Goal: Task Accomplishment & Management: Manage account settings

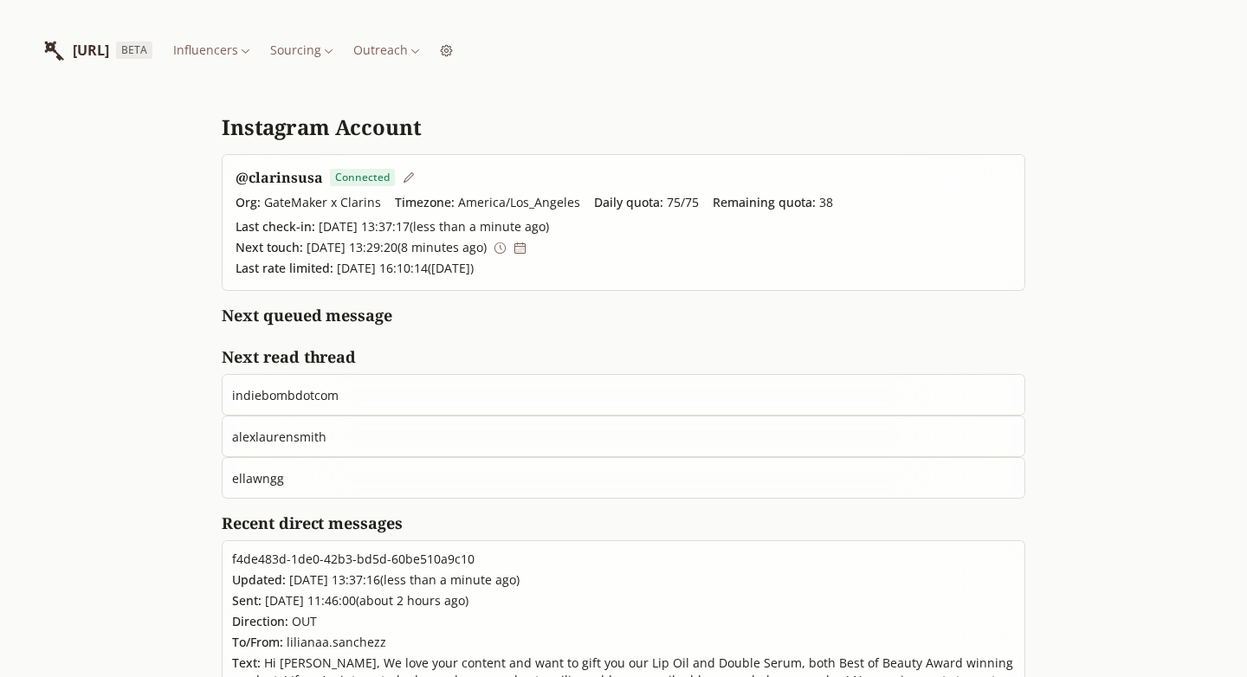
scroll to position [18, 0]
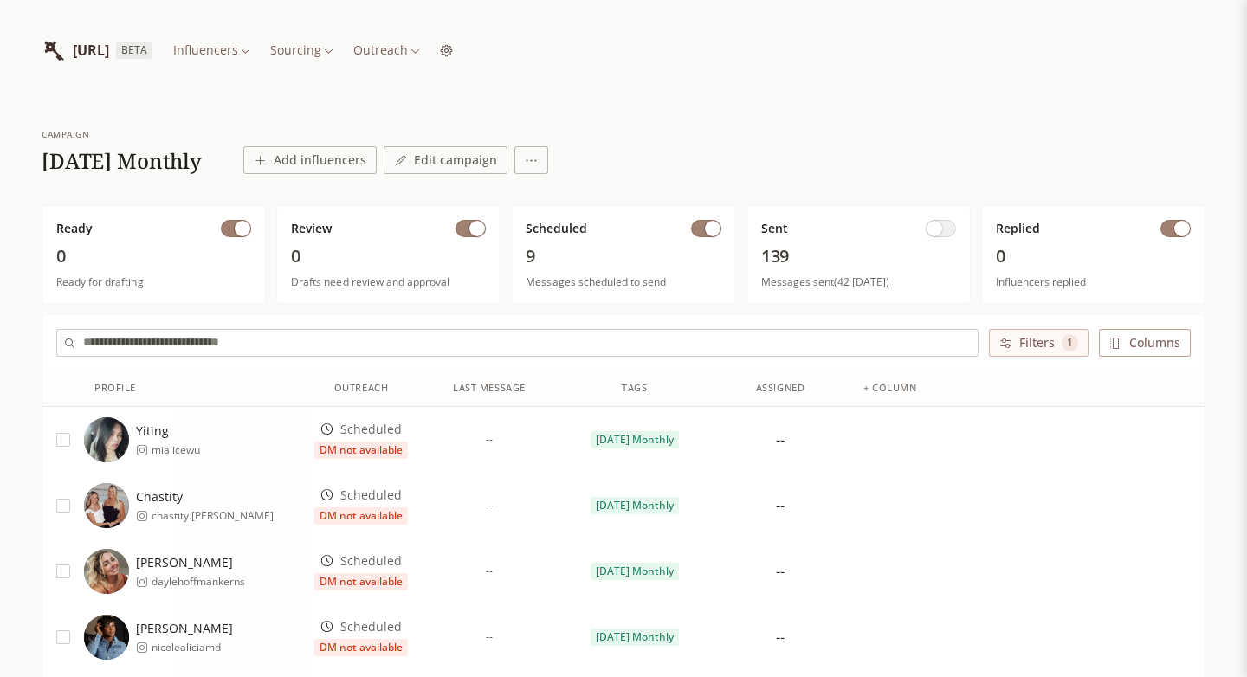
scroll to position [458, 0]
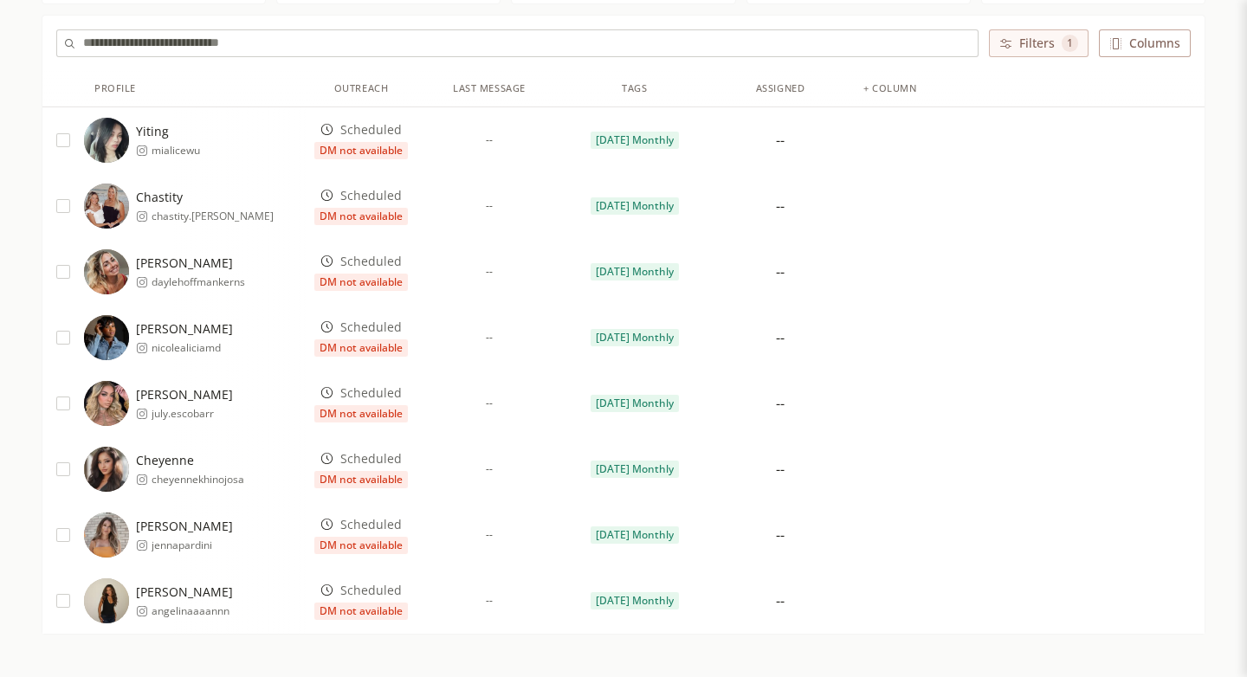
scroll to position [296, 0]
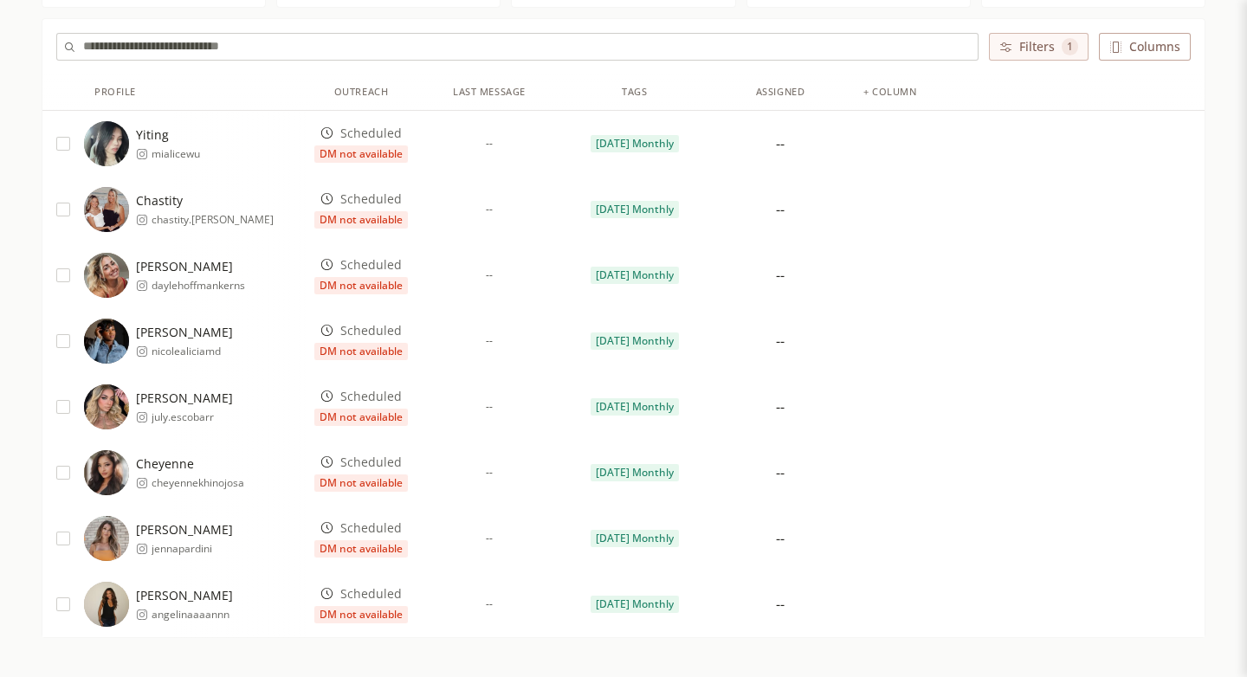
click at [387, 476] on span "DM not available" at bounding box center [361, 483] width 94 height 17
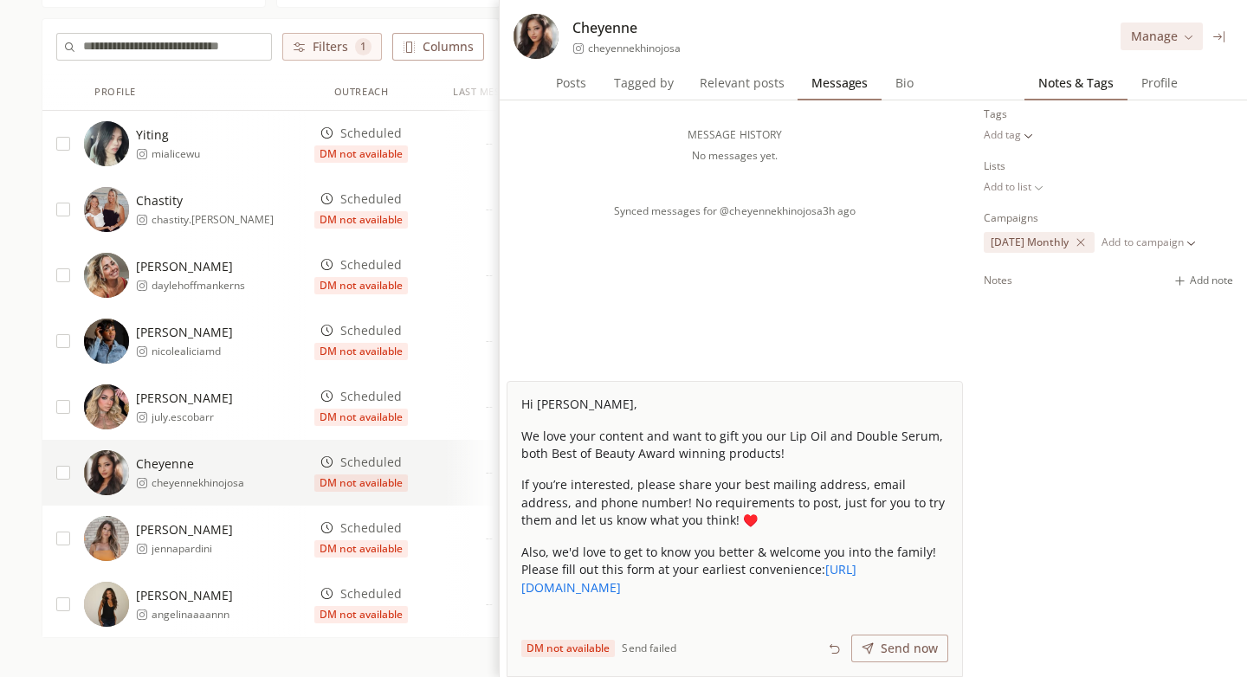
click at [1220, 34] on icon at bounding box center [1219, 36] width 11 height 11
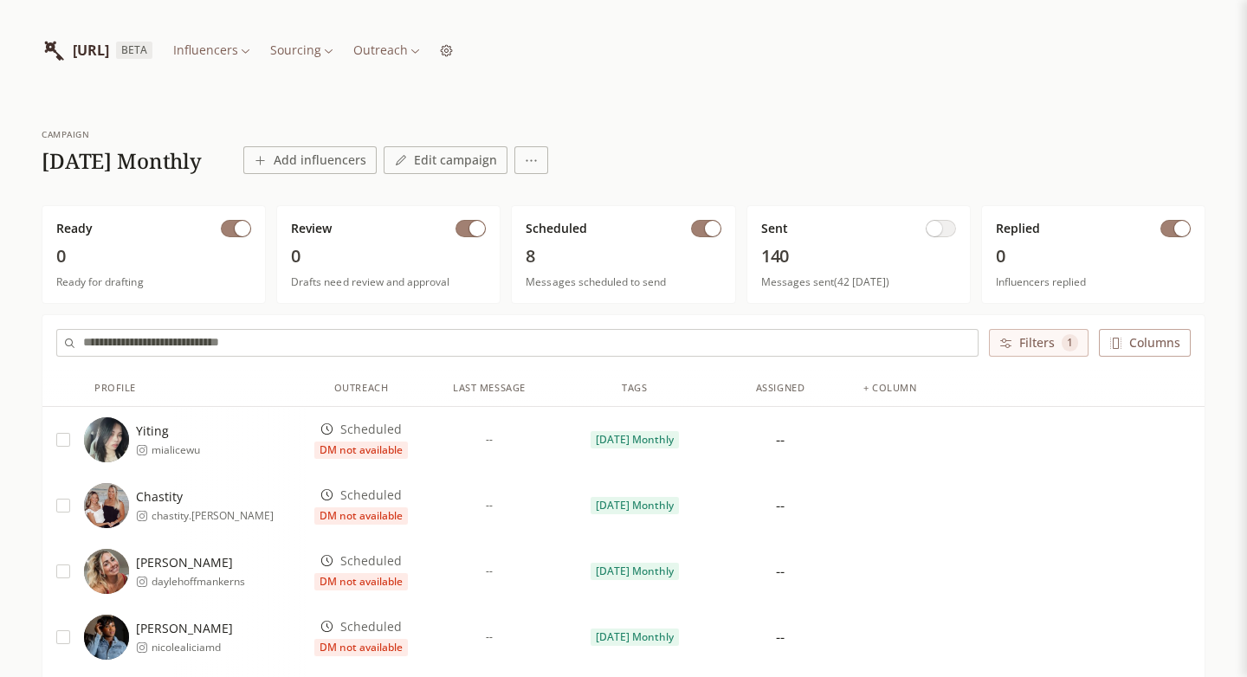
click at [495, 54] on html "INFLUENCERLIST.AI BETA Influencers Sourcing Outreach campaign 2025 October Mont…" at bounding box center [623, 535] width 1247 height 1070
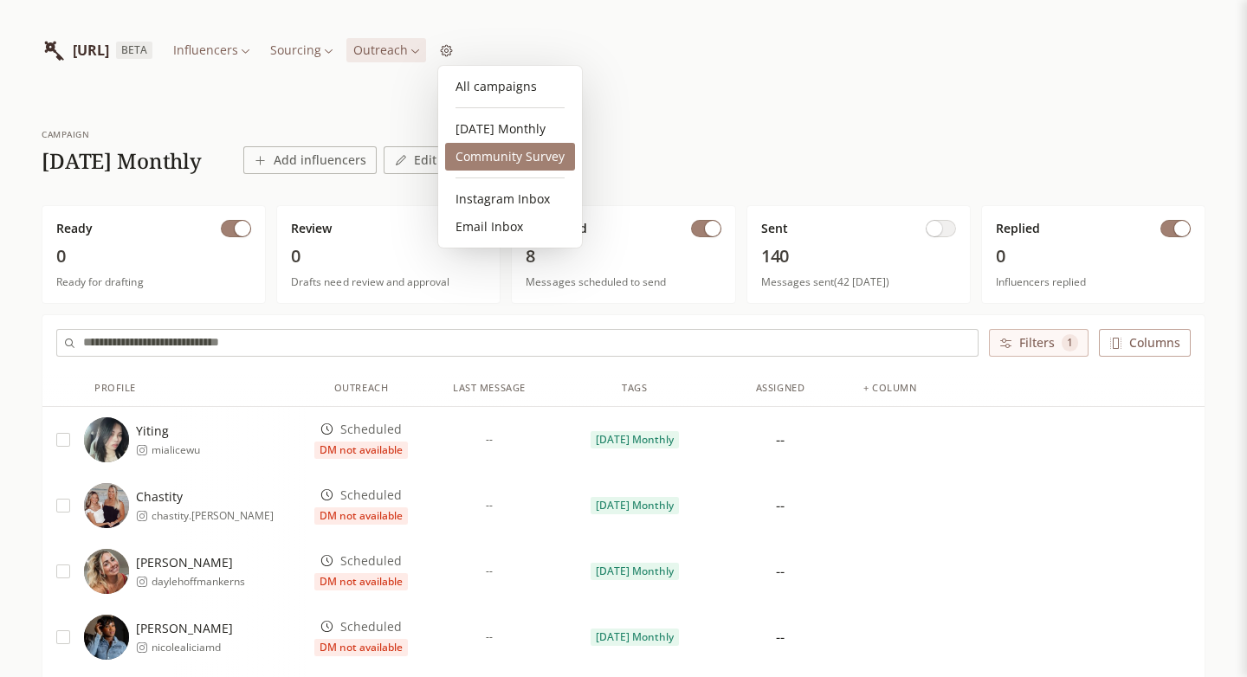
click at [497, 155] on link "Community Survey" at bounding box center [510, 157] width 130 height 28
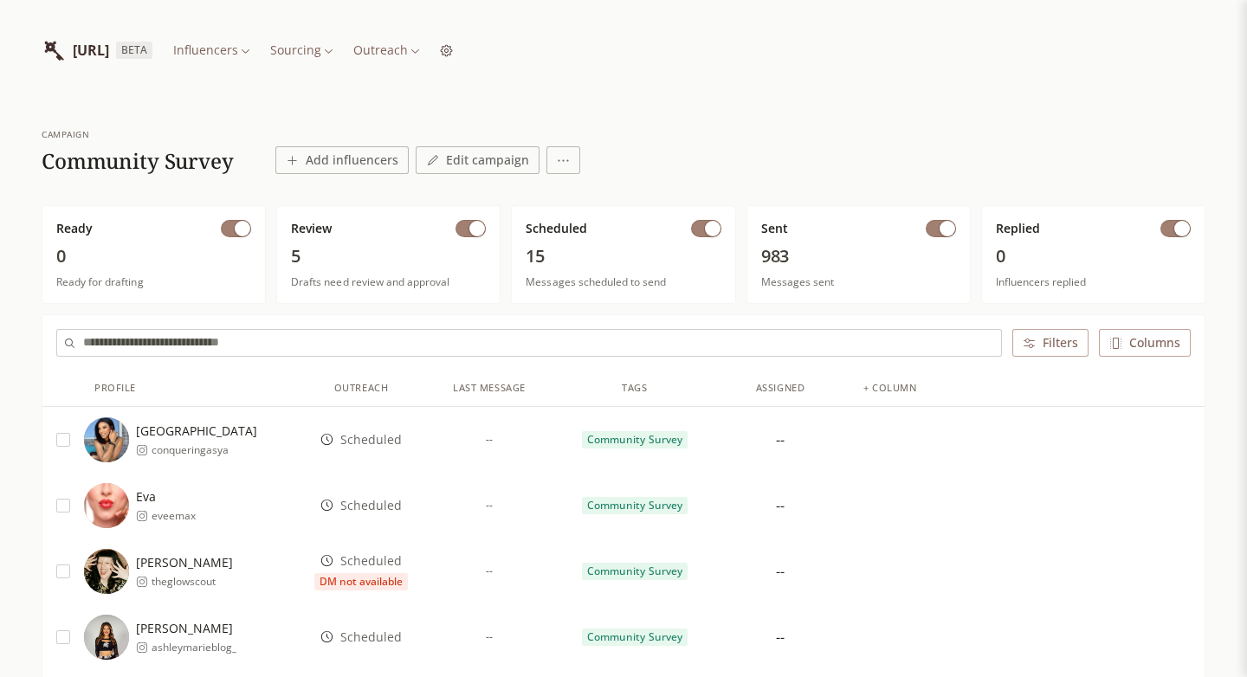
click at [932, 231] on button "button" at bounding box center [941, 228] width 30 height 17
click at [463, 158] on button "Edit campaign" at bounding box center [478, 160] width 124 height 28
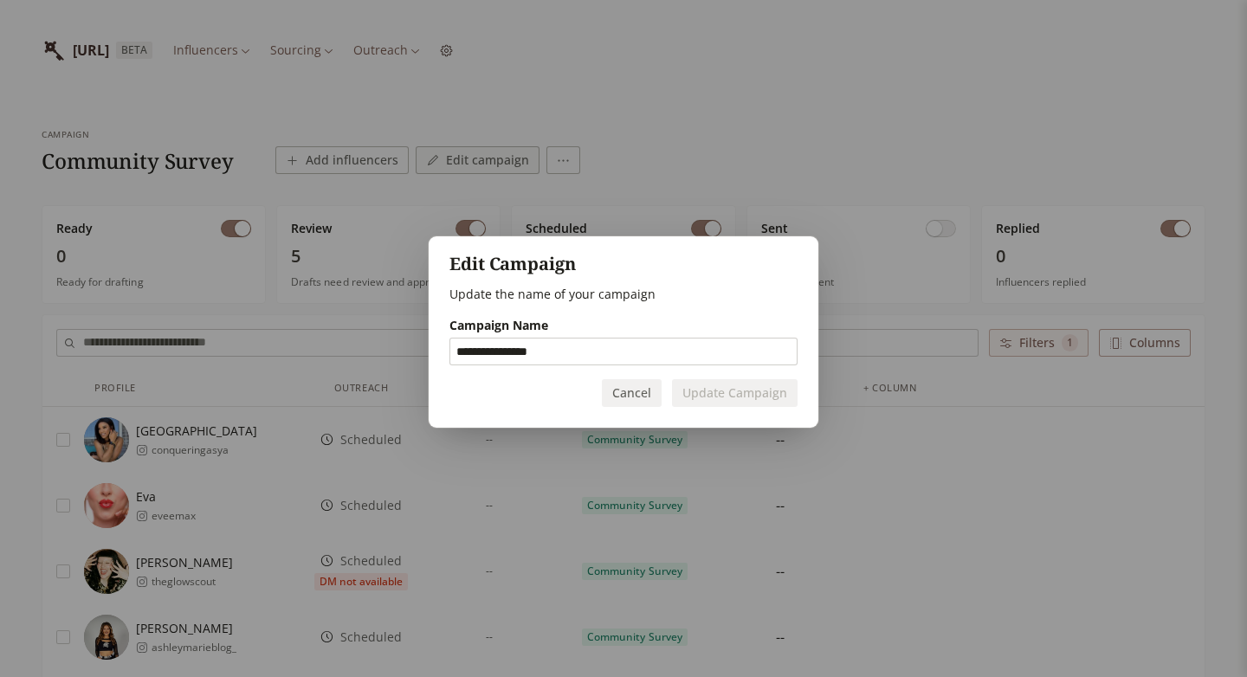
click at [573, 159] on div "**********" at bounding box center [623, 338] width 1247 height 677
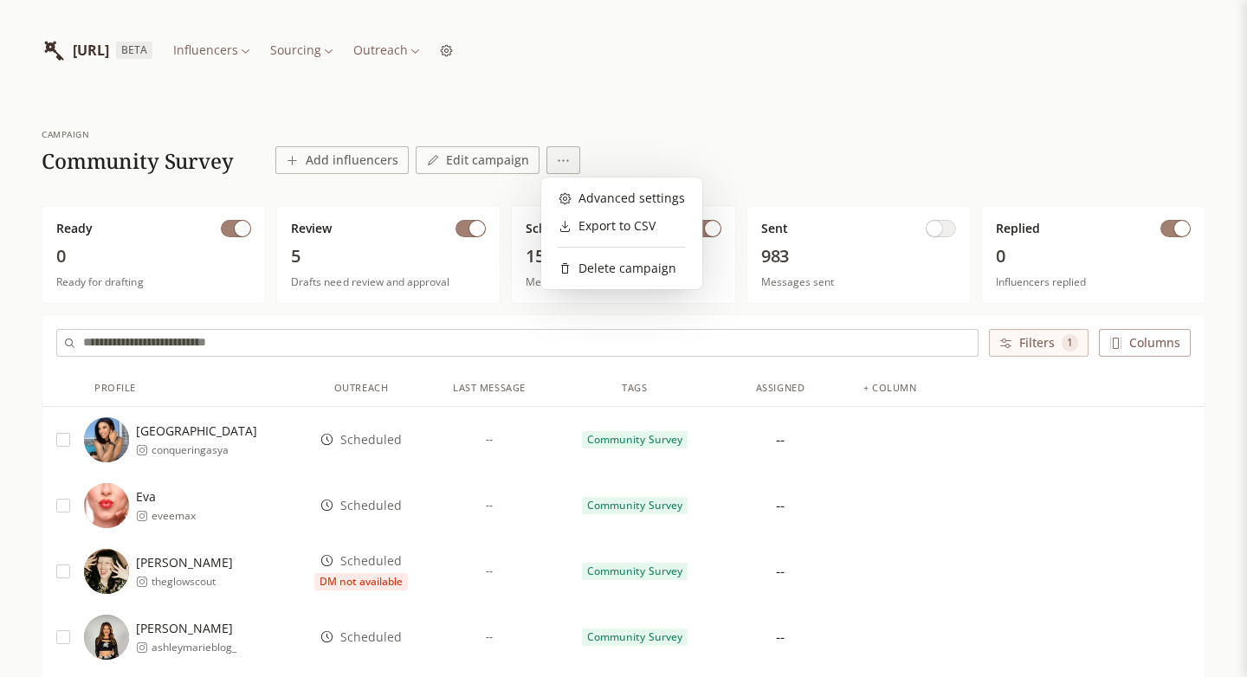
click at [584, 194] on div "Advanced settings" at bounding box center [622, 198] width 126 height 17
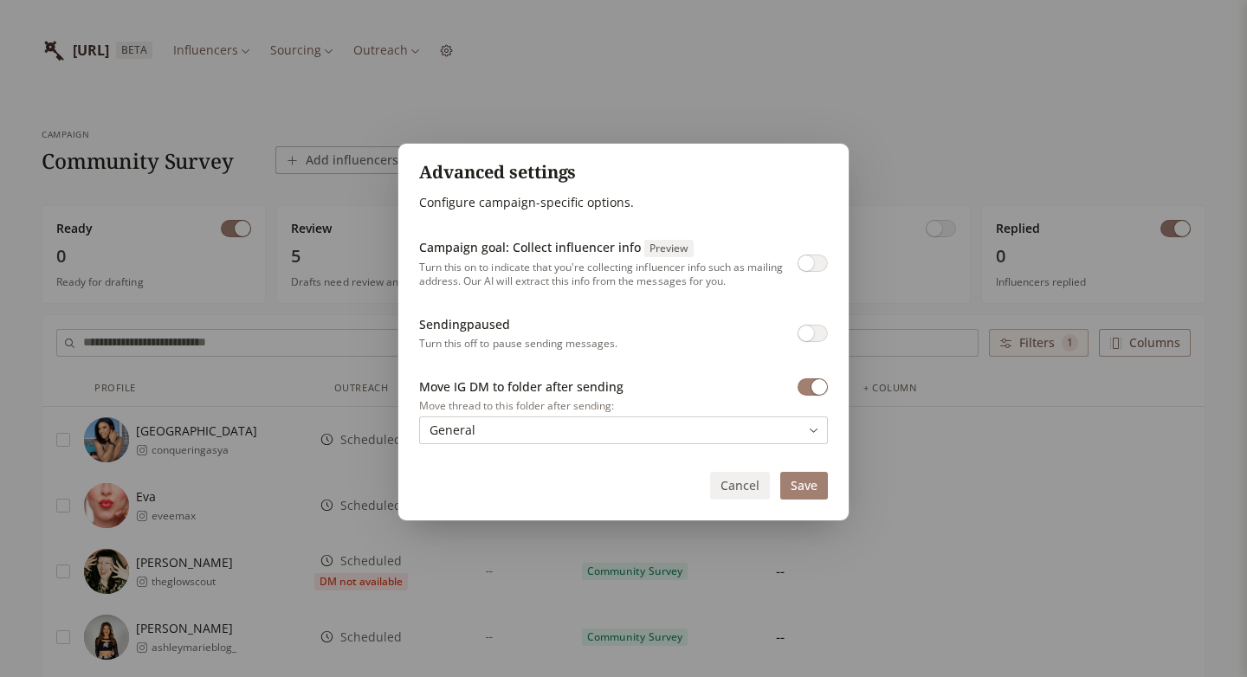
click at [820, 331] on button "button" at bounding box center [813, 333] width 30 height 17
click at [806, 490] on button "Save" at bounding box center [804, 486] width 48 height 28
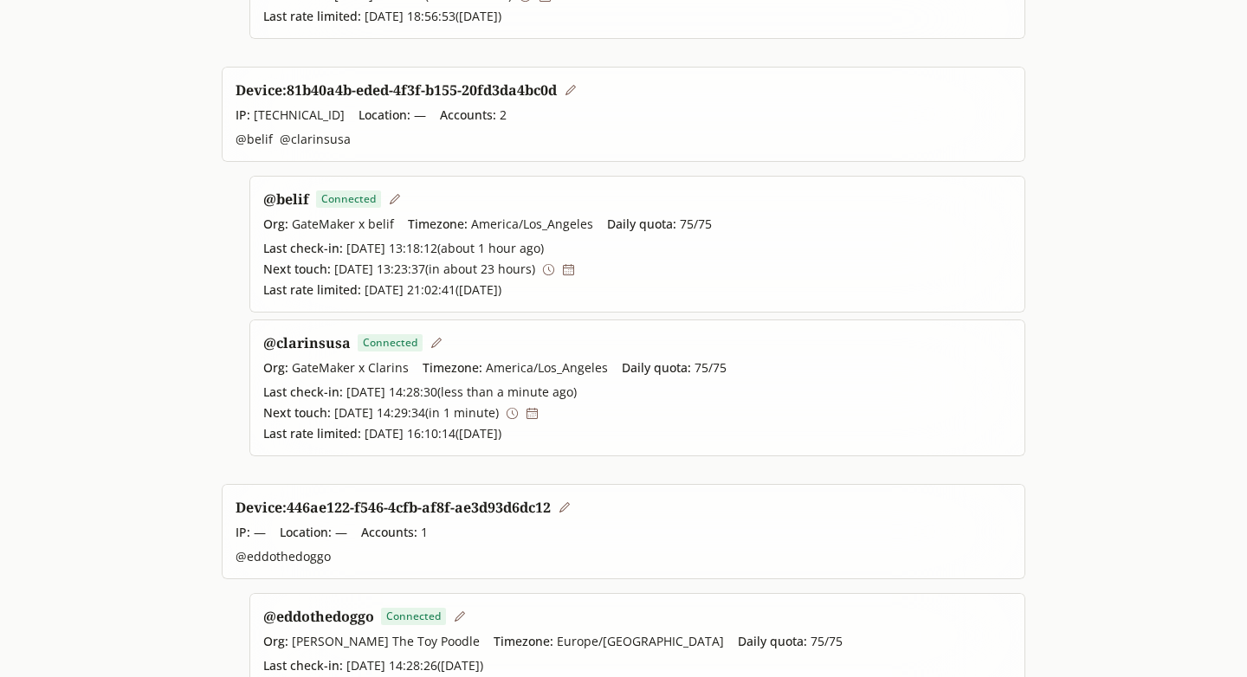
scroll to position [513, 0]
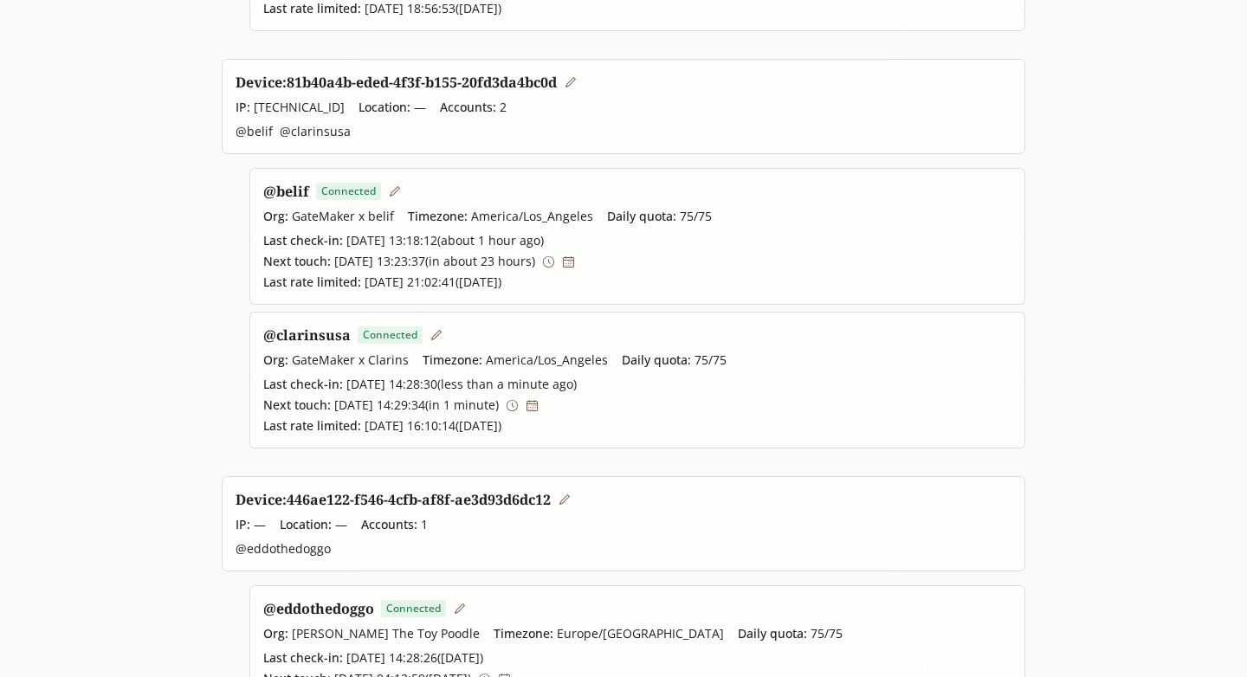
click at [554, 263] on icon at bounding box center [548, 261] width 11 height 11
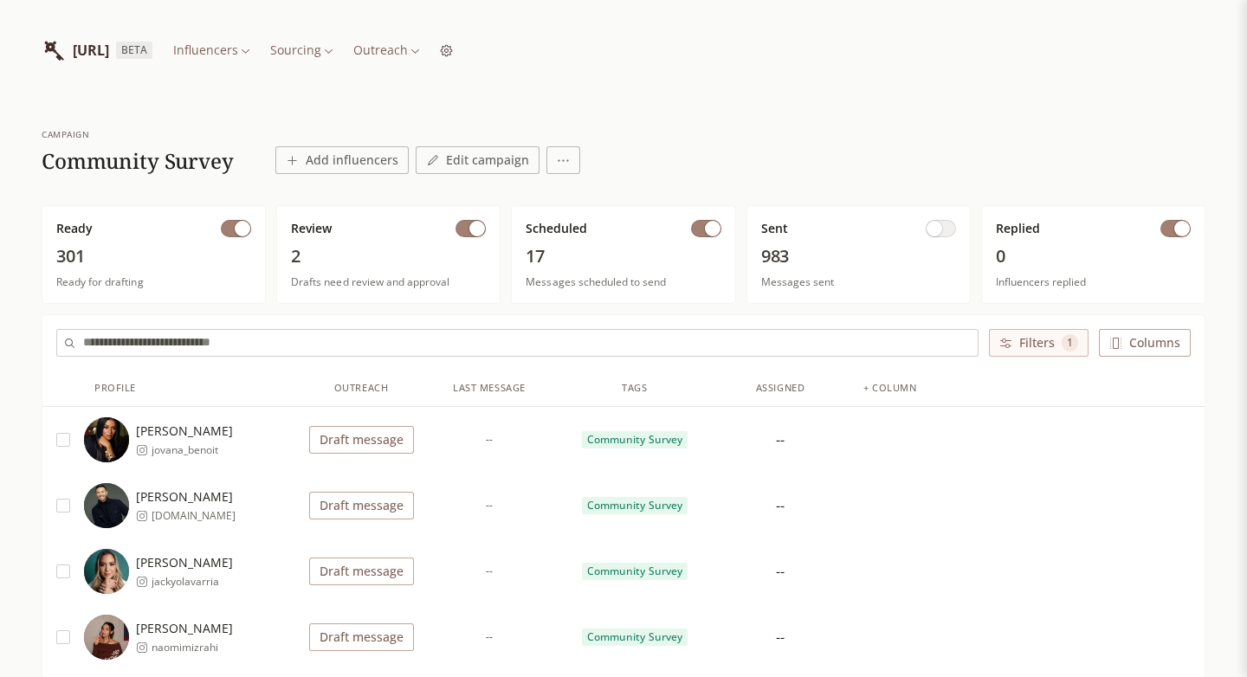
click at [465, 229] on button "button" at bounding box center [471, 228] width 30 height 17
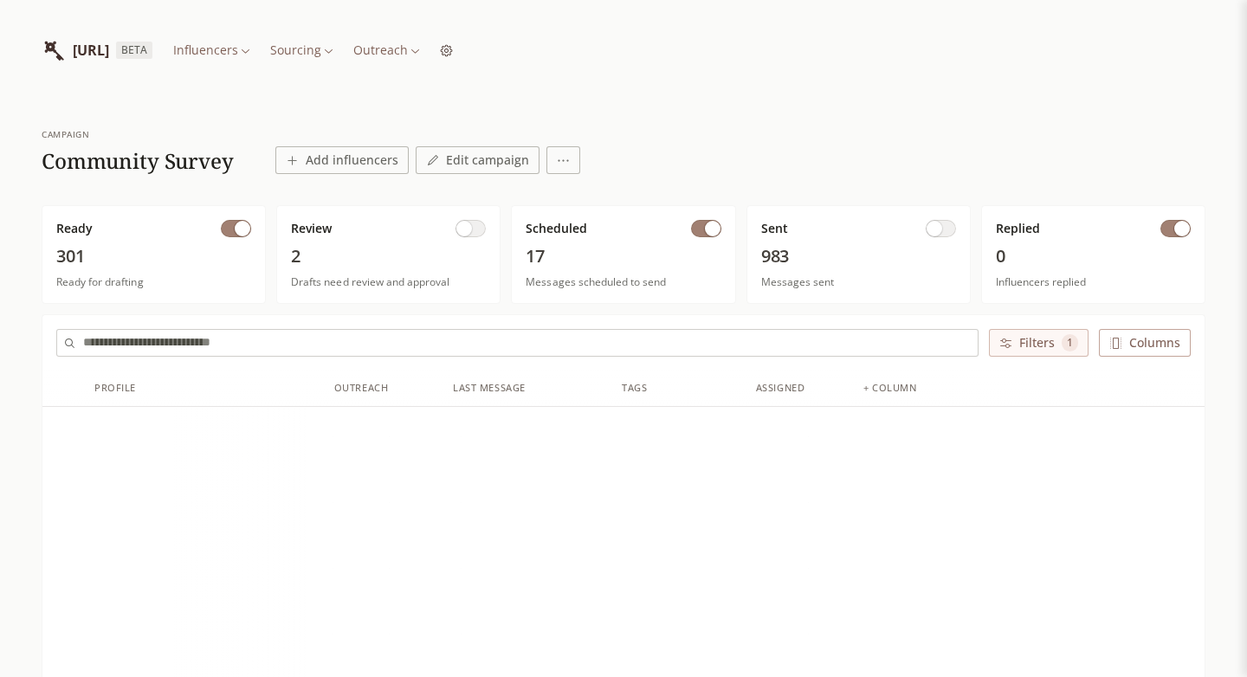
click at [703, 222] on button "button" at bounding box center [706, 228] width 30 height 17
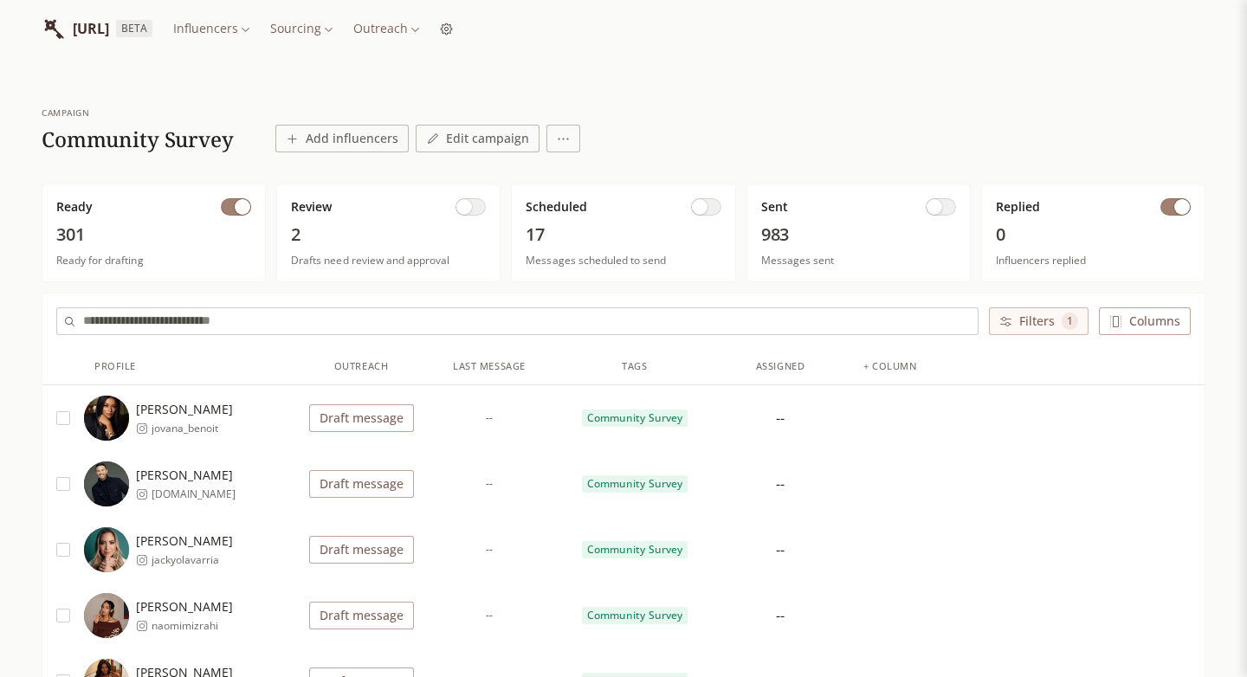
scroll to position [25, 0]
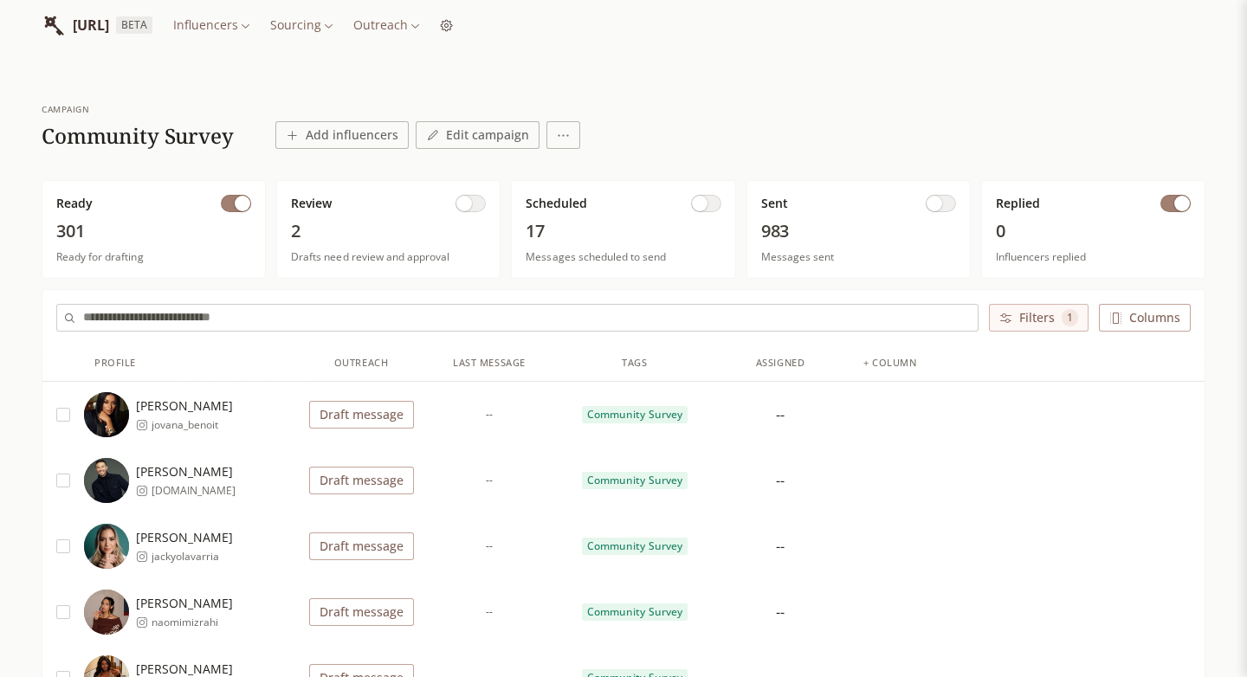
click at [383, 319] on input "text" at bounding box center [530, 318] width 895 height 26
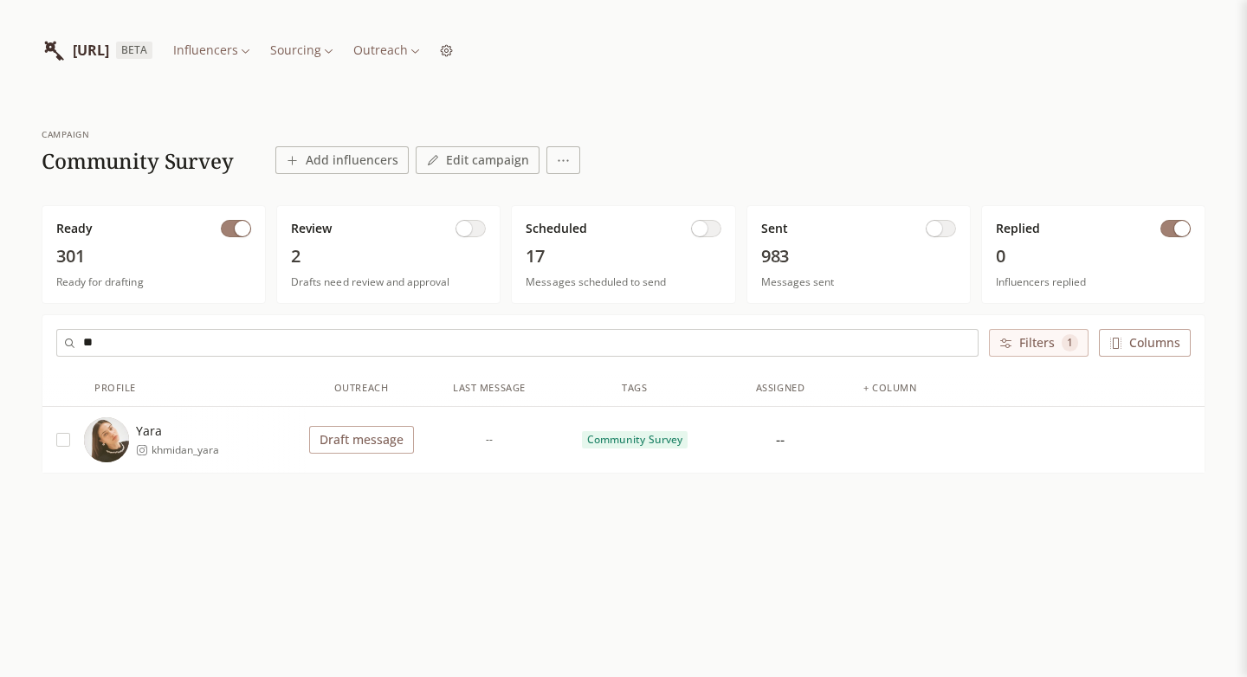
type input "*"
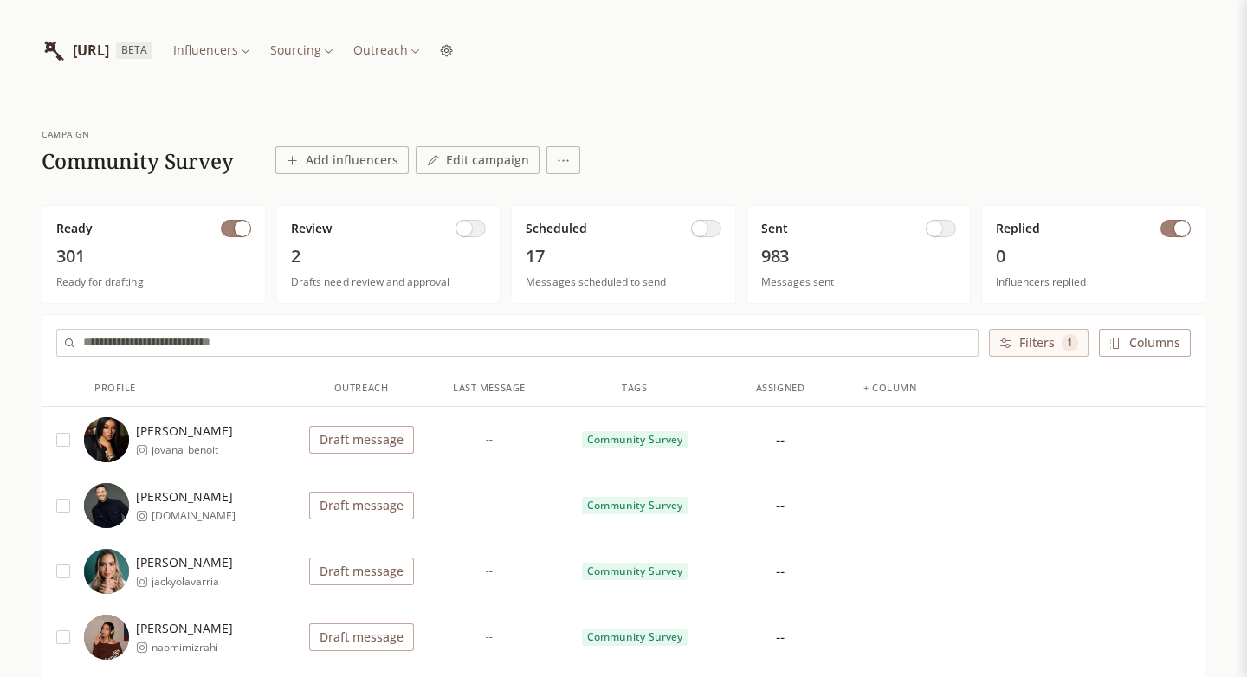
click at [662, 247] on span "17" at bounding box center [623, 256] width 195 height 24
click at [347, 437] on button "Draft message" at bounding box center [361, 440] width 105 height 28
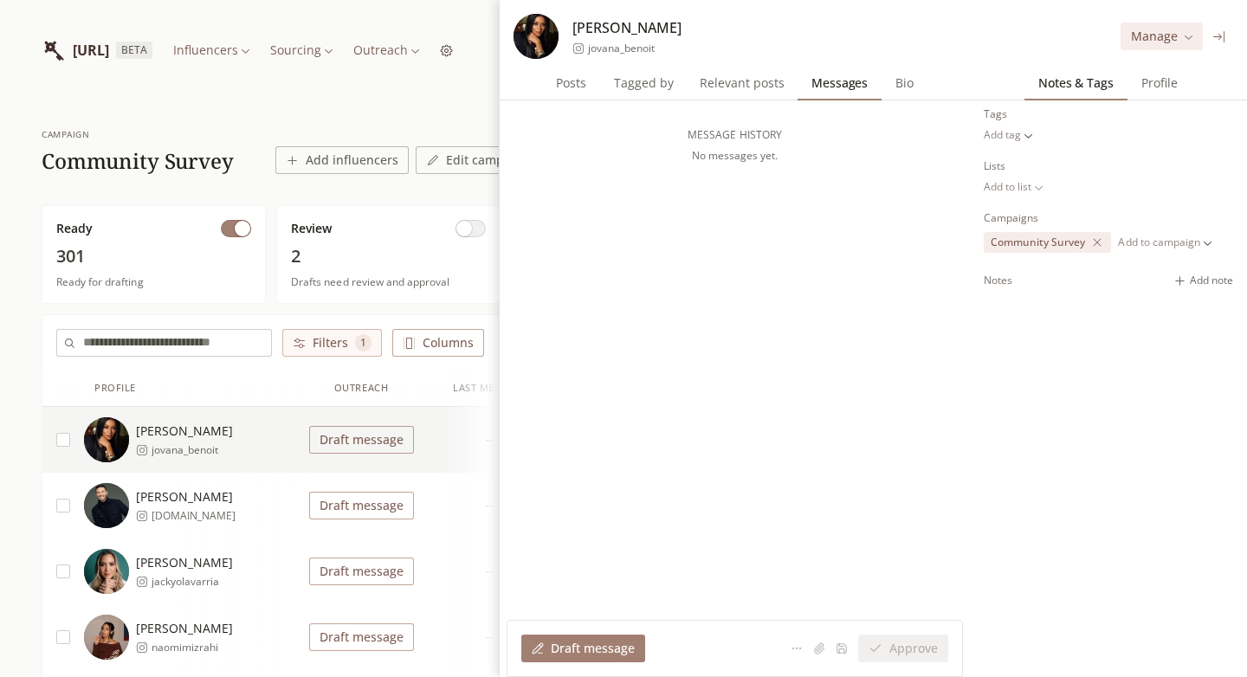
click at [1227, 35] on div "Setup Message Email Draft an email Instagram DM Draft a shorter message for IG …" at bounding box center [623, 338] width 1247 height 677
click at [1216, 31] on icon at bounding box center [1220, 36] width 13 height 13
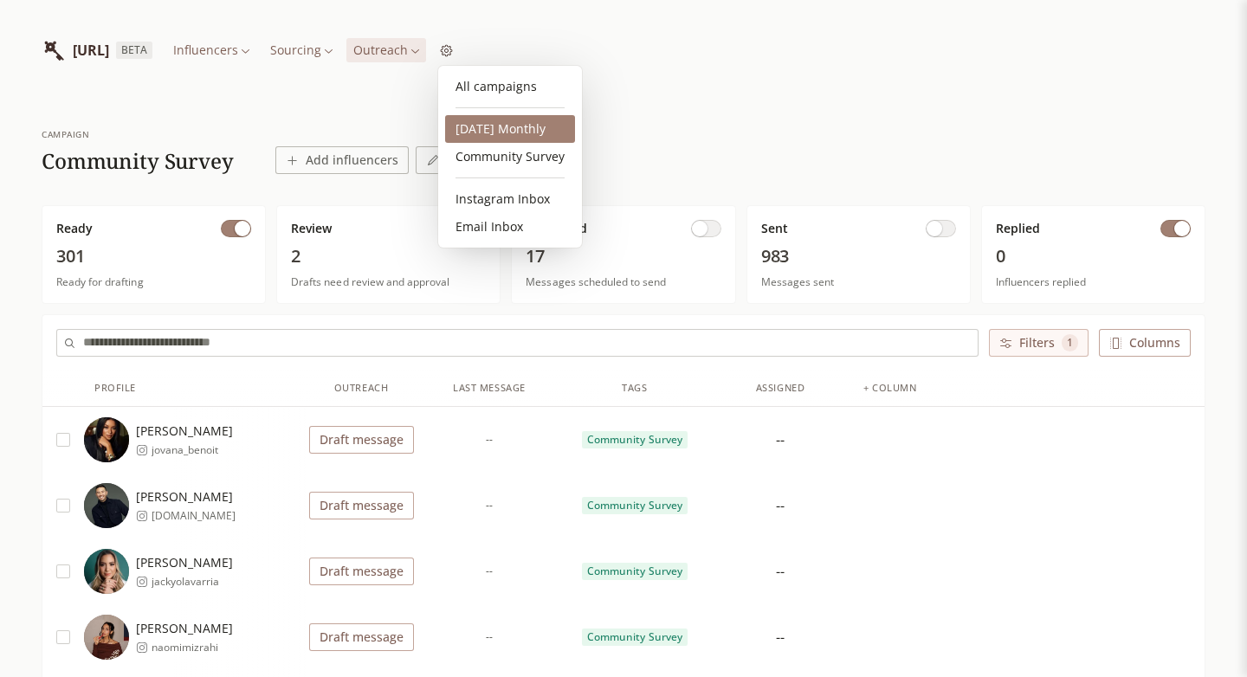
click at [490, 123] on link "[DATE] Monthly" at bounding box center [510, 129] width 130 height 28
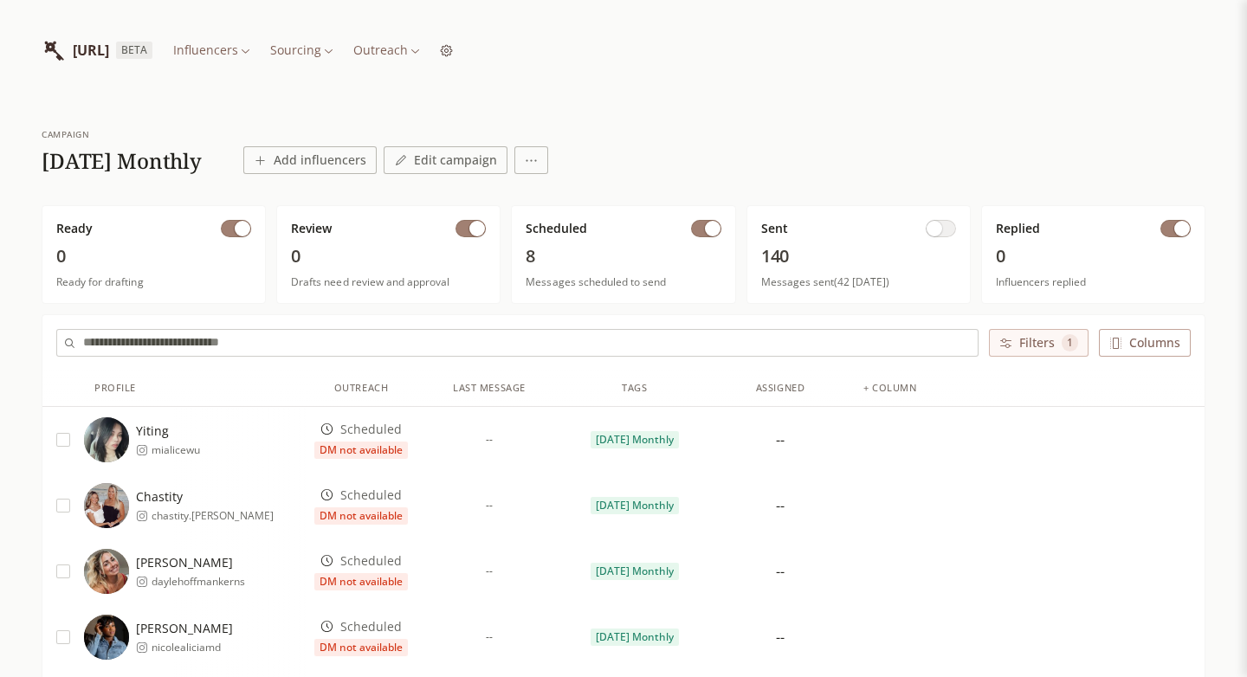
click at [483, 55] on html "INFLUENCERLIST.AI BETA Influencers Sourcing Outreach campaign 2025 October Mont…" at bounding box center [623, 535] width 1247 height 1070
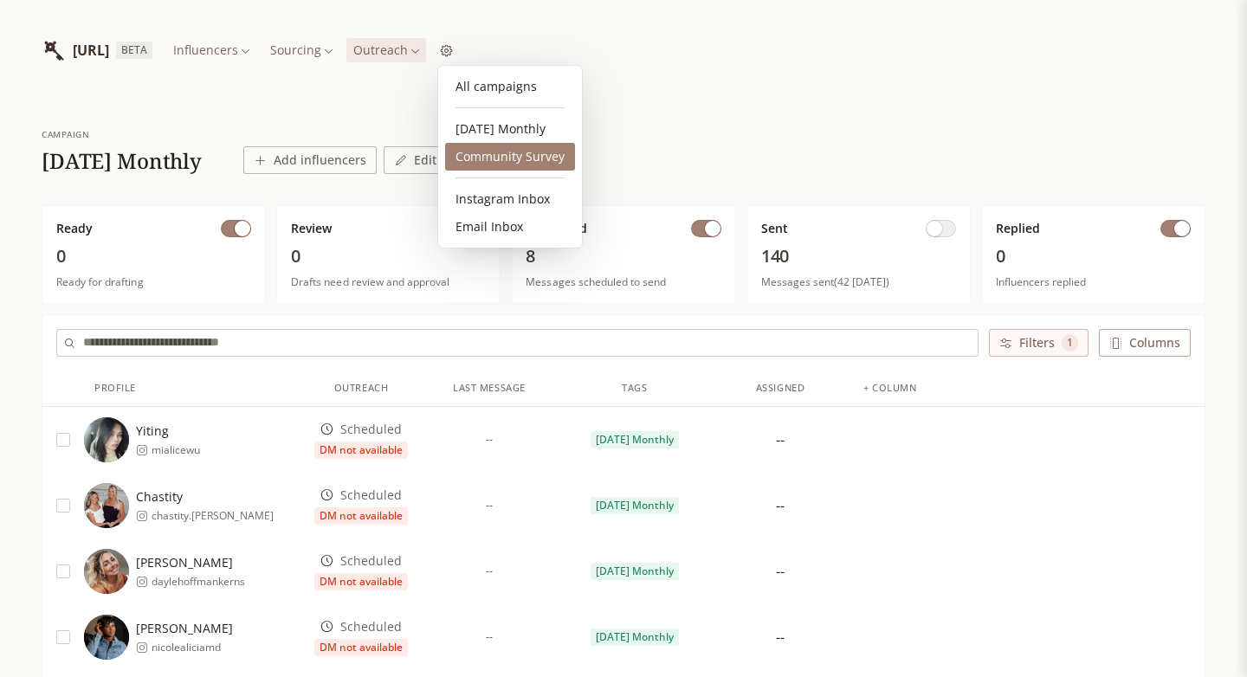
click at [487, 153] on link "Community Survey" at bounding box center [510, 157] width 130 height 28
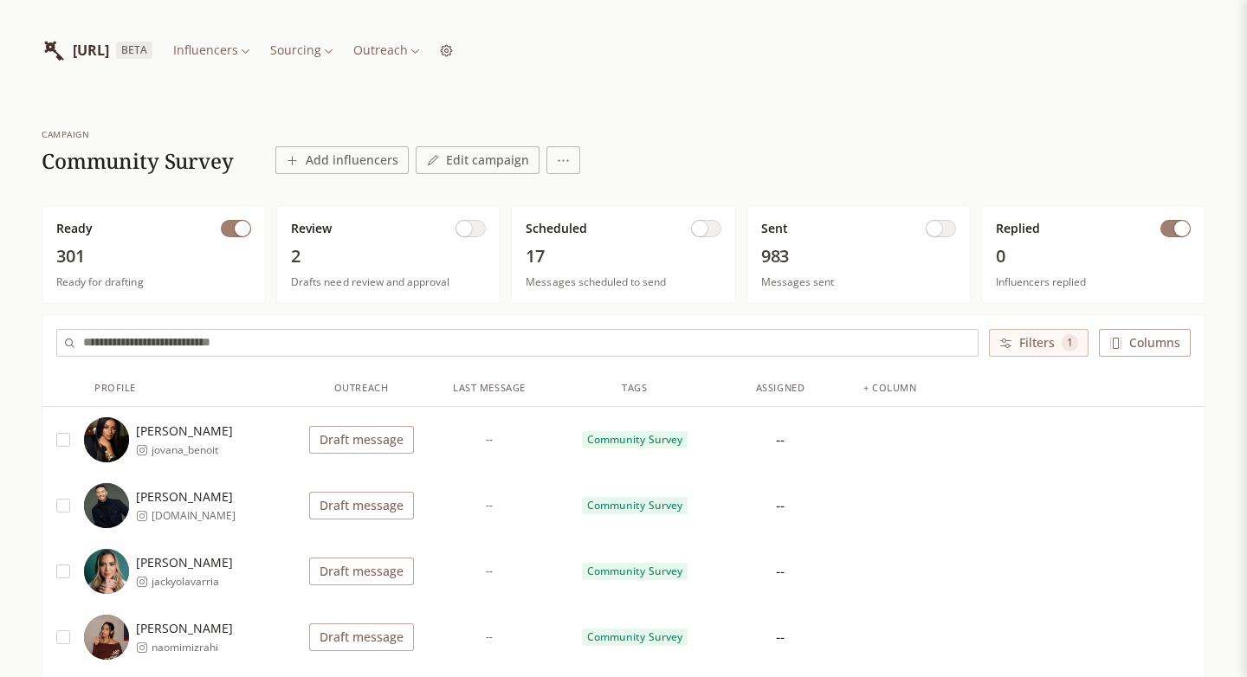
click at [366, 448] on button "Draft message" at bounding box center [361, 440] width 105 height 28
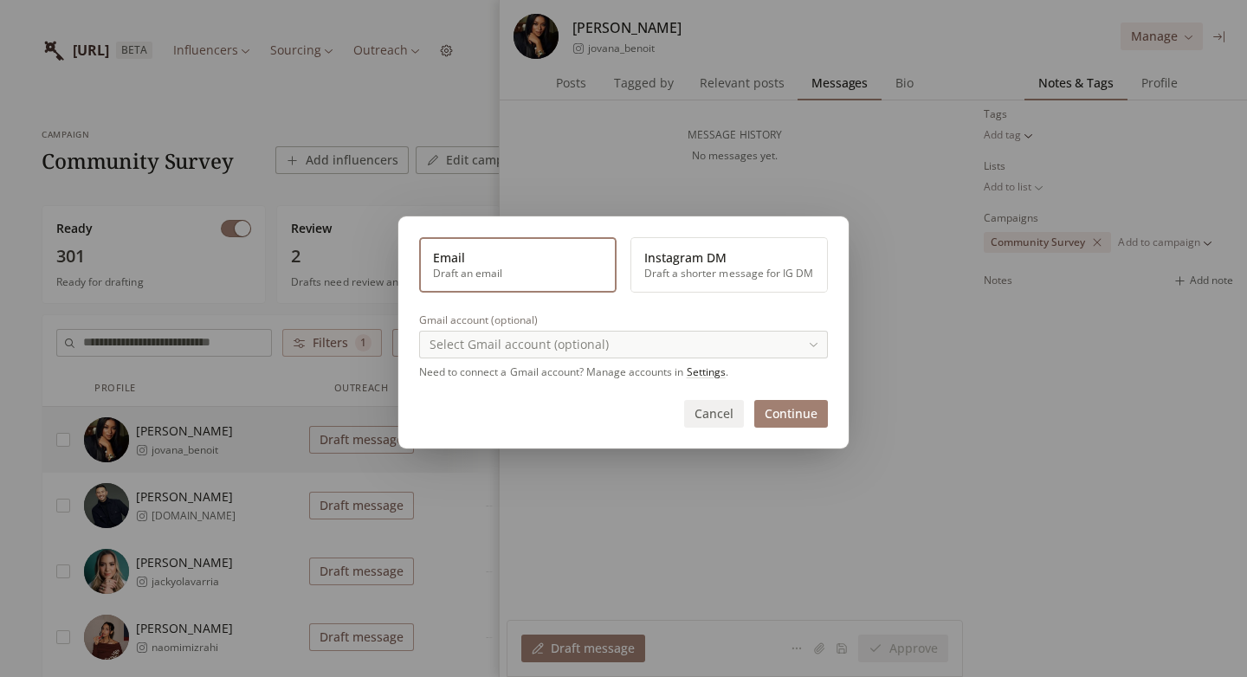
click at [675, 280] on button "Instagram DM Draft a shorter message for IG DM" at bounding box center [730, 264] width 198 height 55
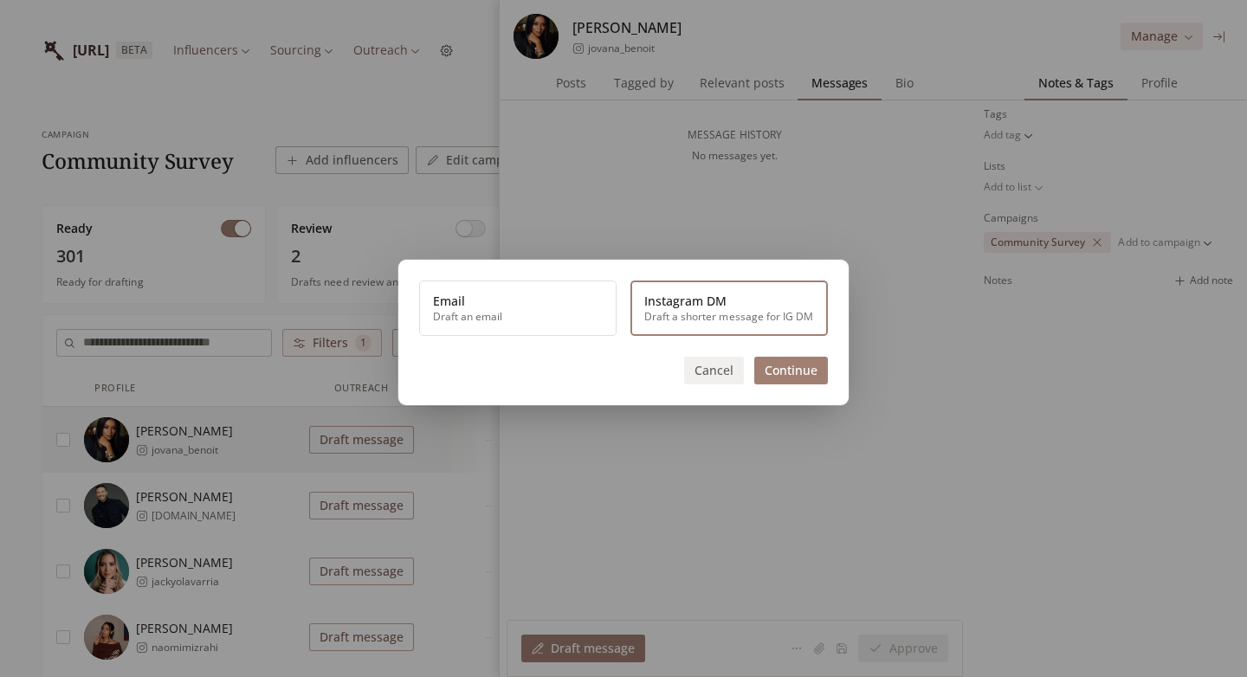
click at [760, 360] on button "Continue" at bounding box center [792, 371] width 74 height 28
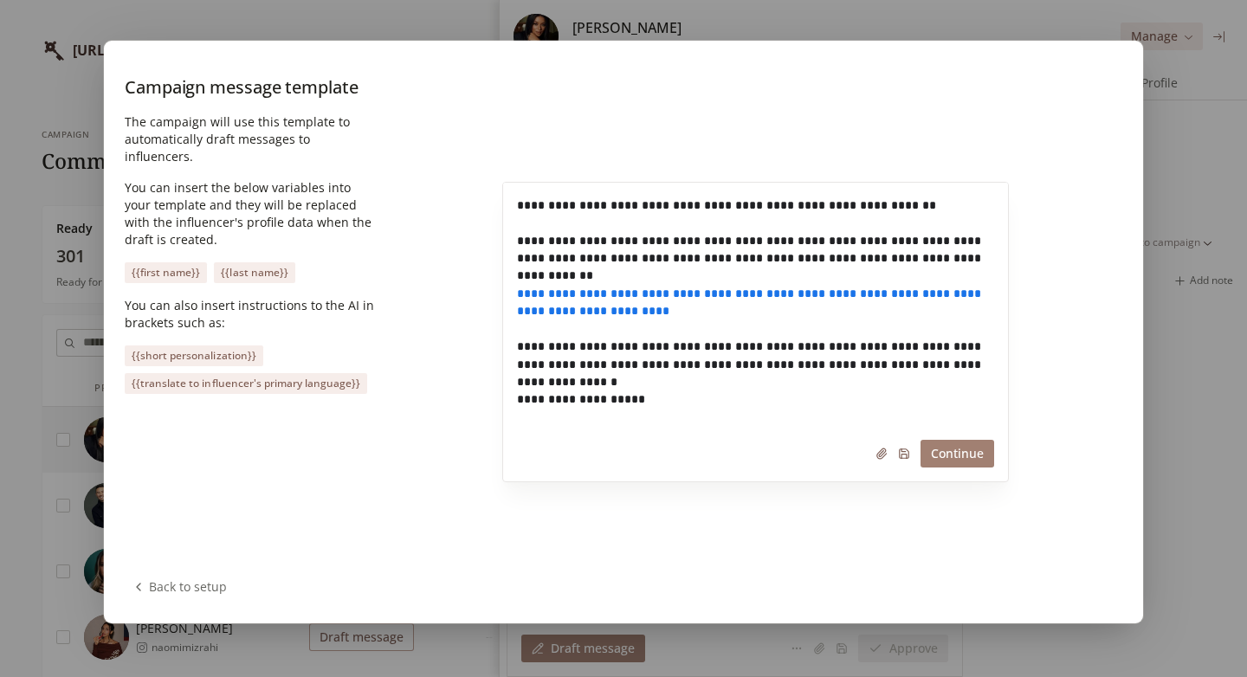
click at [232, 595] on button "Back to setup" at bounding box center [179, 587] width 109 height 24
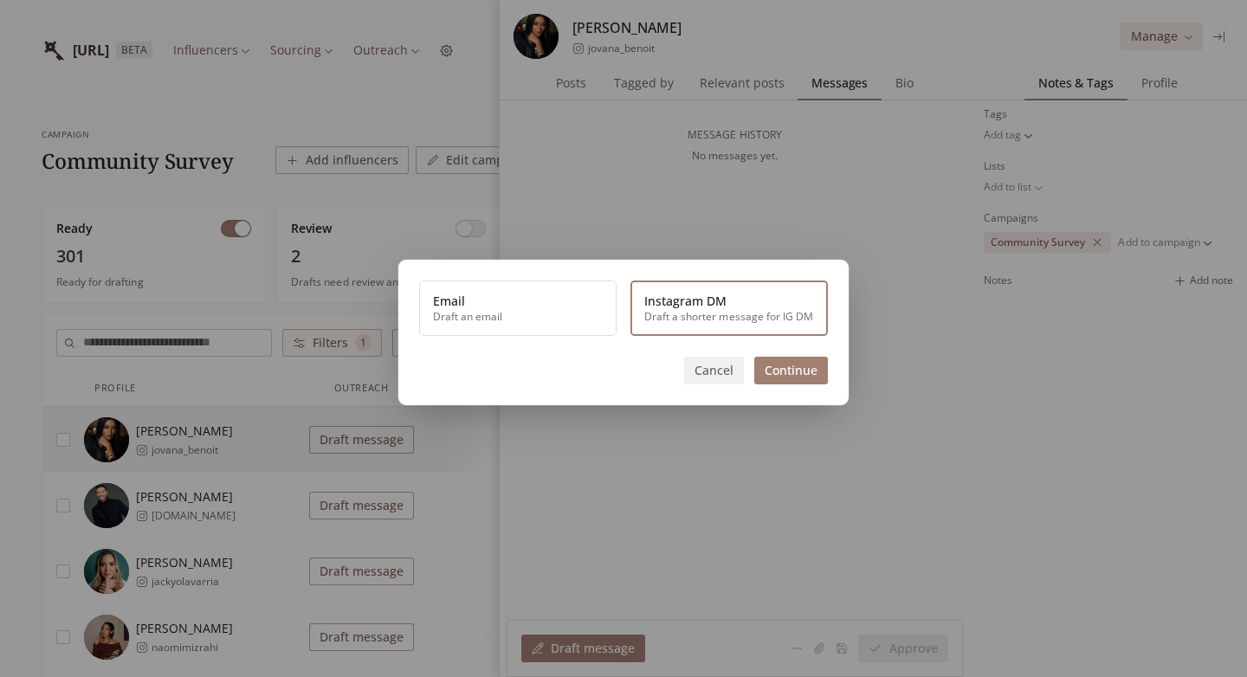
click at [721, 372] on button "Cancel" at bounding box center [714, 371] width 60 height 28
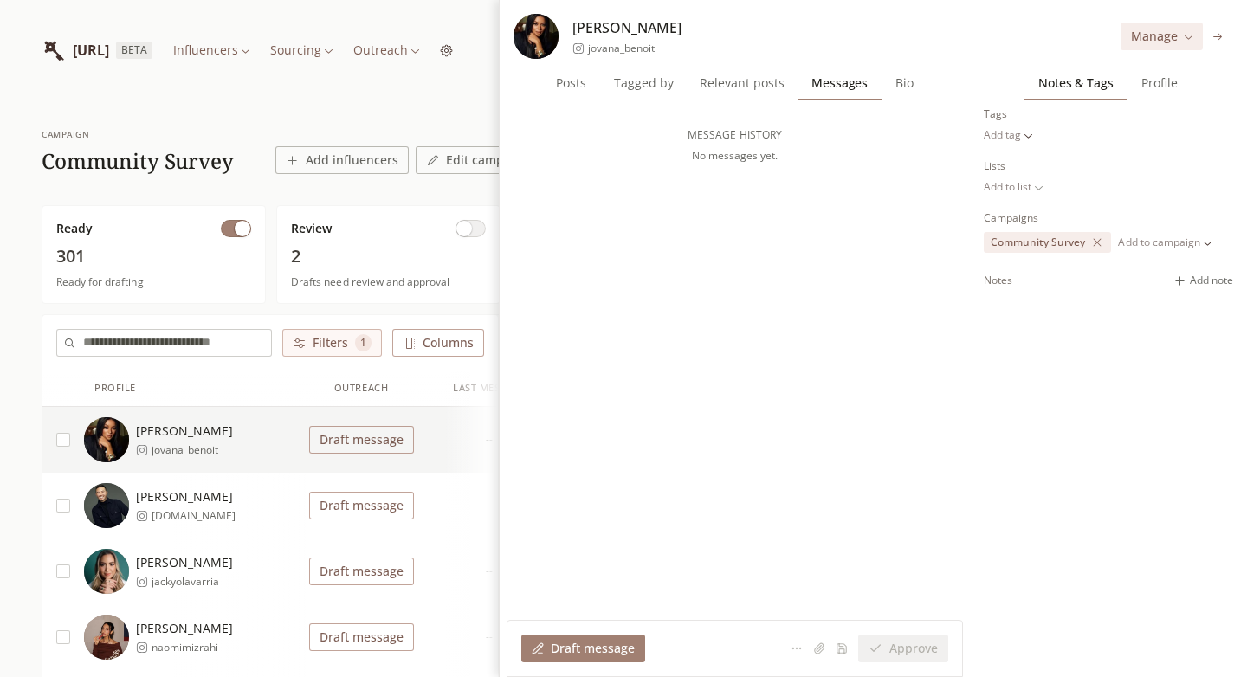
click at [61, 435] on button "button" at bounding box center [63, 440] width 14 height 14
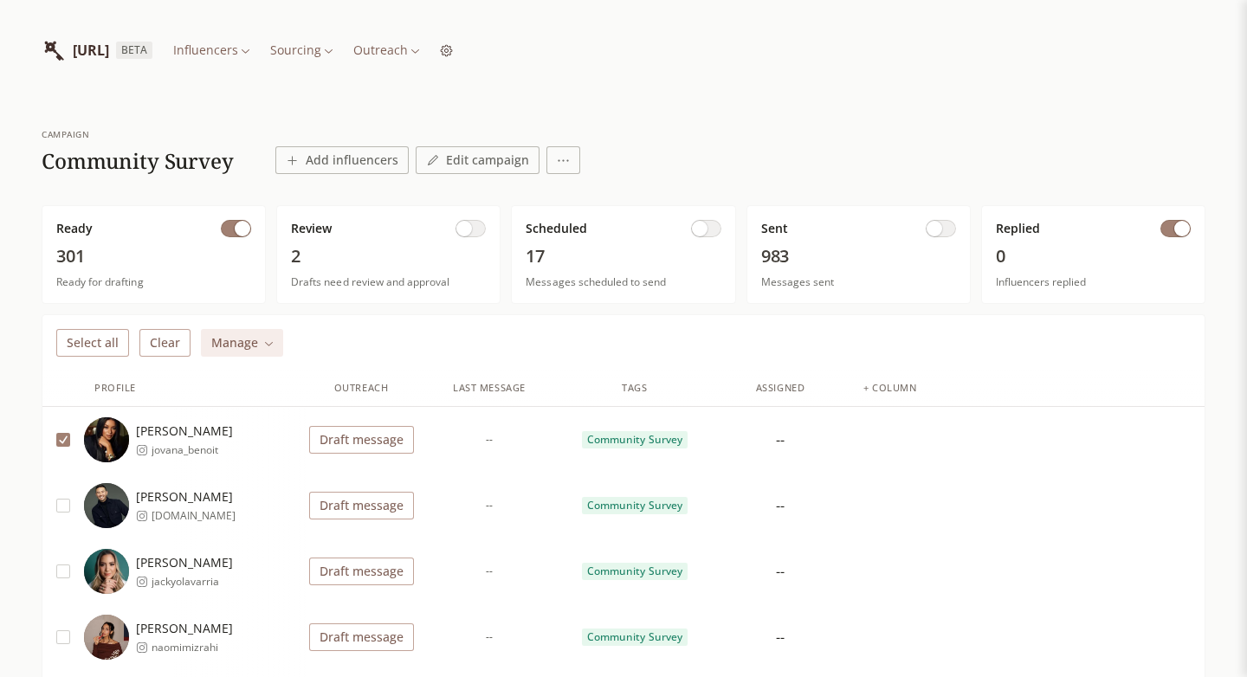
click at [101, 344] on button "Select all" at bounding box center [92, 343] width 73 height 28
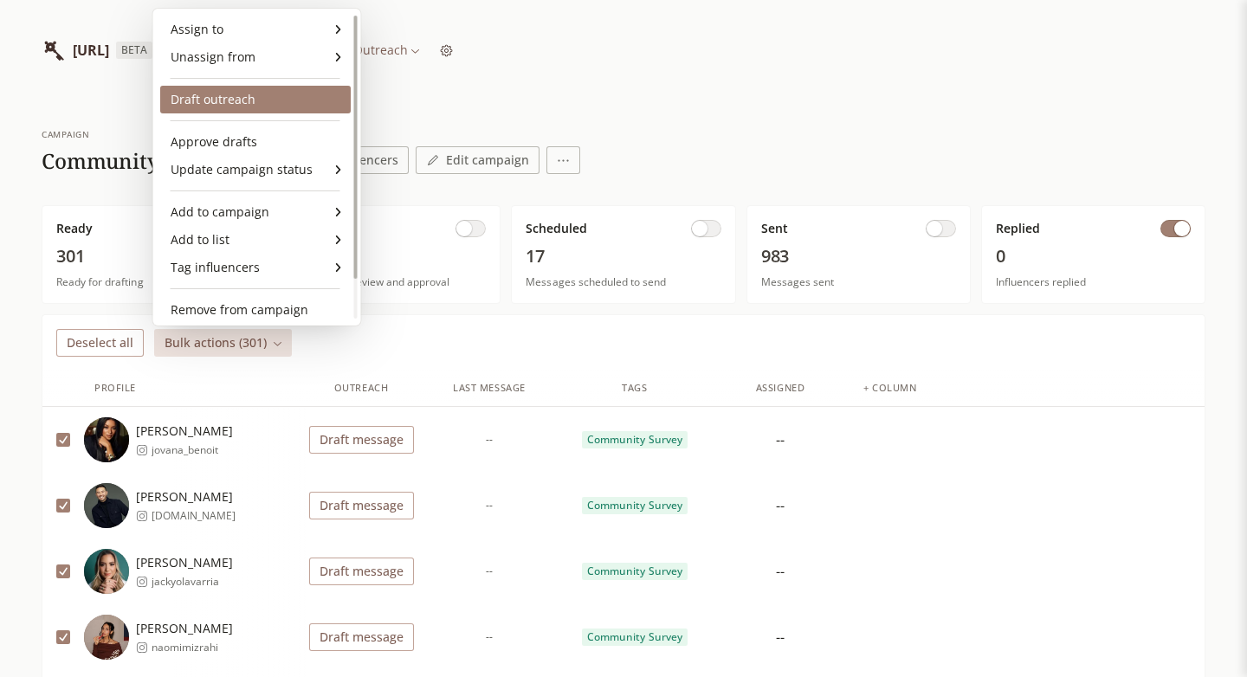
click at [248, 94] on div "Draft outreach" at bounding box center [255, 100] width 191 height 28
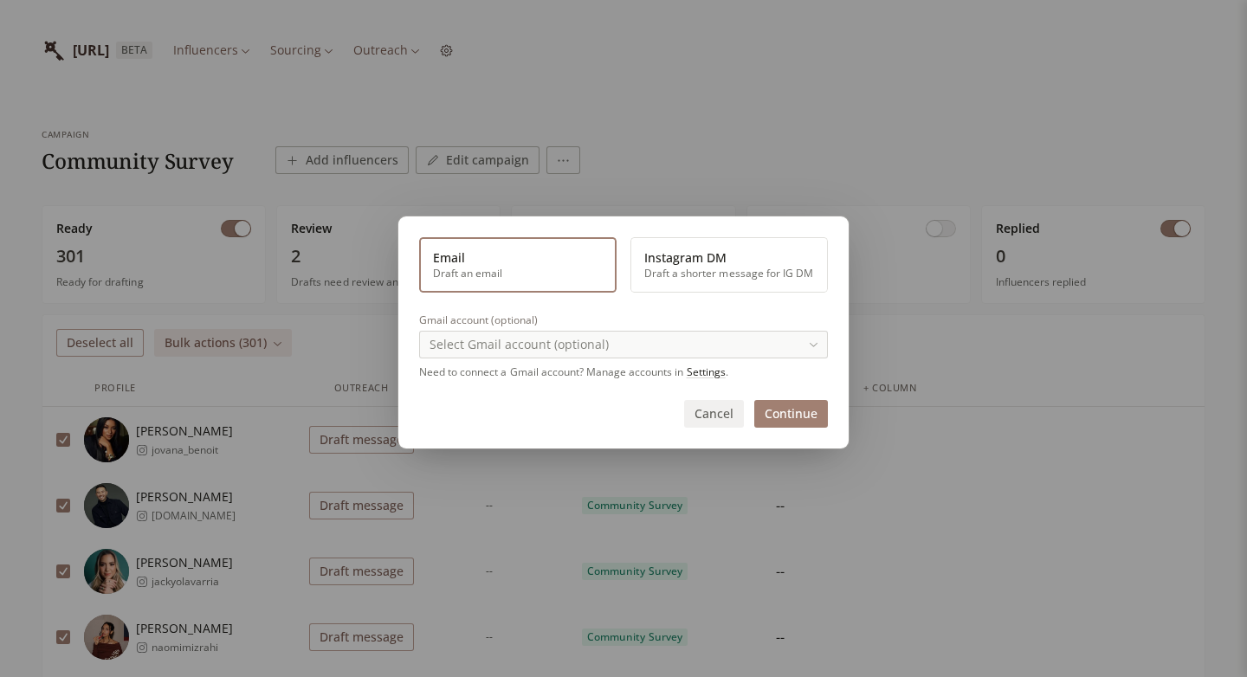
click at [702, 280] on button "Instagram DM Draft a shorter message for IG DM" at bounding box center [730, 264] width 198 height 55
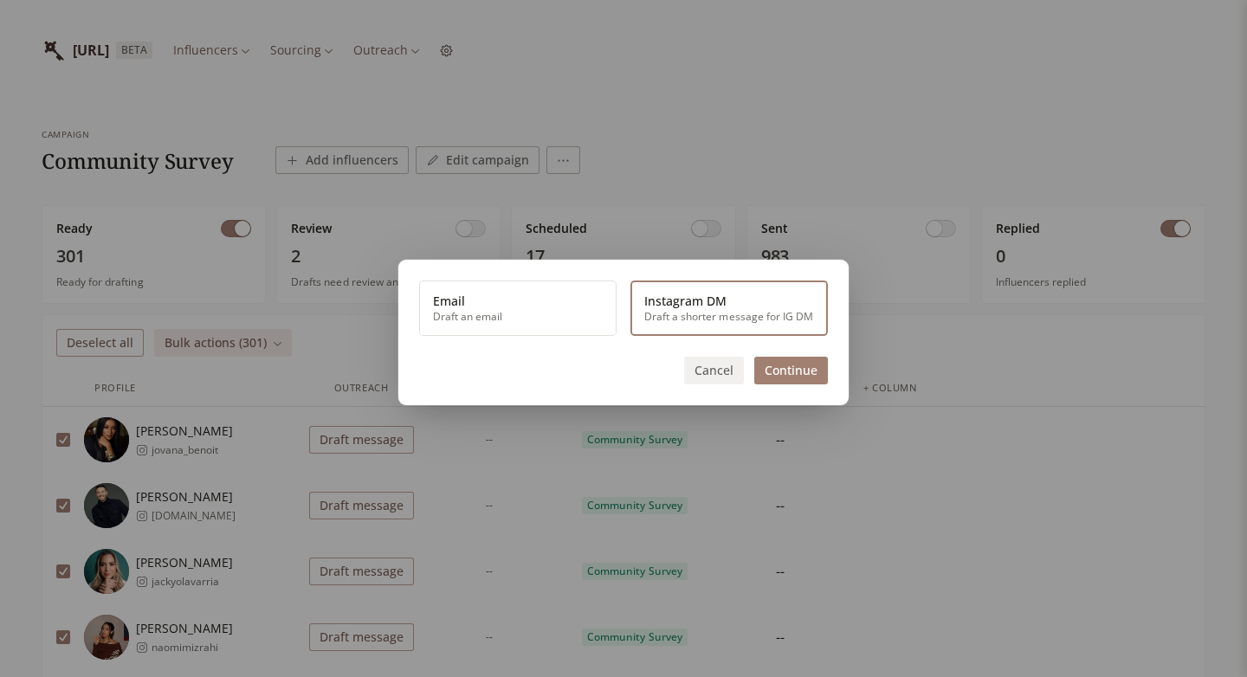
click at [798, 372] on button "Continue" at bounding box center [792, 371] width 74 height 28
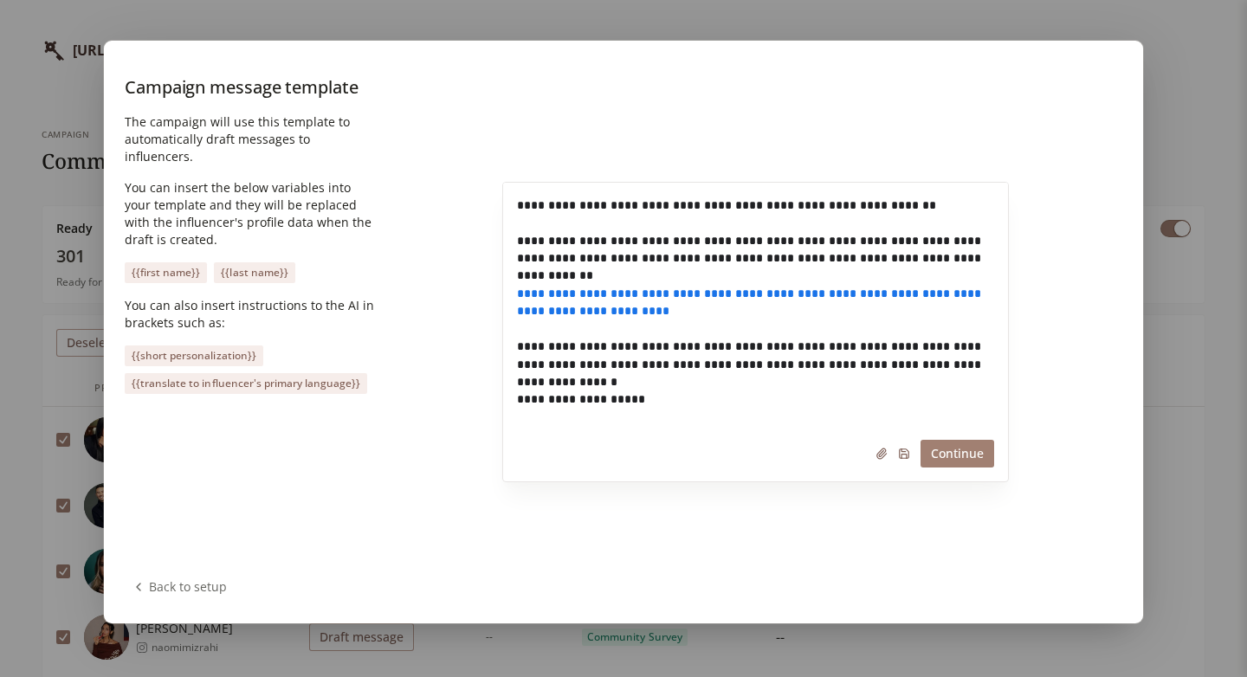
click at [953, 450] on button "Continue" at bounding box center [958, 454] width 74 height 28
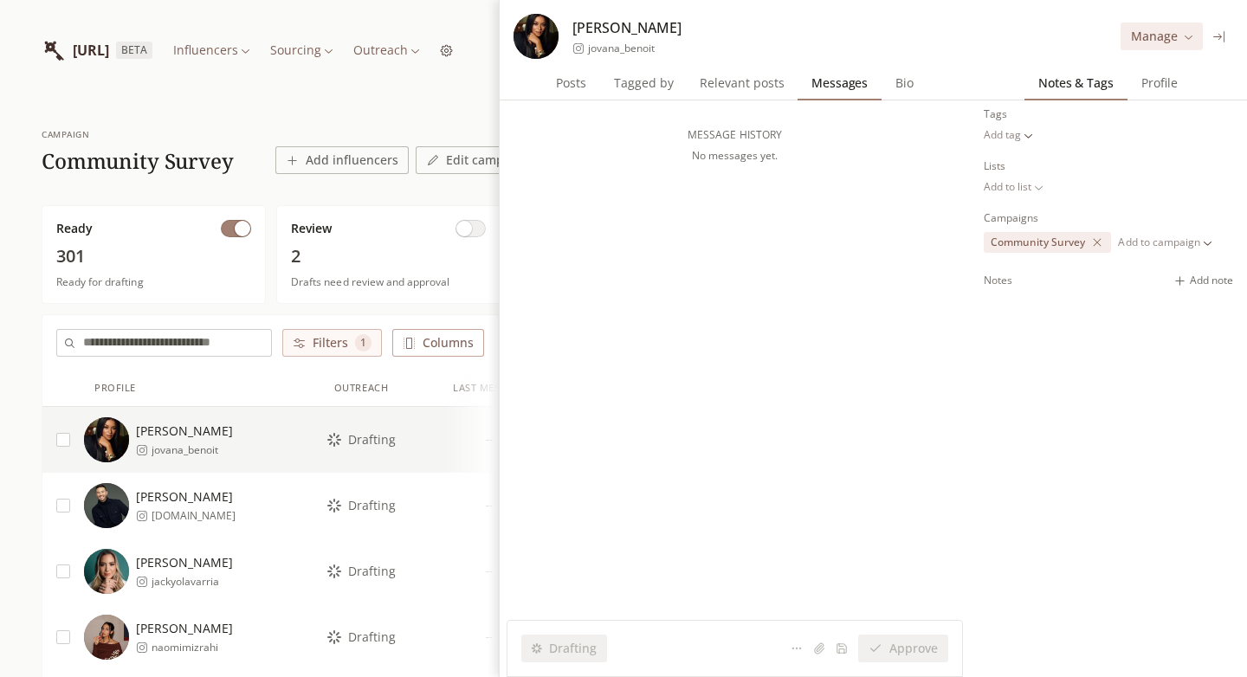
click at [1228, 39] on button at bounding box center [1220, 37] width 20 height 20
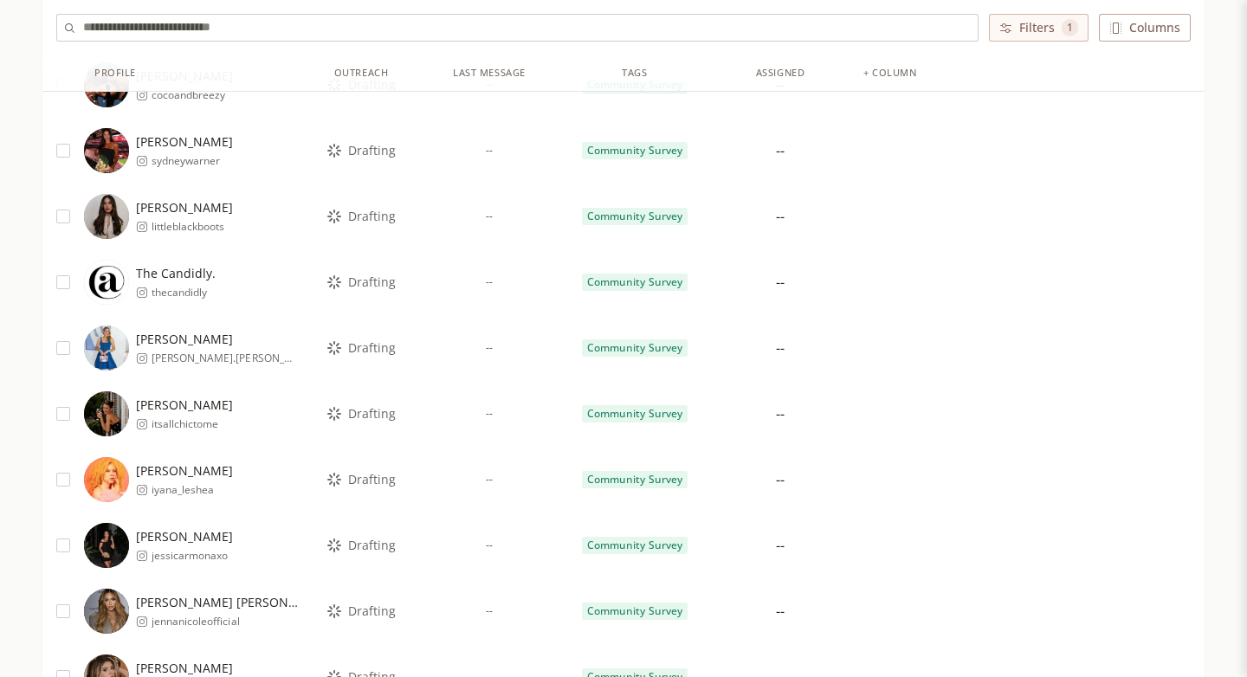
scroll to position [822, 0]
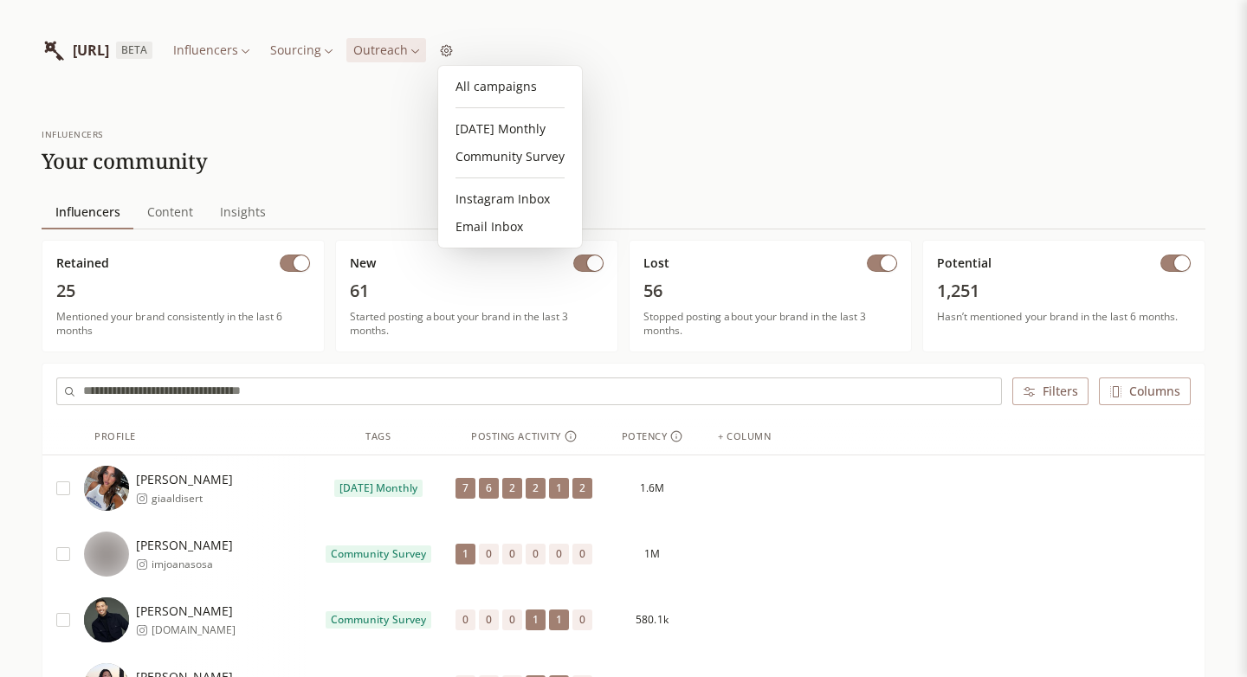
click at [534, 154] on link "Community Survey" at bounding box center [510, 157] width 130 height 28
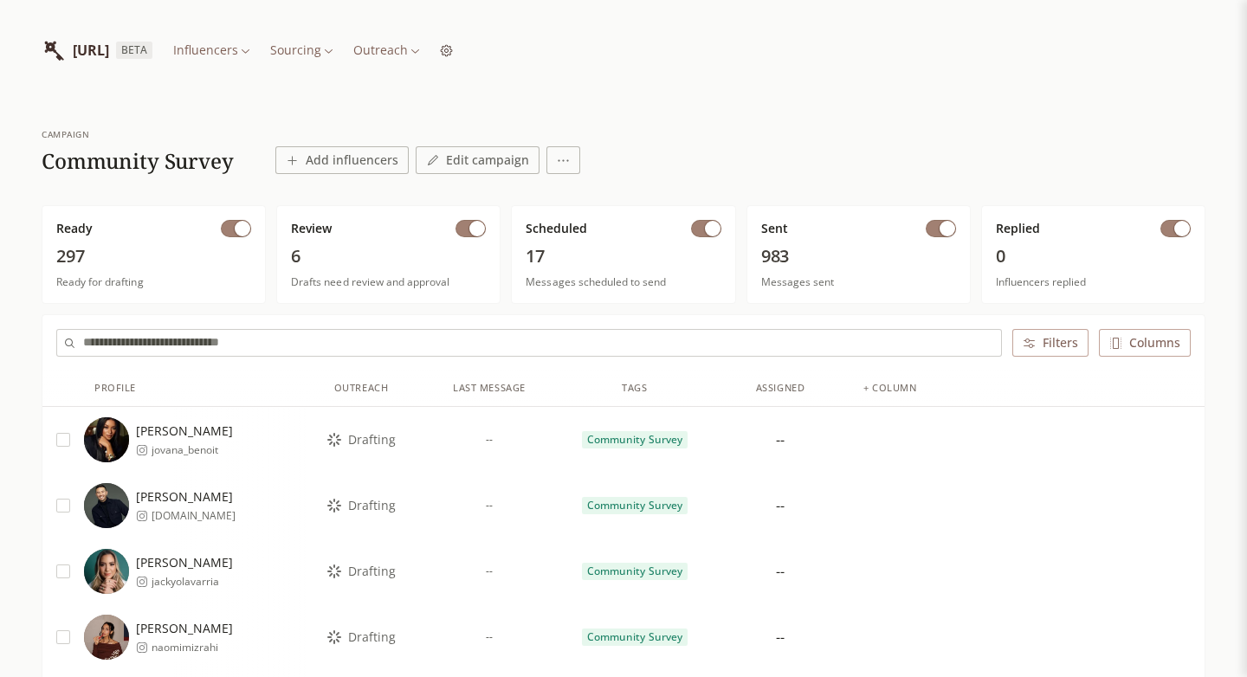
click at [701, 223] on button "button" at bounding box center [706, 228] width 30 height 17
click at [936, 230] on button "button" at bounding box center [941, 228] width 30 height 17
click at [237, 231] on span "button" at bounding box center [243, 229] width 16 height 16
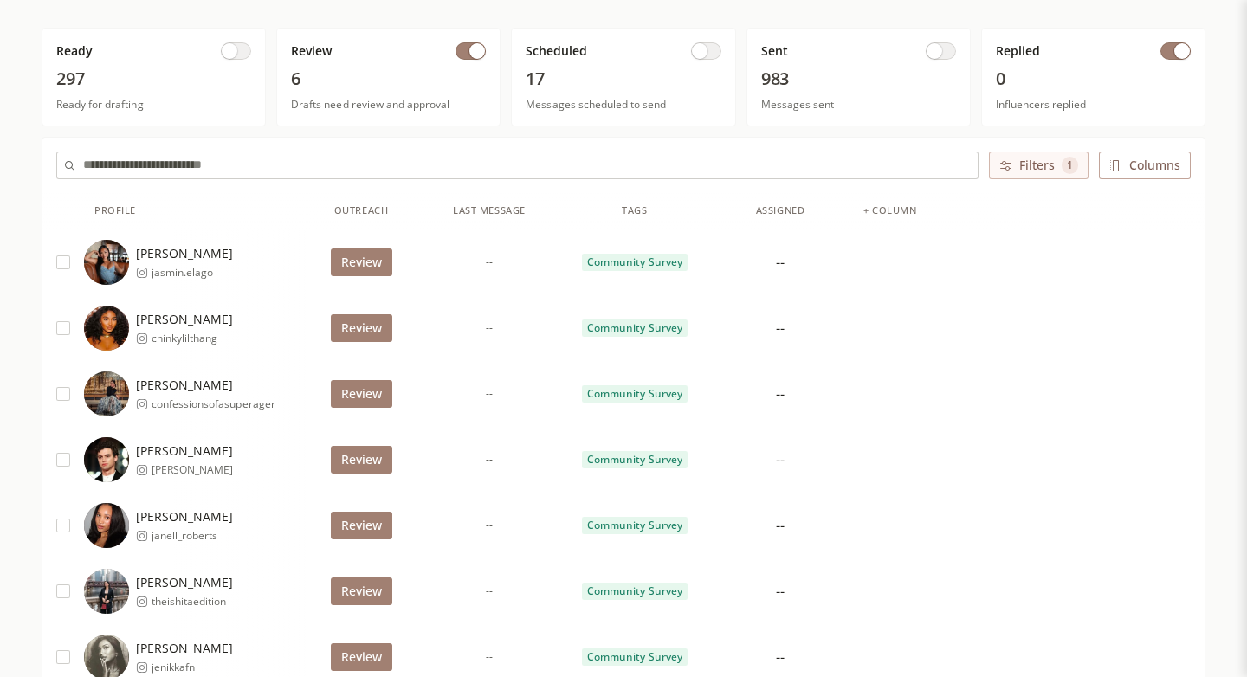
scroll to position [178, 0]
click at [361, 259] on button "Review" at bounding box center [362, 262] width 62 height 28
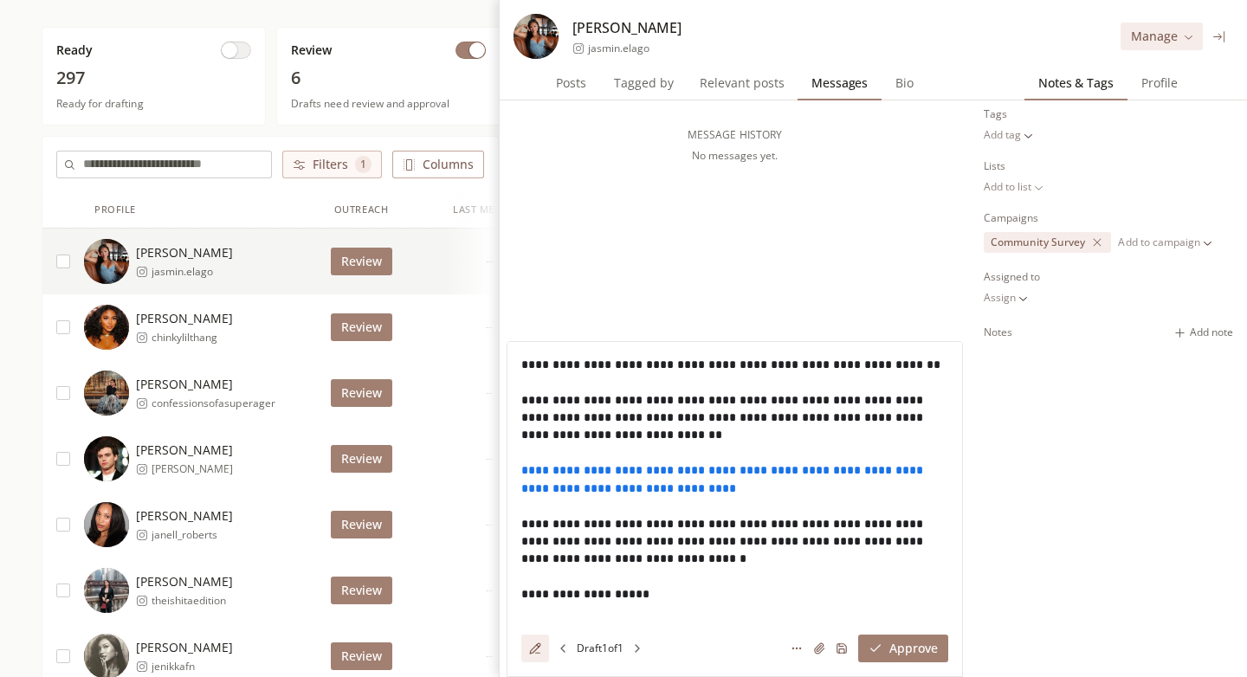
click at [1226, 39] on icon at bounding box center [1220, 36] width 13 height 13
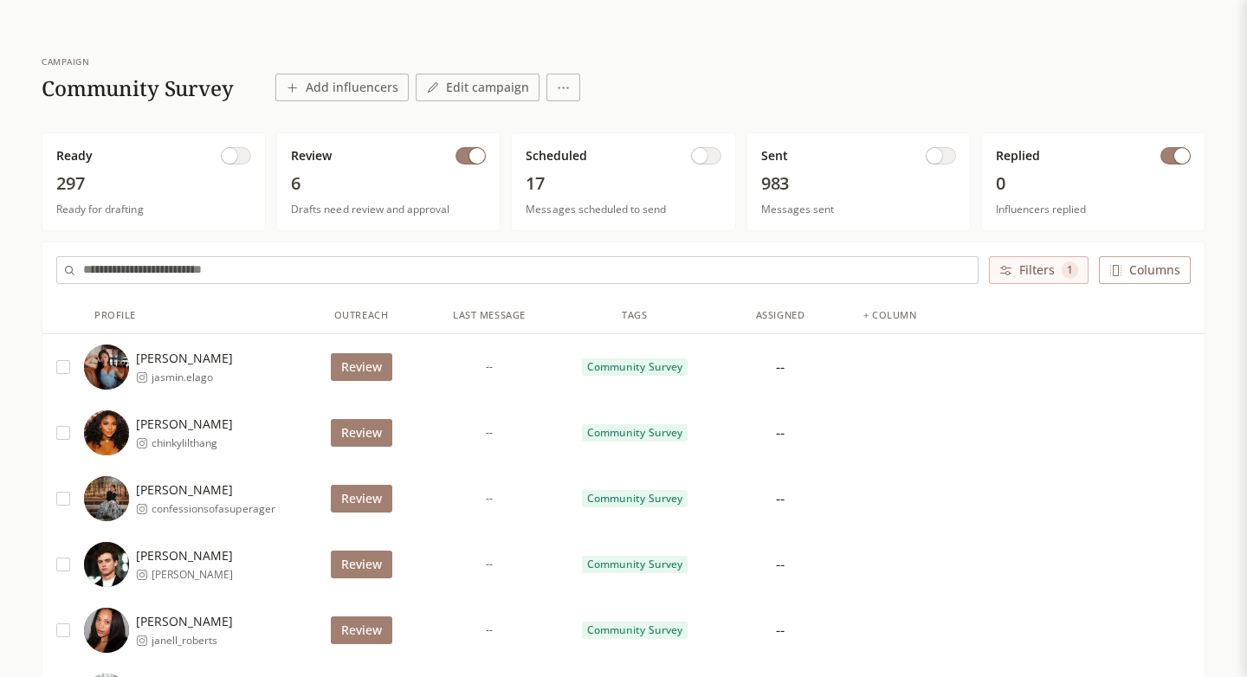
scroll to position [39, 0]
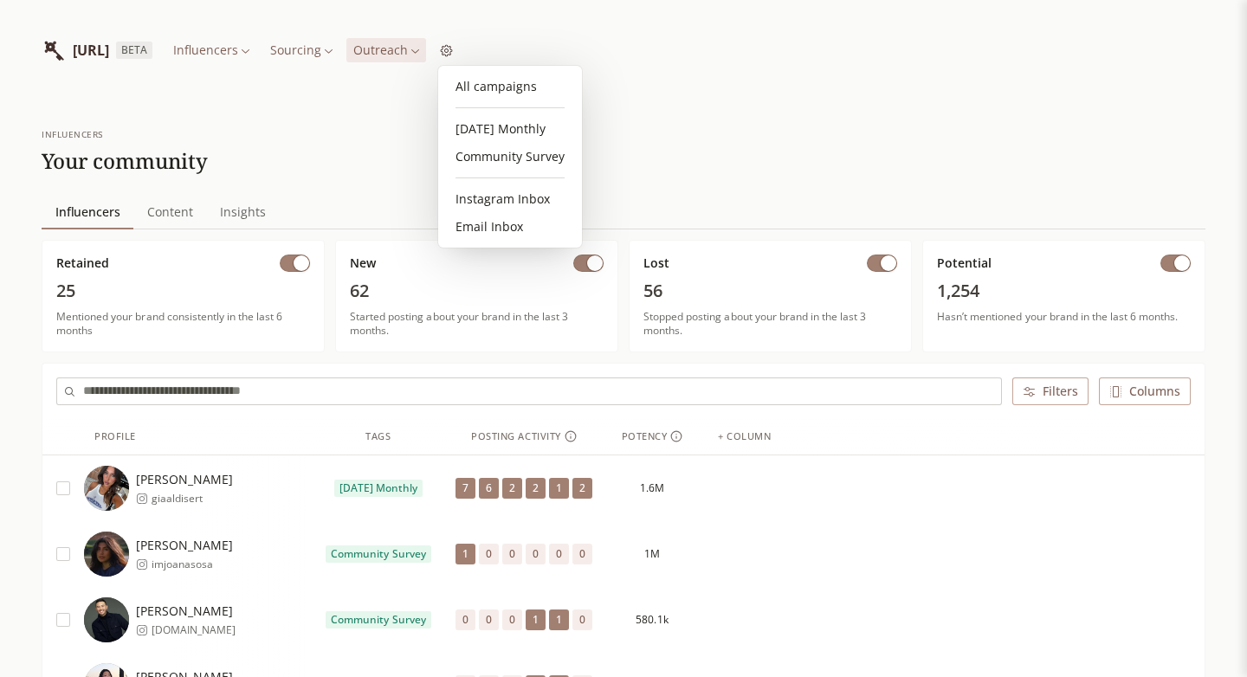
click at [501, 154] on link "Community Survey" at bounding box center [510, 157] width 130 height 28
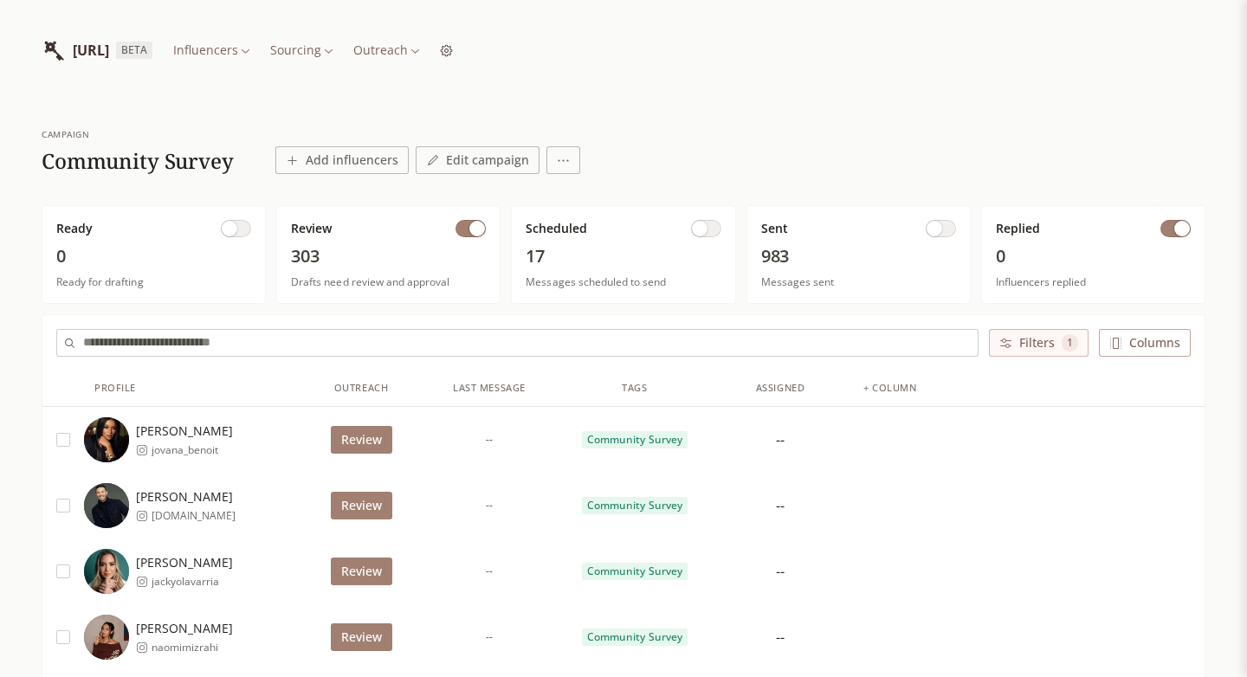
click at [66, 440] on button "button" at bounding box center [63, 440] width 14 height 14
click at [99, 345] on button "Select all" at bounding box center [92, 343] width 73 height 28
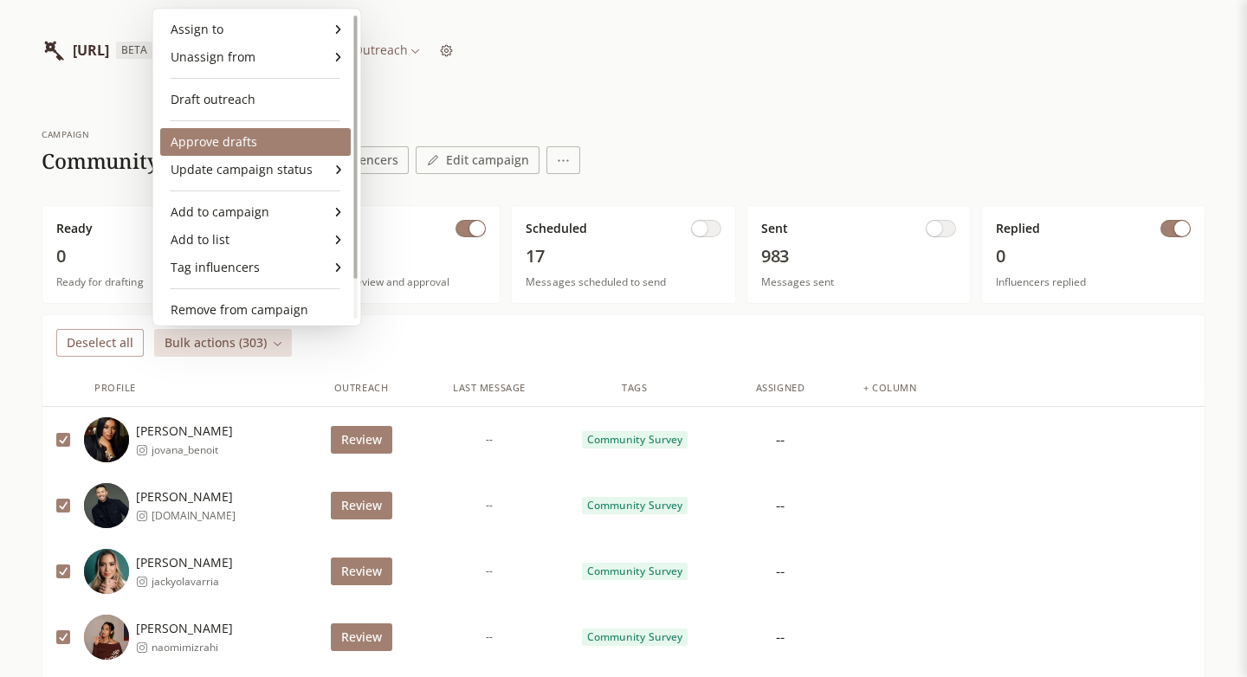
click at [229, 137] on div "Approve drafts" at bounding box center [255, 142] width 191 height 28
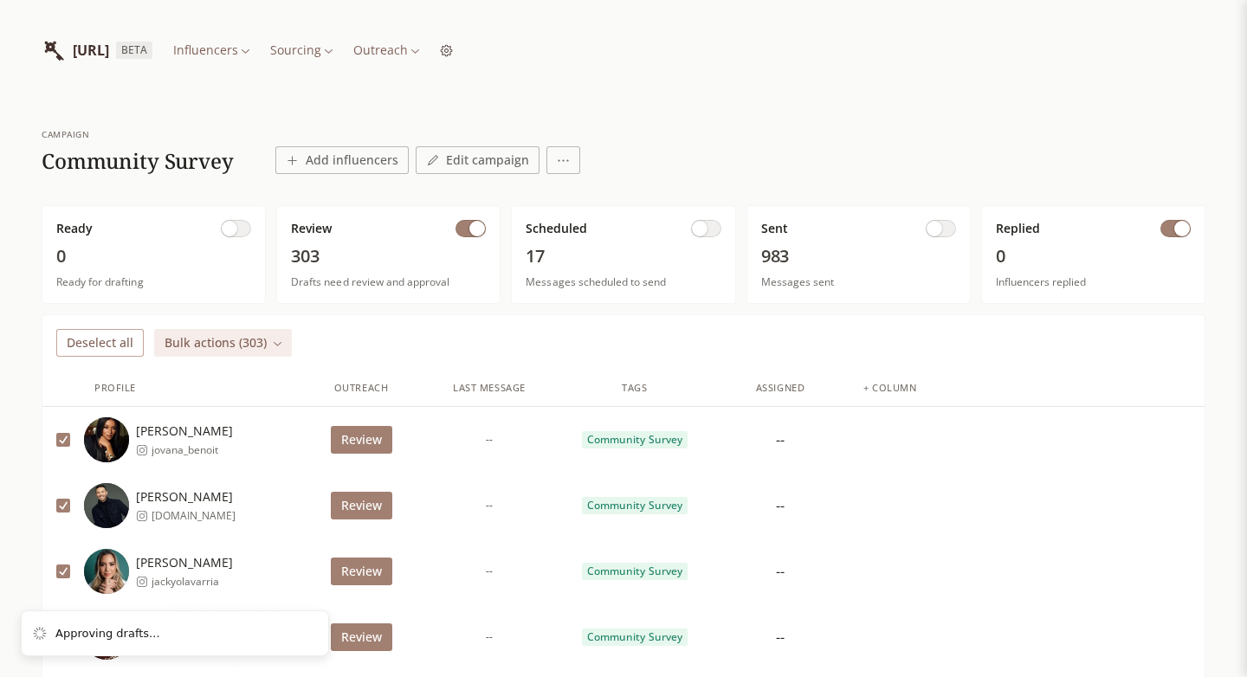
click at [378, 436] on button "Review" at bounding box center [362, 440] width 62 height 28
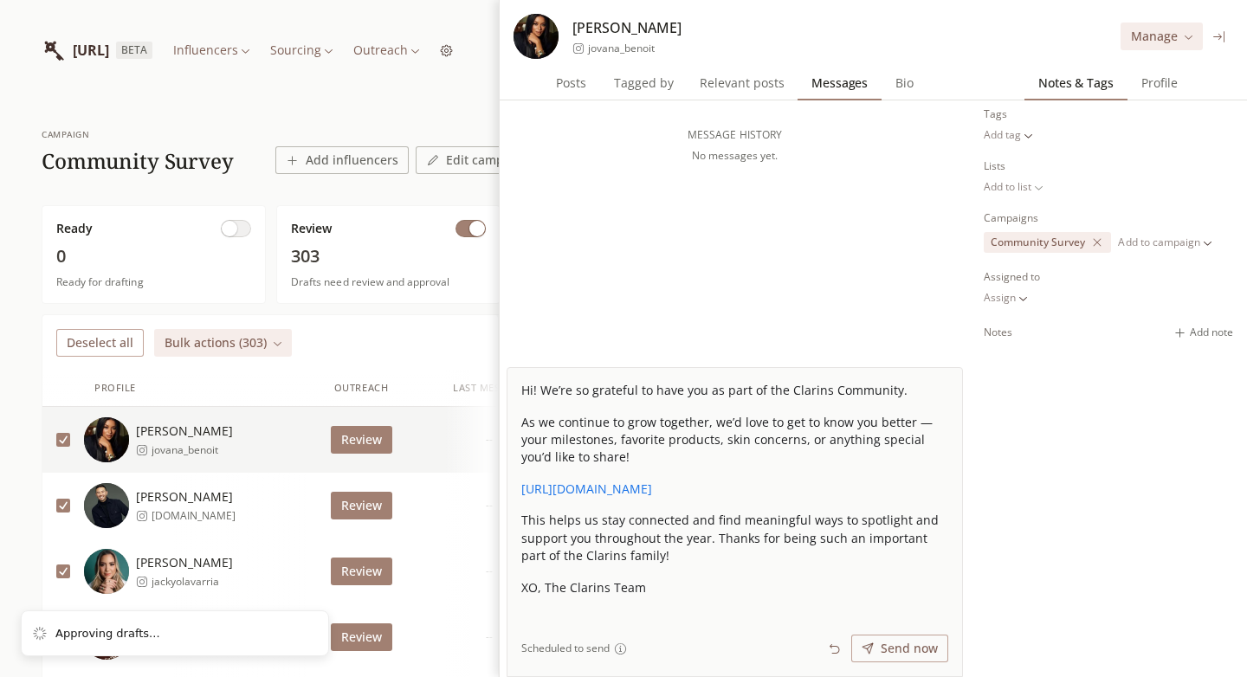
scroll to position [1, 0]
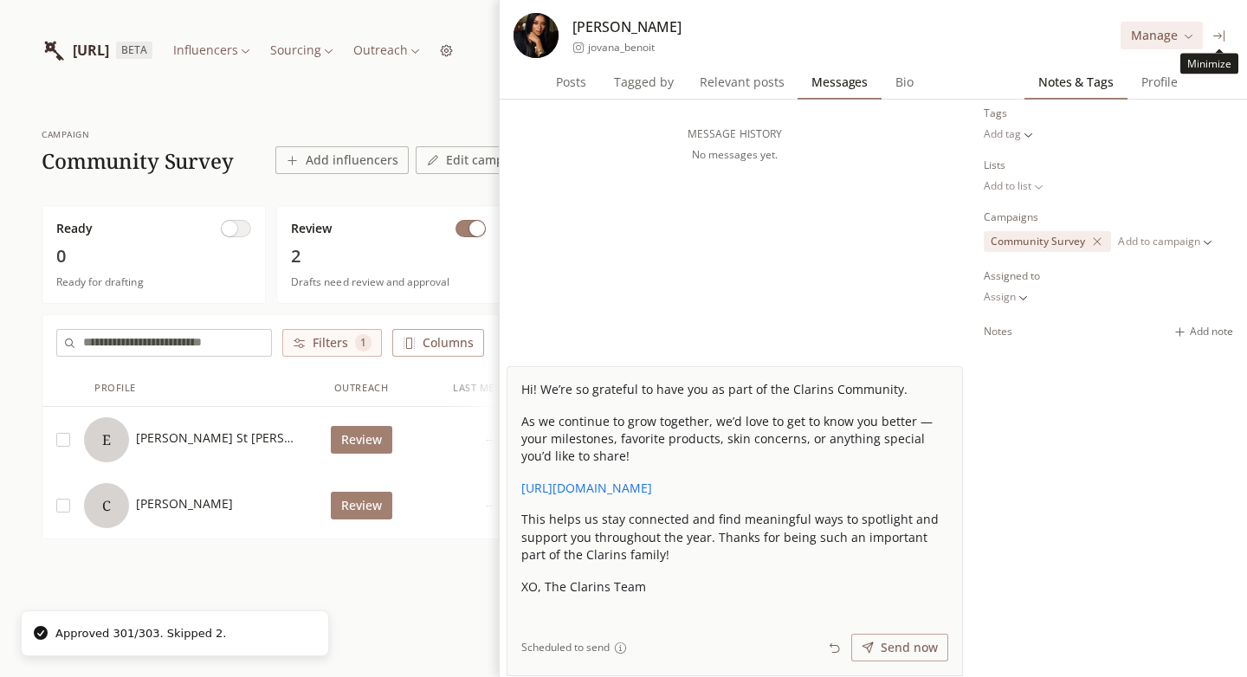
click at [1226, 35] on icon at bounding box center [1220, 35] width 13 height 13
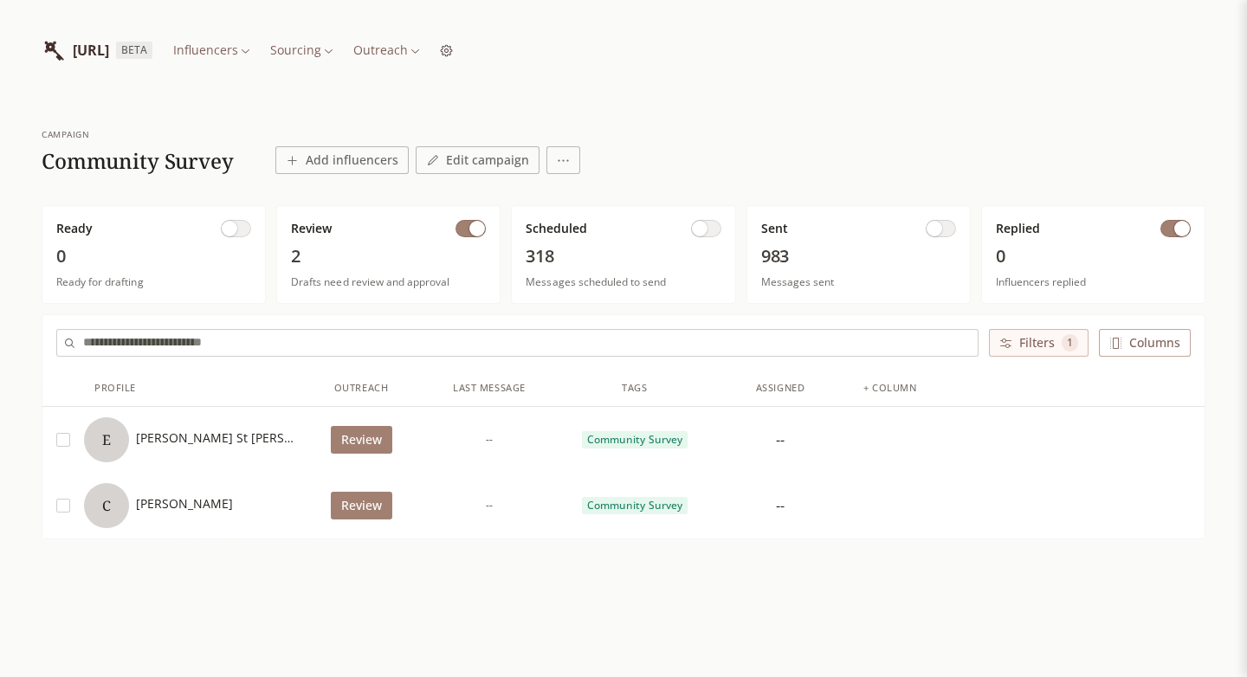
click at [702, 234] on span "button" at bounding box center [700, 229] width 16 height 16
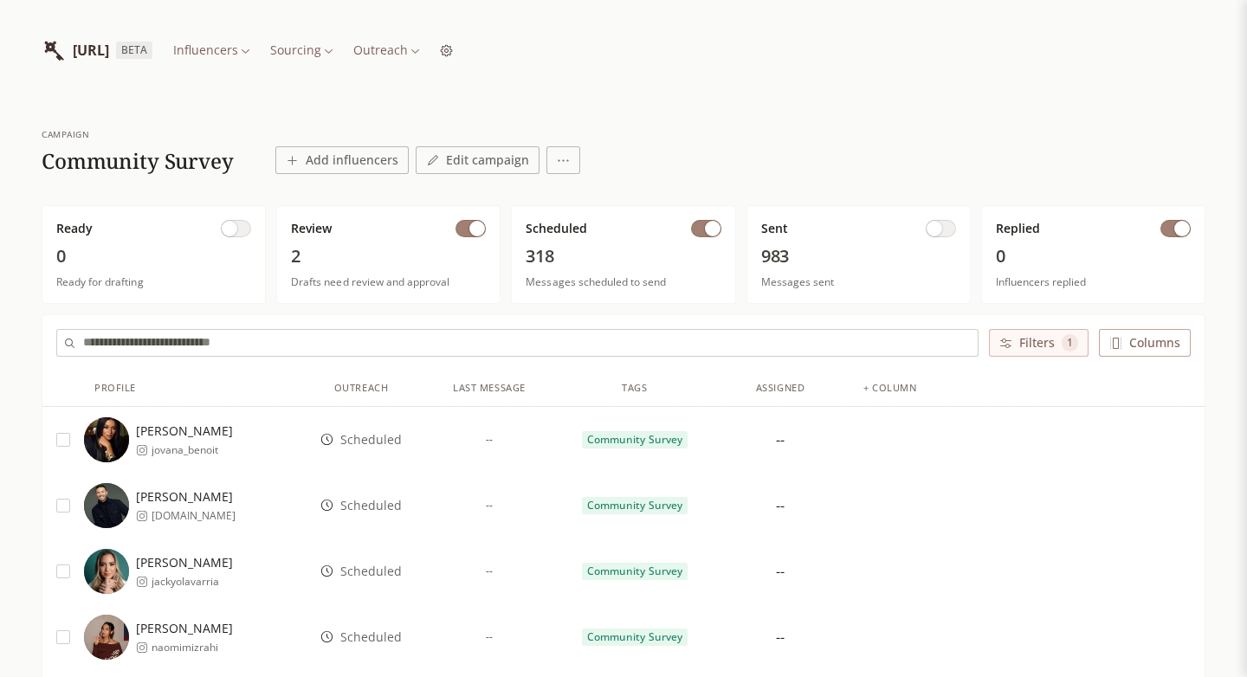
click at [478, 231] on span "button" at bounding box center [478, 229] width 16 height 16
click at [255, 423] on div "Jovana Benoit jovana_benoit" at bounding box center [195, 440] width 222 height 45
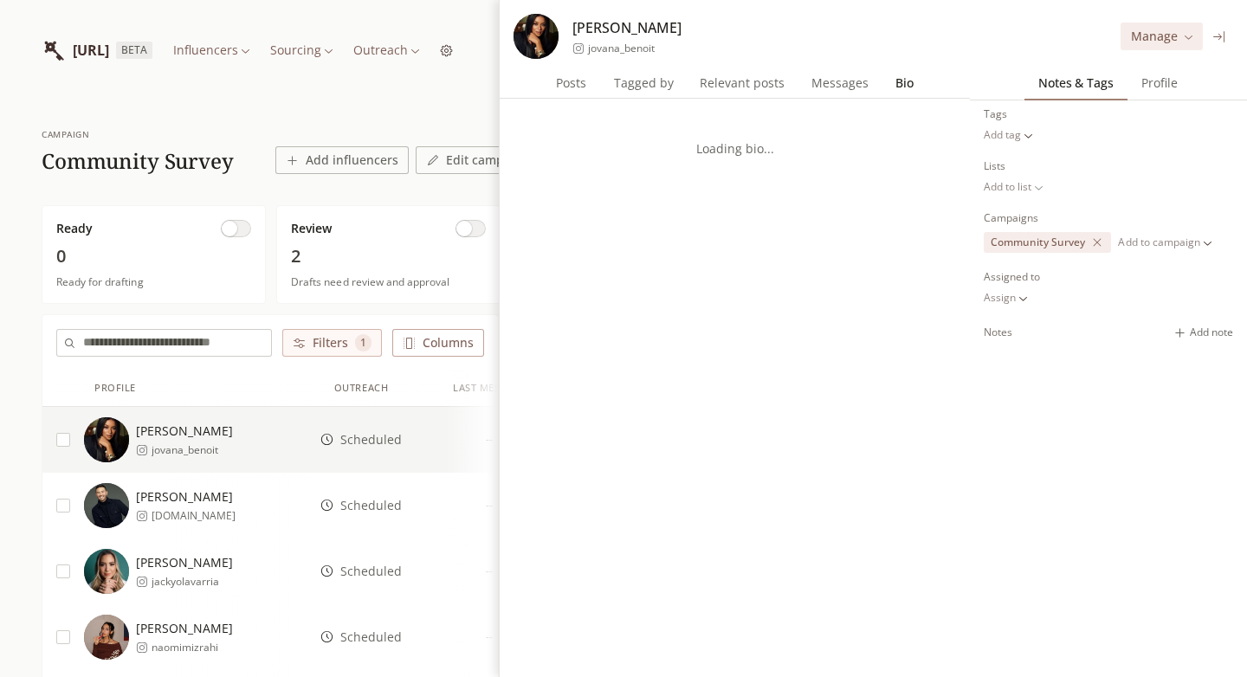
click at [900, 87] on span "Bio" at bounding box center [905, 83] width 32 height 24
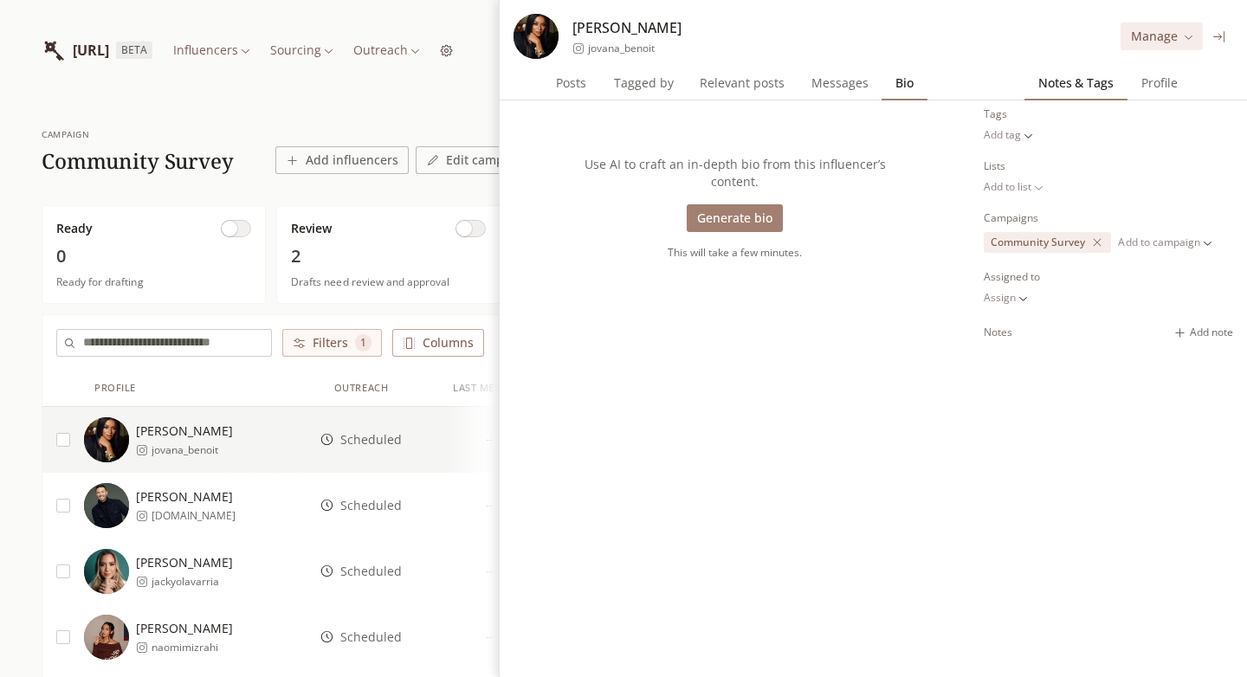
click at [729, 204] on button "Generate bio" at bounding box center [735, 218] width 96 height 28
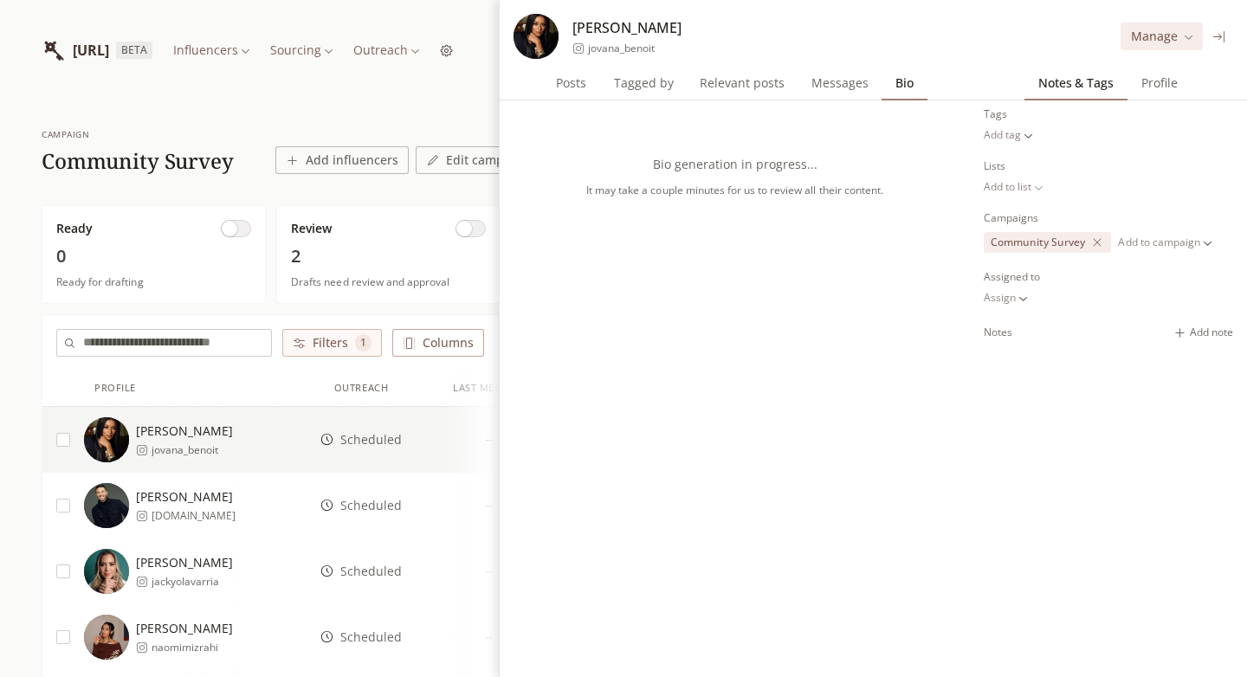
click at [839, 92] on span "Messages" at bounding box center [840, 83] width 71 height 24
click at [903, 92] on span "Bio" at bounding box center [905, 83] width 32 height 24
click at [578, 85] on span "Posts" at bounding box center [571, 83] width 44 height 24
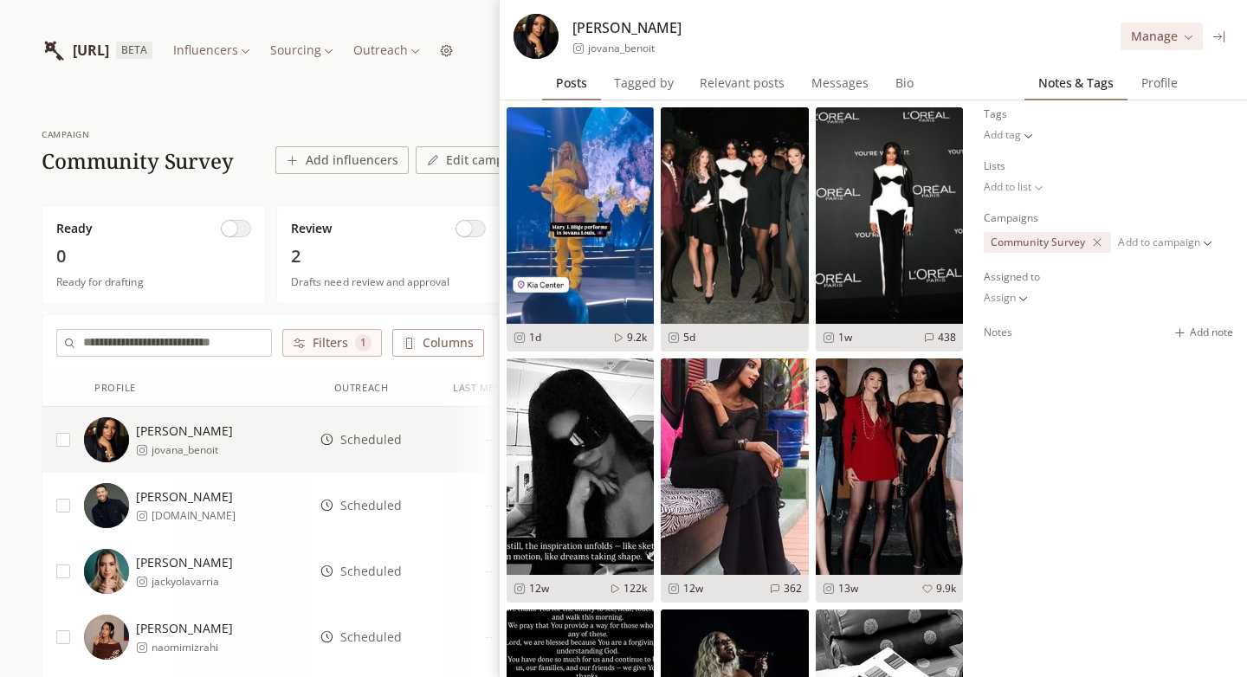
click at [892, 75] on span "Bio" at bounding box center [905, 83] width 32 height 24
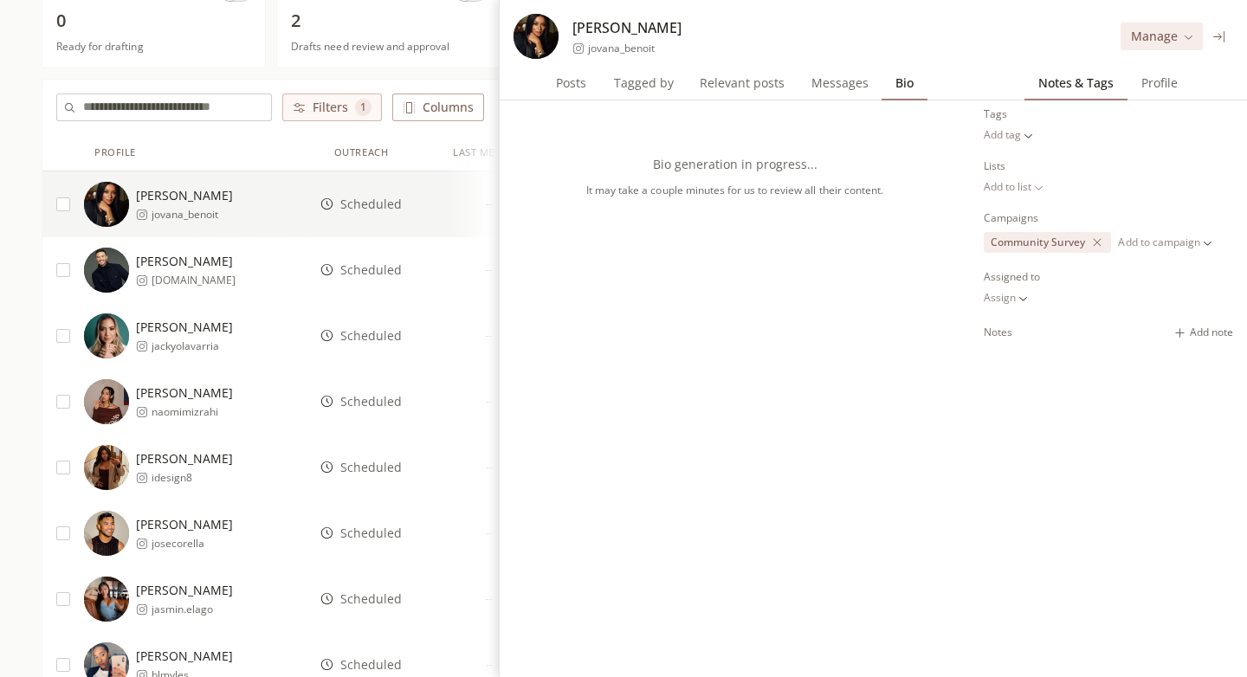
scroll to position [225, 0]
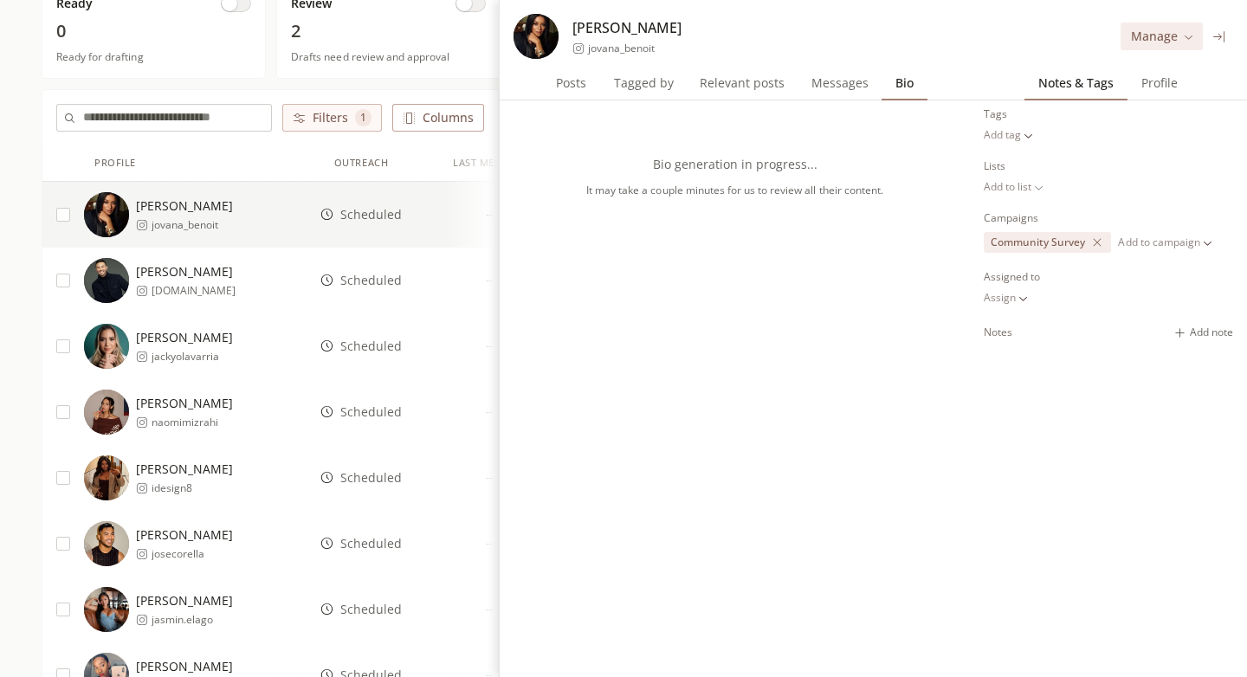
click at [226, 297] on div "Carlos Sotelo to.my.skin" at bounding box center [195, 280] width 222 height 45
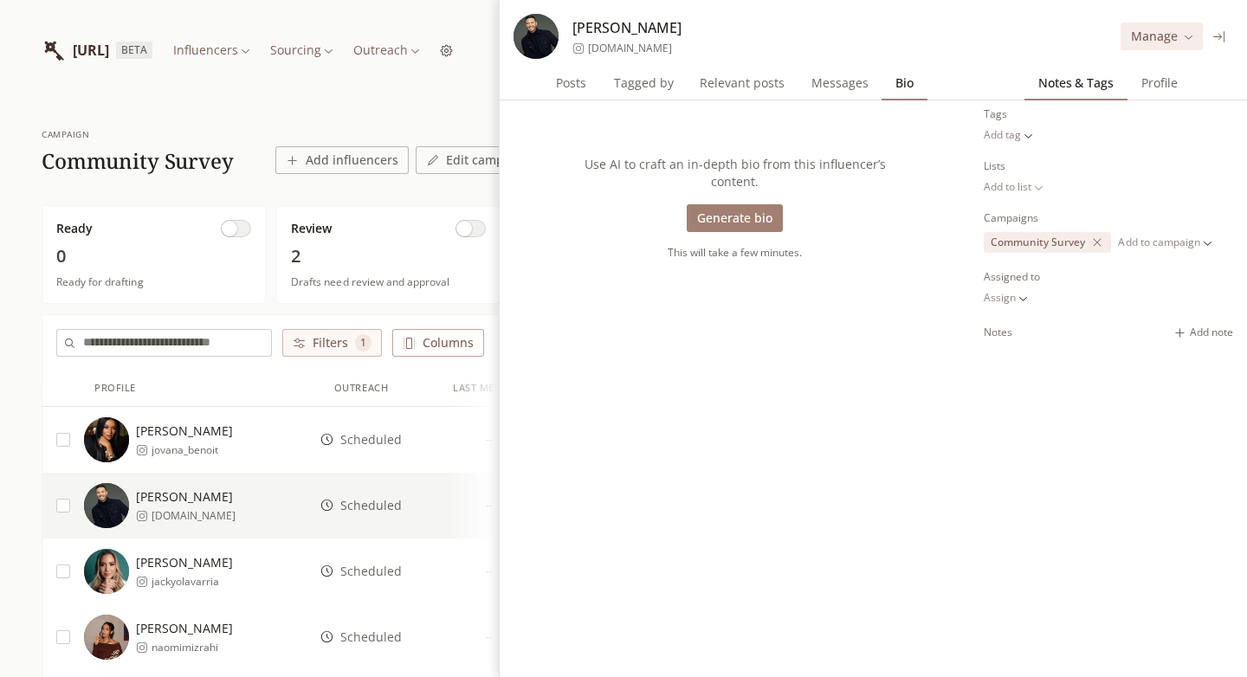
click at [358, 81] on div "INFLUENCERLIST.AI BETA Influencers Sourcing Outreach" at bounding box center [624, 50] width 1164 height 100
drag, startPoint x: 977, startPoint y: 114, endPoint x: 1234, endPoint y: 333, distance: 337.4
click at [1234, 333] on div "Tags Add tag Lists Add to list Campaigns Community Survey Add to campaign Assig…" at bounding box center [1108, 388] width 277 height 577
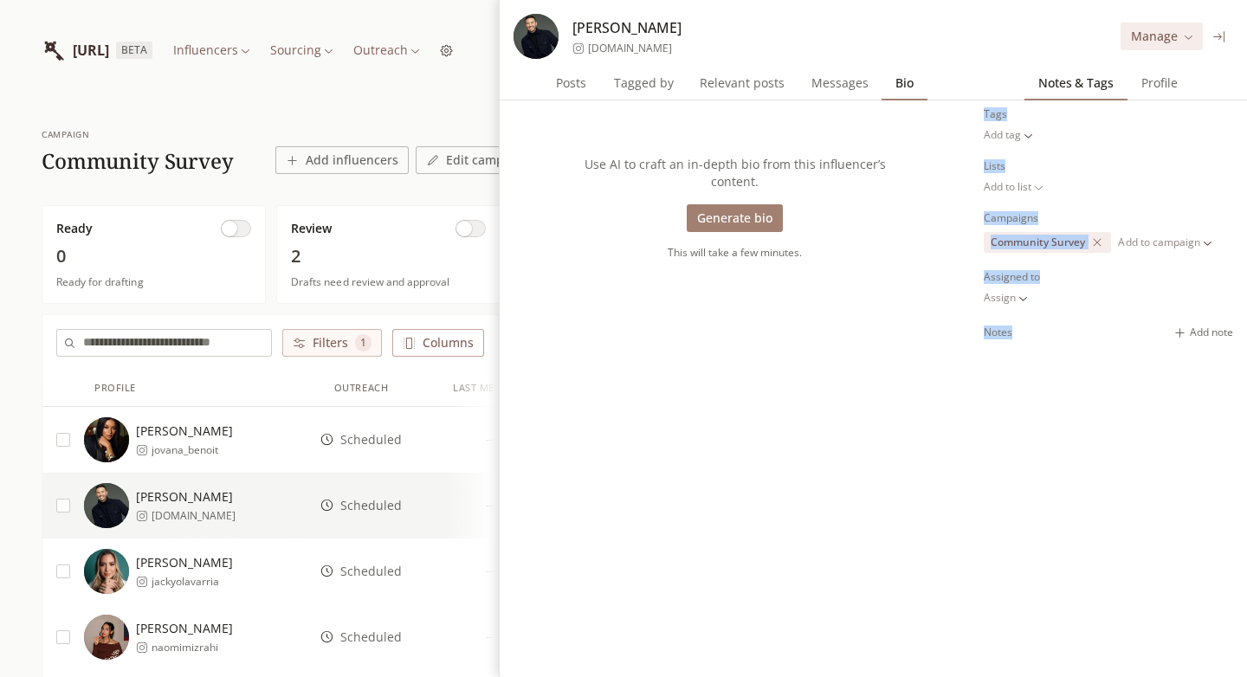
copy div "Tags Add tag Lists Add to list Campaigns Community Survey Add to campaign Assig…"
click at [934, 459] on div "Use AI to craft an in-depth bio from this influencer’s content. Generate bio Th…" at bounding box center [735, 388] width 470 height 577
click at [1214, 34] on icon at bounding box center [1220, 36] width 13 height 13
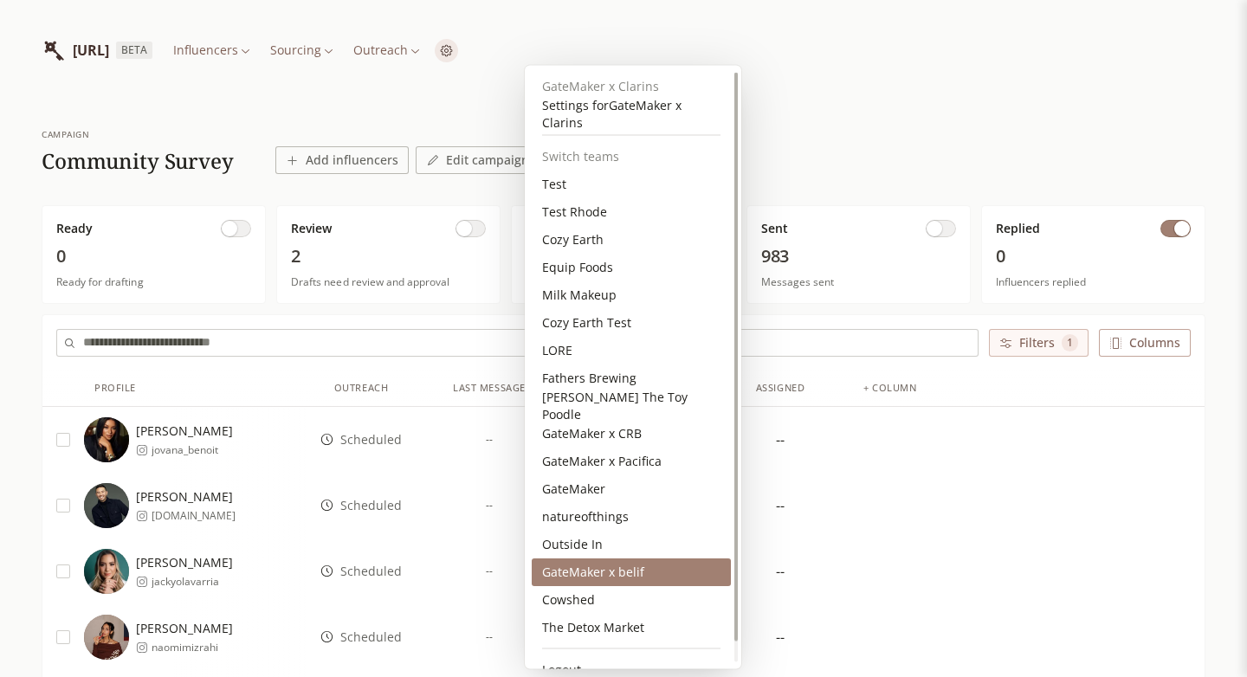
click at [639, 573] on div "GateMaker x belif" at bounding box center [631, 573] width 199 height 28
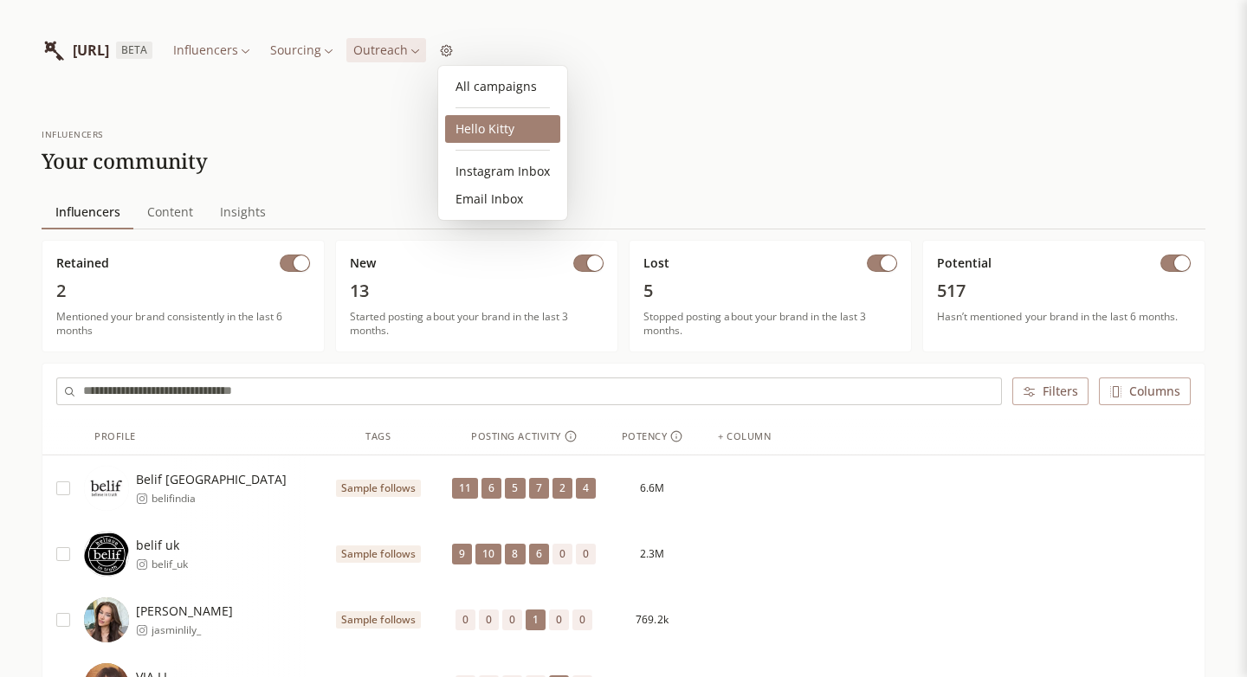
click at [506, 128] on link "Hello Kitty" at bounding box center [502, 129] width 115 height 28
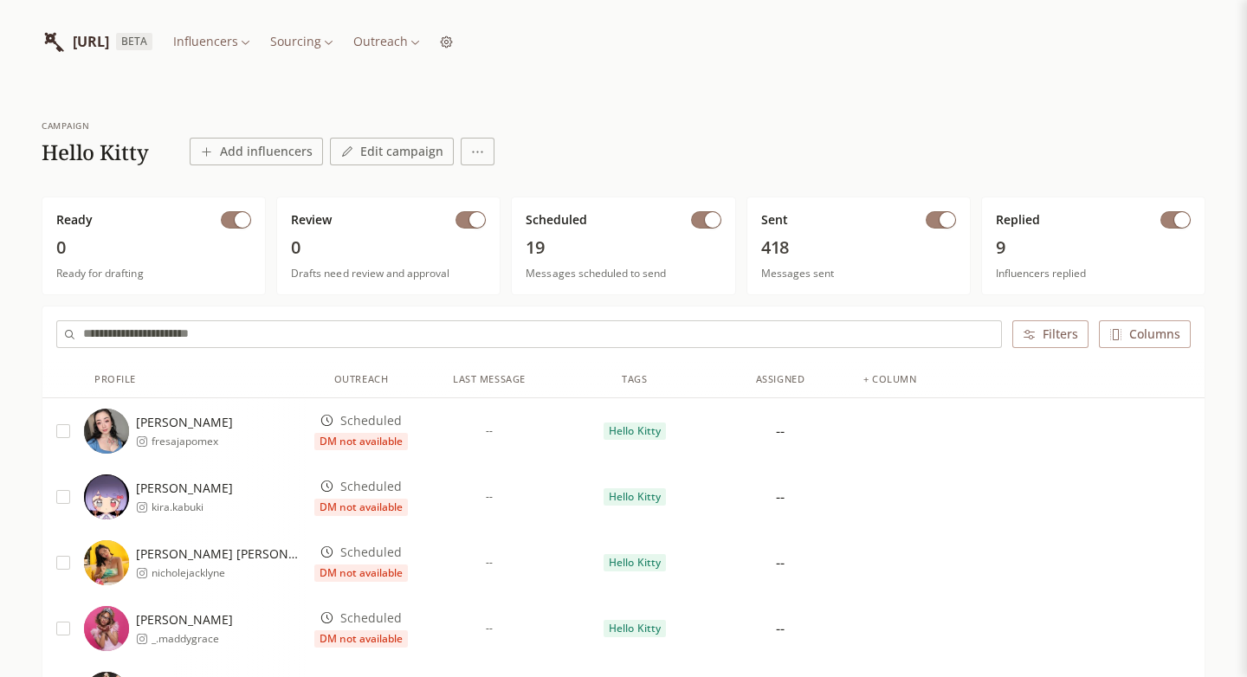
scroll to position [10, 0]
click at [945, 216] on span "button" at bounding box center [948, 219] width 16 height 16
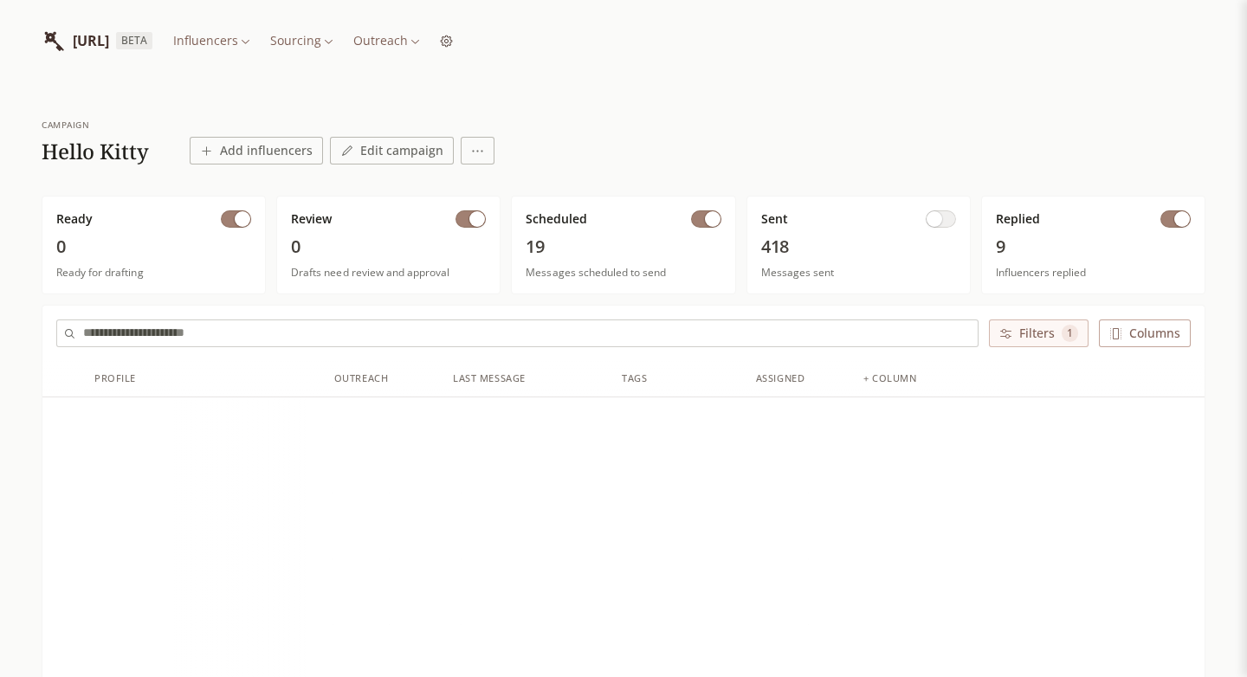
click at [702, 214] on button "button" at bounding box center [706, 218] width 30 height 17
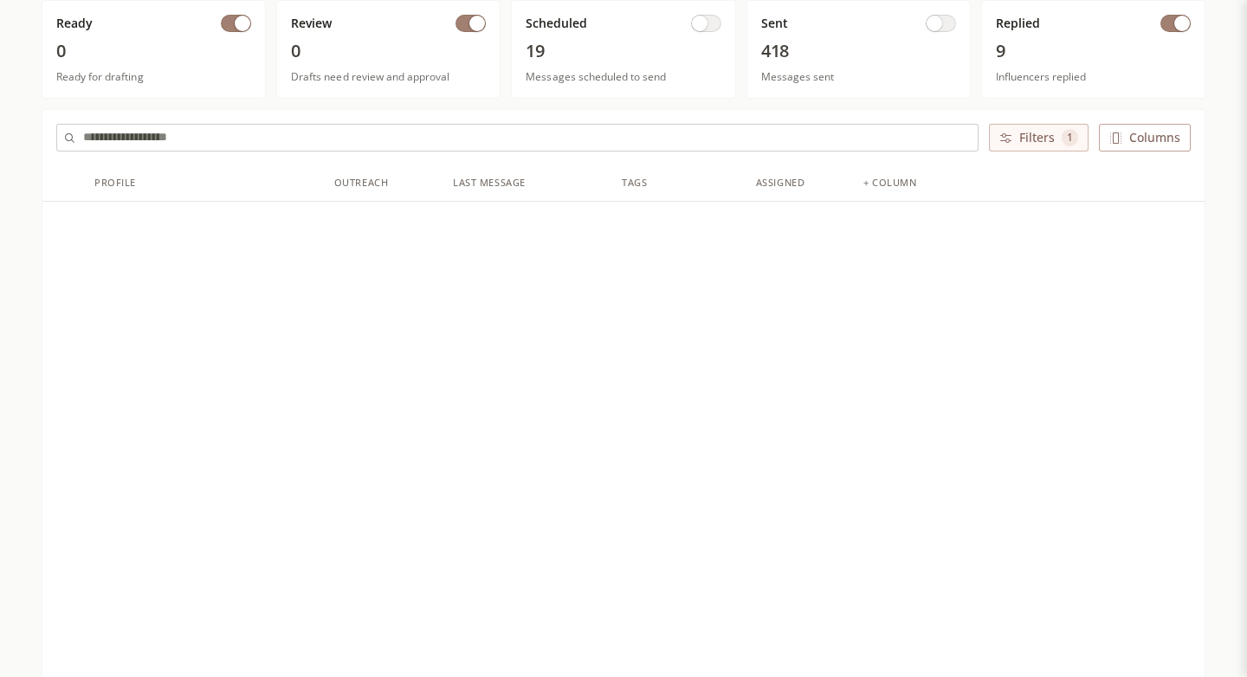
scroll to position [208, 0]
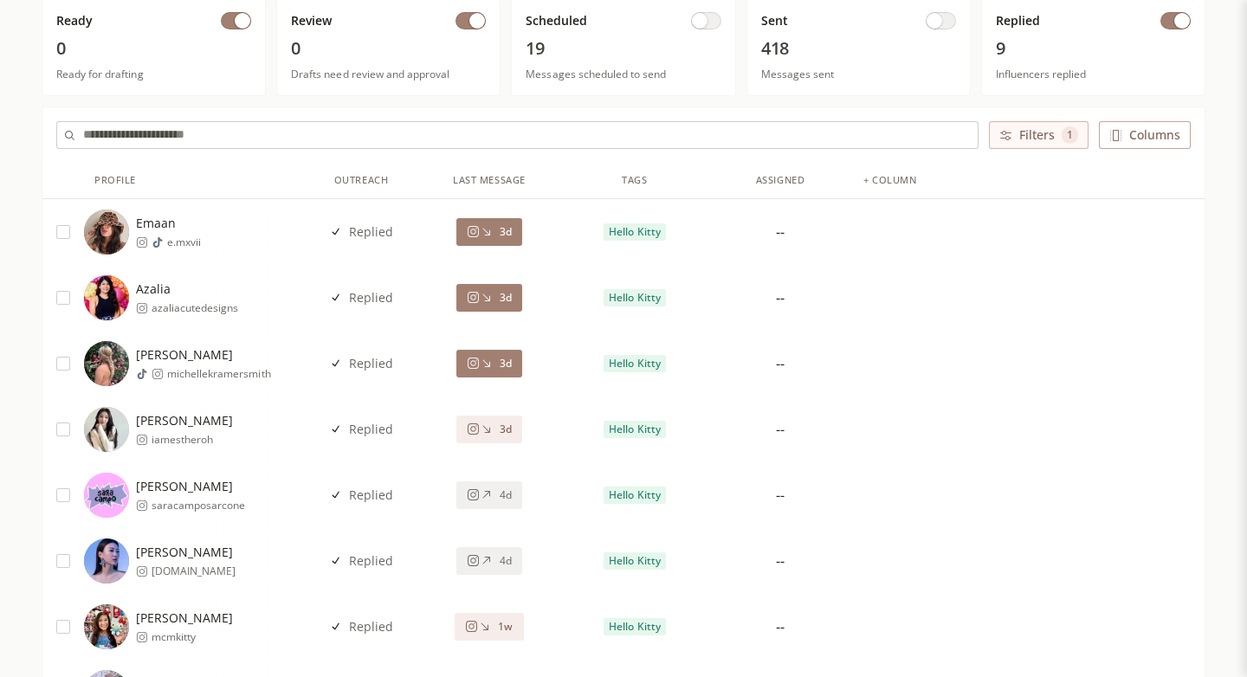
click at [489, 230] on icon at bounding box center [487, 233] width 8 height 8
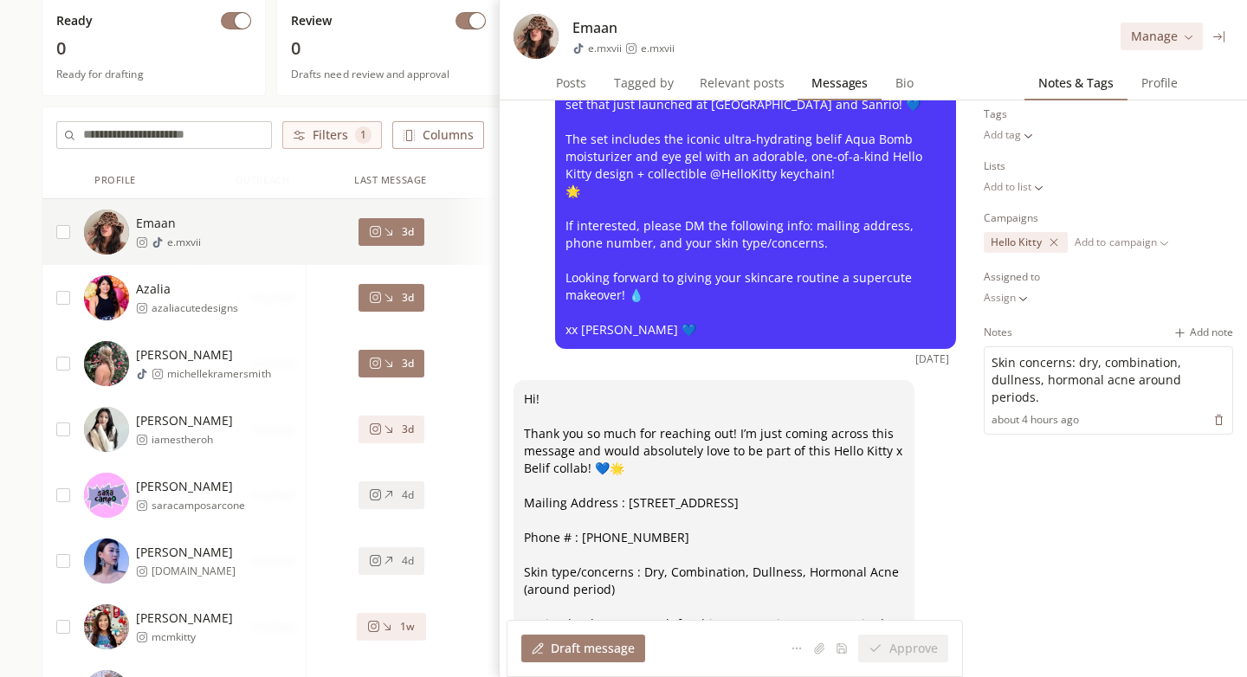
scroll to position [288, 0]
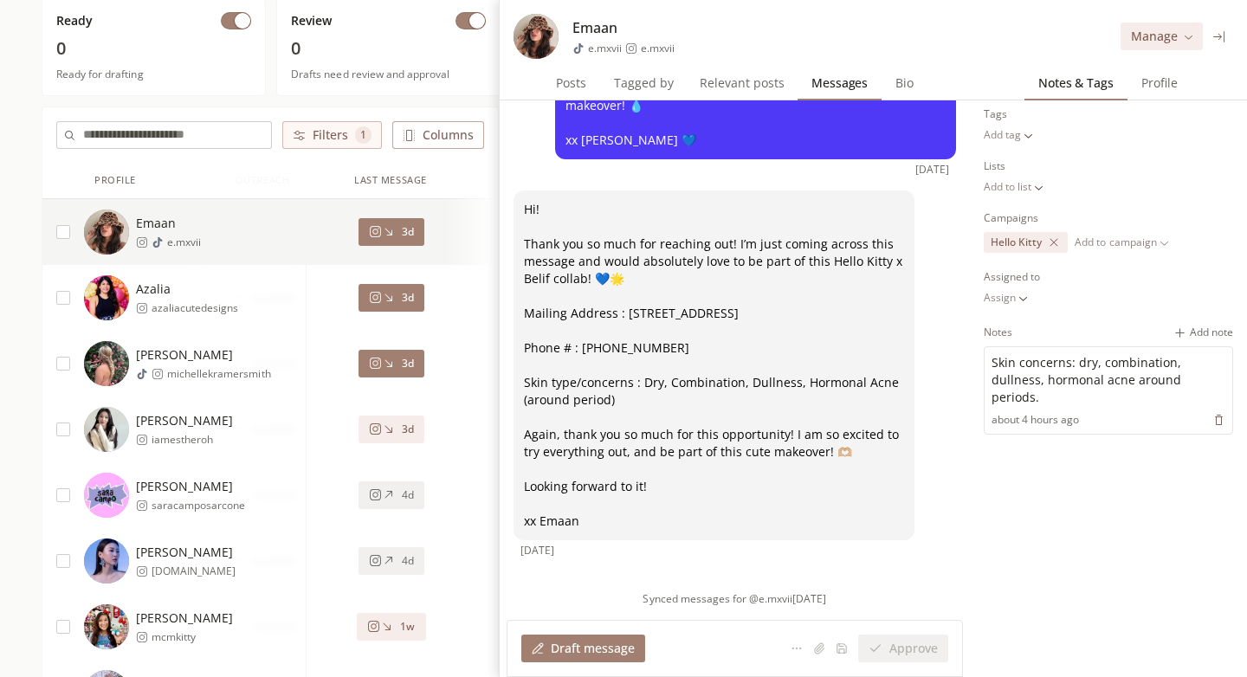
click at [395, 298] on div "3d" at bounding box center [391, 298] width 45 height 14
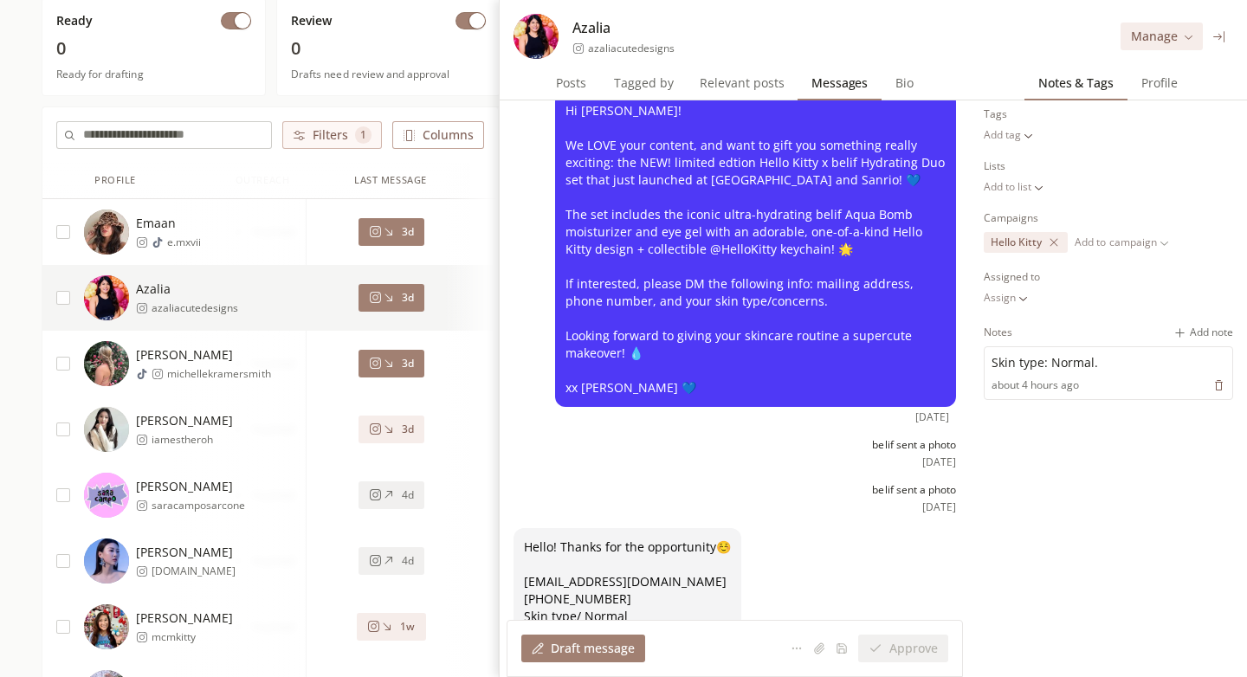
scroll to position [118, 0]
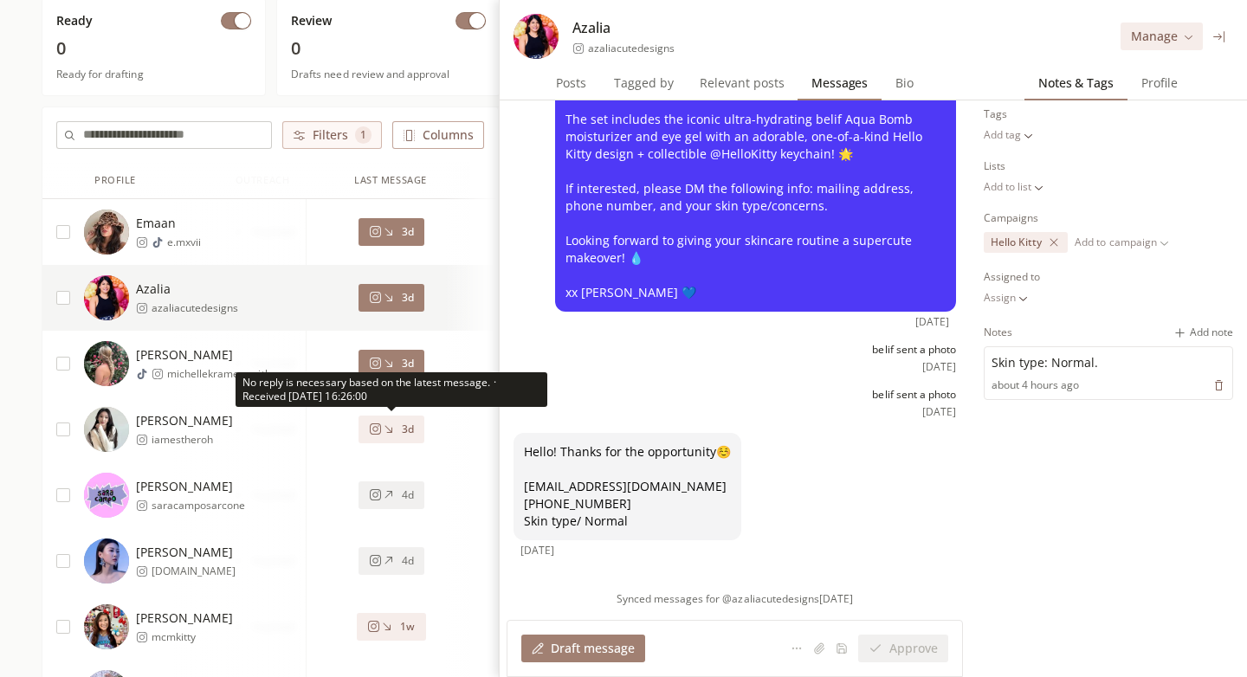
click at [397, 431] on div "3d" at bounding box center [391, 430] width 45 height 14
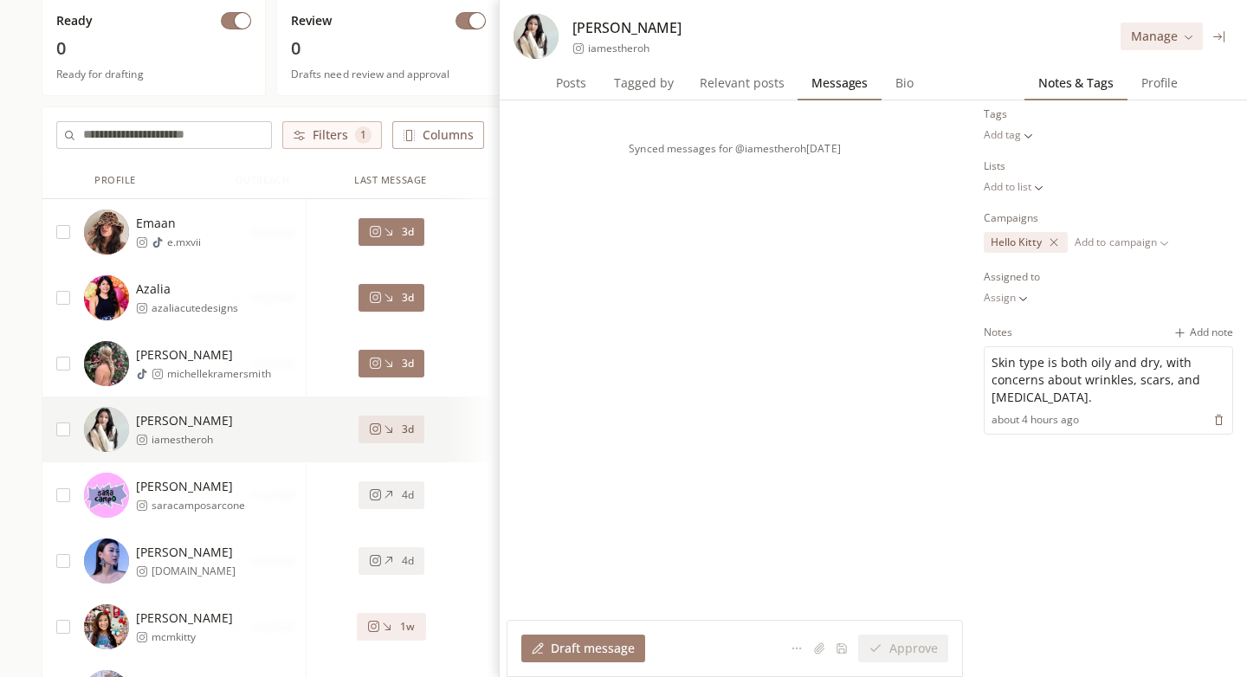
click at [400, 373] on button "3d" at bounding box center [392, 364] width 66 height 28
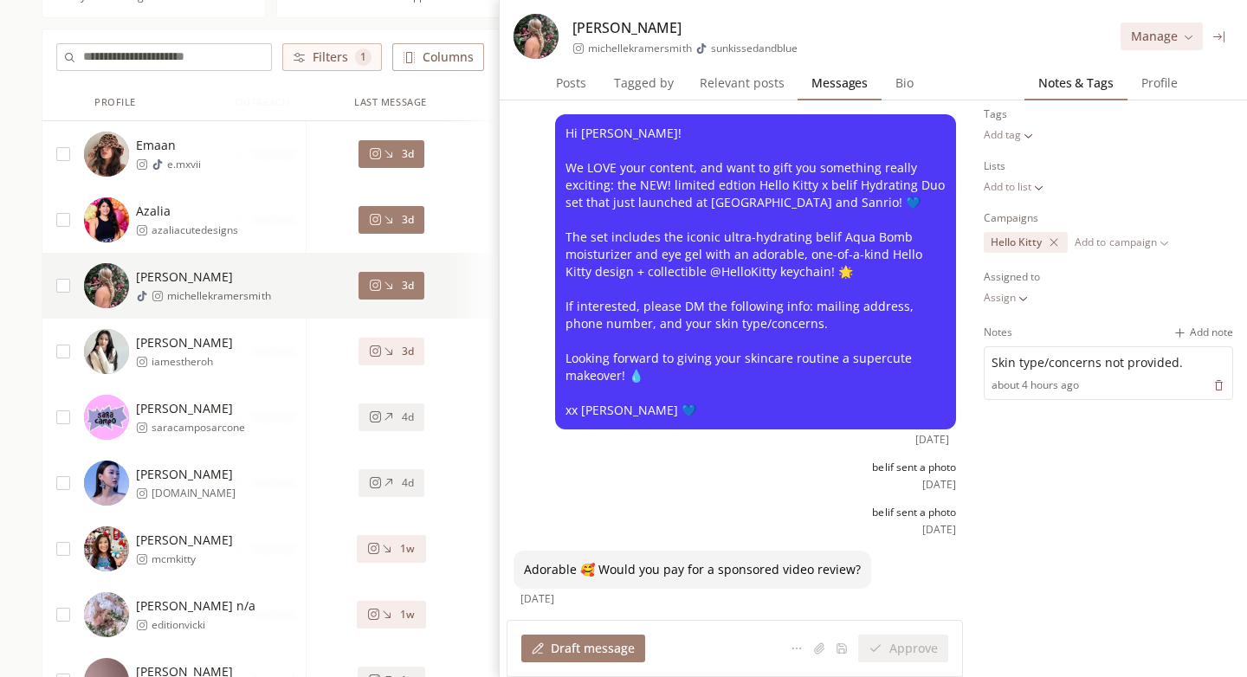
scroll to position [288, 0]
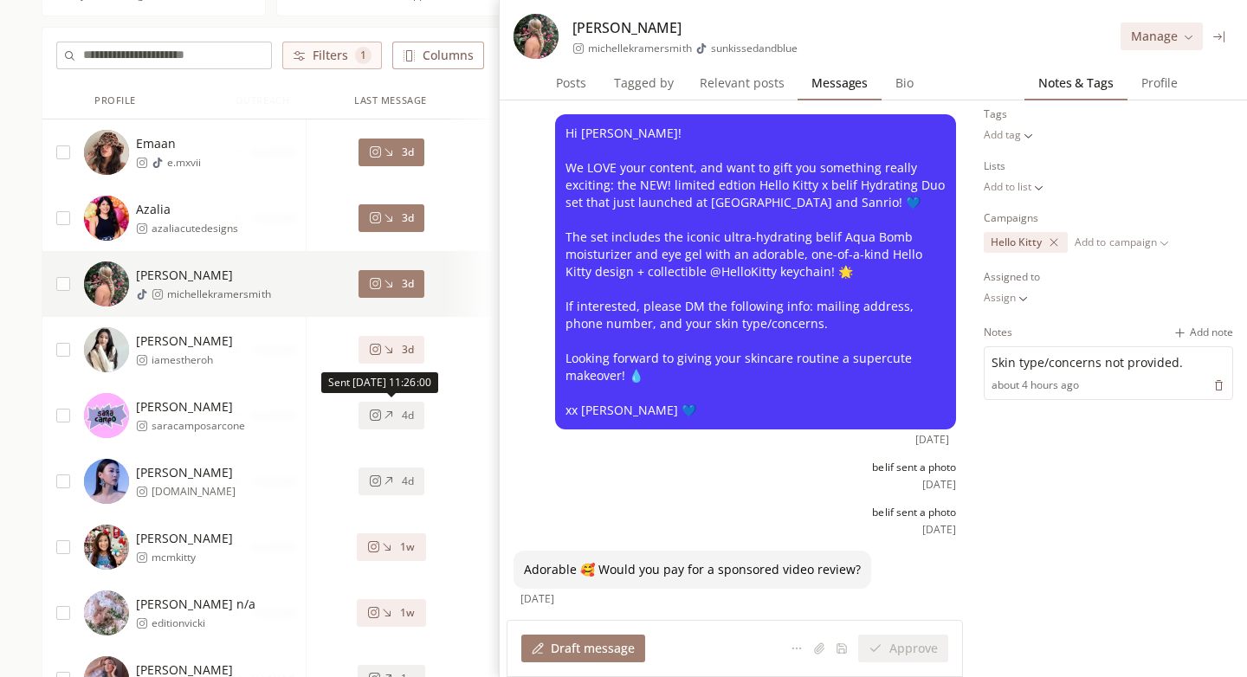
click at [397, 420] on div "4d" at bounding box center [391, 416] width 45 height 14
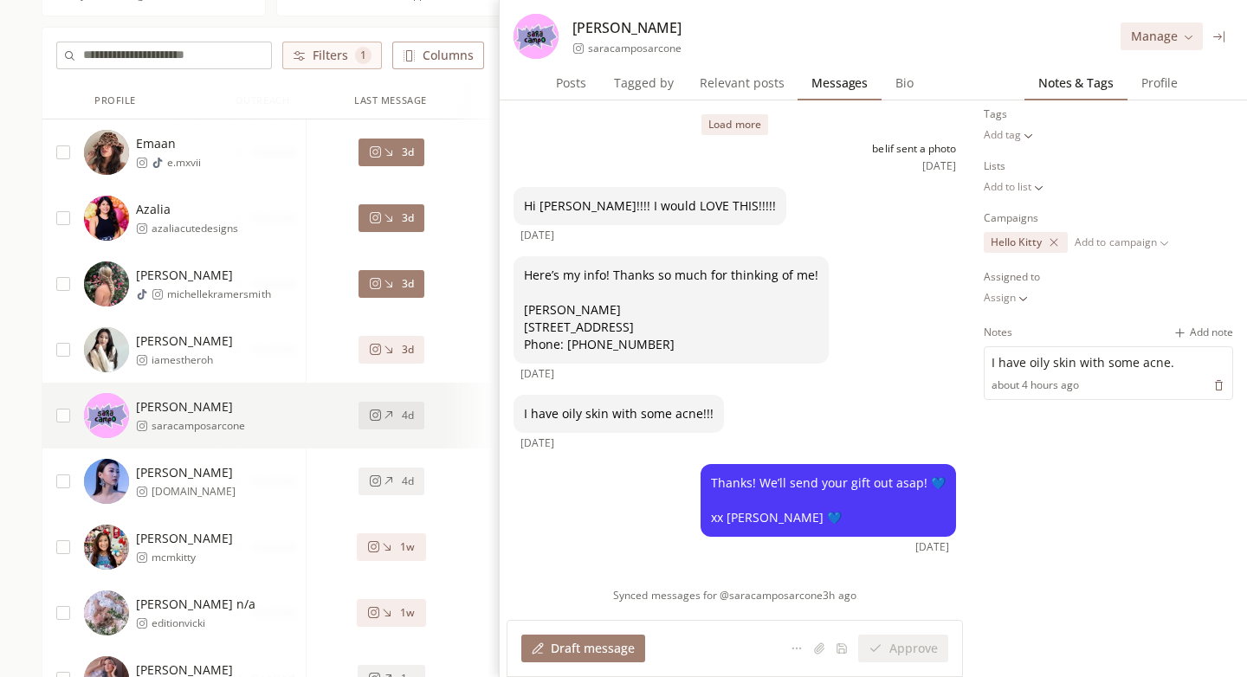
click at [385, 476] on icon at bounding box center [388, 481] width 13 height 13
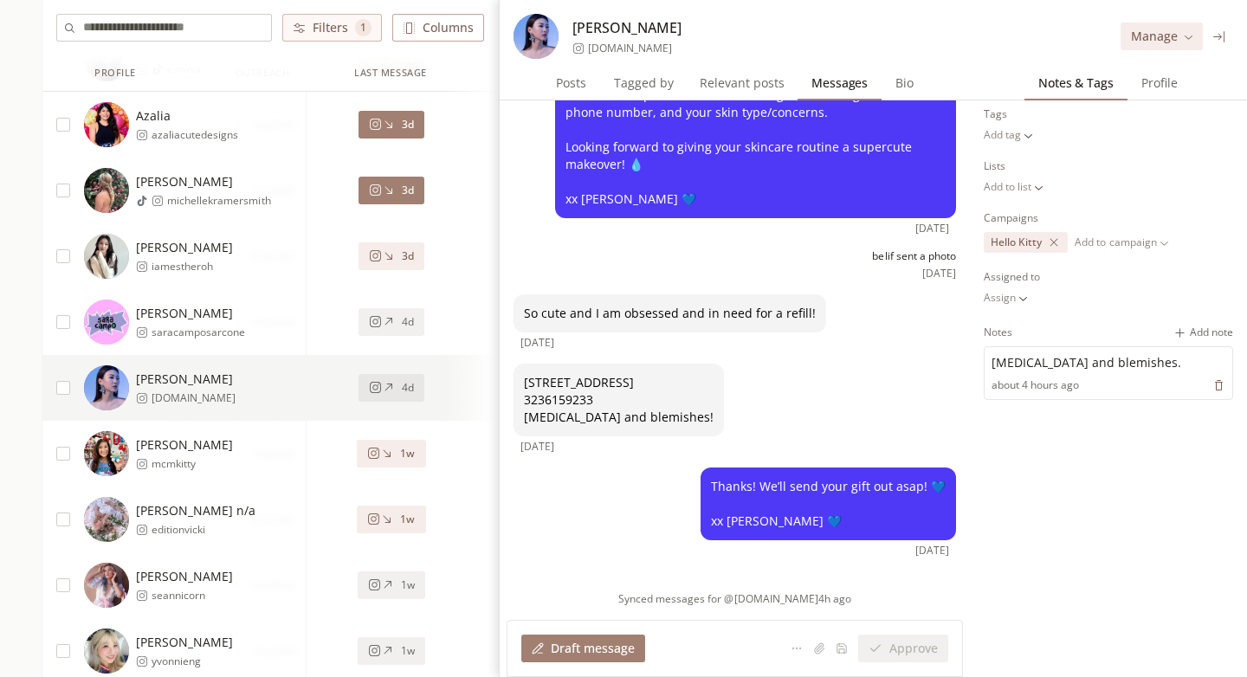
scroll to position [239, 0]
click at [398, 455] on div "1w" at bounding box center [391, 454] width 48 height 14
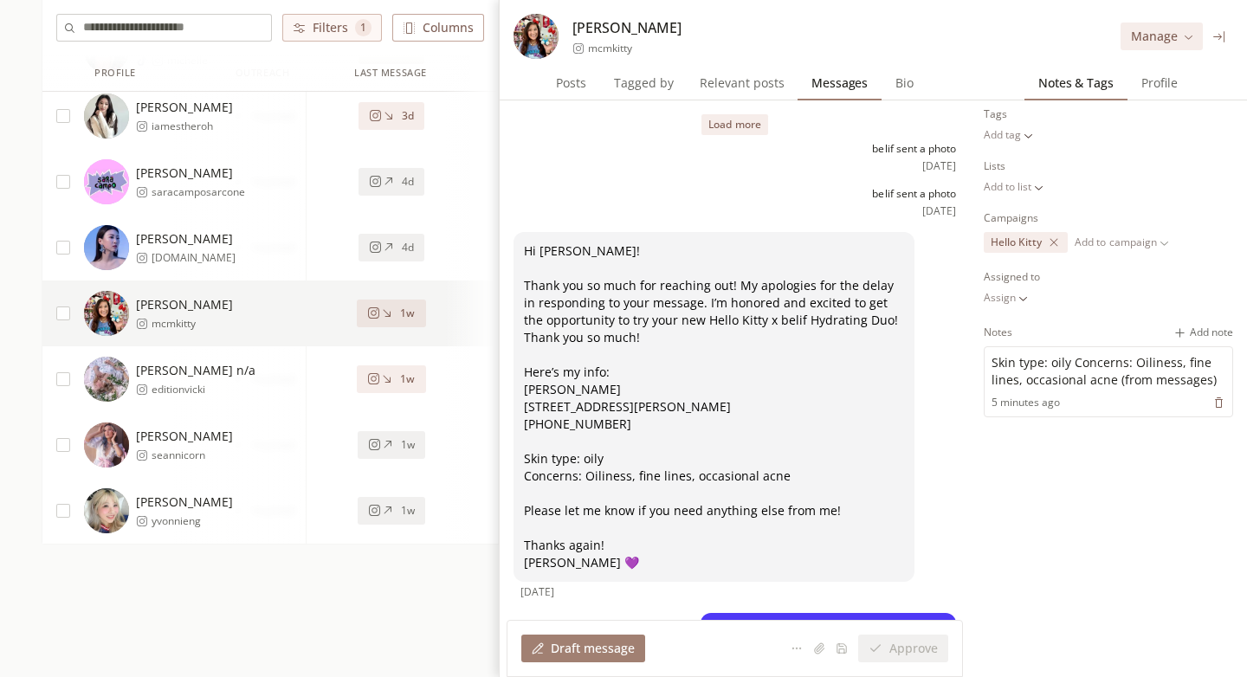
scroll to position [524, 0]
click at [397, 380] on div "1w" at bounding box center [391, 377] width 48 height 14
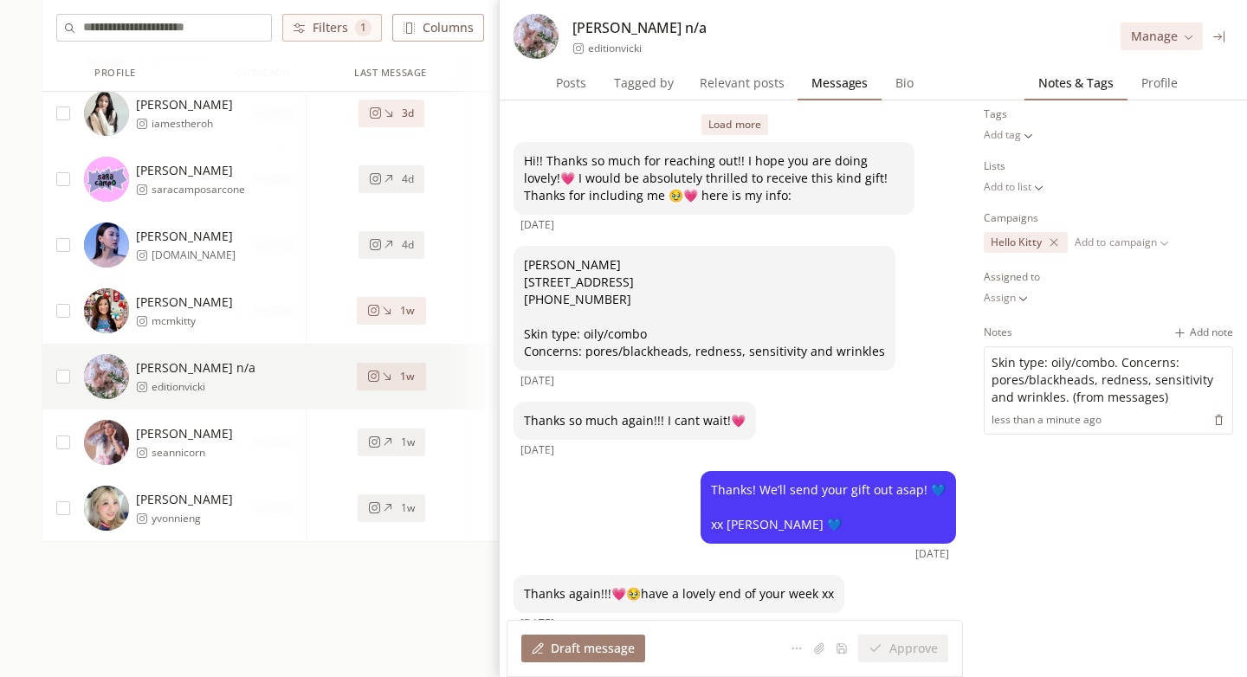
click at [1155, 89] on span "Profile" at bounding box center [1160, 83] width 50 height 24
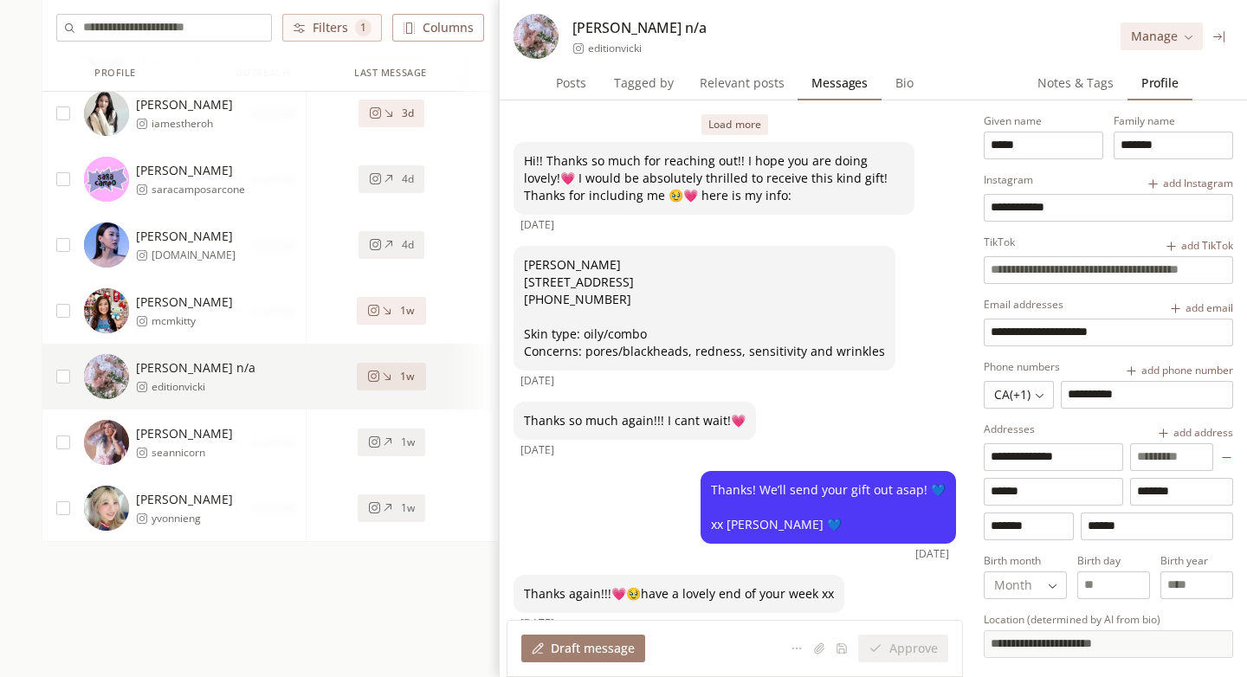
click at [1085, 86] on span "Notes & Tags" at bounding box center [1076, 83] width 90 height 24
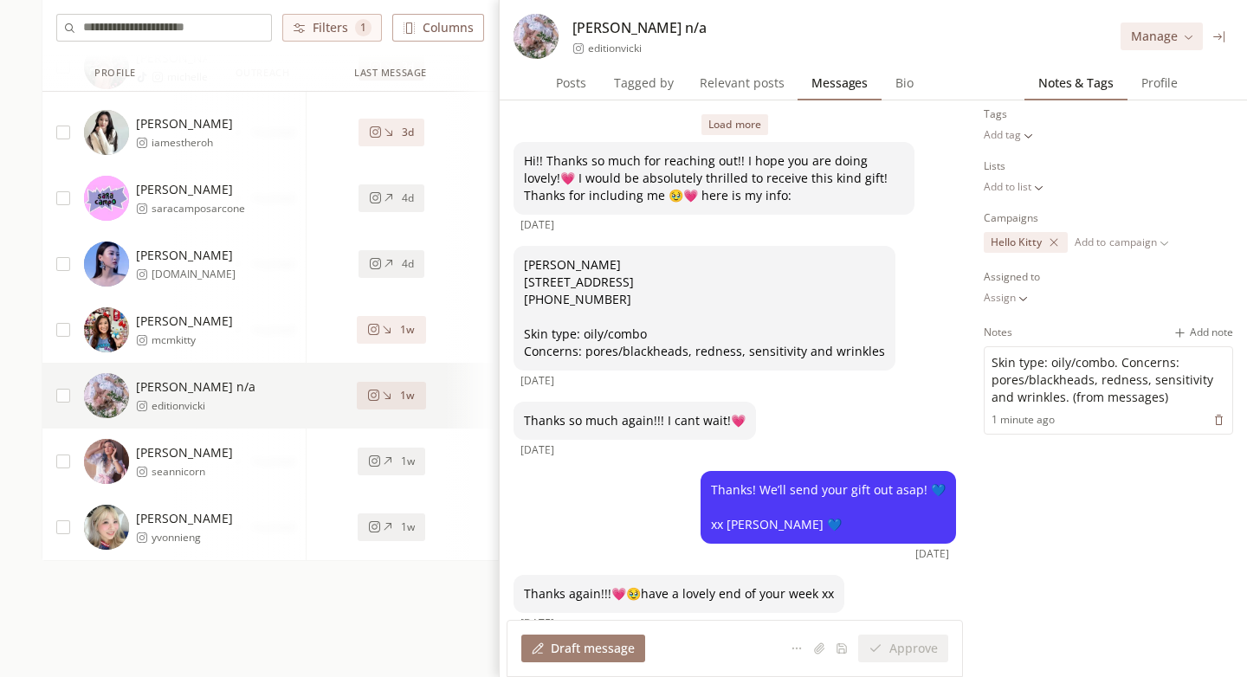
scroll to position [570, 0]
click at [380, 472] on button "1w" at bounding box center [392, 463] width 68 height 28
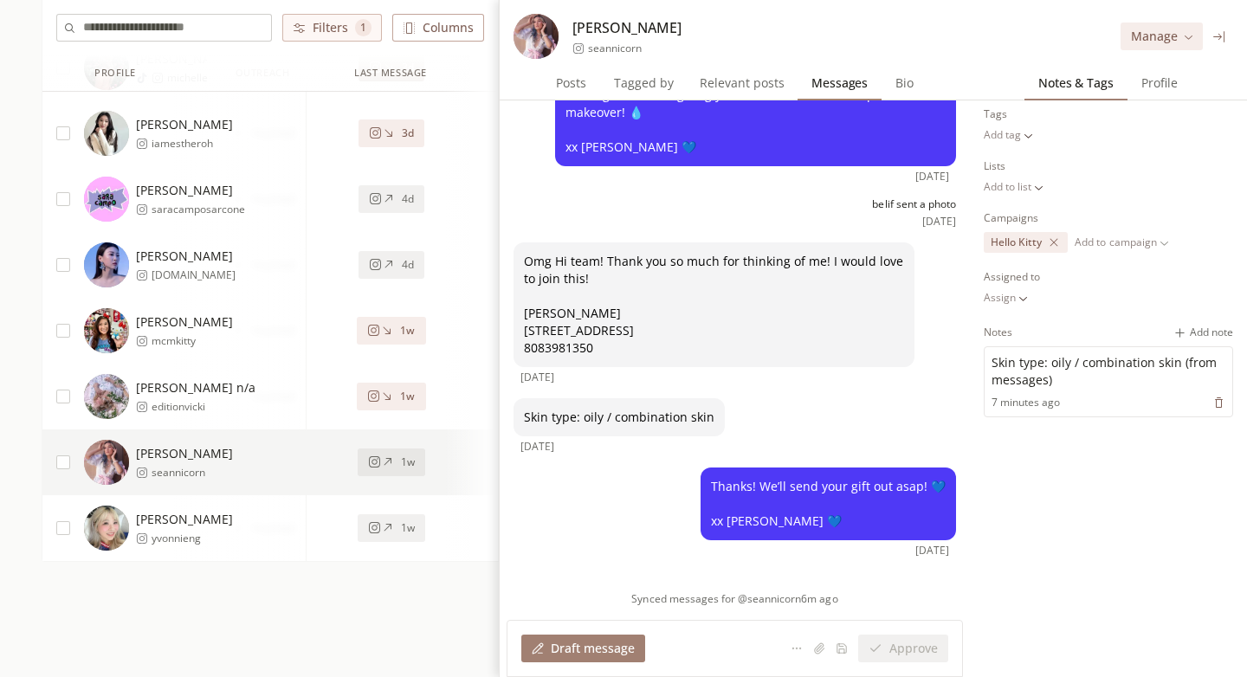
scroll to position [271, 0]
click at [1149, 88] on span "Profile" at bounding box center [1160, 83] width 50 height 24
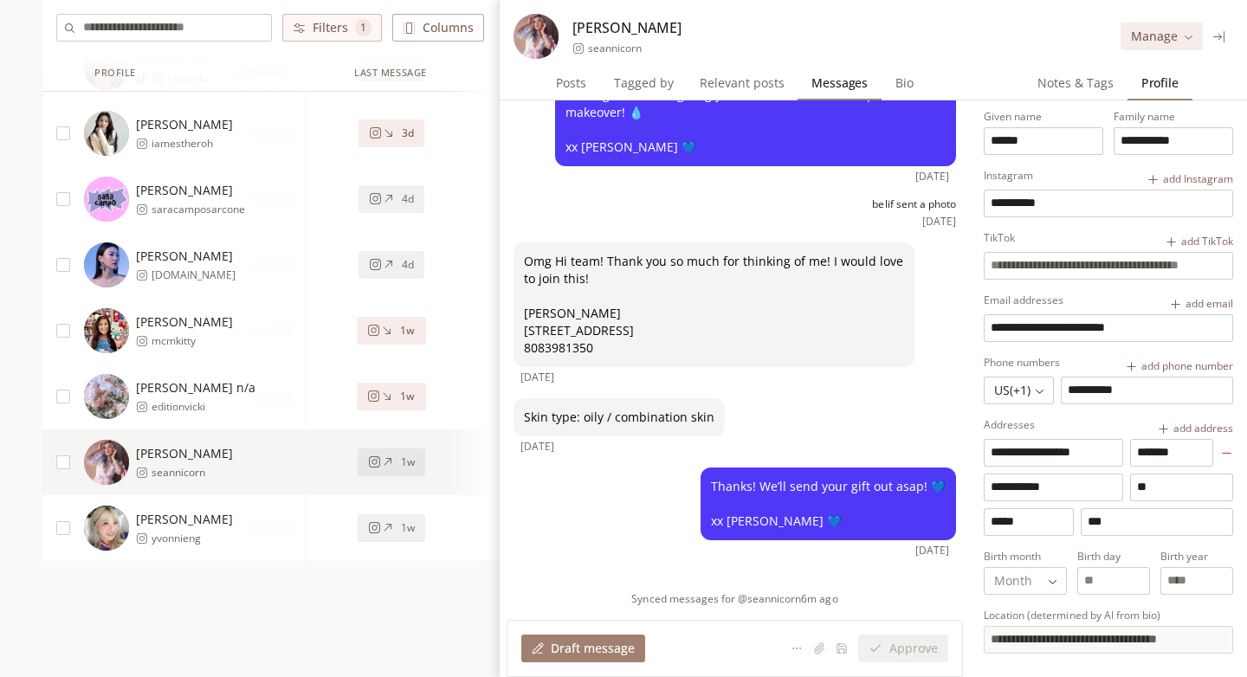
scroll to position [0, 0]
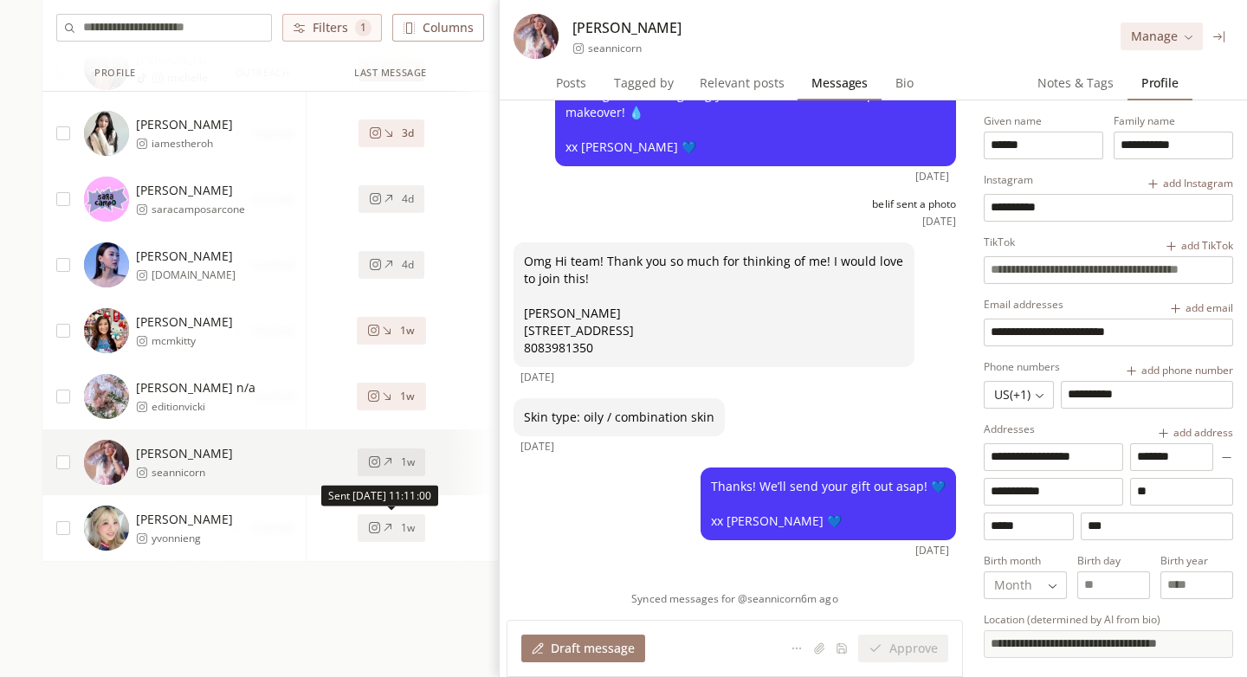
click at [405, 521] on span "1w" at bounding box center [408, 528] width 14 height 14
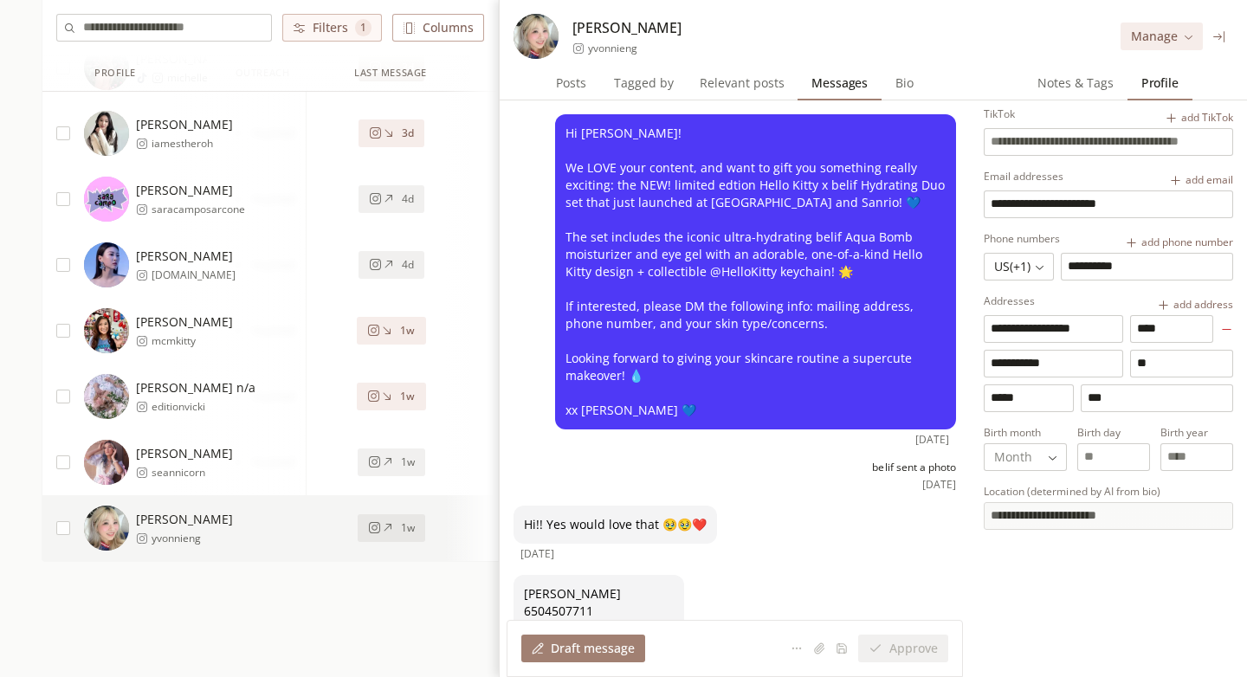
click at [1214, 42] on icon at bounding box center [1220, 36] width 13 height 13
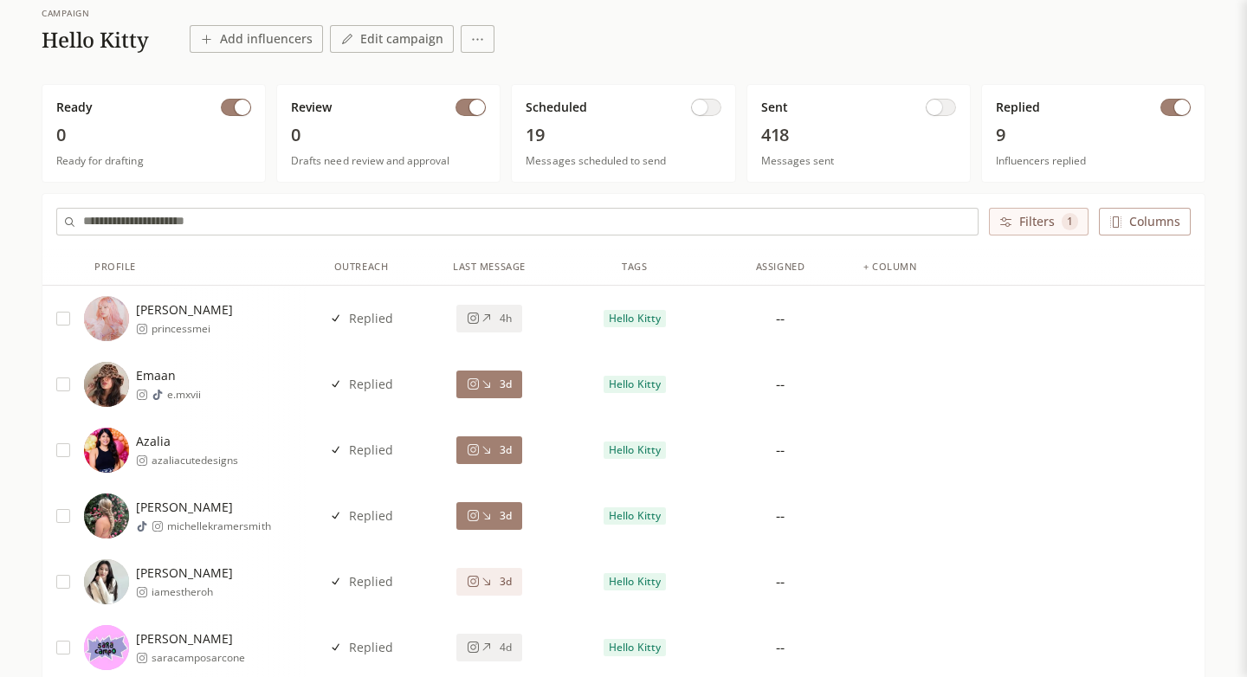
scroll to position [152, 0]
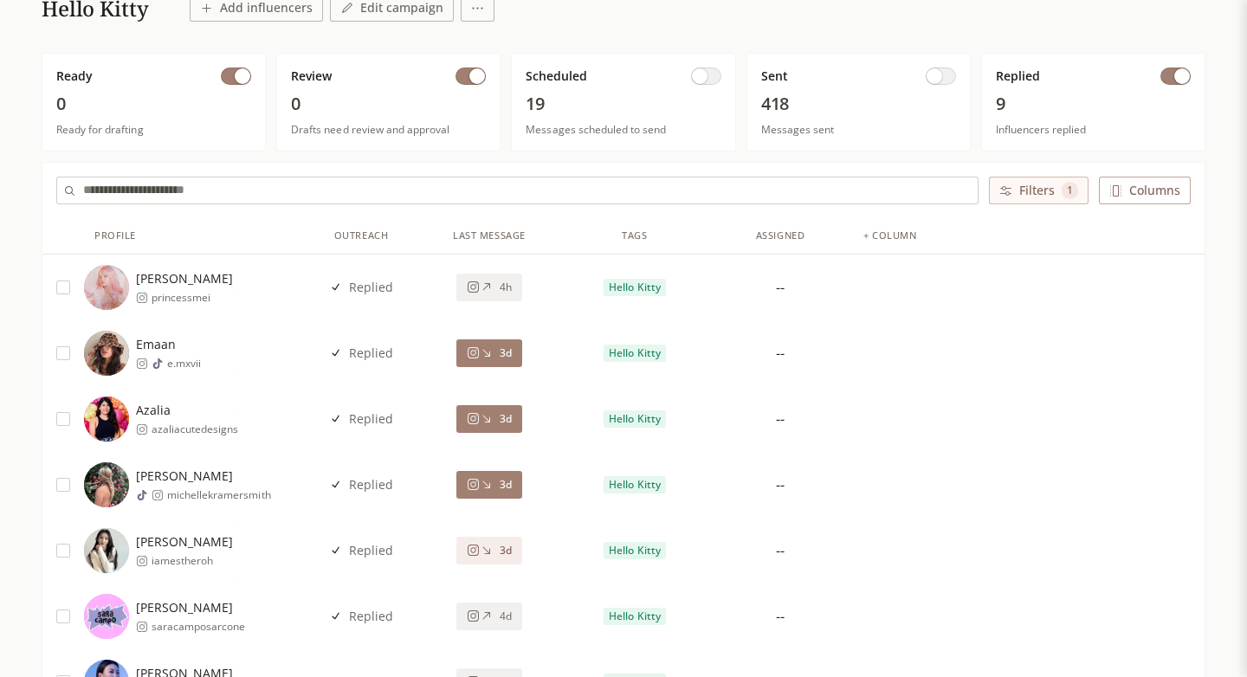
click at [496, 367] on div "3d" at bounding box center [490, 354] width 146 height 66
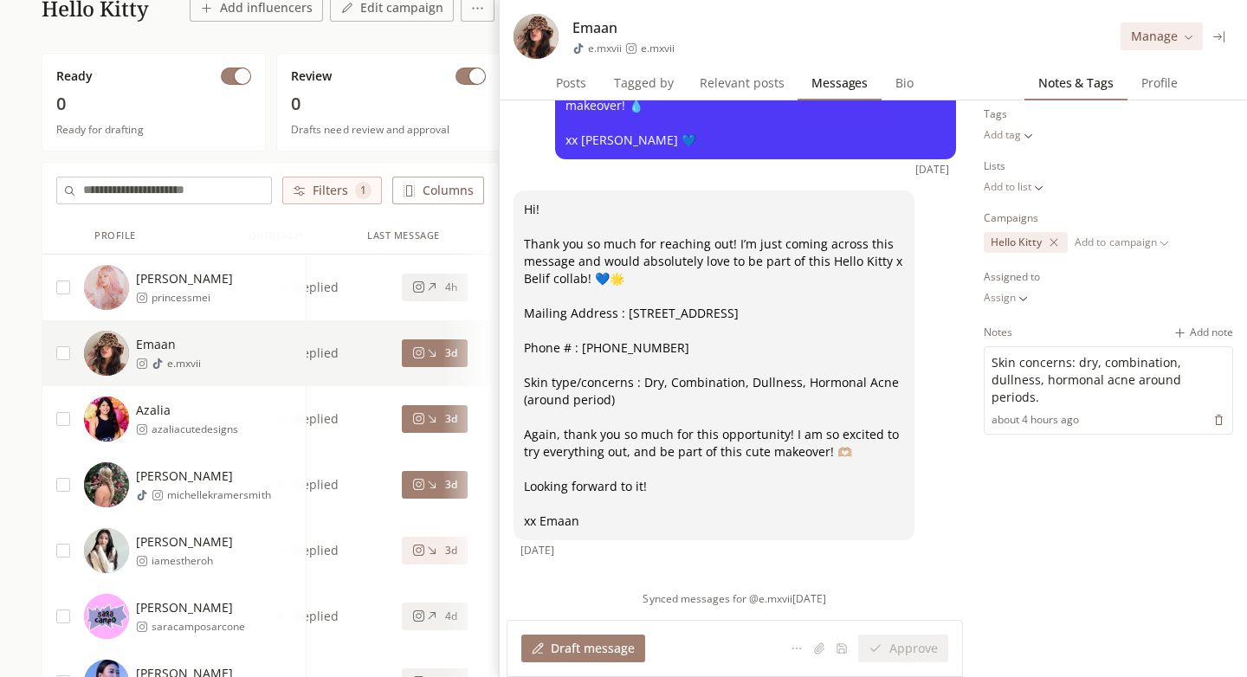
scroll to position [0, 93]
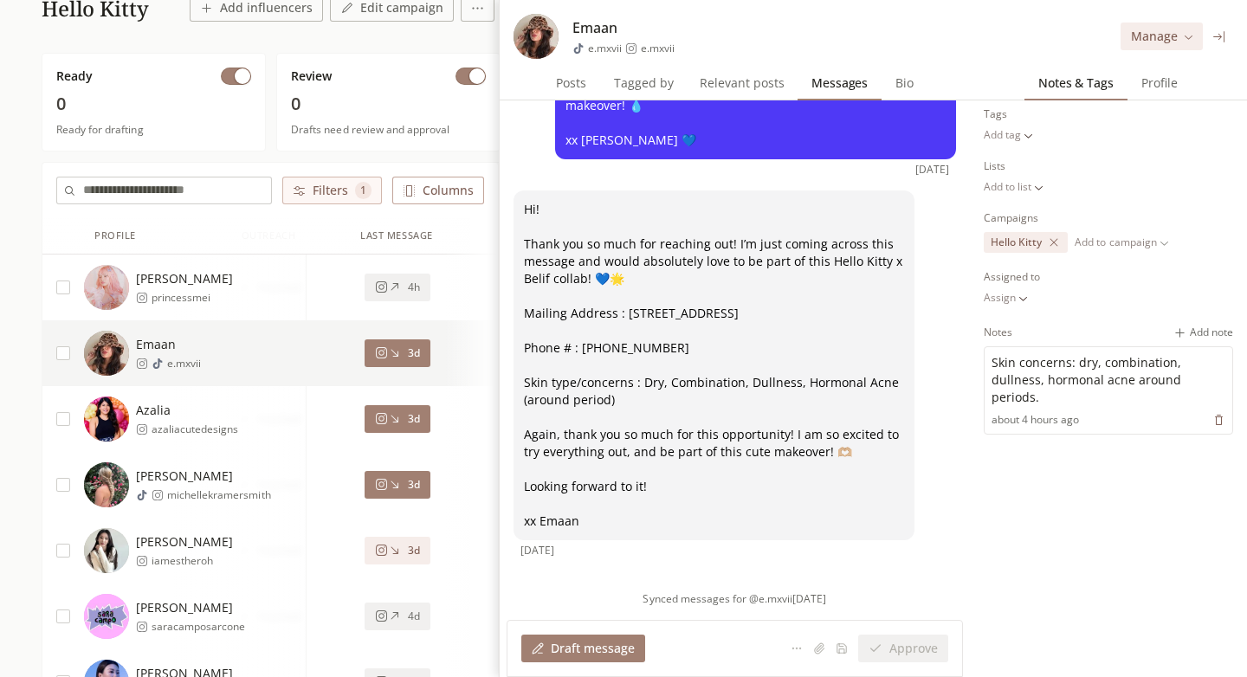
click at [405, 418] on div "3d" at bounding box center [397, 419] width 45 height 14
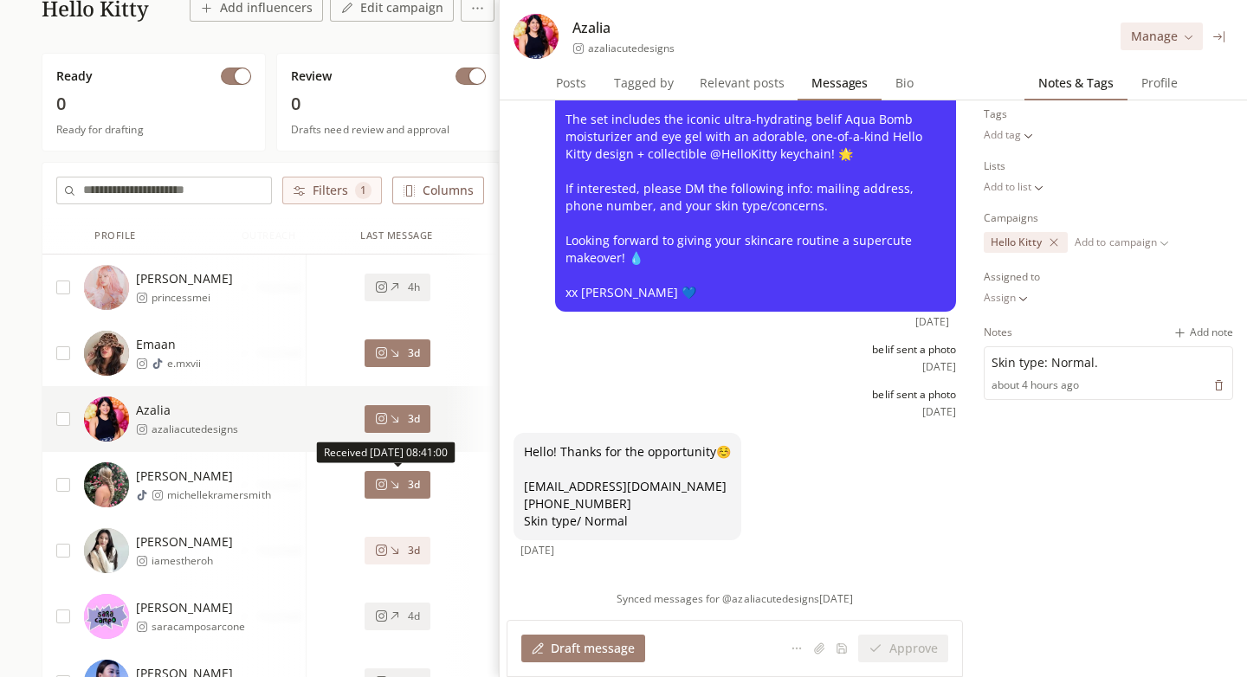
click at [398, 487] on icon at bounding box center [394, 484] width 13 height 13
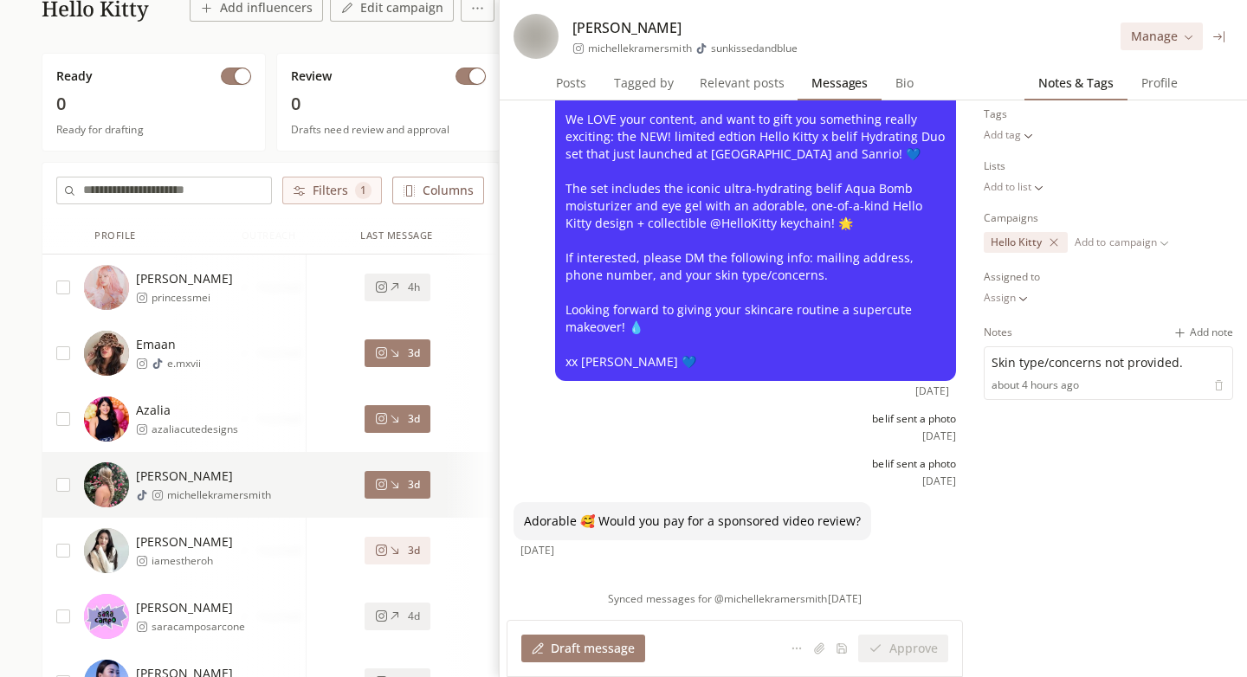
scroll to position [49, 0]
click at [400, 358] on icon at bounding box center [394, 353] width 13 height 13
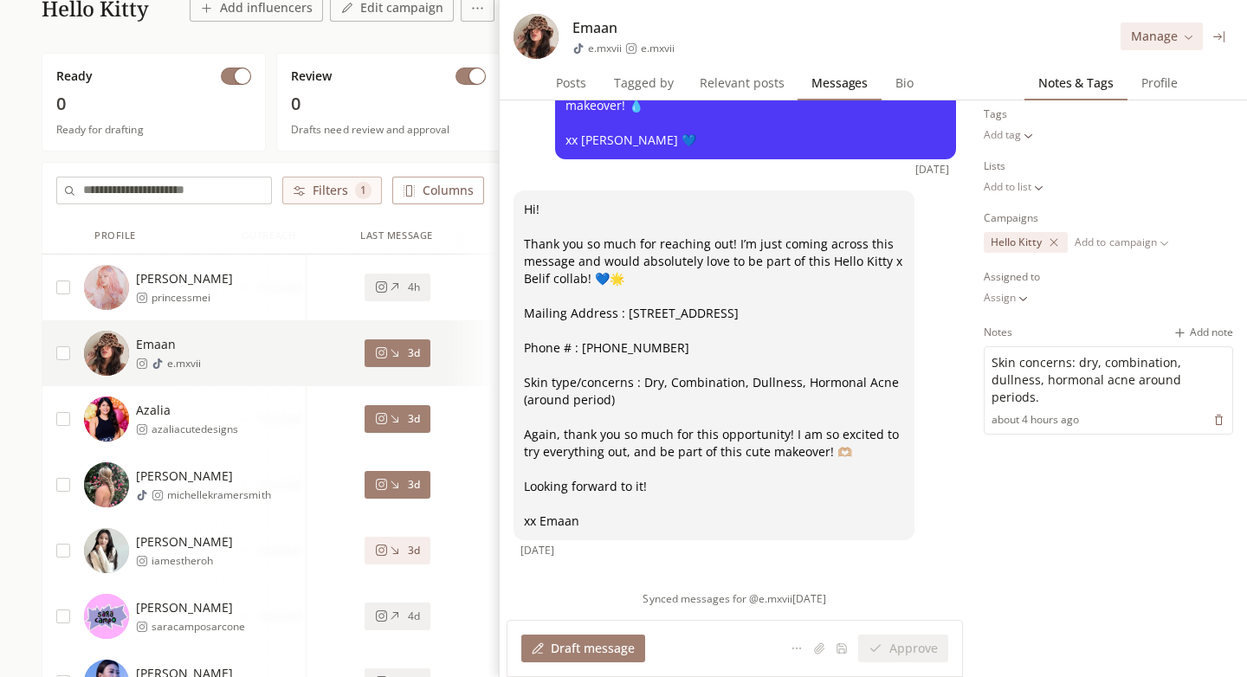
click at [388, 423] on icon at bounding box center [394, 418] width 13 height 13
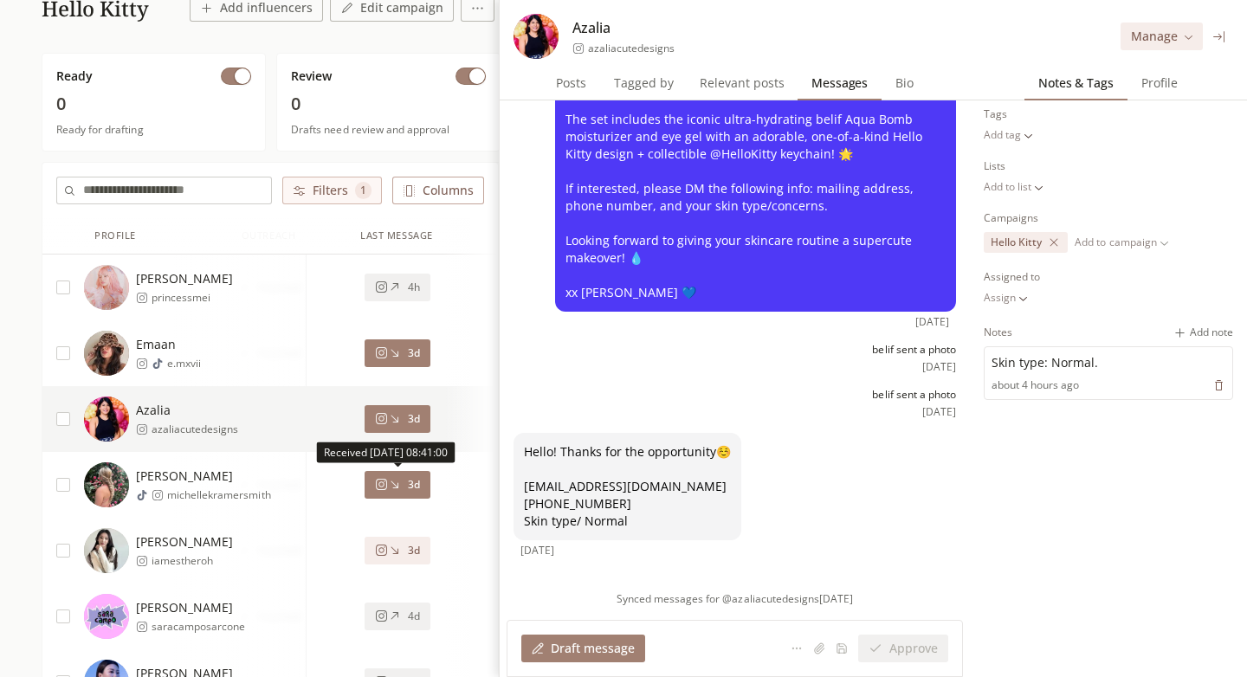
click at [405, 484] on div "3d" at bounding box center [397, 485] width 45 height 14
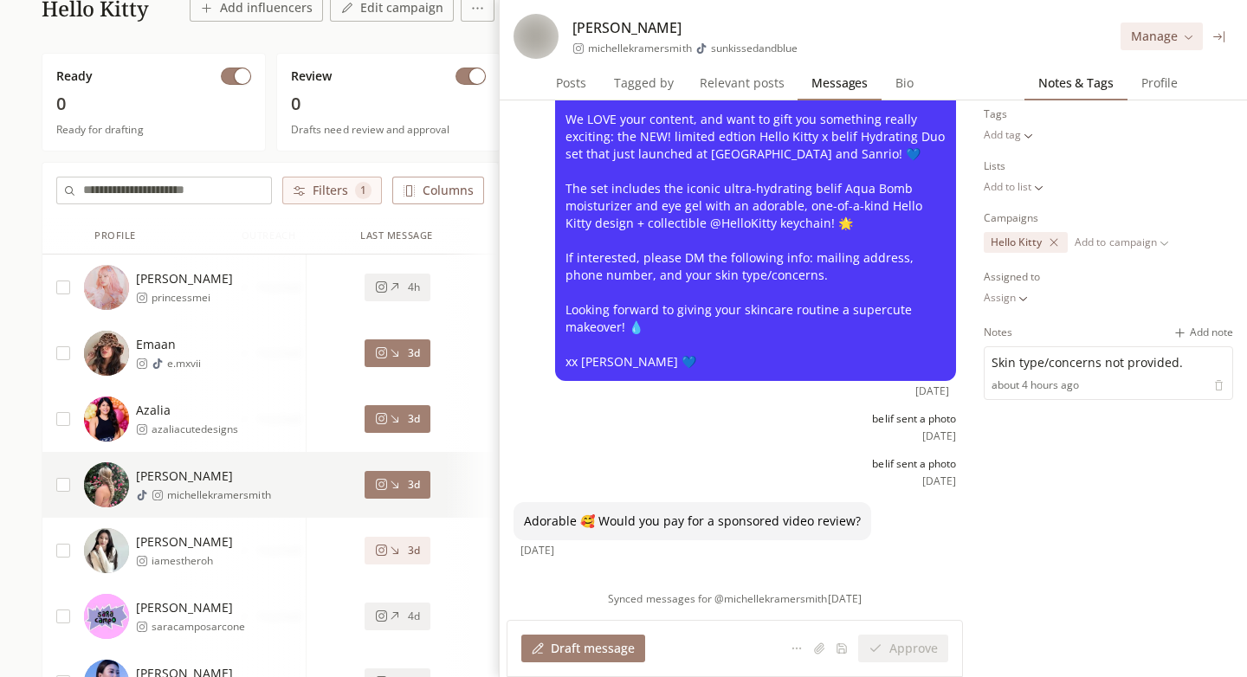
scroll to position [49, 0]
click at [399, 429] on button "3d" at bounding box center [398, 419] width 66 height 28
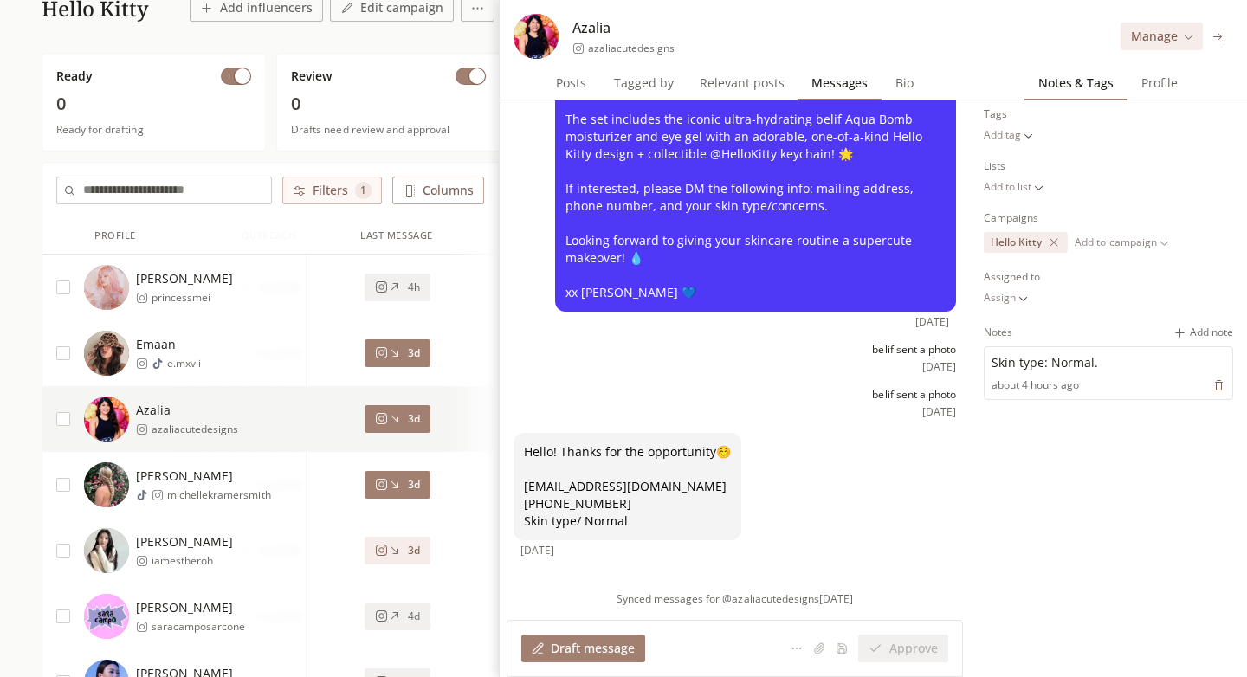
click at [400, 366] on button "3d" at bounding box center [398, 354] width 66 height 28
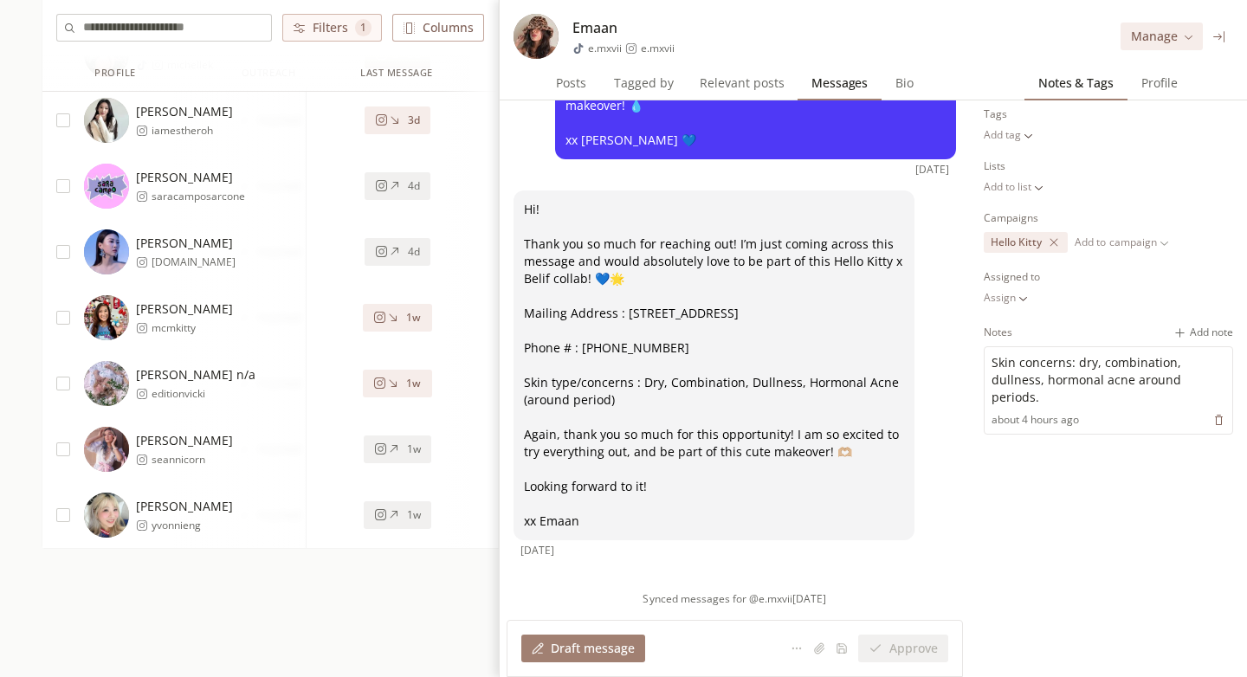
scroll to position [582, 0]
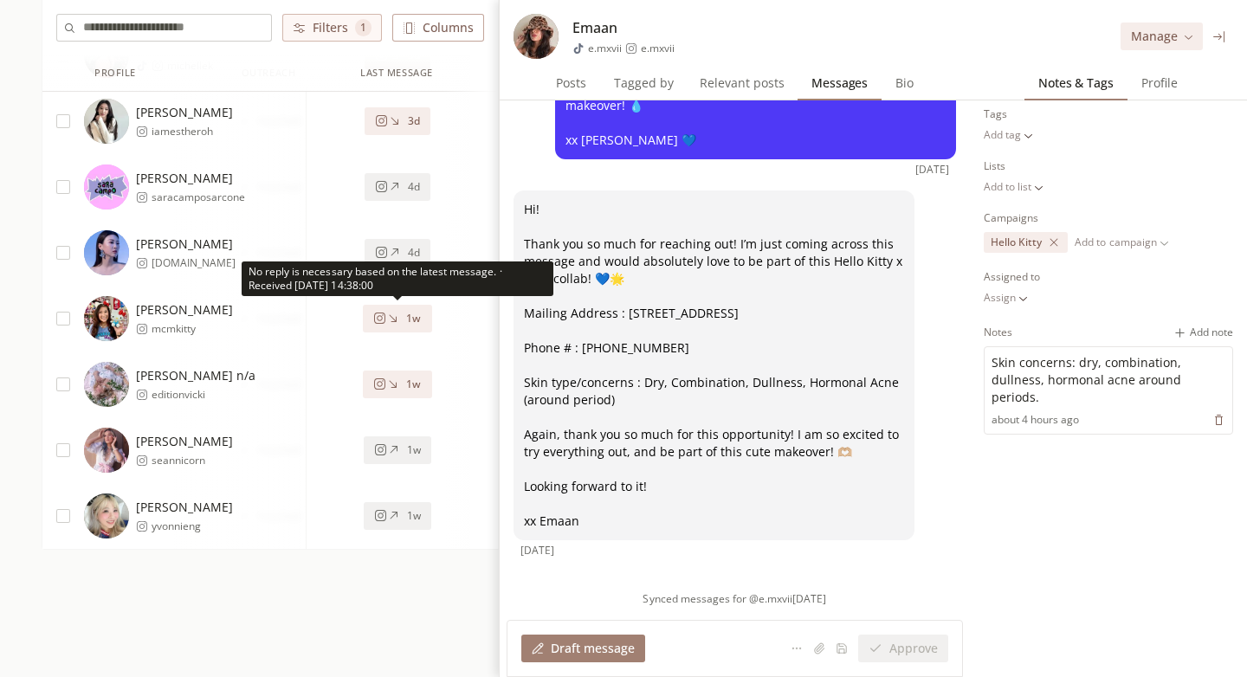
click at [401, 327] on button "1w" at bounding box center [397, 319] width 68 height 28
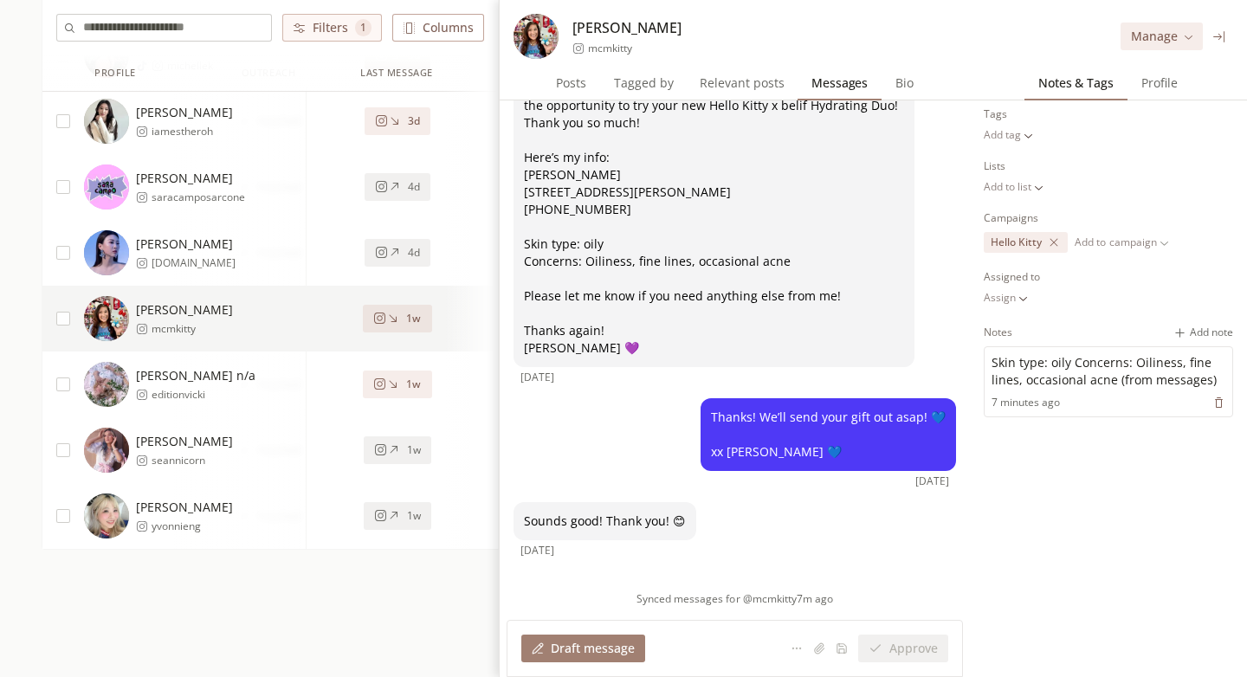
click at [400, 381] on div "1w" at bounding box center [397, 385] width 48 height 14
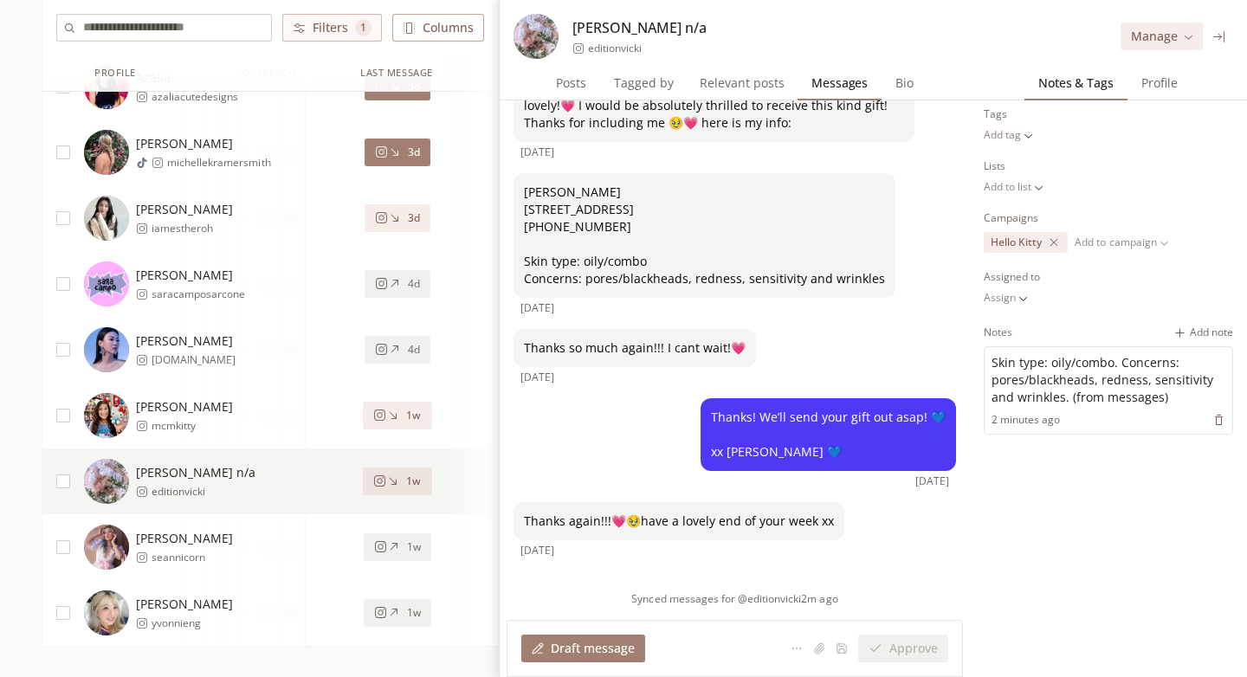
scroll to position [484, 0]
click at [409, 216] on span "3d" at bounding box center [414, 219] width 12 height 14
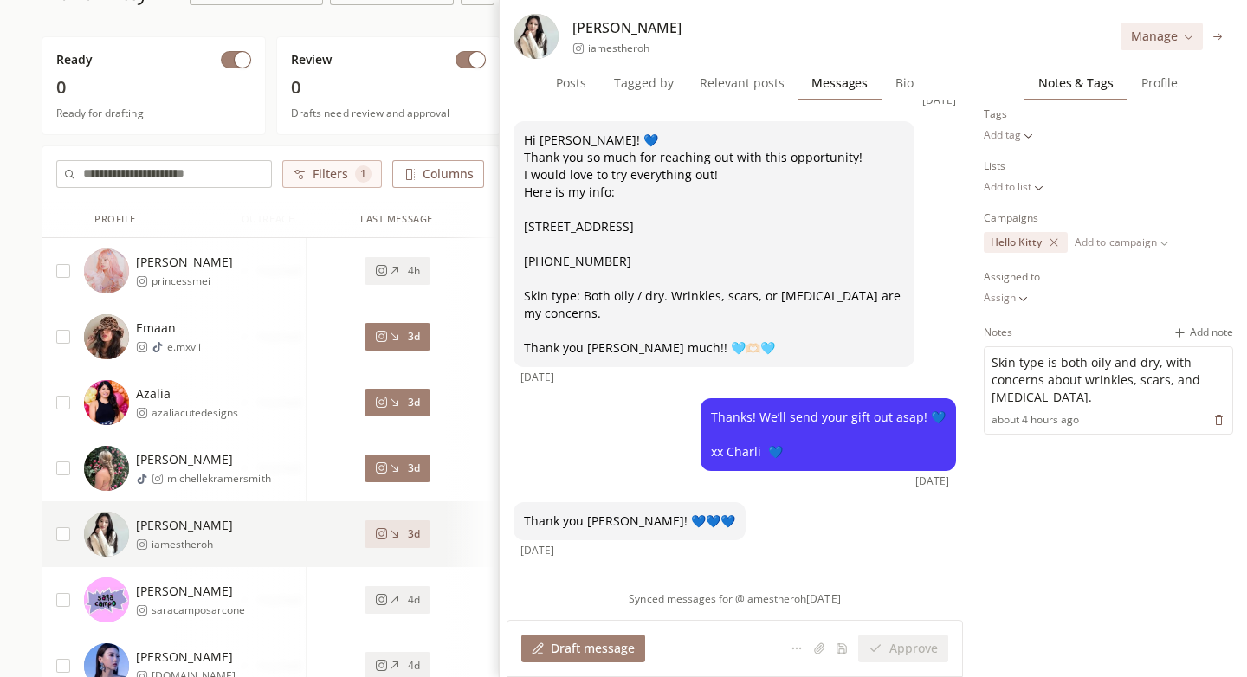
scroll to position [147, 0]
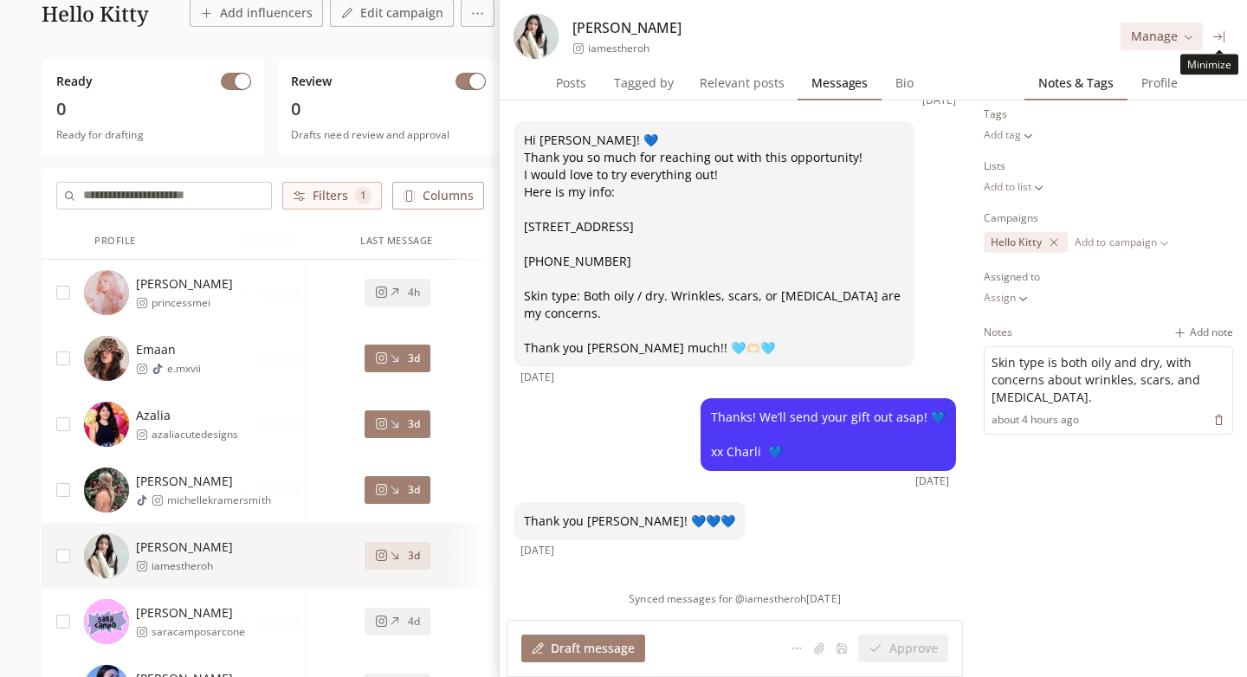
click at [1221, 36] on icon at bounding box center [1219, 36] width 11 height 11
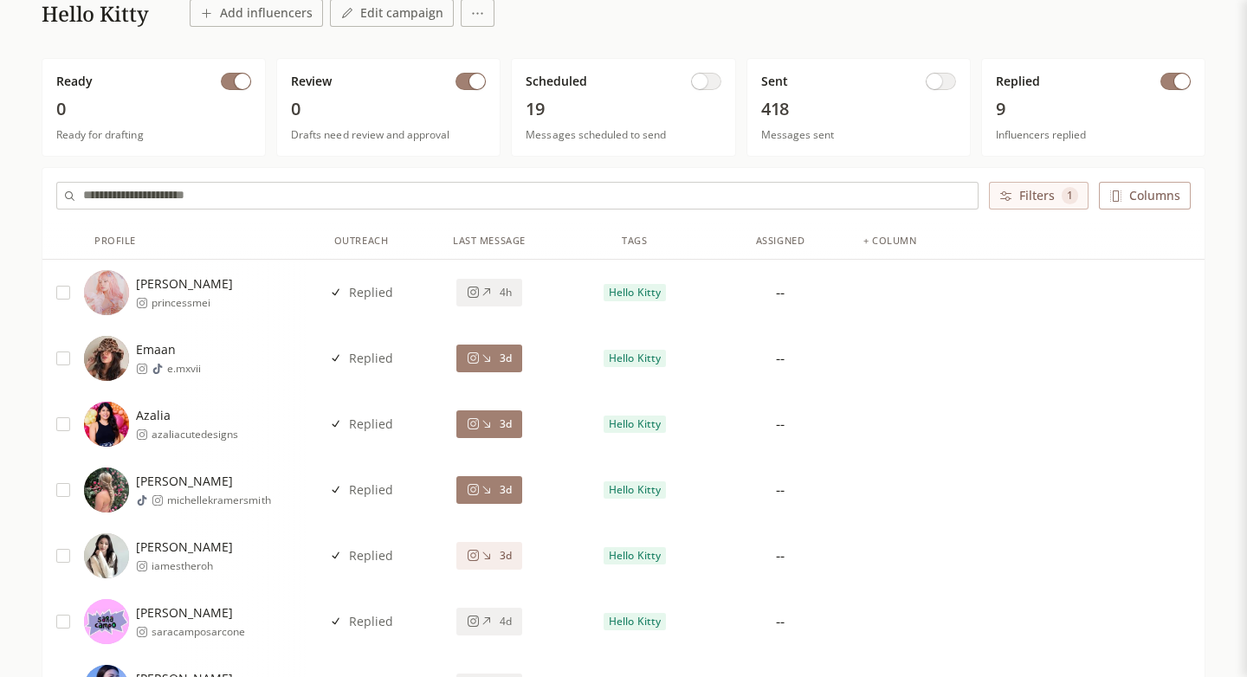
scroll to position [130, 0]
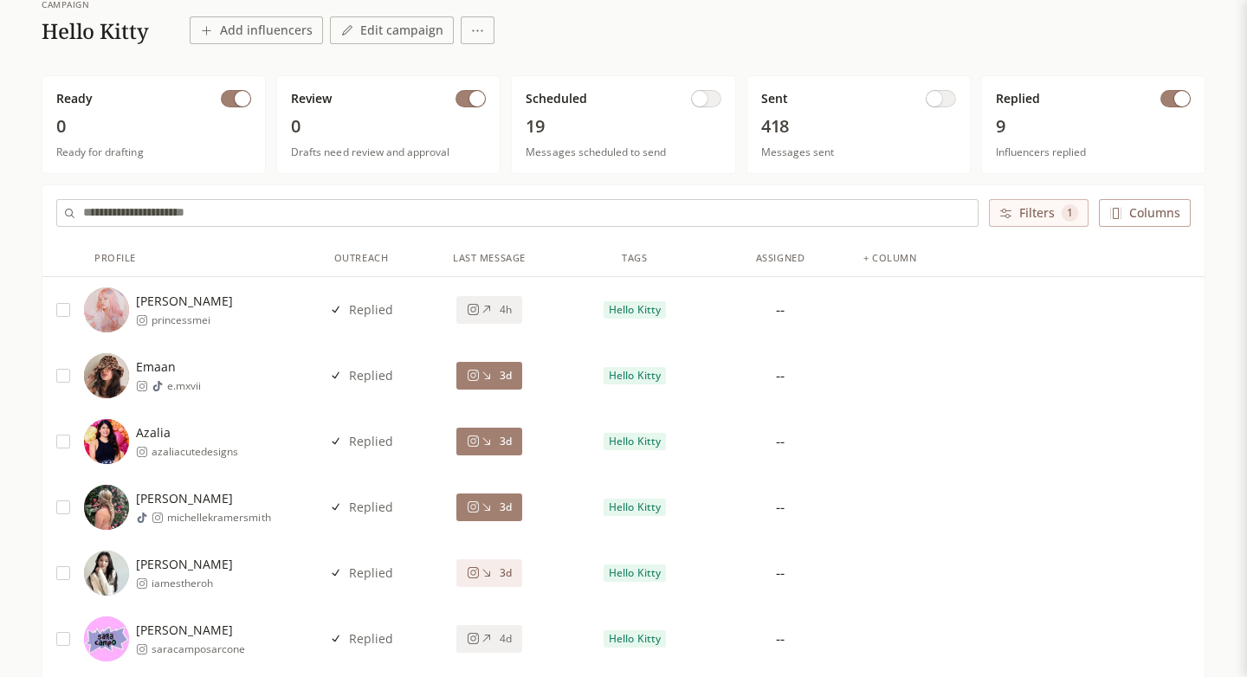
click at [882, 256] on div "+ column" at bounding box center [890, 258] width 53 height 15
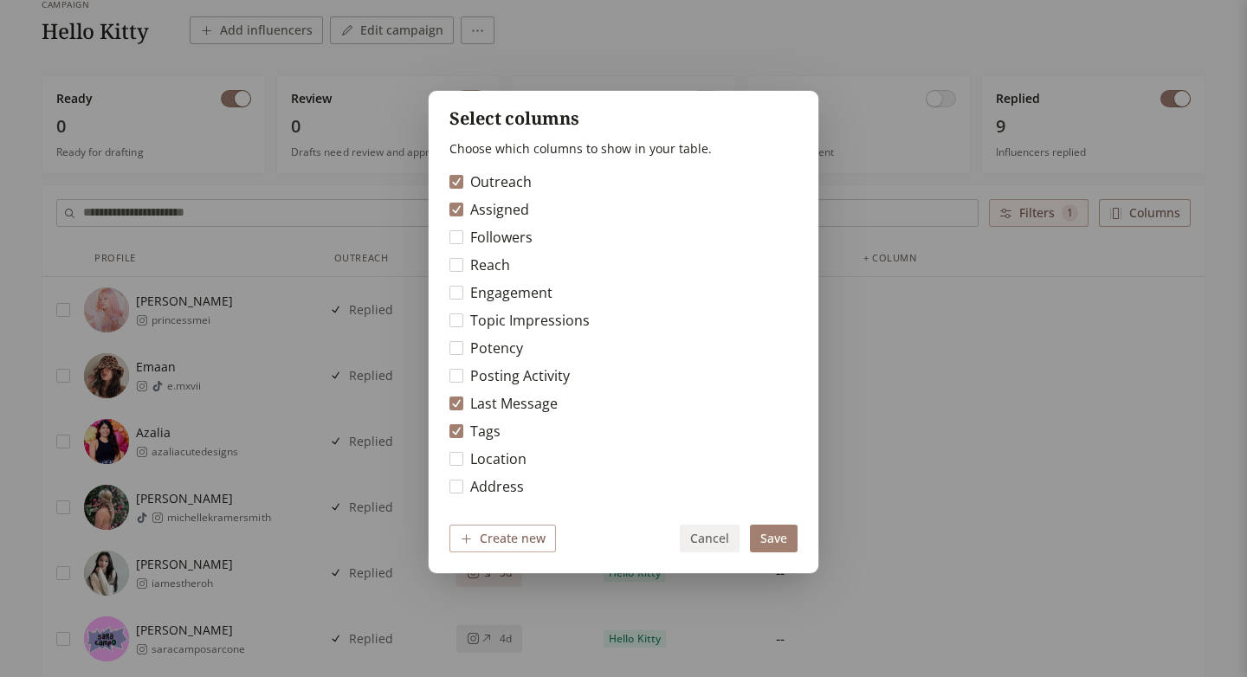
click at [509, 210] on label "Assigned" at bounding box center [499, 209] width 59 height 21
click at [463, 210] on button "Assigned" at bounding box center [457, 210] width 14 height 14
click at [495, 480] on label "Address" at bounding box center [497, 486] width 54 height 21
click at [463, 480] on button "Address" at bounding box center [457, 487] width 14 height 14
click at [787, 540] on button "Save" at bounding box center [774, 539] width 48 height 28
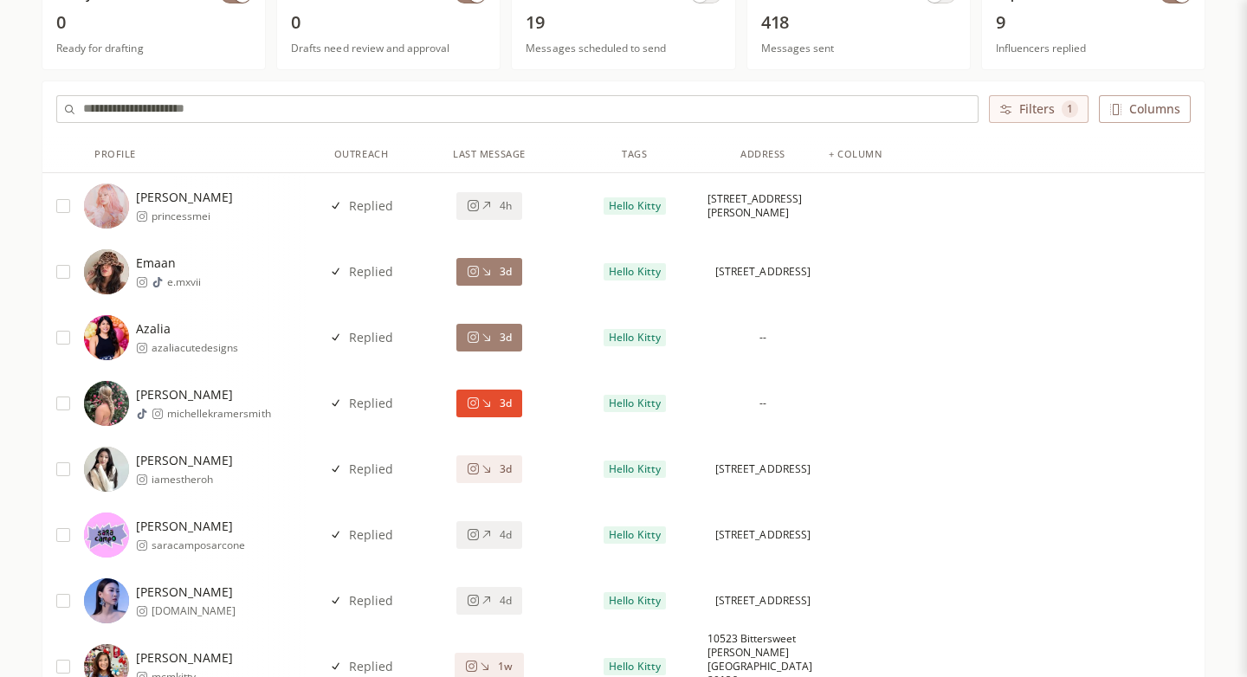
scroll to position [213, 0]
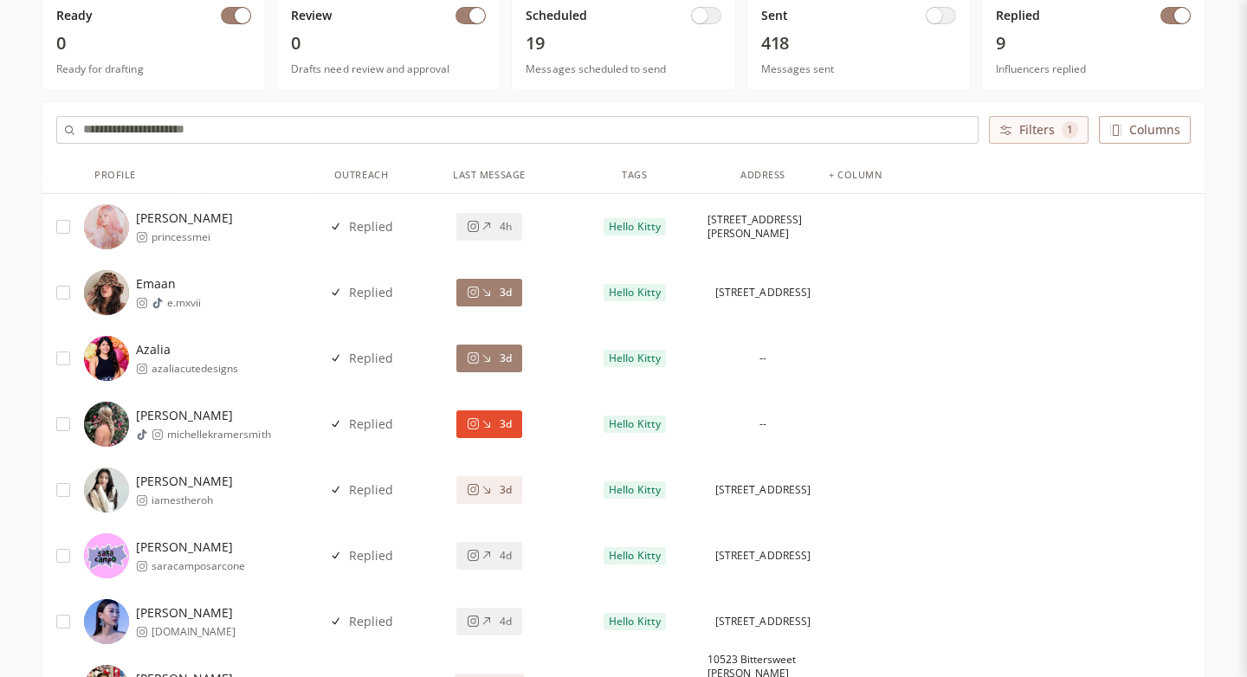
click at [489, 429] on icon at bounding box center [486, 424] width 13 height 13
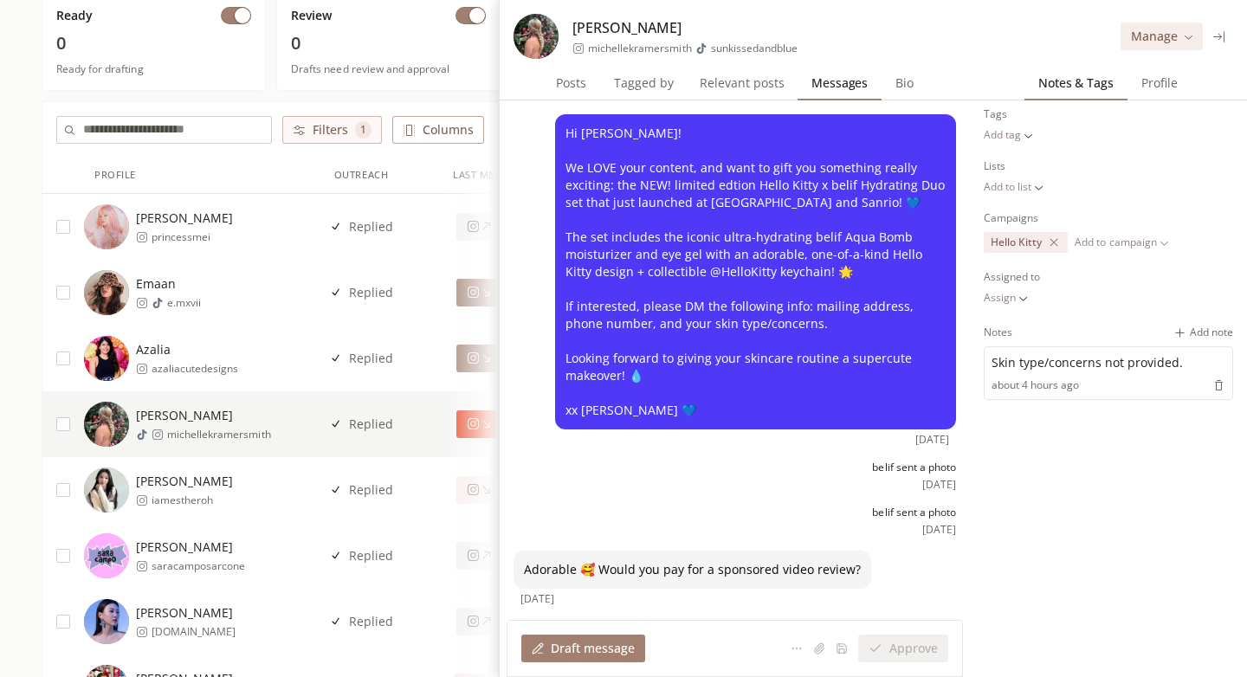
scroll to position [49, 0]
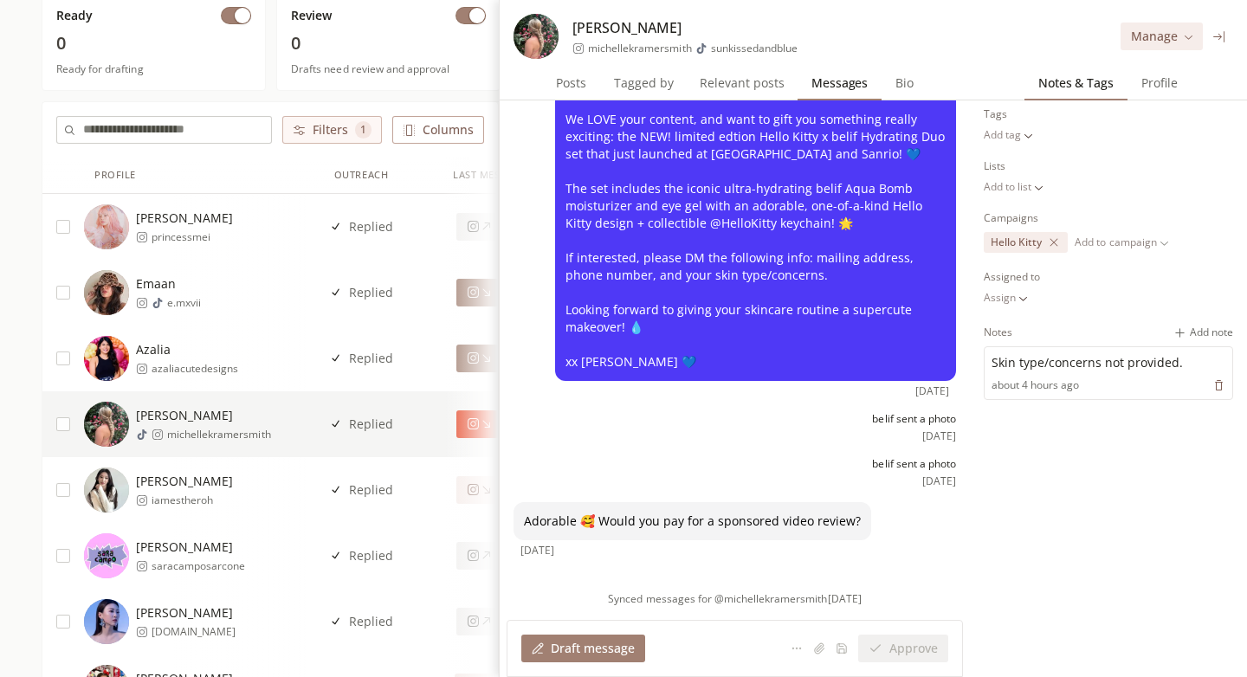
click at [459, 363] on button "3d" at bounding box center [490, 359] width 66 height 28
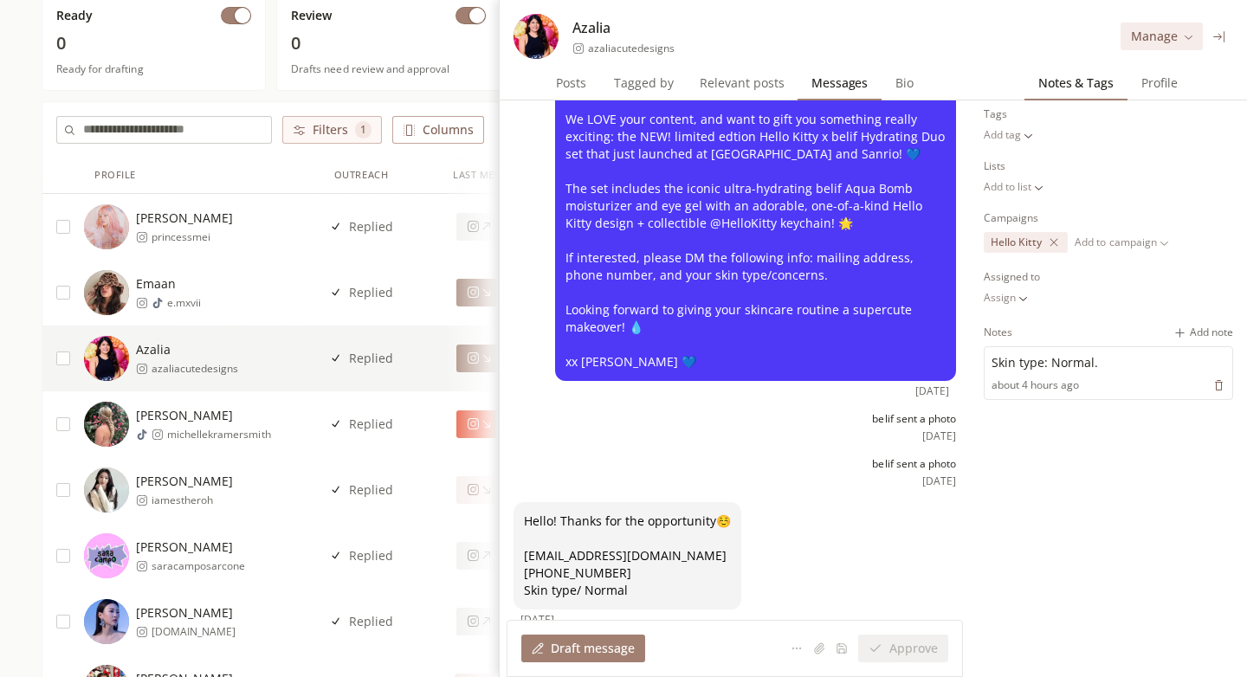
click at [460, 414] on button "3d" at bounding box center [490, 425] width 66 height 28
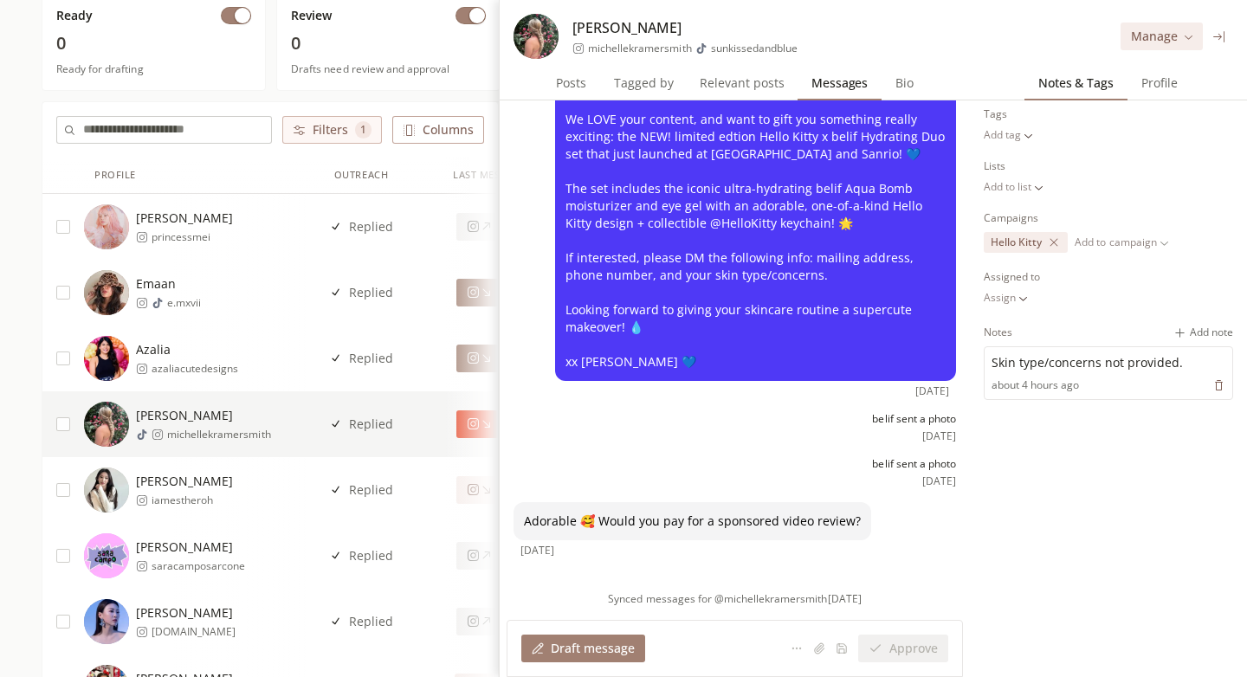
click at [1215, 34] on icon at bounding box center [1220, 36] width 13 height 13
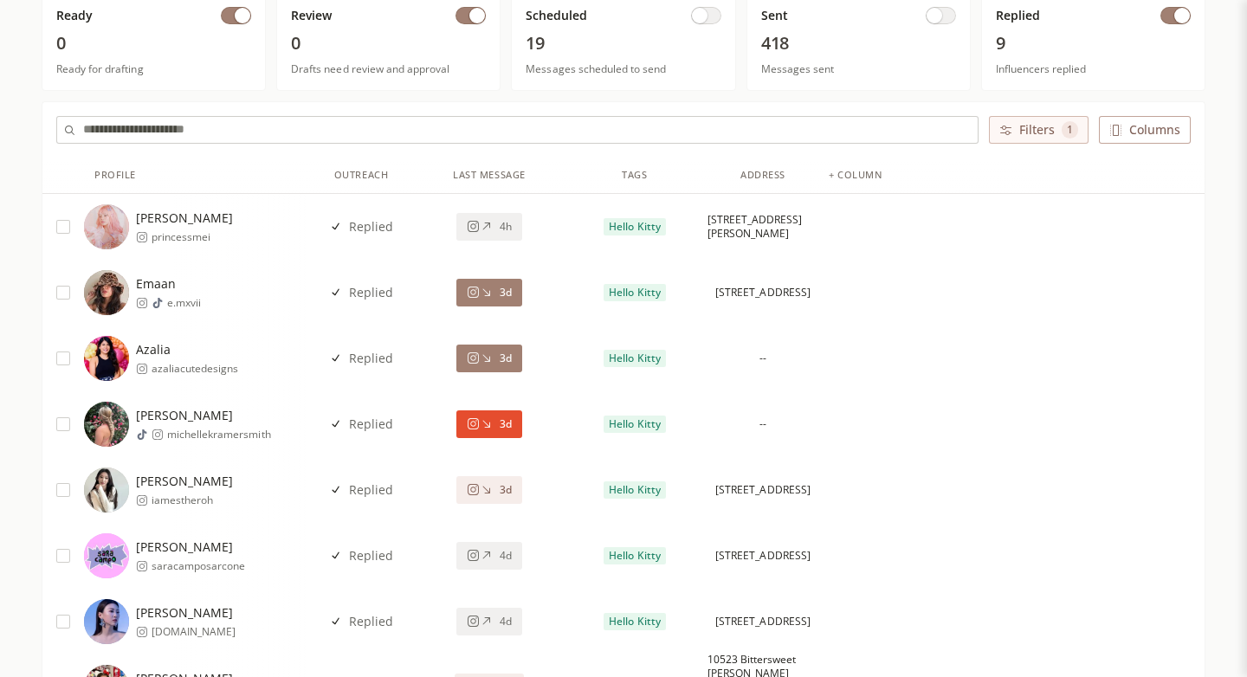
scroll to position [210, 0]
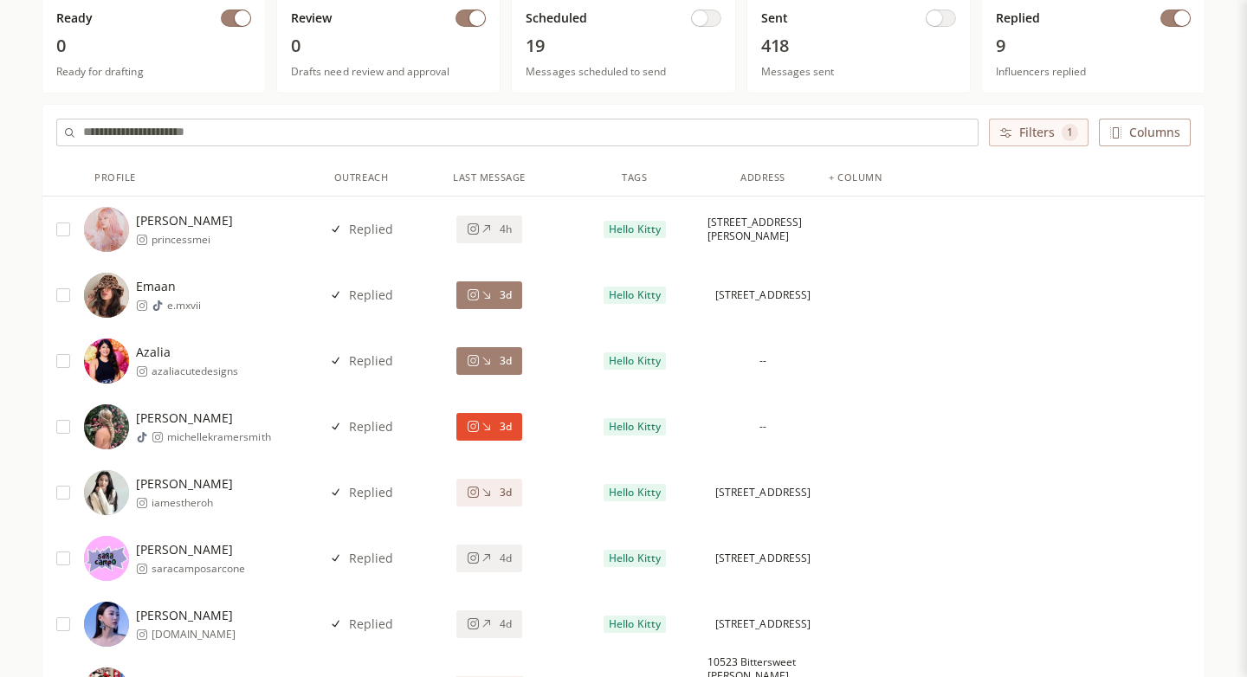
click at [481, 363] on icon at bounding box center [486, 360] width 13 height 13
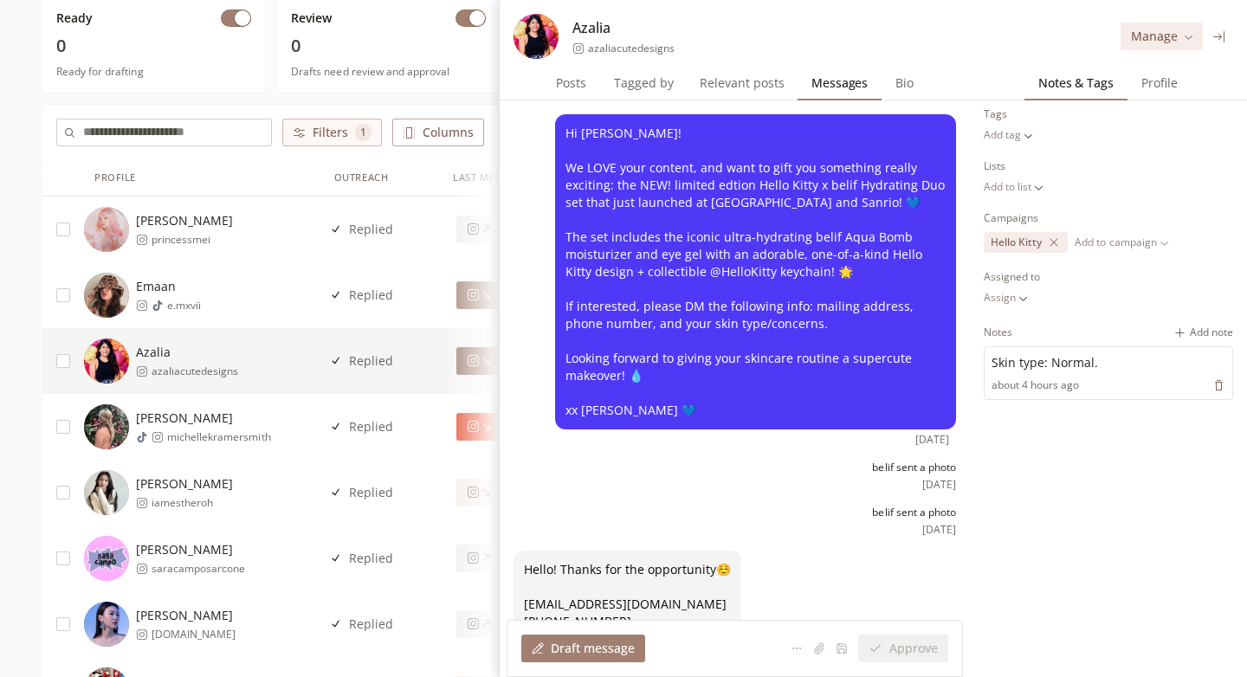
click at [430, 368] on div "3d" at bounding box center [490, 361] width 146 height 66
click at [1217, 36] on icon at bounding box center [1220, 36] width 13 height 13
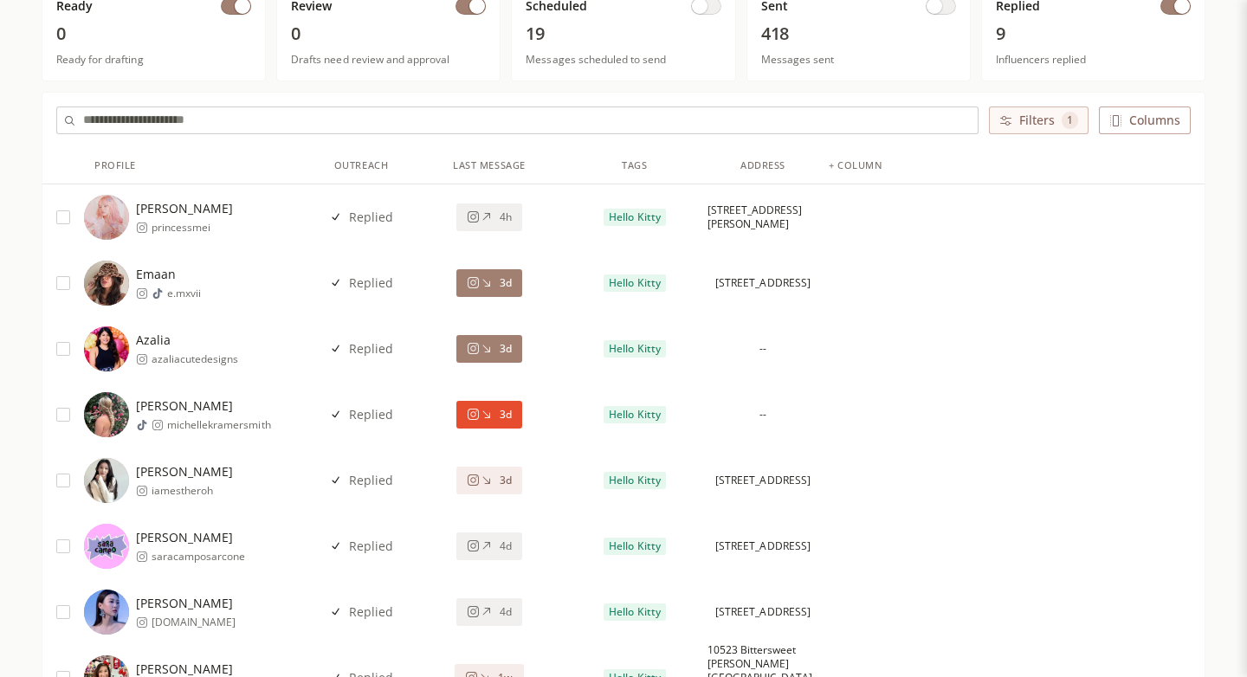
scroll to position [218, 0]
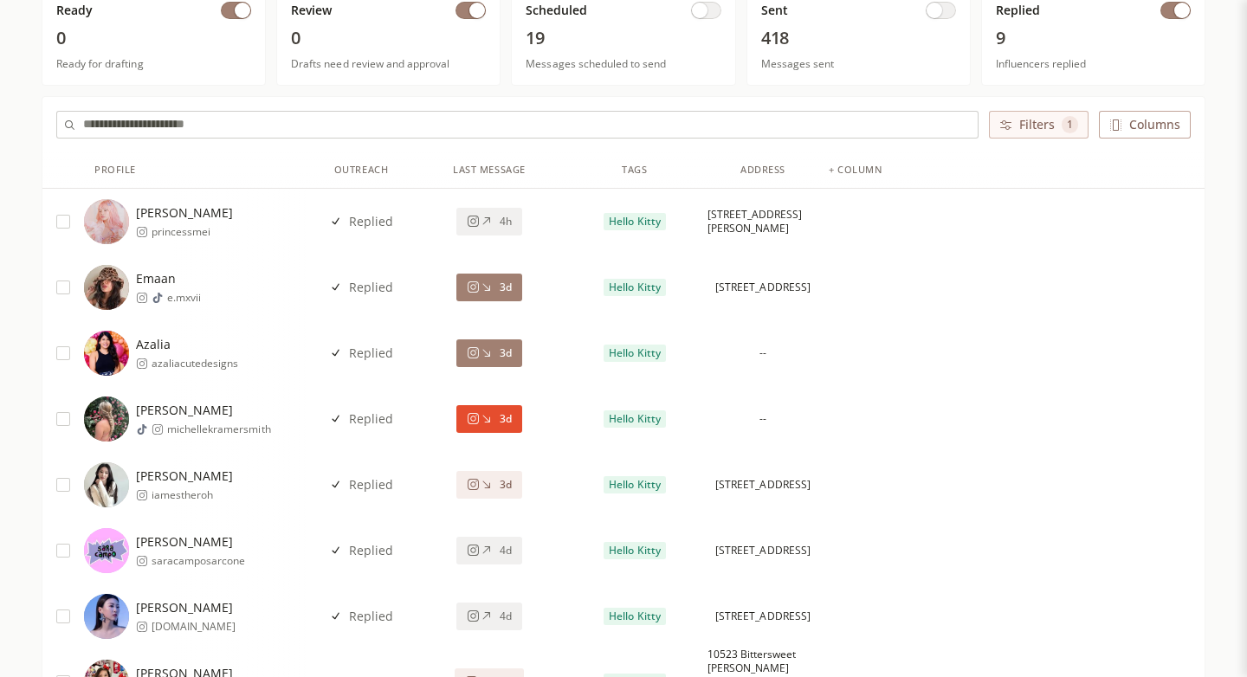
click at [500, 414] on span "3d" at bounding box center [506, 419] width 12 height 14
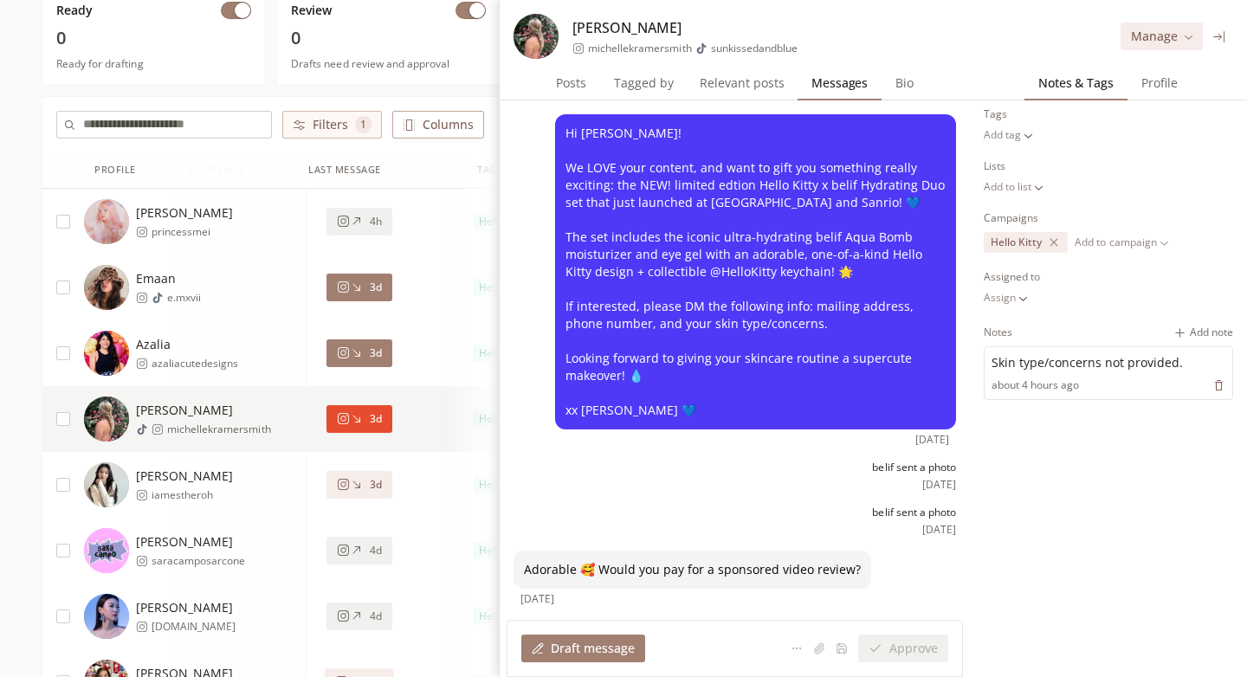
scroll to position [0, 145]
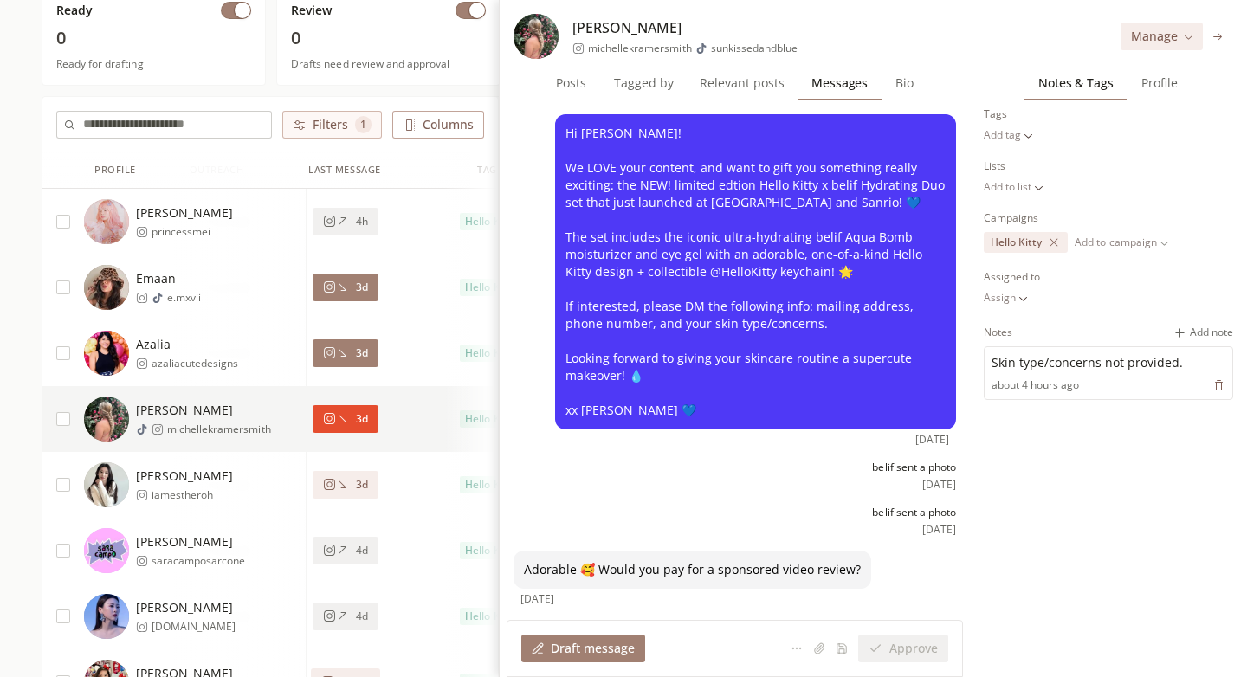
click at [357, 353] on span "3d" at bounding box center [362, 354] width 12 height 14
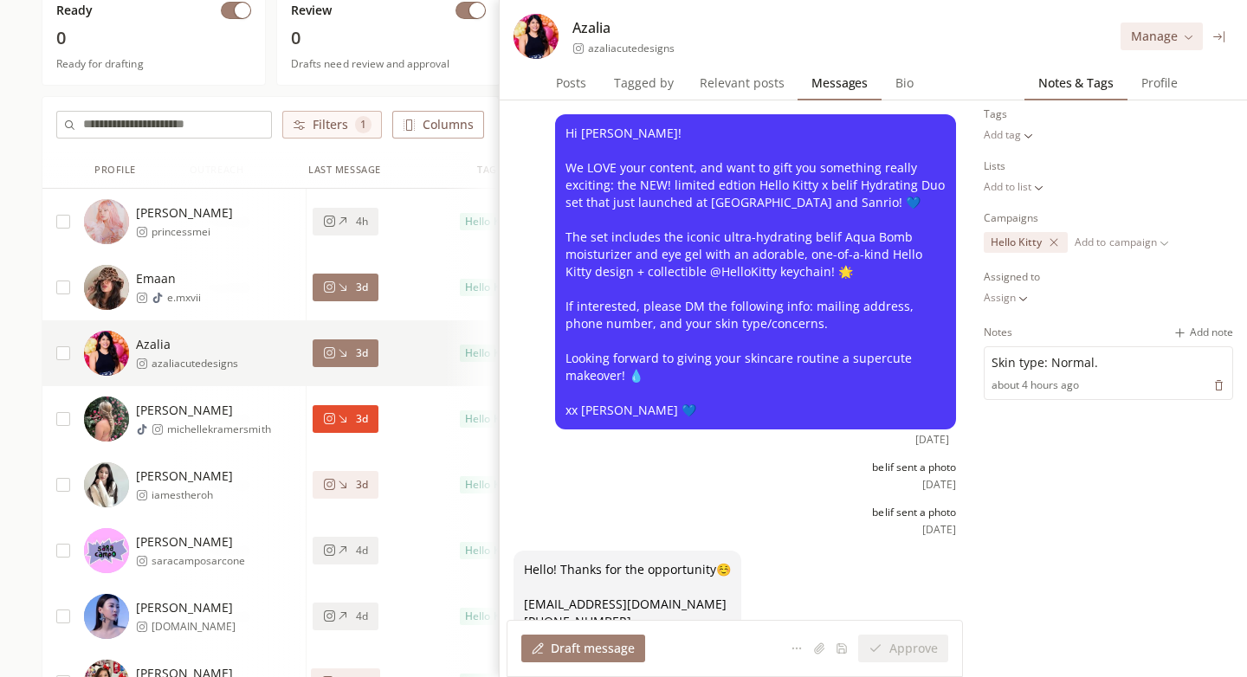
click at [362, 288] on span "3d" at bounding box center [362, 288] width 12 height 14
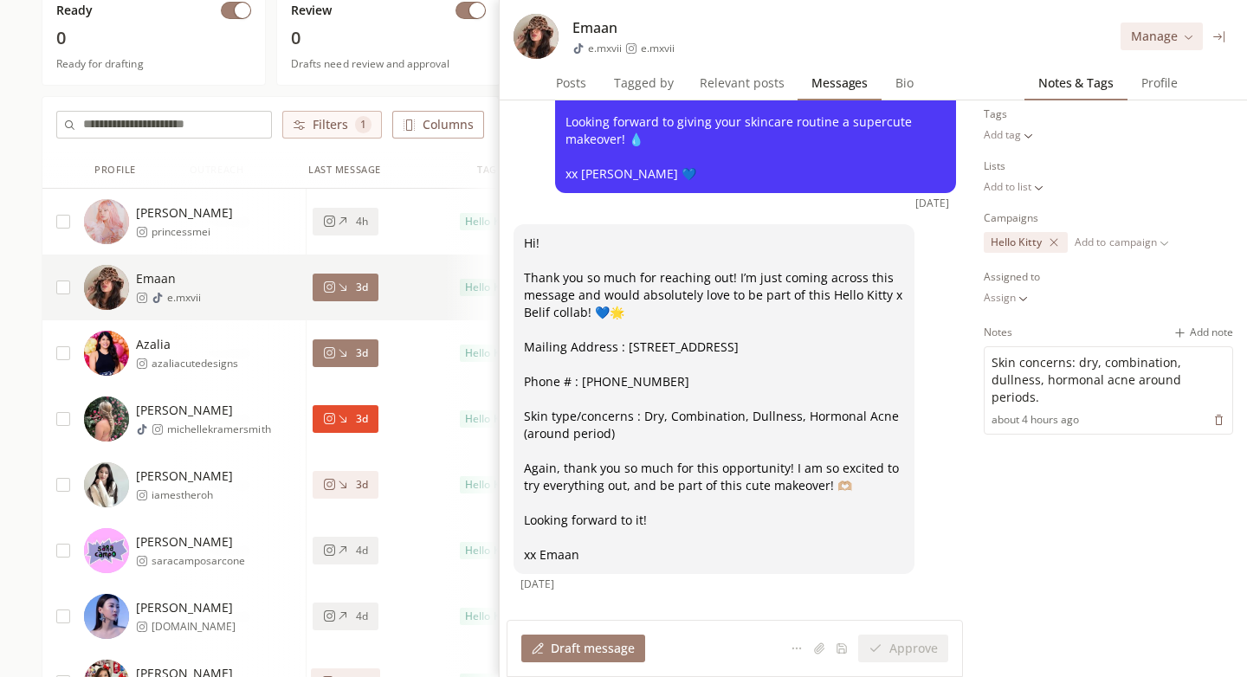
scroll to position [288, 0]
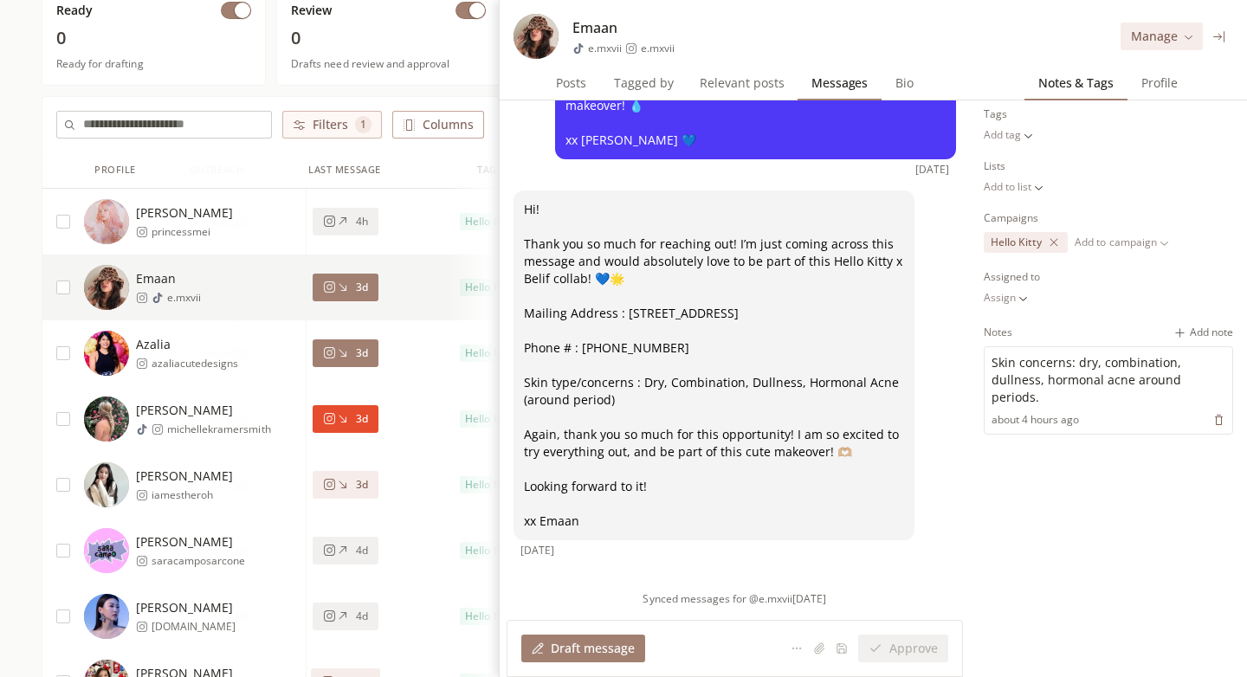
click at [362, 357] on span "3d" at bounding box center [362, 354] width 12 height 14
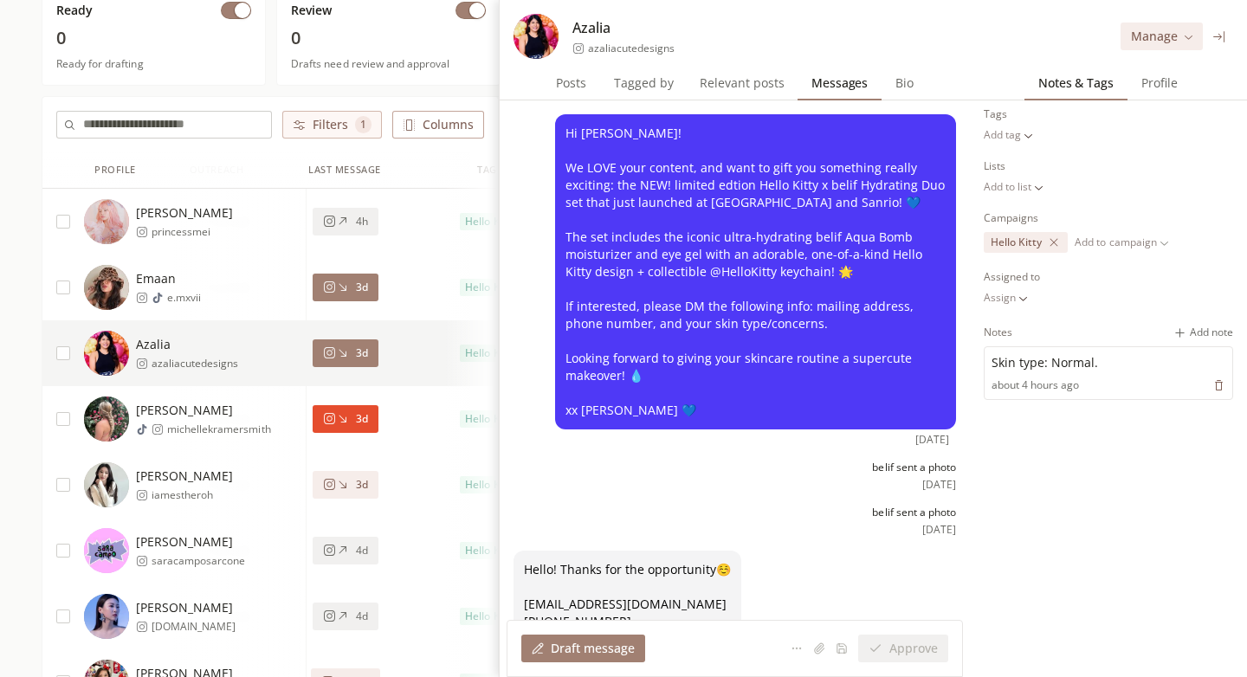
scroll to position [118, 0]
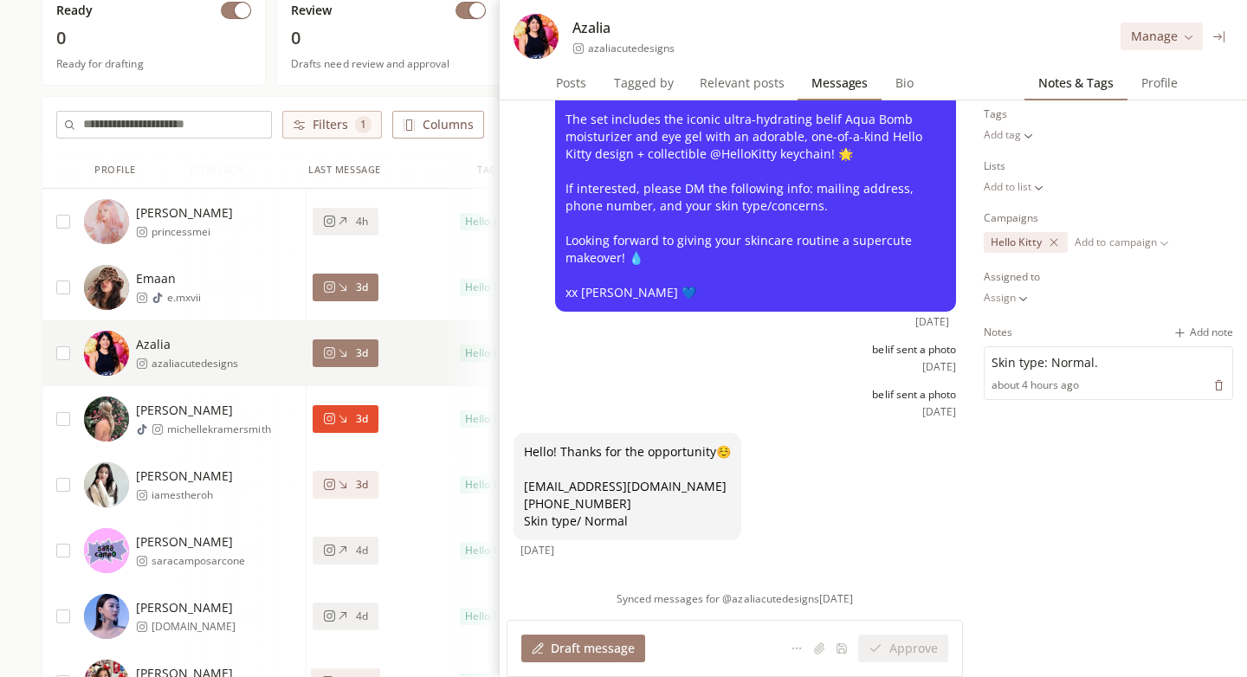
click at [600, 647] on div "Draft message" at bounding box center [583, 648] width 103 height 17
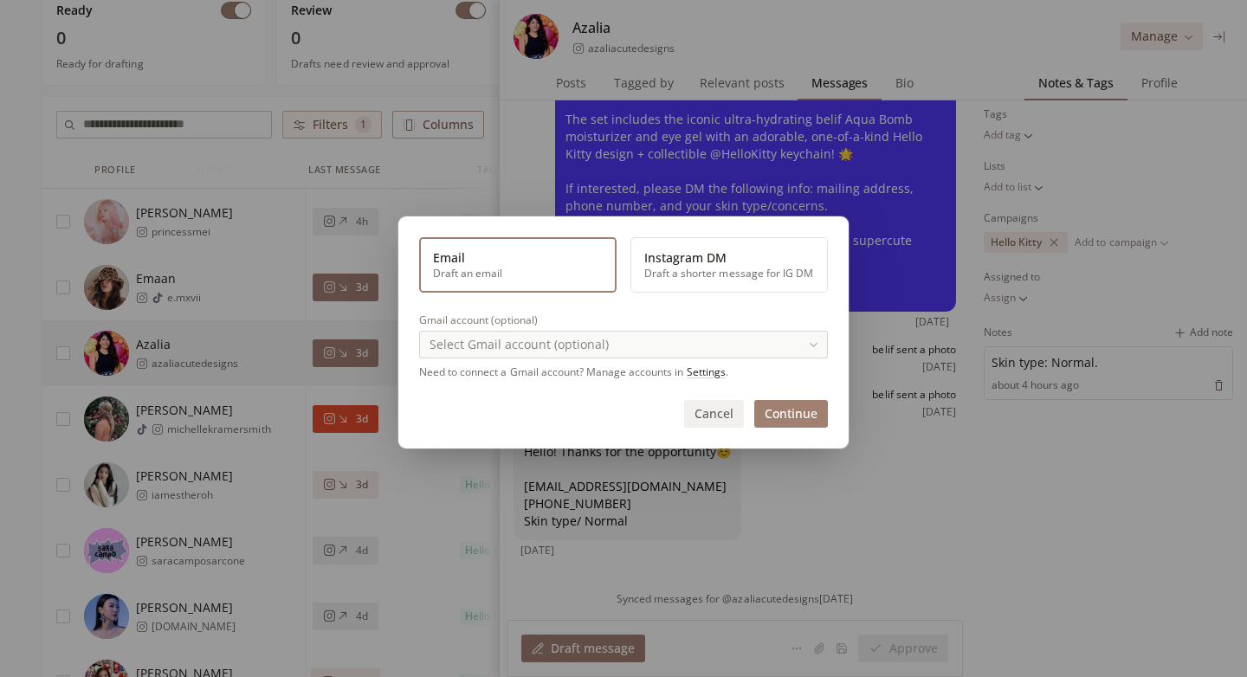
click at [769, 275] on button "Instagram DM Draft a shorter message for IG DM" at bounding box center [730, 264] width 198 height 55
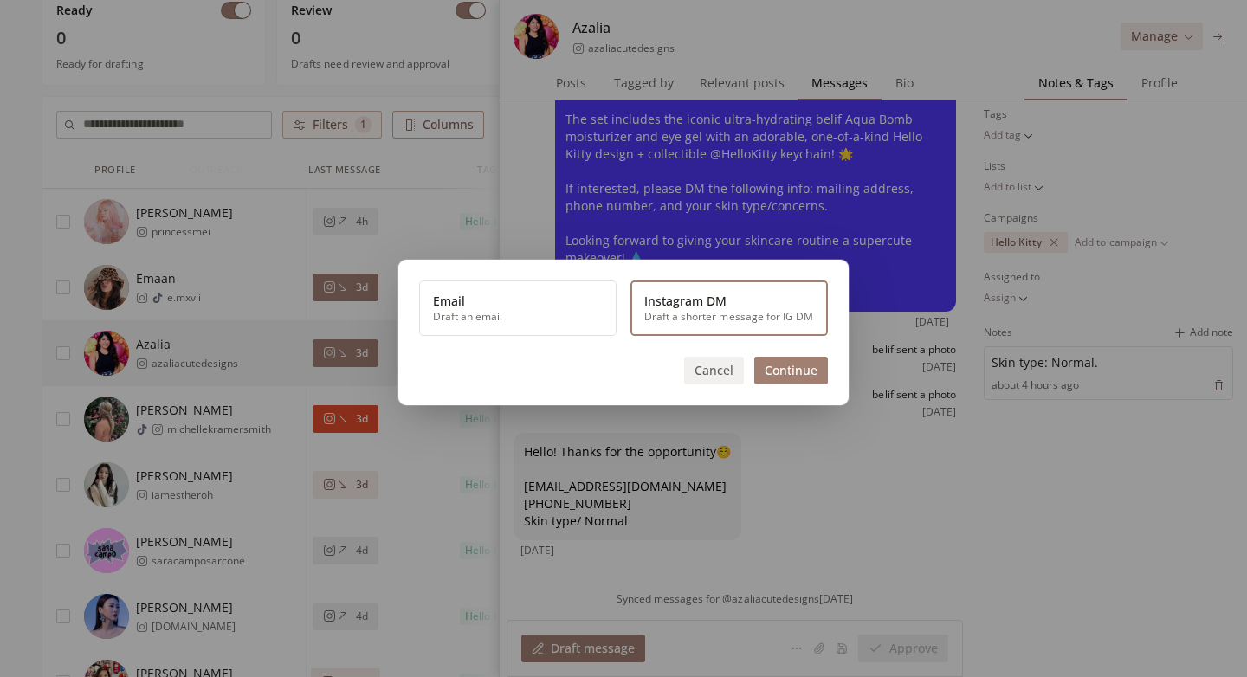
click at [721, 370] on button "Cancel" at bounding box center [714, 371] width 60 height 28
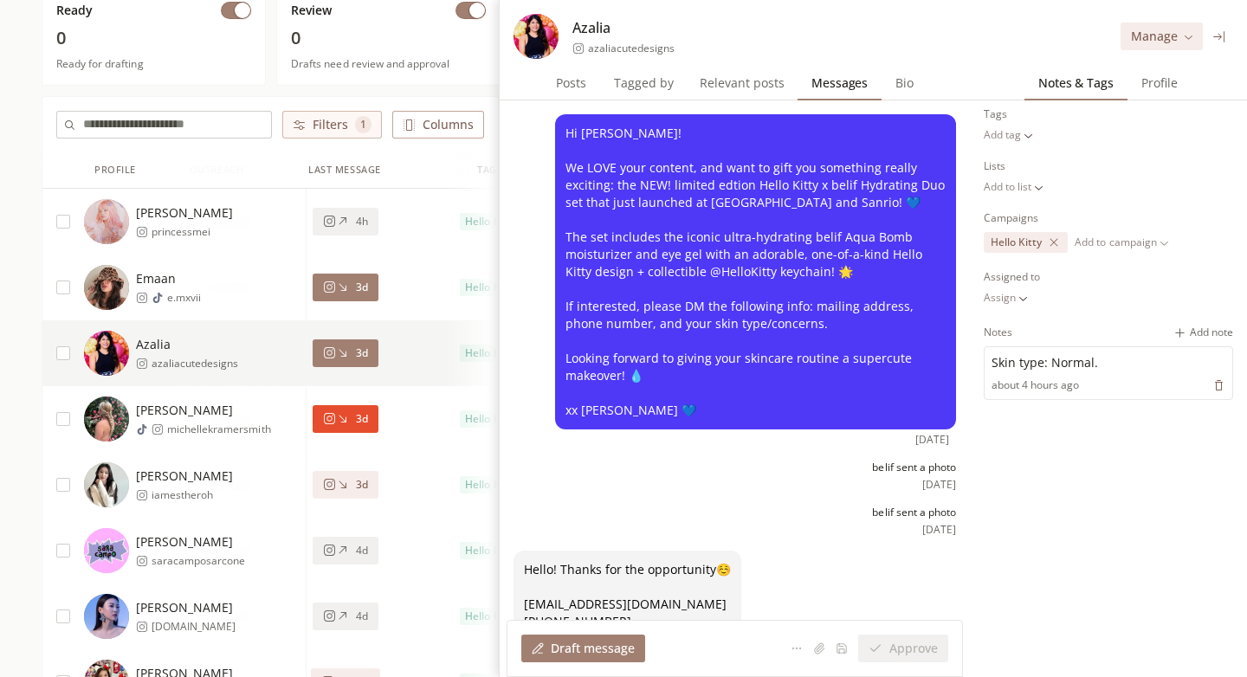
scroll to position [0, 0]
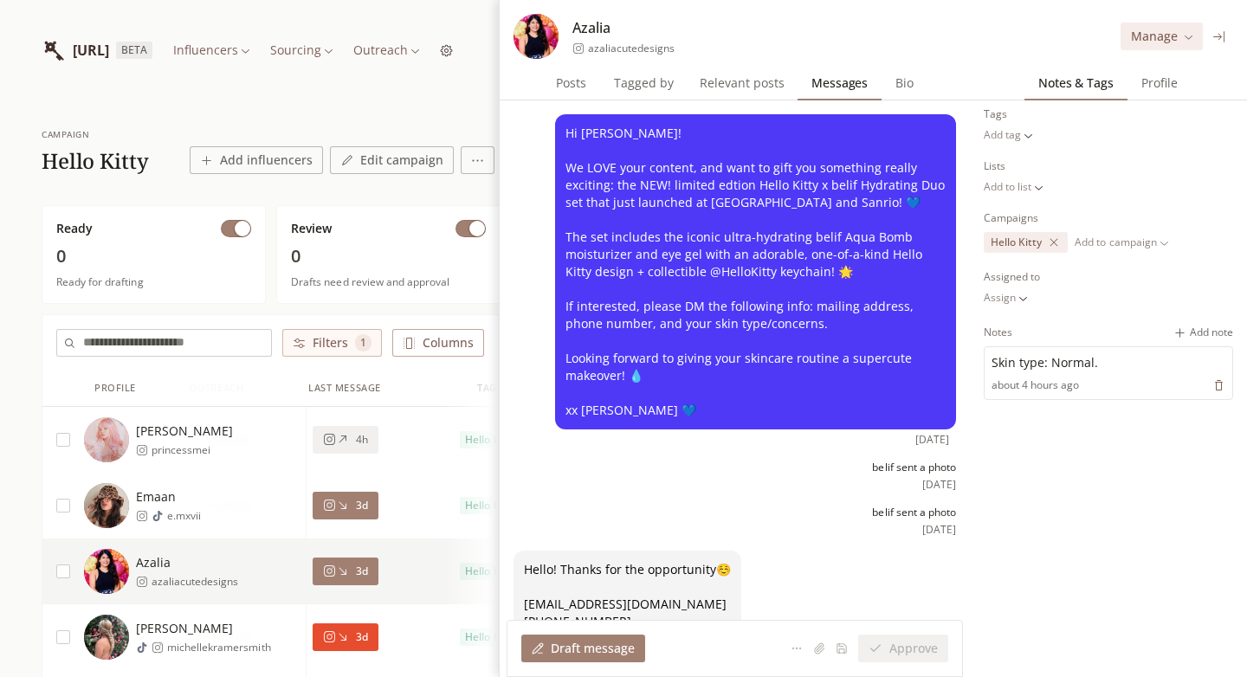
click at [1225, 41] on icon at bounding box center [1220, 36] width 13 height 13
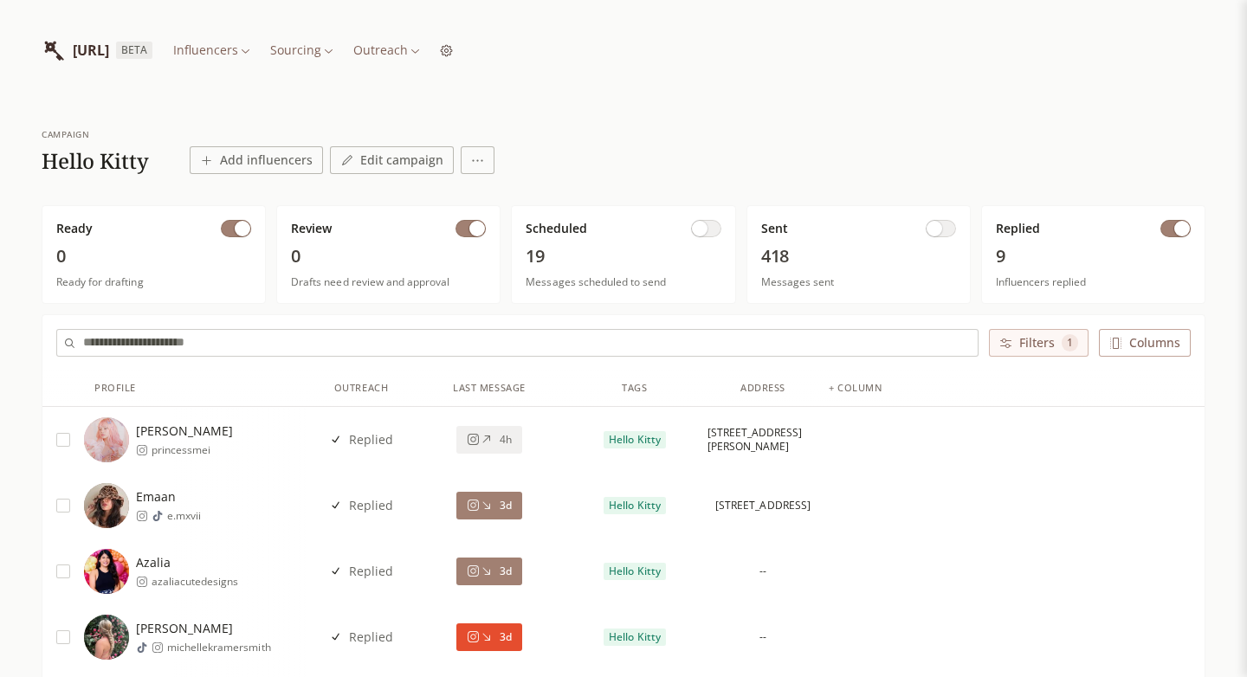
click at [526, 55] on html "INFLUENCERLIST.AI BETA Influencers Sourcing Outreach campaign Hello Kitty Add i…" at bounding box center [623, 633] width 1247 height 1267
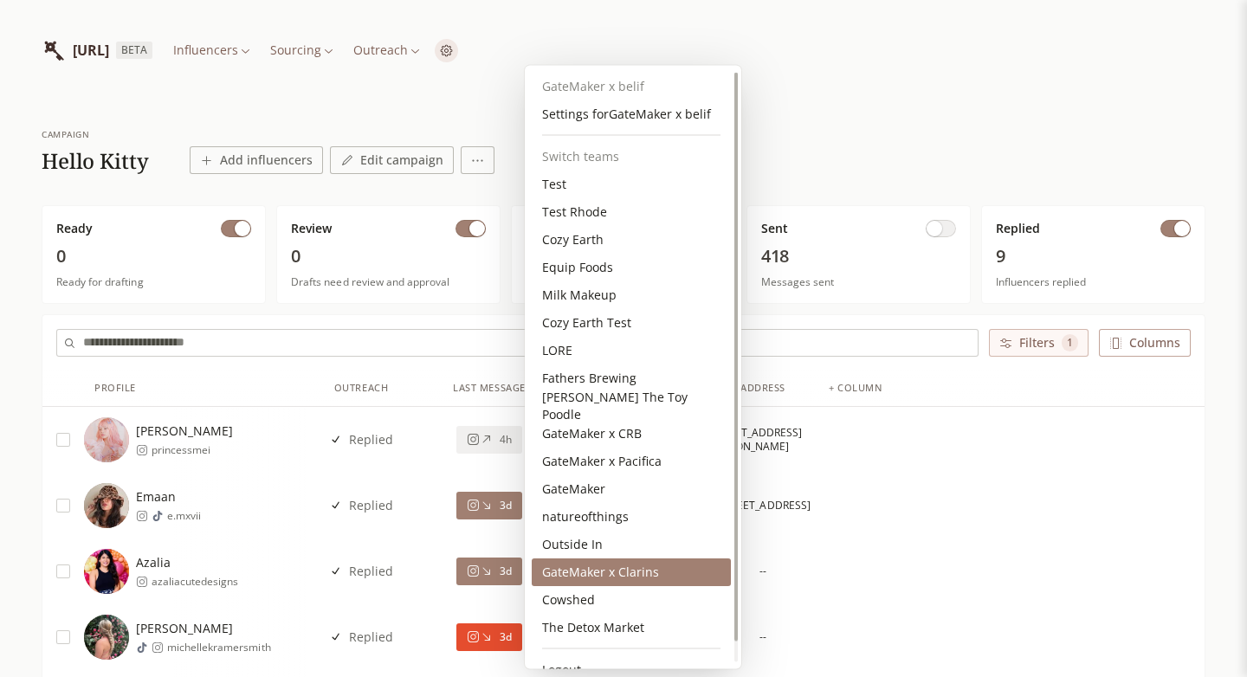
click at [576, 574] on div "GateMaker x Clarins" at bounding box center [631, 573] width 199 height 28
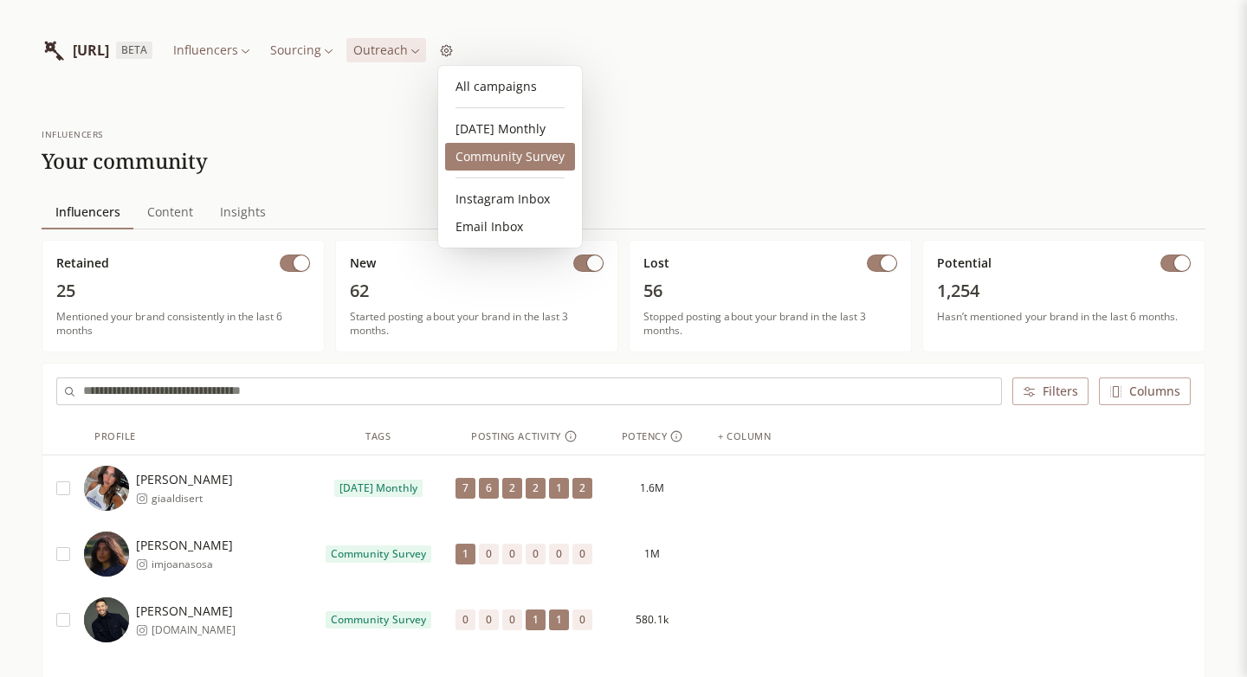
click at [495, 155] on link "Community Survey" at bounding box center [510, 157] width 130 height 28
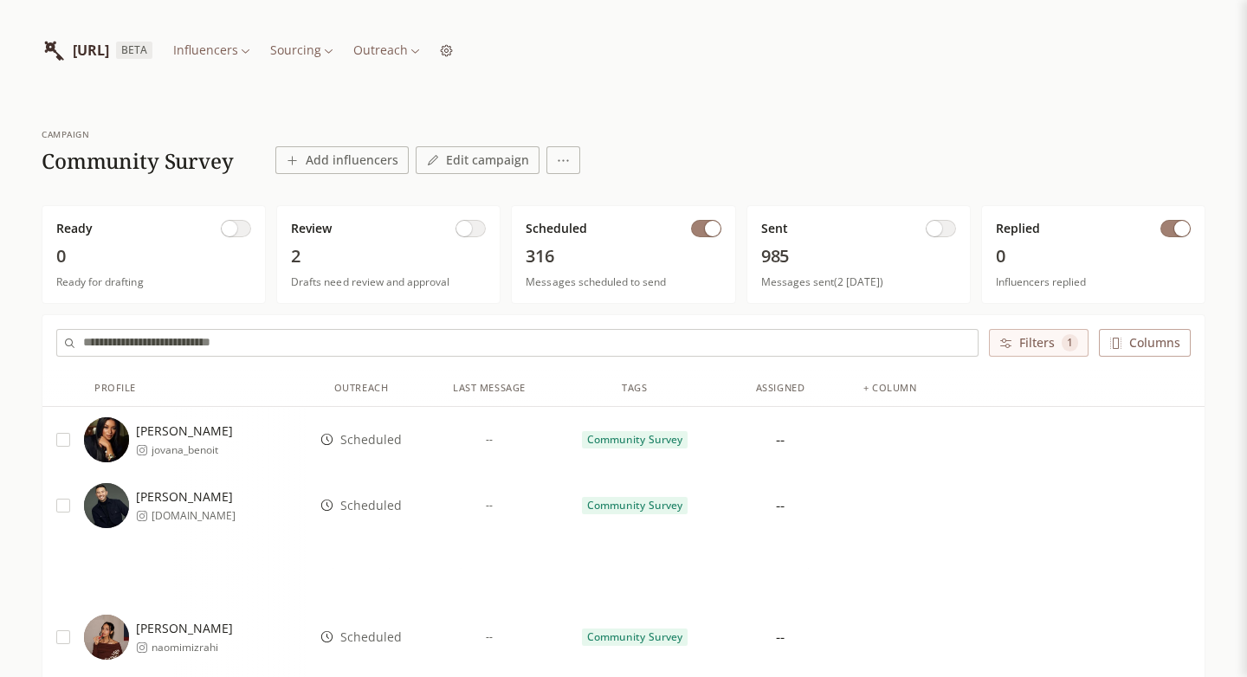
click at [262, 441] on div "Jovana Benoit jovana_benoit" at bounding box center [195, 440] width 222 height 45
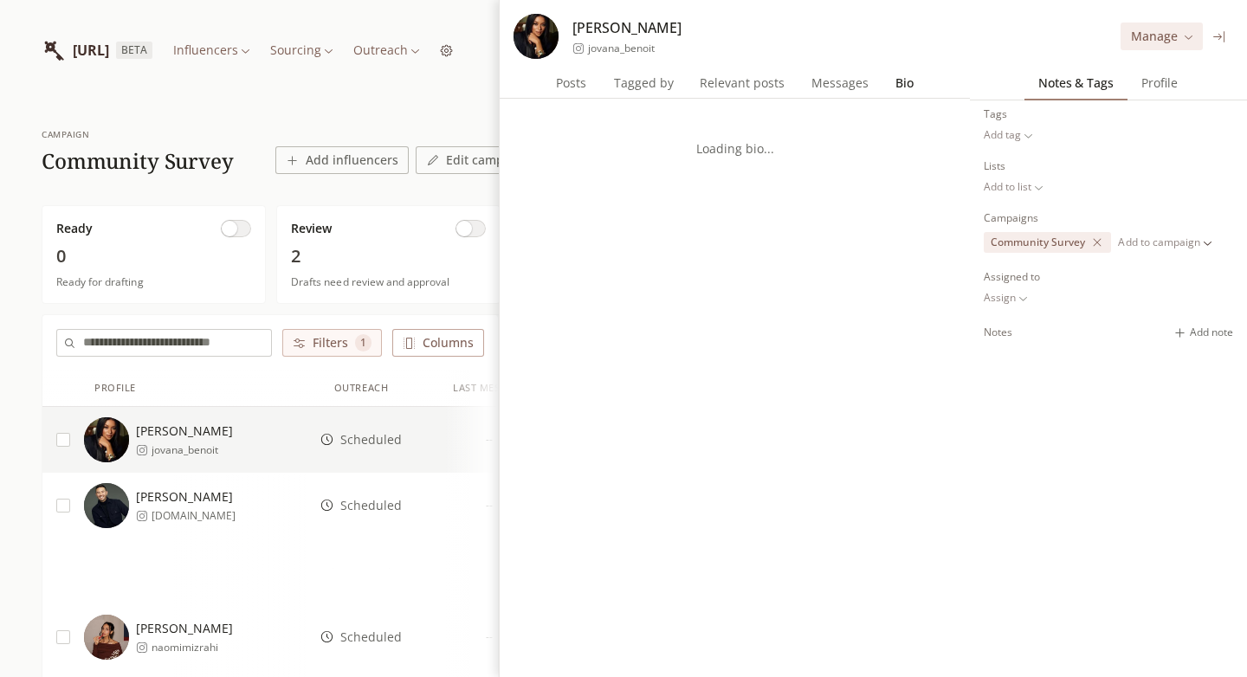
click at [911, 88] on span "Bio" at bounding box center [905, 83] width 32 height 24
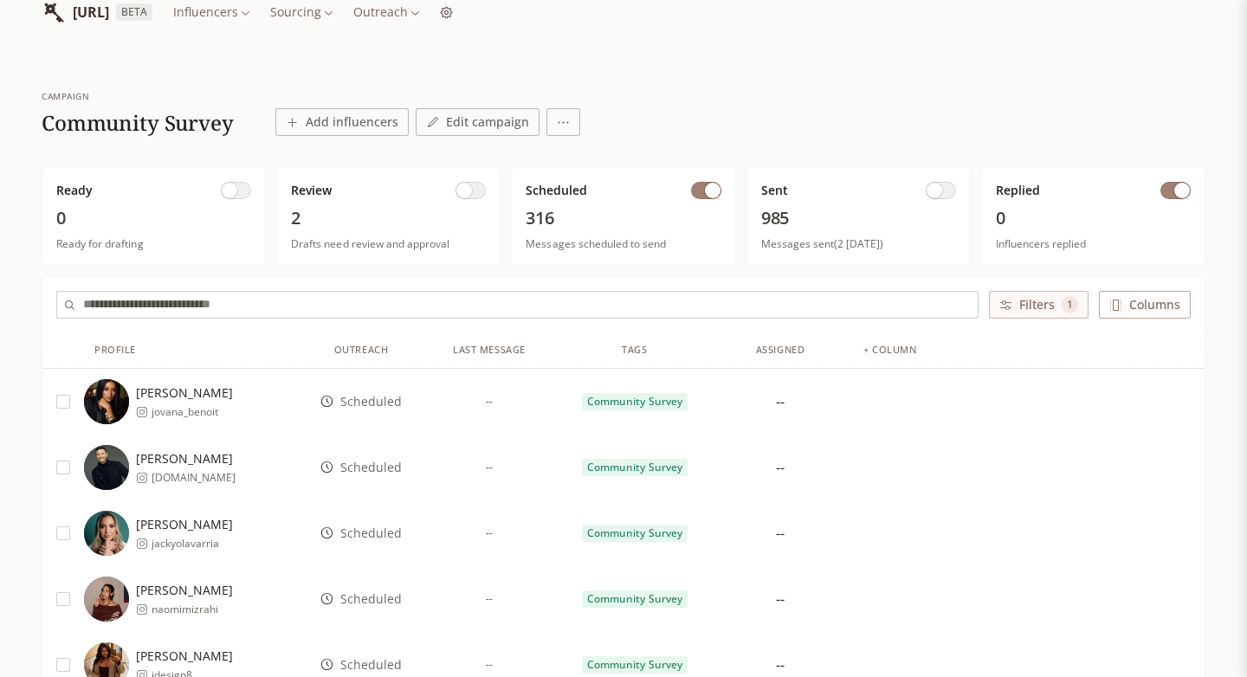
scroll to position [36, 0]
click at [374, 398] on span "Scheduled" at bounding box center [371, 403] width 62 height 17
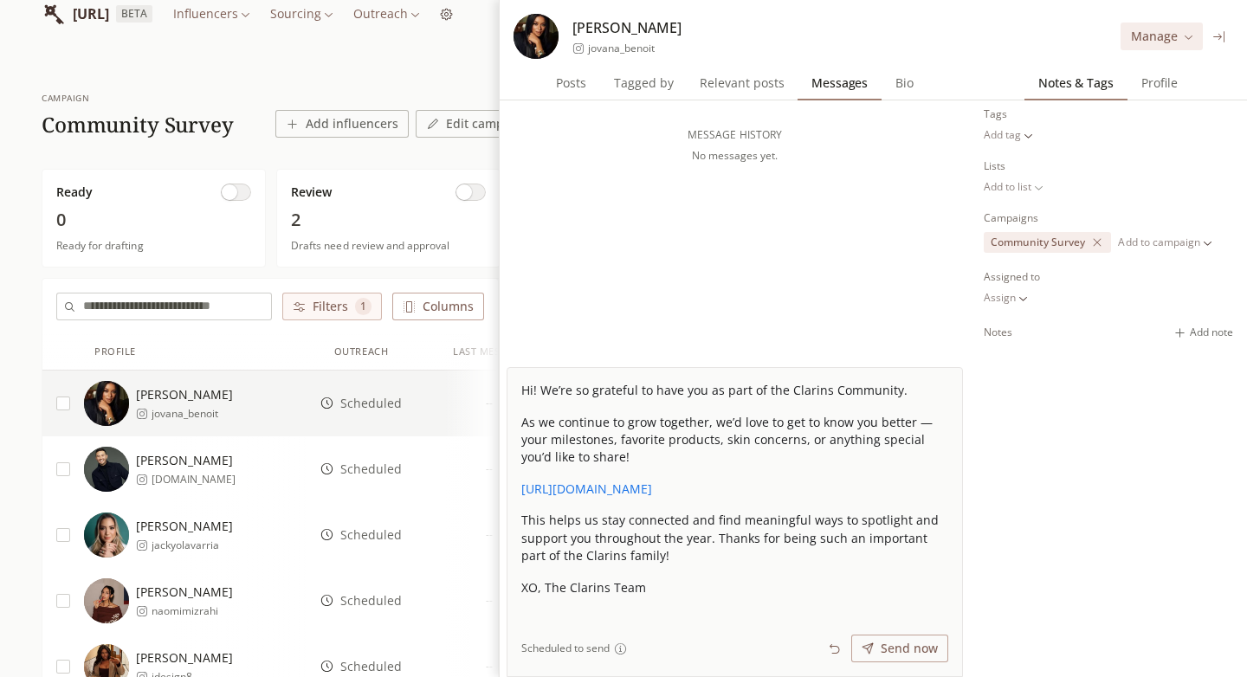
click at [1219, 31] on icon at bounding box center [1220, 36] width 13 height 13
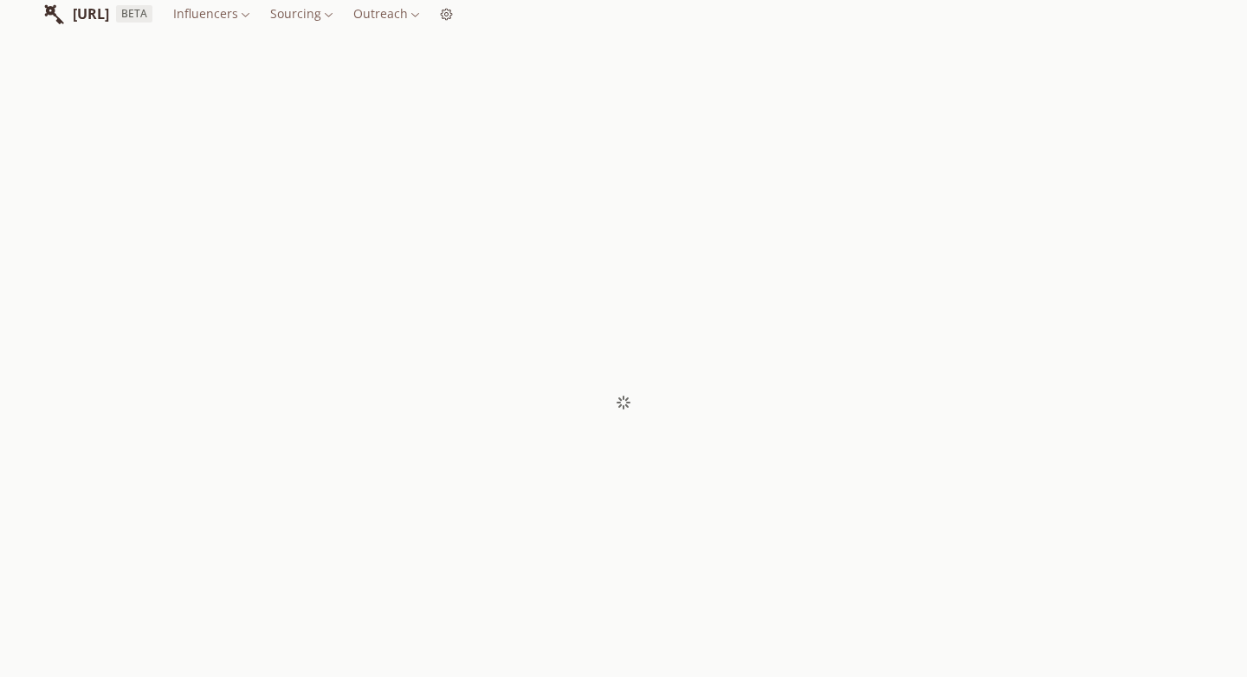
scroll to position [36, 0]
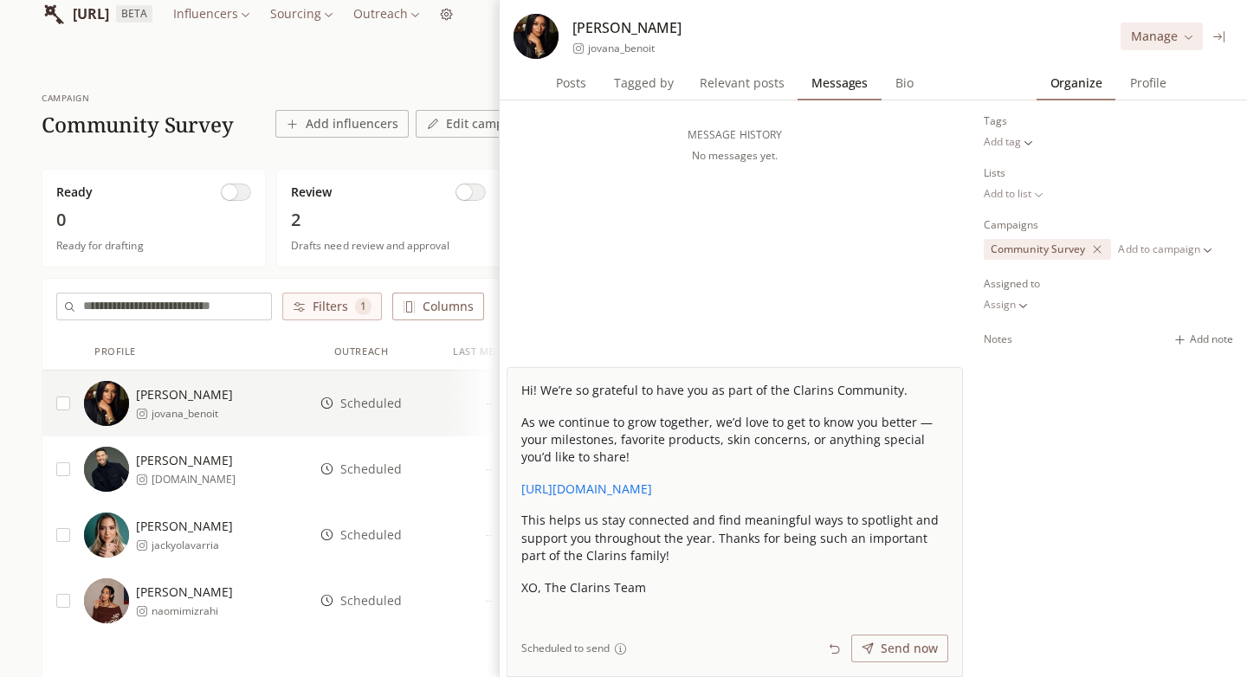
click at [1224, 34] on icon at bounding box center [1219, 36] width 11 height 11
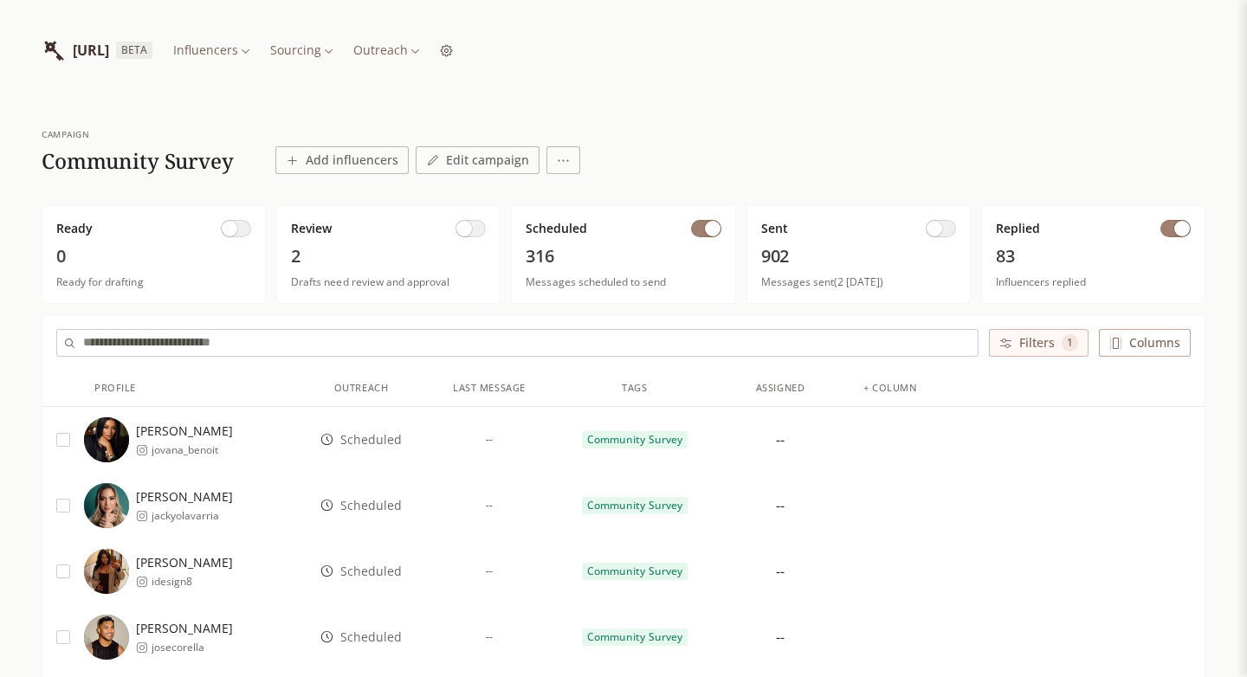
click at [362, 442] on span "Scheduled" at bounding box center [371, 439] width 62 height 17
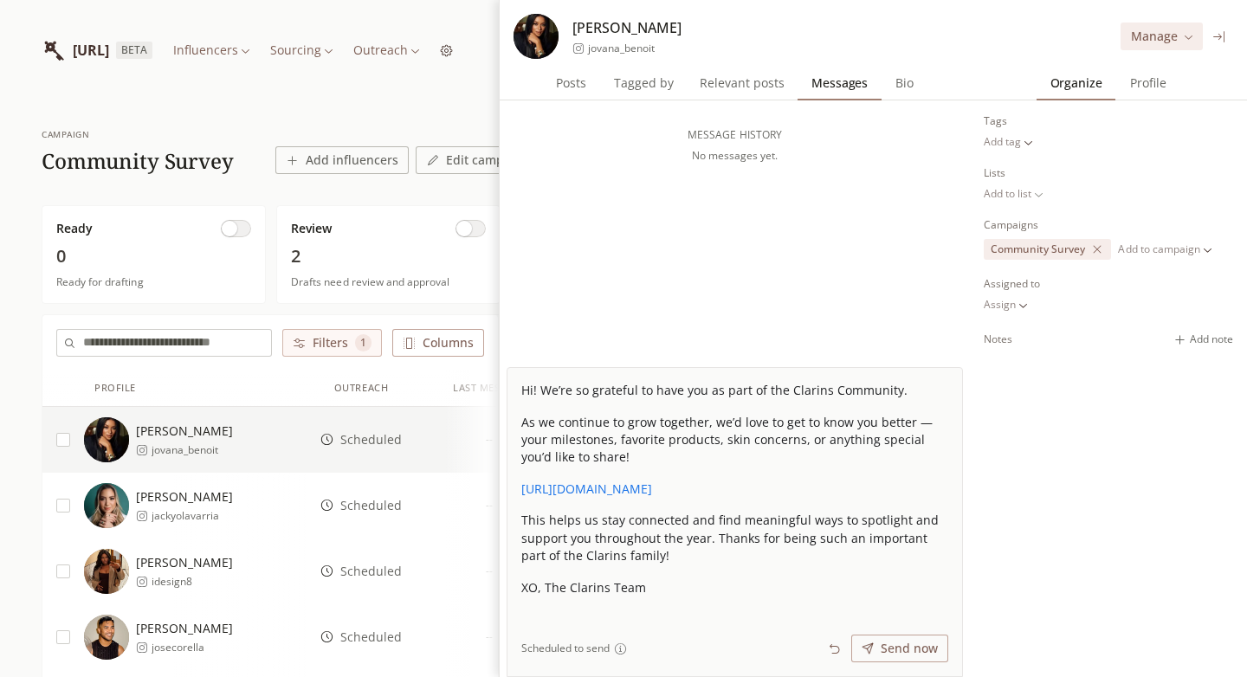
click at [1216, 30] on icon at bounding box center [1220, 36] width 13 height 13
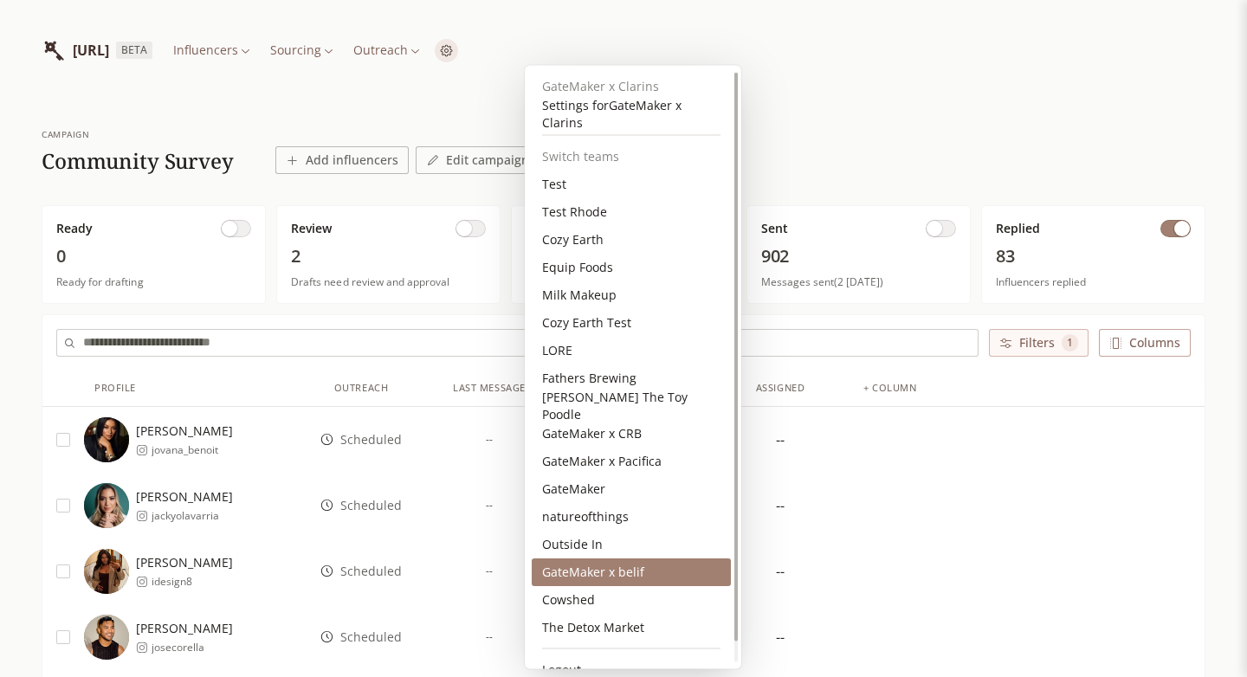
click at [623, 560] on div "GateMaker x belif" at bounding box center [631, 573] width 199 height 28
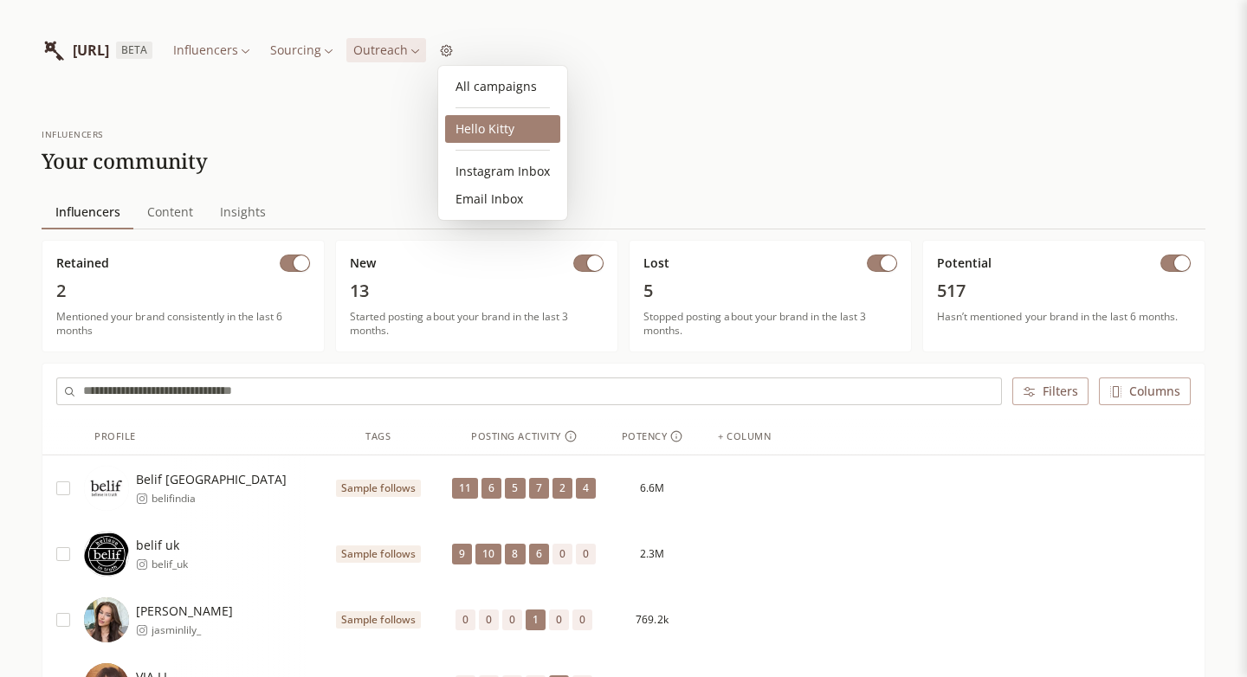
click at [492, 127] on link "Hello Kitty" at bounding box center [502, 129] width 115 height 28
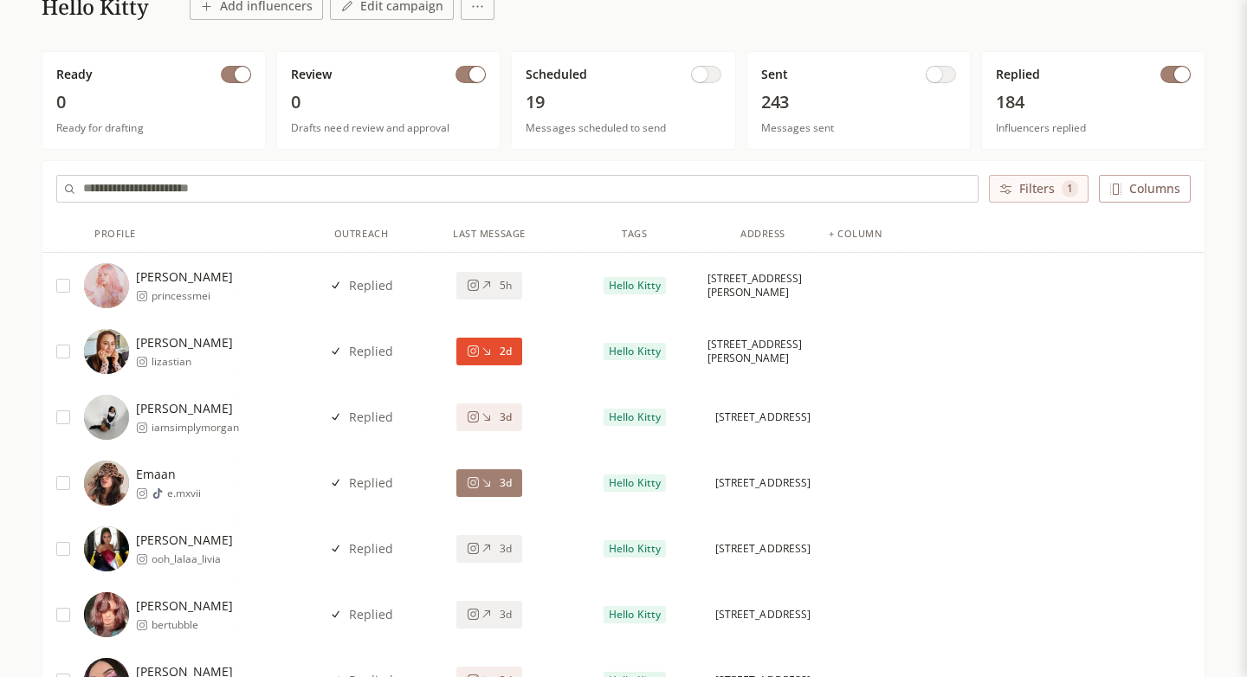
scroll to position [160, 0]
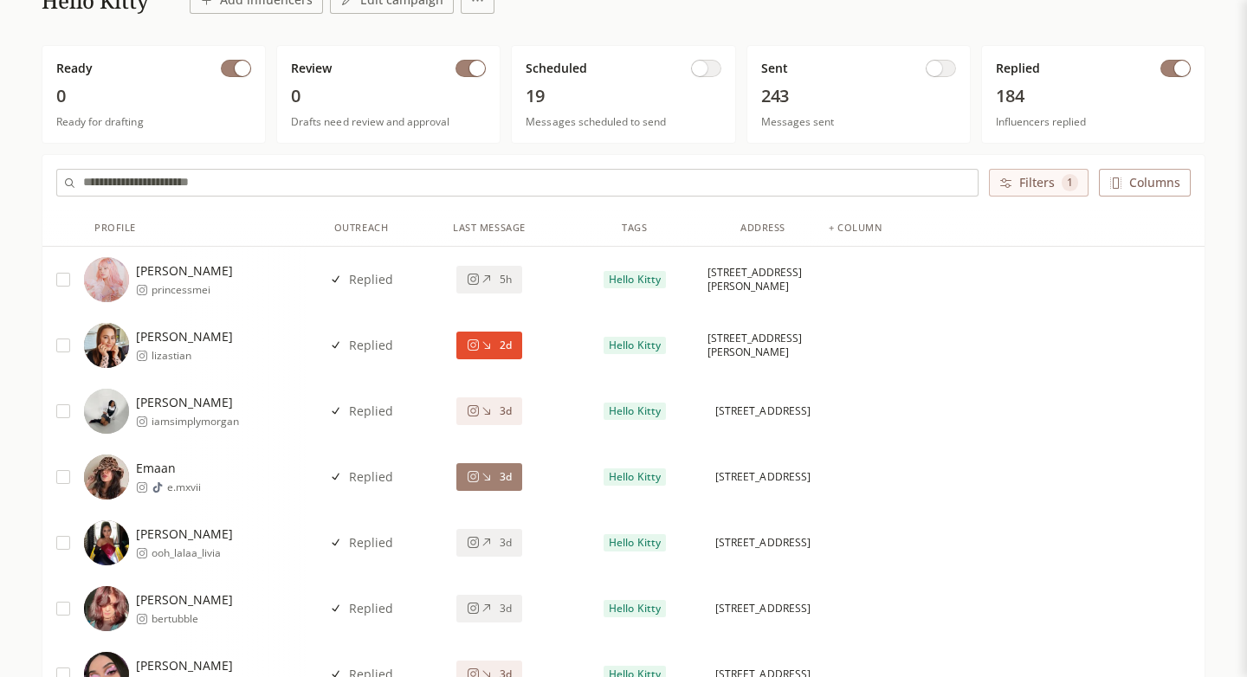
click at [940, 66] on span "button" at bounding box center [935, 69] width 16 height 16
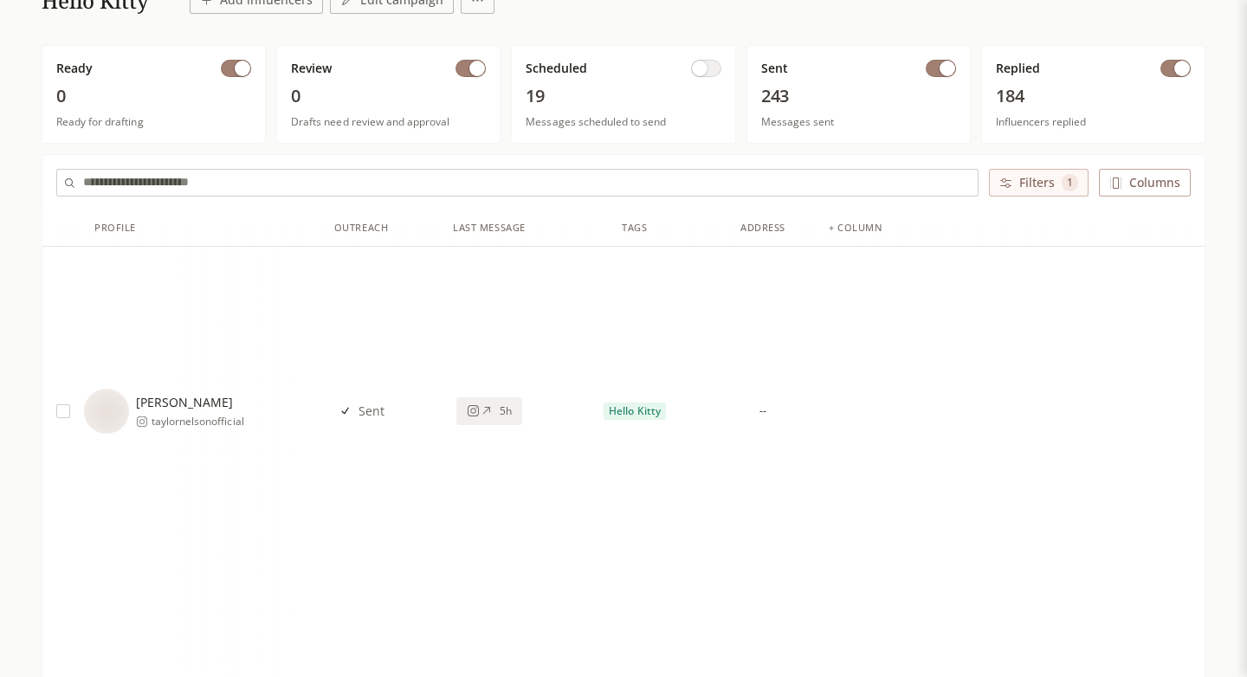
click at [1180, 68] on span "button" at bounding box center [1183, 69] width 16 height 16
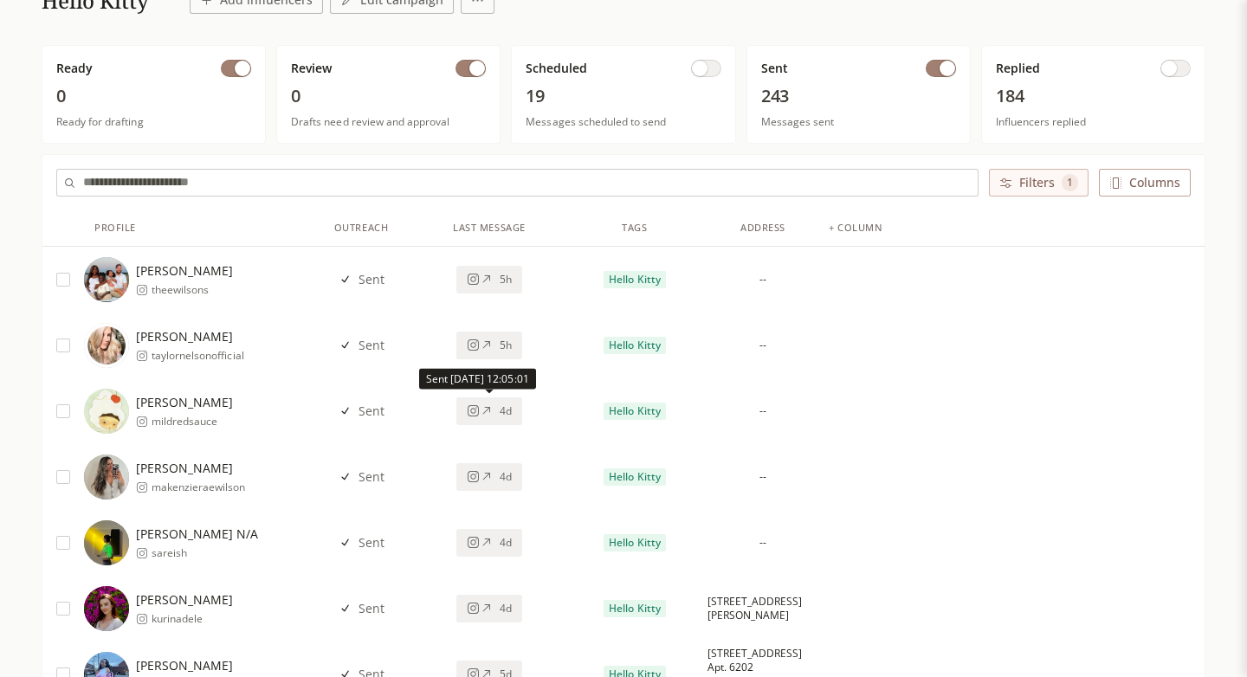
click at [489, 427] on div "4d" at bounding box center [490, 412] width 146 height 66
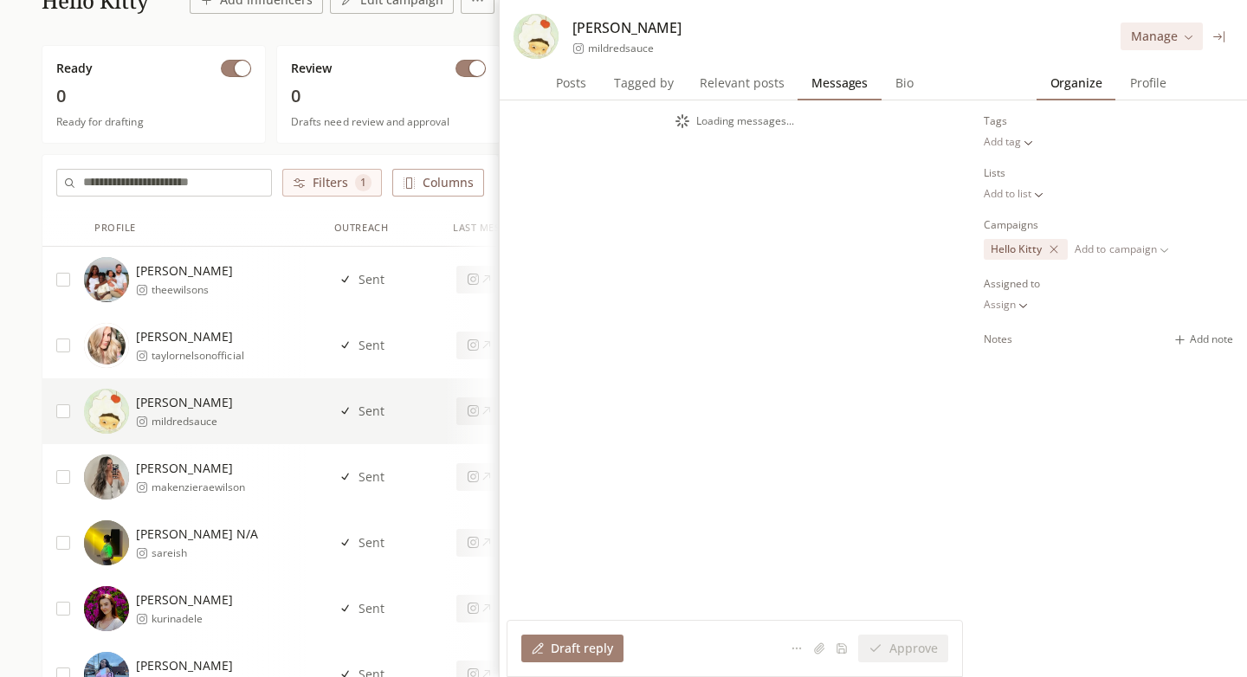
click at [489, 419] on button "4d" at bounding box center [490, 412] width 66 height 28
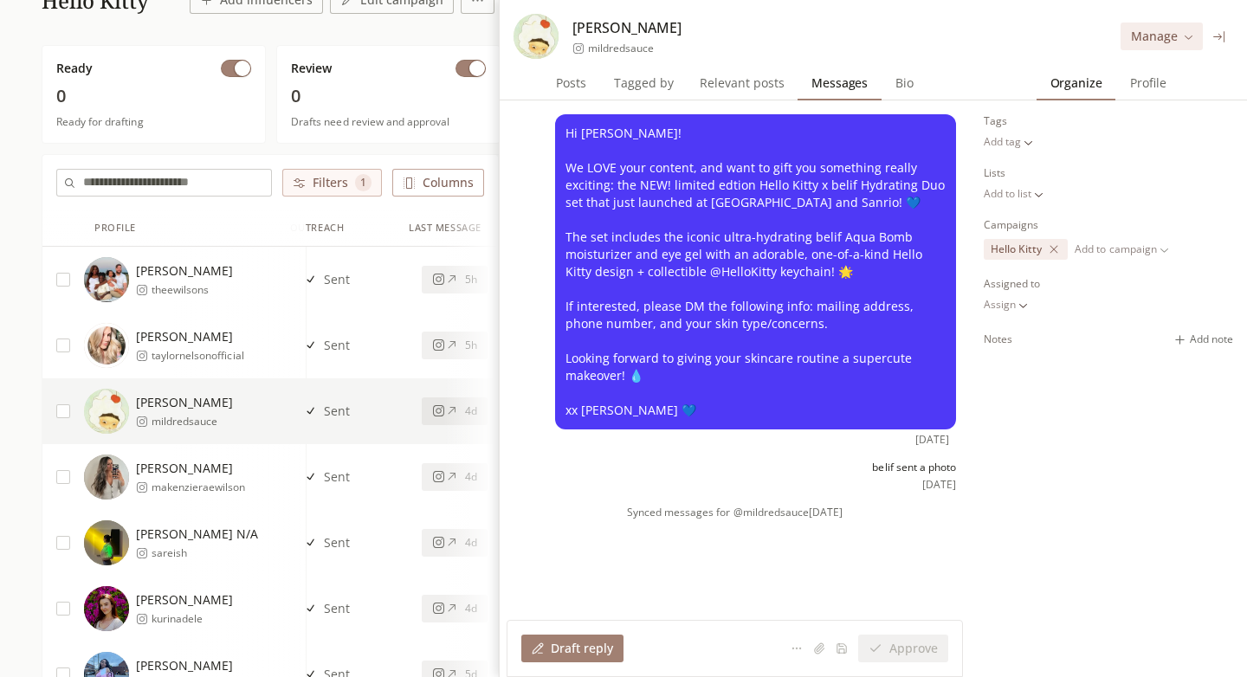
scroll to position [0, 81]
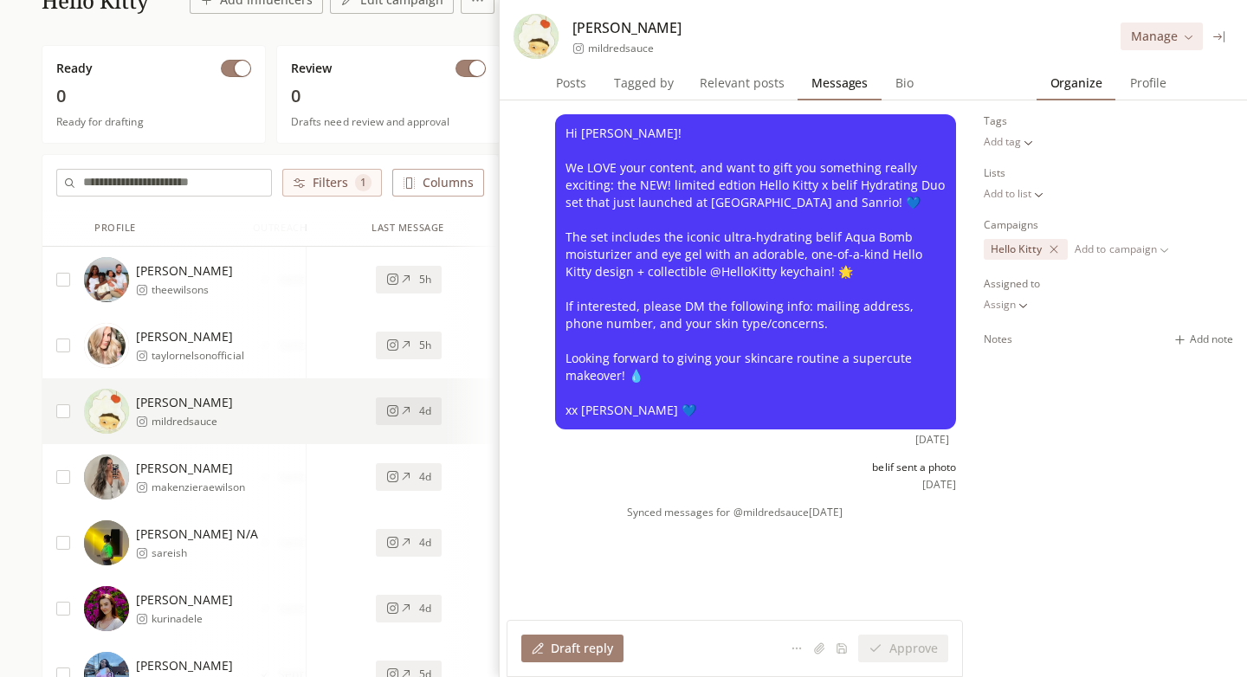
click at [411, 412] on icon at bounding box center [405, 411] width 13 height 13
click at [411, 347] on div "5h" at bounding box center [408, 346] width 45 height 14
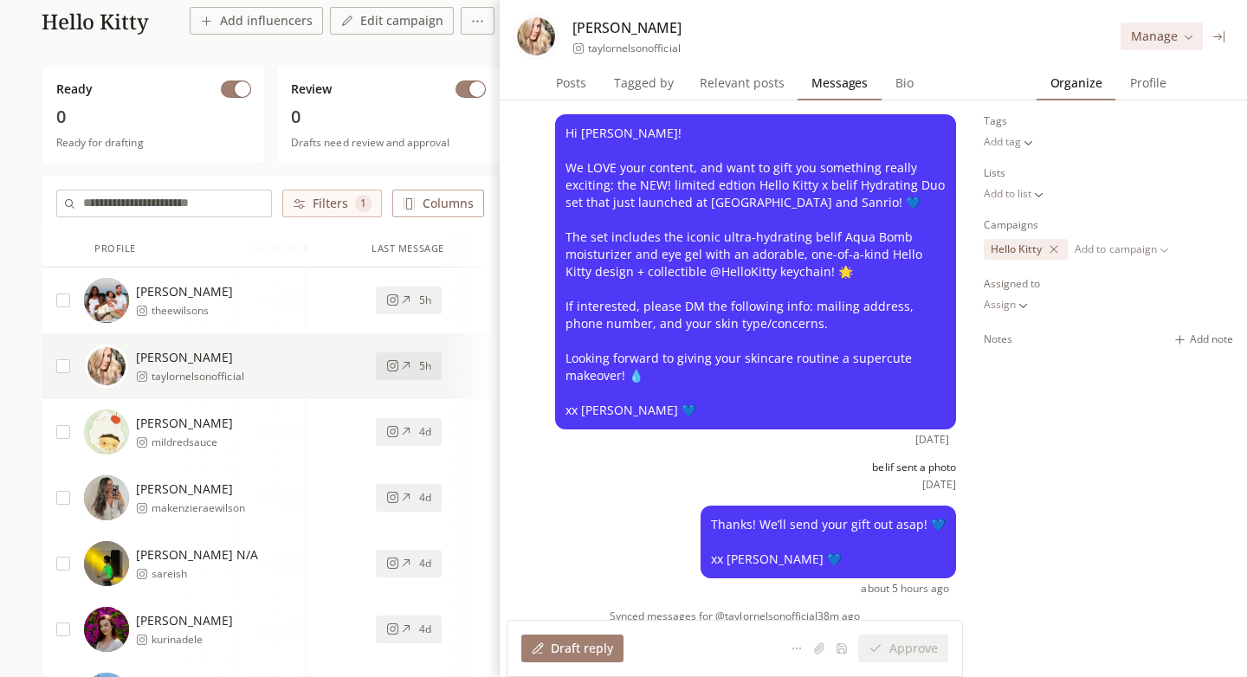
scroll to position [139, 0]
click at [417, 311] on button "5h" at bounding box center [409, 302] width 66 height 28
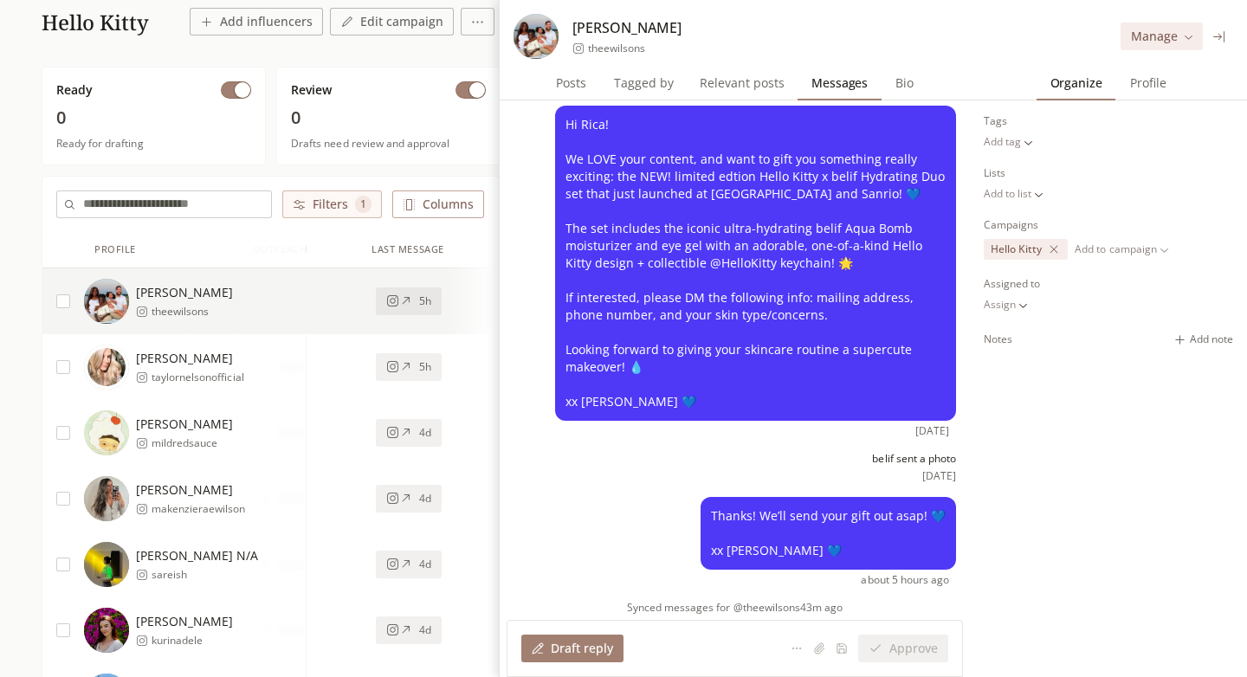
scroll to position [49, 0]
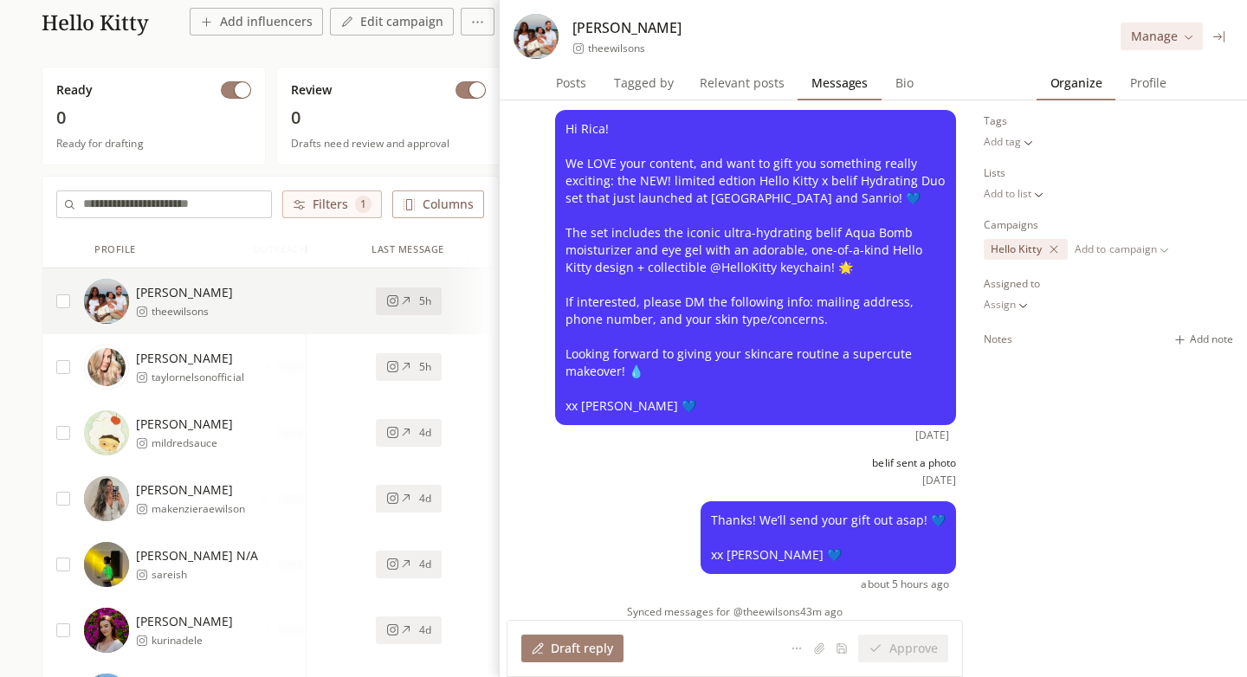
click at [1223, 39] on icon at bounding box center [1220, 36] width 13 height 13
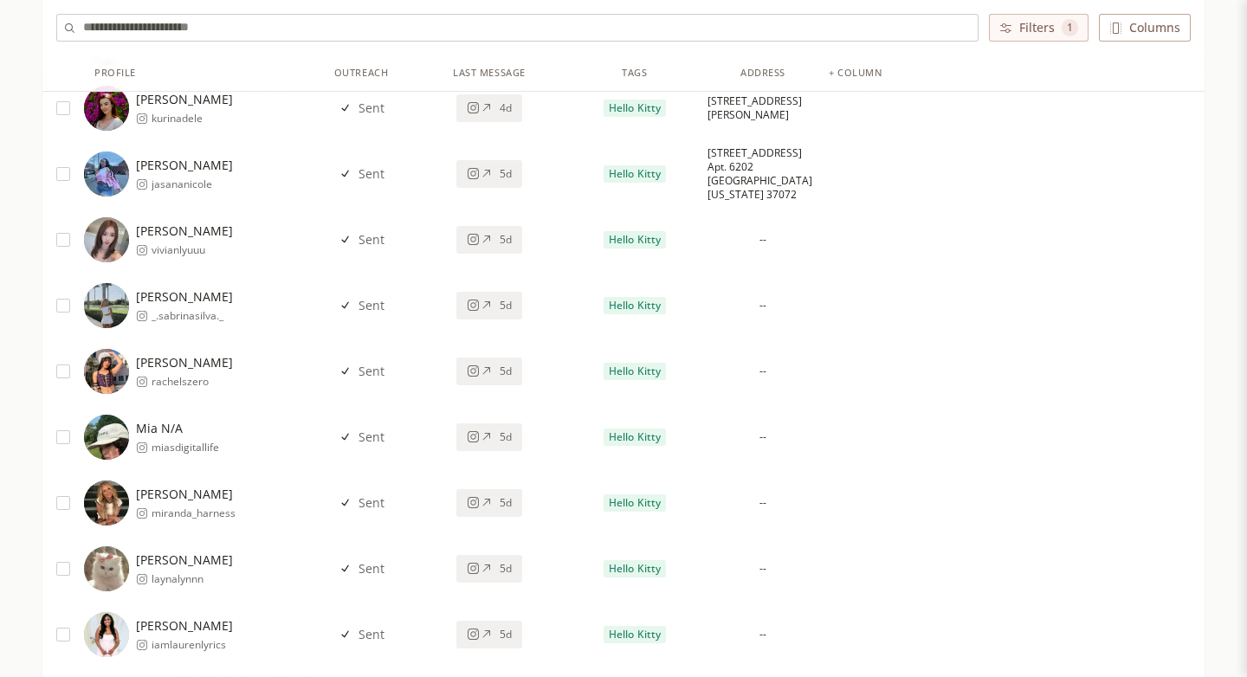
scroll to position [0, 0]
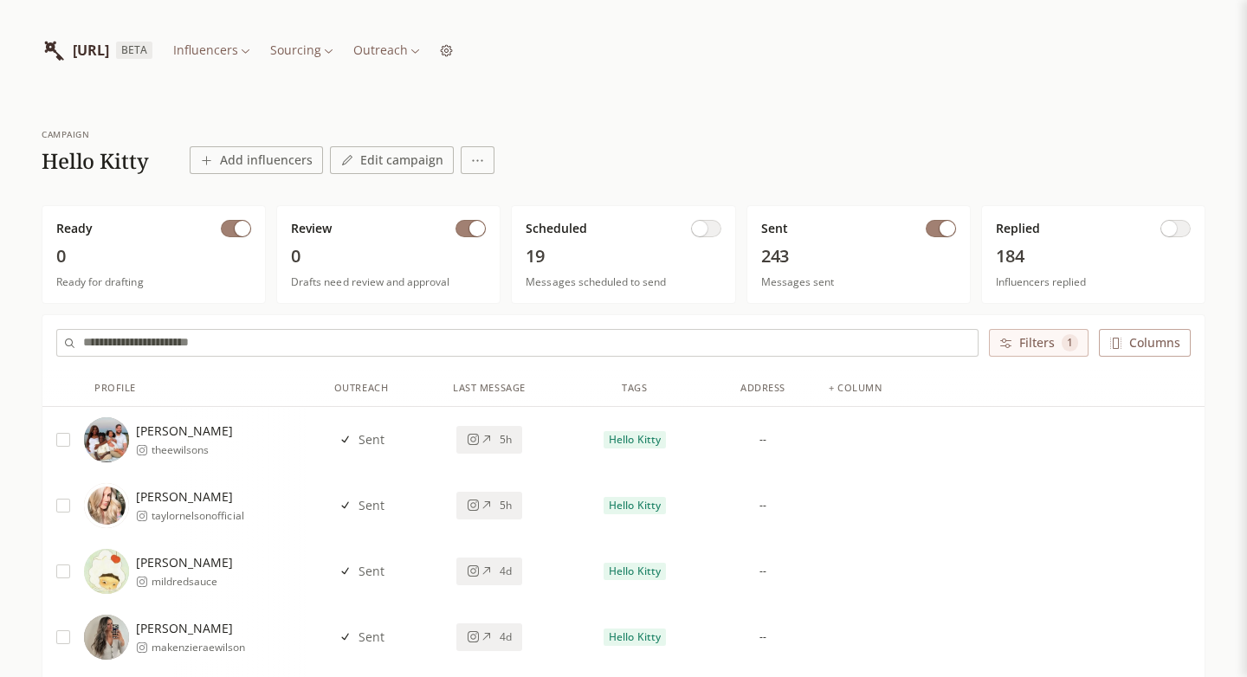
click at [1176, 230] on span "button" at bounding box center [1170, 229] width 16 height 16
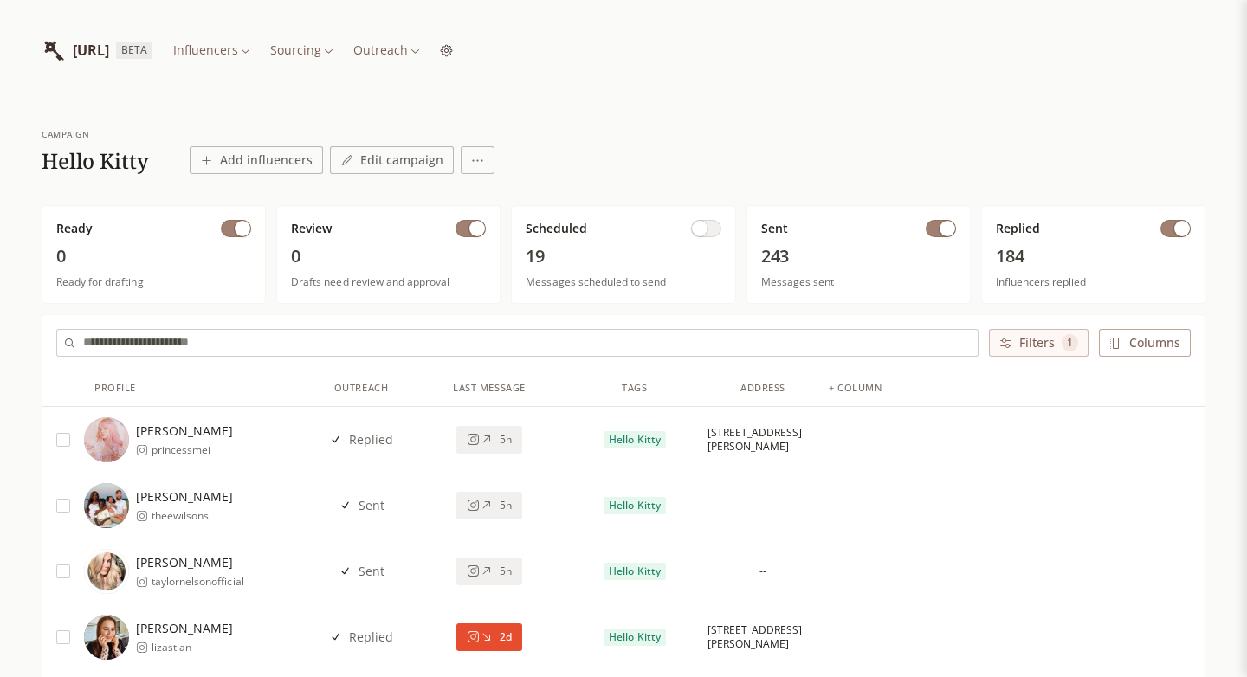
click at [941, 234] on button "button" at bounding box center [941, 228] width 30 height 17
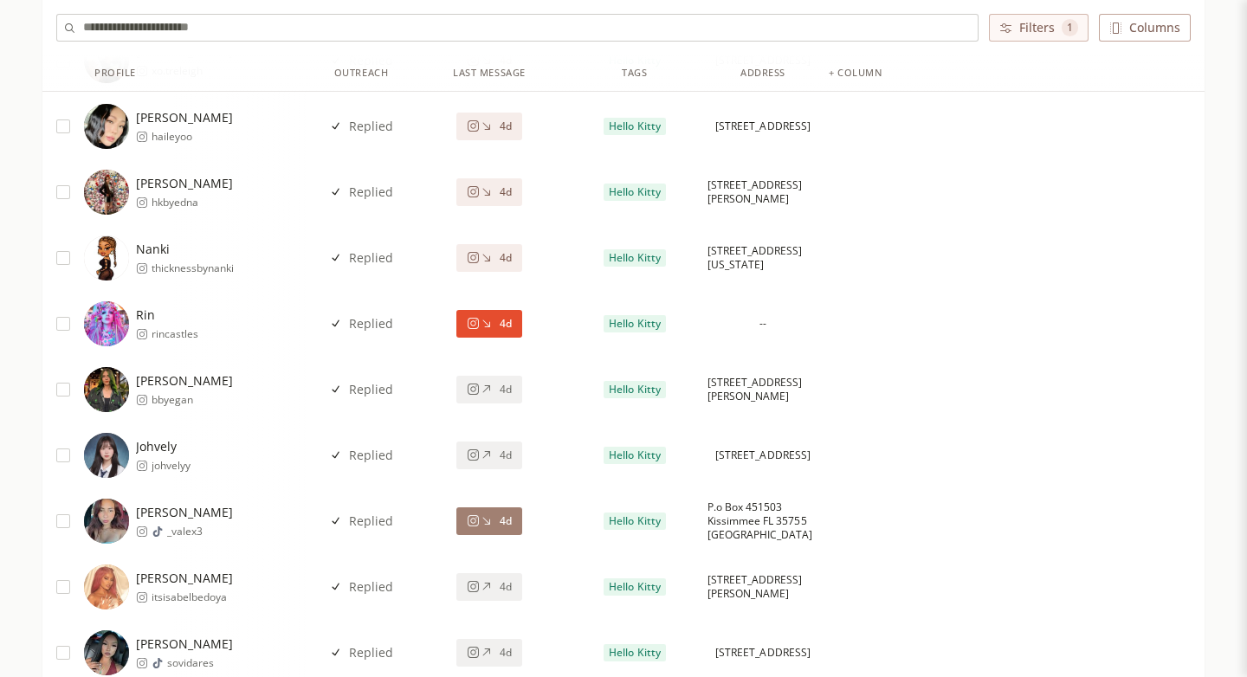
scroll to position [1629, 0]
click at [508, 327] on span "4d" at bounding box center [506, 325] width 12 height 14
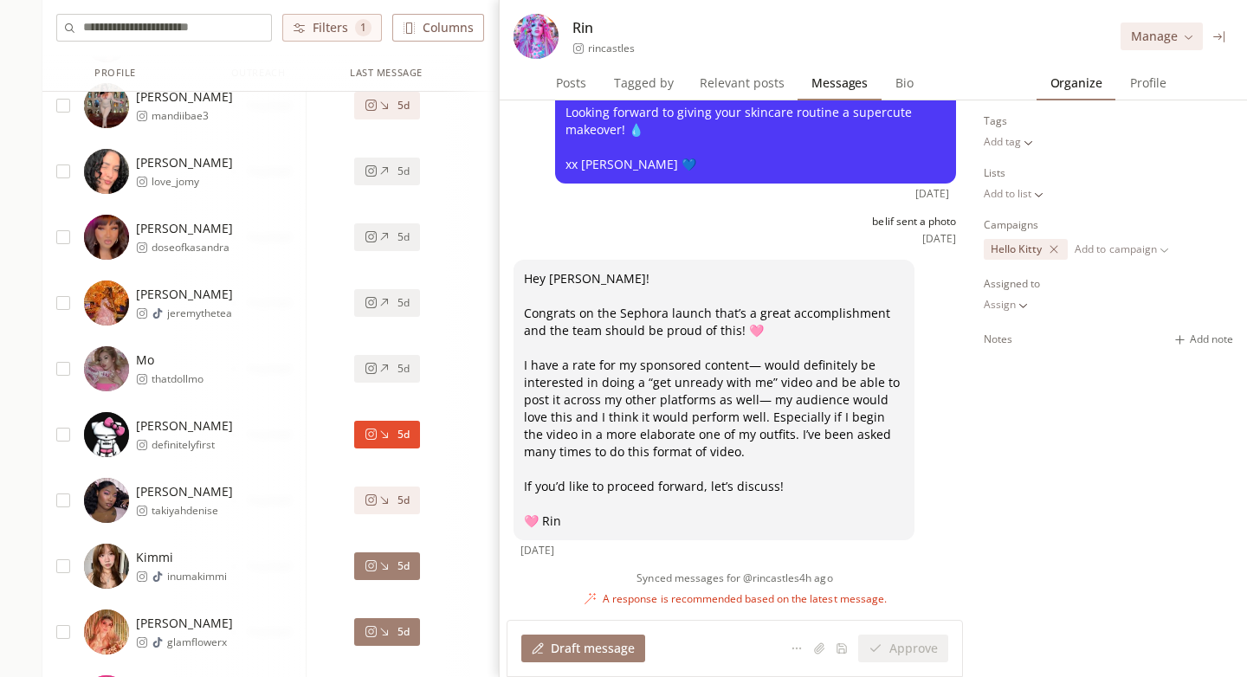
scroll to position [3565, 0]
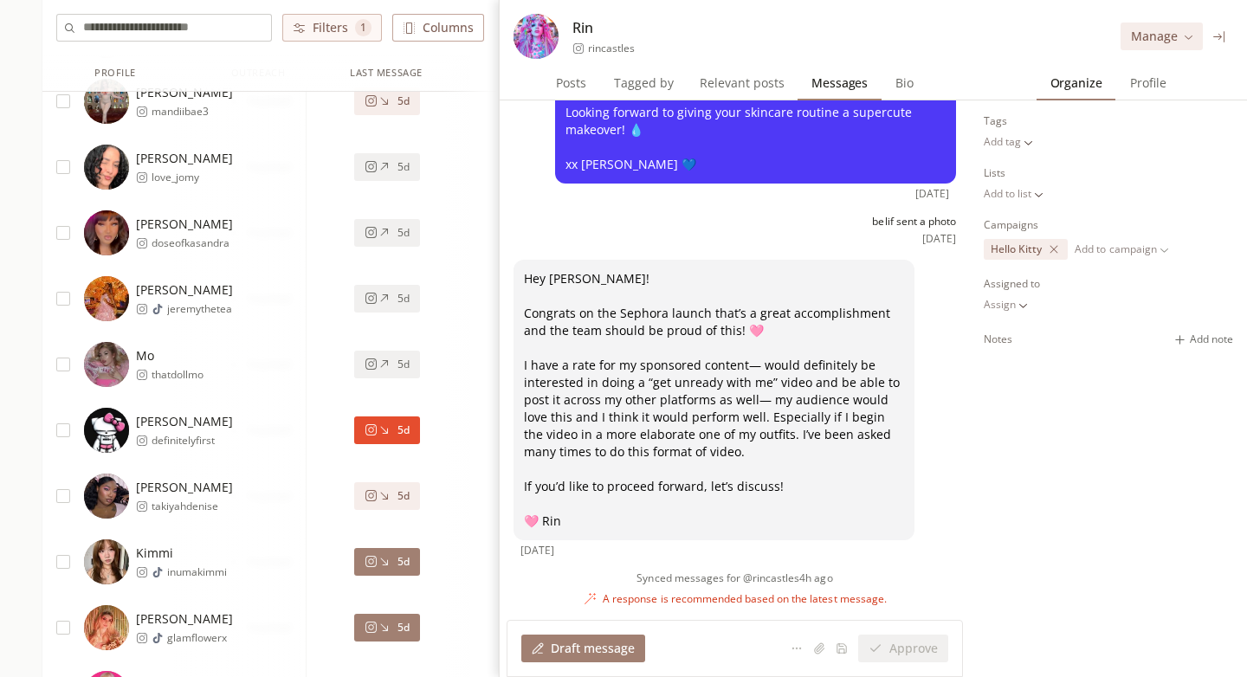
click at [389, 437] on div "5d" at bounding box center [387, 431] width 45 height 14
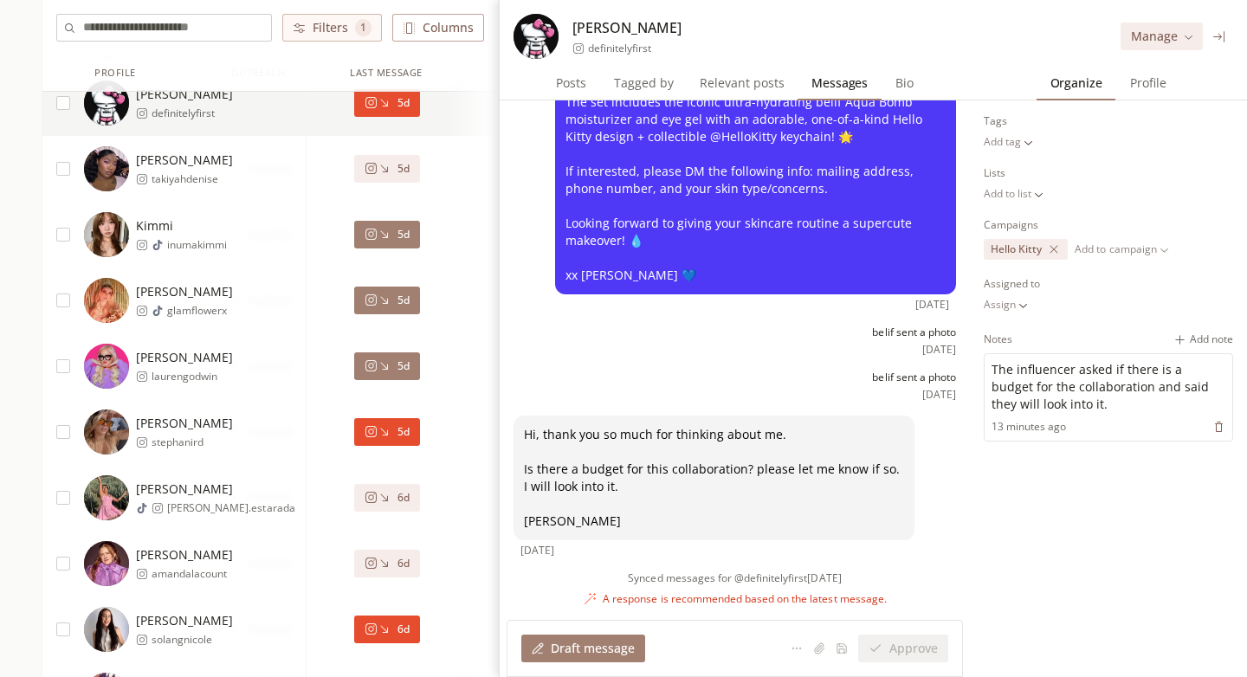
scroll to position [3906, 0]
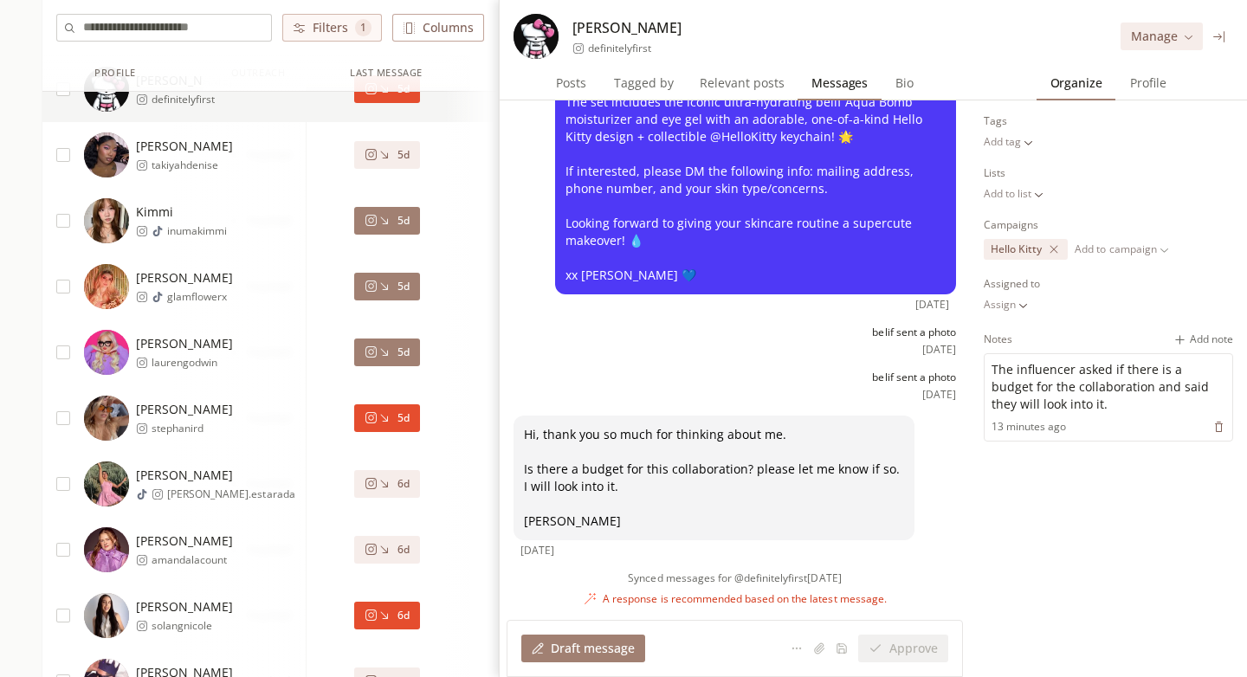
click at [379, 413] on icon at bounding box center [384, 417] width 13 height 13
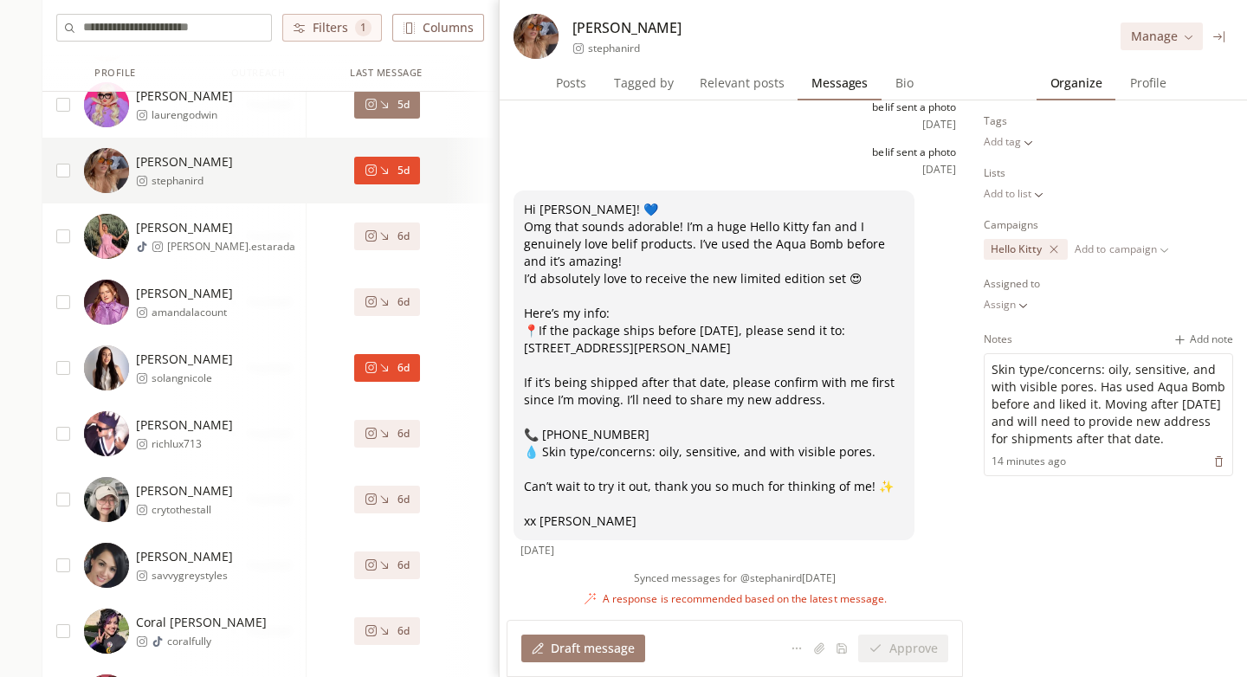
scroll to position [4155, 0]
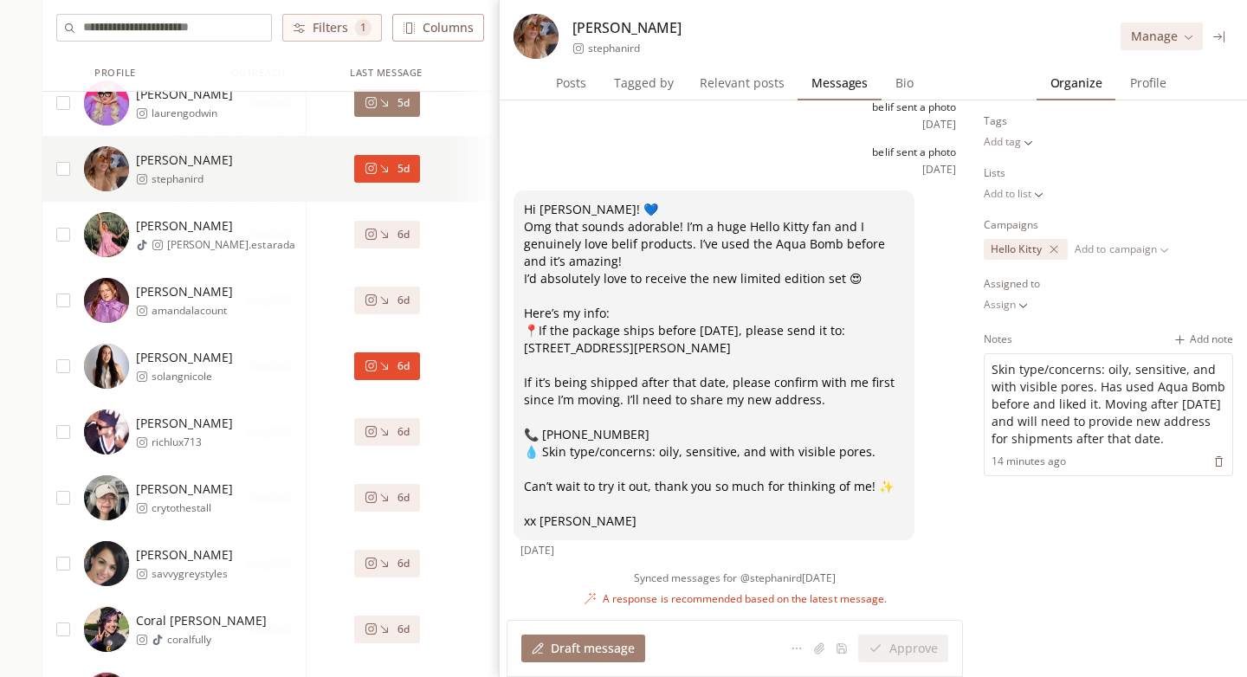
click at [395, 363] on div "6d" at bounding box center [387, 366] width 45 height 14
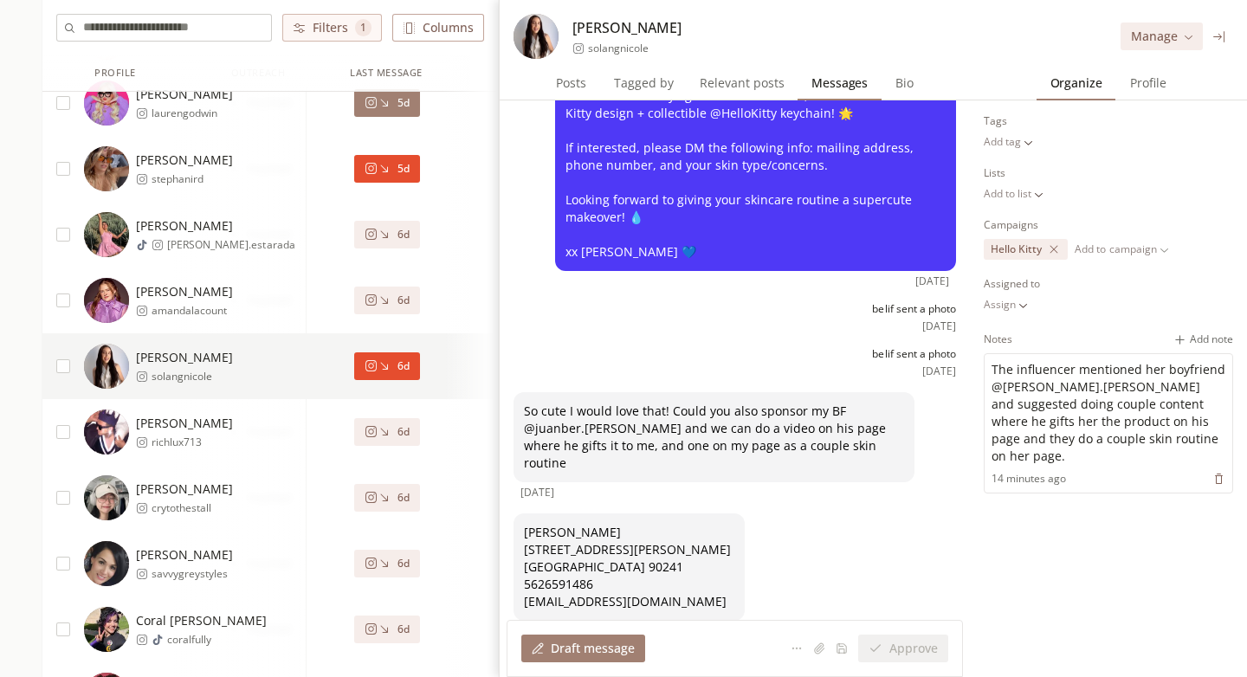
scroll to position [222, 0]
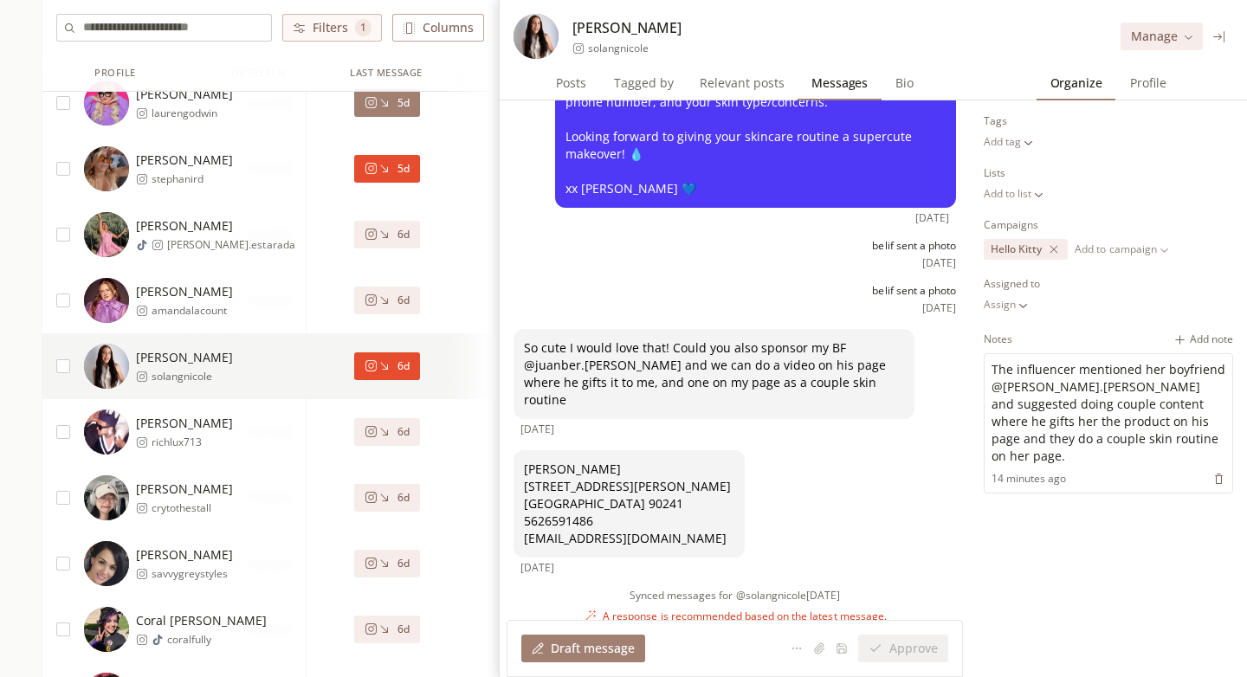
click at [1159, 98] on div "Organize Organize Profile Profile Tags Add tag Lists Add to list Campaigns Hell…" at bounding box center [1108, 372] width 277 height 612
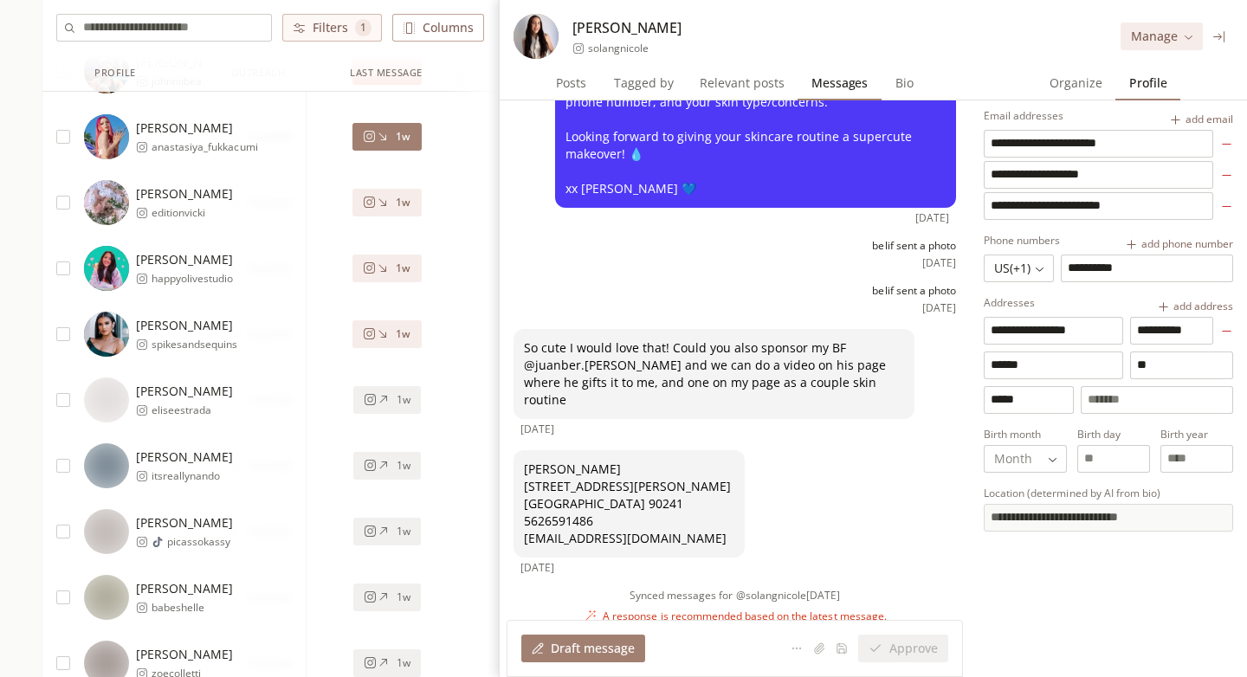
scroll to position [7512, 0]
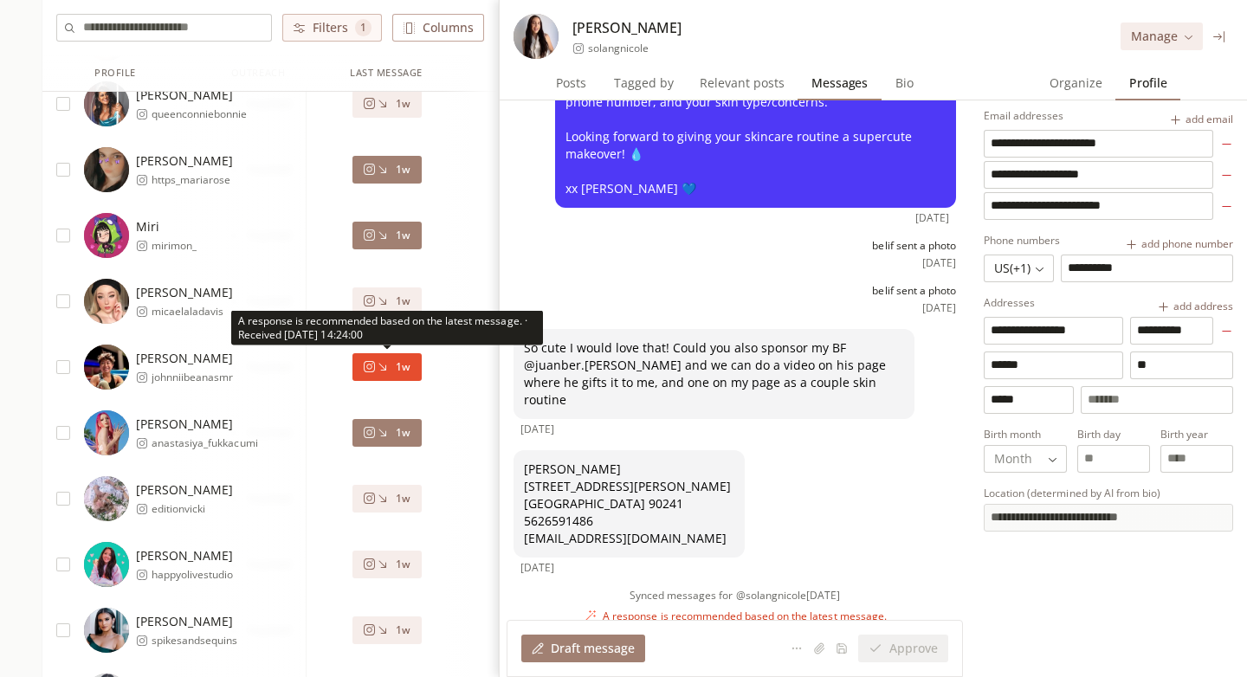
click at [396, 377] on button "1w" at bounding box center [387, 367] width 68 height 28
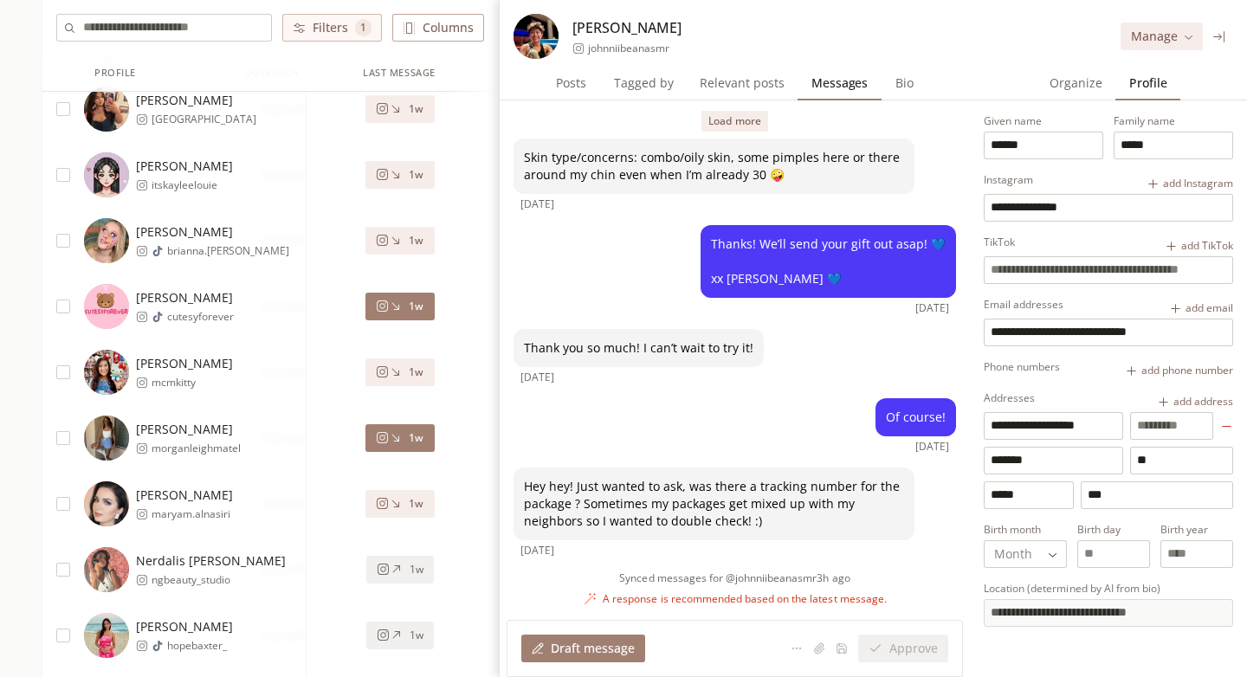
scroll to position [5991, 0]
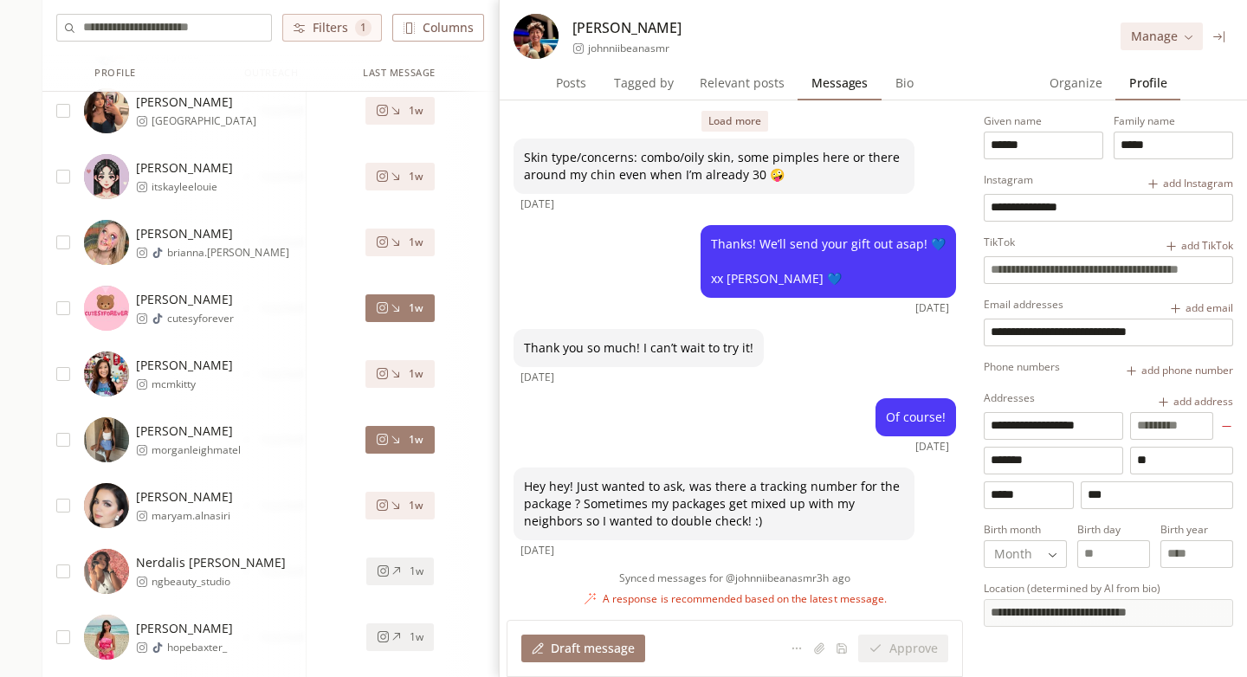
click at [397, 371] on icon at bounding box center [395, 373] width 13 height 13
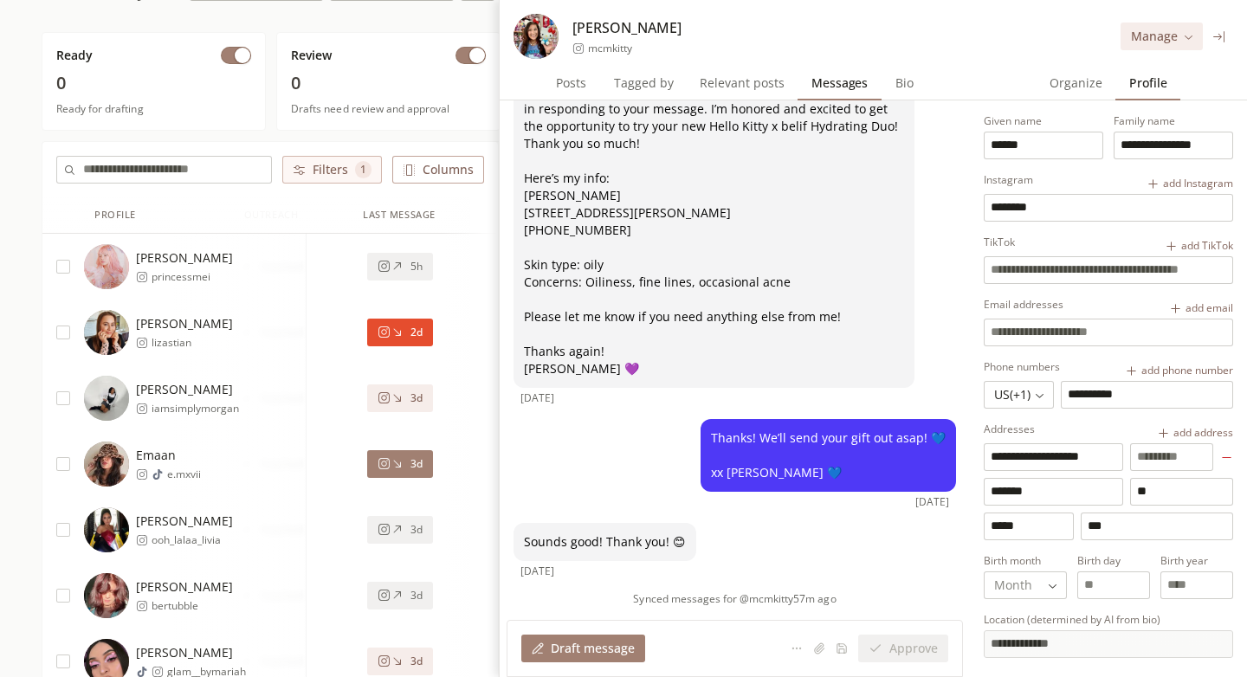
scroll to position [174, 0]
click at [1224, 37] on icon at bounding box center [1219, 36] width 11 height 11
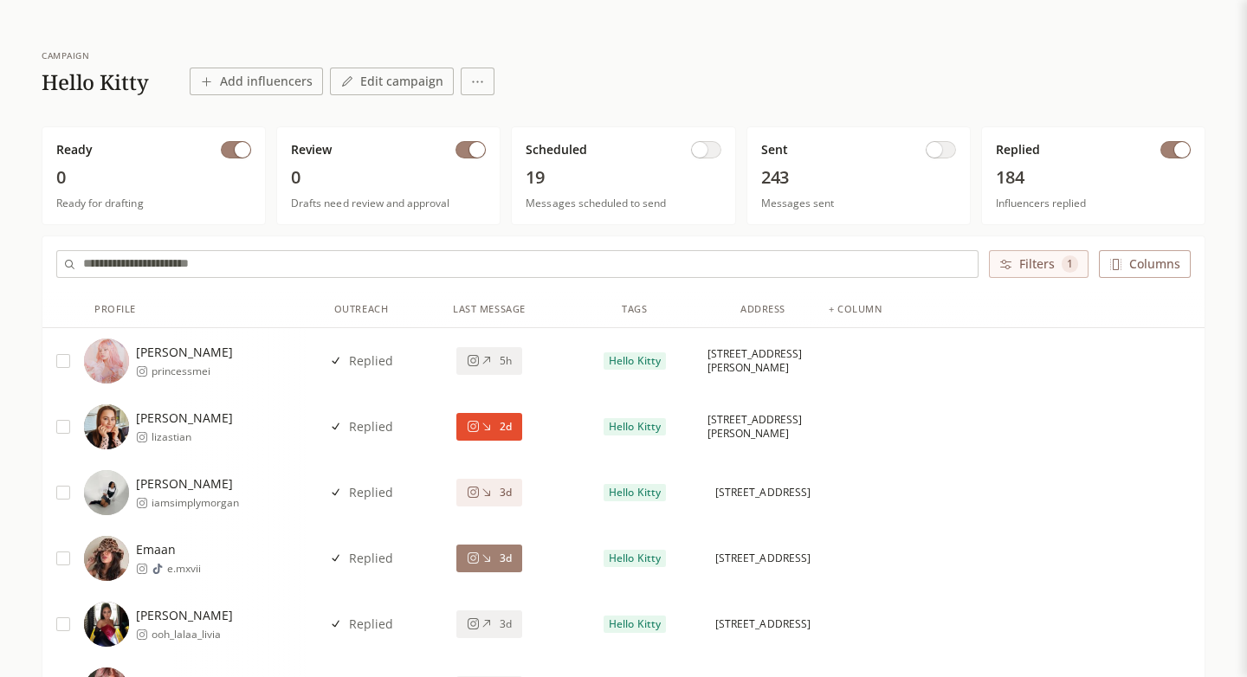
scroll to position [71, 0]
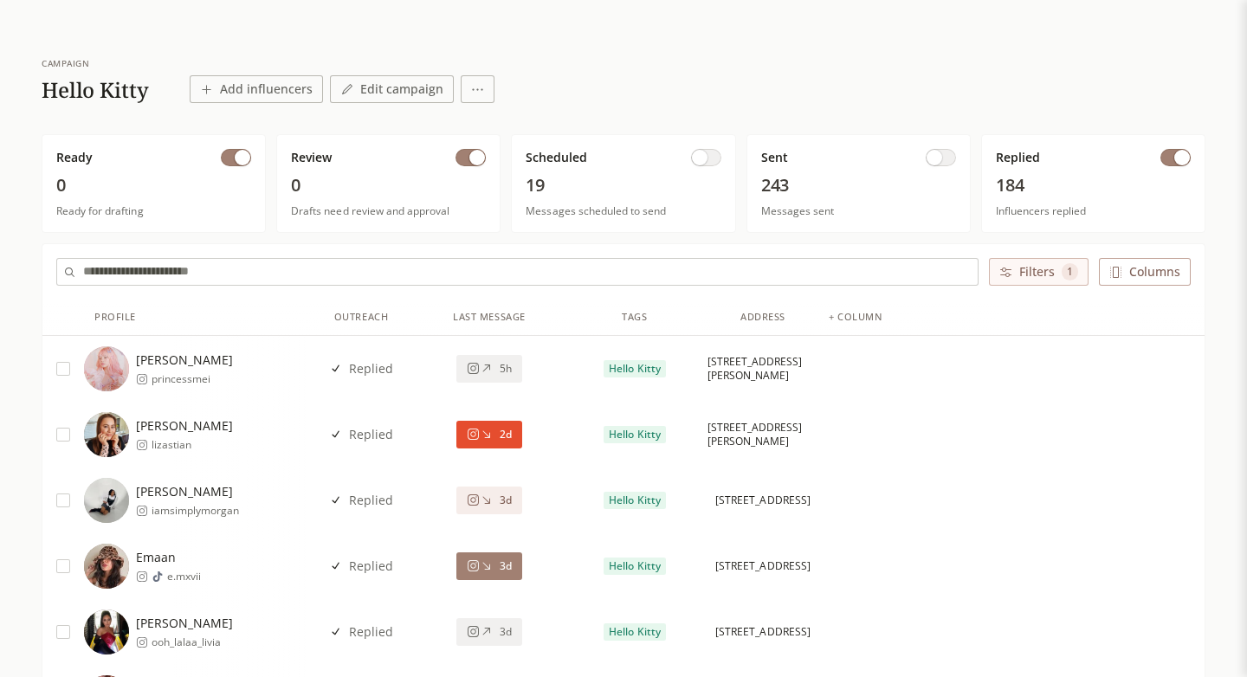
click at [543, 504] on div "3d" at bounding box center [490, 501] width 146 height 66
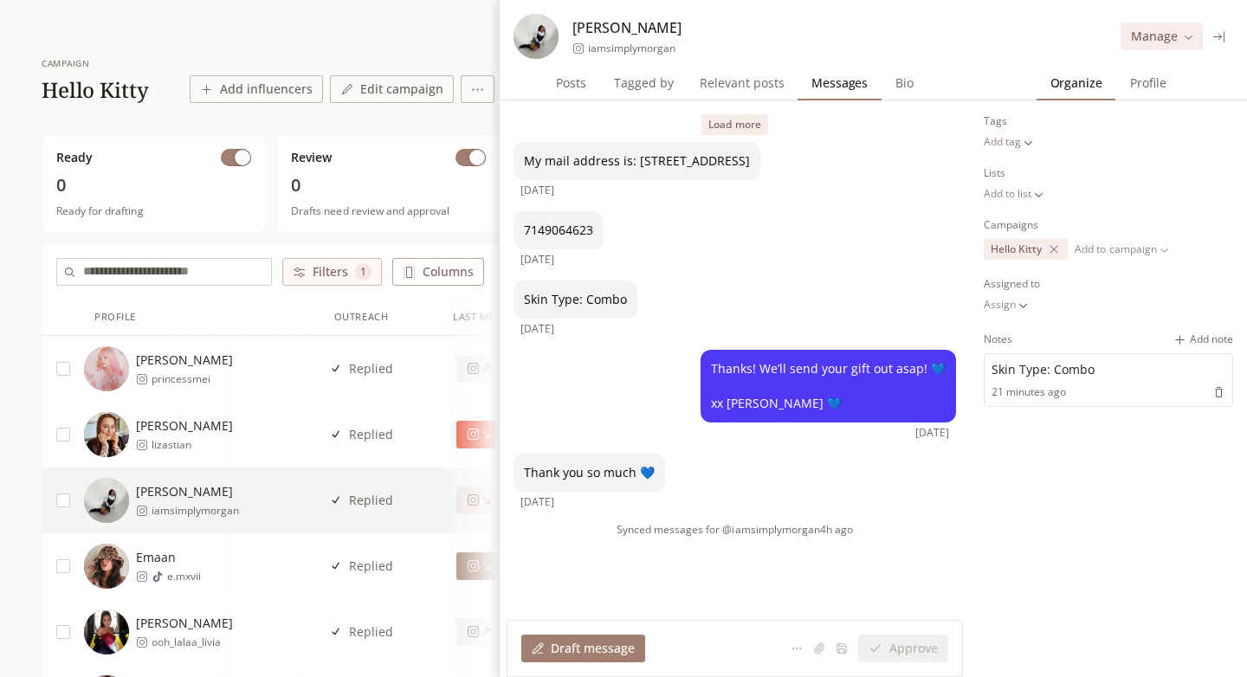
click at [1135, 86] on span "Profile" at bounding box center [1149, 83] width 50 height 24
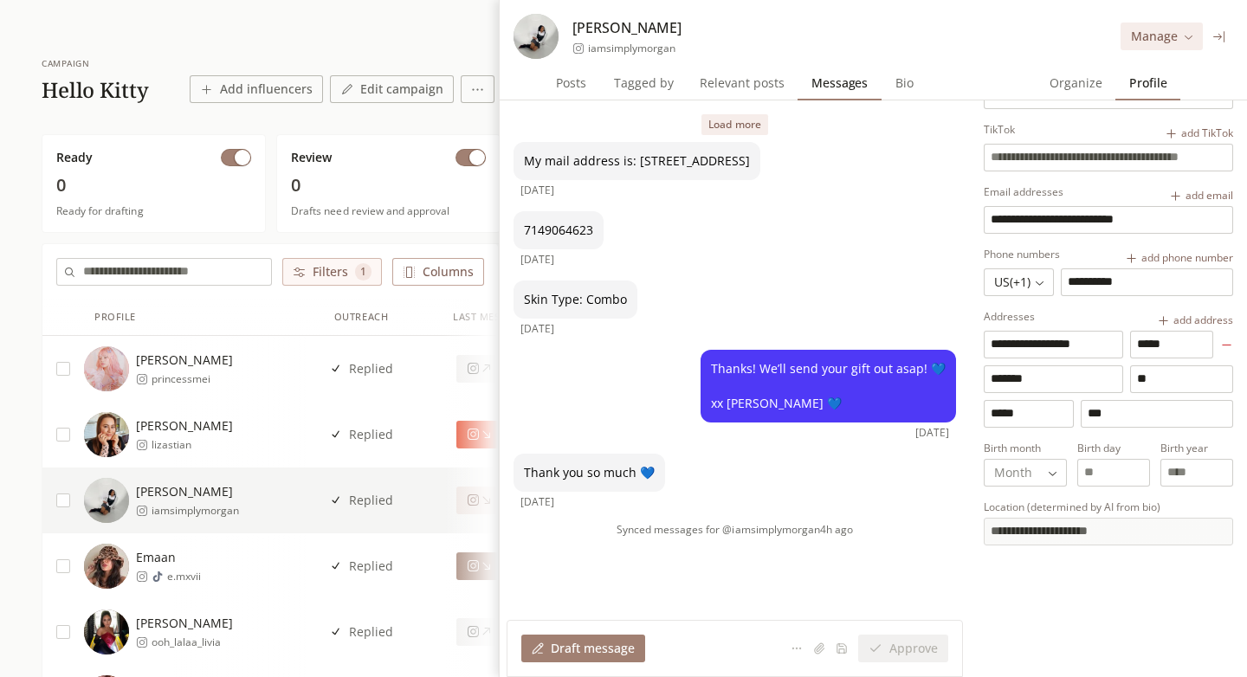
scroll to position [126, 0]
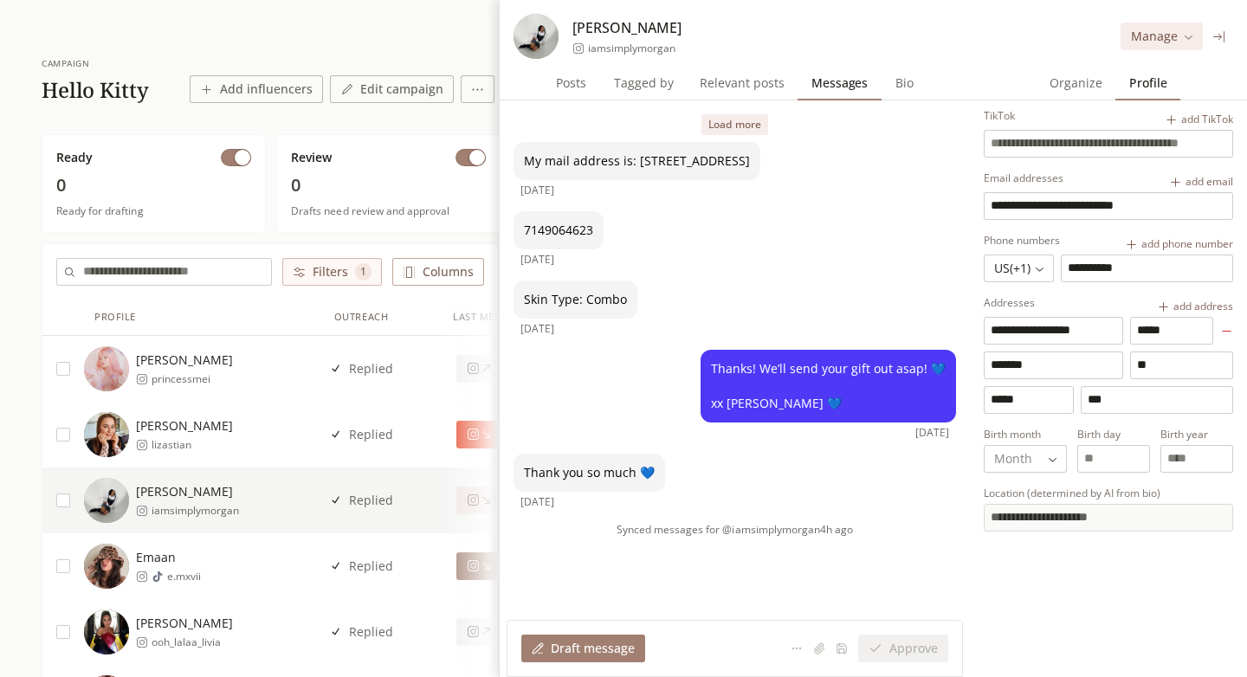
click at [743, 126] on button "Load more" at bounding box center [735, 124] width 66 height 21
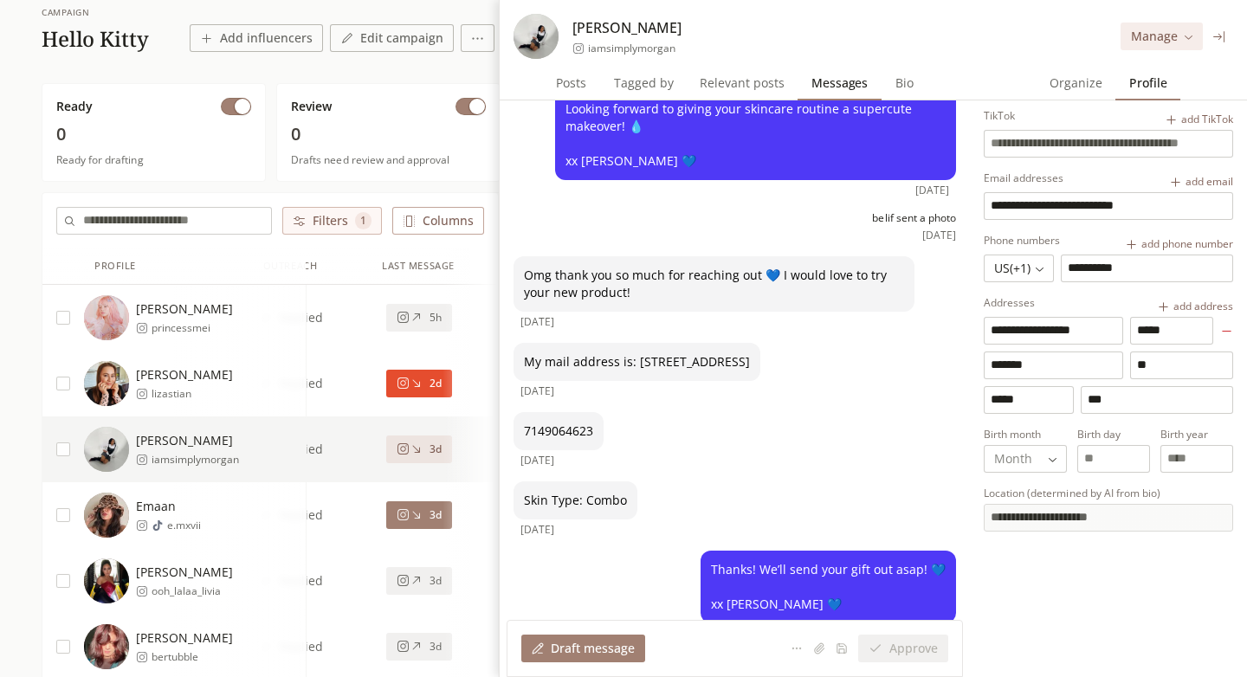
scroll to position [123, 0]
click at [1086, 83] on span "Organize" at bounding box center [1076, 83] width 67 height 24
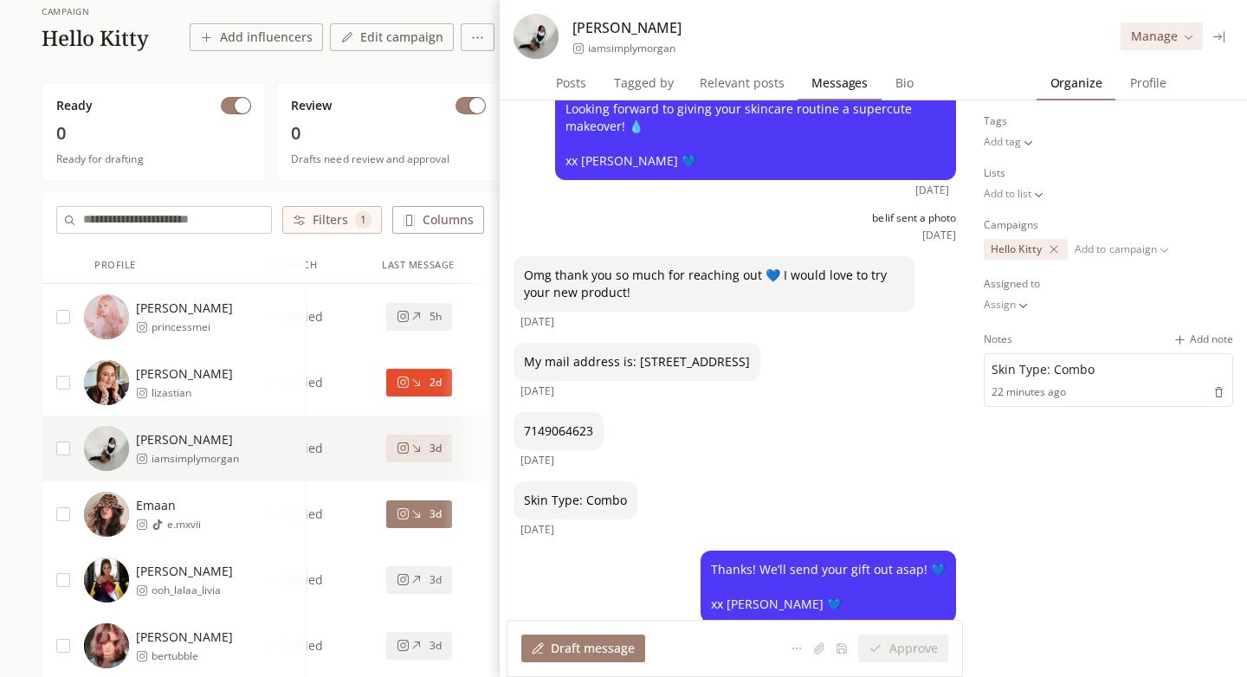
click at [414, 508] on div "3d" at bounding box center [419, 515] width 45 height 14
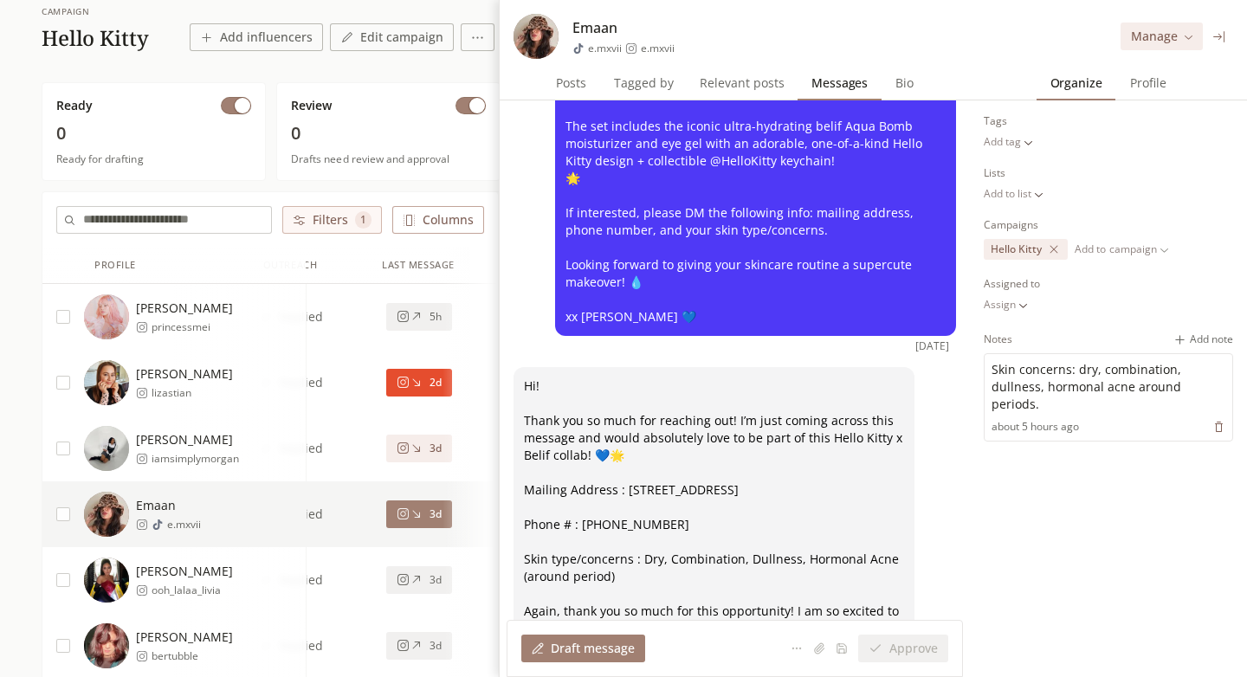
scroll to position [288, 0]
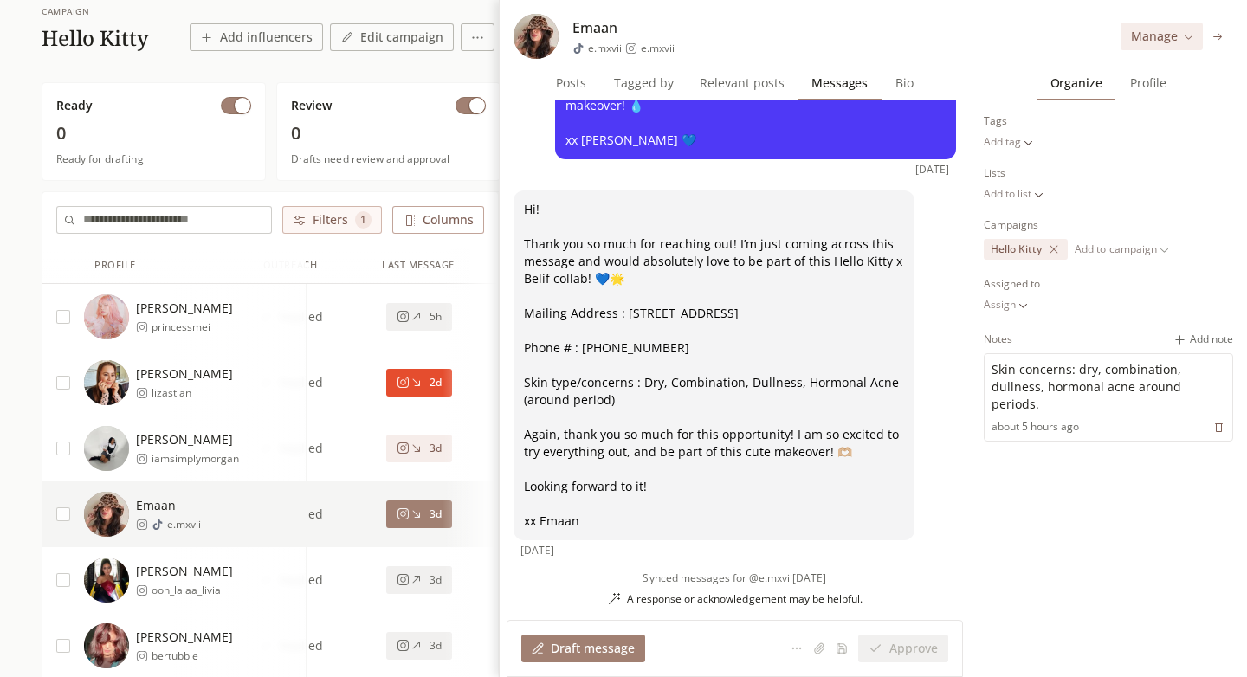
click at [687, 519] on span "Hi! Thank you so much for reaching out! I’m just coming across this message and…" at bounding box center [714, 365] width 380 height 329
click at [462, 193] on div "Filters 1 Columns" at bounding box center [270, 219] width 456 height 55
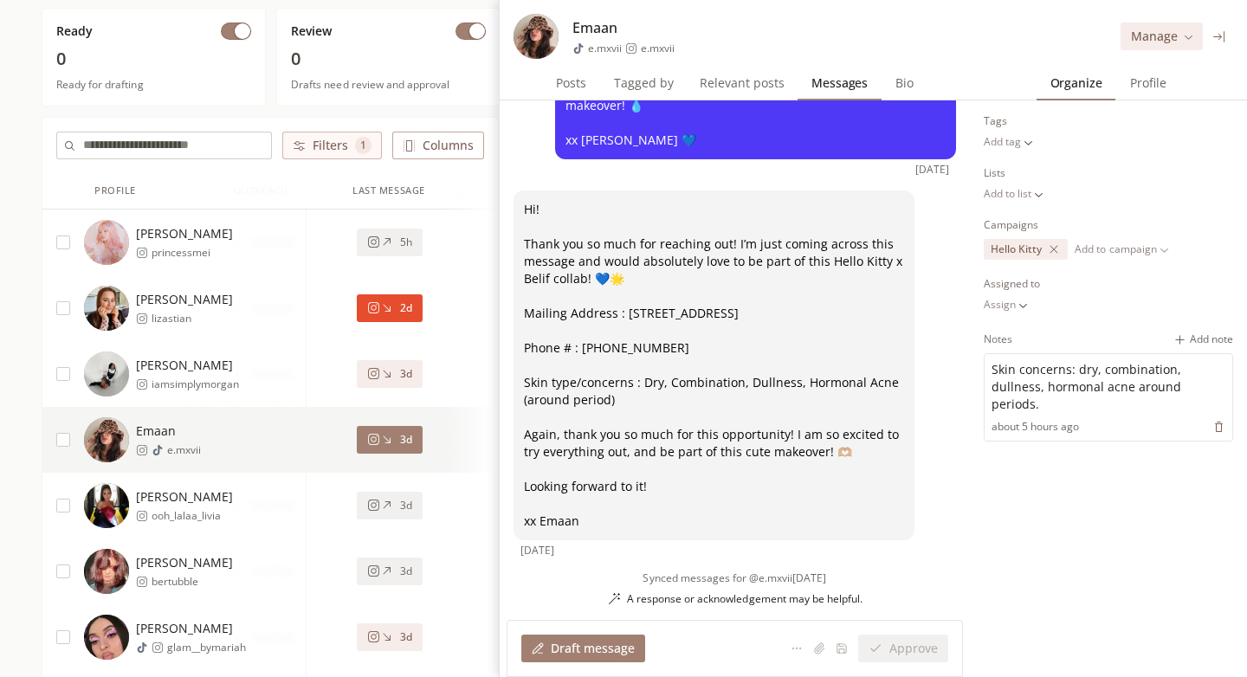
scroll to position [0, 0]
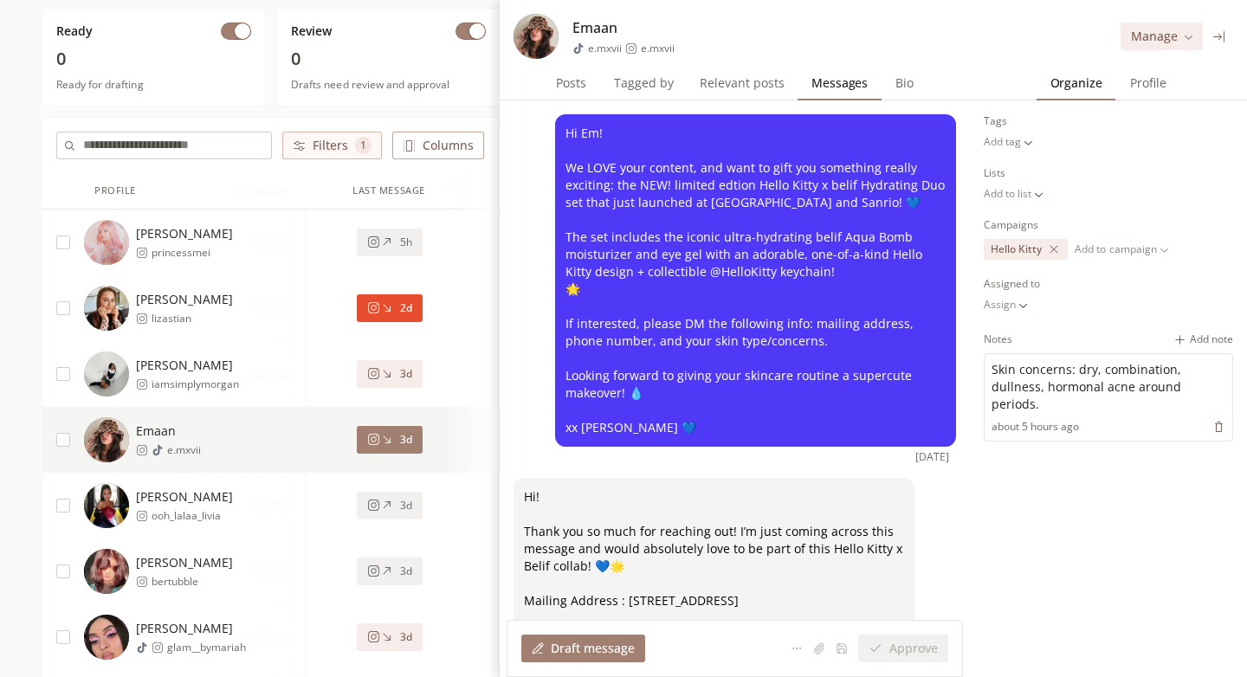
click at [1217, 42] on button at bounding box center [1220, 37] width 20 height 20
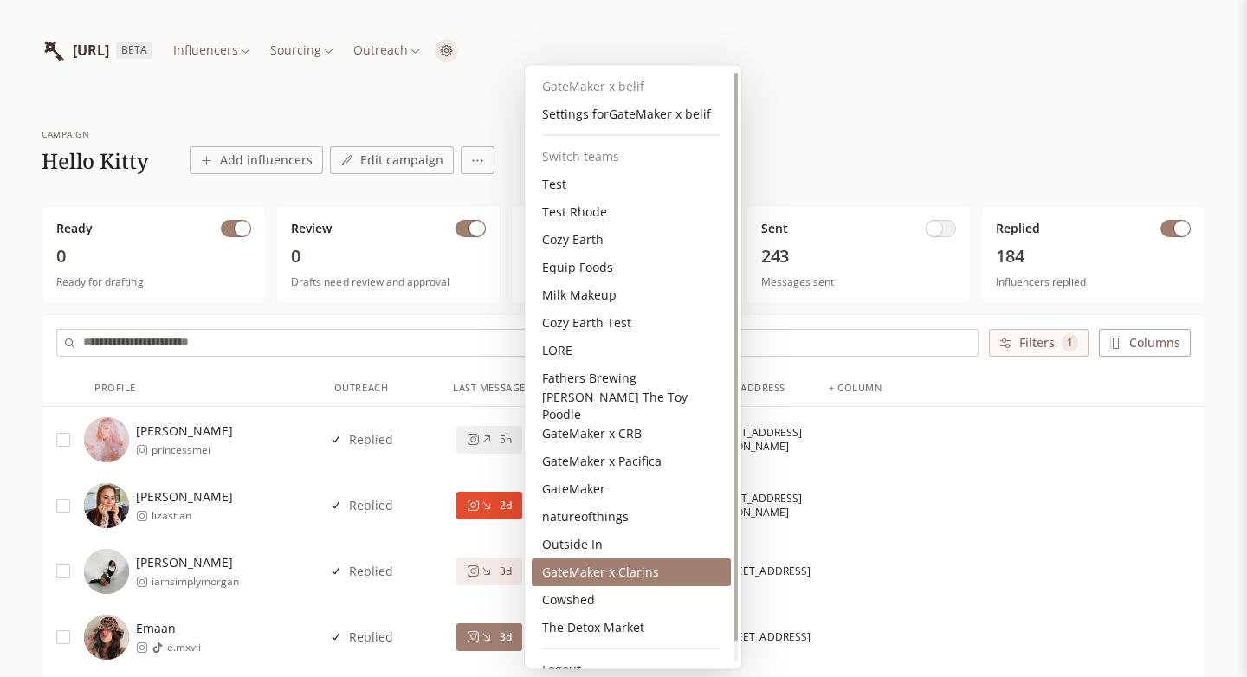
click at [600, 572] on div "GateMaker x Clarins" at bounding box center [631, 573] width 199 height 28
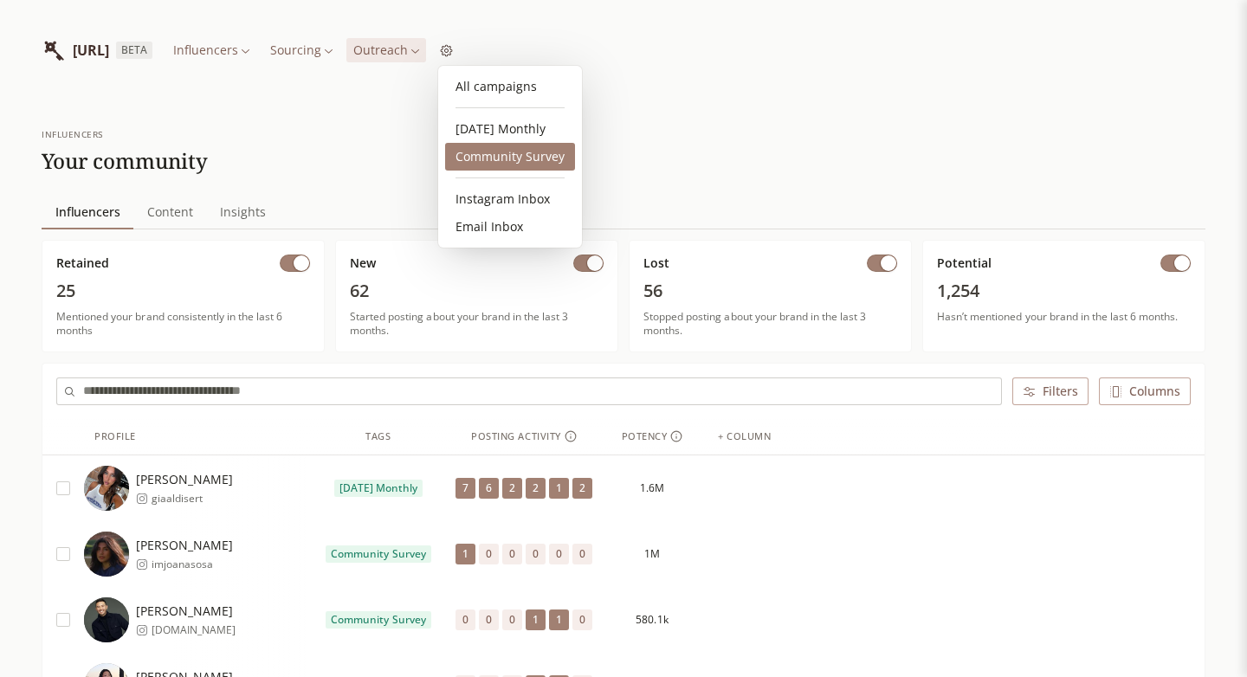
click at [491, 152] on link "Community Survey" at bounding box center [510, 157] width 130 height 28
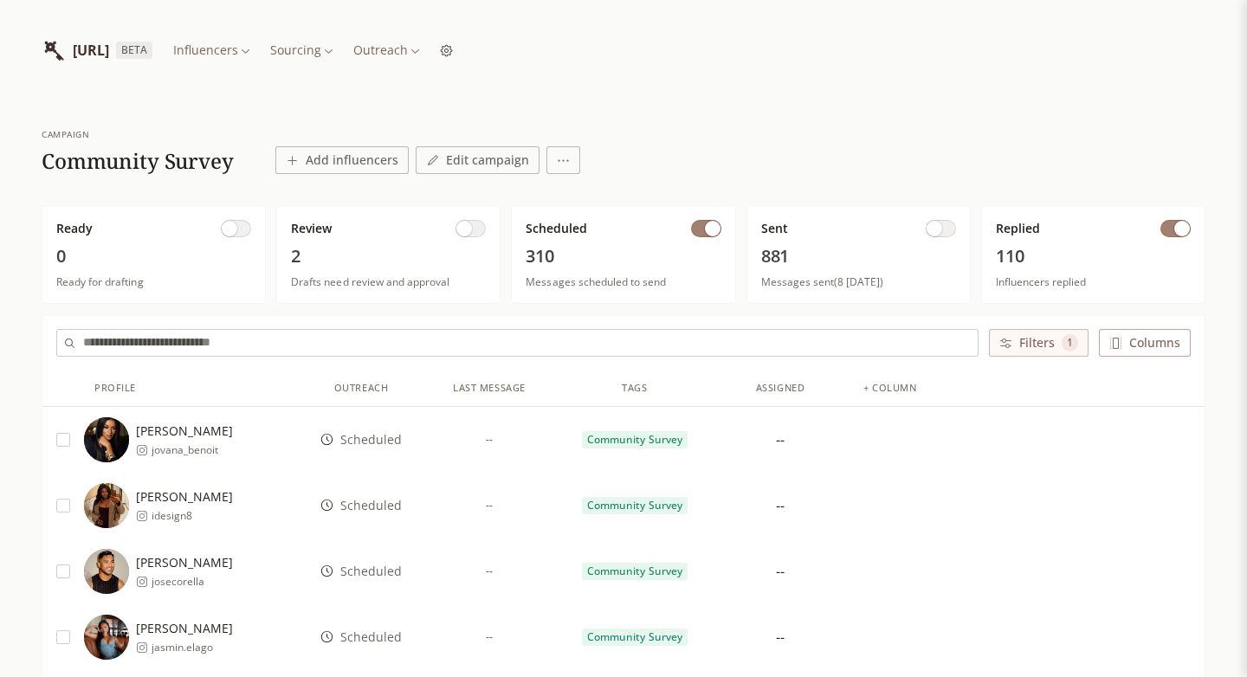
scroll to position [10, 0]
click at [327, 342] on input "text" at bounding box center [530, 343] width 895 height 26
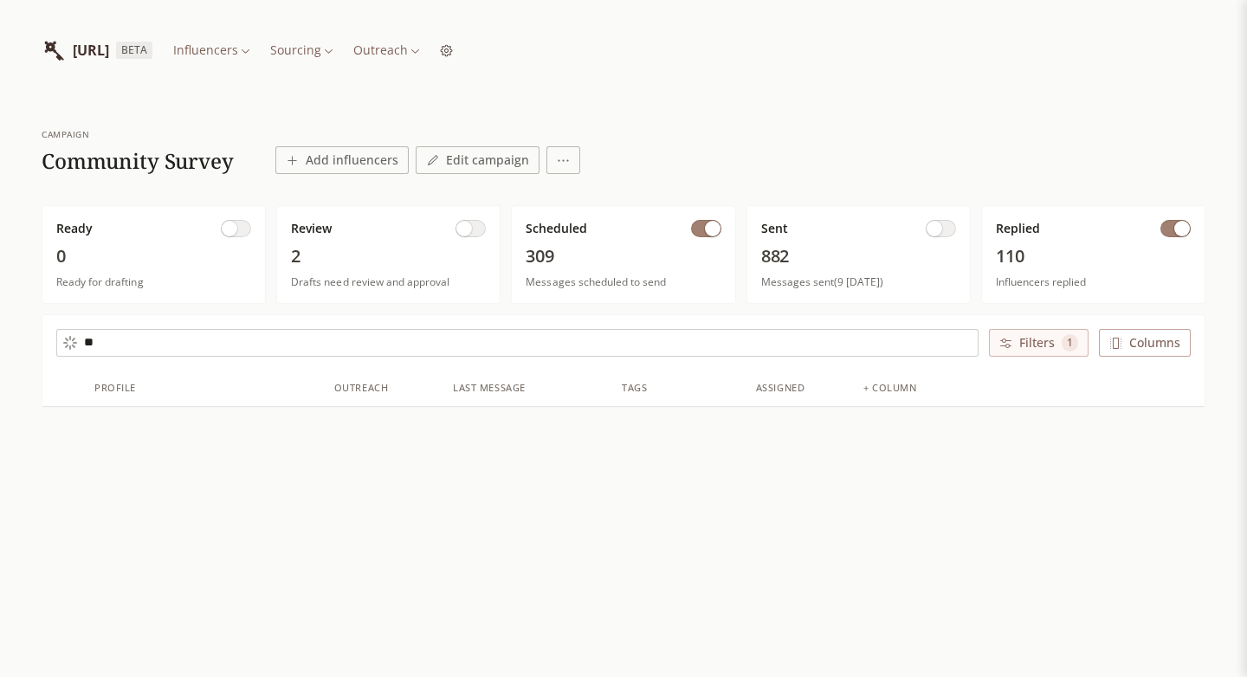
type input "*"
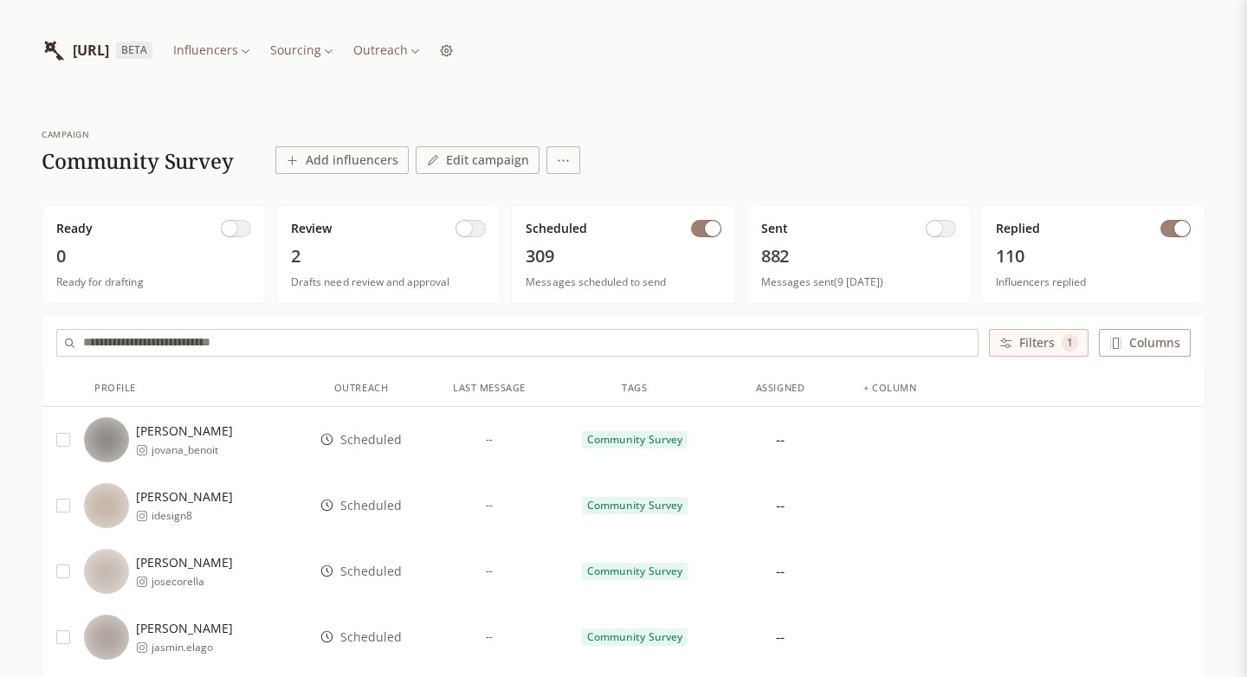
paste input "**********"
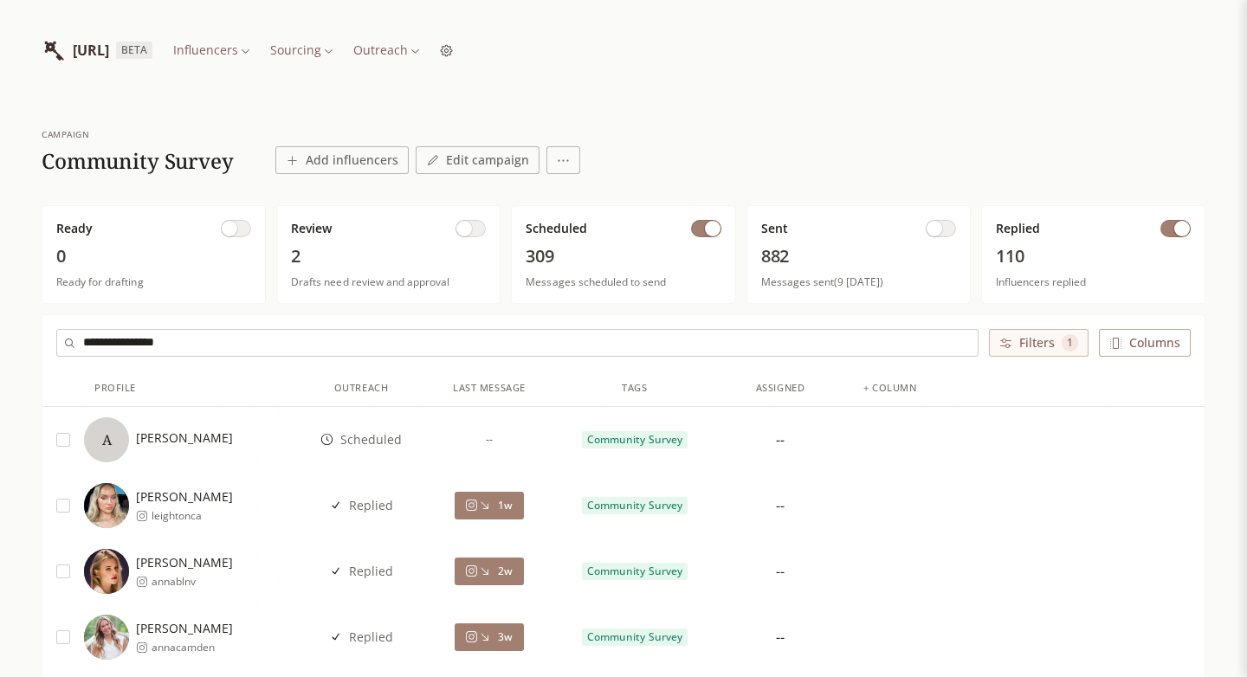
click at [133, 343] on input "**********" at bounding box center [530, 343] width 895 height 26
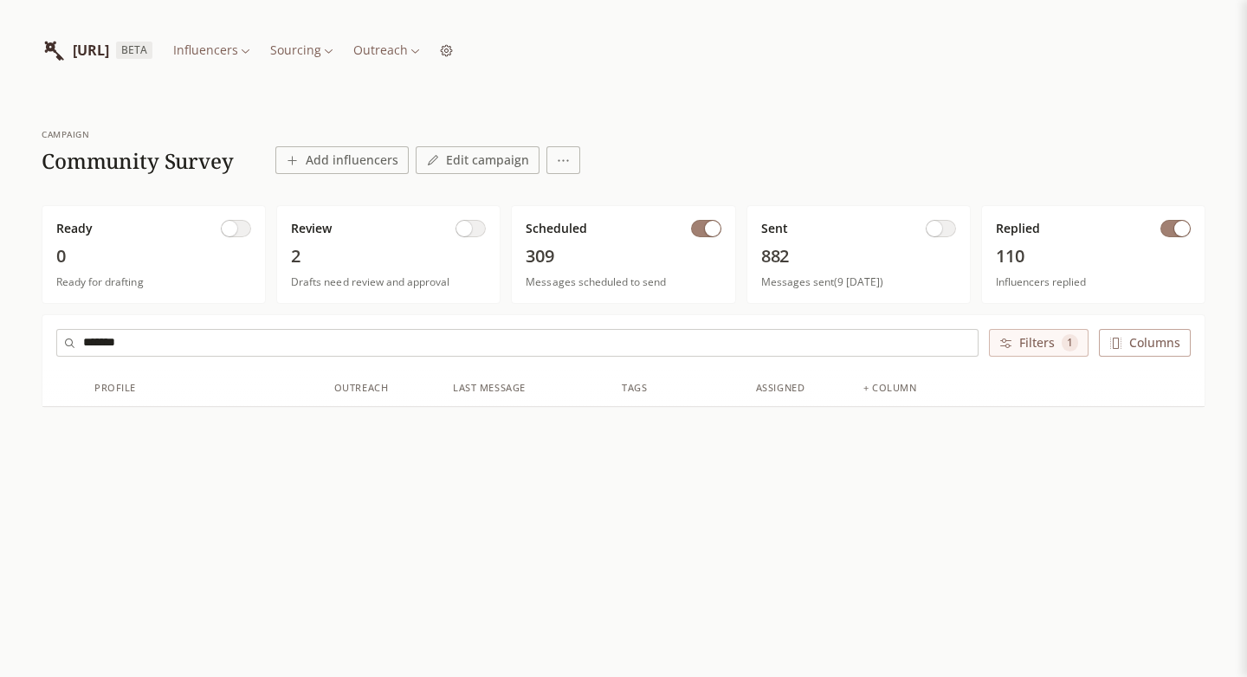
click at [953, 224] on button "button" at bounding box center [941, 228] width 30 height 17
click at [226, 337] on input "*******" at bounding box center [530, 343] width 895 height 26
click at [172, 418] on div "[PERSON_NAME] iamsusndybvik" at bounding box center [158, 440] width 149 height 45
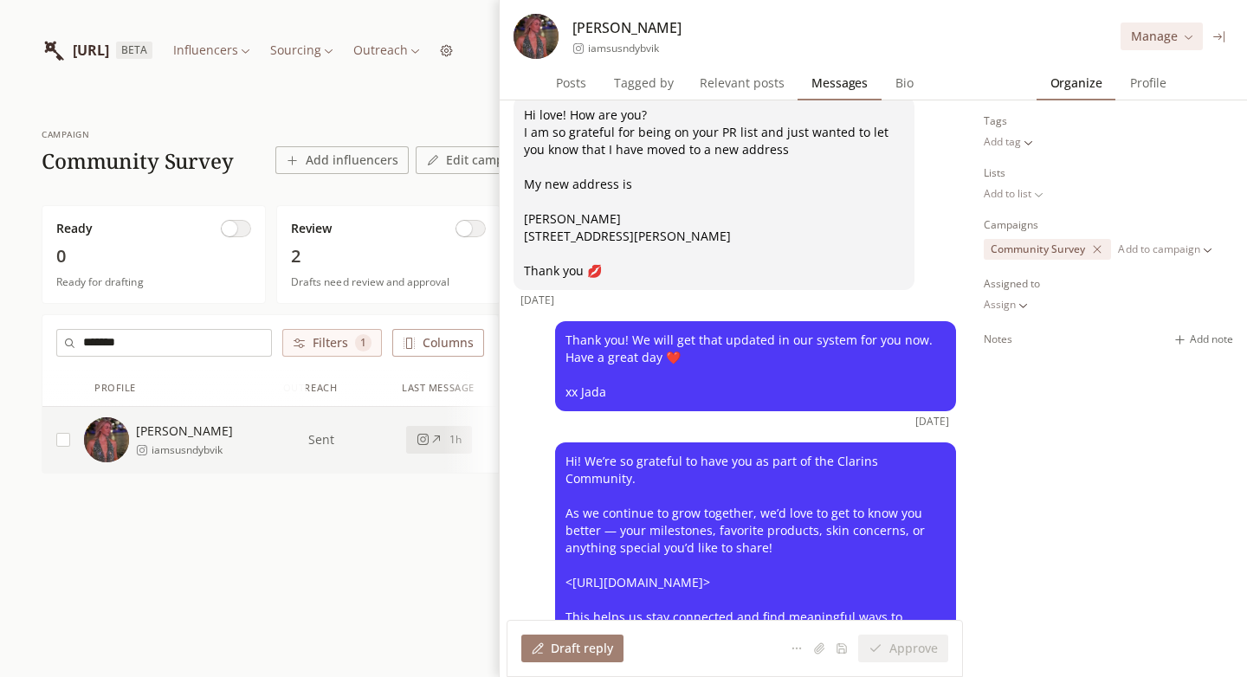
scroll to position [333, 0]
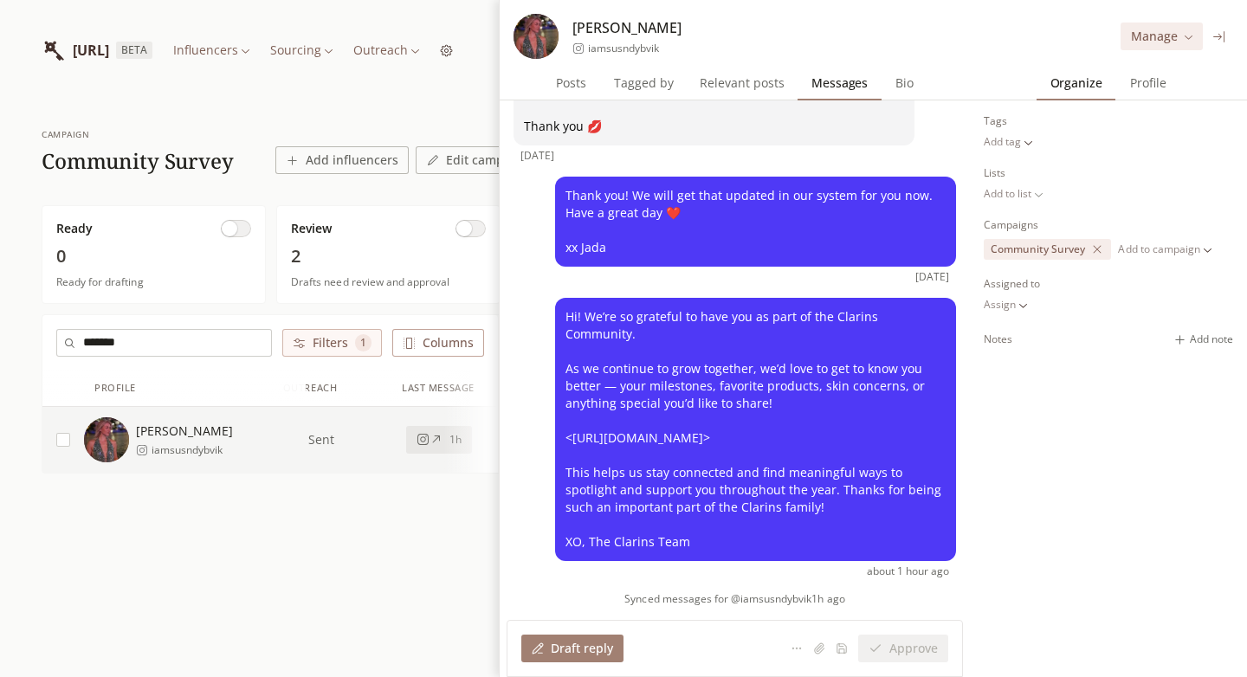
click at [224, 340] on input "*******" at bounding box center [177, 343] width 188 height 26
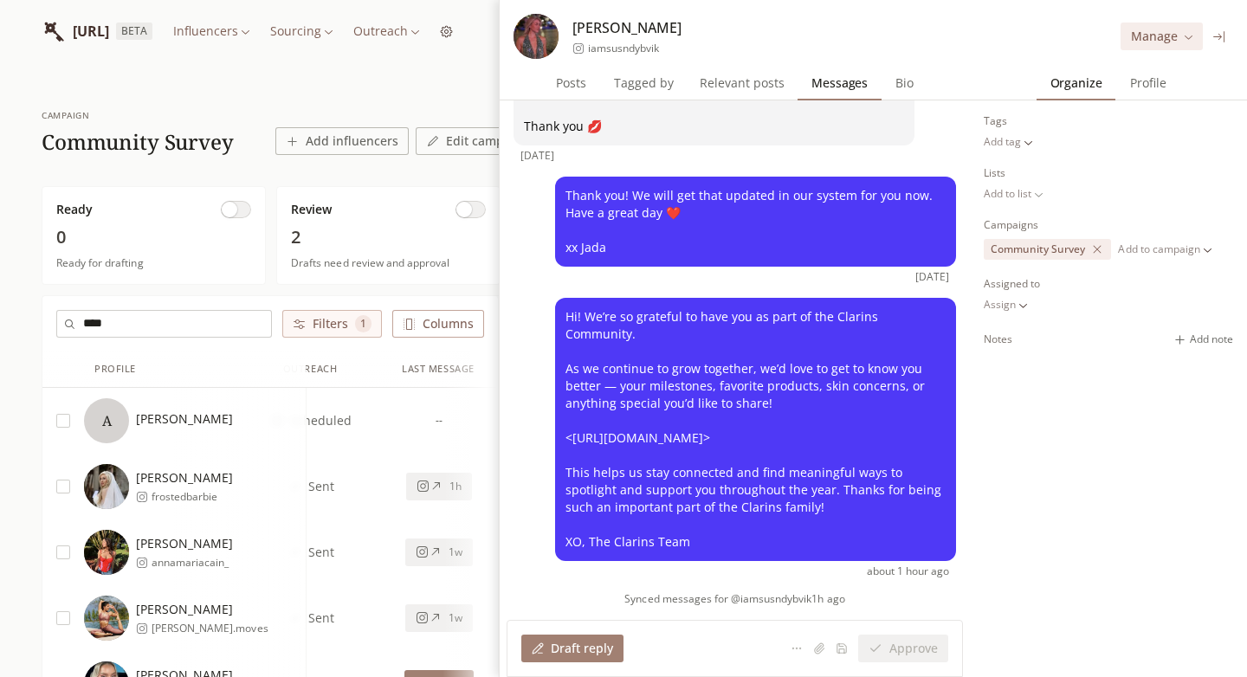
scroll to position [20, 0]
type input "****"
click at [207, 480] on span "[PERSON_NAME]" at bounding box center [184, 477] width 97 height 17
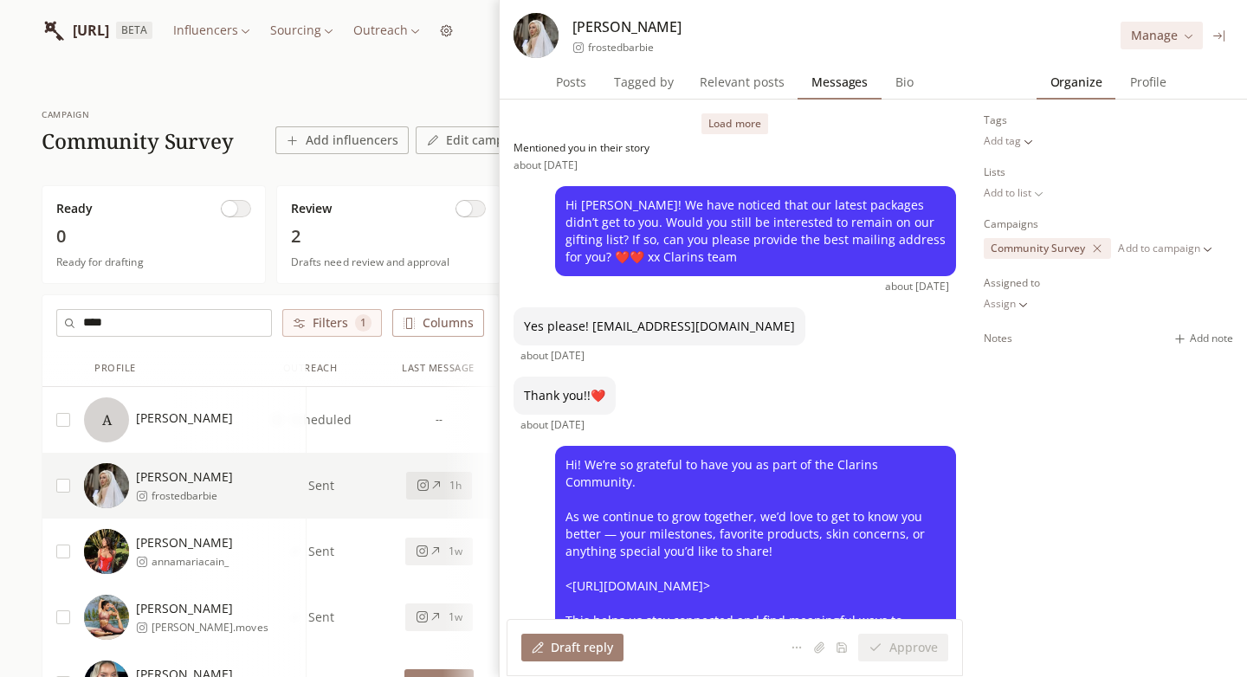
scroll to position [149, 0]
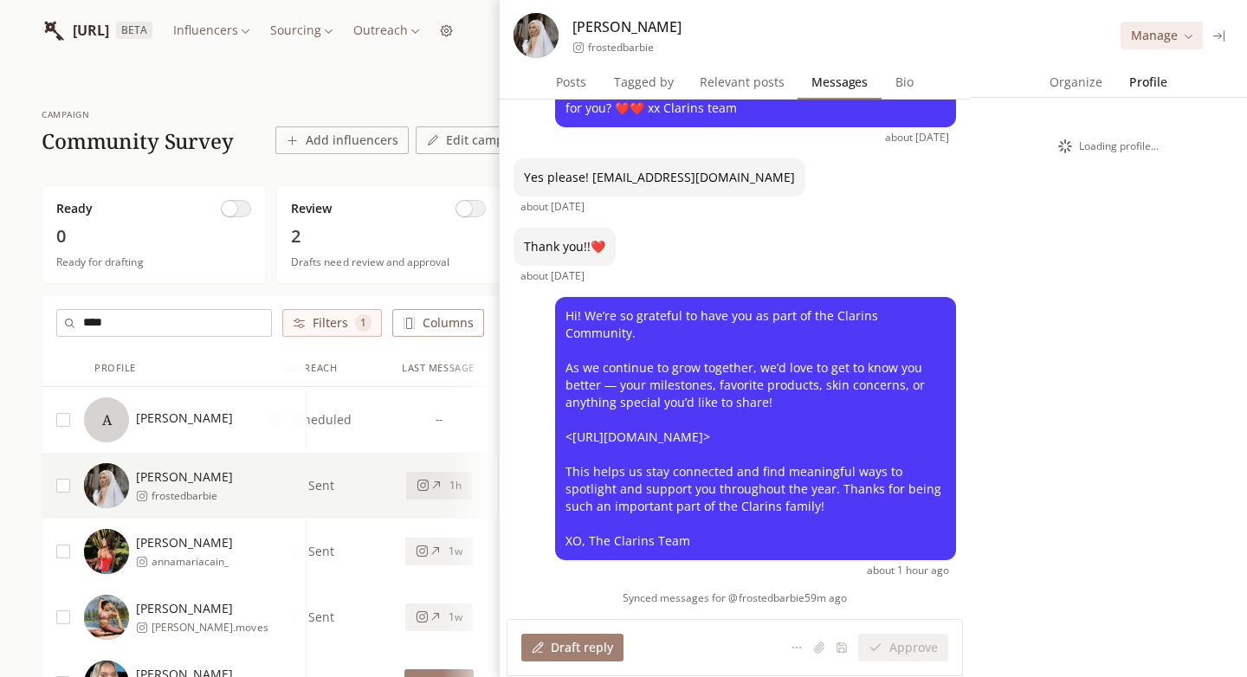
click at [1136, 87] on span "Profile" at bounding box center [1148, 82] width 51 height 24
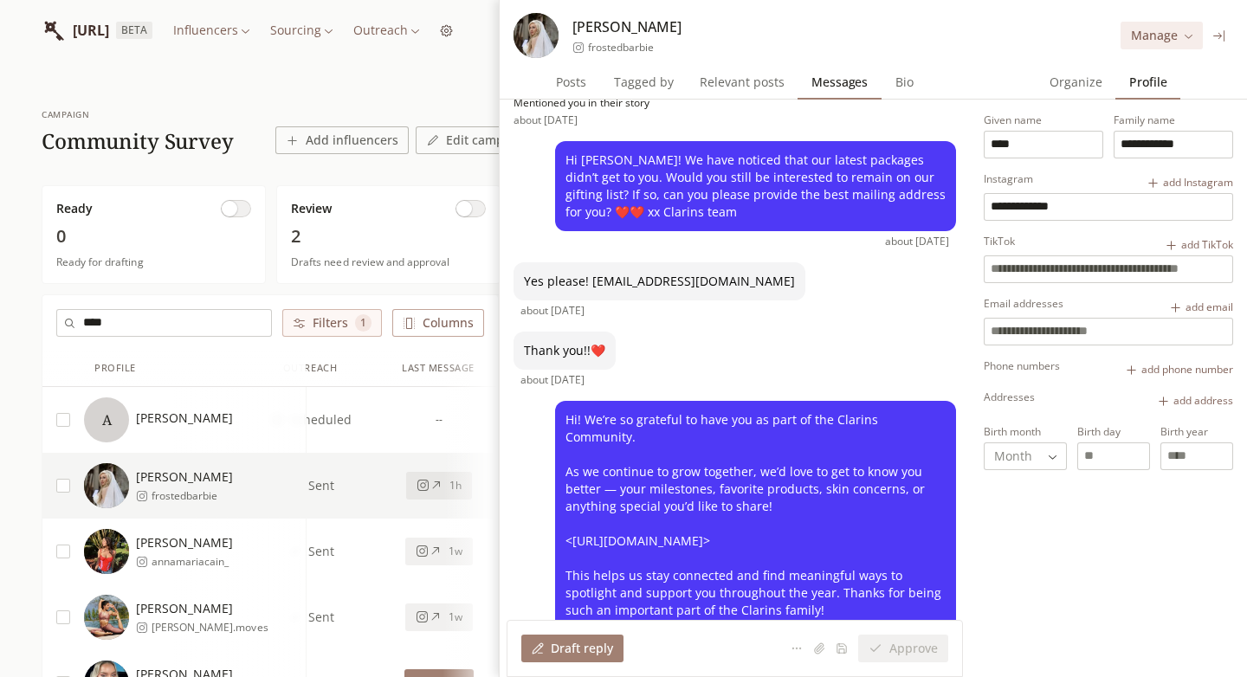
scroll to position [46, 0]
click at [451, 66] on div "[URL] BETA Influencers Sourcing Outreach" at bounding box center [624, 30] width 1164 height 100
click at [1219, 37] on icon at bounding box center [1219, 35] width 11 height 11
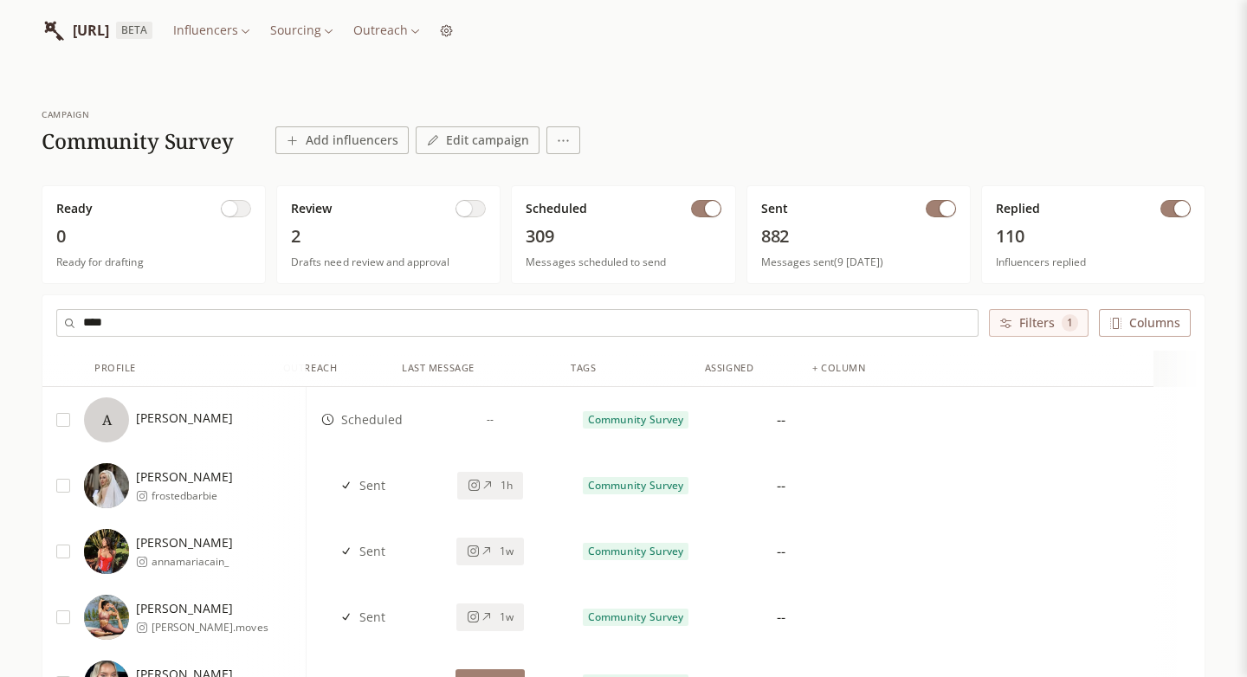
scroll to position [0, 0]
click at [453, 17] on div "[URL] BETA Influencers Sourcing Outreach" at bounding box center [247, 30] width 411 height 45
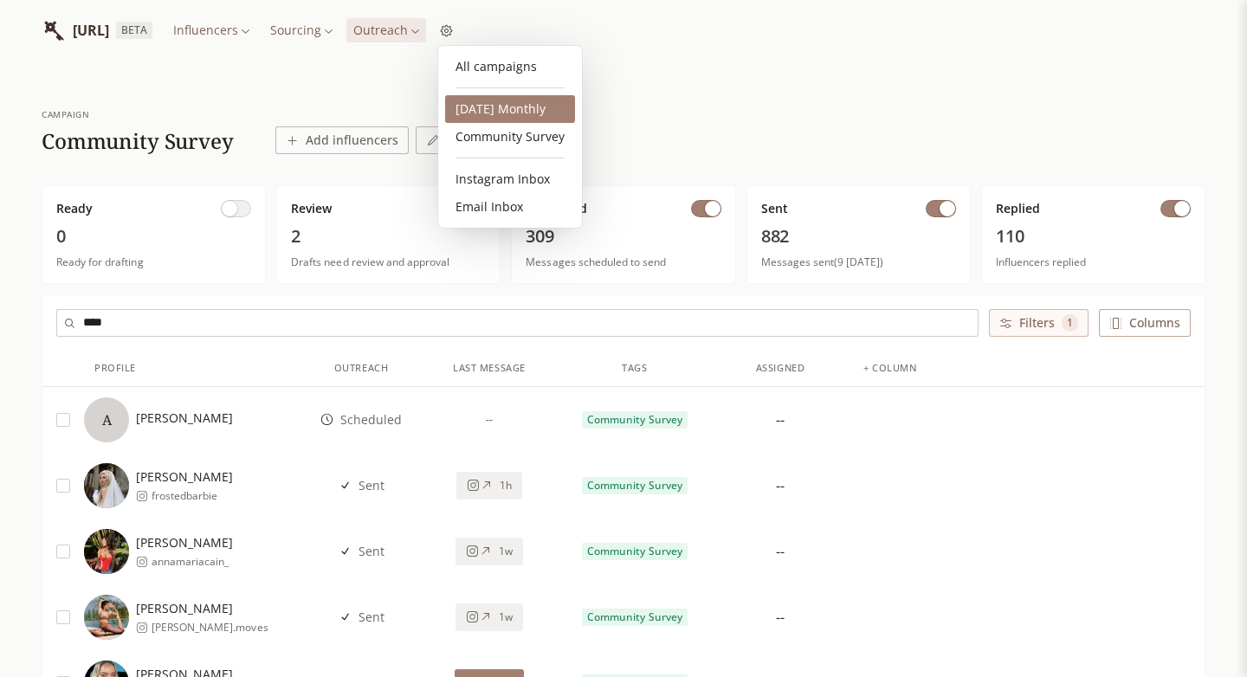
click at [478, 113] on link "[DATE] Monthly" at bounding box center [510, 109] width 130 height 28
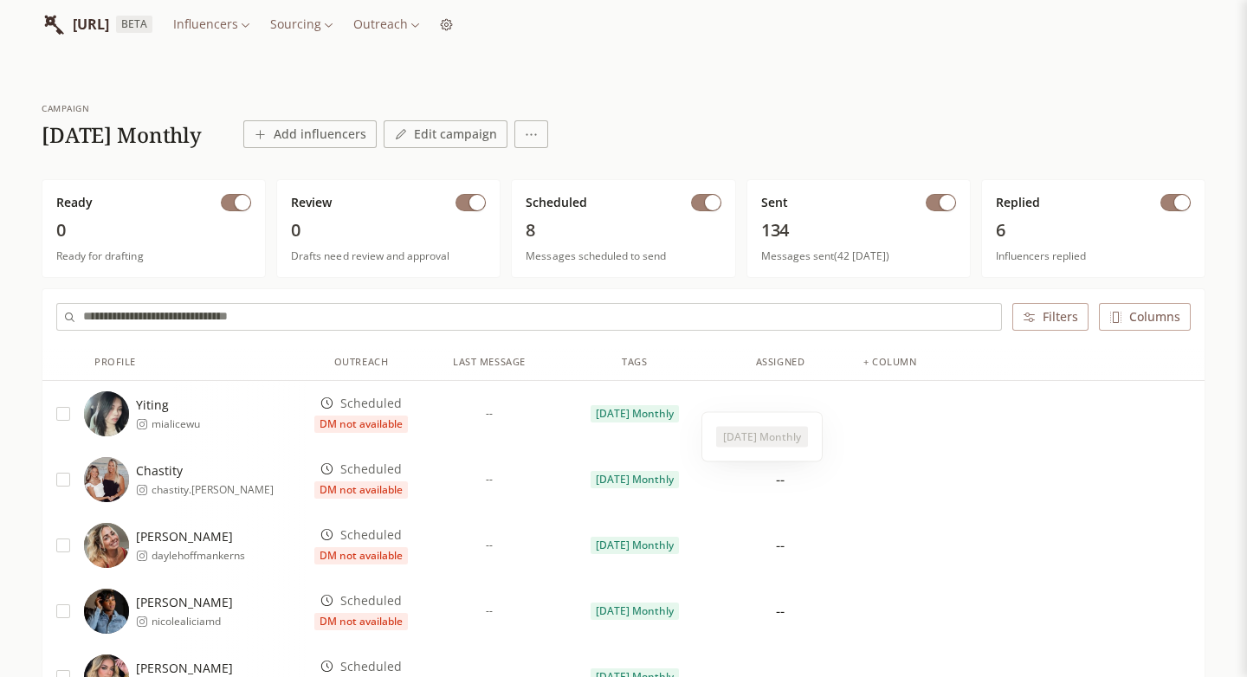
scroll to position [24, 0]
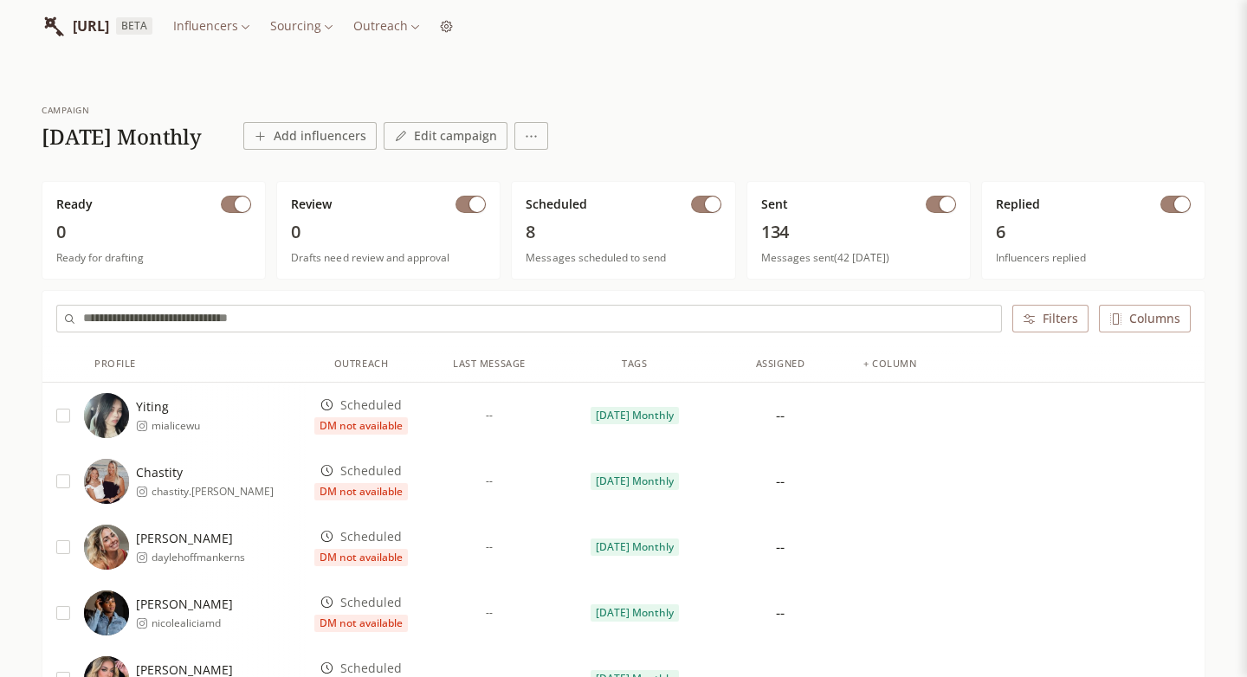
click at [937, 206] on button "button" at bounding box center [941, 204] width 30 height 17
click at [708, 210] on span "button" at bounding box center [713, 205] width 16 height 16
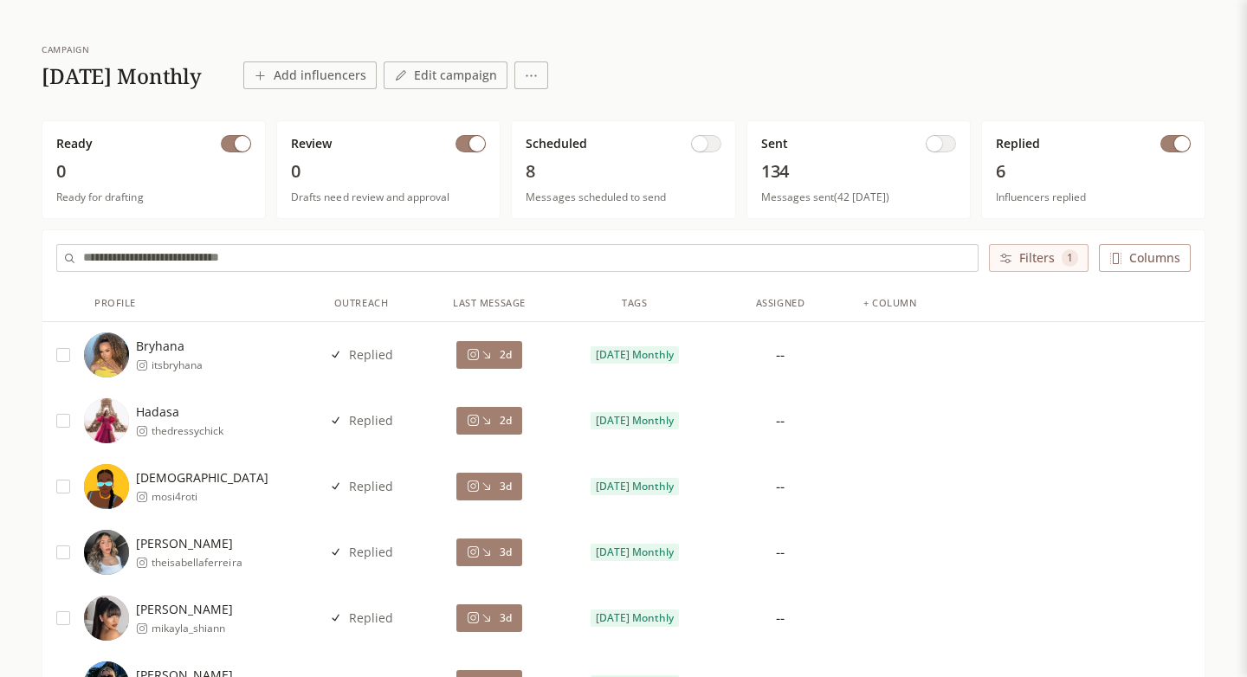
scroll to position [84, 0]
click at [501, 359] on span "2d" at bounding box center [506, 356] width 12 height 14
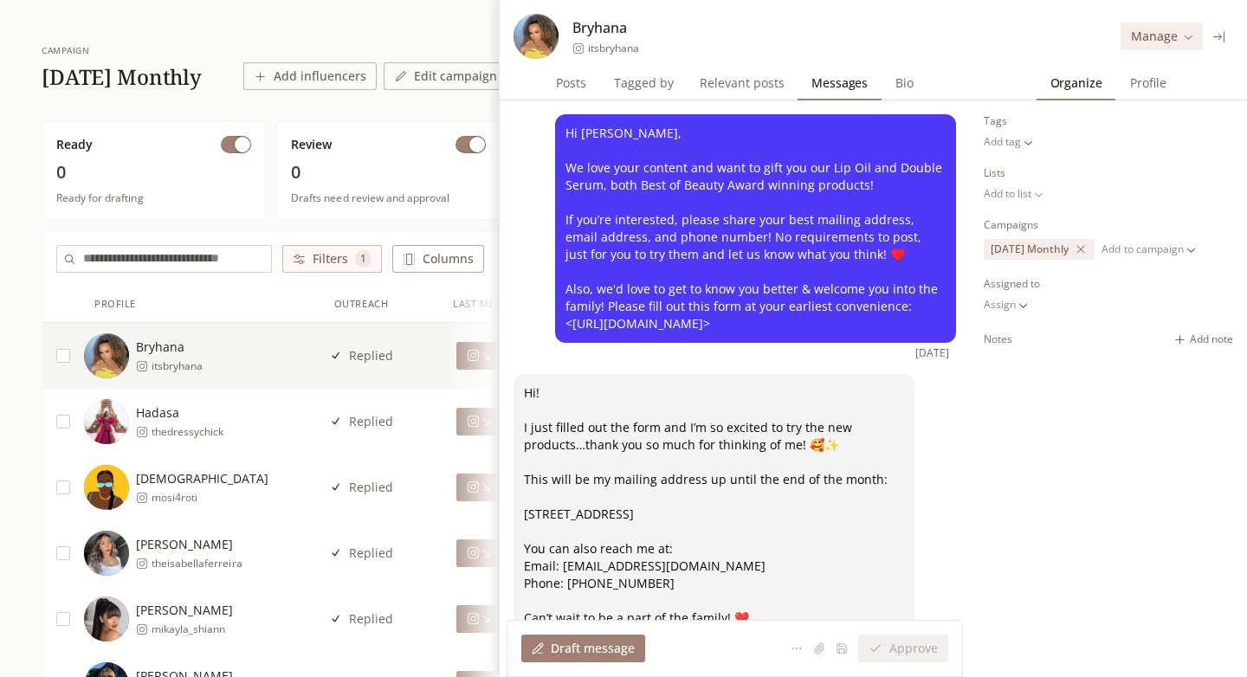
scroll to position [114, 0]
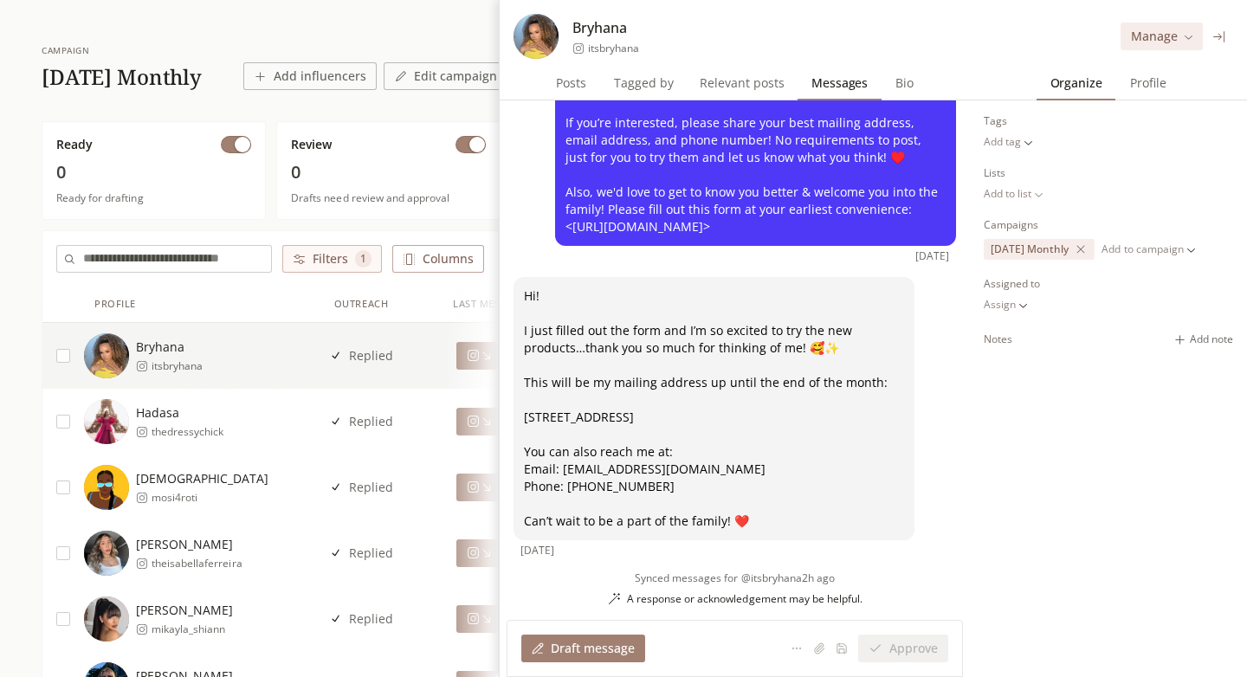
click at [1147, 82] on span "Profile" at bounding box center [1149, 83] width 50 height 24
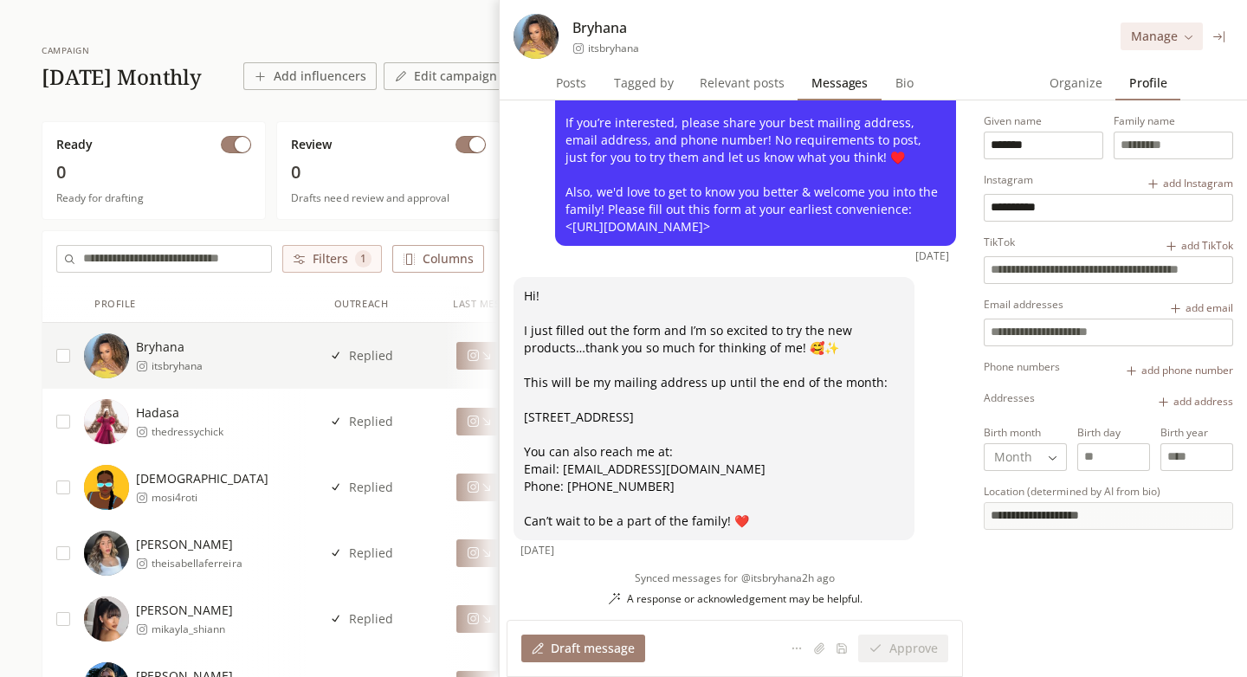
click at [1091, 84] on span "Organize" at bounding box center [1076, 83] width 67 height 24
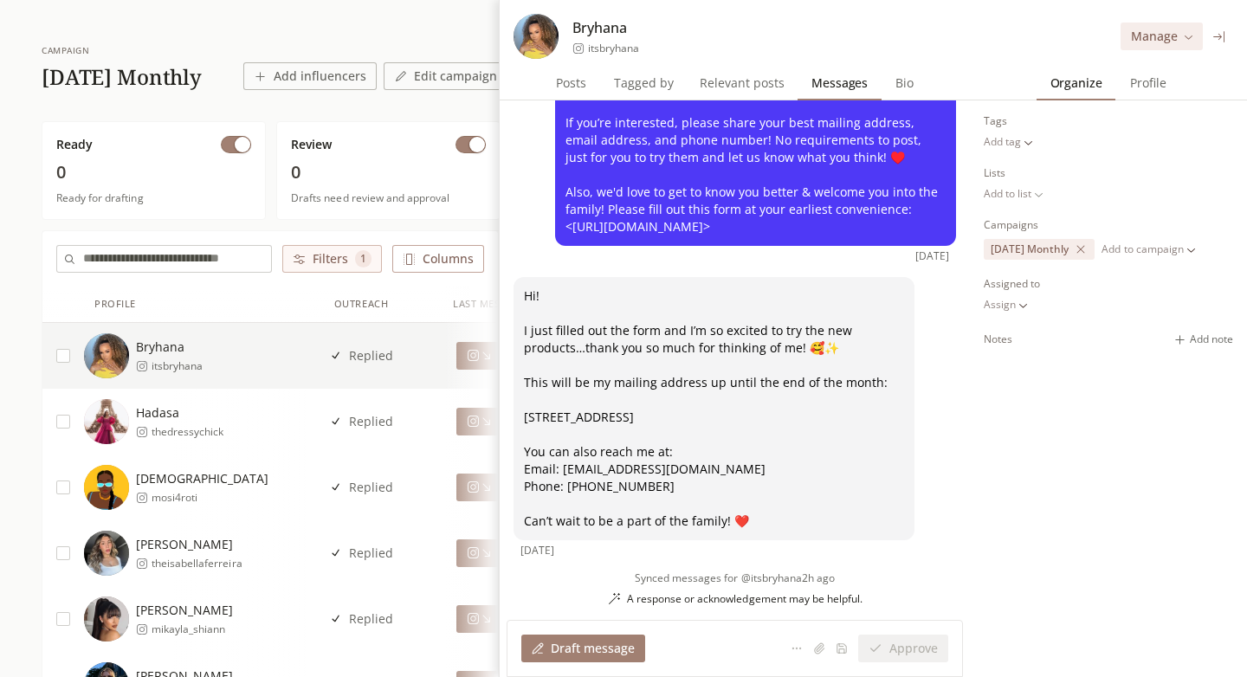
click at [1224, 32] on icon at bounding box center [1219, 36] width 11 height 11
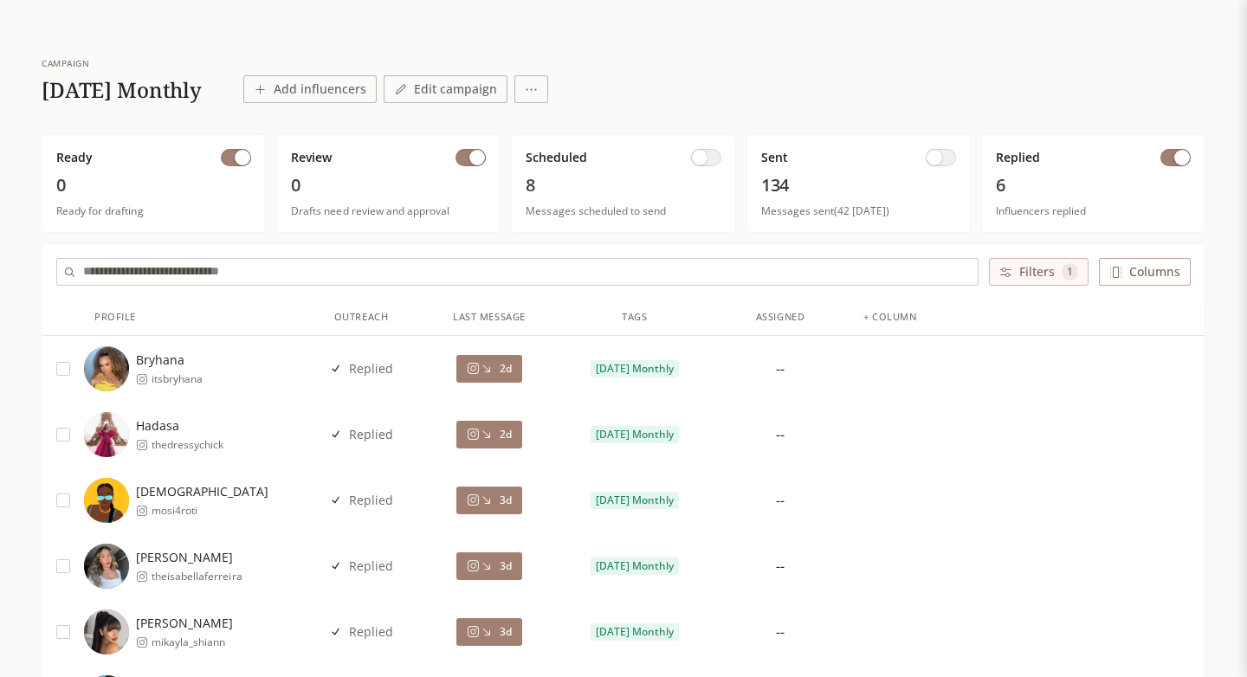
scroll to position [58, 0]
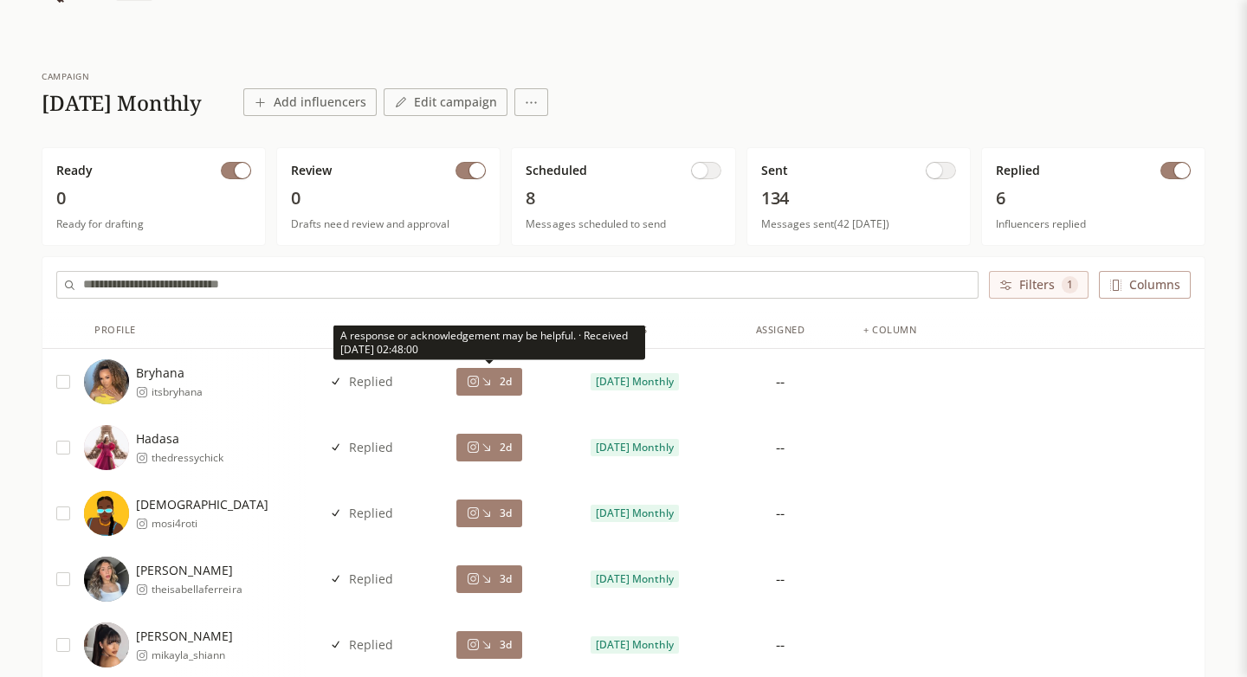
click at [485, 381] on icon at bounding box center [487, 383] width 8 height 8
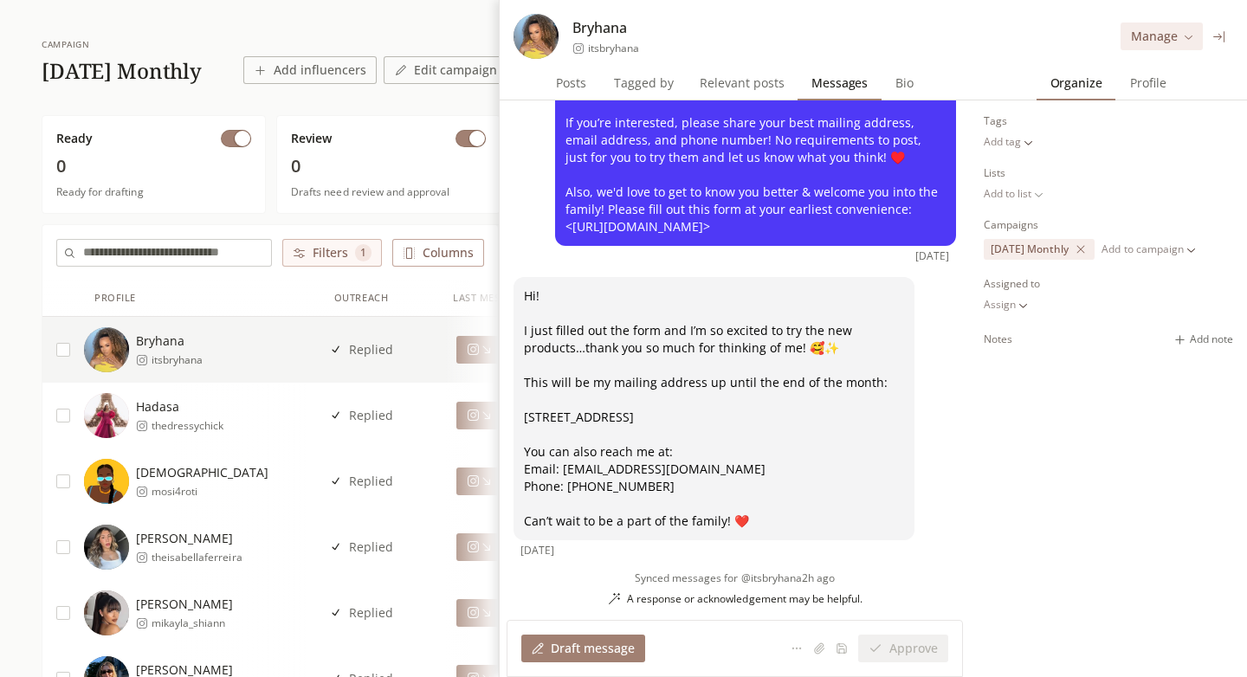
scroll to position [114, 0]
click at [1143, 100] on div "Organize Organize Profile Profile Tags Add tag Lists Add to list Campaigns 2025…" at bounding box center [1108, 372] width 277 height 612
click at [1145, 78] on span "Profile" at bounding box center [1149, 83] width 50 height 24
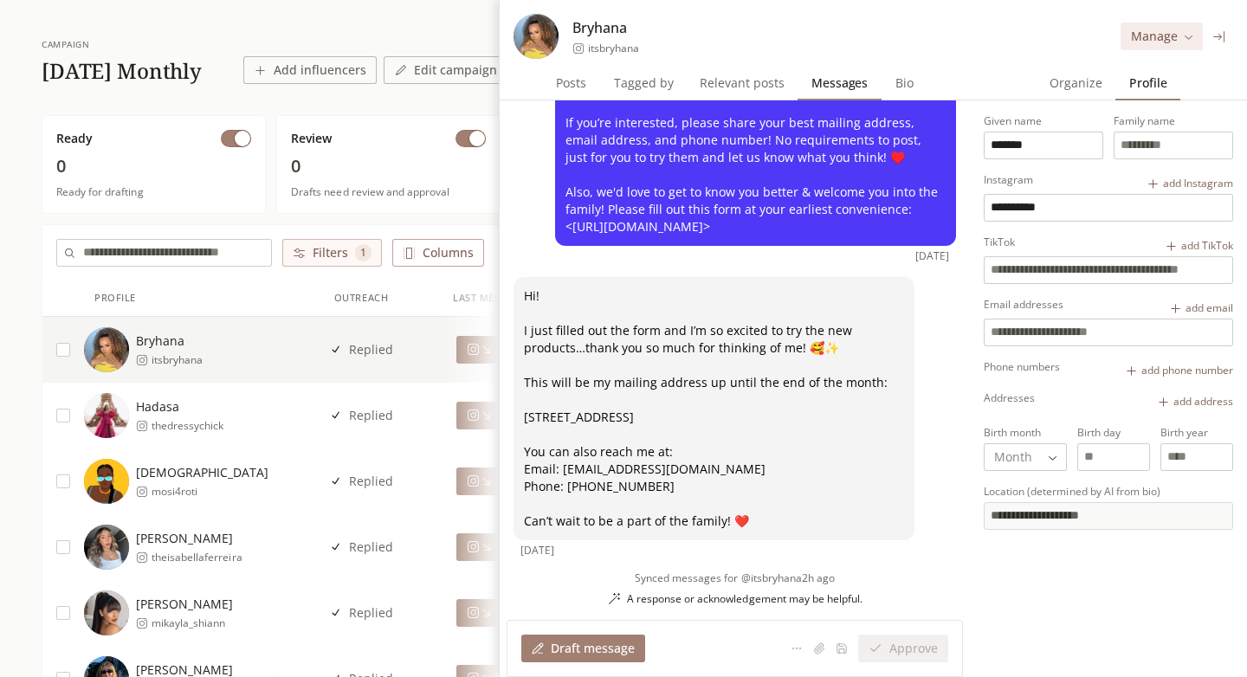
click at [1070, 78] on span "Organize" at bounding box center [1076, 83] width 67 height 24
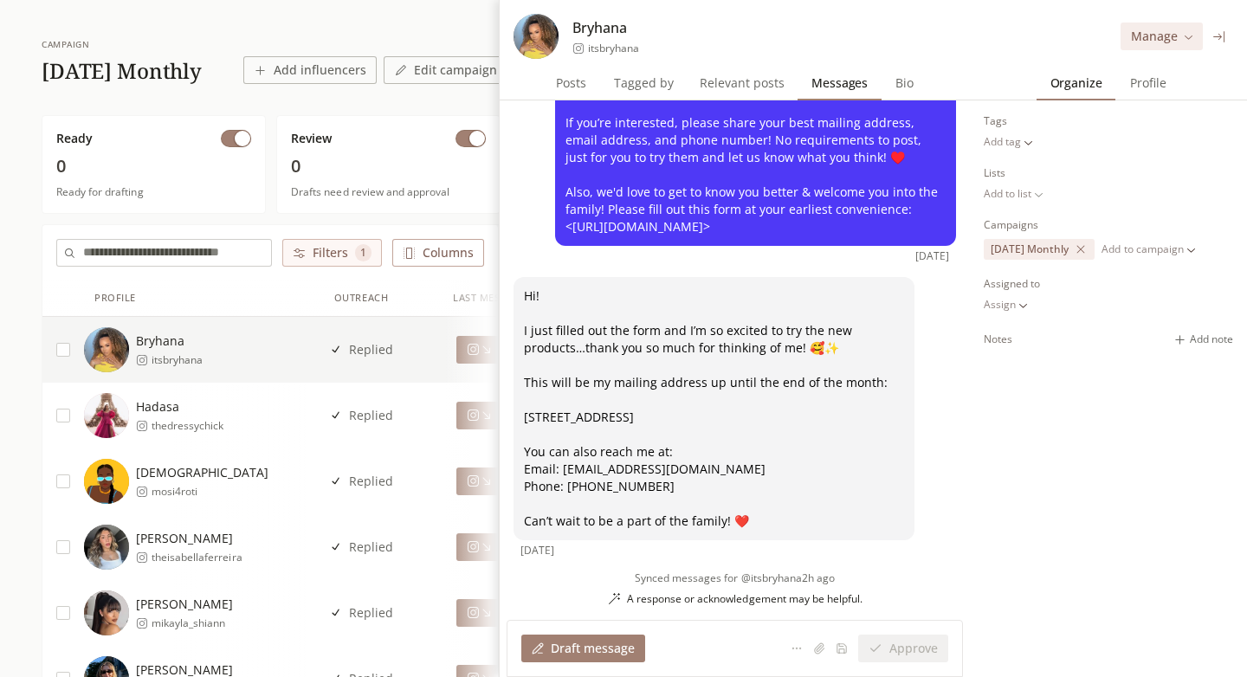
click at [1129, 80] on span "Profile" at bounding box center [1149, 83] width 50 height 24
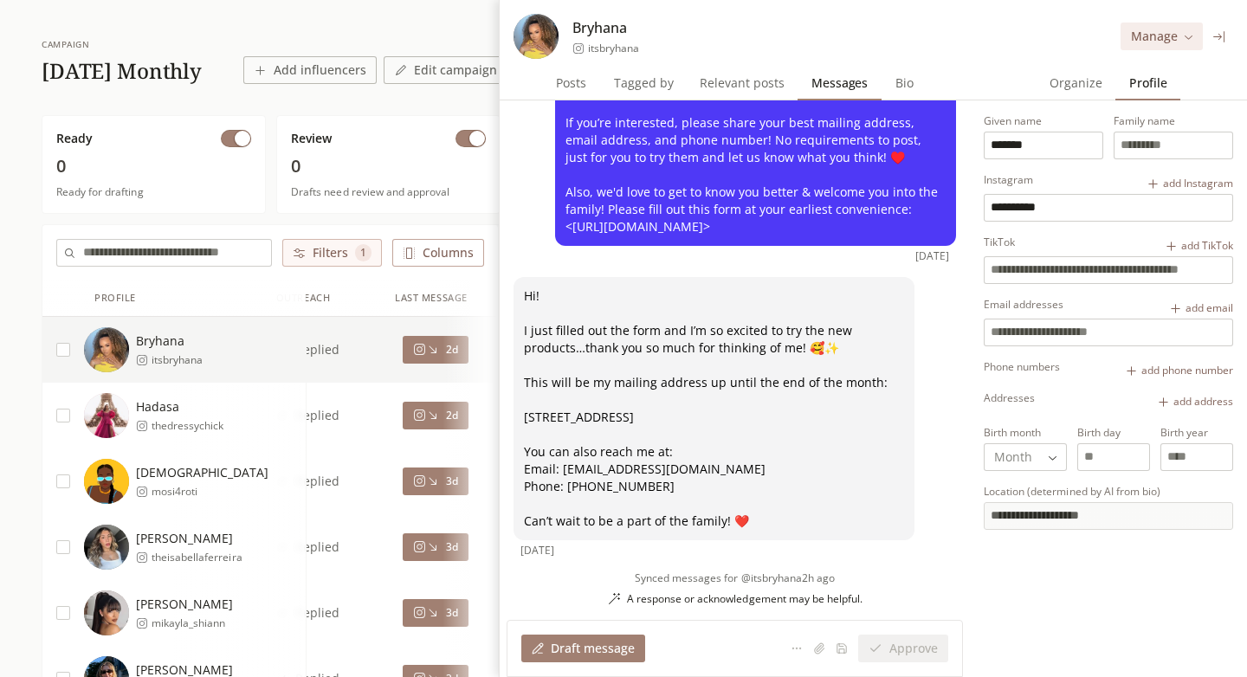
scroll to position [0, 58]
click at [418, 418] on icon at bounding box center [416, 415] width 13 height 13
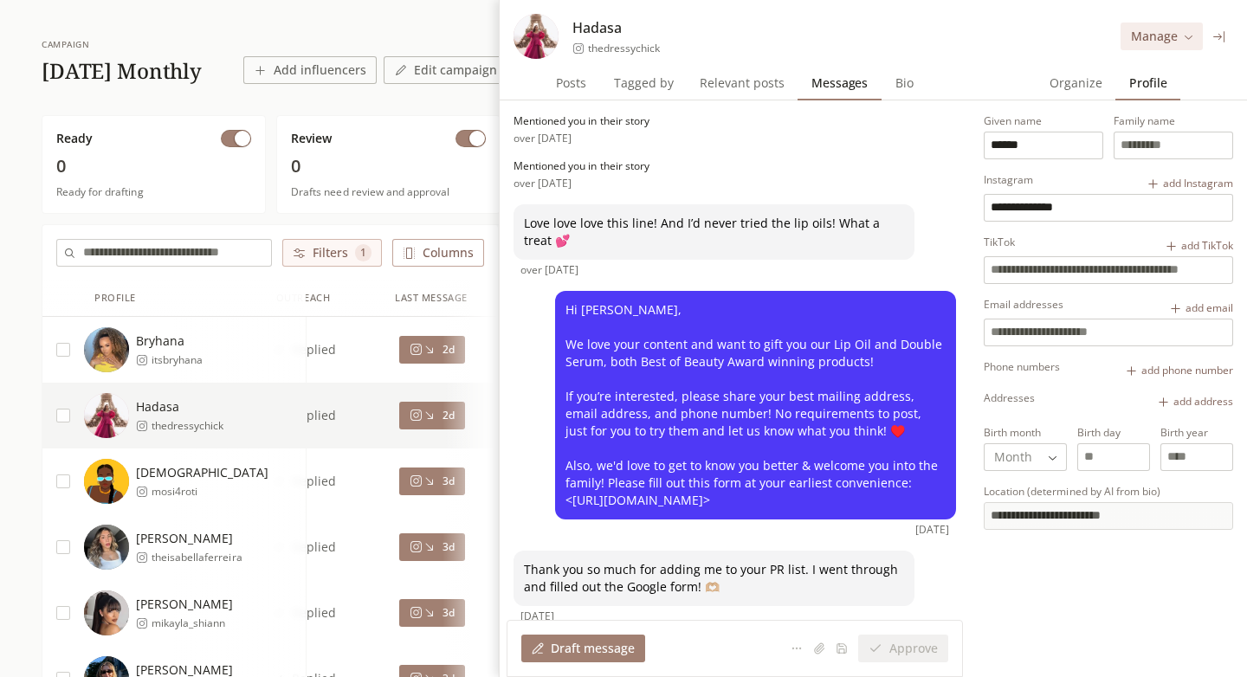
scroll to position [66, 0]
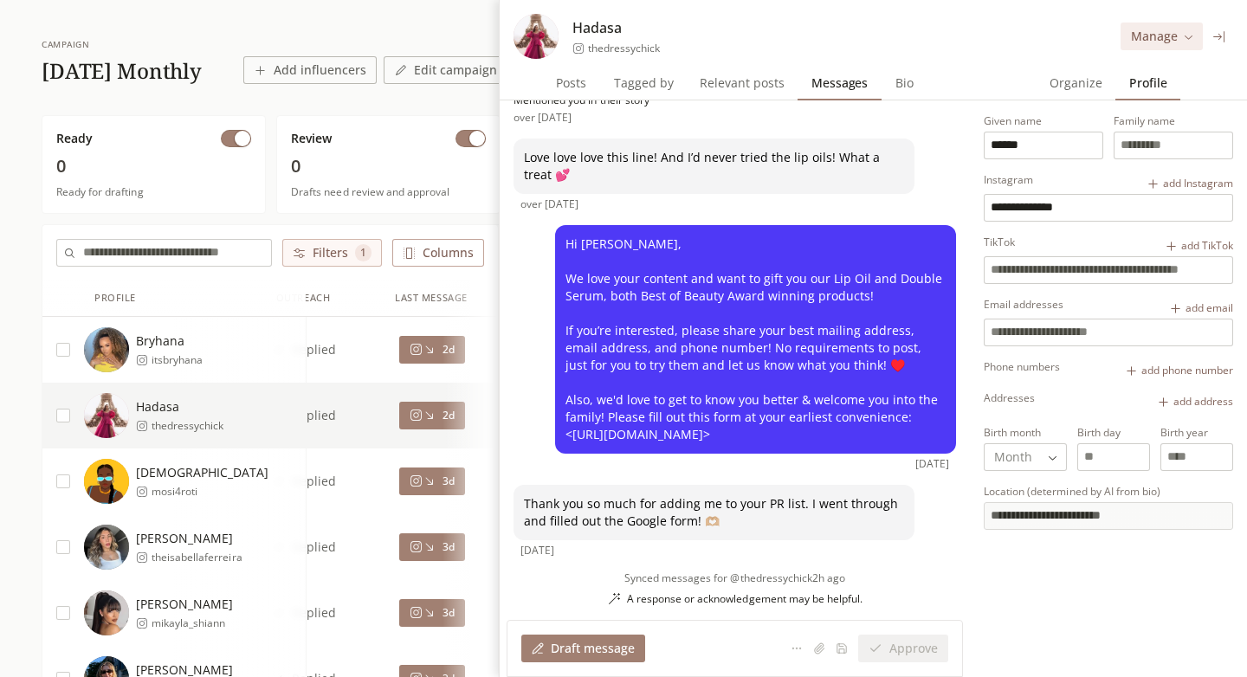
click at [431, 477] on icon at bounding box center [429, 481] width 13 height 13
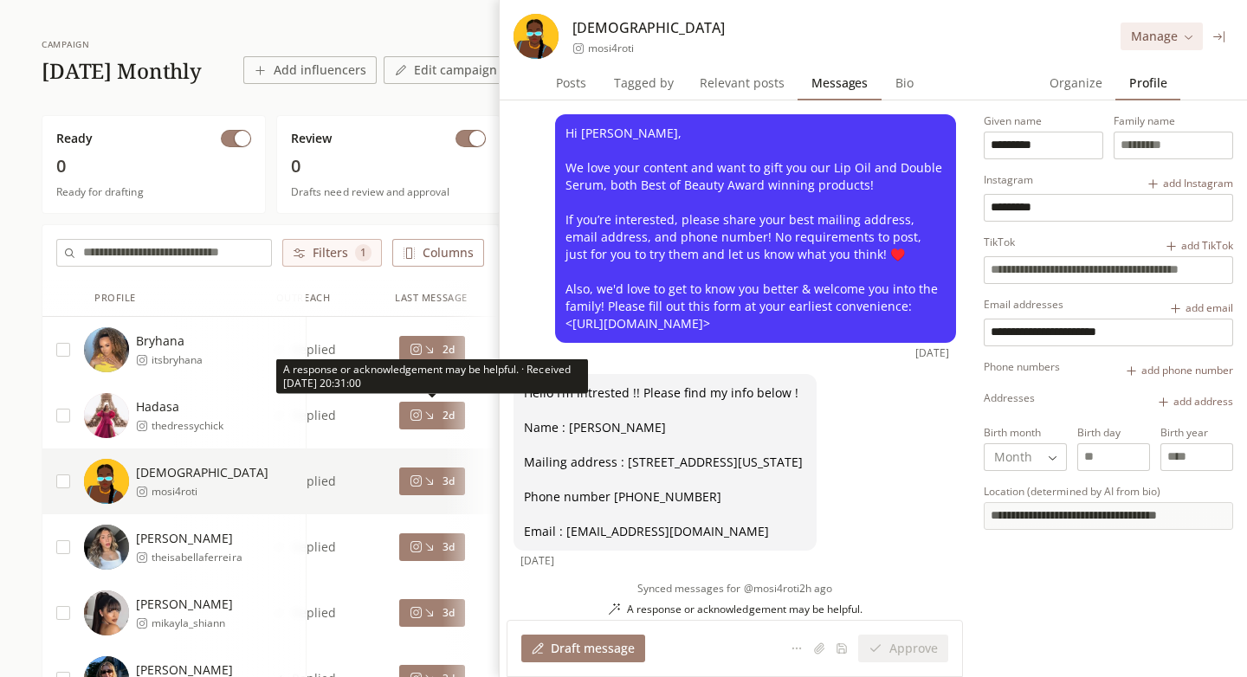
click at [435, 420] on icon at bounding box center [429, 415] width 13 height 13
type input "******"
type input "**********"
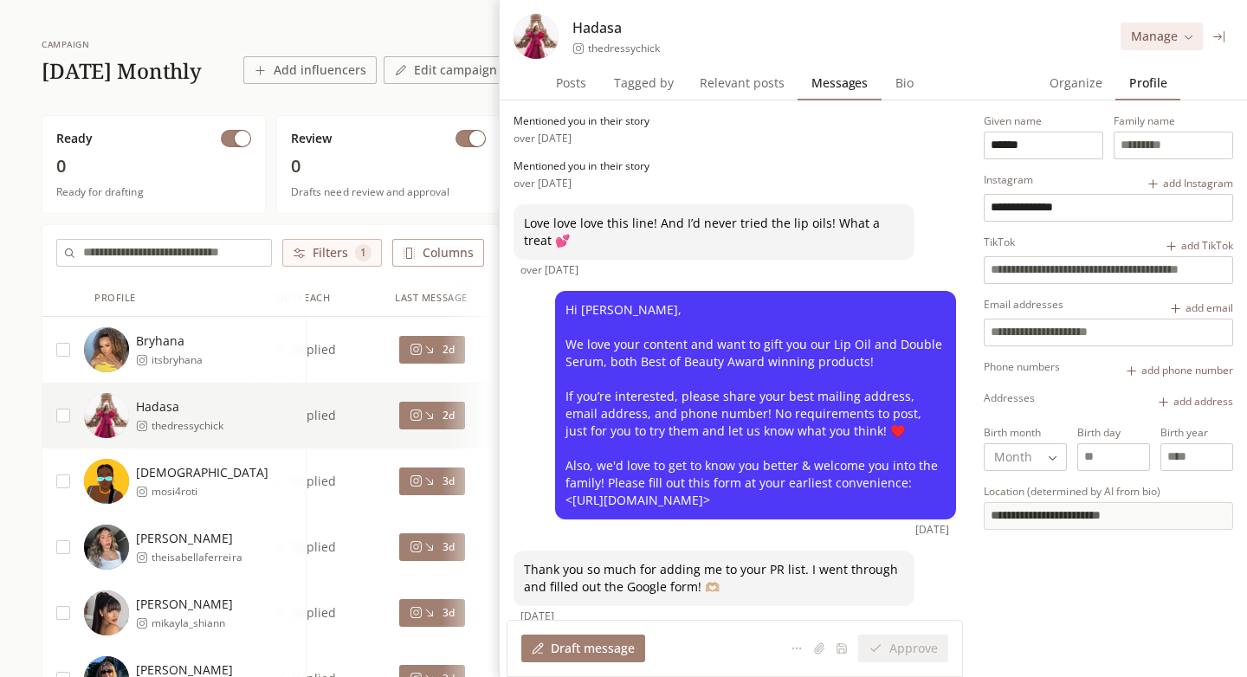
click at [429, 486] on icon at bounding box center [429, 481] width 13 height 13
type input "*********"
type input "**********"
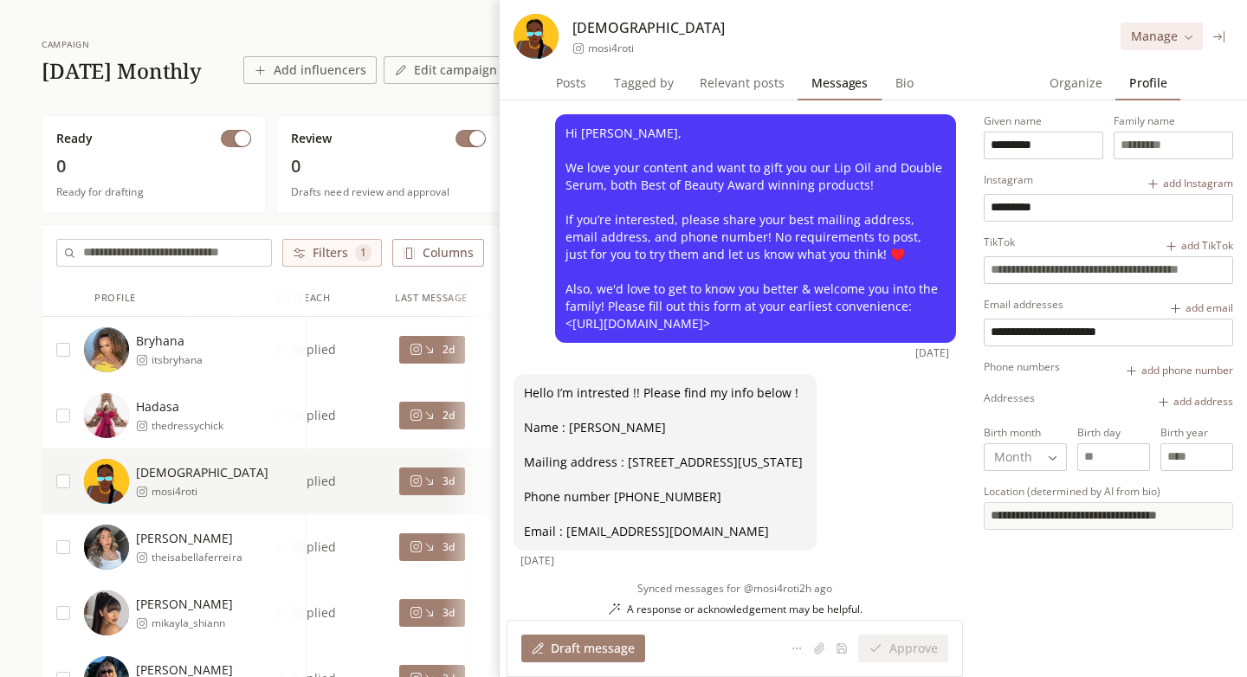
scroll to position [10, 0]
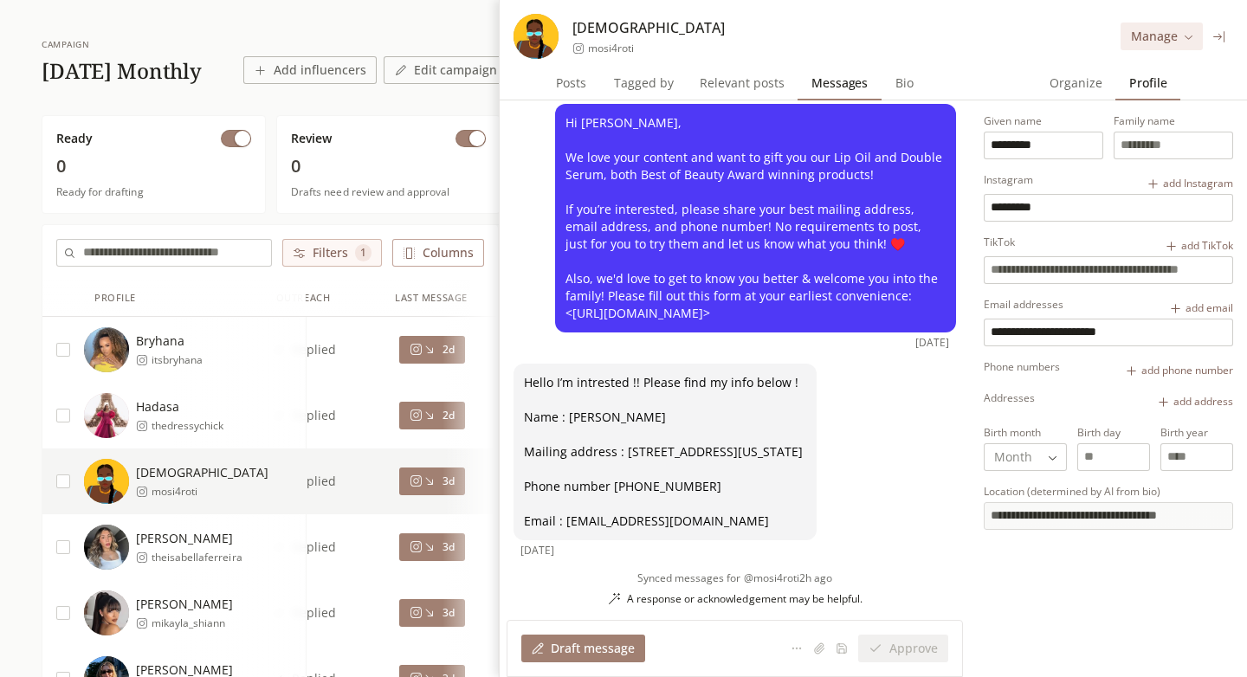
click at [1084, 94] on span "Organize" at bounding box center [1076, 83] width 67 height 24
click at [1141, 94] on span "Profile" at bounding box center [1148, 83] width 51 height 24
click at [239, 371] on div "Bryhana itsbryhana" at bounding box center [195, 349] width 222 height 45
type input "*******"
type input "**********"
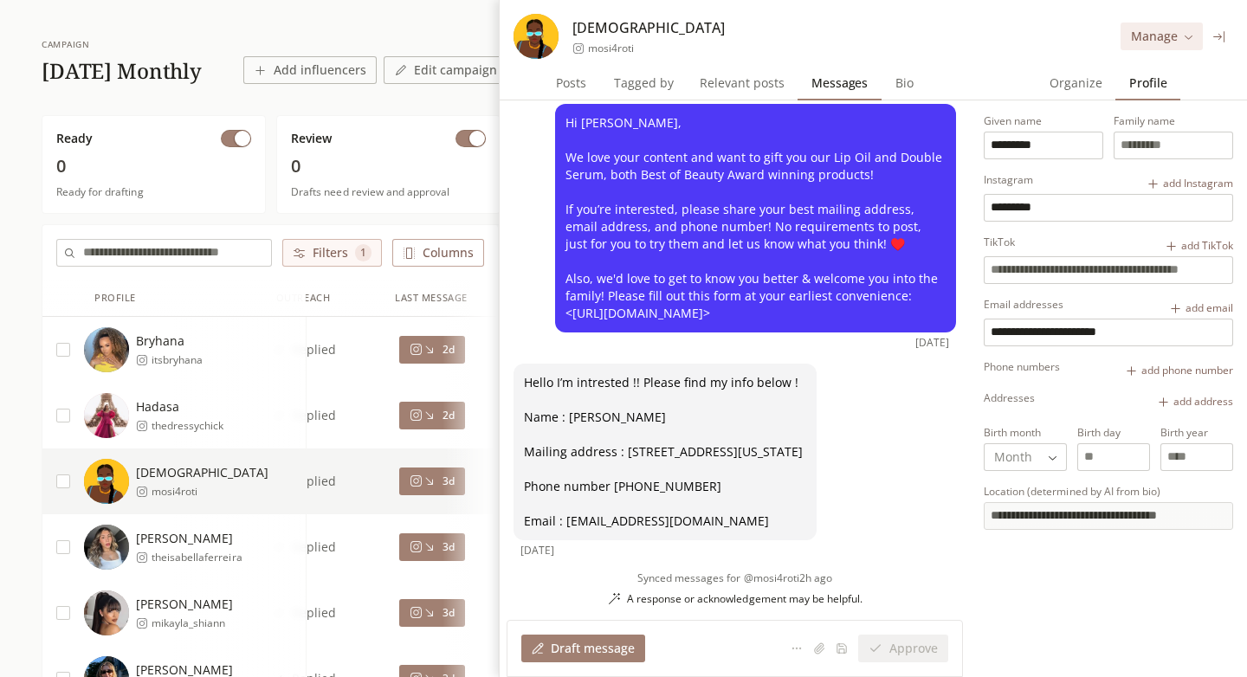
type input "**********"
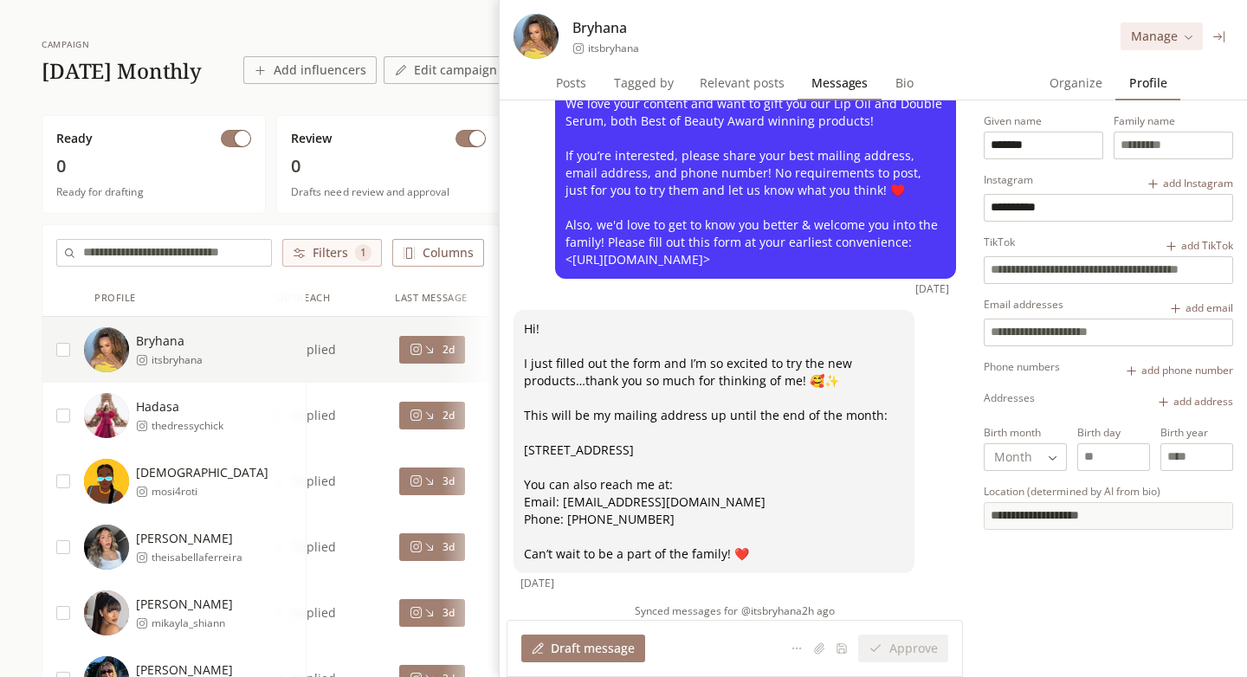
scroll to position [84, 0]
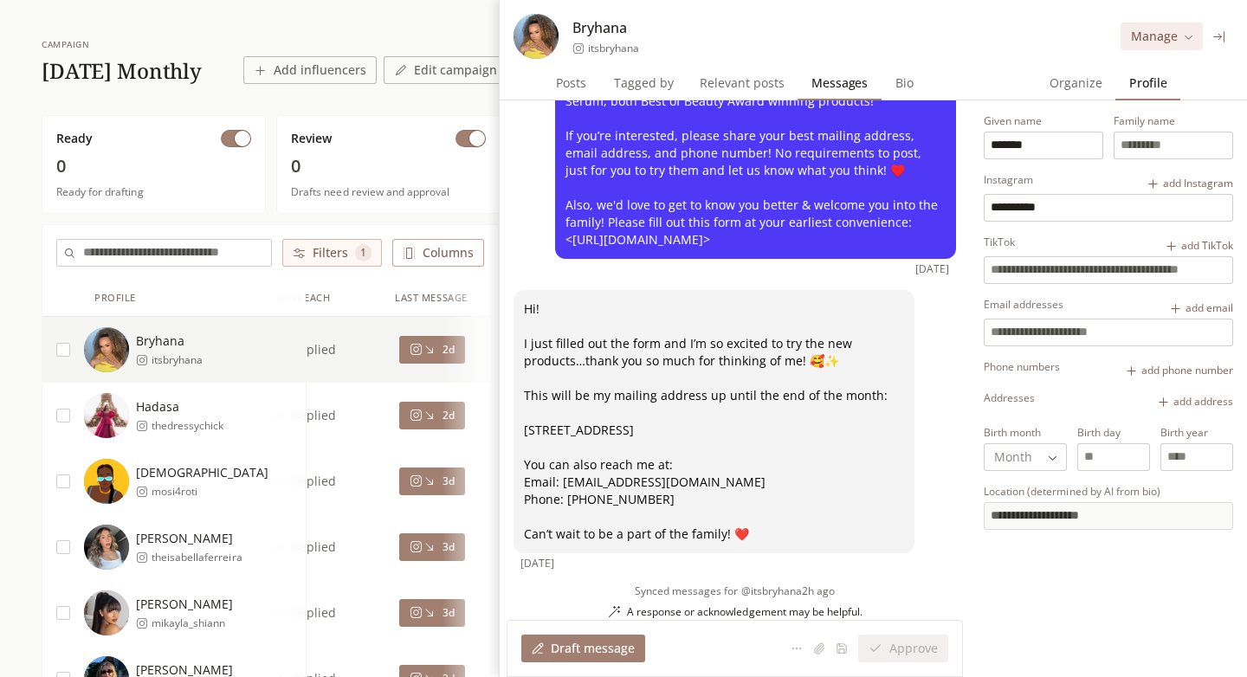
click at [366, 105] on div "campaign 2025 October Monthly Add influencers Edit campaign Ready 0 Ready for d…" at bounding box center [623, 429] width 1247 height 838
click at [1221, 39] on icon at bounding box center [1220, 36] width 13 height 13
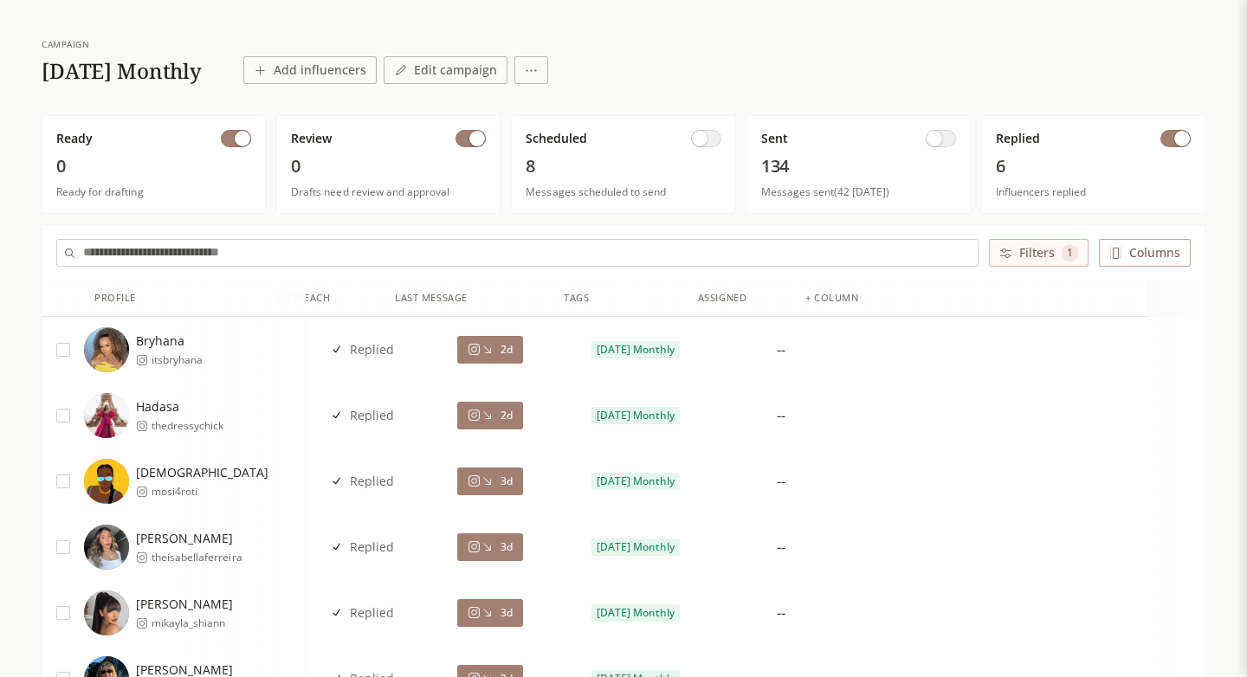
scroll to position [0, 0]
click at [588, 70] on html "INFLUENCERLIST.AI BETA Influencers Sourcing Outreach campaign 2025 October Mont…" at bounding box center [623, 379] width 1247 height 938
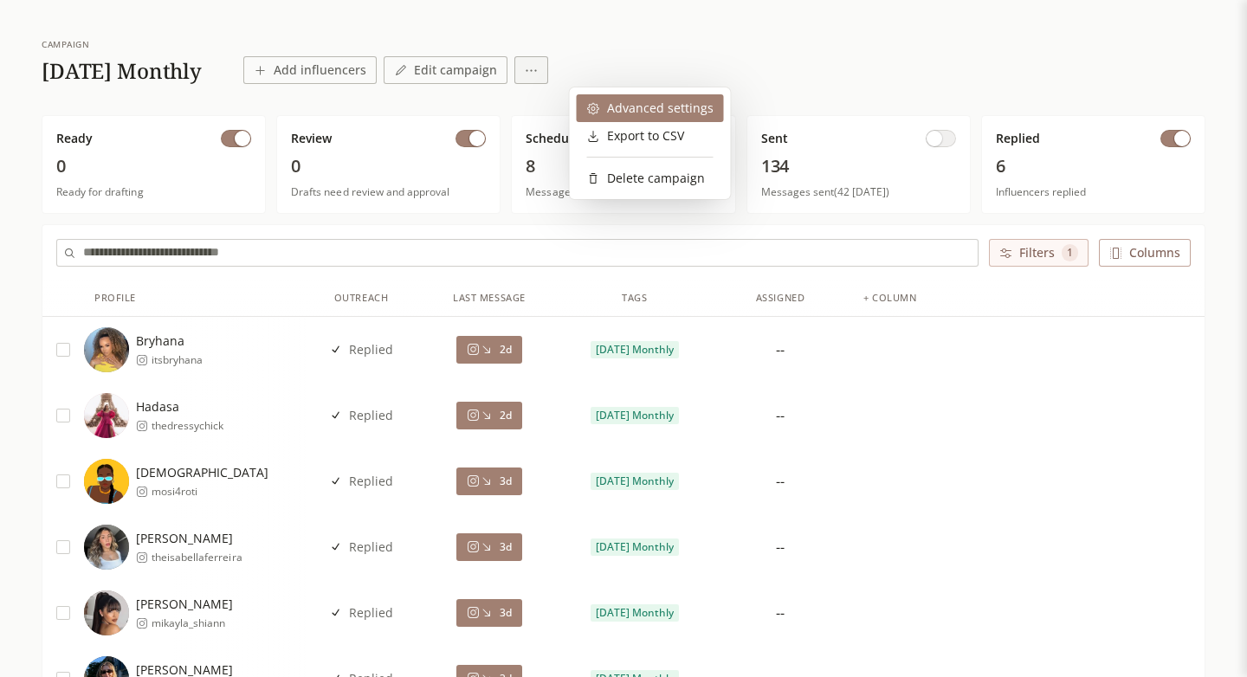
click at [605, 119] on div "Advanced settings" at bounding box center [650, 108] width 147 height 28
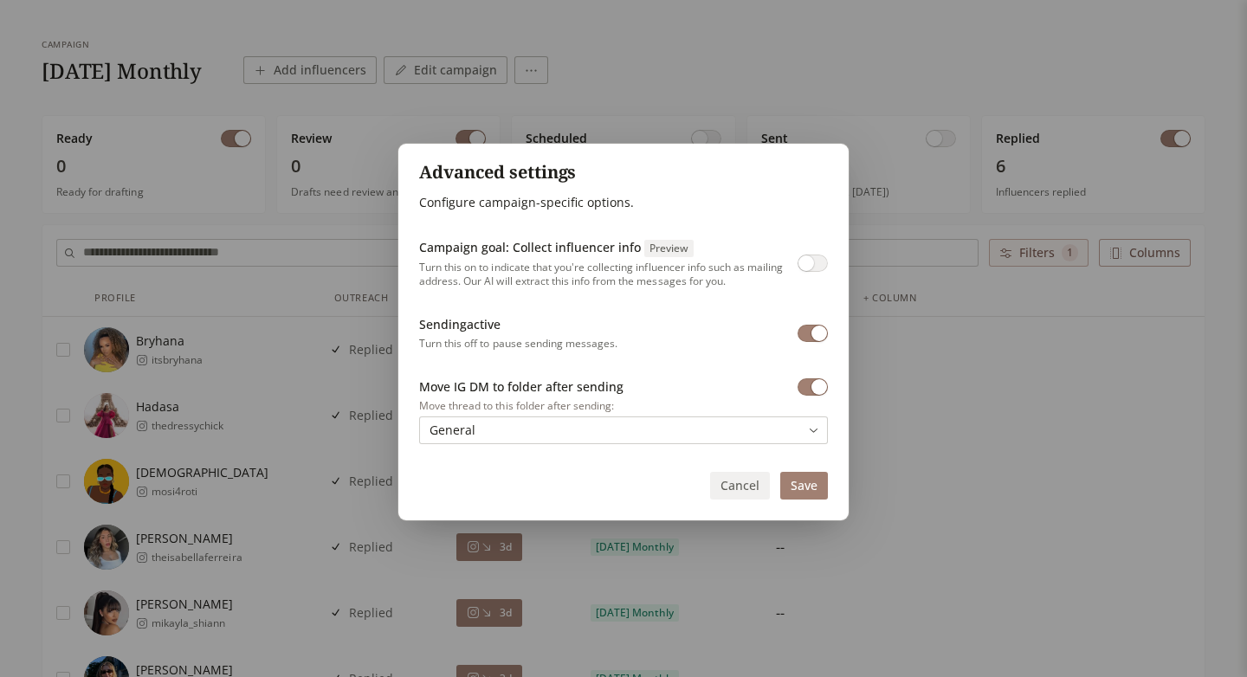
click at [806, 266] on span "button" at bounding box center [807, 264] width 16 height 16
click at [817, 491] on button "Save" at bounding box center [804, 486] width 48 height 28
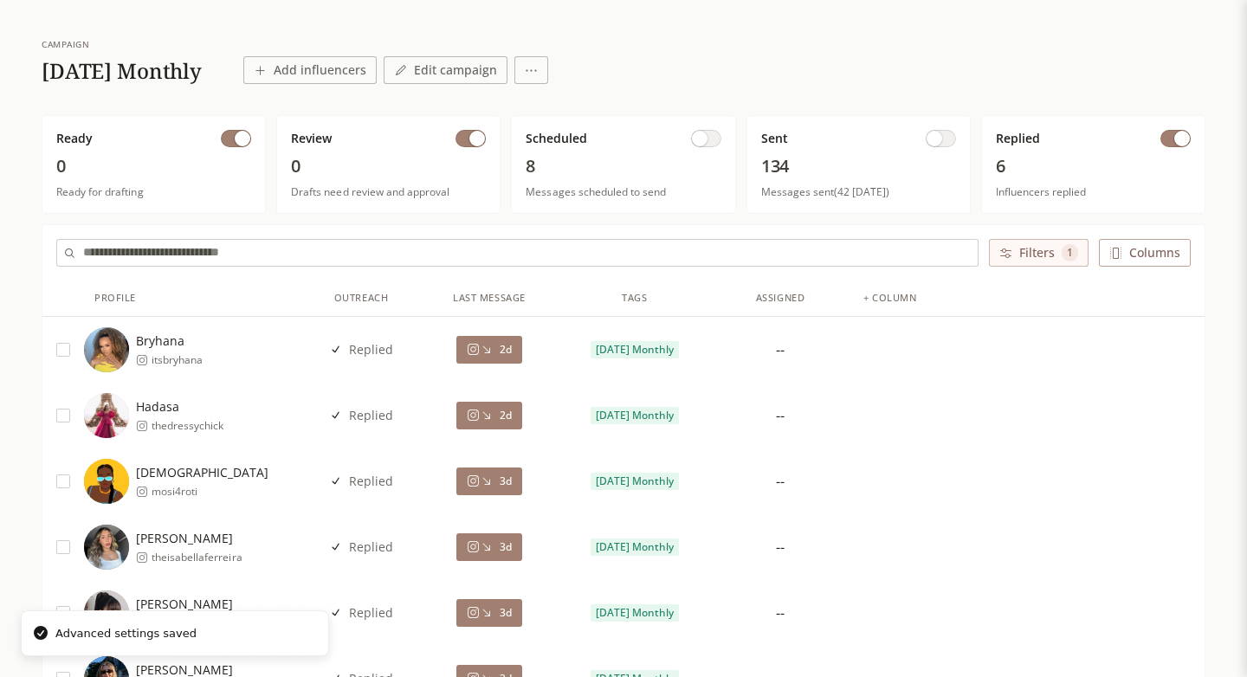
click at [216, 343] on div "Bryhana itsbryhana" at bounding box center [195, 349] width 222 height 45
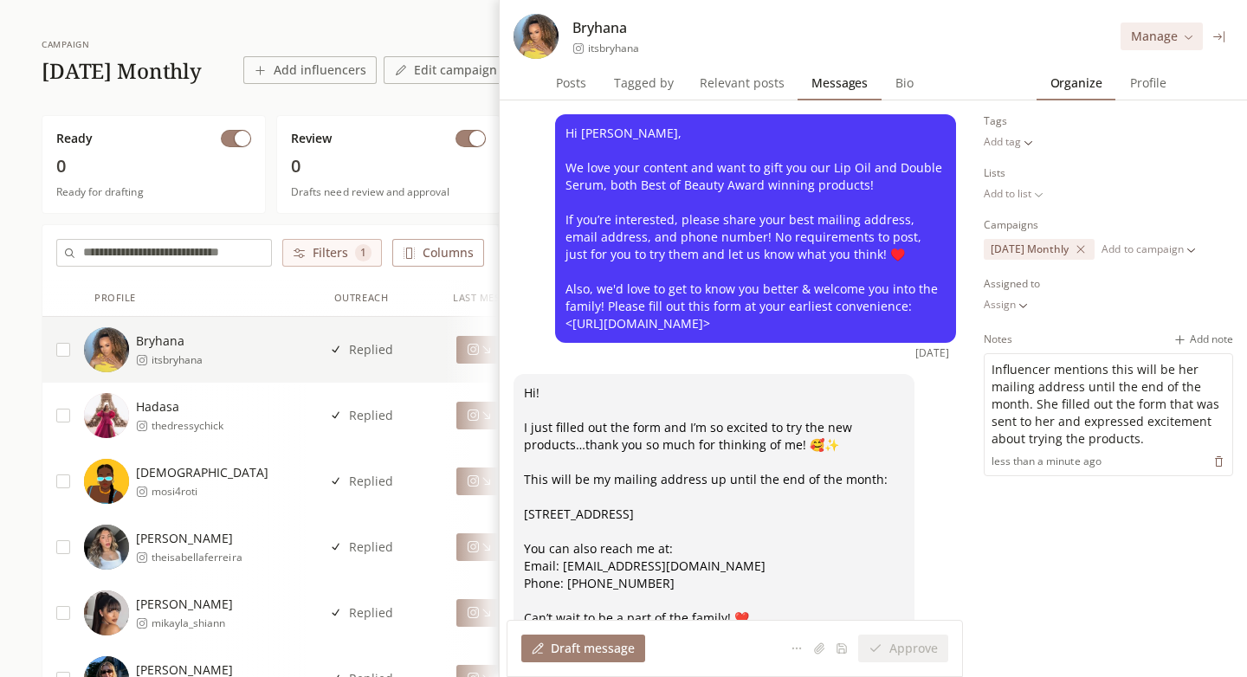
click at [1156, 90] on span "Profile" at bounding box center [1149, 83] width 50 height 24
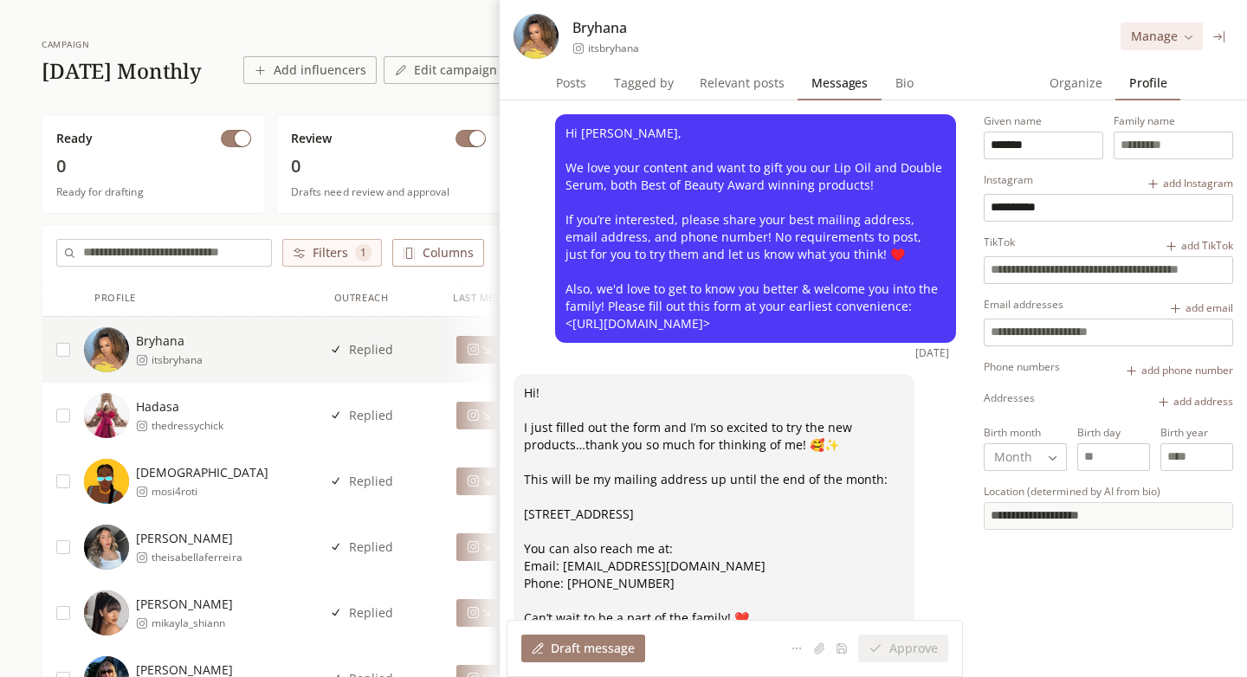
type input "********"
type input "**********"
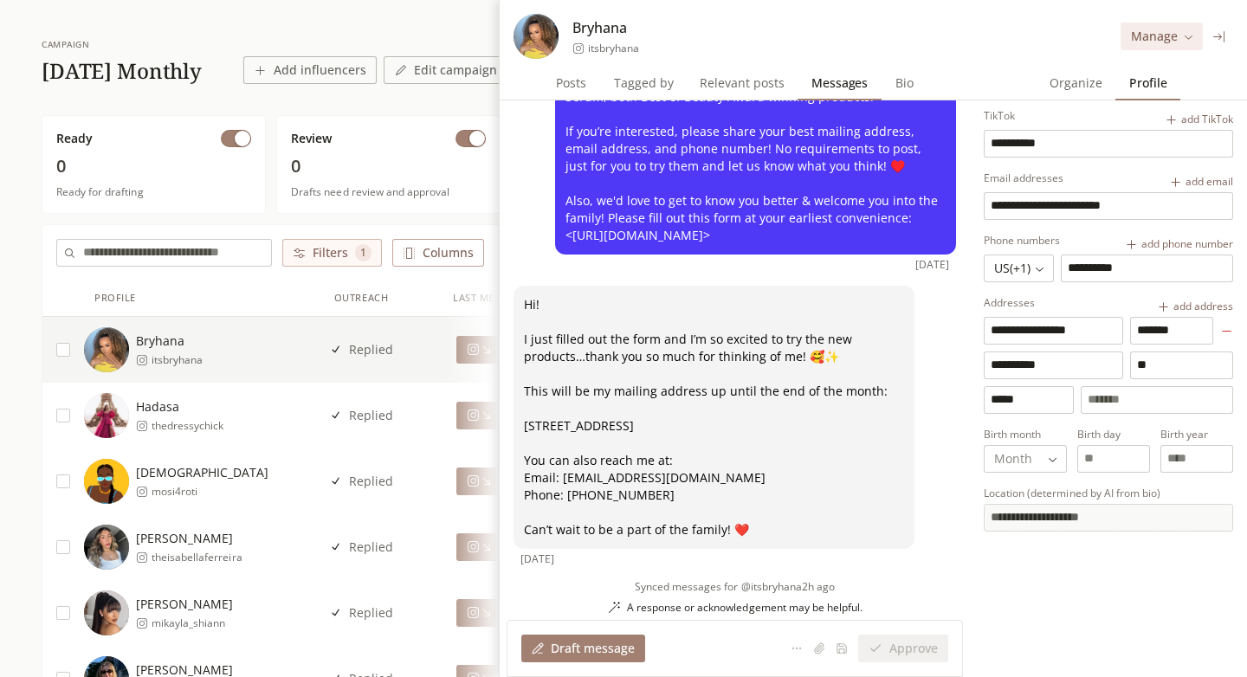
scroll to position [114, 0]
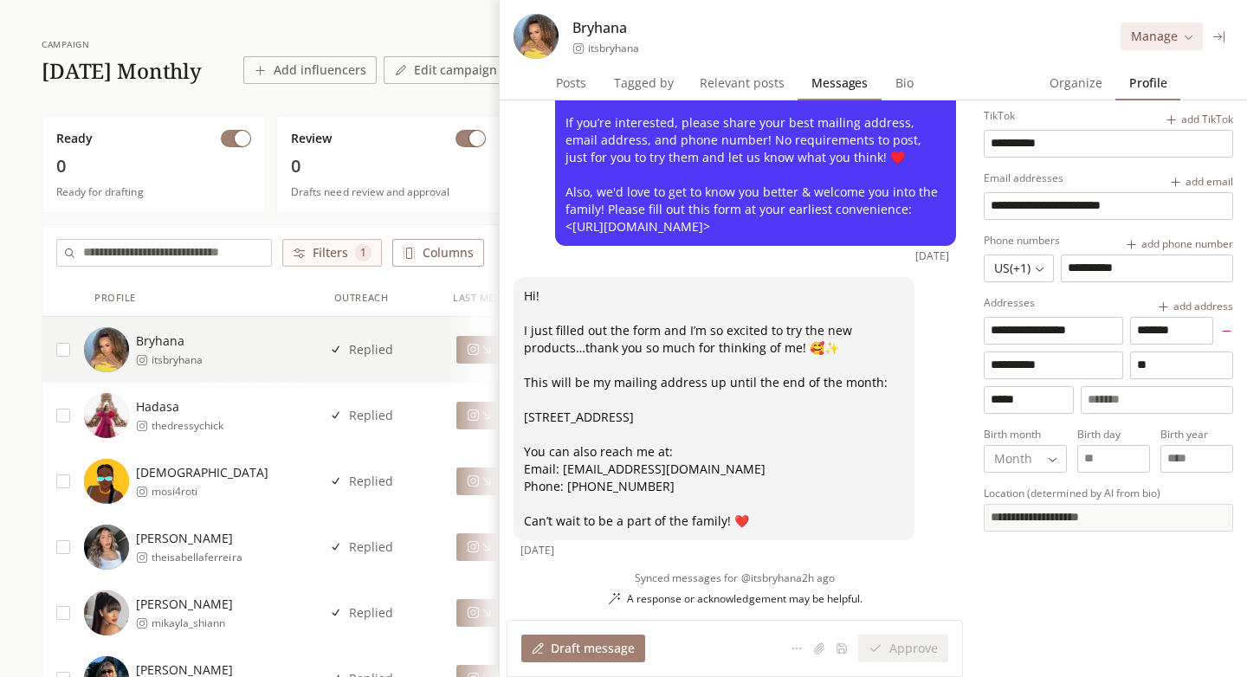
click at [1222, 68] on div "Organize Organize Profile Profile" at bounding box center [1108, 83] width 277 height 35
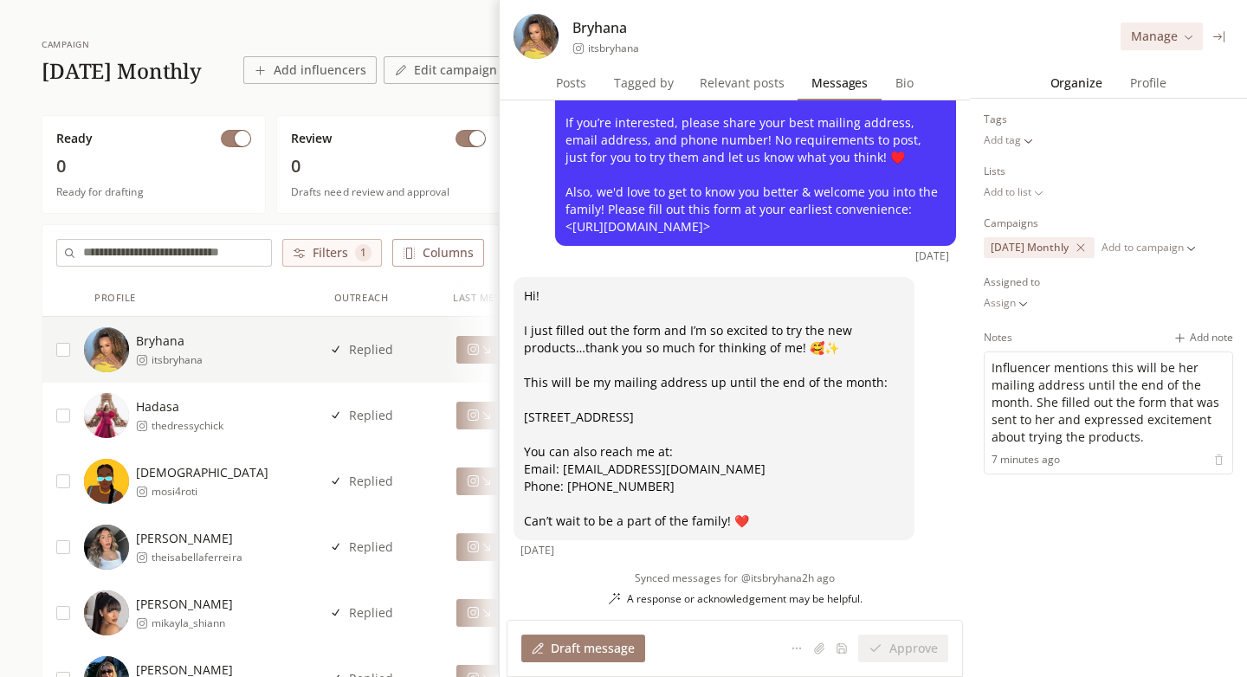
click at [1078, 94] on span "Organize" at bounding box center [1077, 83] width 66 height 24
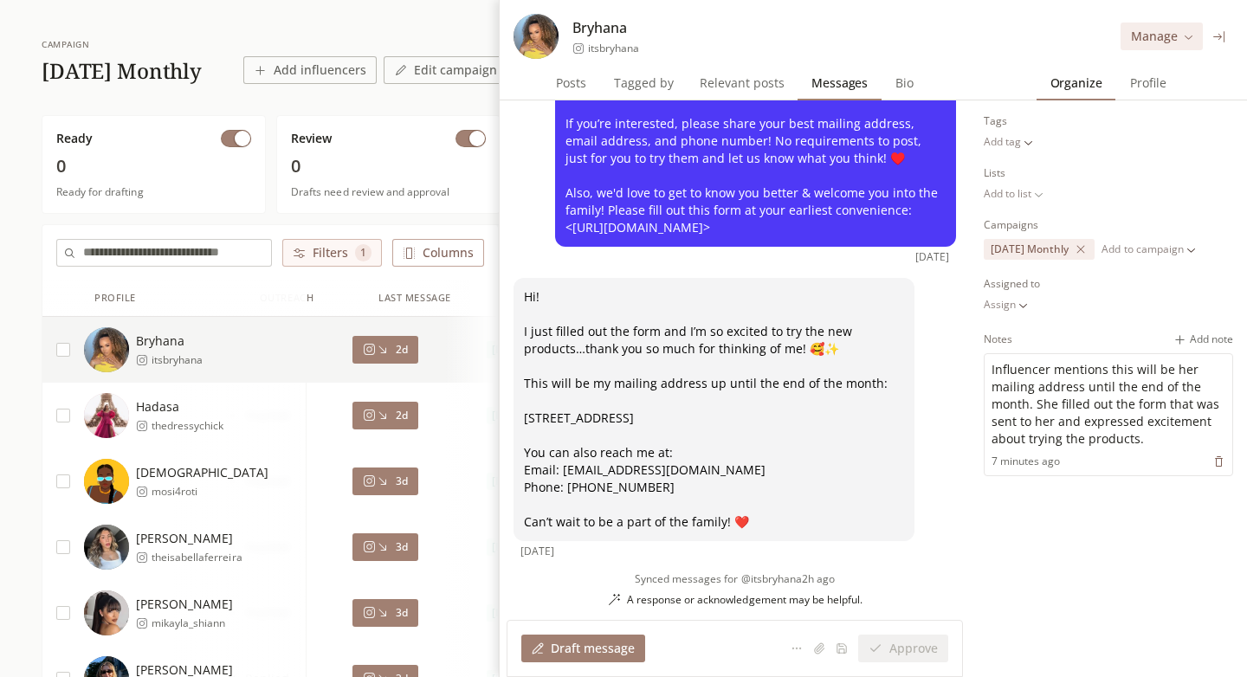
scroll to position [0, 115]
click at [383, 414] on div "2d" at bounding box center [375, 416] width 45 height 14
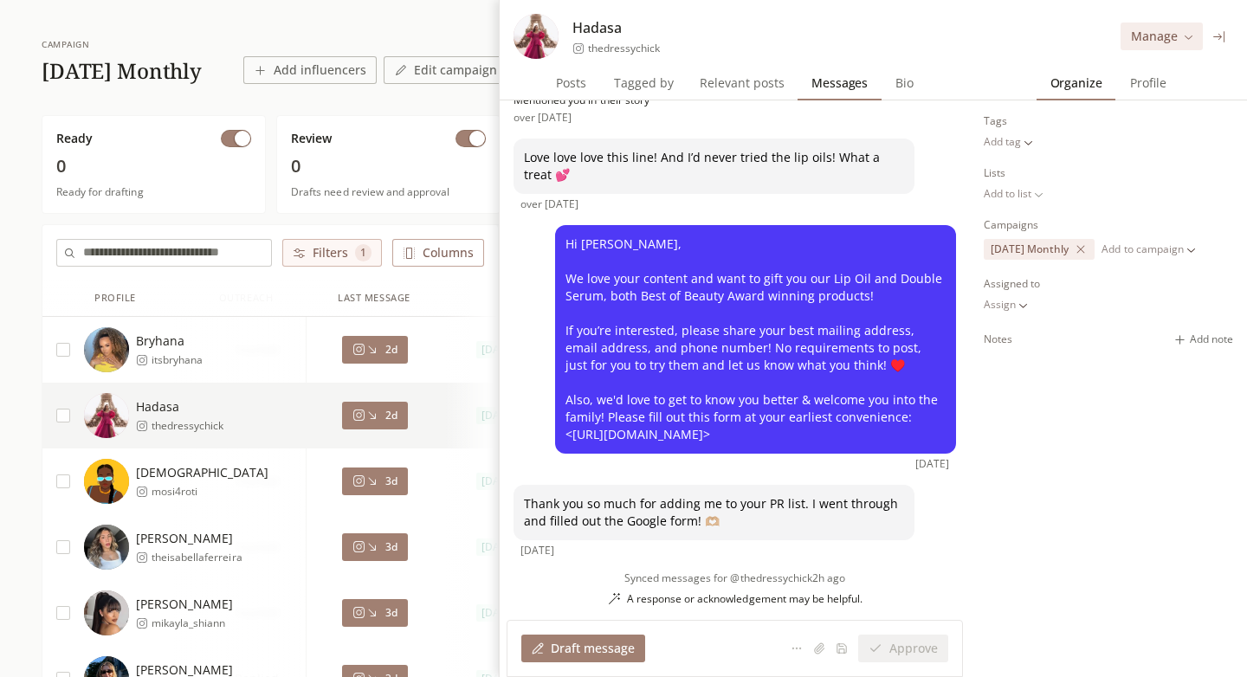
click at [362, 347] on icon at bounding box center [359, 349] width 13 height 13
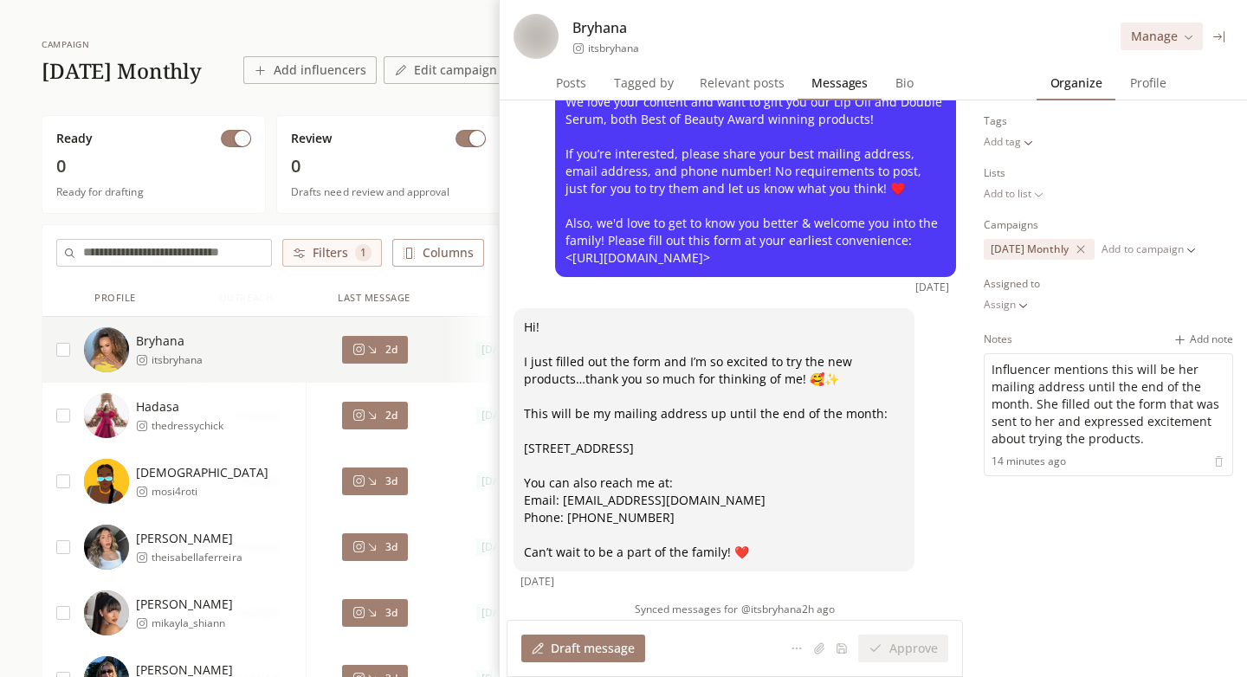
scroll to position [96, 0]
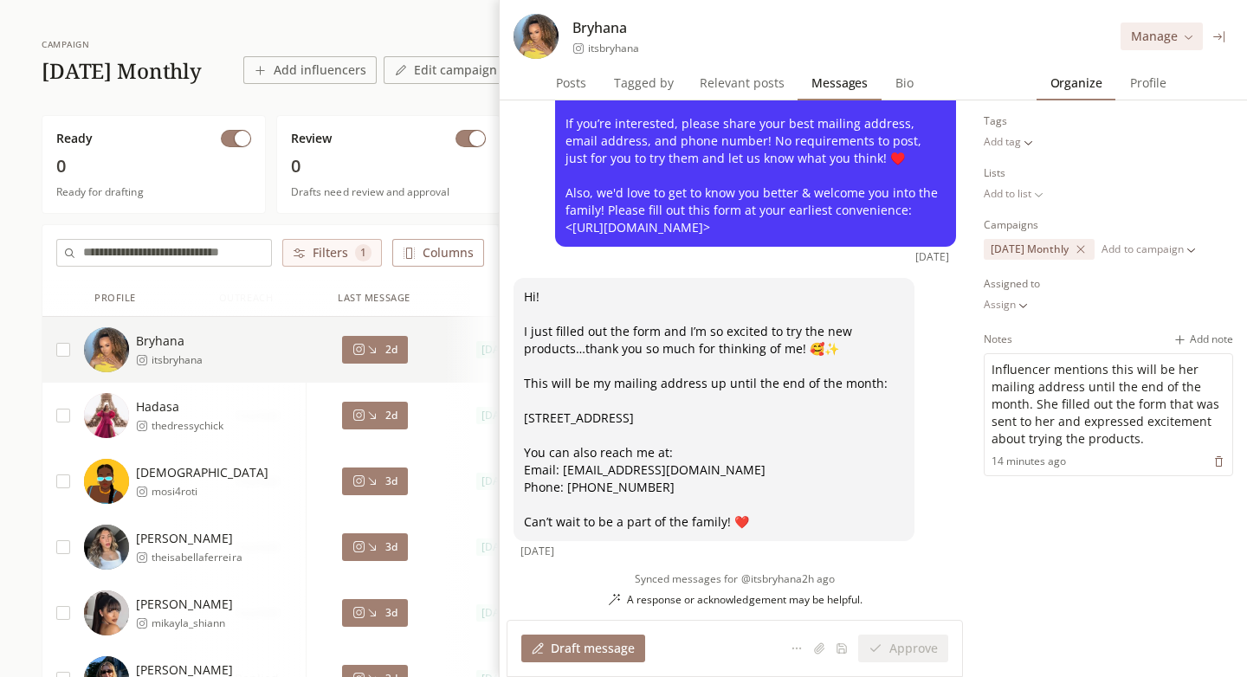
click at [1227, 39] on button at bounding box center [1220, 37] width 20 height 20
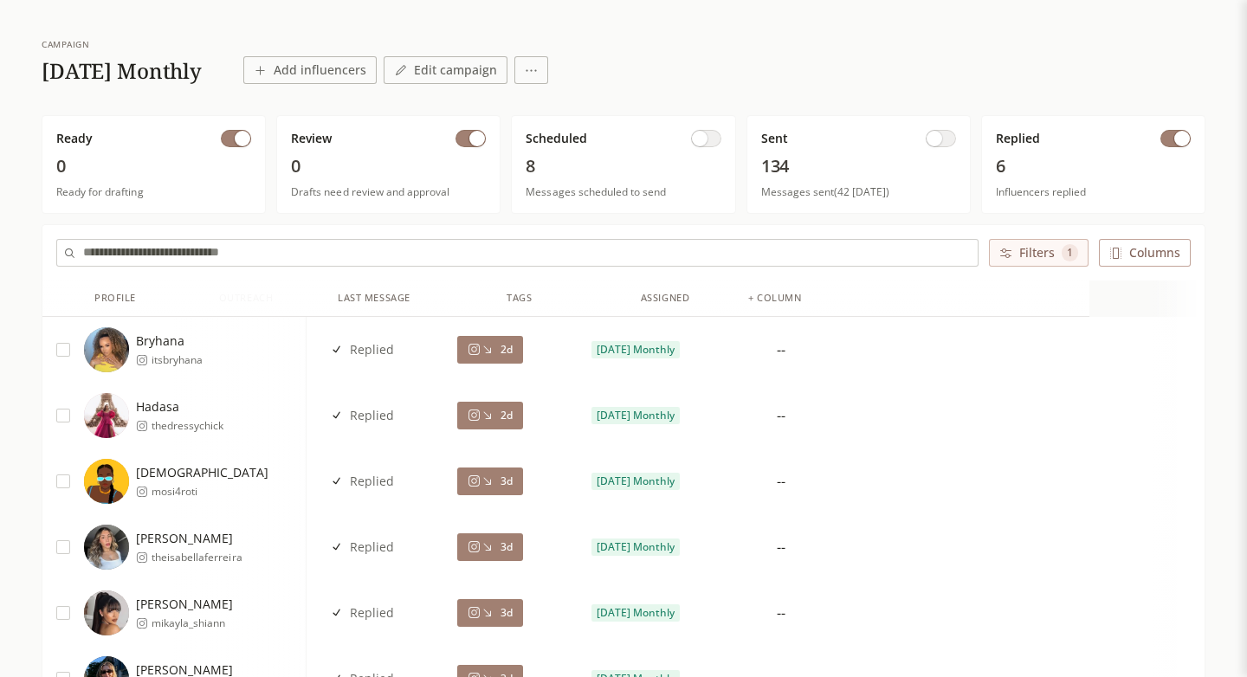
scroll to position [0, 0]
click at [899, 297] on div "+ column" at bounding box center [890, 298] width 53 height 15
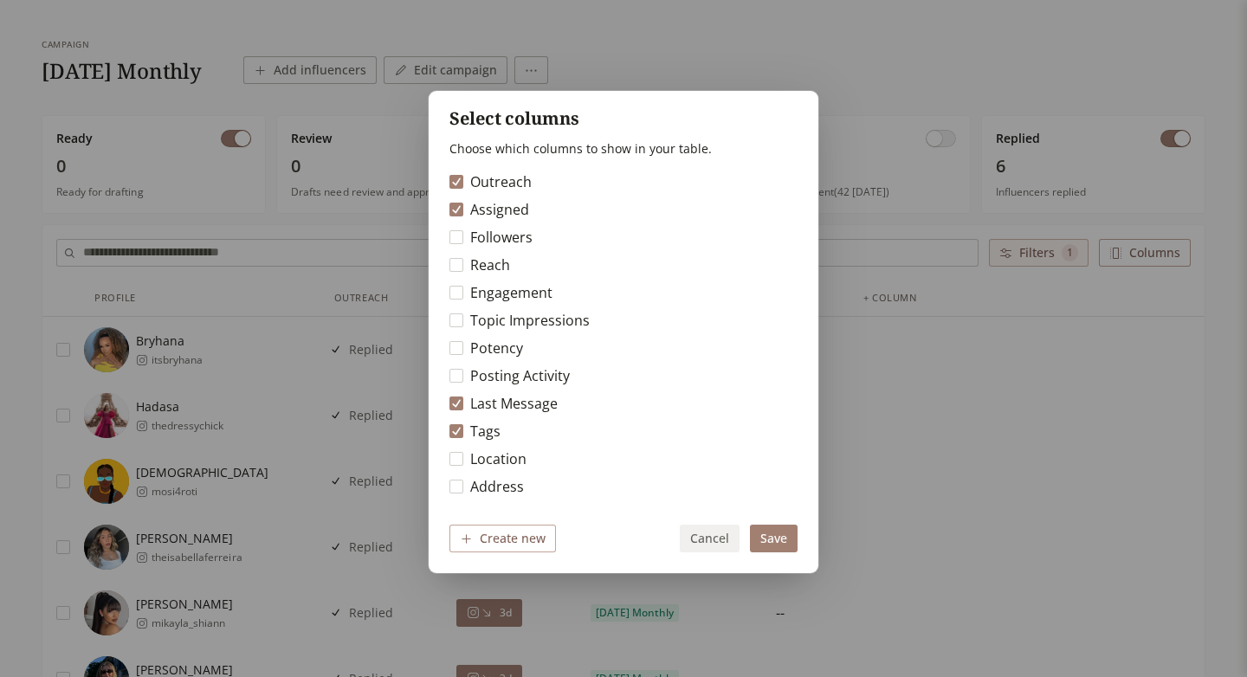
click at [513, 215] on label "Assigned" at bounding box center [499, 209] width 59 height 21
click at [463, 215] on button "Assigned" at bounding box center [457, 210] width 14 height 14
click at [505, 489] on label "Address" at bounding box center [497, 486] width 54 height 21
click at [463, 489] on button "Address" at bounding box center [457, 487] width 14 height 14
click at [775, 538] on button "Save" at bounding box center [774, 539] width 48 height 28
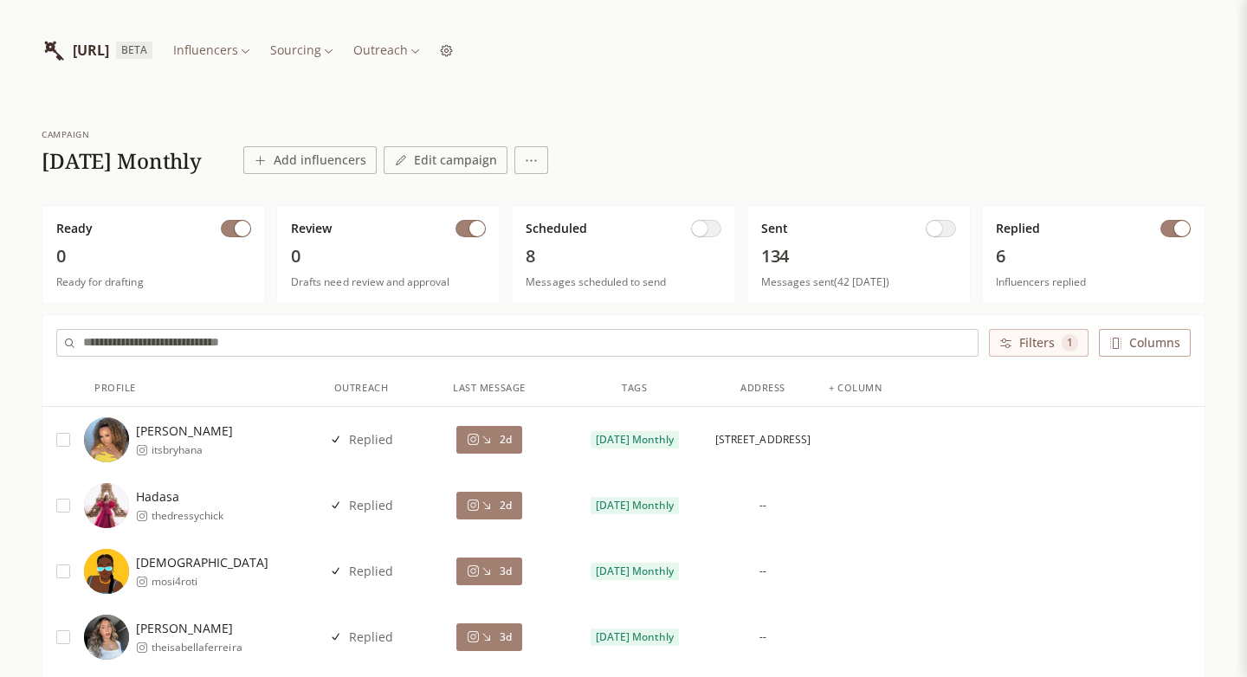
click at [250, 431] on div "Bryhana Monegain itsbryhana" at bounding box center [195, 440] width 222 height 45
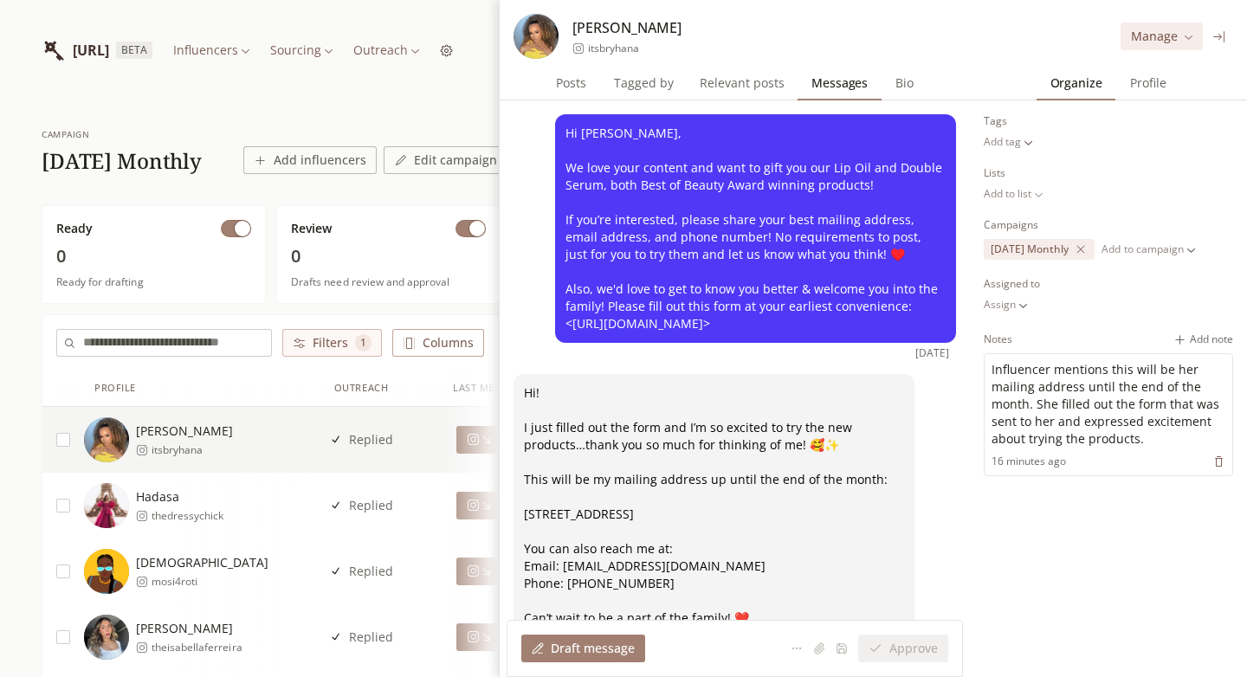
click at [594, 39] on div "Bryhana Monegain itsbryhana" at bounding box center [627, 36] width 109 height 38
click at [617, 49] on span "itsbryhana" at bounding box center [613, 49] width 51 height 14
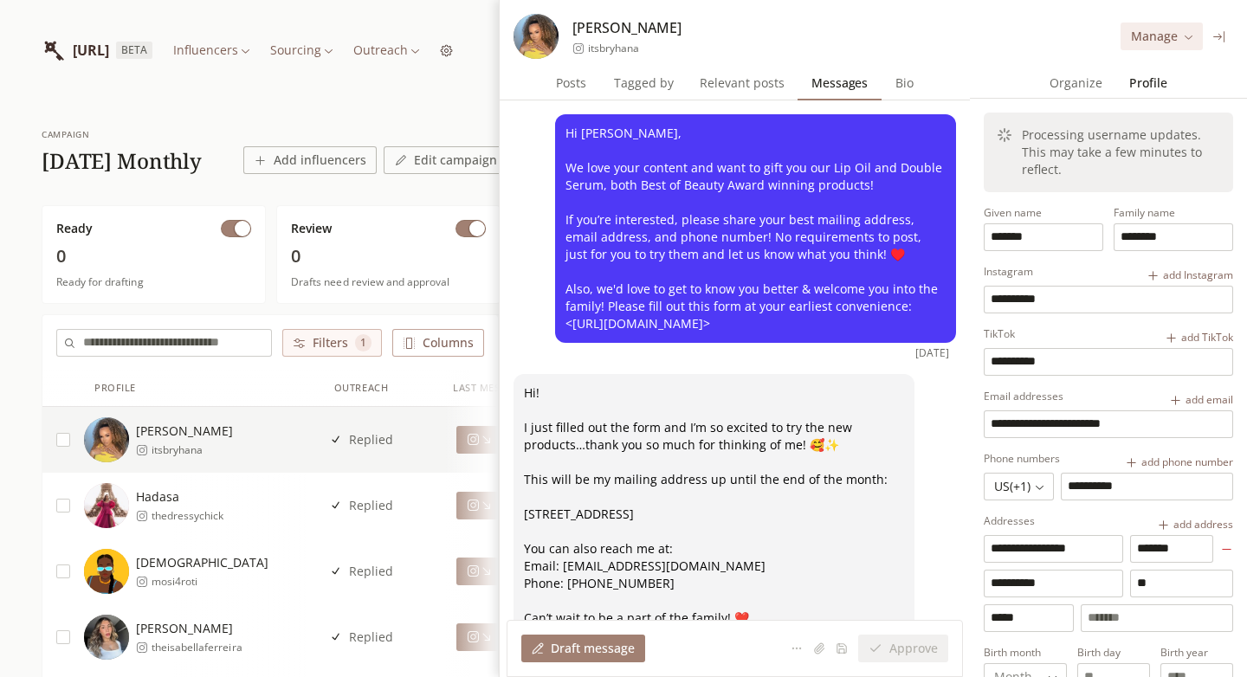
click at [1124, 81] on span "Profile" at bounding box center [1148, 83] width 51 height 24
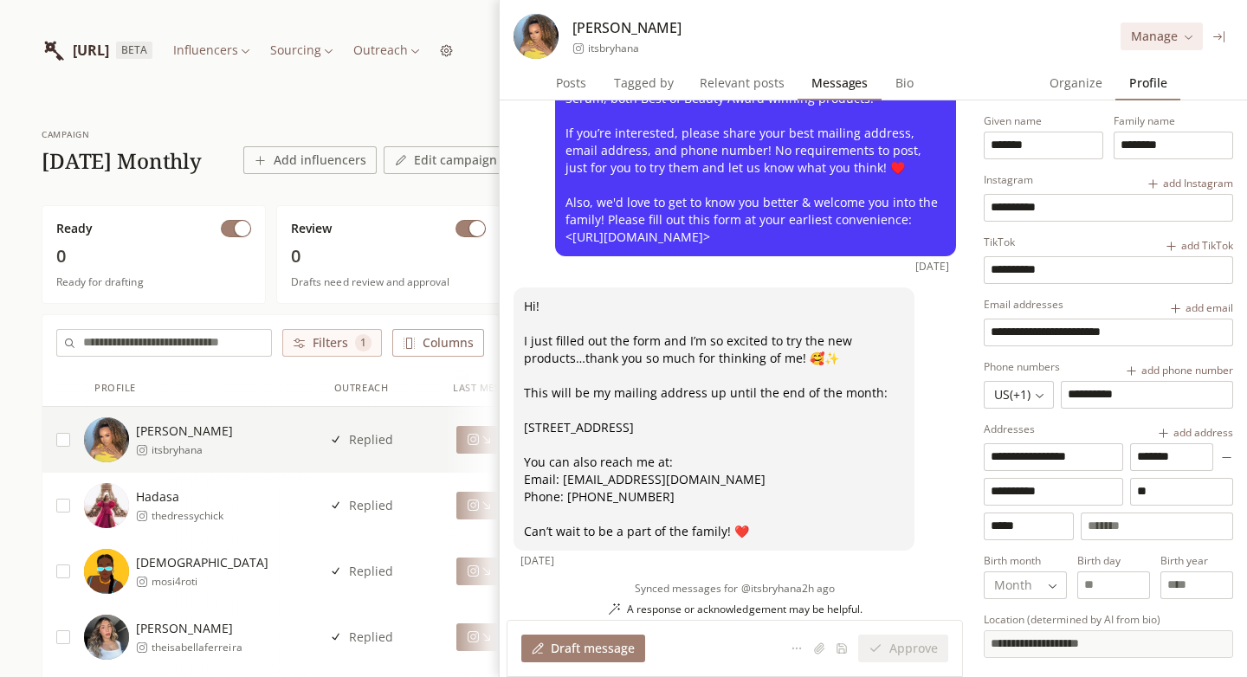
scroll to position [114, 0]
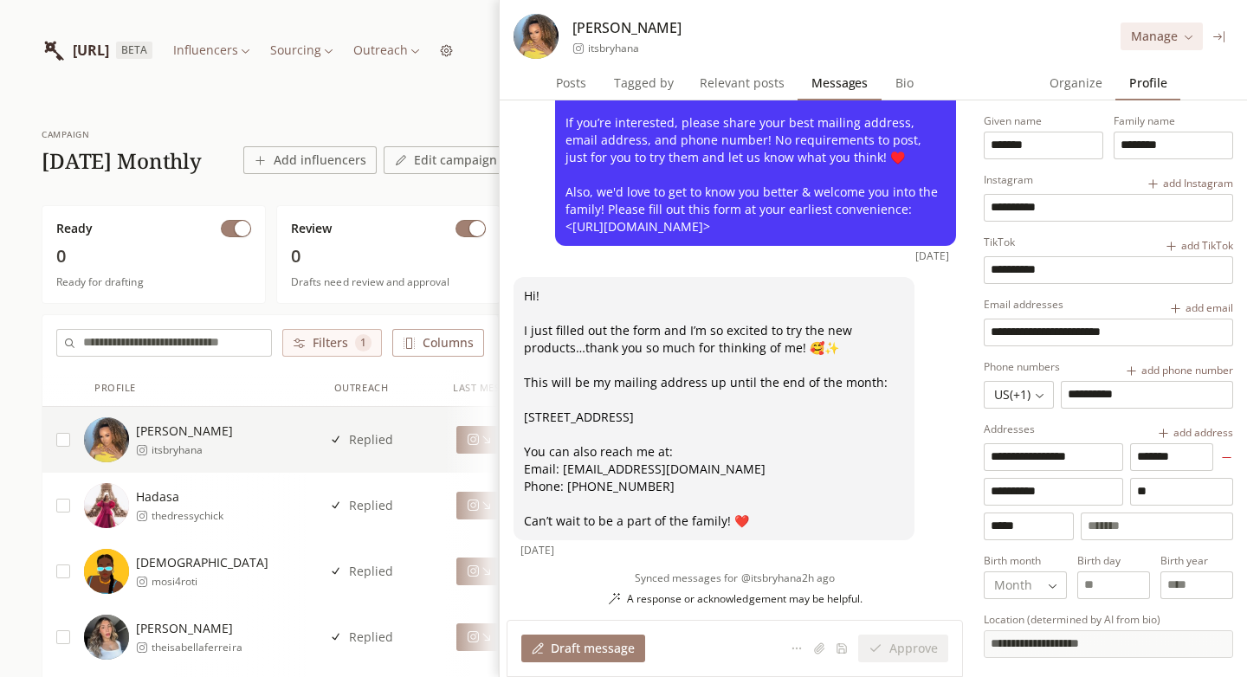
click at [1220, 33] on icon at bounding box center [1220, 36] width 13 height 13
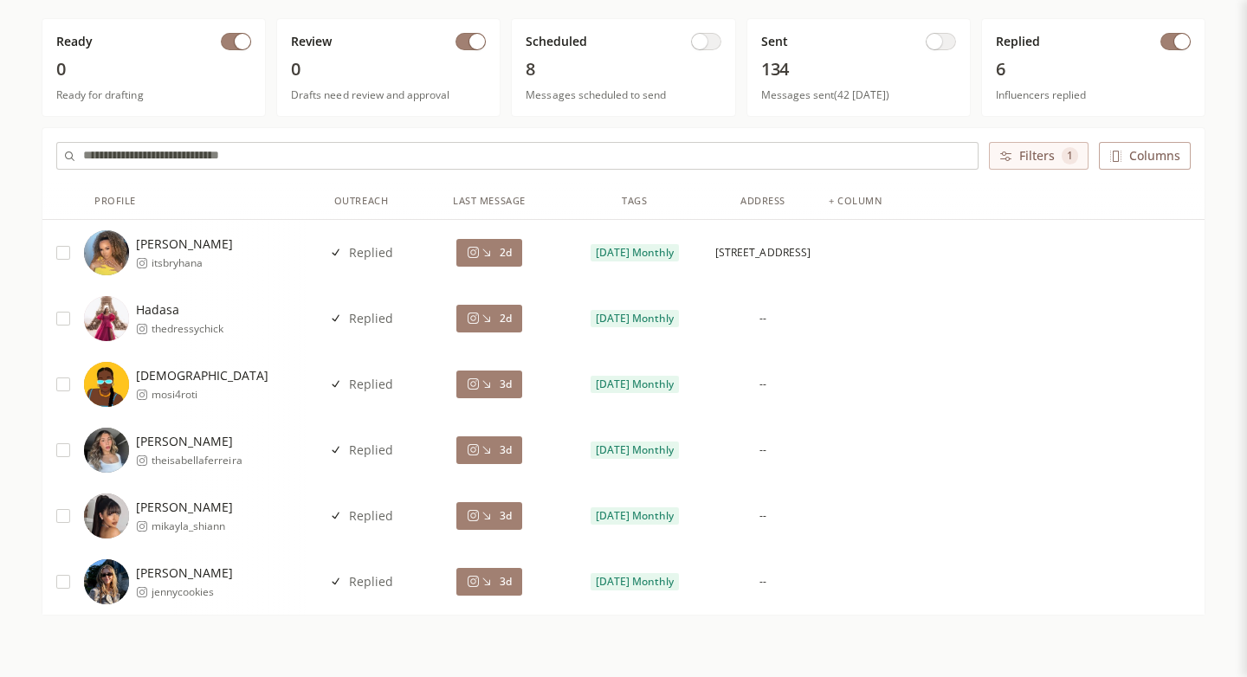
scroll to position [261, 0]
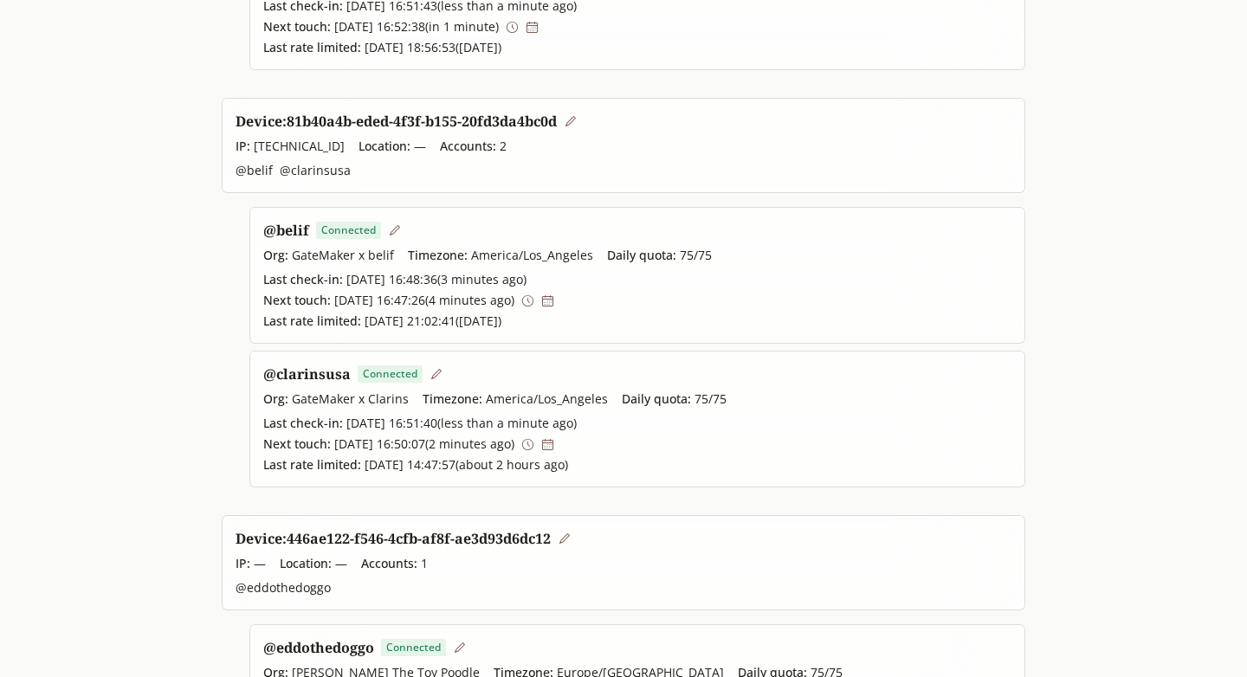
scroll to position [477, 0]
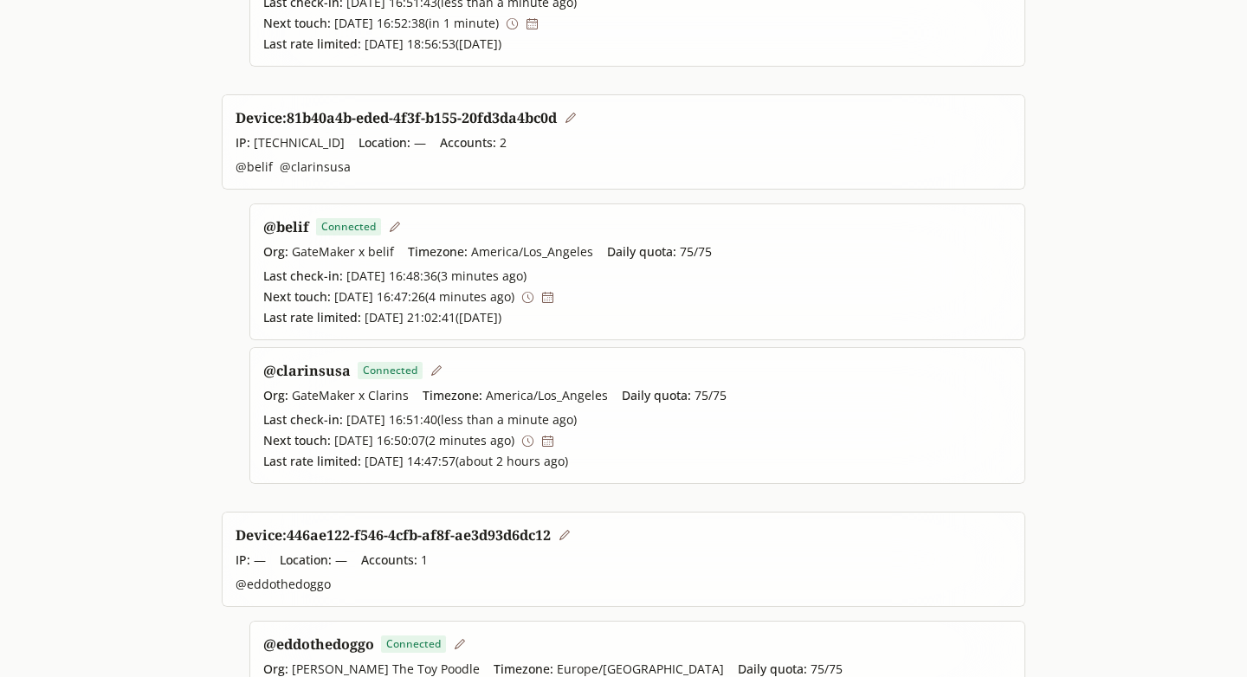
click at [328, 375] on link "@ clarinsusa" at bounding box center [306, 370] width 87 height 19
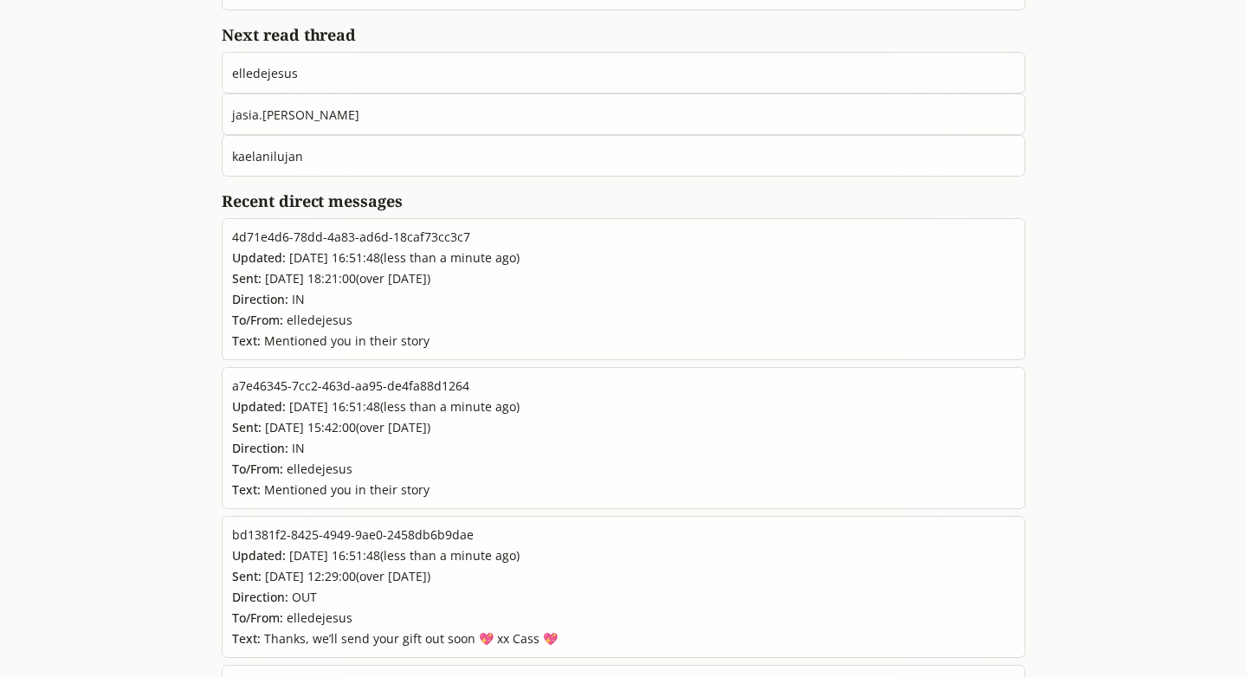
scroll to position [809, 0]
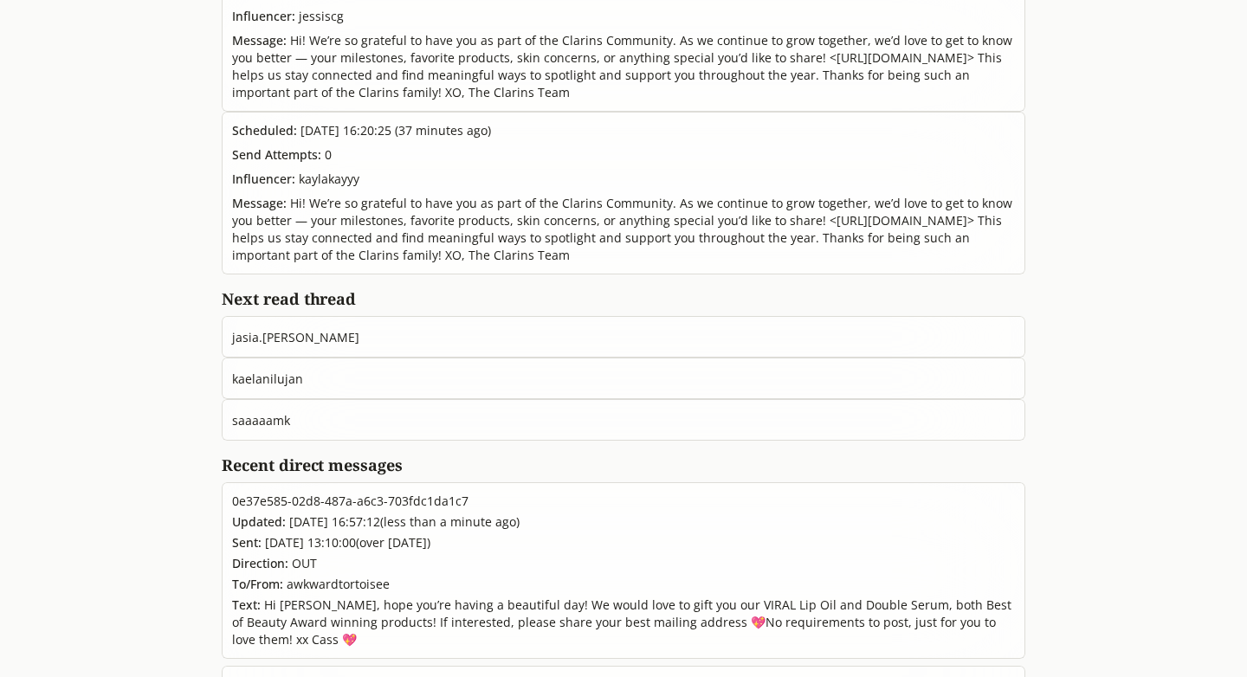
scroll to position [560, 0]
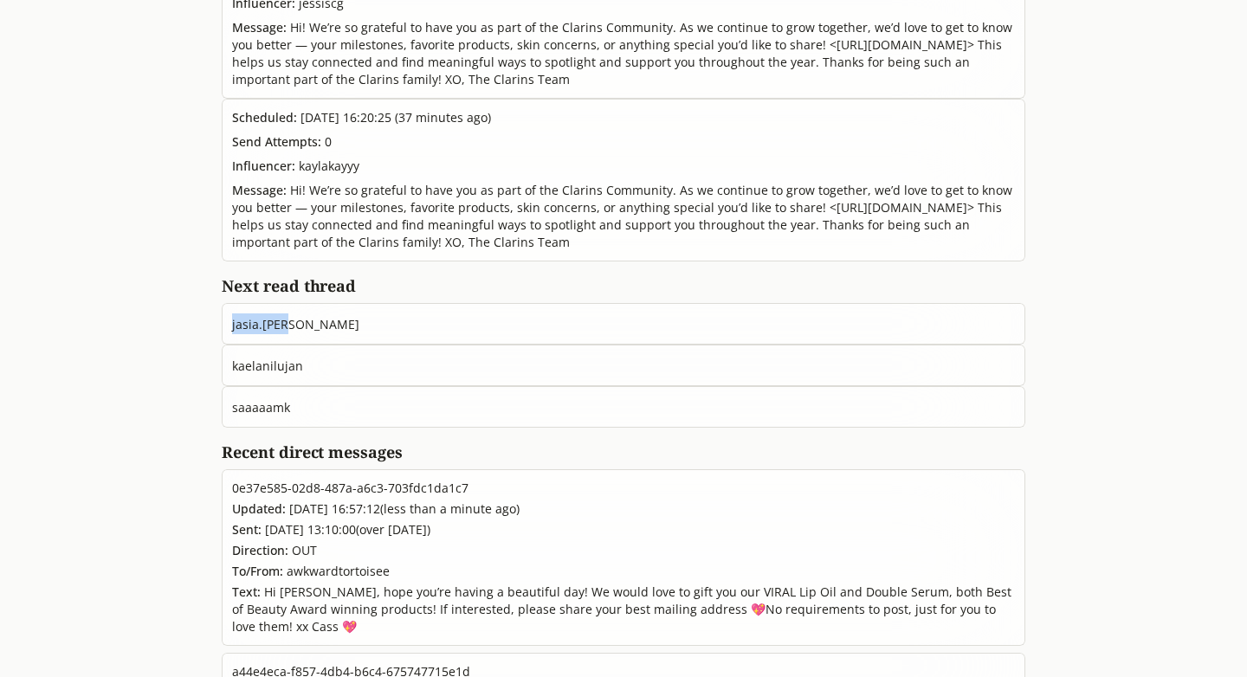
drag, startPoint x: 231, startPoint y: 379, endPoint x: 417, endPoint y: 379, distance: 185.4
click at [417, 345] on div "jasia.[PERSON_NAME]" at bounding box center [624, 324] width 804 height 42
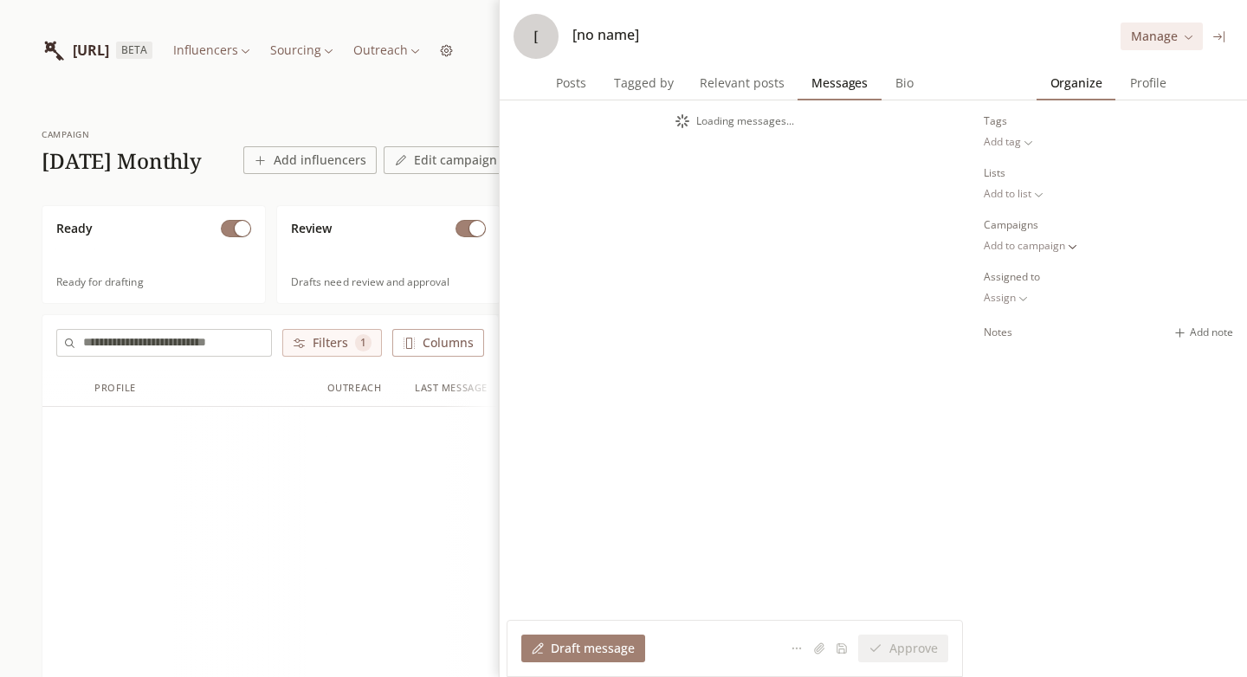
scroll to position [76, 0]
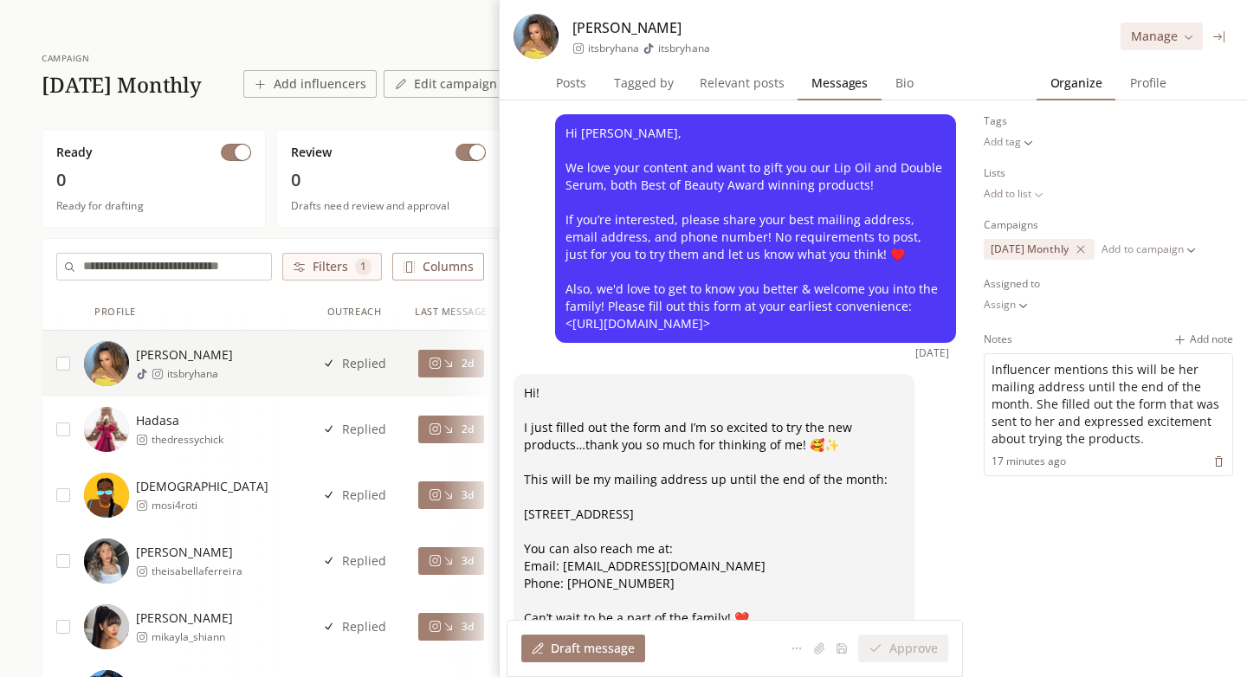
click at [1217, 42] on icon at bounding box center [1220, 36] width 13 height 13
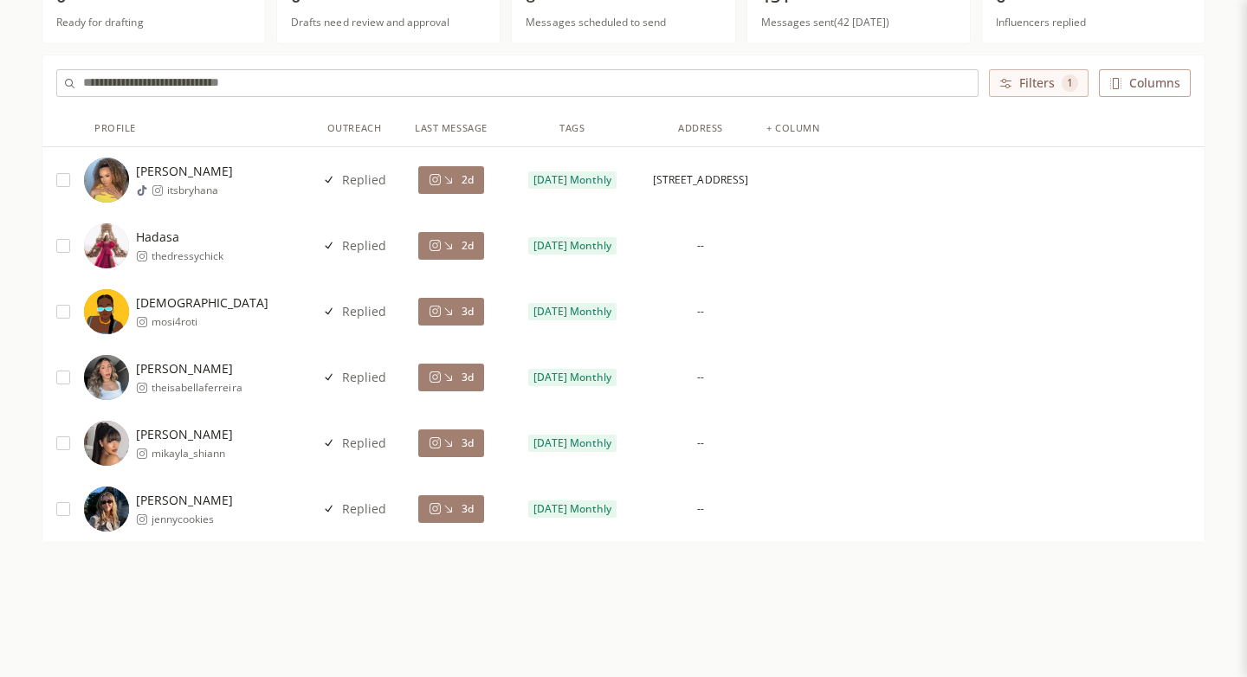
scroll to position [261, 0]
click at [452, 247] on icon at bounding box center [448, 244] width 13 height 13
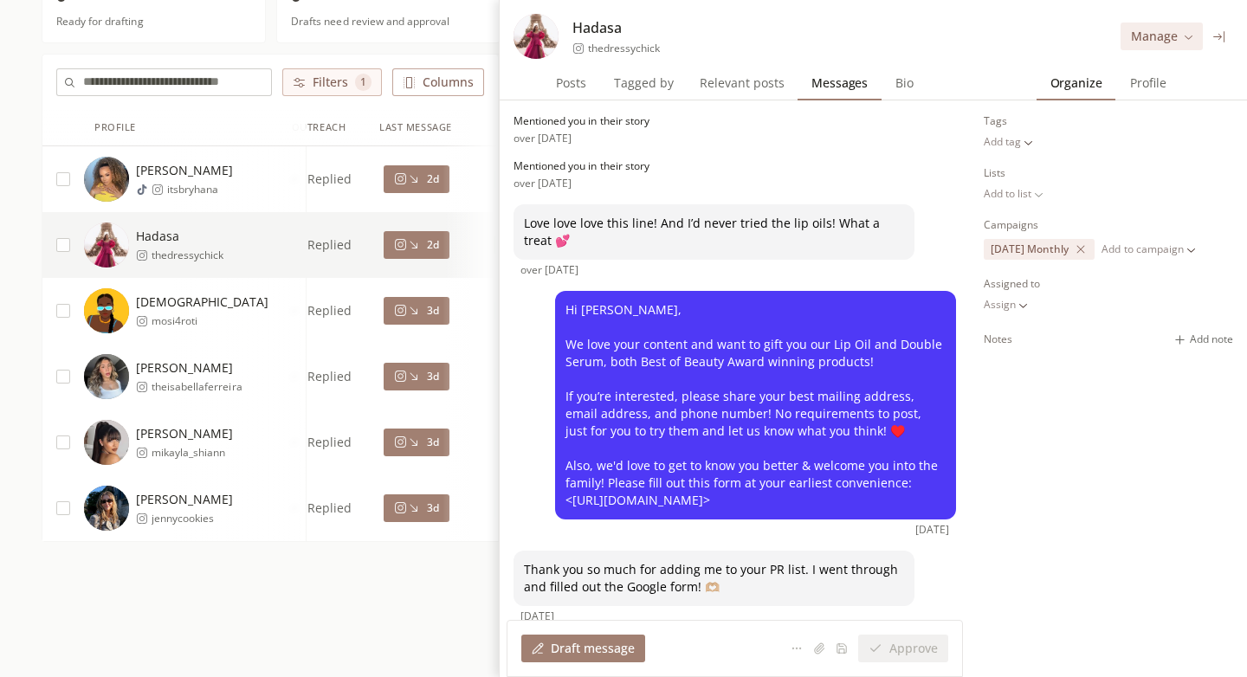
scroll to position [66, 0]
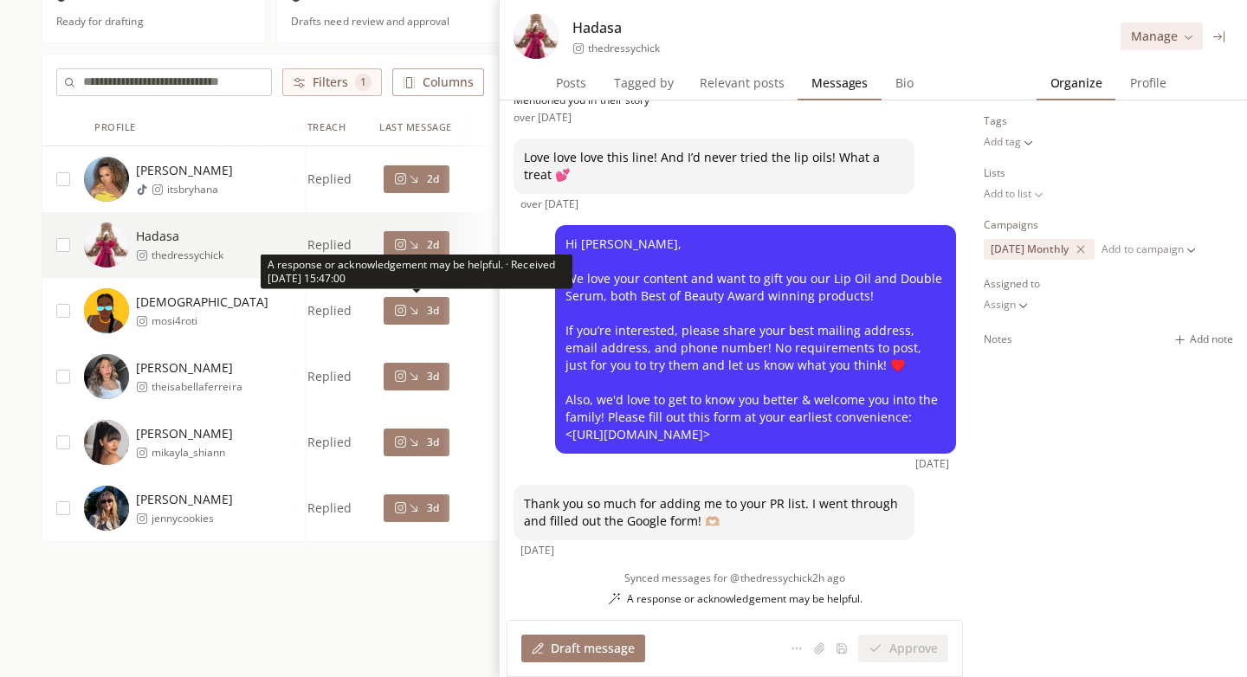
click at [418, 310] on icon at bounding box center [413, 310] width 13 height 13
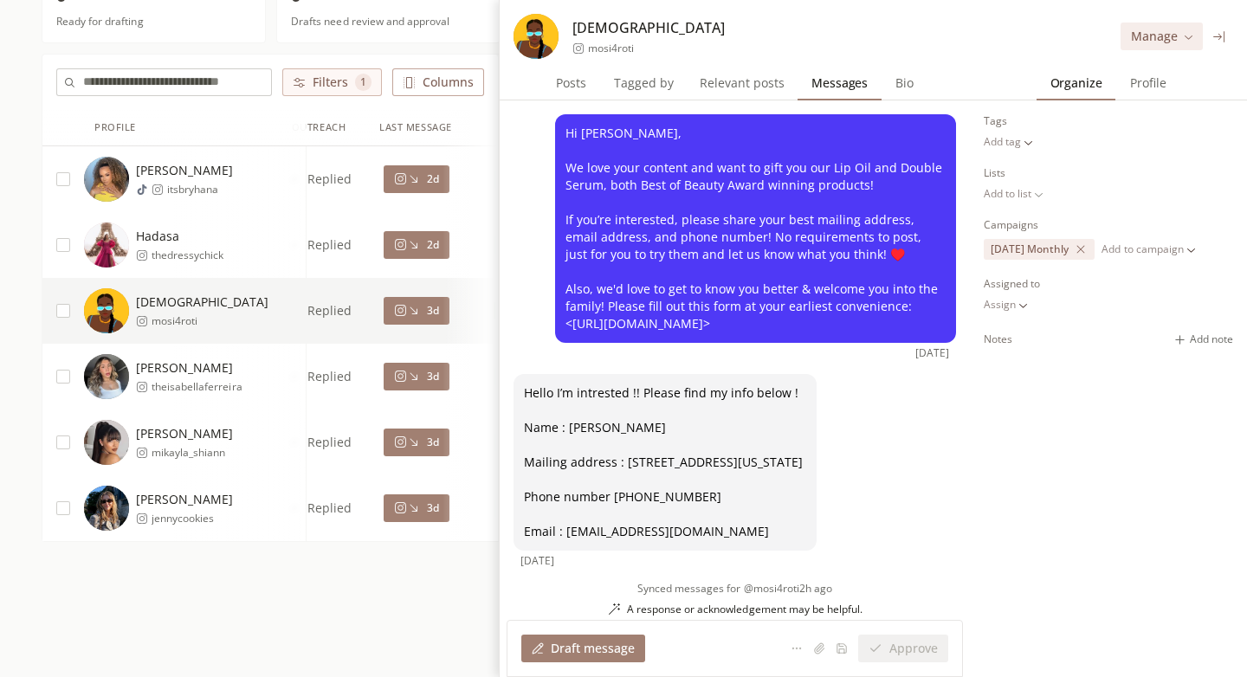
click at [1138, 86] on span "Profile" at bounding box center [1149, 83] width 50 height 24
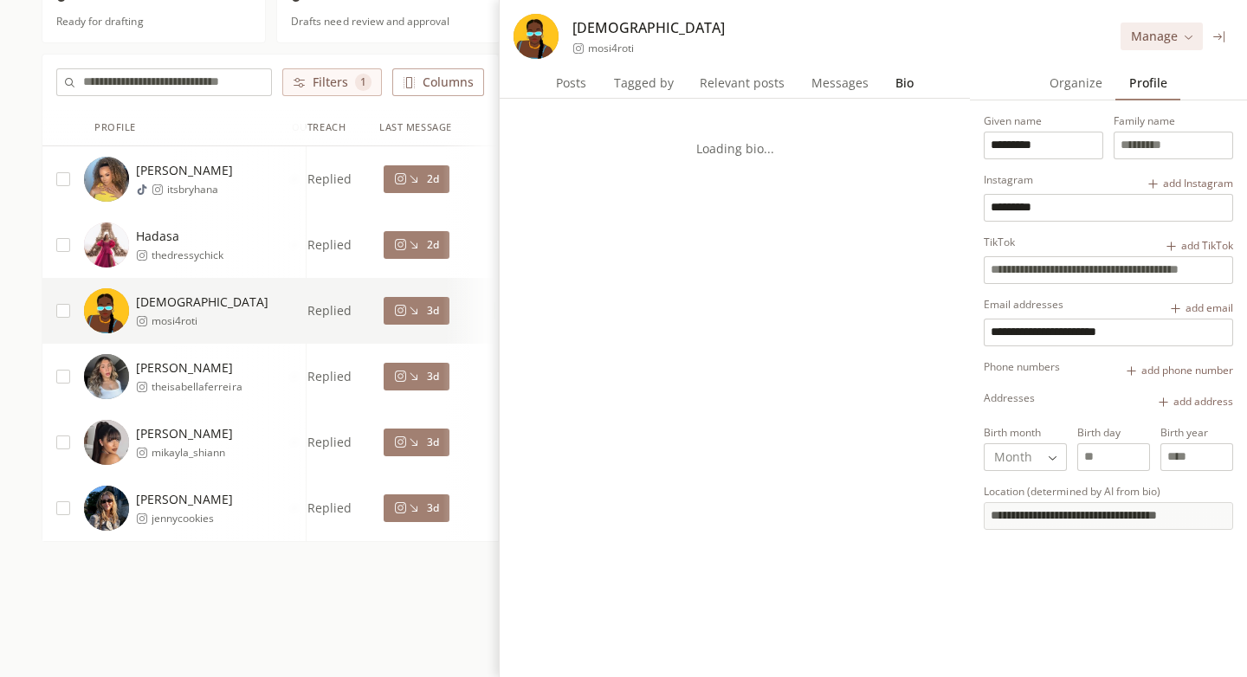
click at [896, 94] on span "Bio" at bounding box center [905, 83] width 32 height 24
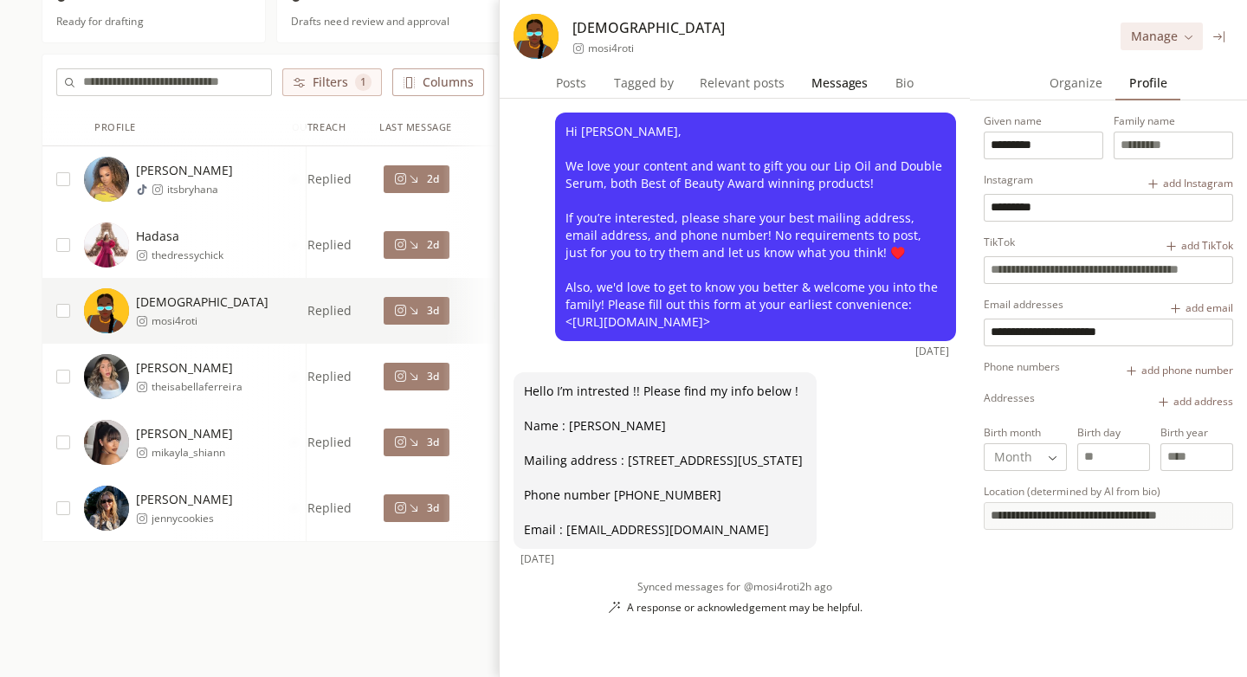
click at [841, 80] on span "Messages" at bounding box center [840, 83] width 70 height 24
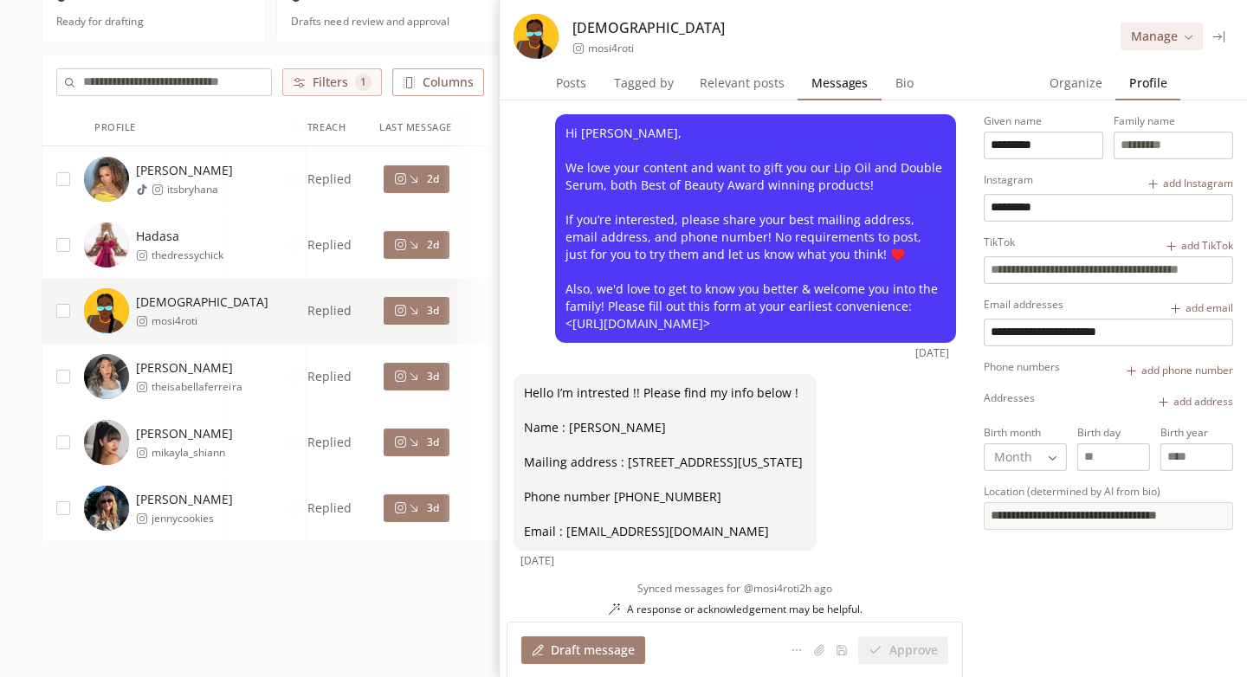
type input "********"
type input "*****"
type input "**********"
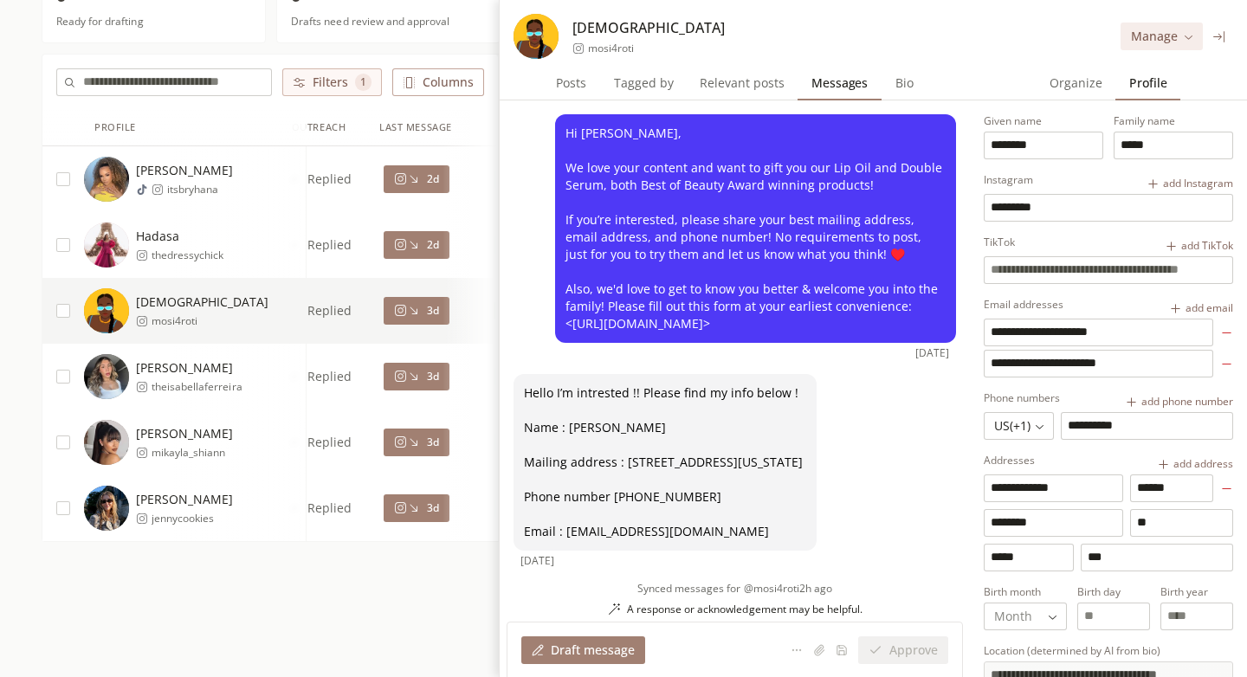
click at [606, 50] on span "mosi4roti" at bounding box center [611, 49] width 46 height 14
click at [389, 376] on button "3d" at bounding box center [417, 377] width 66 height 28
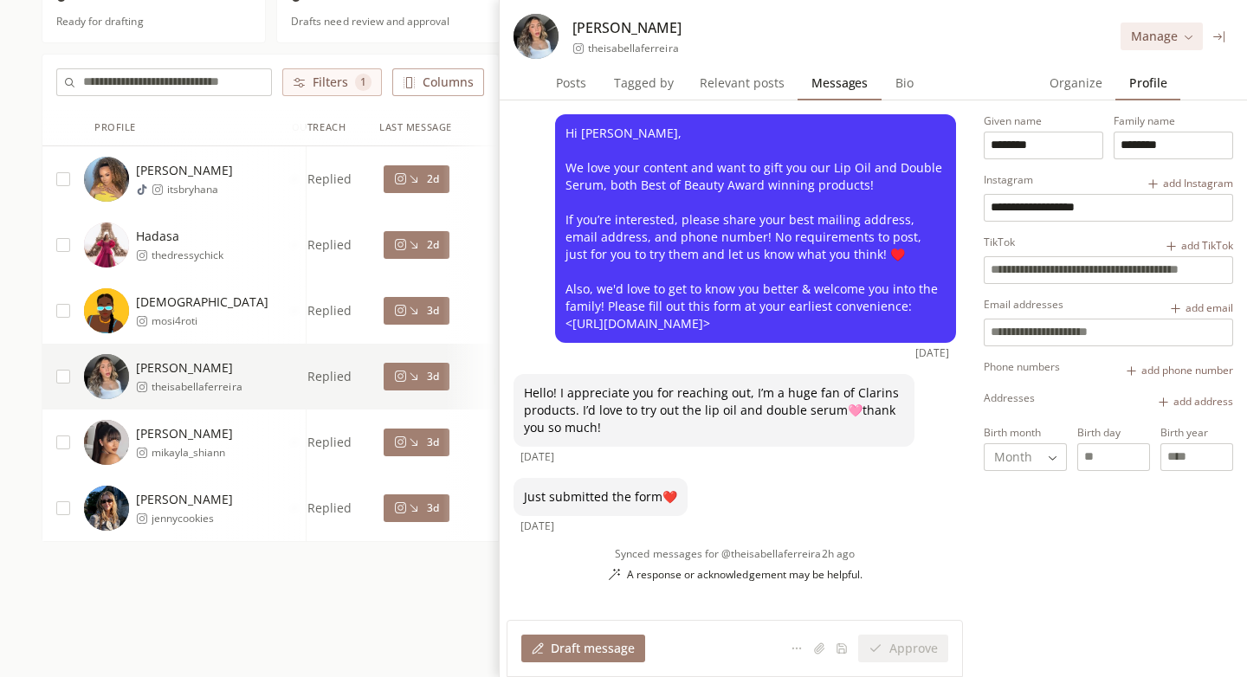
scroll to position [1, 0]
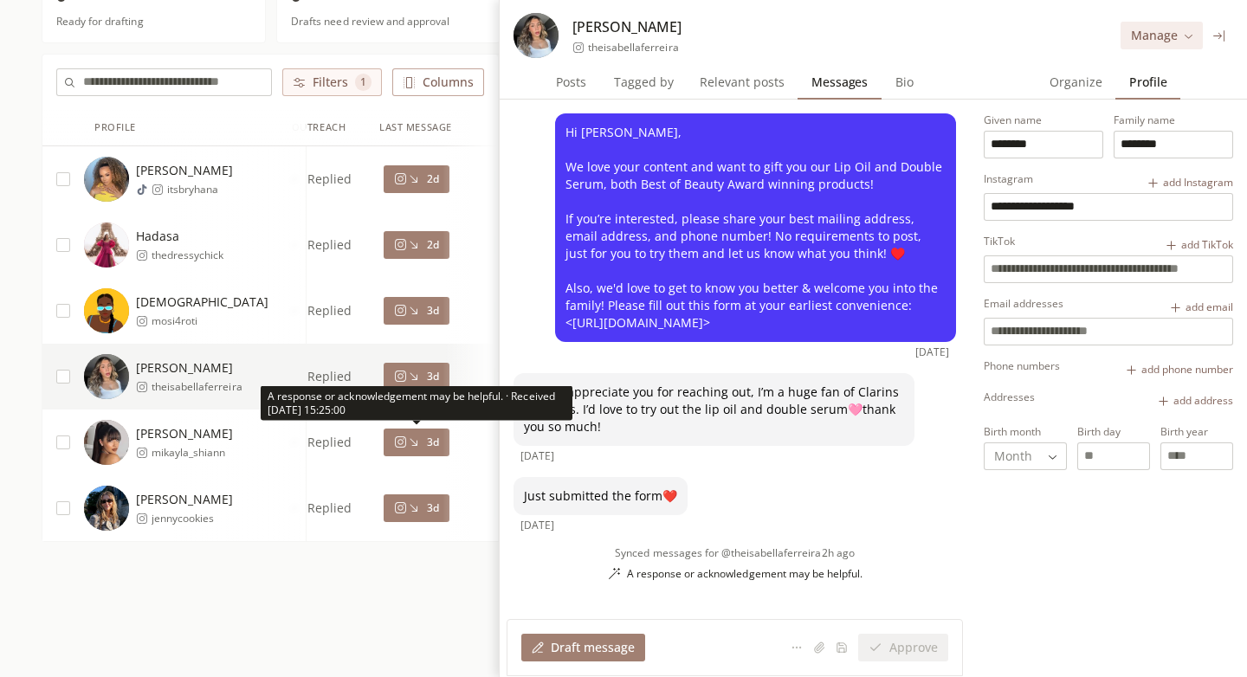
click at [419, 450] on button "3d" at bounding box center [417, 443] width 66 height 28
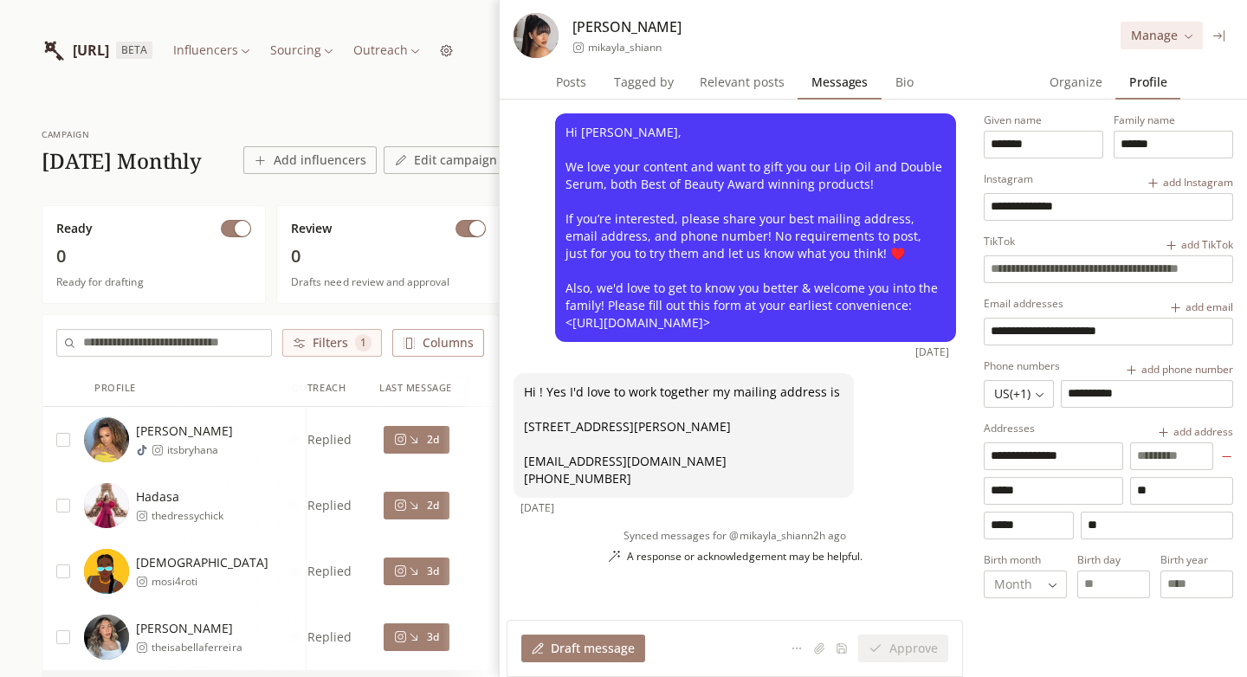
click at [1217, 35] on icon at bounding box center [1219, 35] width 11 height 11
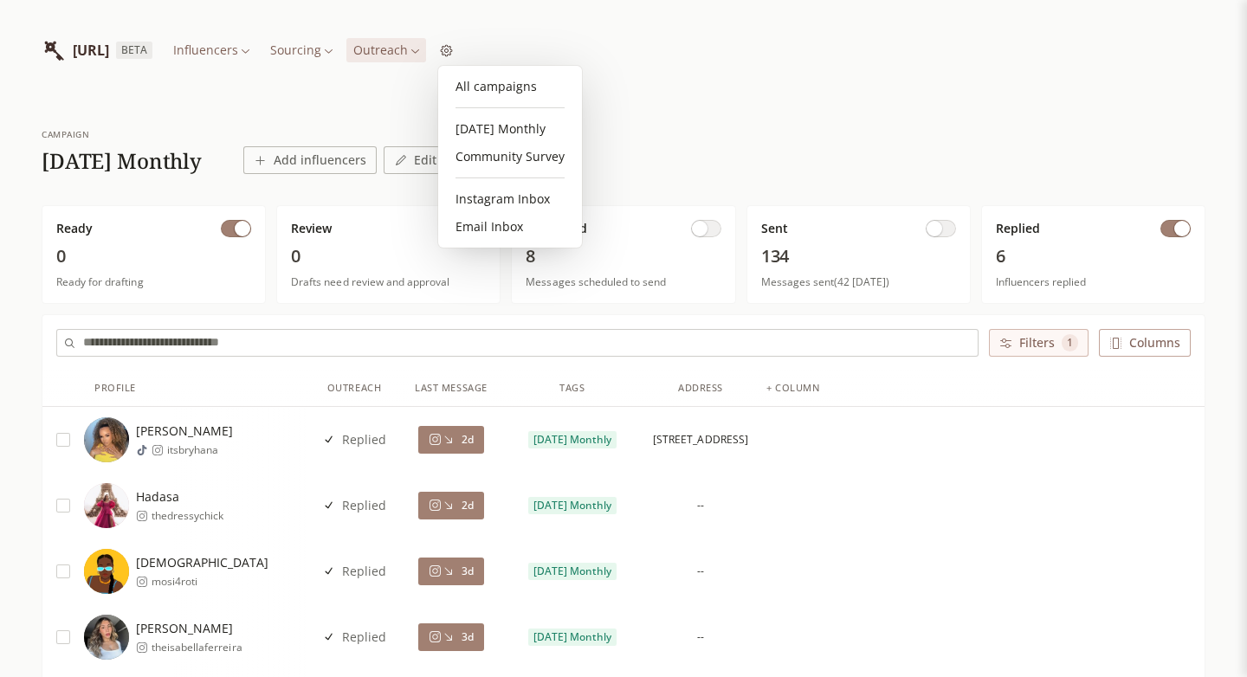
click at [476, 53] on html "INFLUENCERLIST.AI BETA Influencers Sourcing Outreach campaign 2025 October Mont…" at bounding box center [623, 469] width 1247 height 938
click at [507, 157] on link "Community Survey" at bounding box center [510, 157] width 130 height 28
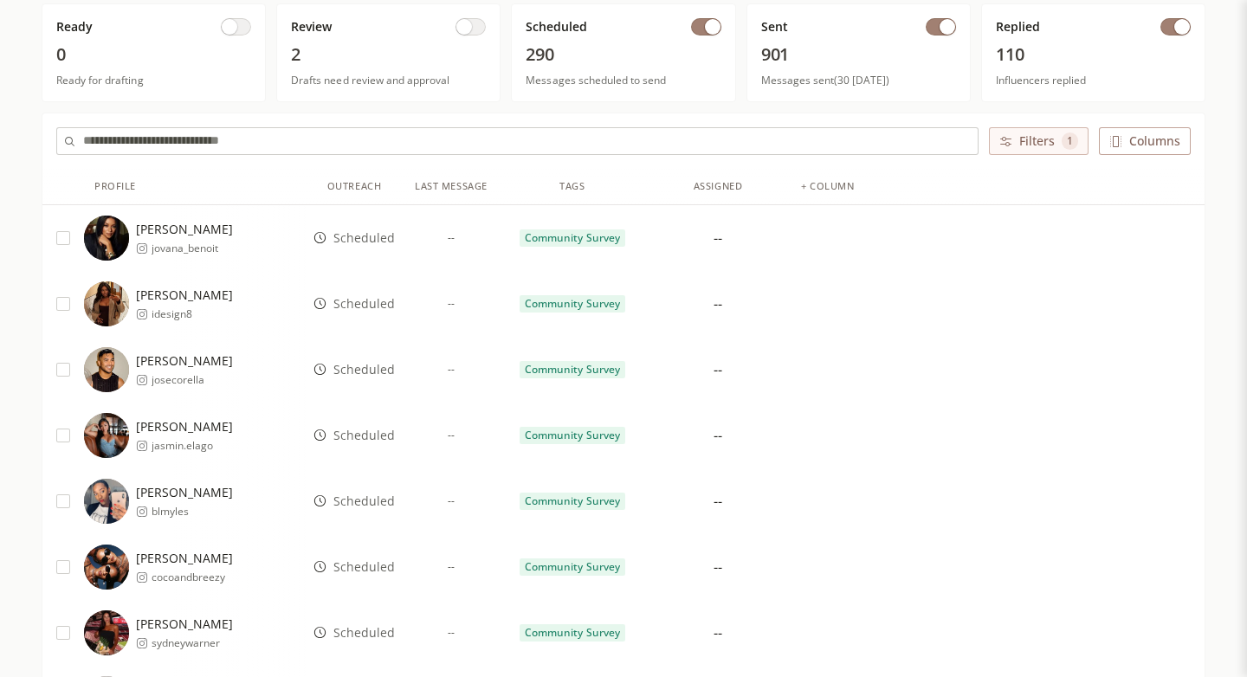
scroll to position [165, 0]
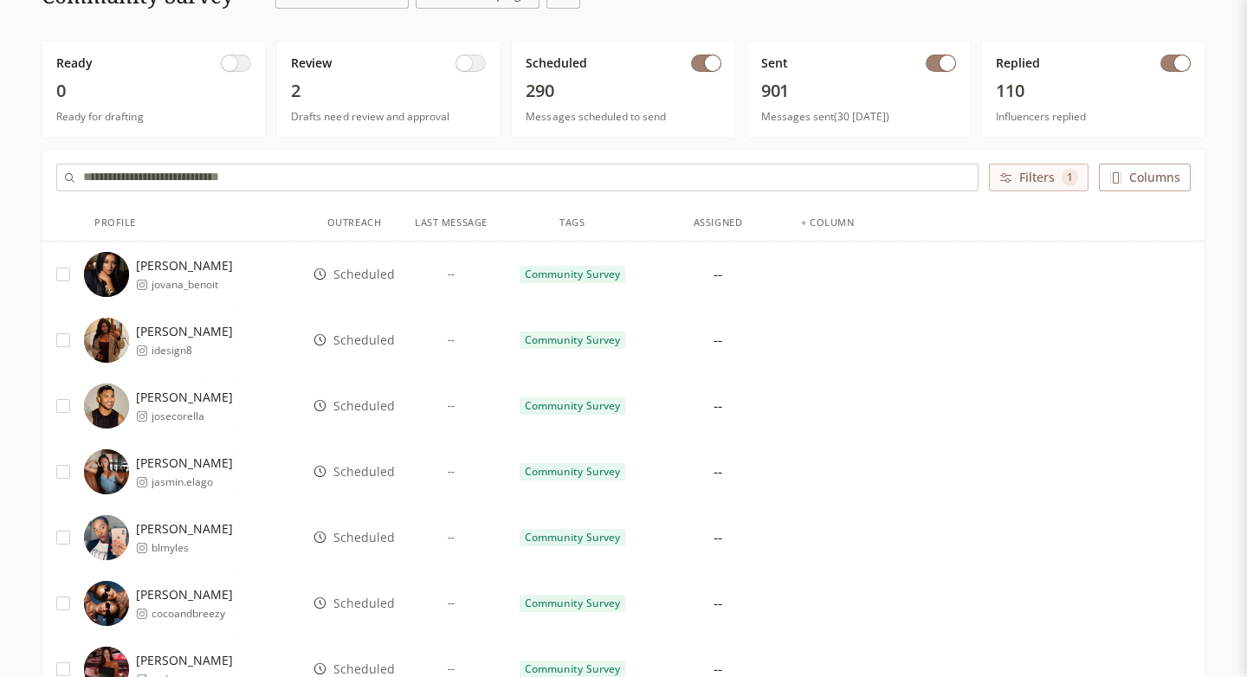
click at [948, 70] on span "button" at bounding box center [948, 63] width 16 height 16
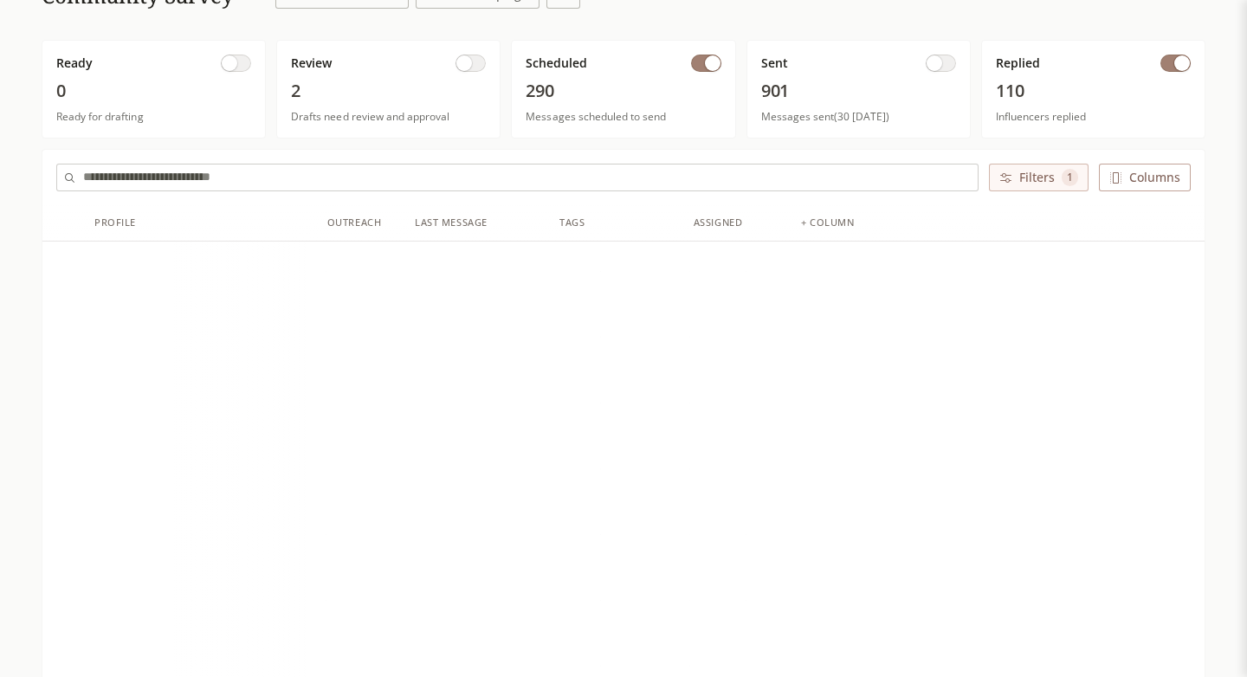
click at [714, 63] on span "button" at bounding box center [713, 63] width 16 height 16
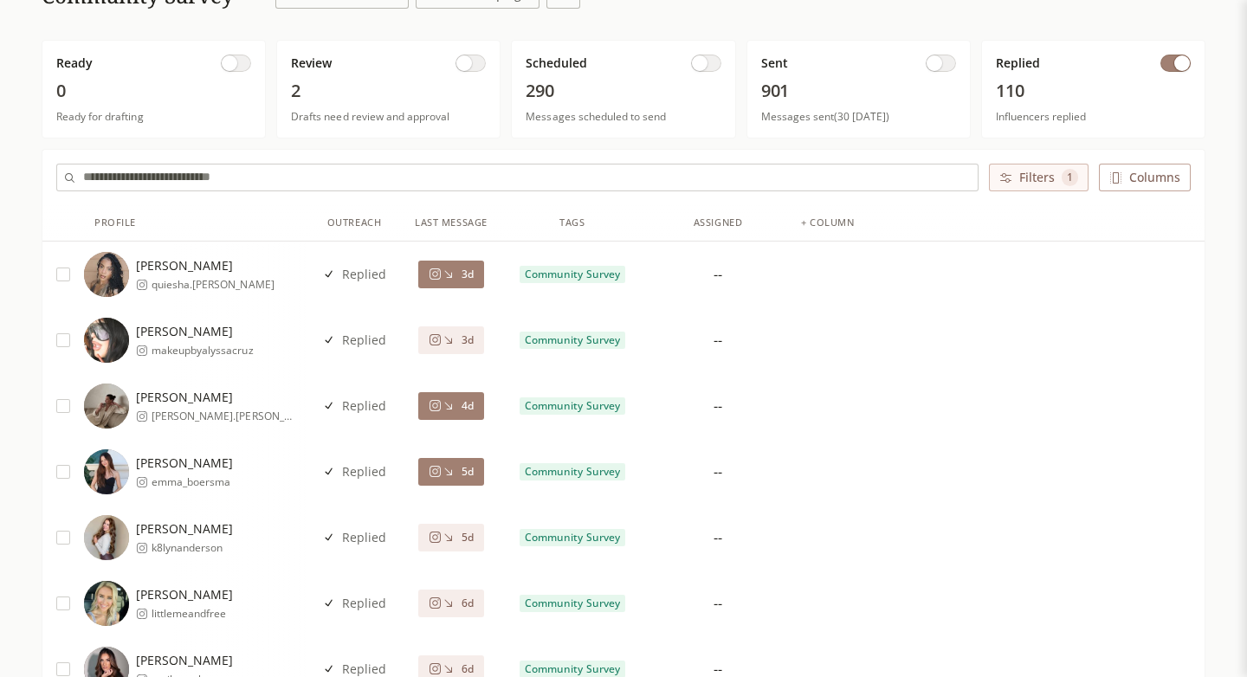
click at [462, 276] on span "3d" at bounding box center [468, 275] width 12 height 14
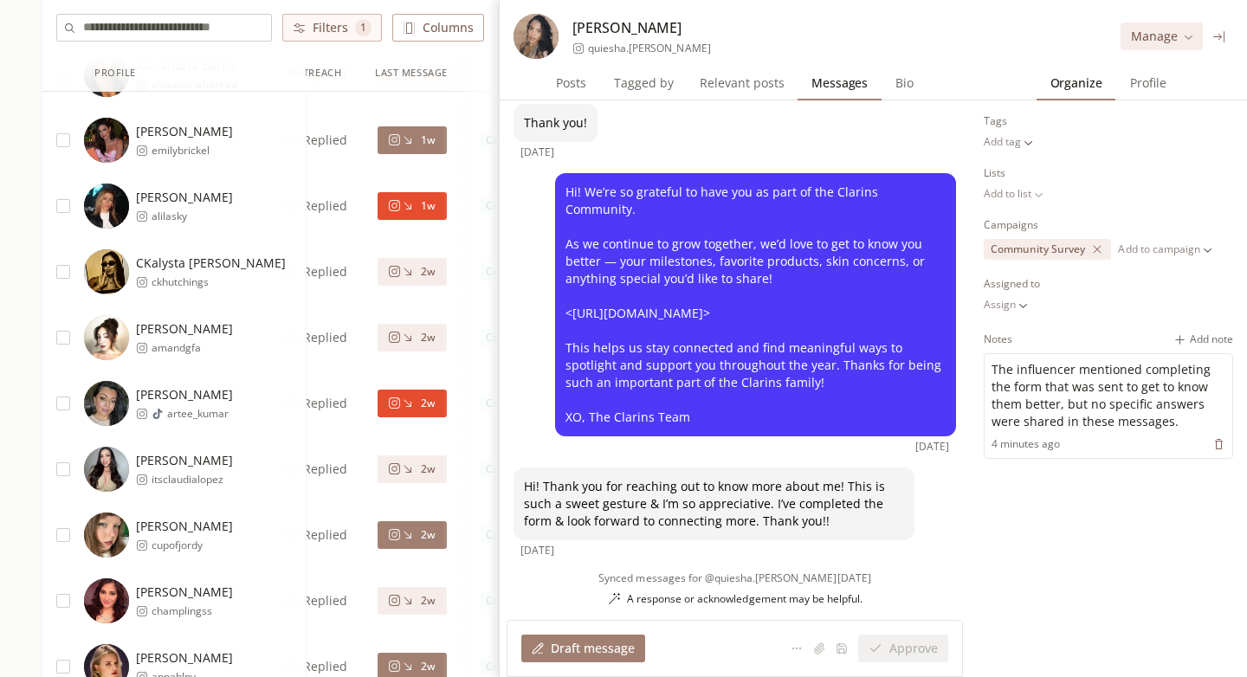
scroll to position [1668, 0]
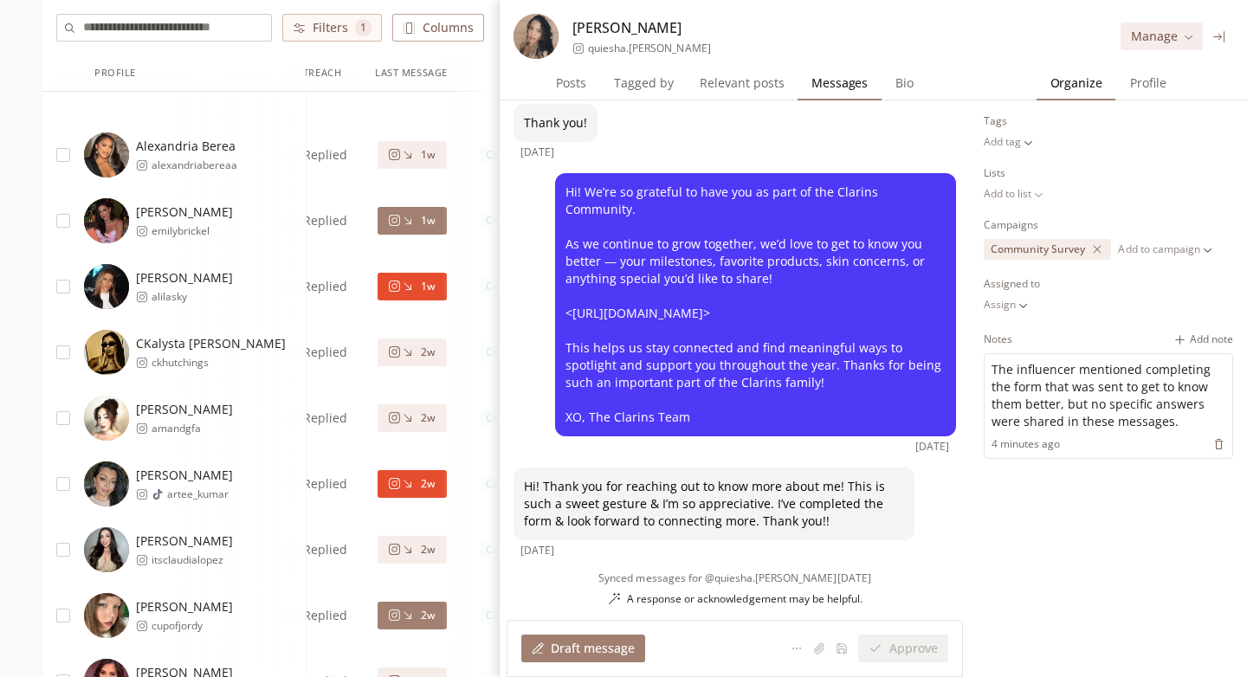
click at [411, 285] on icon at bounding box center [409, 287] width 8 height 8
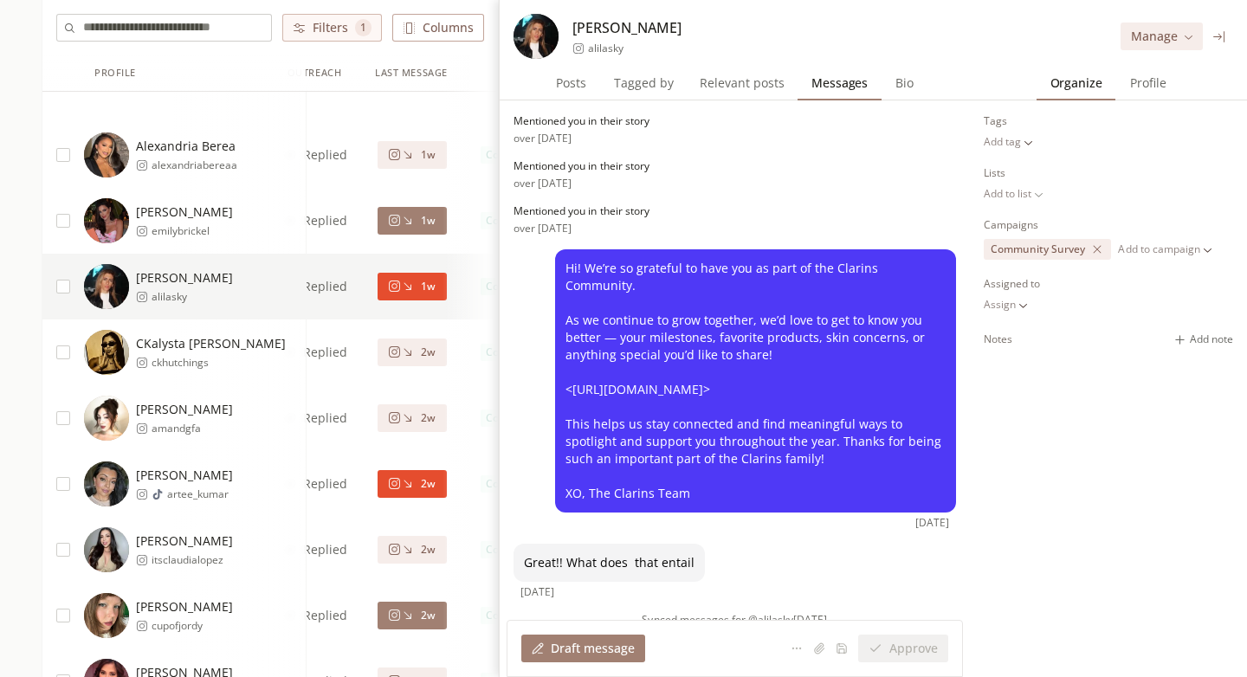
scroll to position [42, 0]
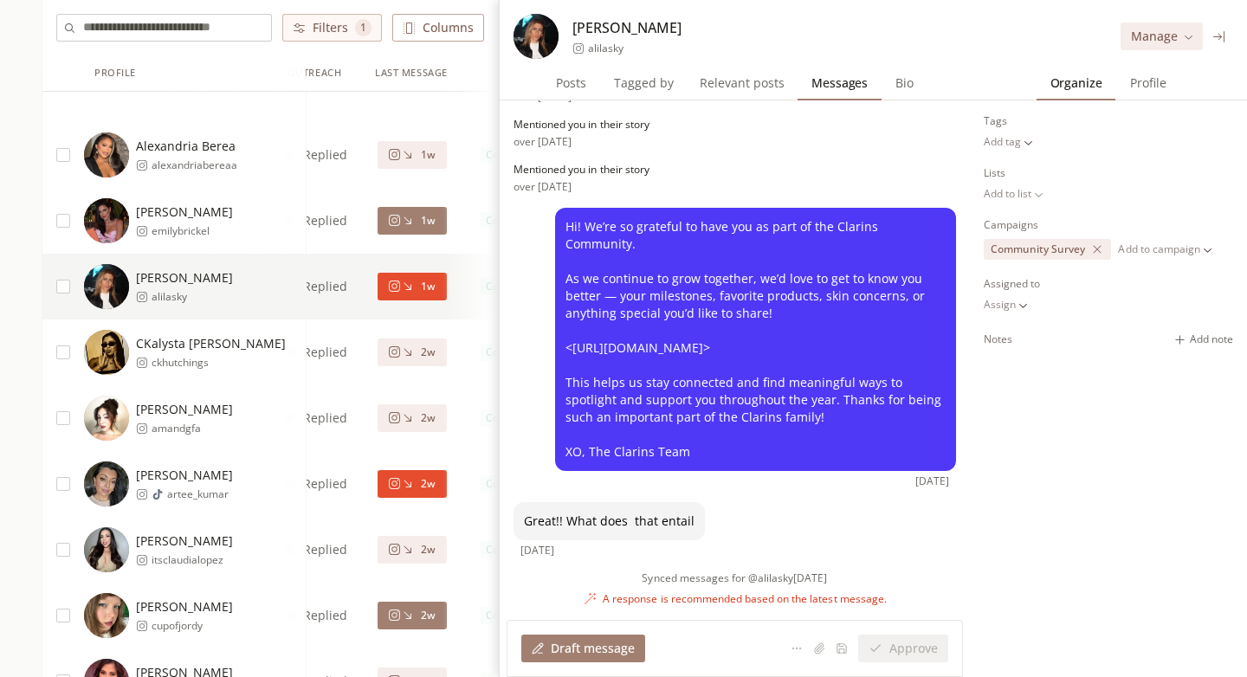
click at [414, 477] on div "2w" at bounding box center [412, 484] width 48 height 14
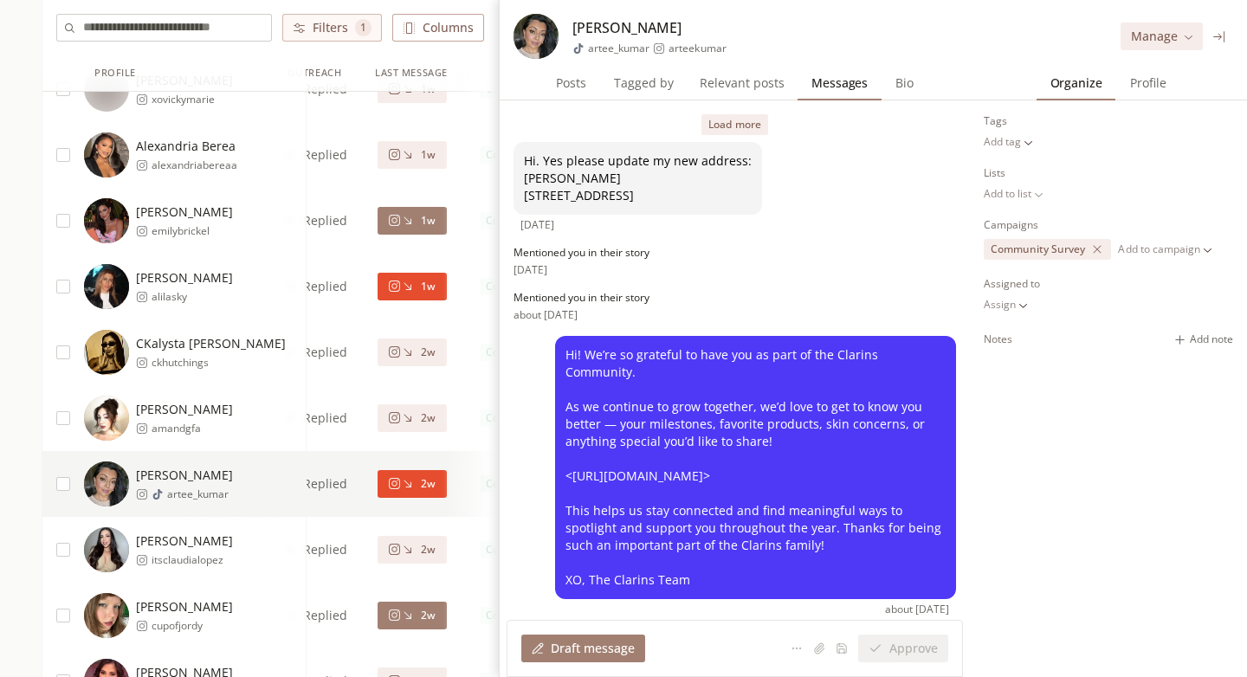
scroll to position [146, 0]
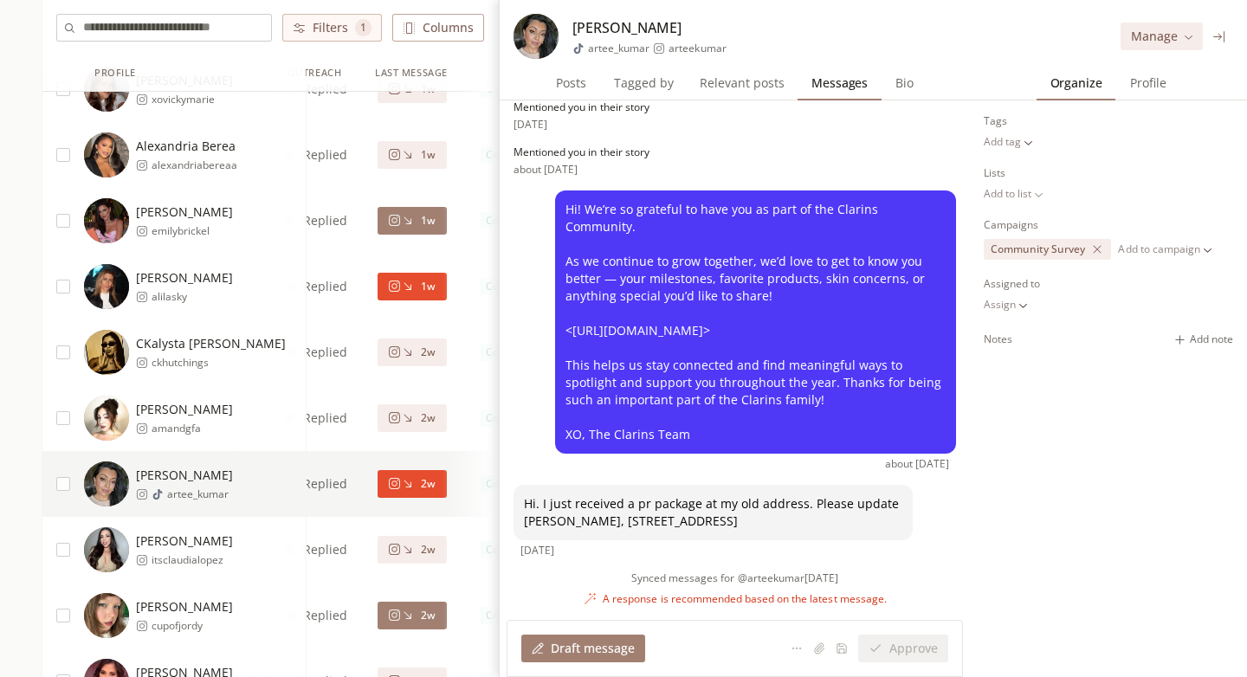
click at [1145, 82] on span "Profile" at bounding box center [1149, 83] width 50 height 24
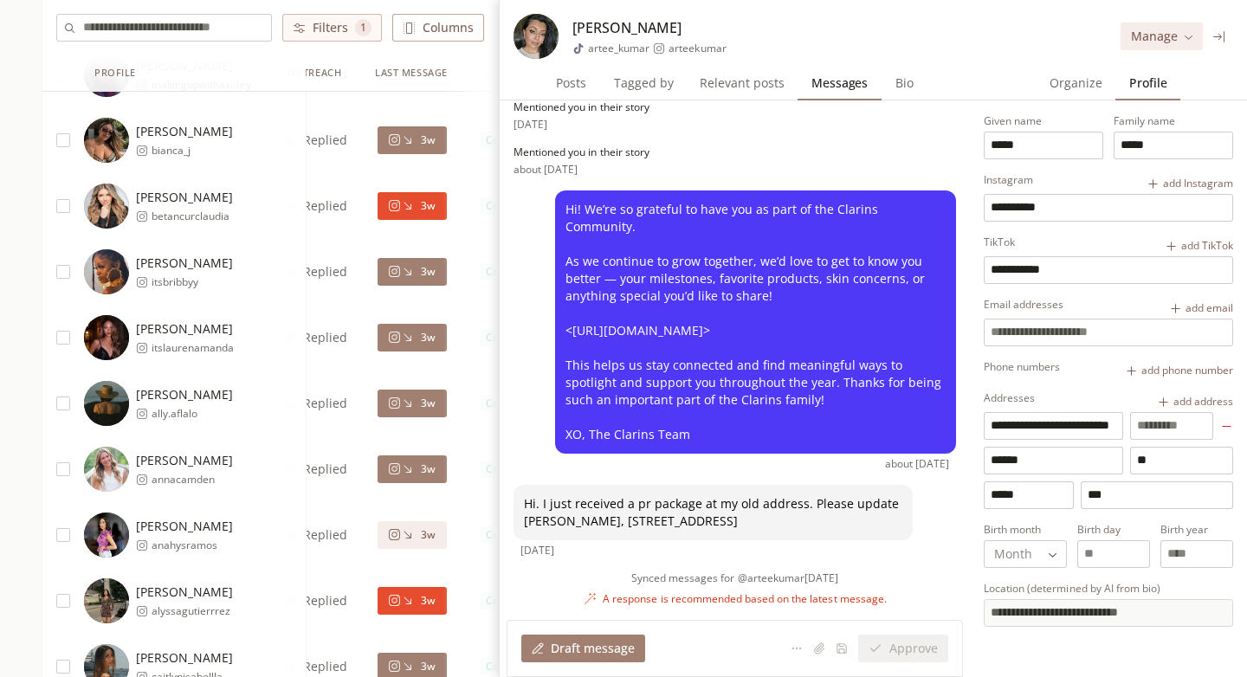
scroll to position [3370, 0]
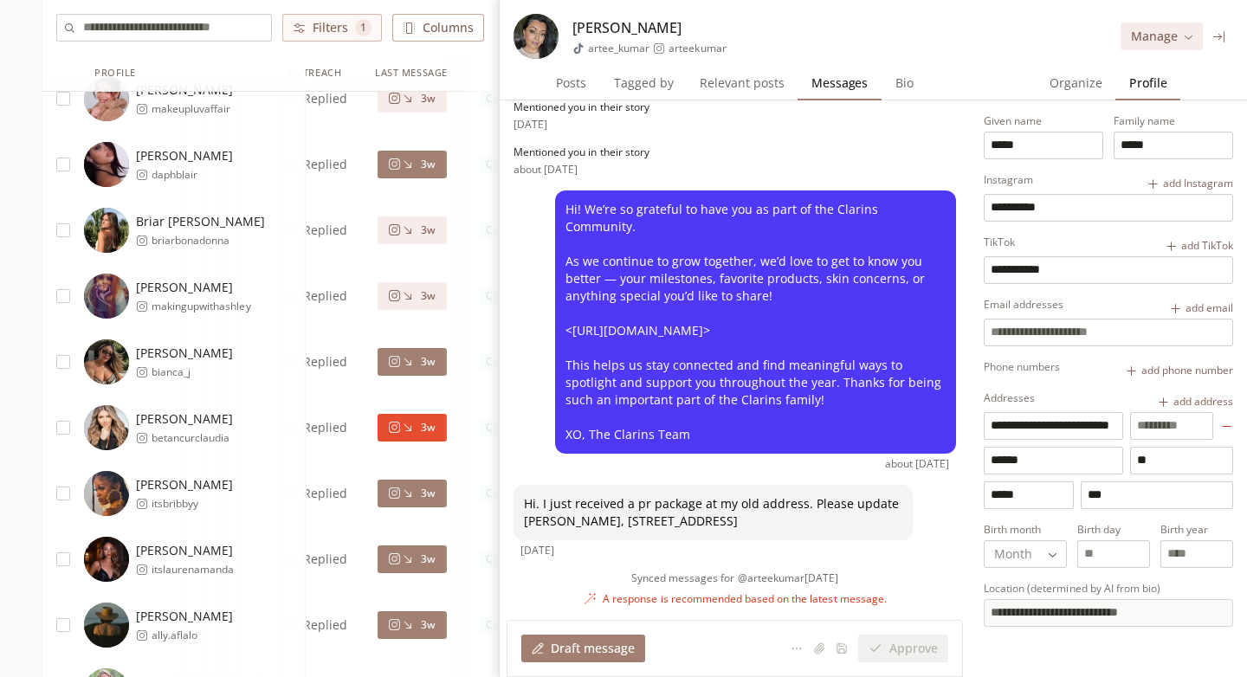
click at [420, 435] on button "3w" at bounding box center [412, 428] width 68 height 28
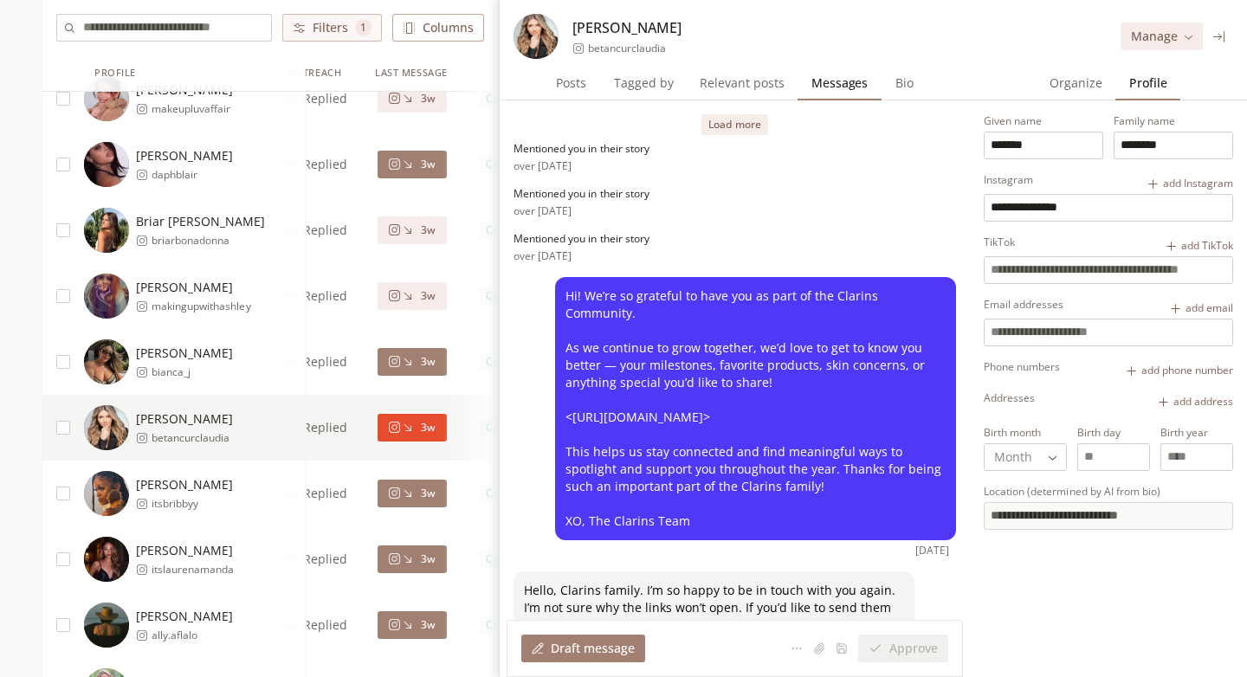
scroll to position [15, 0]
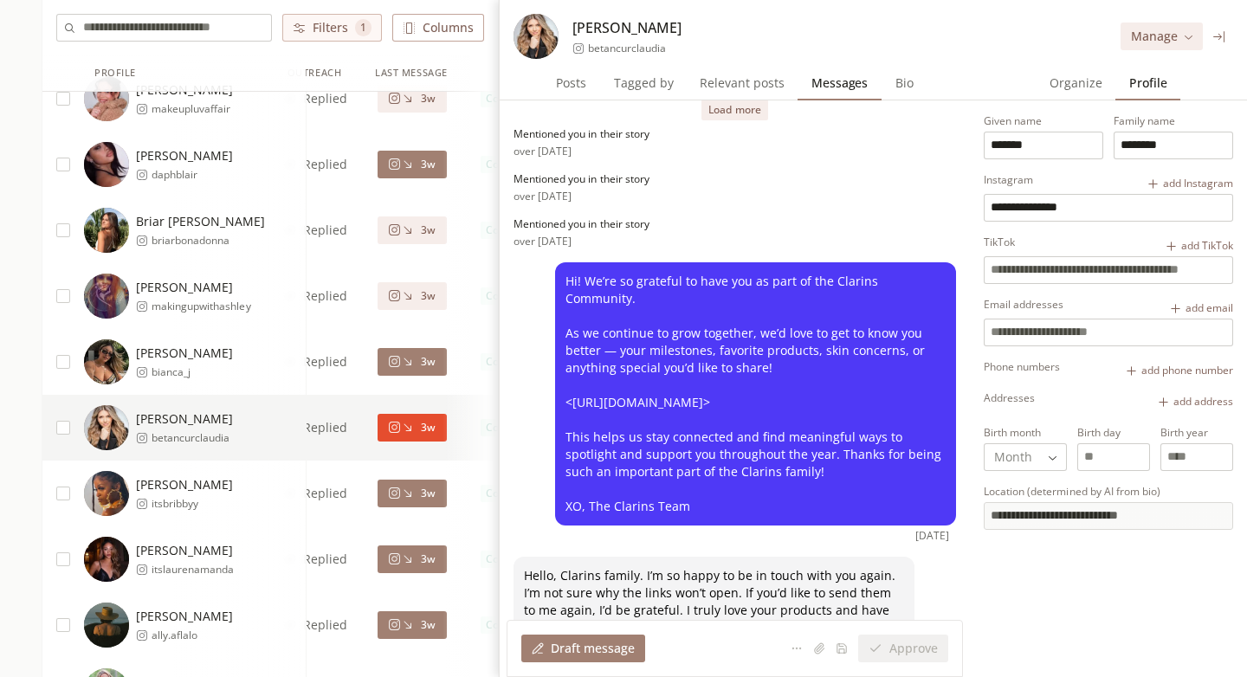
click at [742, 403] on span "Hi! We’re so grateful to have you as part of the Clarins Community. As we conti…" at bounding box center [756, 394] width 380 height 243
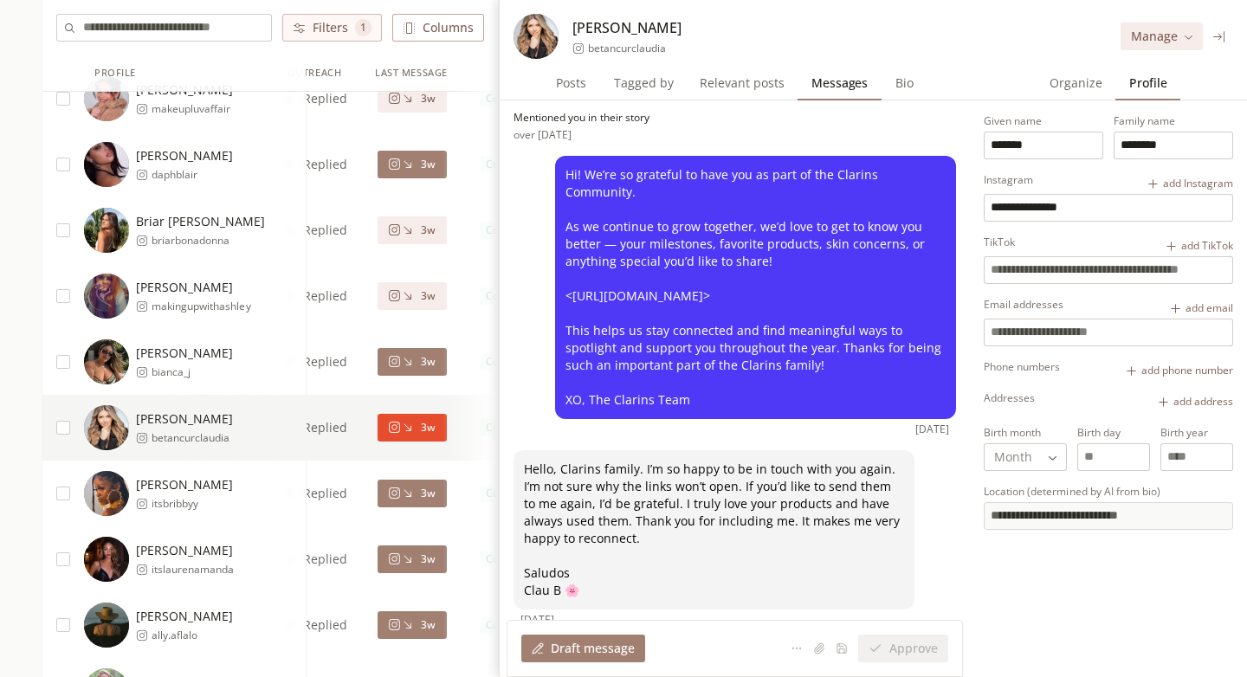
scroll to position [151, 0]
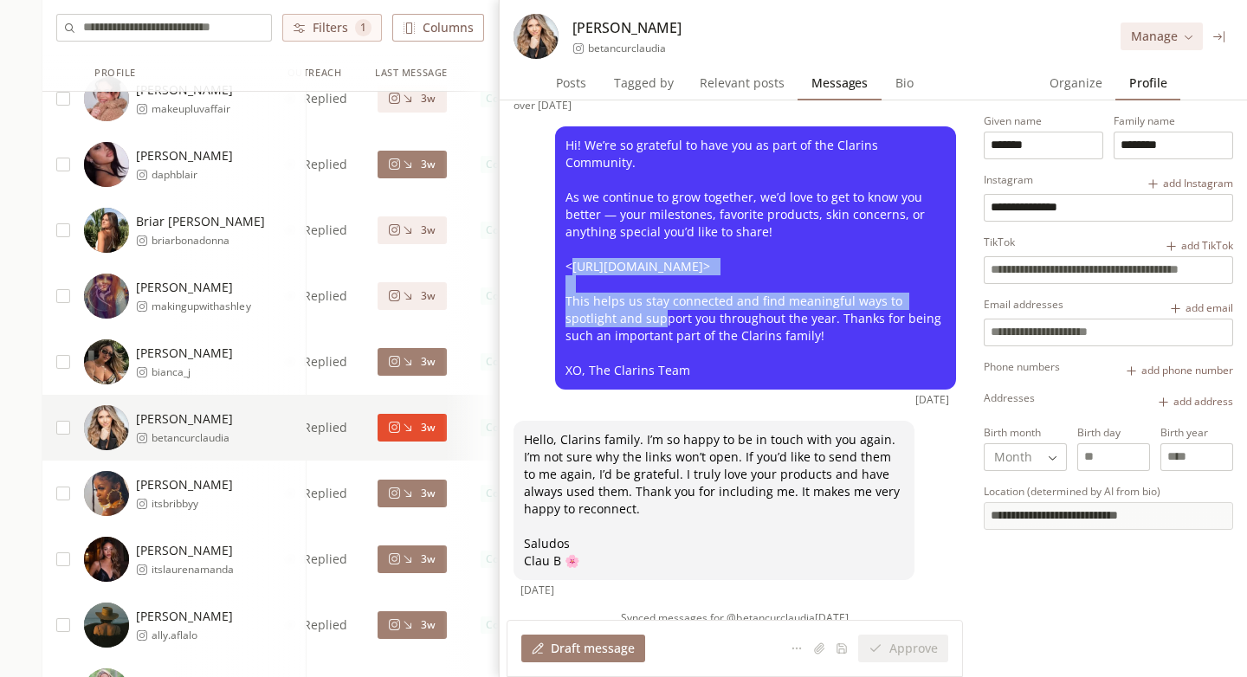
drag, startPoint x: 839, startPoint y: 268, endPoint x: 574, endPoint y: 250, distance: 264.8
click at [574, 250] on span "Hi! We’re so grateful to have you as part of the Clarins Community. As we conti…" at bounding box center [756, 258] width 380 height 243
copy span "https://docs.google.com/forms/d/e/1FAIpQLSdzOSTEm4TWxT1AYrDlpn4E5JtI81Pw4lVvfqE…"
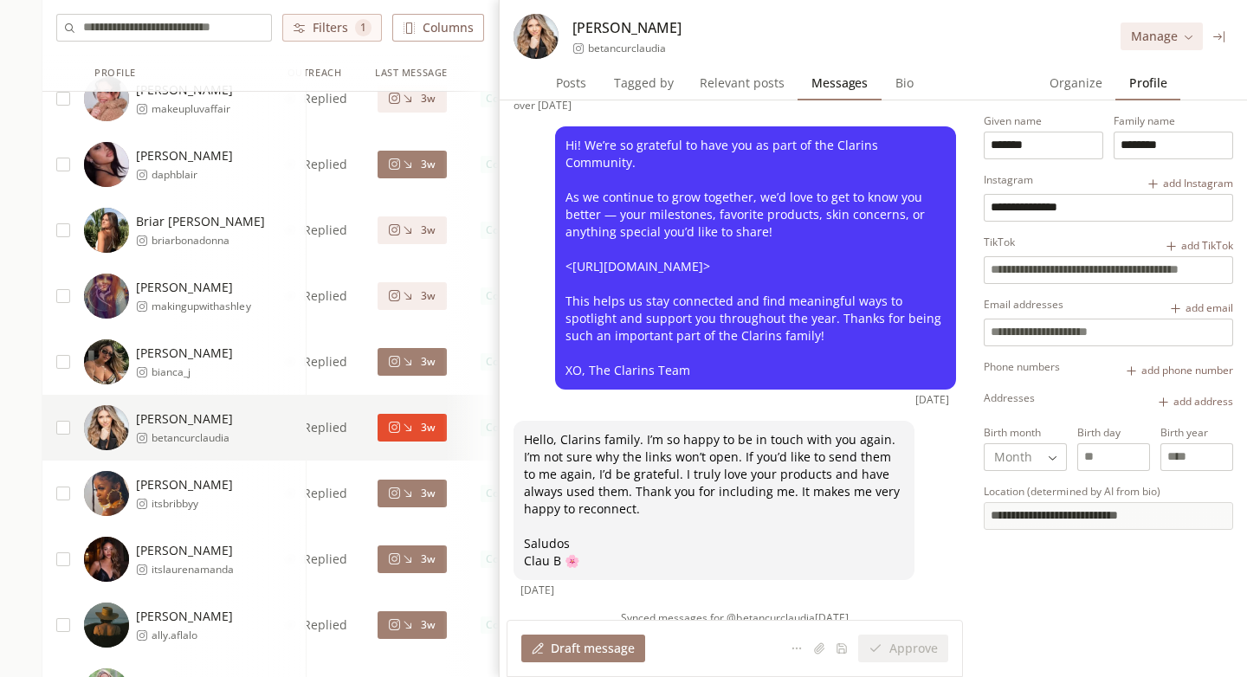
click at [638, 279] on span "Hi! We’re so grateful to have you as part of the Clarins Community. As we conti…" at bounding box center [756, 258] width 380 height 243
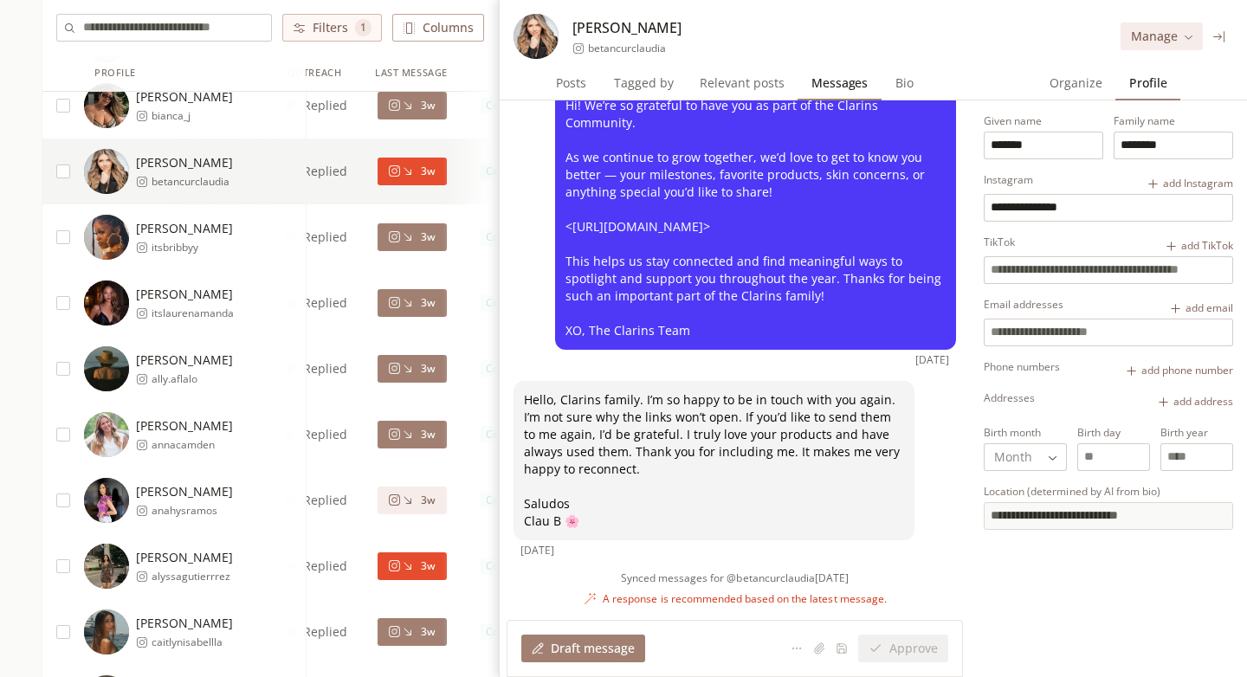
scroll to position [3704, 0]
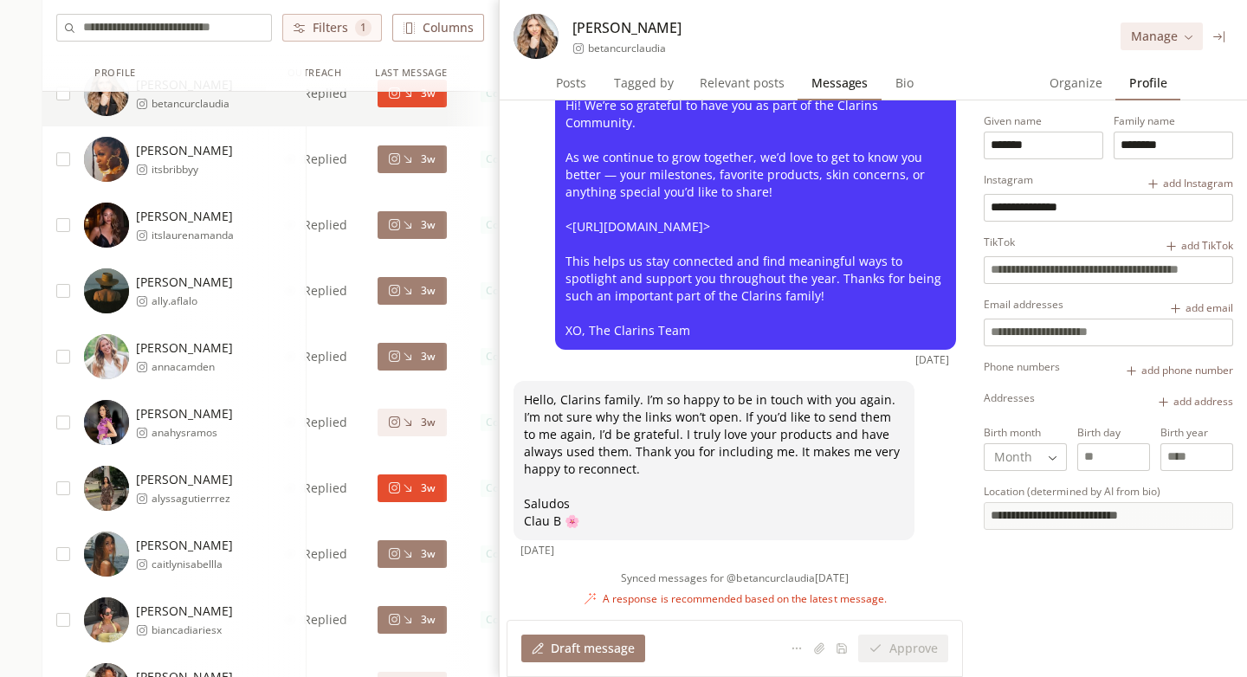
click at [417, 489] on div "3w" at bounding box center [412, 489] width 48 height 14
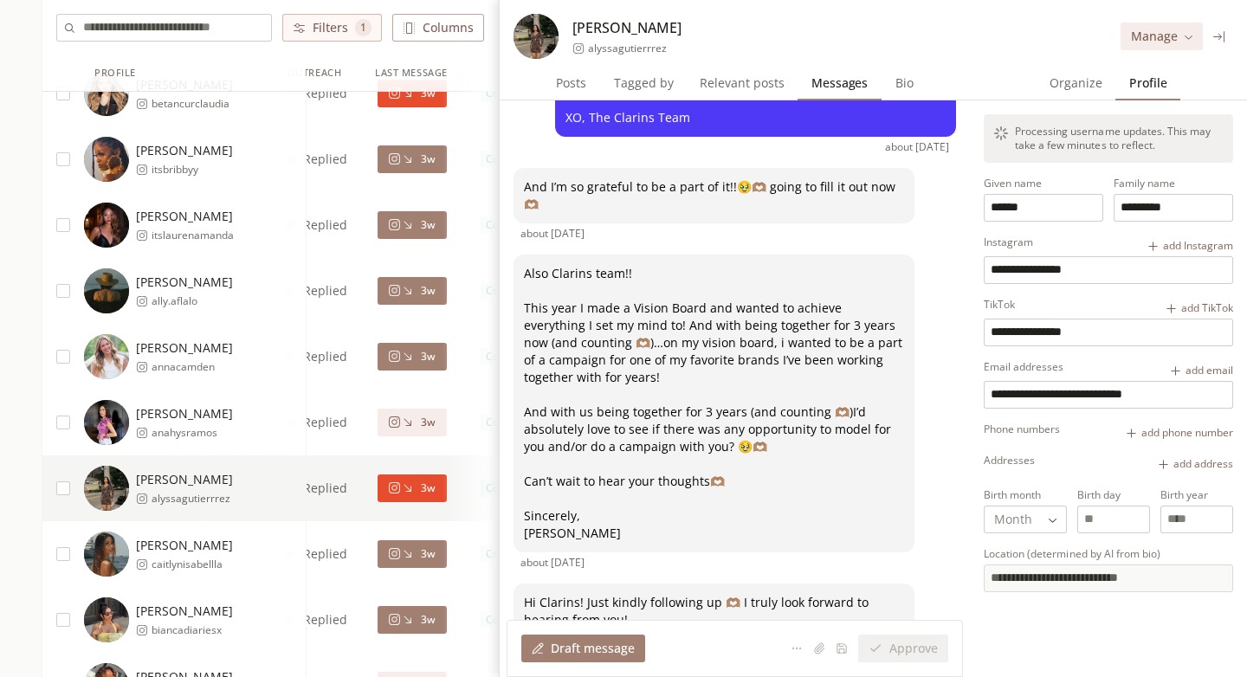
scroll to position [263, 0]
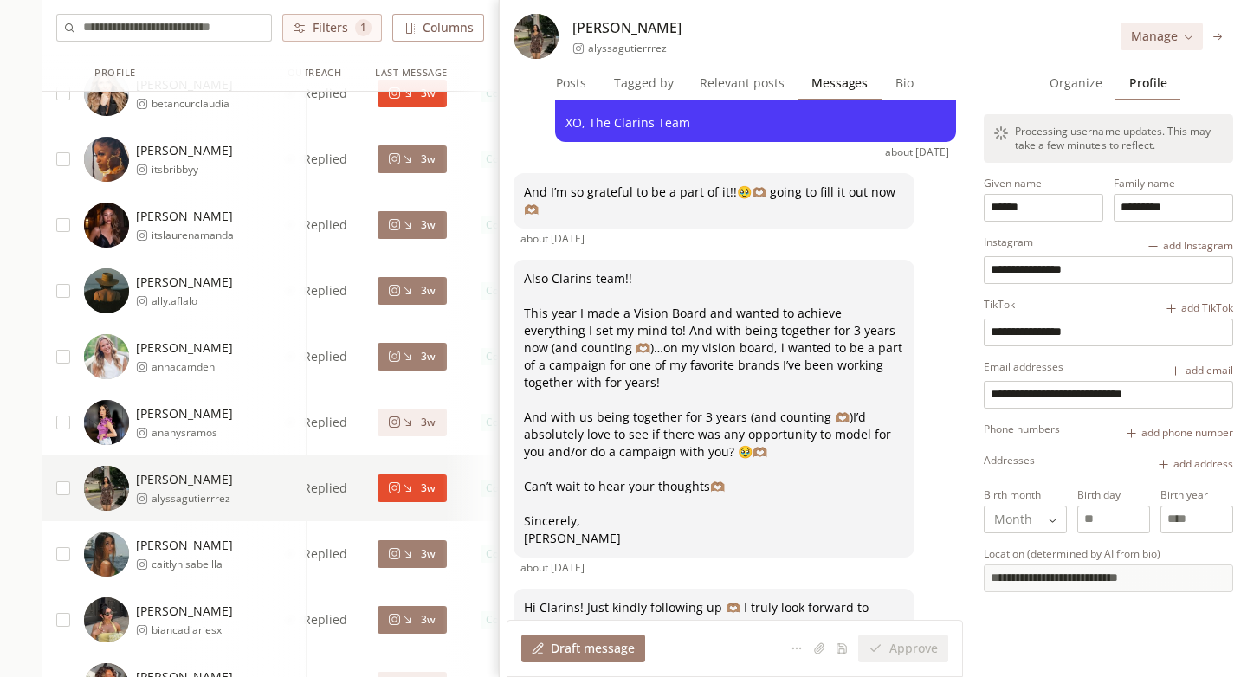
click at [1078, 79] on span "Organize" at bounding box center [1076, 83] width 67 height 24
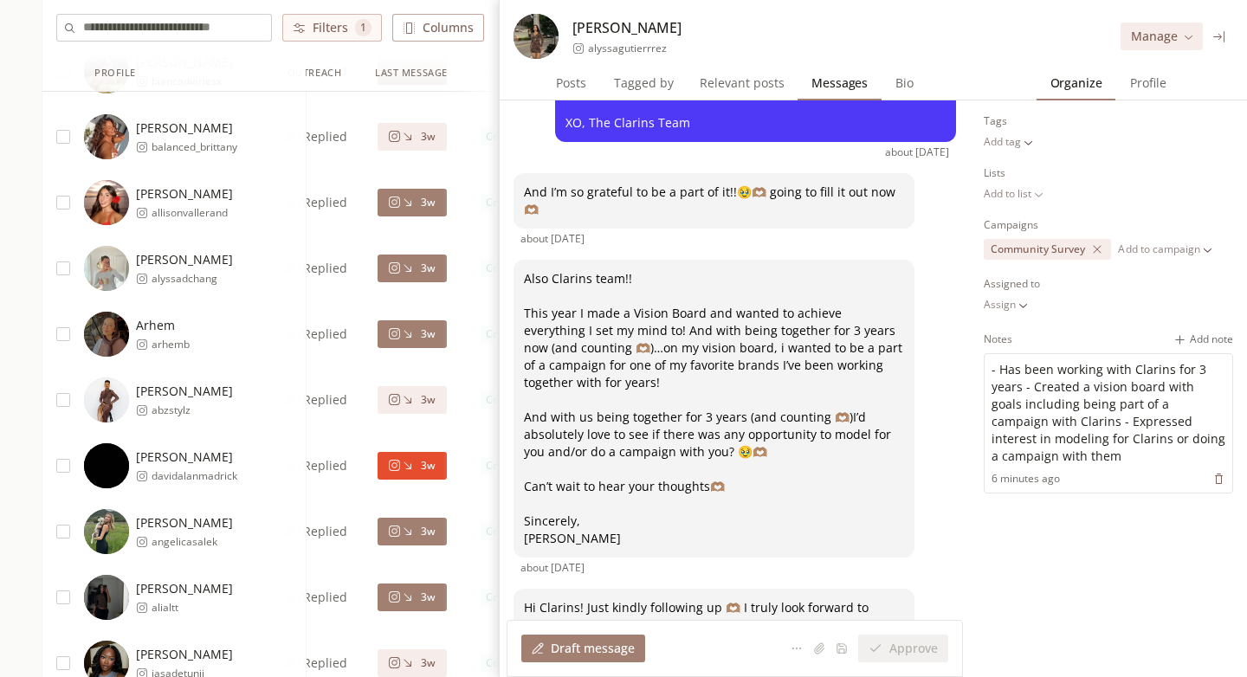
scroll to position [4257, 0]
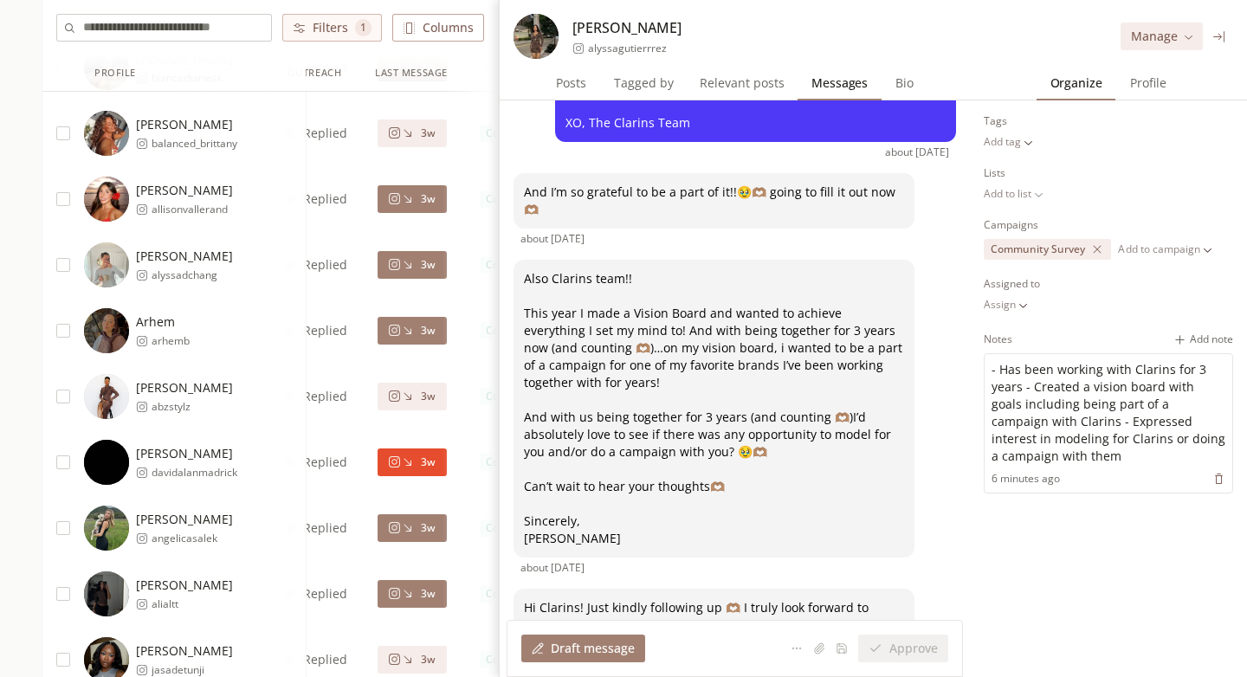
click at [411, 457] on icon at bounding box center [407, 462] width 13 height 13
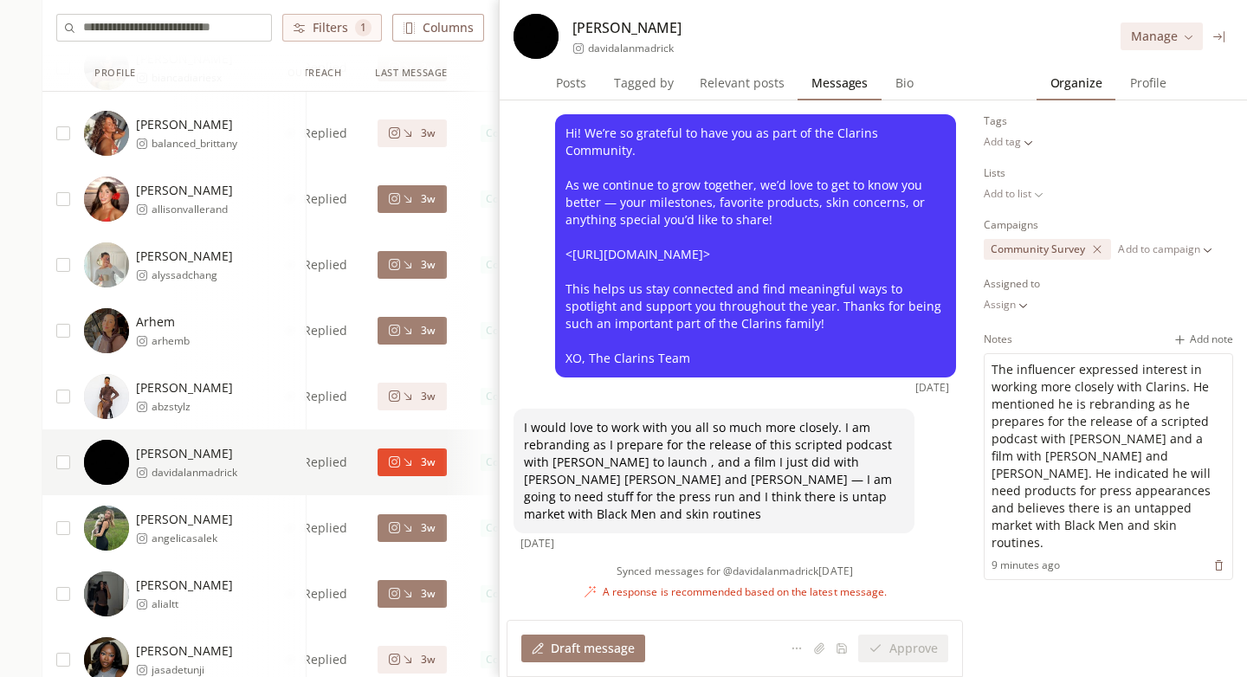
click at [1144, 89] on span "Profile" at bounding box center [1149, 83] width 50 height 24
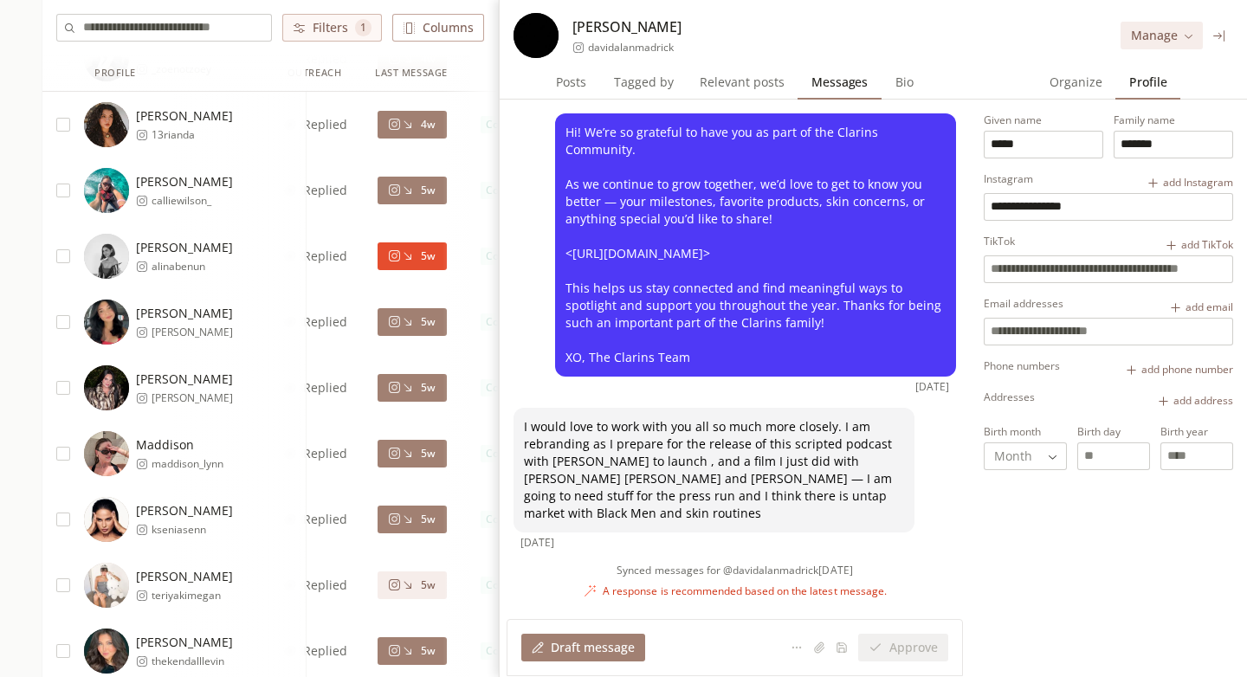
scroll to position [6114, 0]
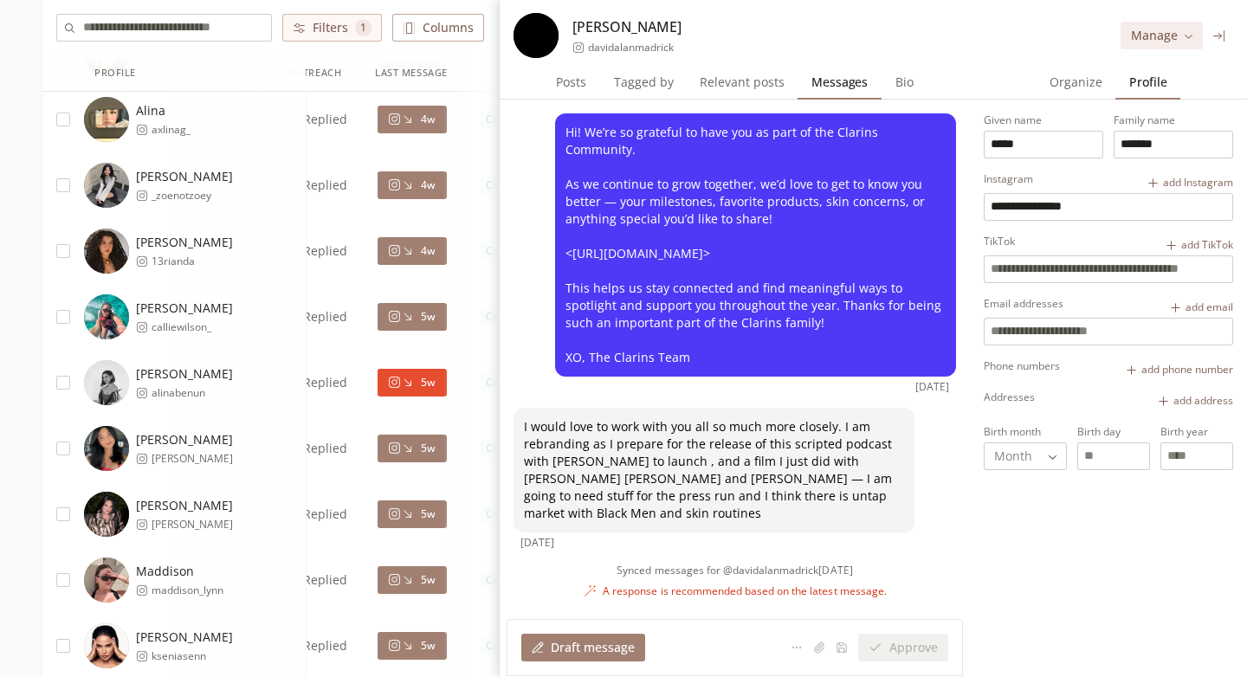
click at [410, 388] on icon at bounding box center [407, 382] width 13 height 13
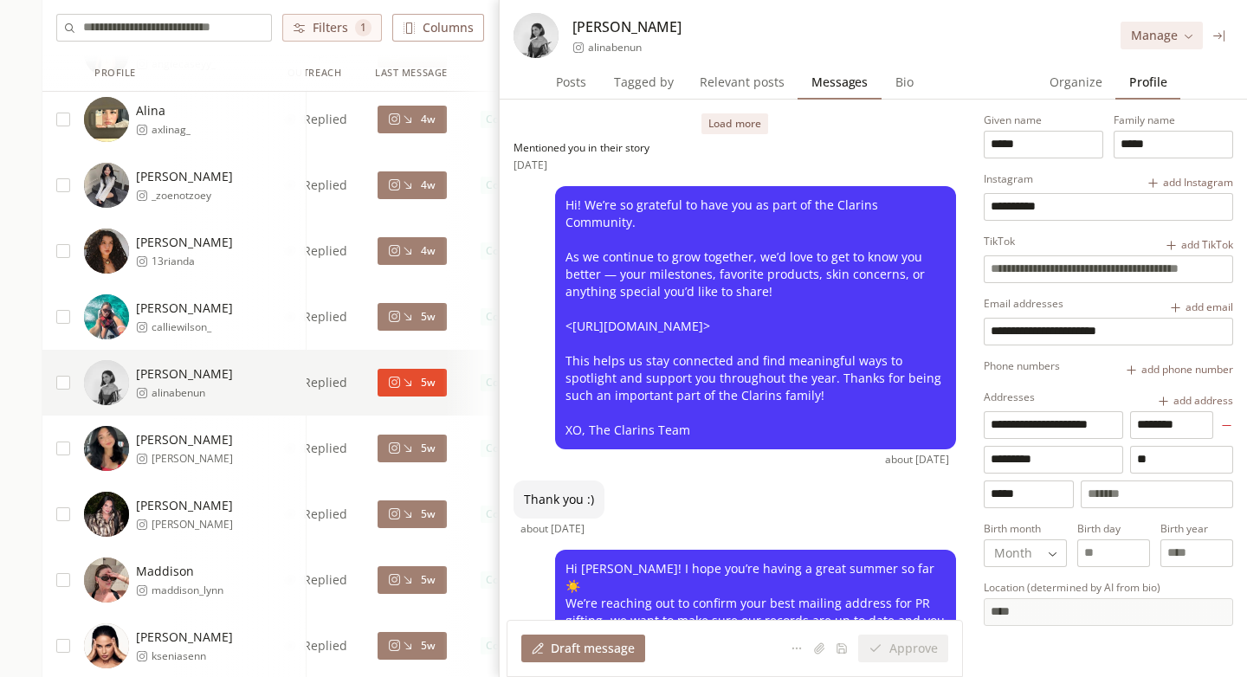
click at [1065, 88] on span "Organize" at bounding box center [1076, 82] width 67 height 24
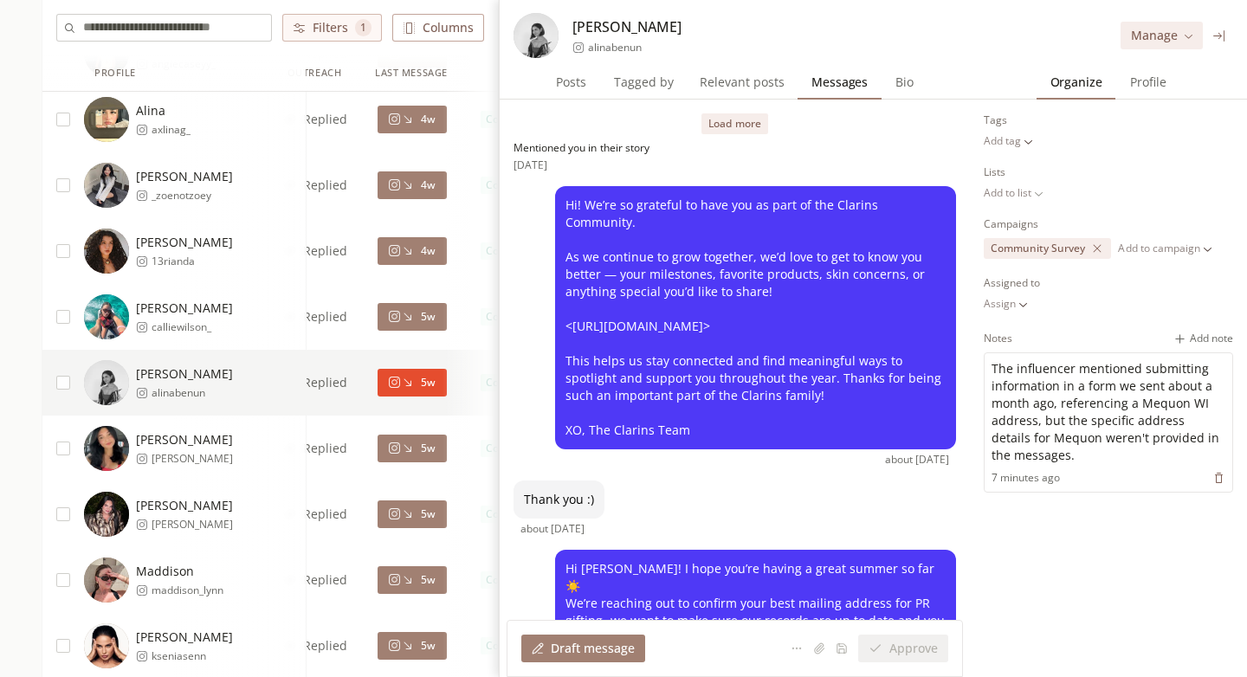
scroll to position [204, 0]
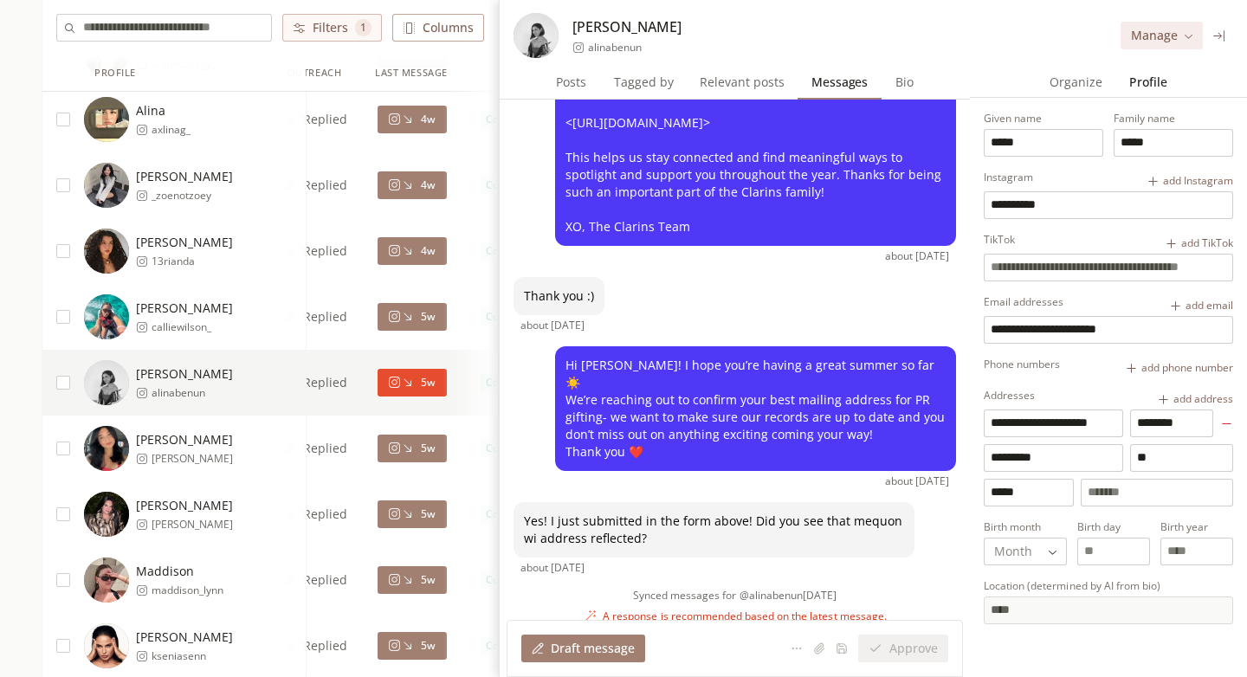
click at [1133, 87] on span "Profile" at bounding box center [1148, 82] width 51 height 24
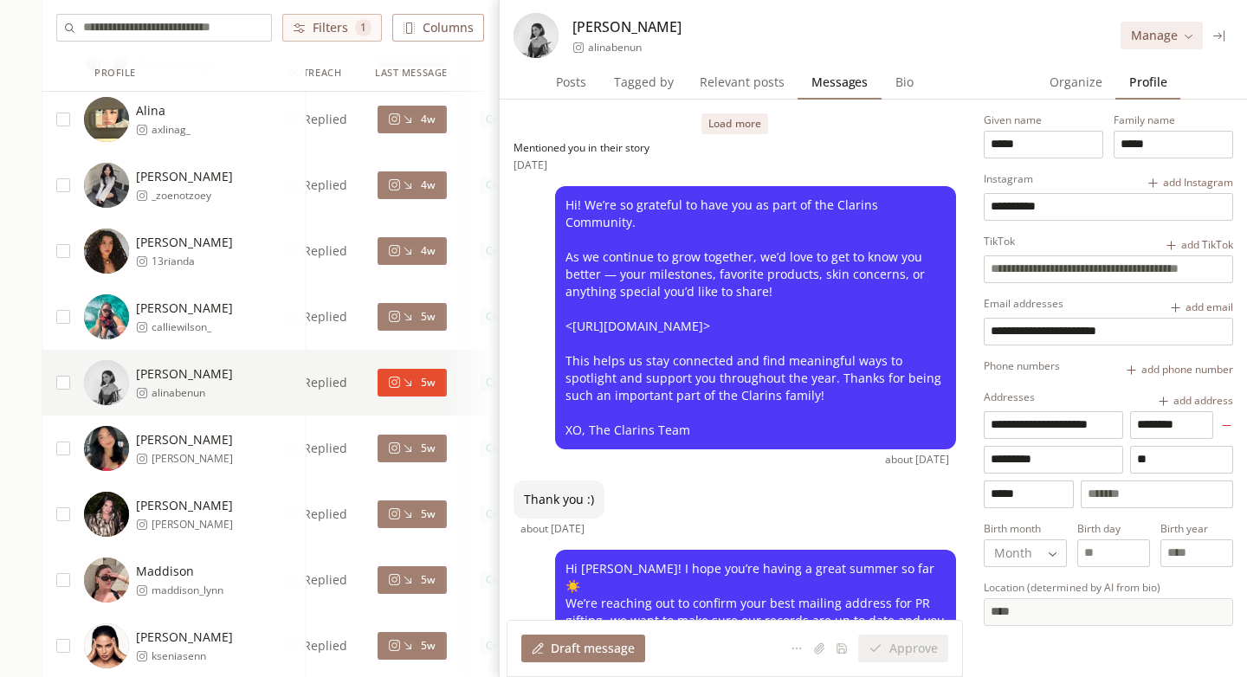
scroll to position [4, 0]
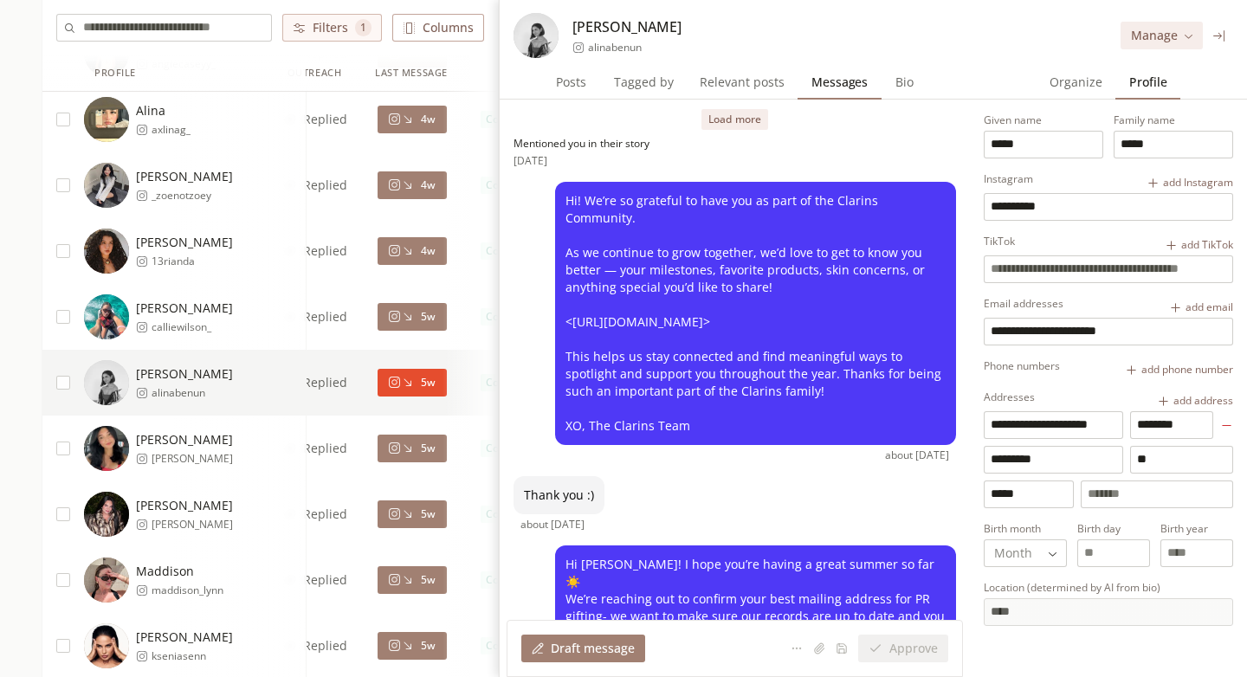
click at [735, 120] on button "Load more" at bounding box center [735, 119] width 66 height 21
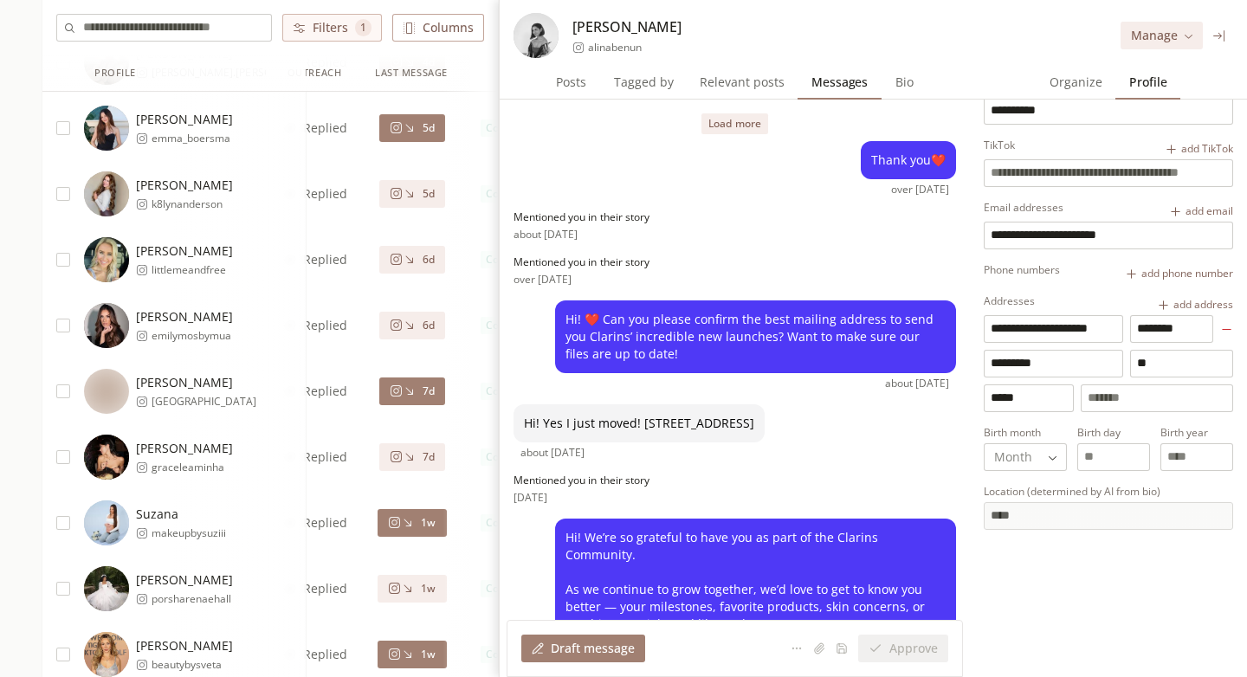
scroll to position [0, 0]
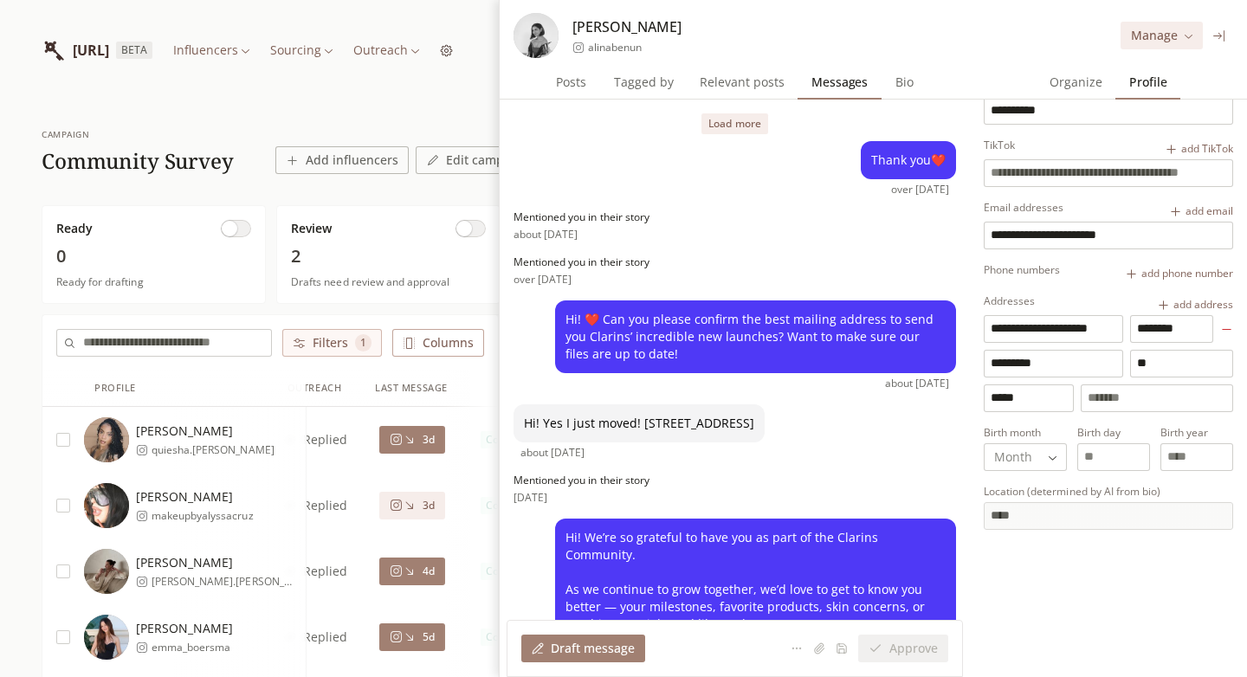
click at [418, 445] on div "3d" at bounding box center [412, 440] width 45 height 14
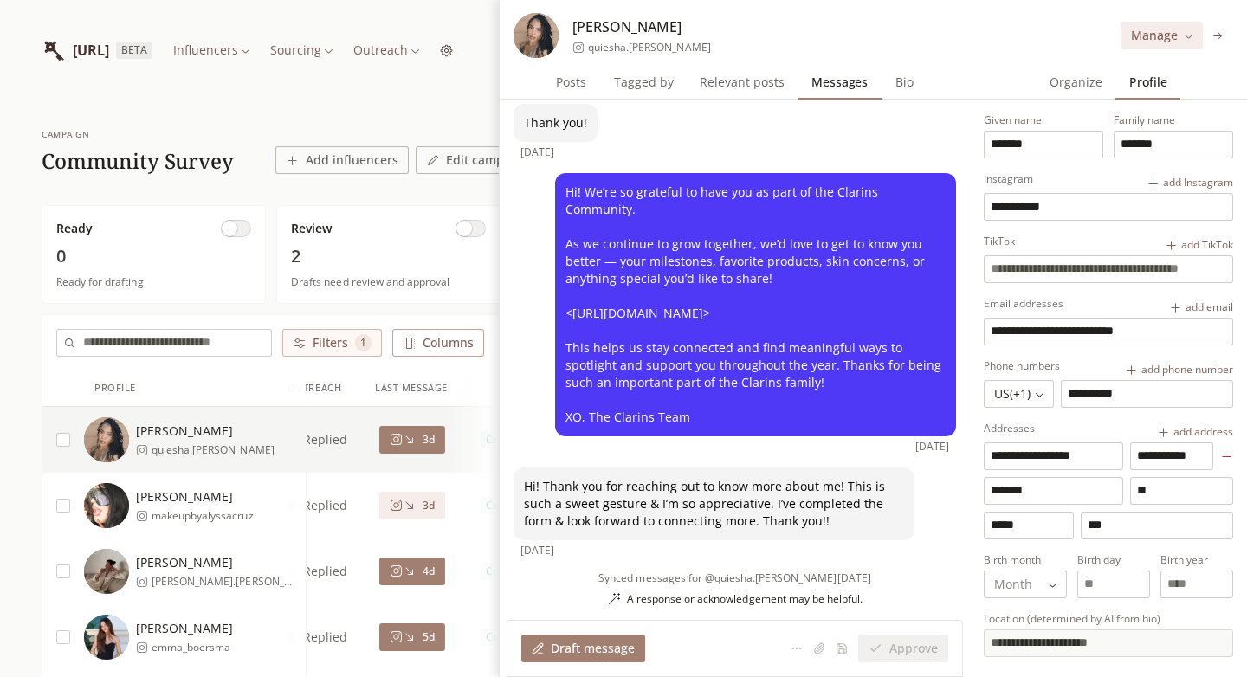
scroll to position [730, 0]
click at [1220, 33] on icon at bounding box center [1220, 35] width 13 height 13
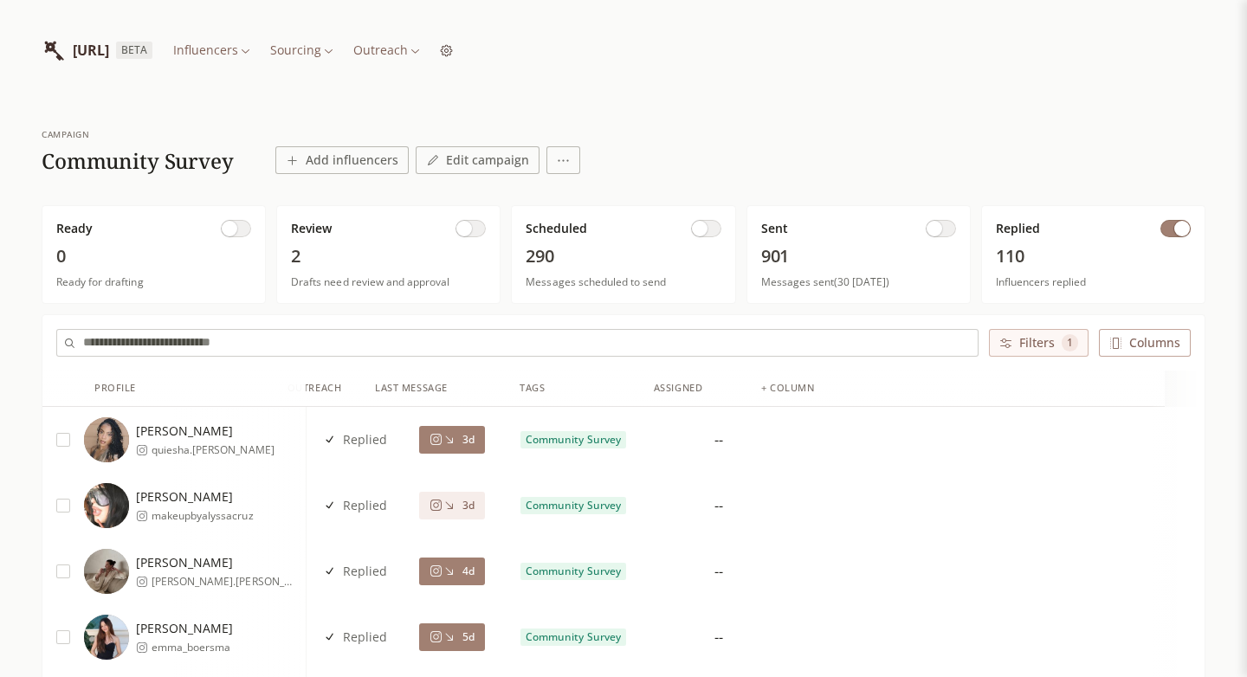
scroll to position [0, 0]
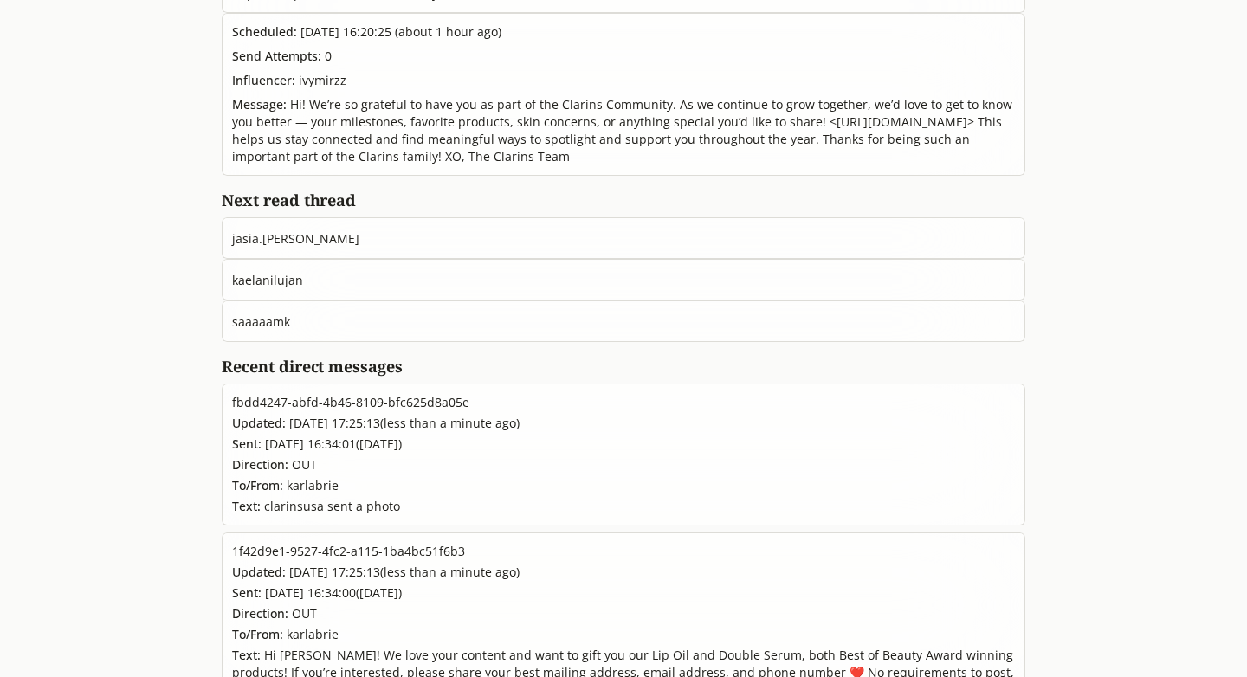
scroll to position [646, 0]
drag, startPoint x: 307, startPoint y: 287, endPoint x: 207, endPoint y: 287, distance: 99.6
click at [207, 287] on div "[URL] BETA Influencers Sourcing Outreach Instagram Account @ clarinsusa Connect…" at bounding box center [623, 296] width 1247 height 1885
copy span "jasia.[PERSON_NAME]"
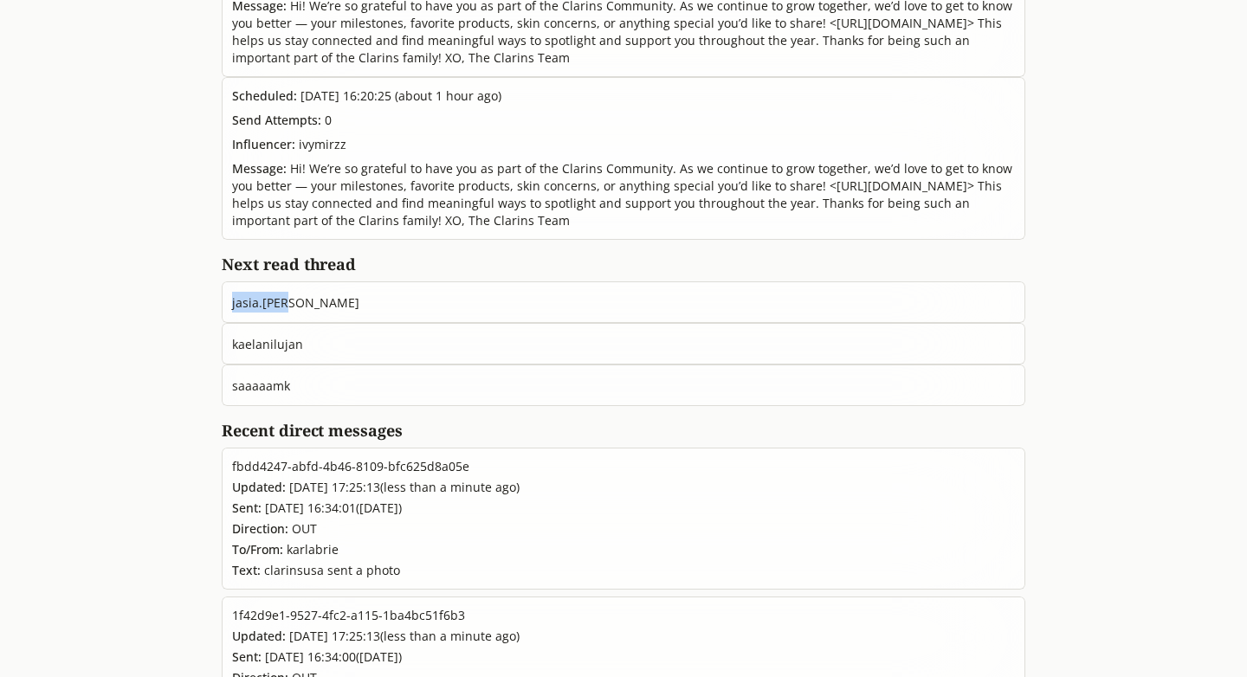
scroll to position [502, 0]
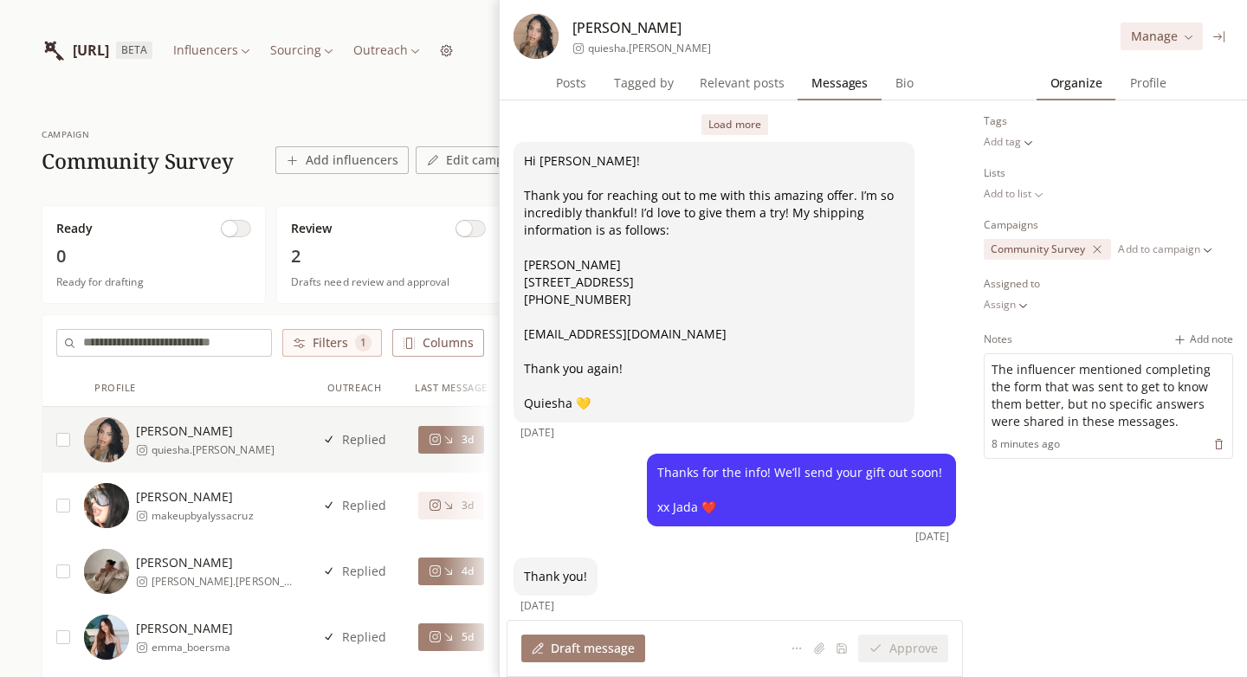
click at [1217, 36] on icon at bounding box center [1219, 36] width 11 height 11
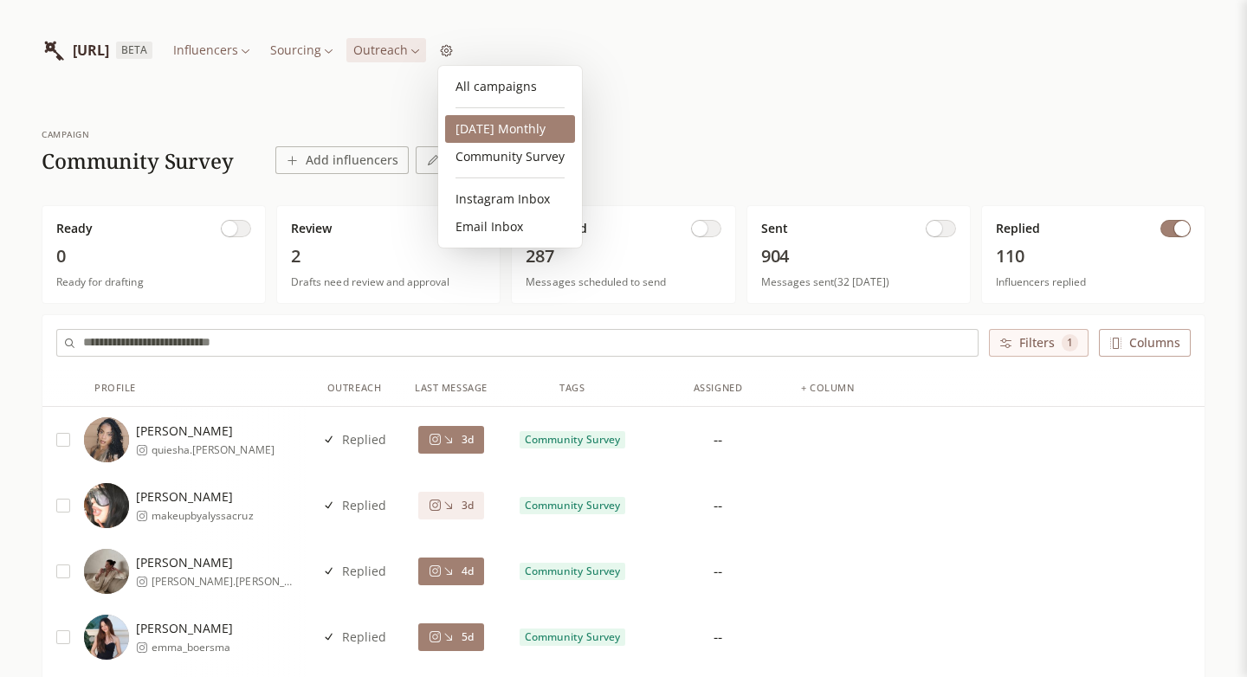
click at [518, 126] on link "[DATE] Monthly" at bounding box center [510, 129] width 130 height 28
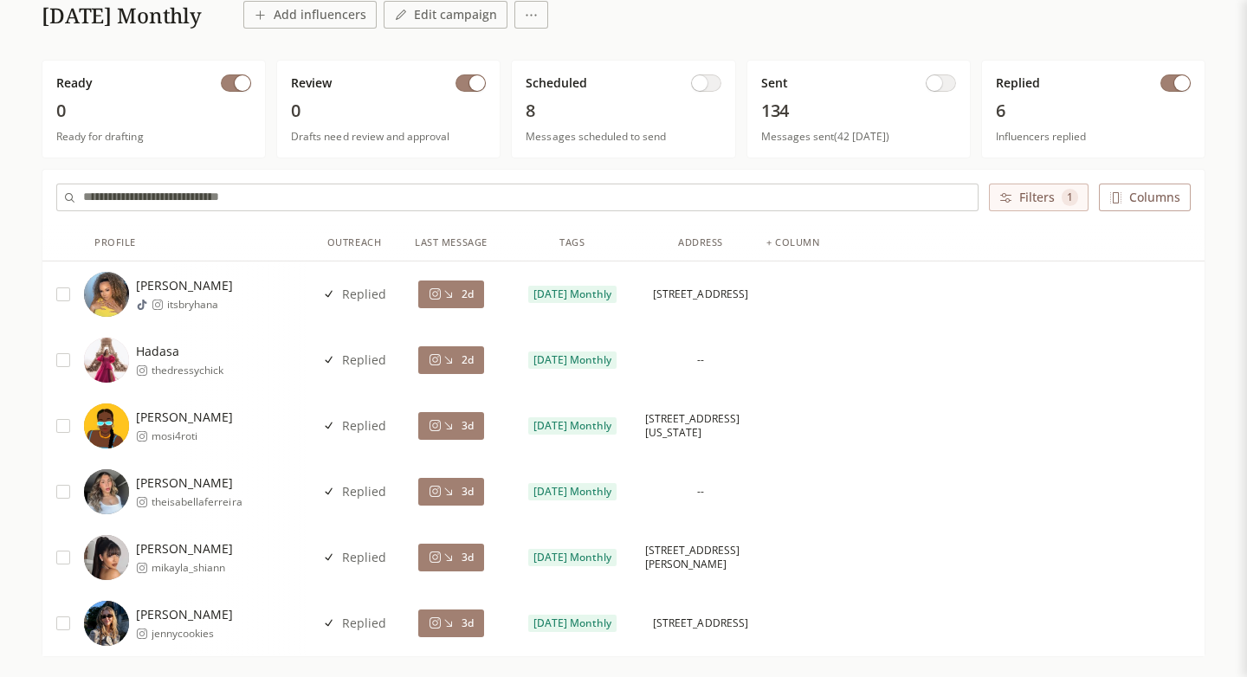
scroll to position [136, 0]
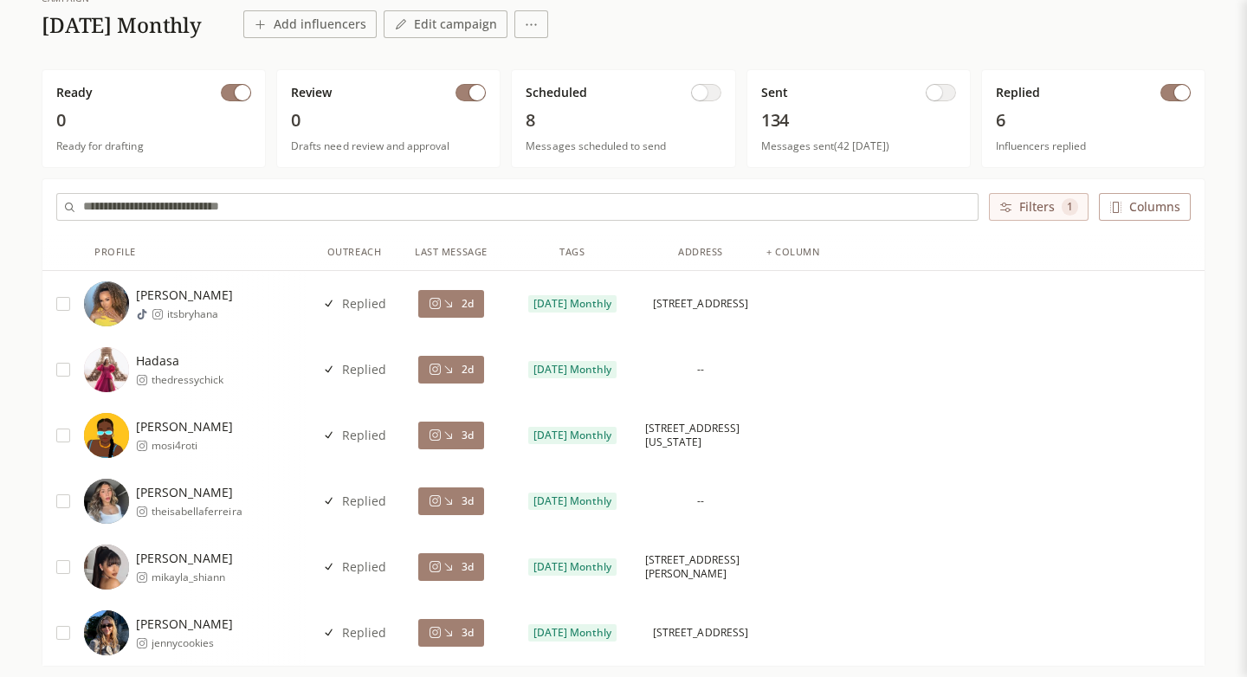
click at [426, 375] on button "2d" at bounding box center [451, 370] width 66 height 28
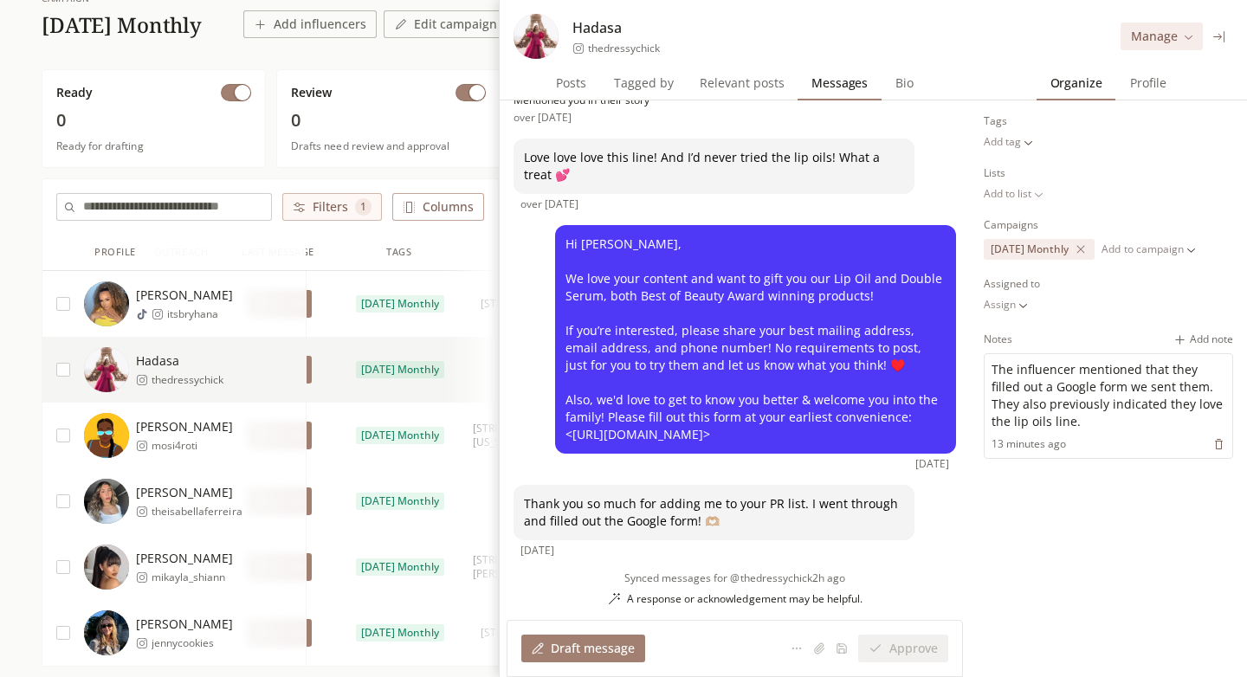
scroll to position [0, 129]
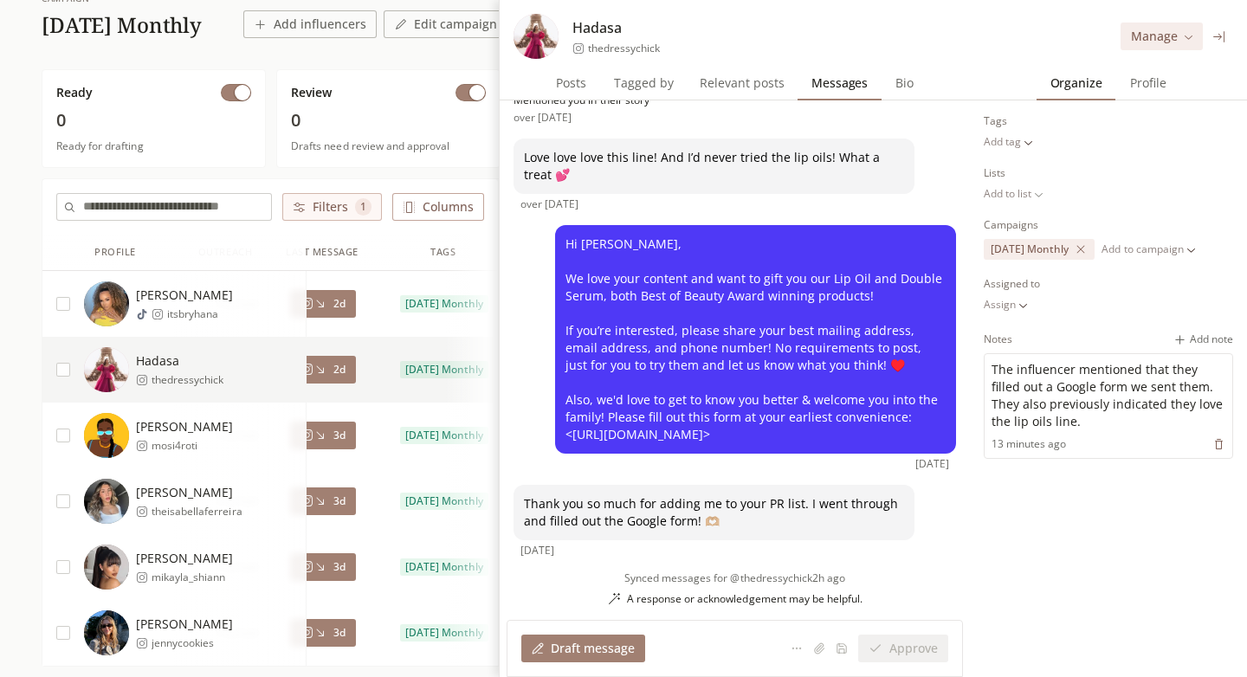
click at [336, 506] on span "3d" at bounding box center [340, 502] width 12 height 14
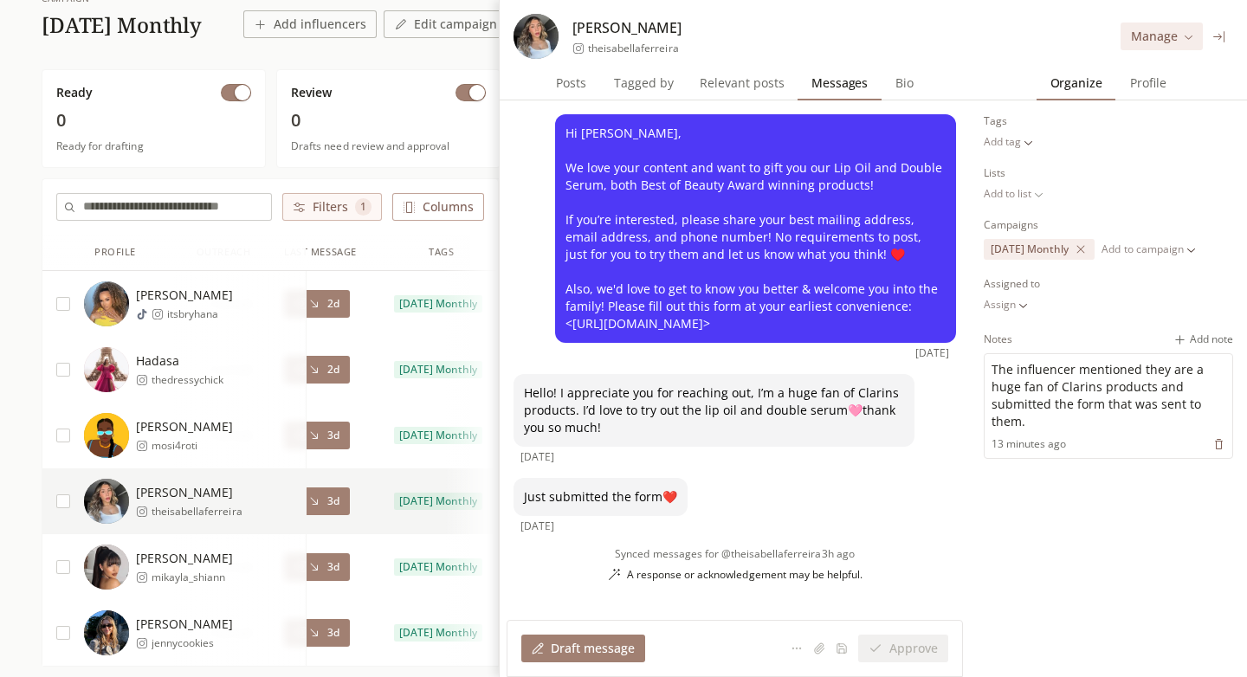
scroll to position [0, 127]
click at [227, 497] on span "[PERSON_NAME]" at bounding box center [189, 492] width 107 height 17
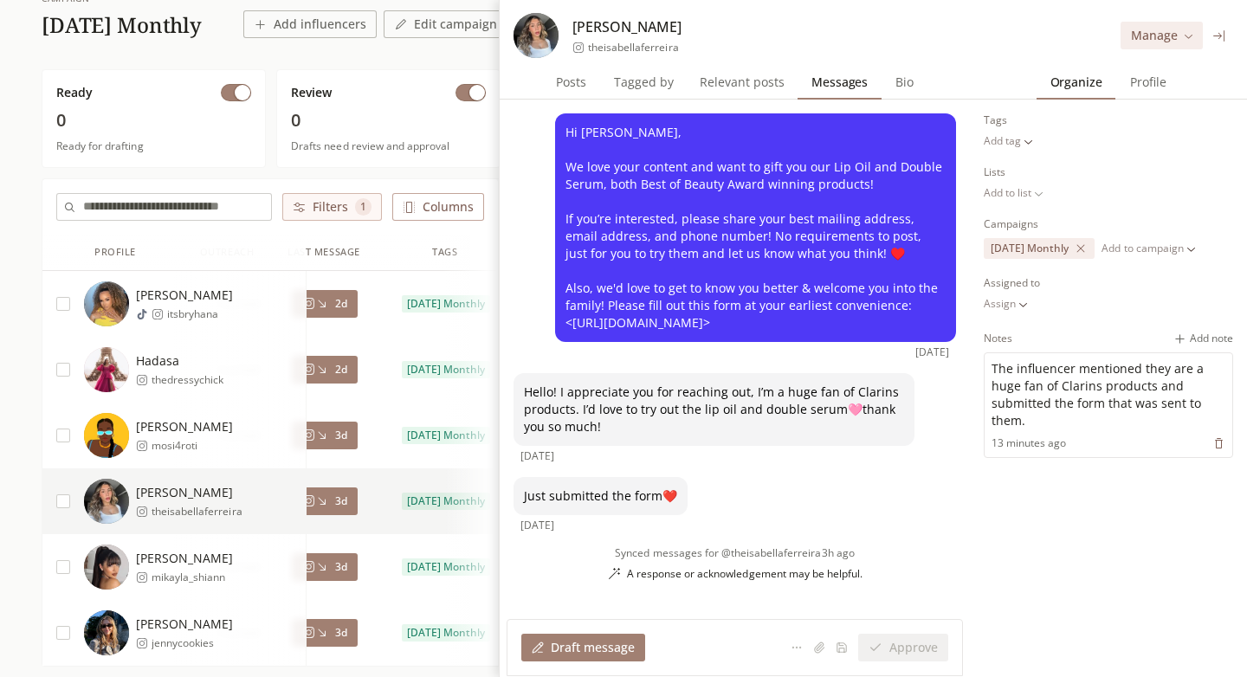
click at [1214, 34] on icon at bounding box center [1220, 35] width 13 height 13
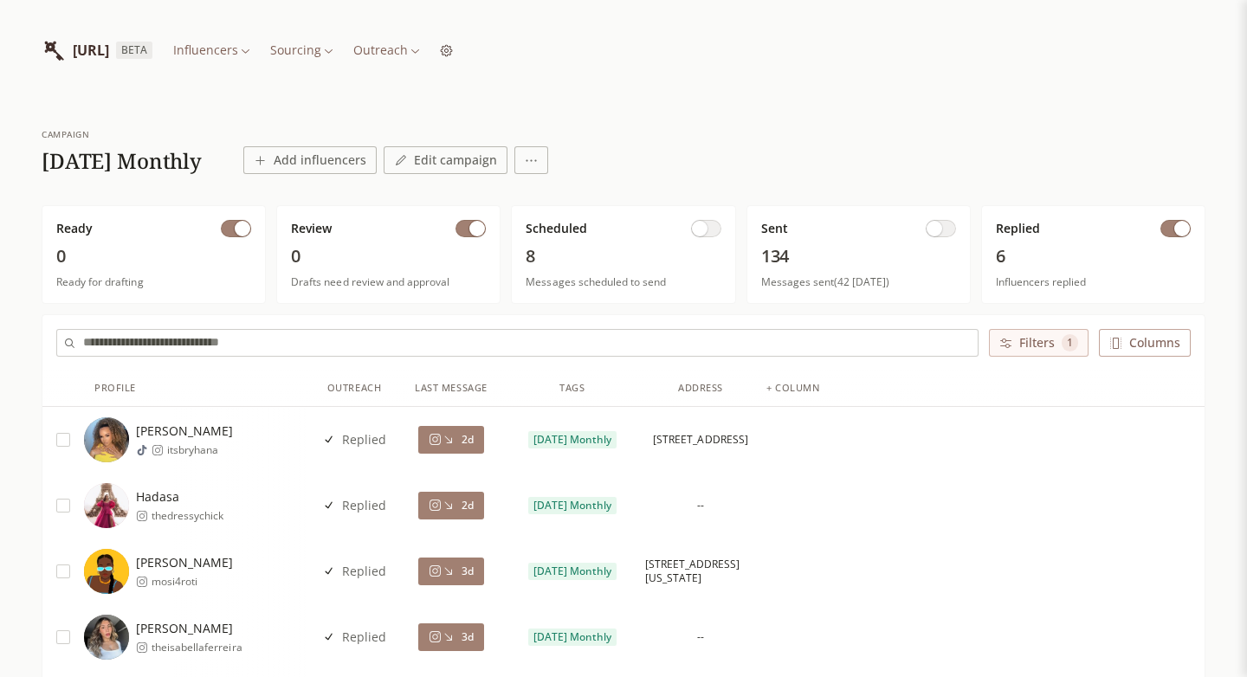
scroll to position [36, 0]
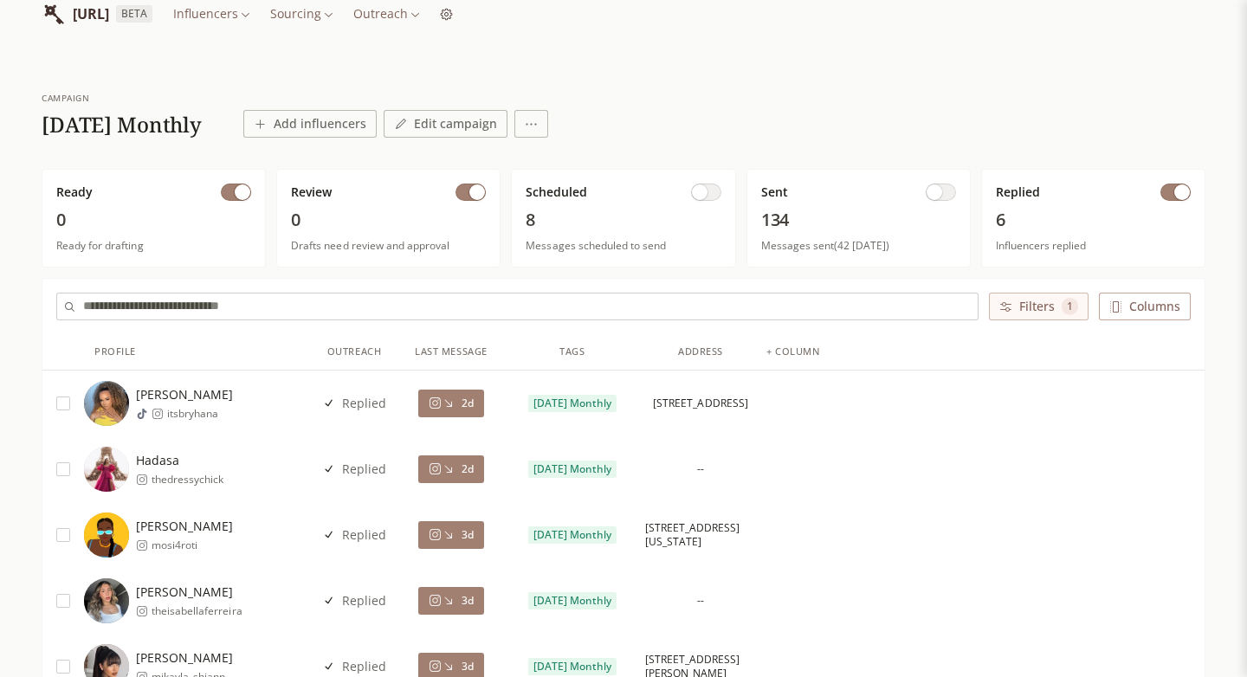
click at [212, 414] on span "itsbryhana" at bounding box center [200, 414] width 66 height 14
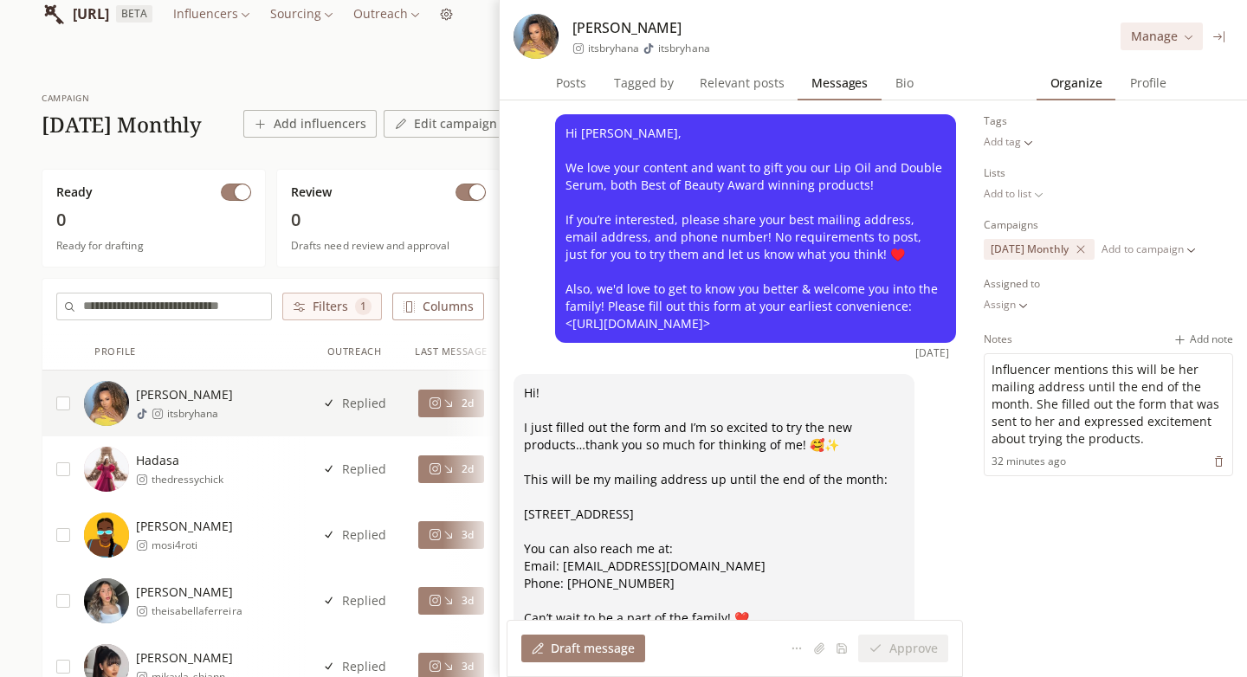
click at [996, 311] on body "[URL] BETA Influencers Sourcing Outreach campaign [DATE] Monthly Add influencer…" at bounding box center [623, 433] width 1247 height 938
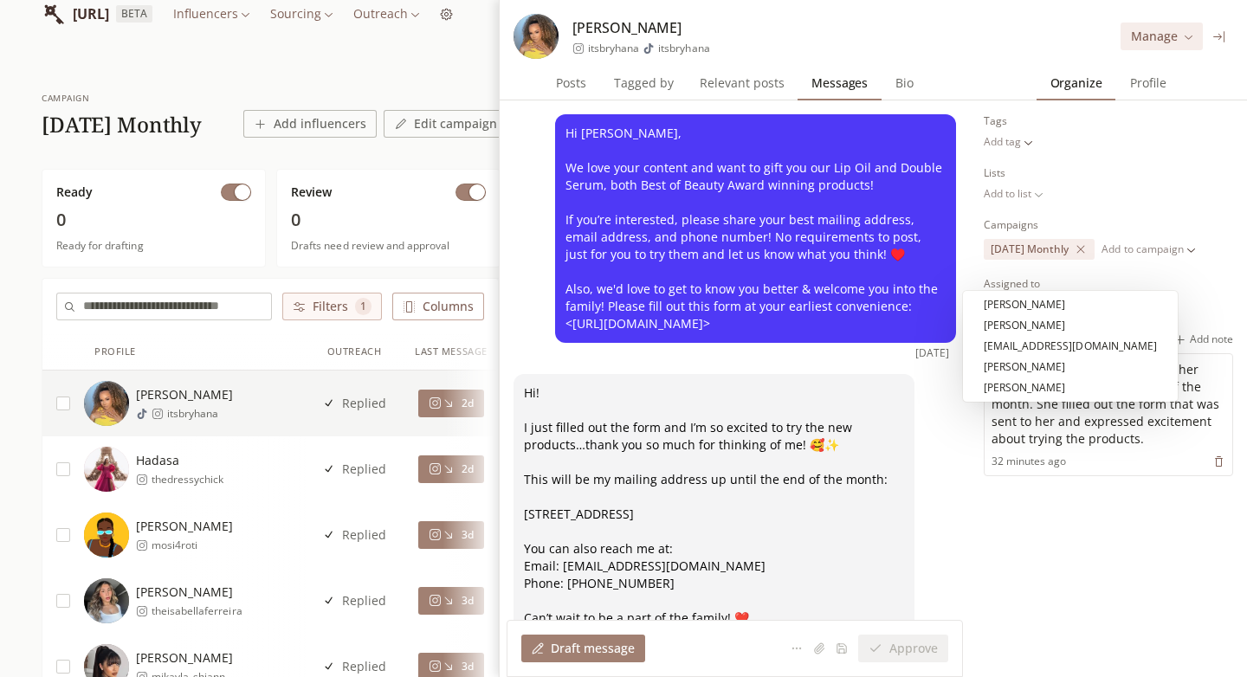
click at [1078, 519] on html "[URL] BETA Influencers Sourcing Outreach campaign [DATE] Monthly Add influencer…" at bounding box center [623, 433] width 1247 height 938
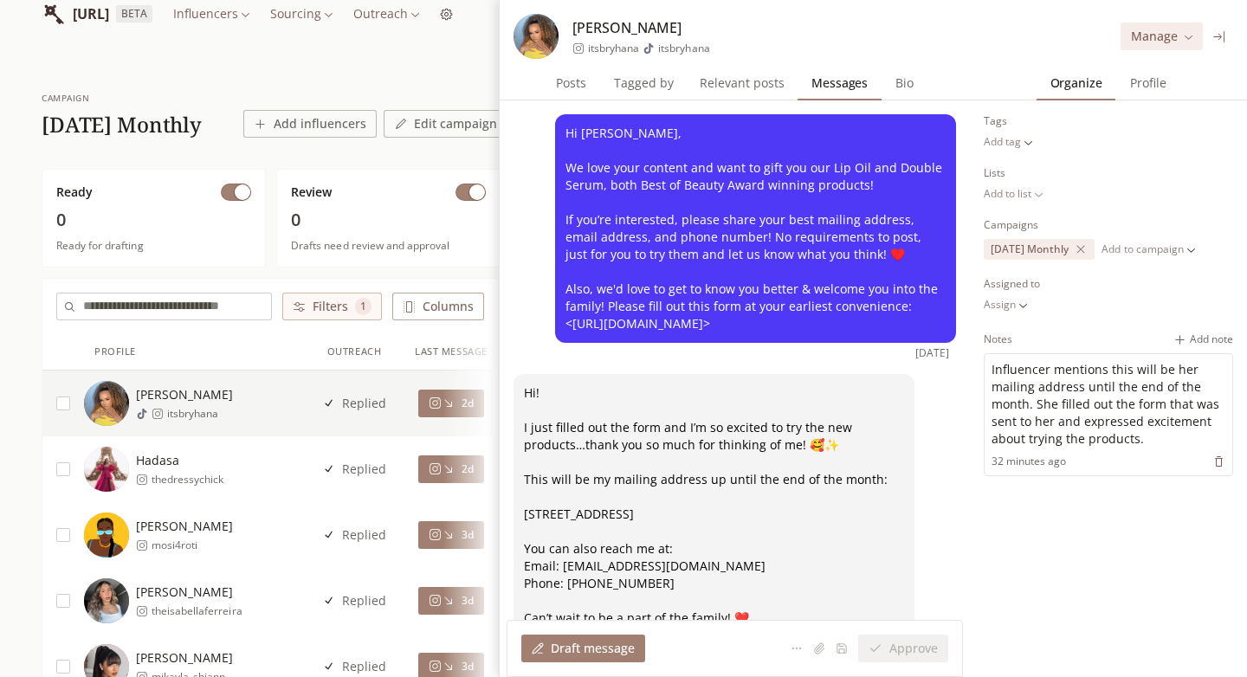
click at [1022, 304] on body "[URL] BETA Influencers Sourcing Outreach campaign [DATE] Monthly Add influencer…" at bounding box center [623, 433] width 1247 height 938
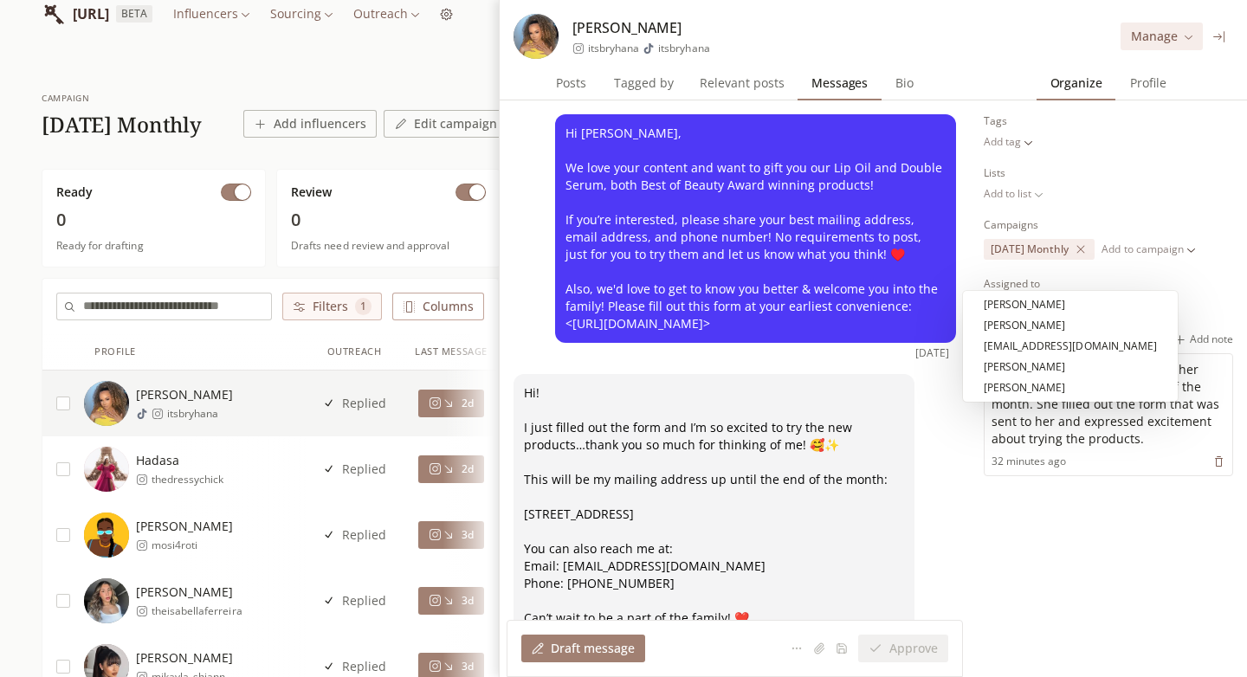
click at [1212, 286] on html "[URL] BETA Influencers Sourcing Outreach campaign [DATE] Monthly Add influencer…" at bounding box center [623, 433] width 1247 height 938
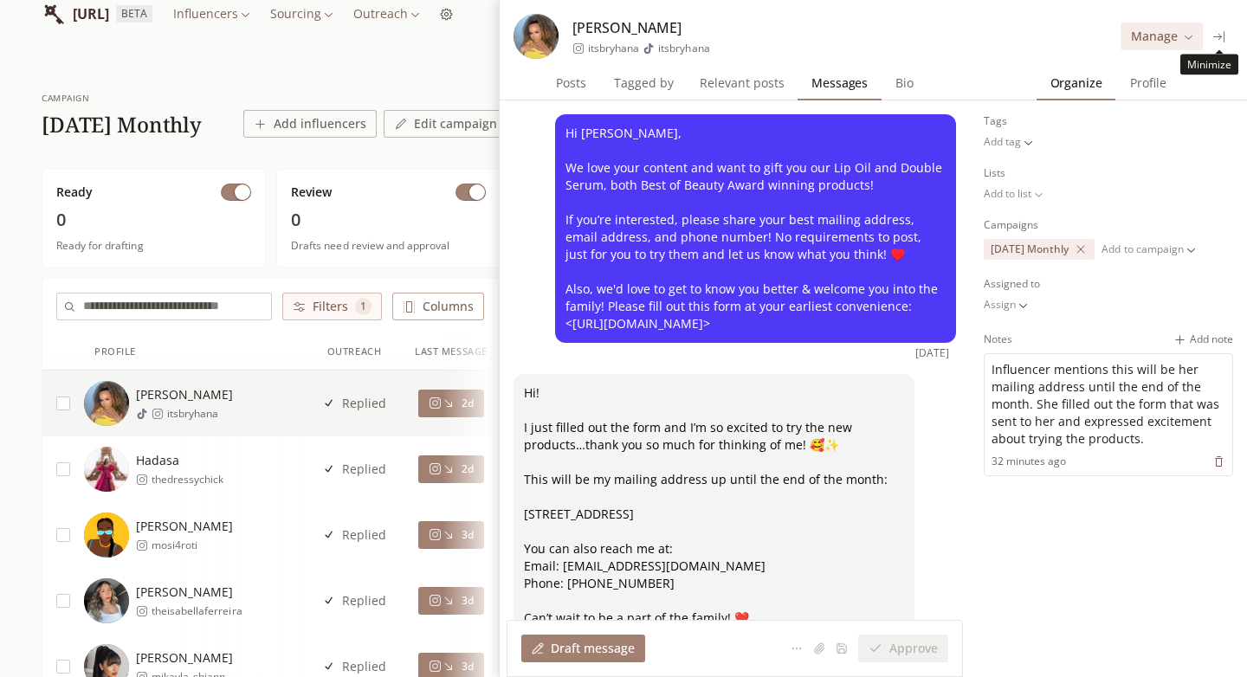
click at [1220, 36] on icon at bounding box center [1219, 36] width 11 height 11
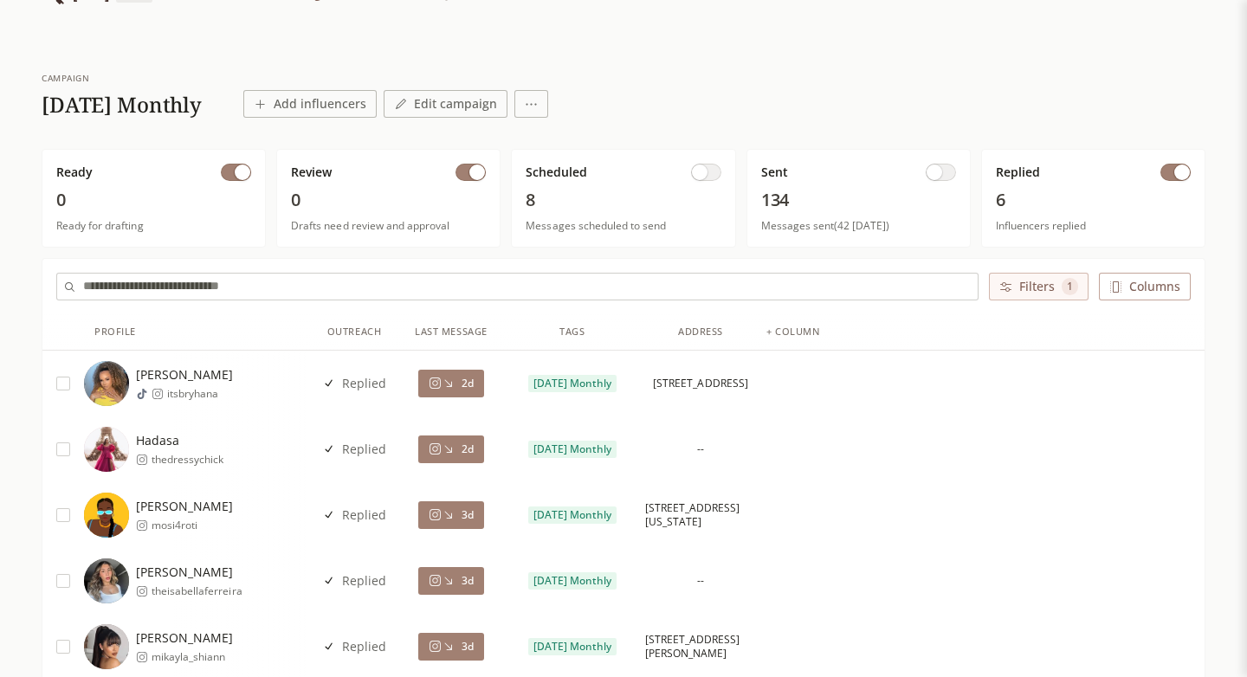
scroll to position [55, 0]
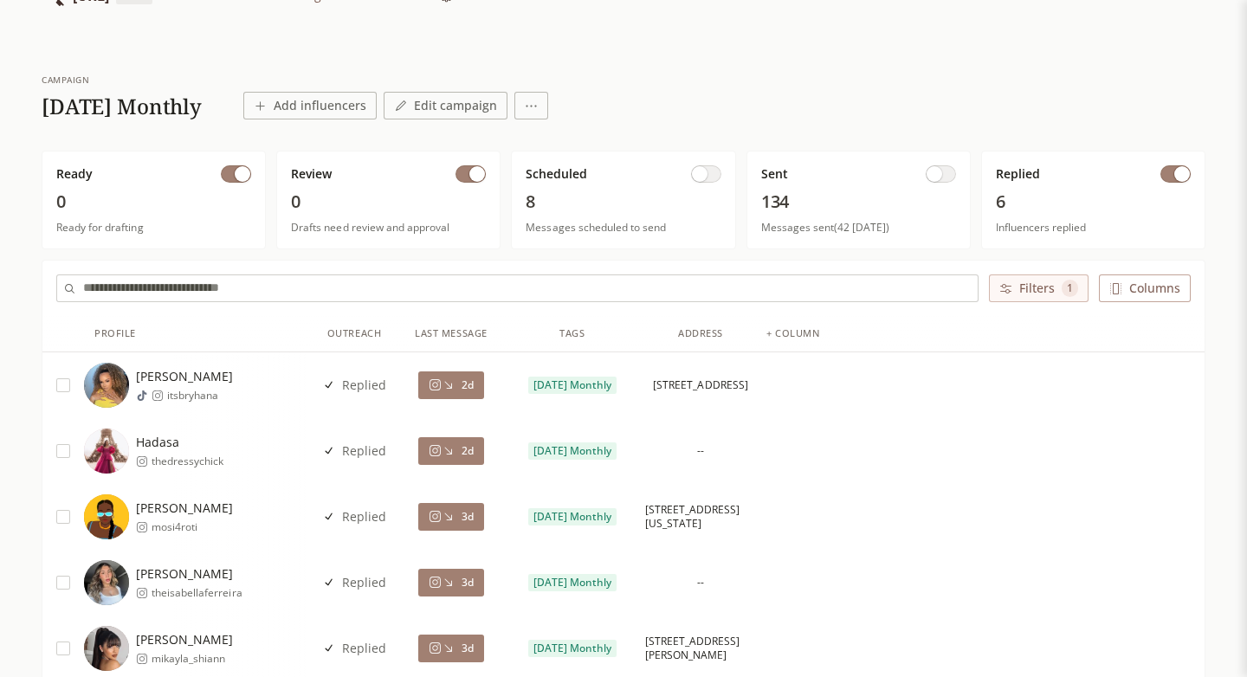
click at [544, 380] on span "[DATE] Monthly" at bounding box center [573, 386] width 78 height 14
click at [555, 365] on div "[DATE] Monthly" at bounding box center [573, 386] width 146 height 66
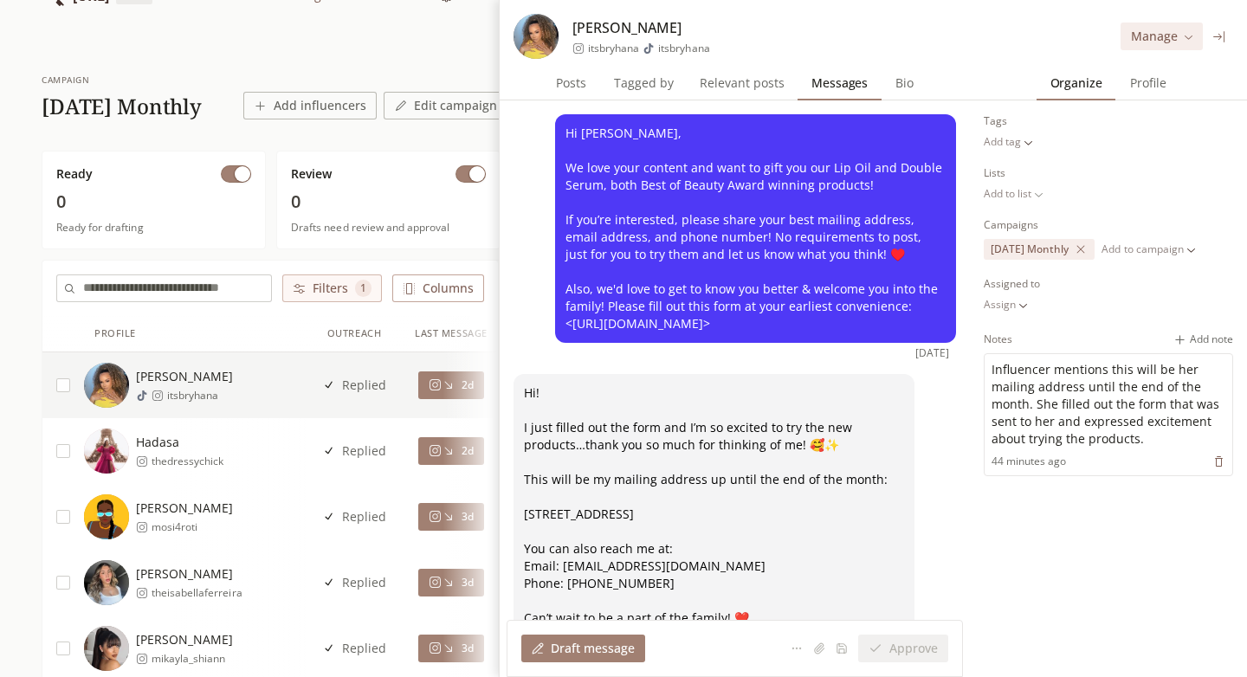
scroll to position [114, 0]
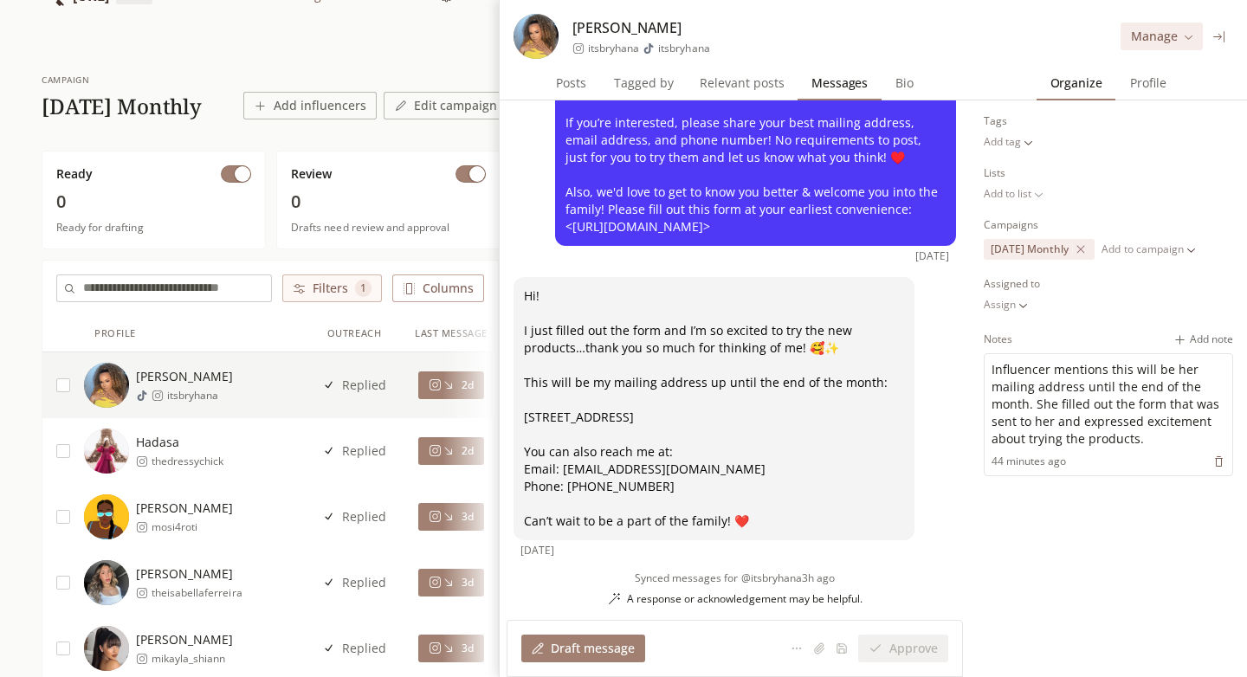
click at [202, 515] on span "[PERSON_NAME]" at bounding box center [184, 508] width 97 height 17
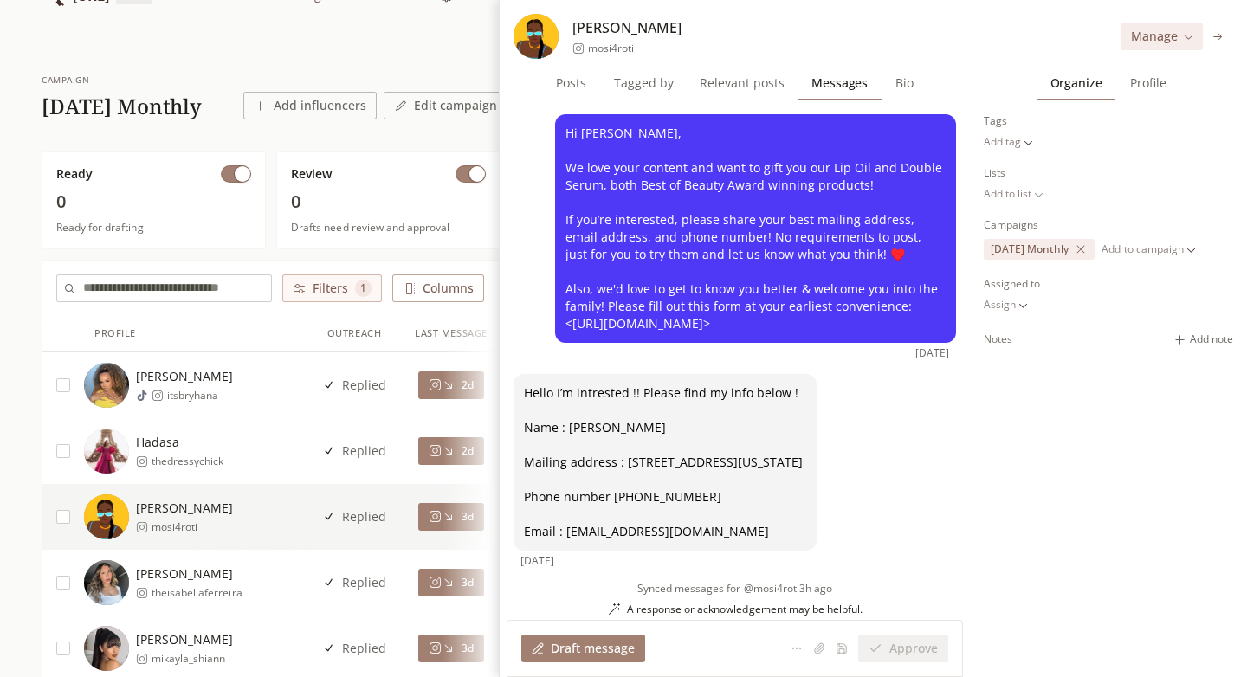
click at [1133, 88] on span "Profile" at bounding box center [1149, 83] width 50 height 24
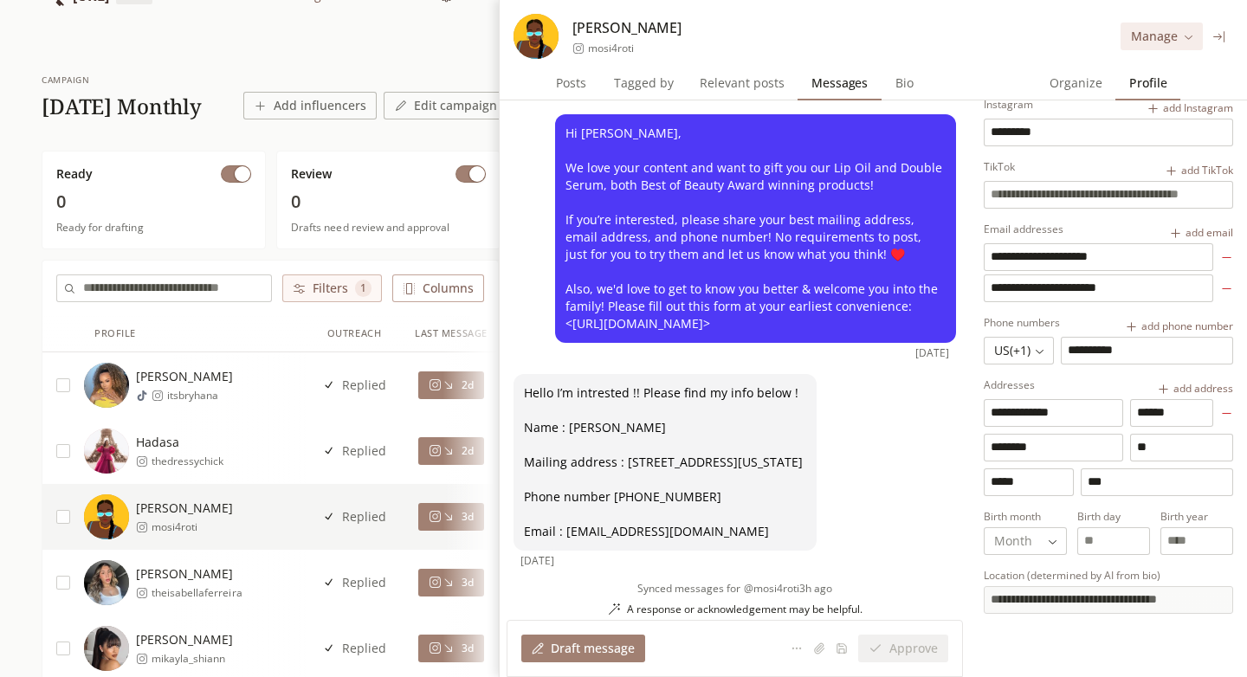
scroll to position [50, 0]
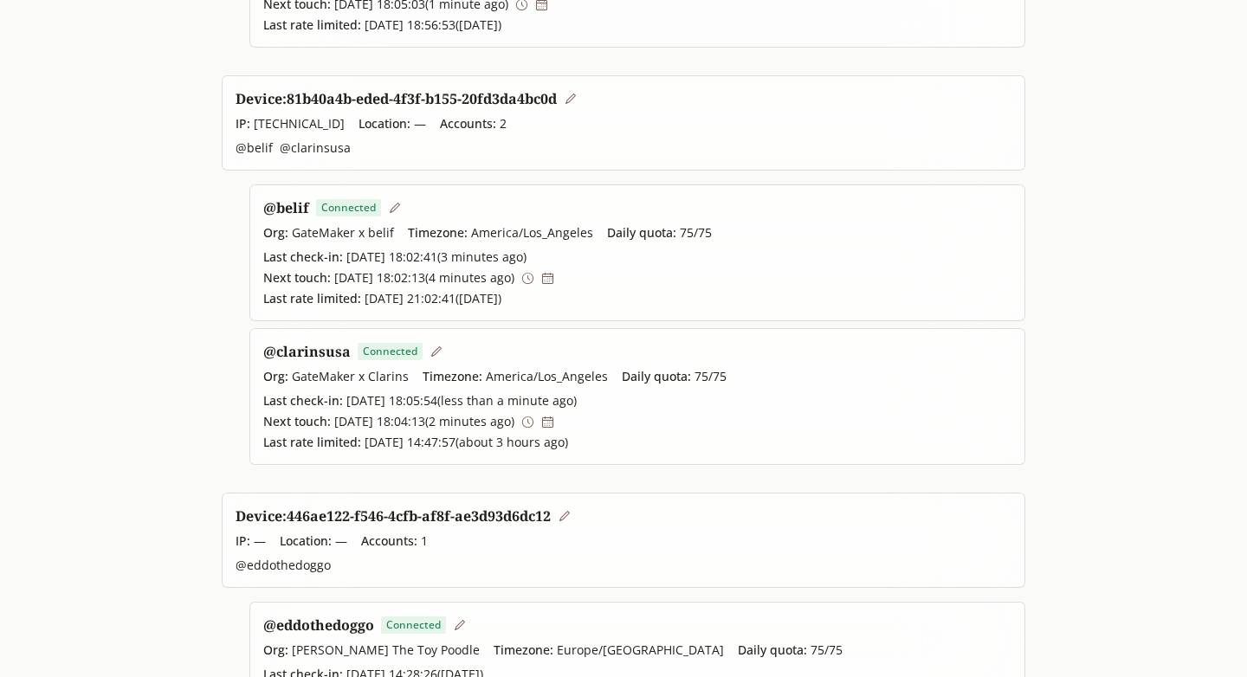
scroll to position [500, 0]
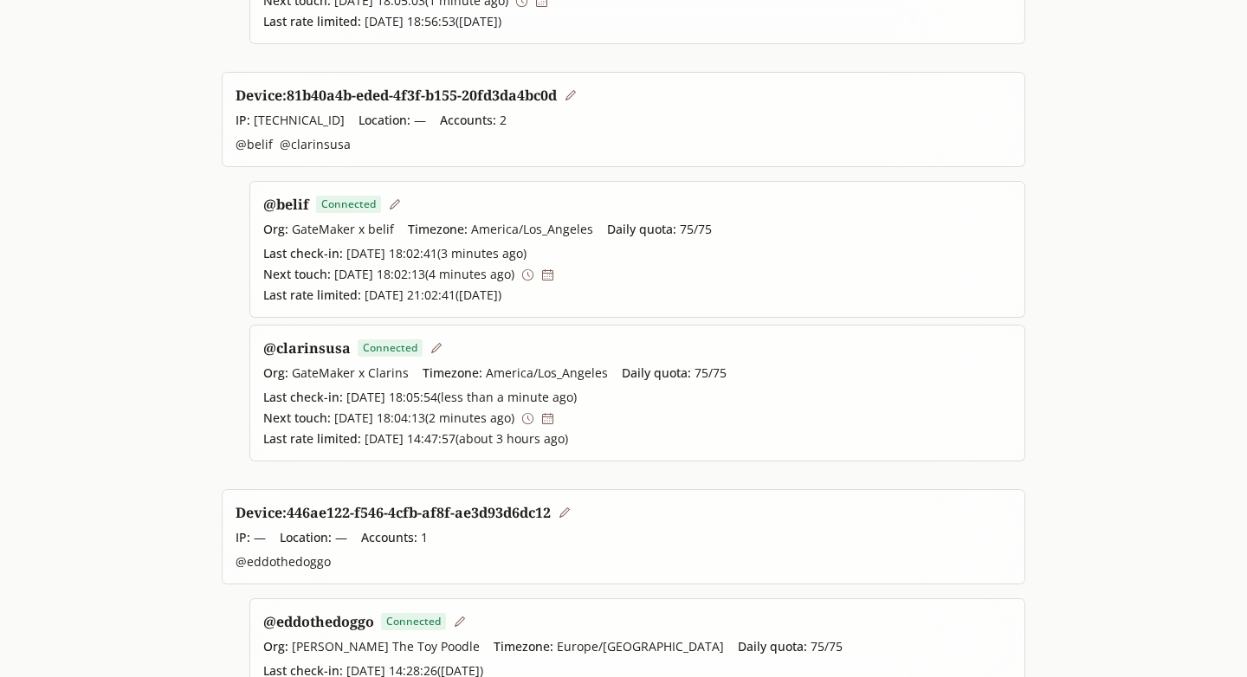
click at [430, 339] on button at bounding box center [436, 349] width 27 height 20
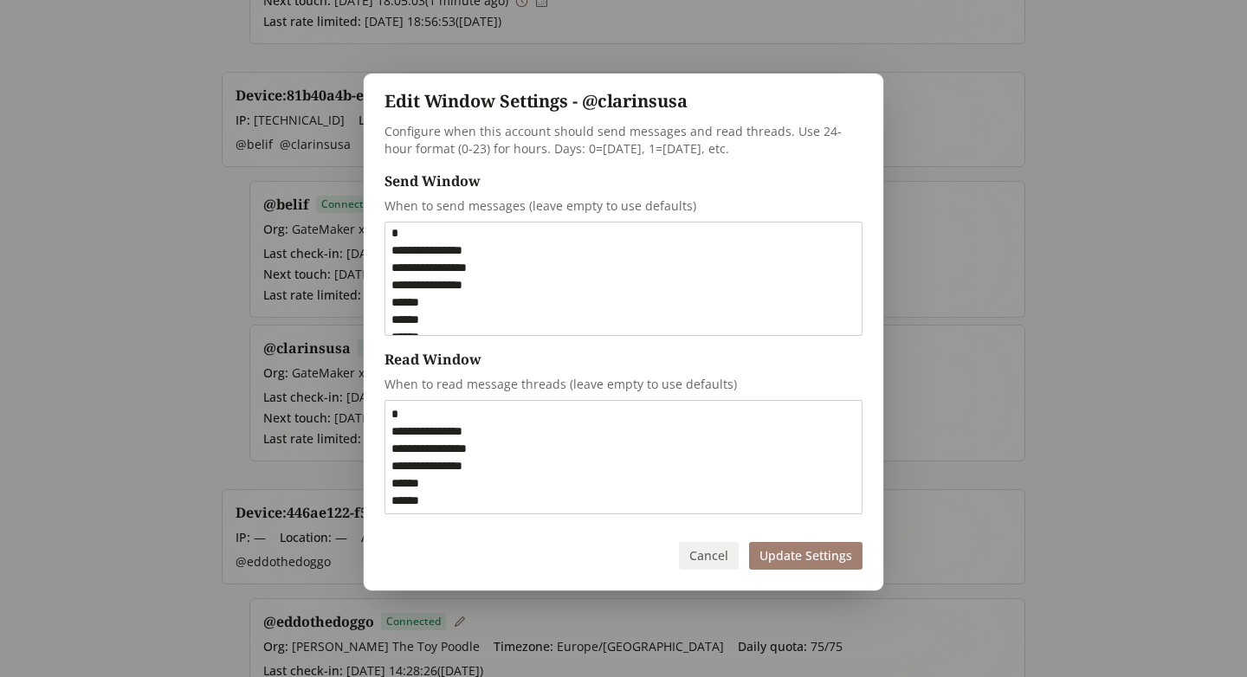
scroll to position [0, 0]
click at [477, 256] on textarea "**********" at bounding box center [623, 279] width 476 height 113
type textarea "**********"
click at [769, 553] on button "Update Settings" at bounding box center [805, 556] width 113 height 28
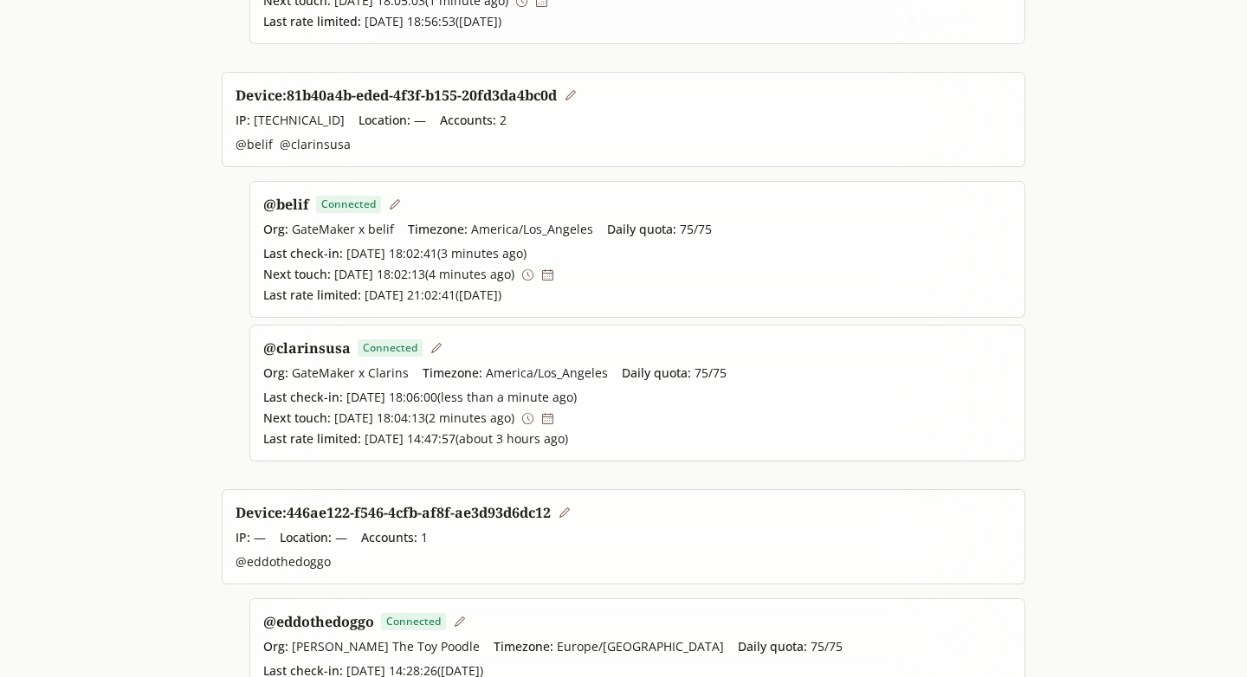
click at [393, 211] on button at bounding box center [394, 205] width 27 height 20
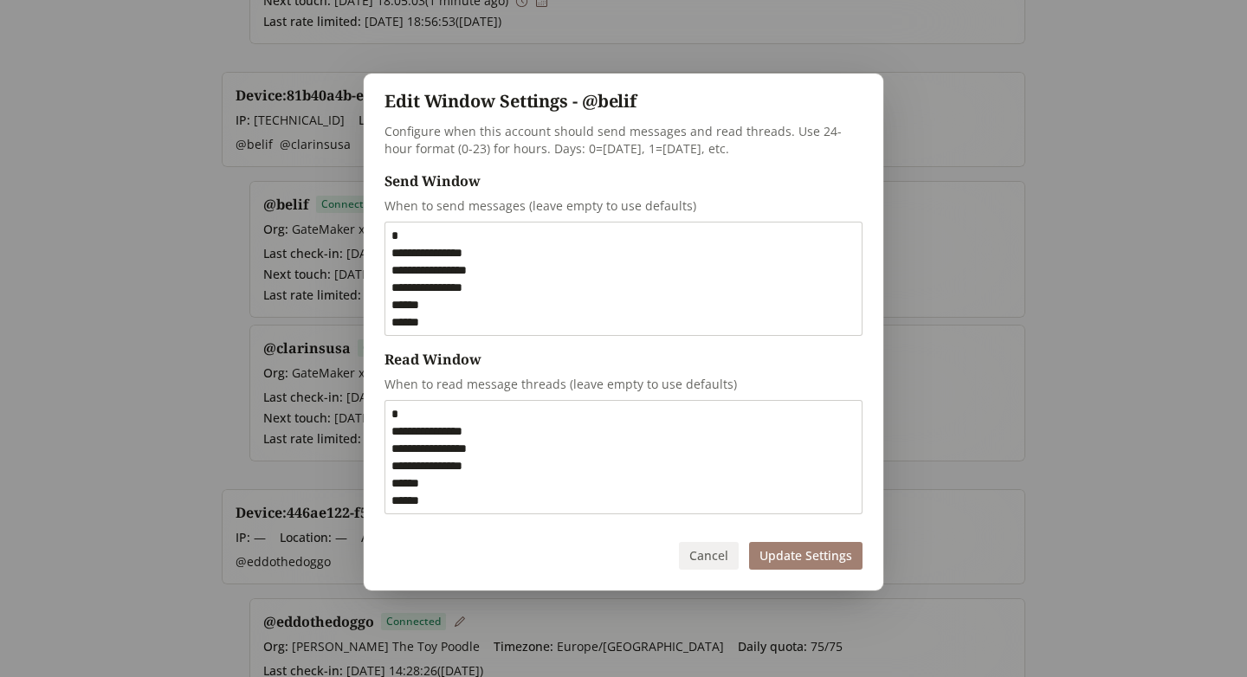
click at [479, 252] on textarea "**********" at bounding box center [623, 279] width 476 height 113
type textarea "**********"
click at [836, 561] on button "Update Settings" at bounding box center [805, 556] width 113 height 28
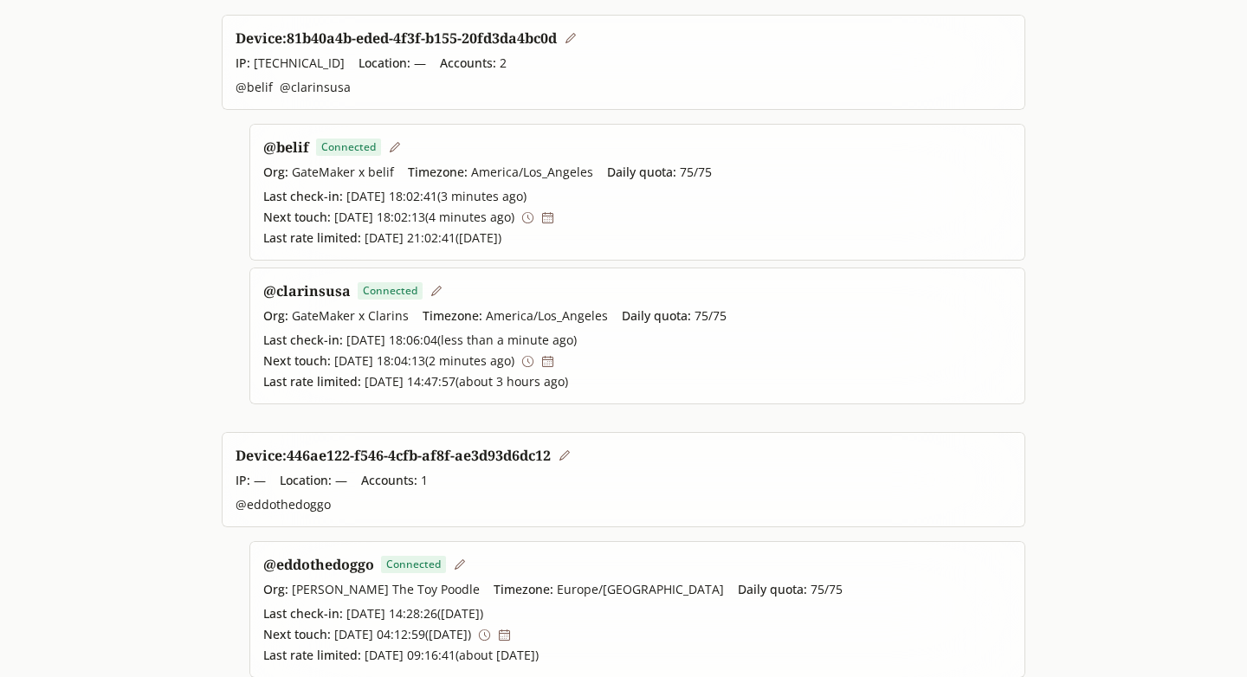
scroll to position [550, 0]
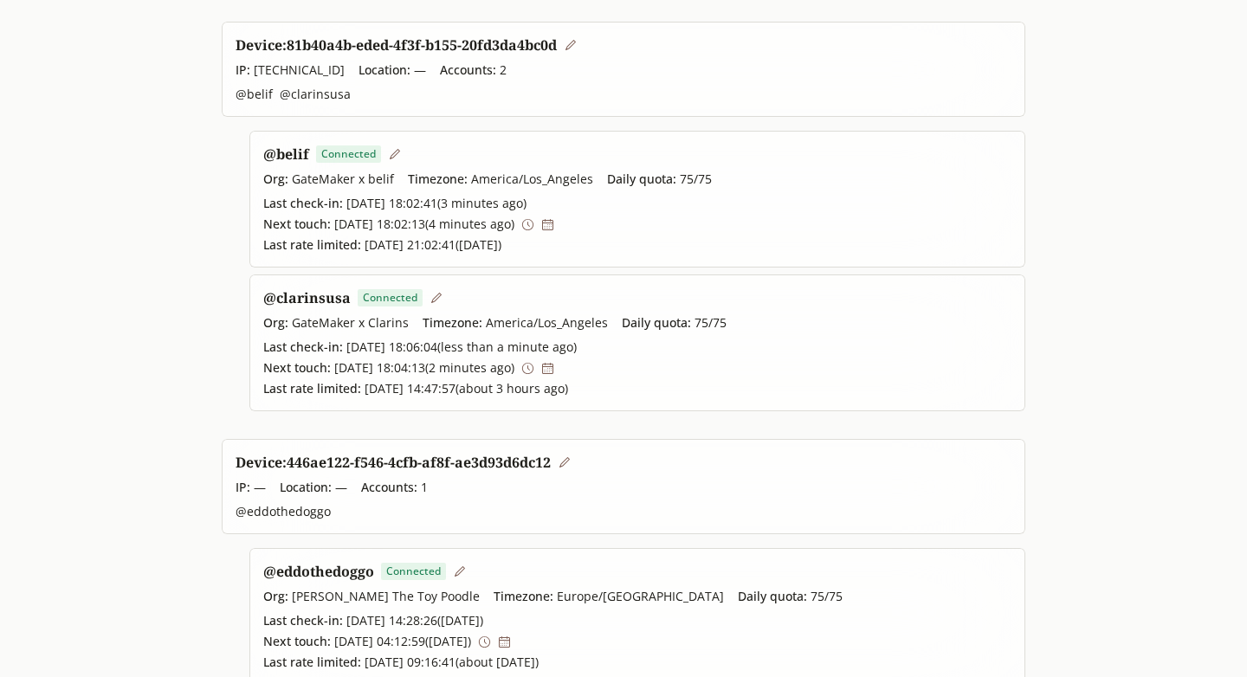
click at [385, 146] on button at bounding box center [394, 155] width 27 height 20
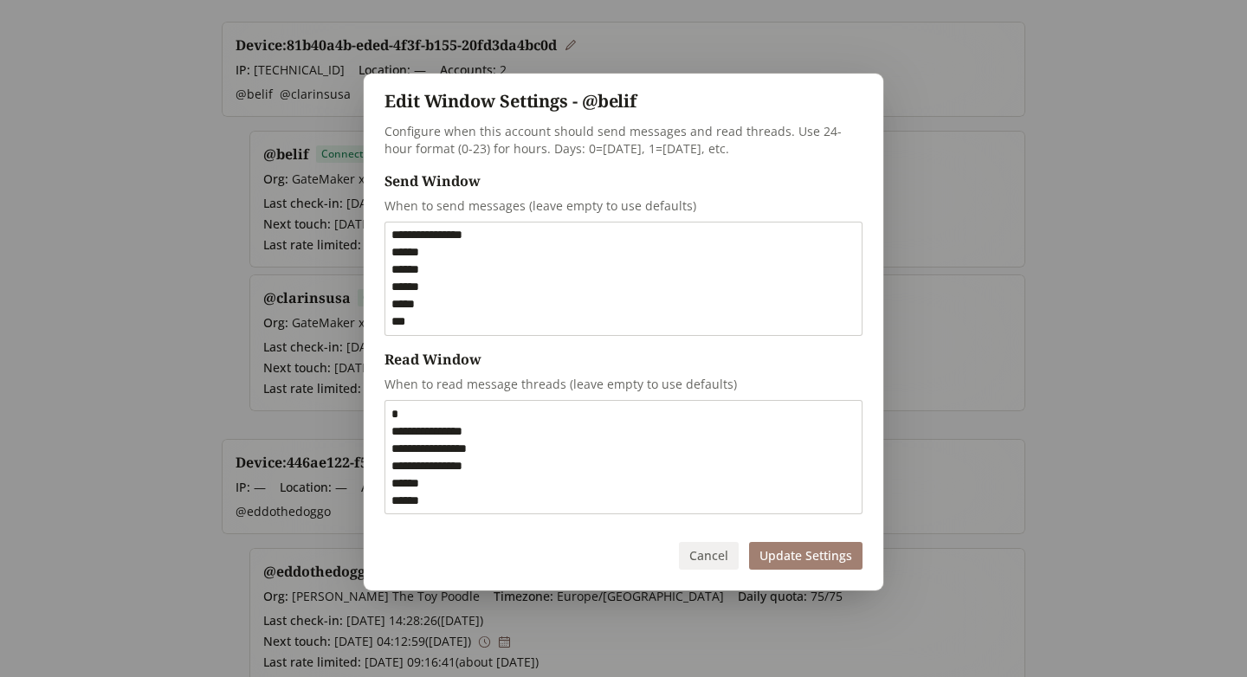
scroll to position [69, 0]
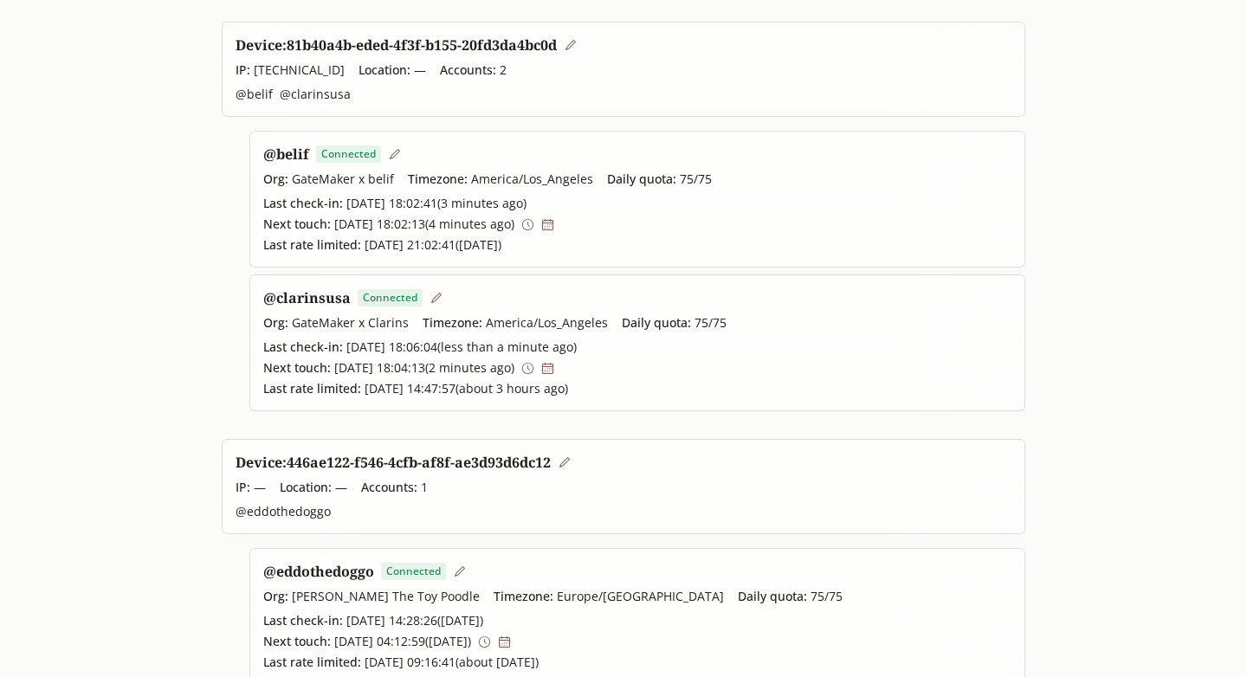
click at [435, 295] on icon at bounding box center [436, 298] width 13 height 13
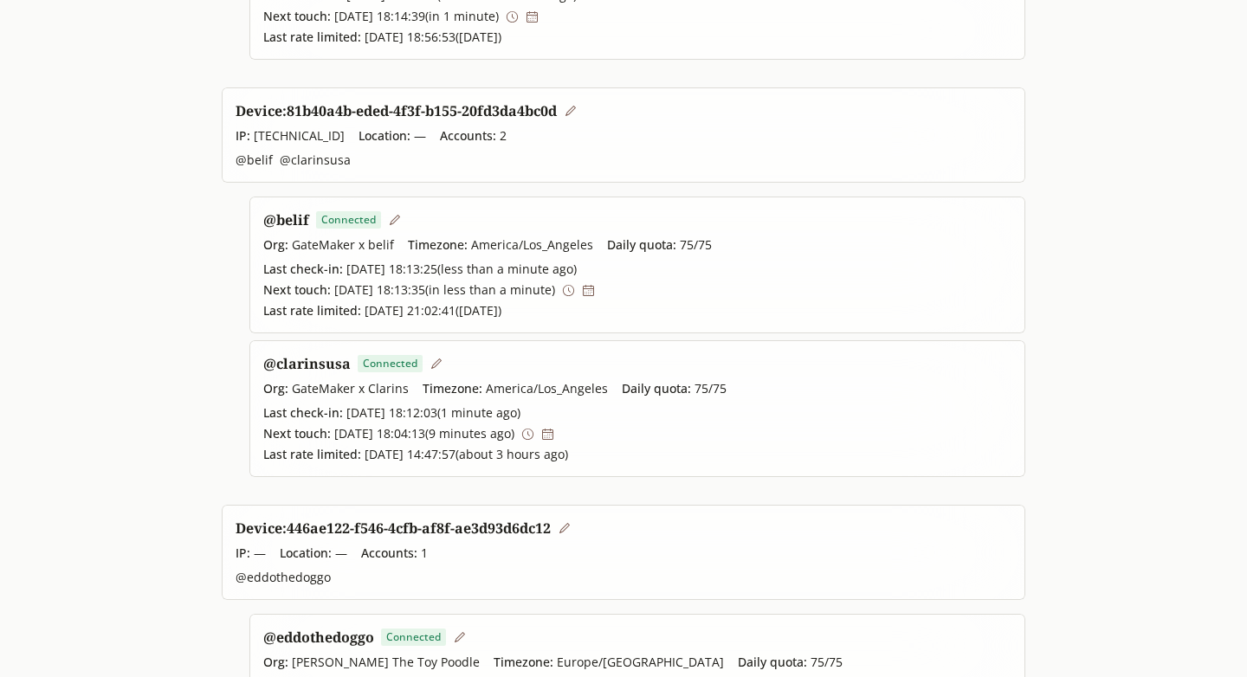
scroll to position [487, 0]
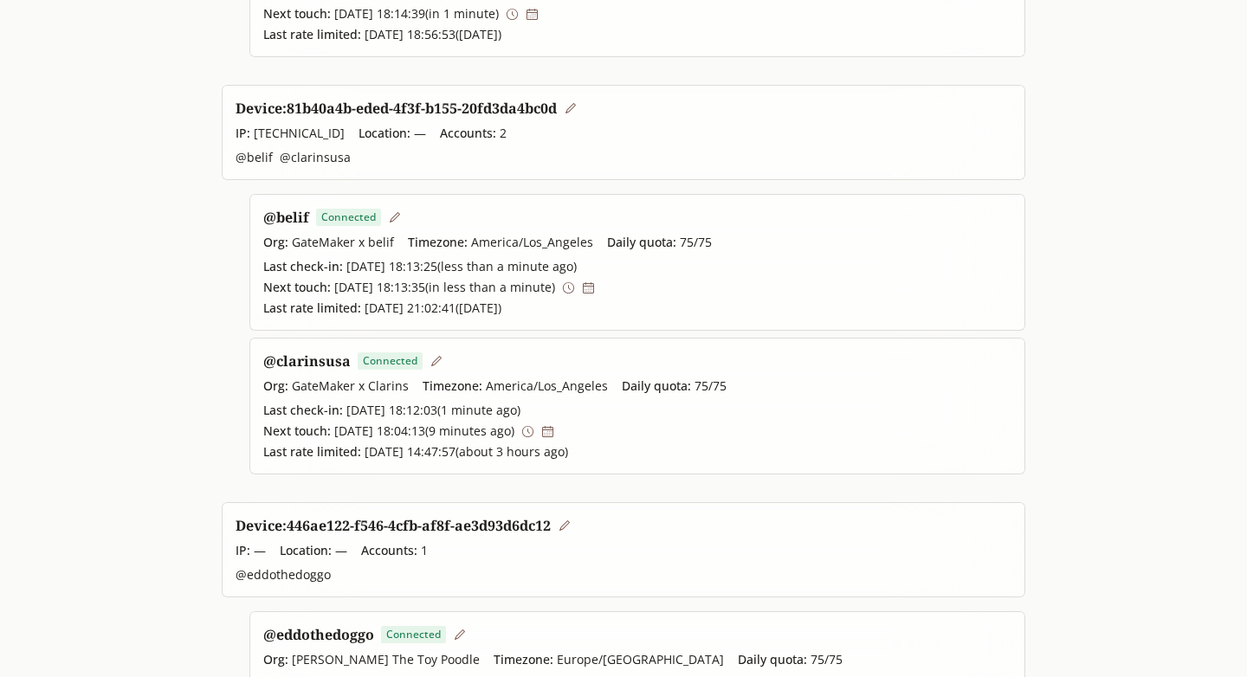
click at [295, 217] on link "@ belif" at bounding box center [286, 217] width 46 height 19
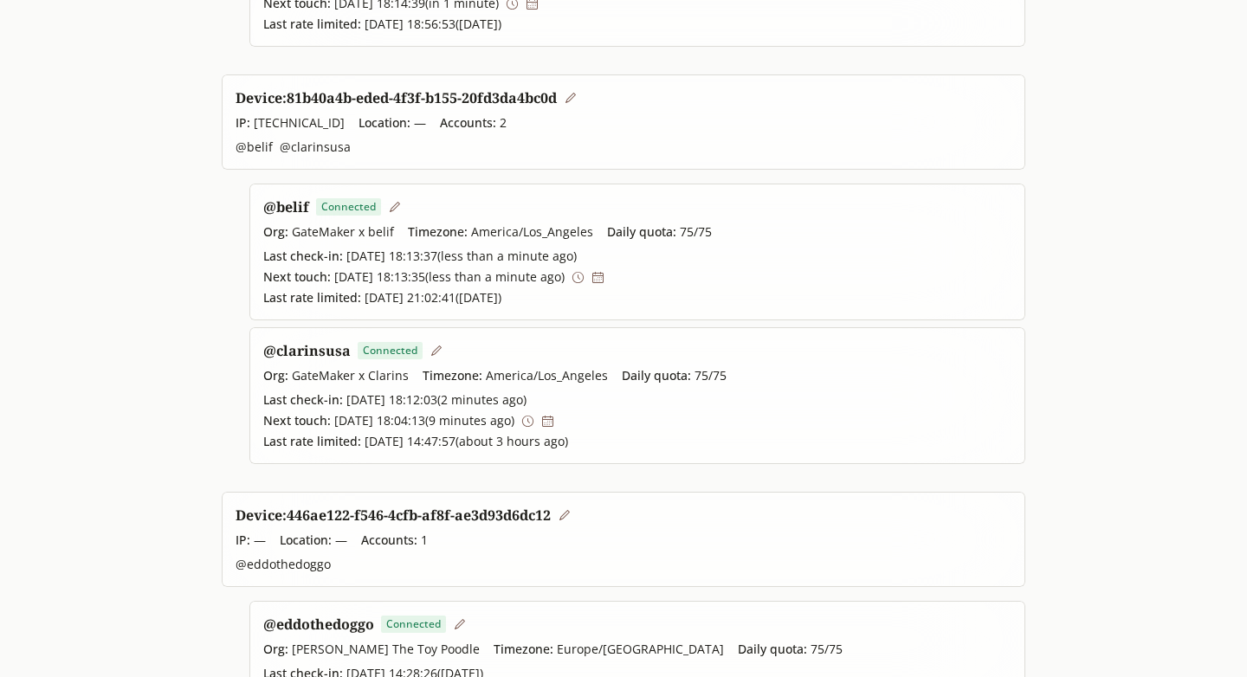
scroll to position [0, 0]
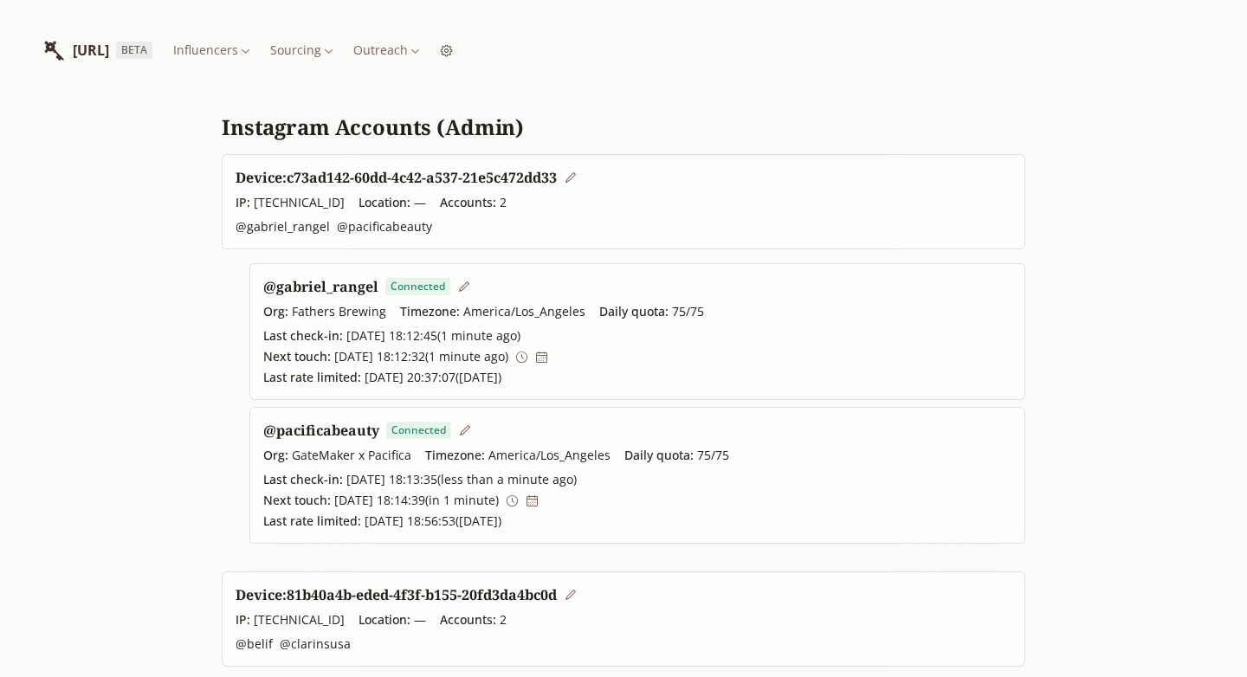
click at [494, 50] on html "[URL] BETA Influencers Sourcing Outreach Instagram Accounts (Admin) Device: c73…" at bounding box center [623, 624] width 1247 height 1249
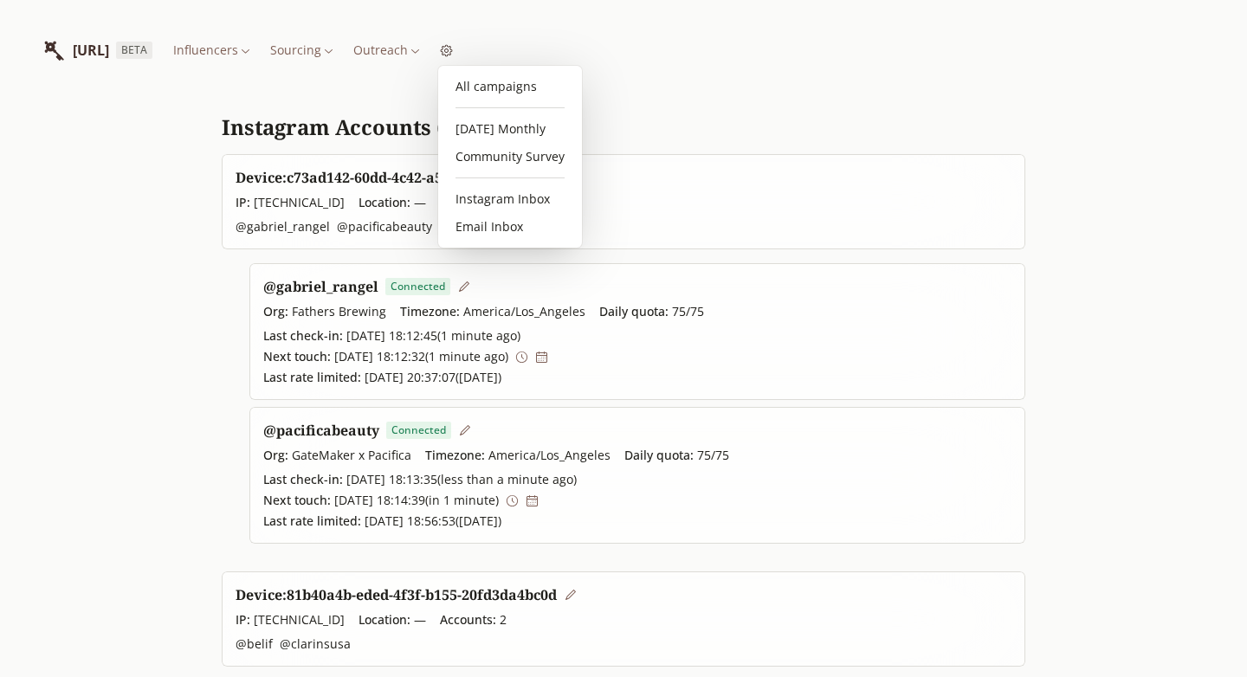
click at [563, 46] on html "[URL] BETA Influencers Sourcing Outreach Instagram Accounts (Admin) Device: c73…" at bounding box center [623, 624] width 1247 height 1249
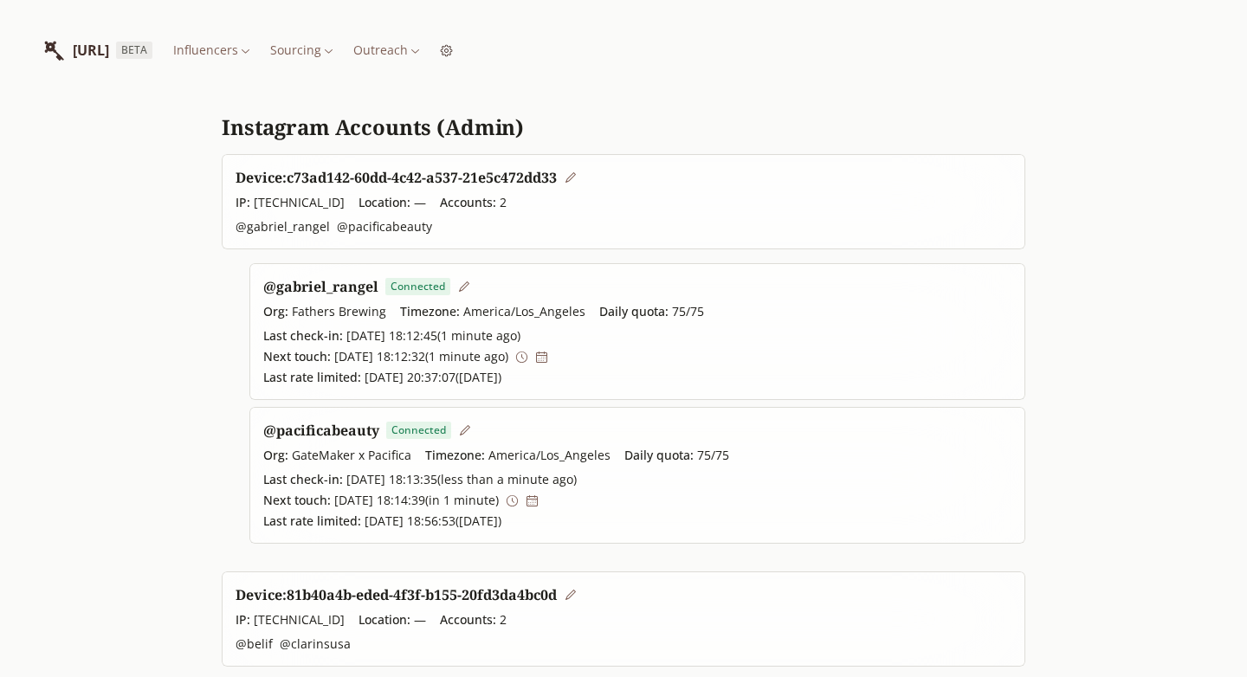
click at [537, 46] on html "[URL] BETA Influencers Sourcing Outreach Instagram Accounts (Admin) Device: c73…" at bounding box center [623, 624] width 1247 height 1249
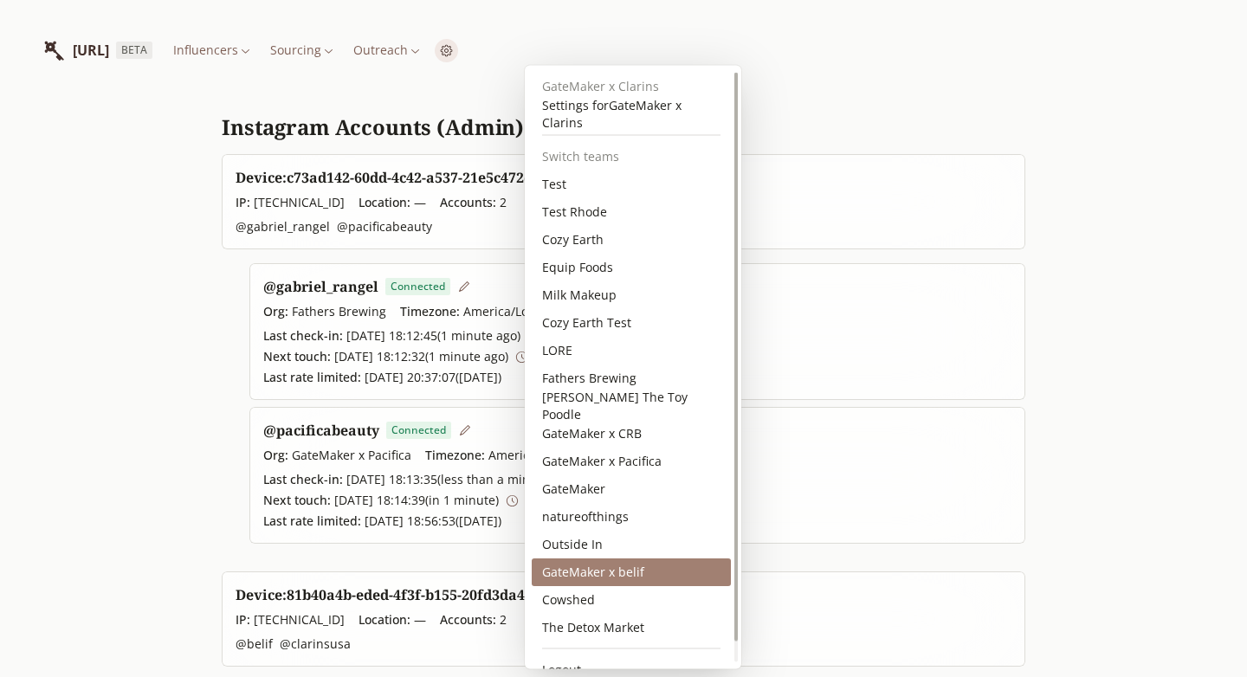
click at [620, 569] on div "GateMaker x belif" at bounding box center [631, 573] width 199 height 28
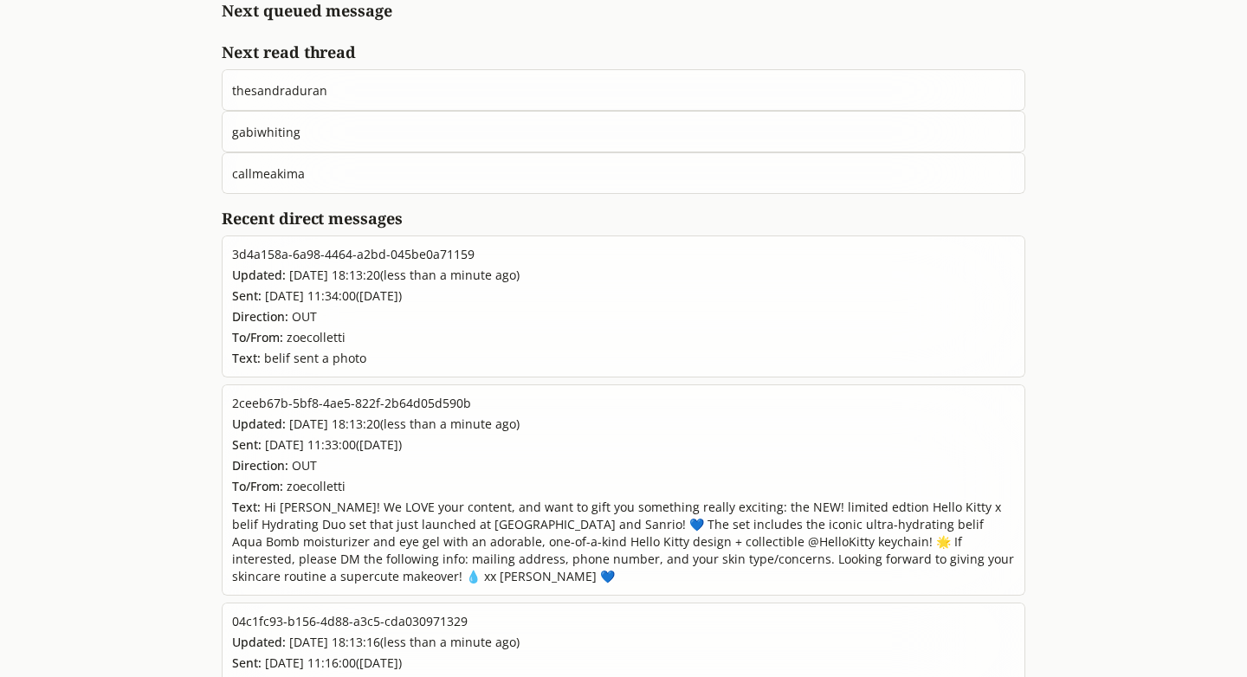
scroll to position [303, 0]
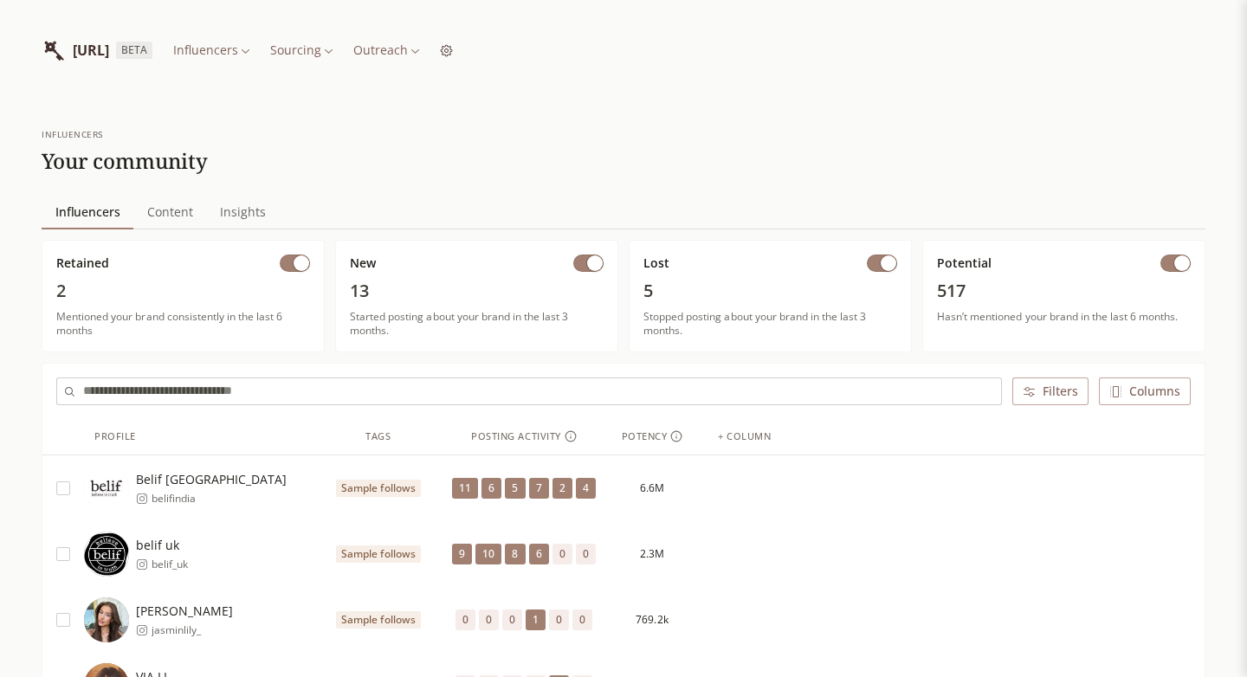
click at [215, 392] on input "text" at bounding box center [542, 392] width 918 height 26
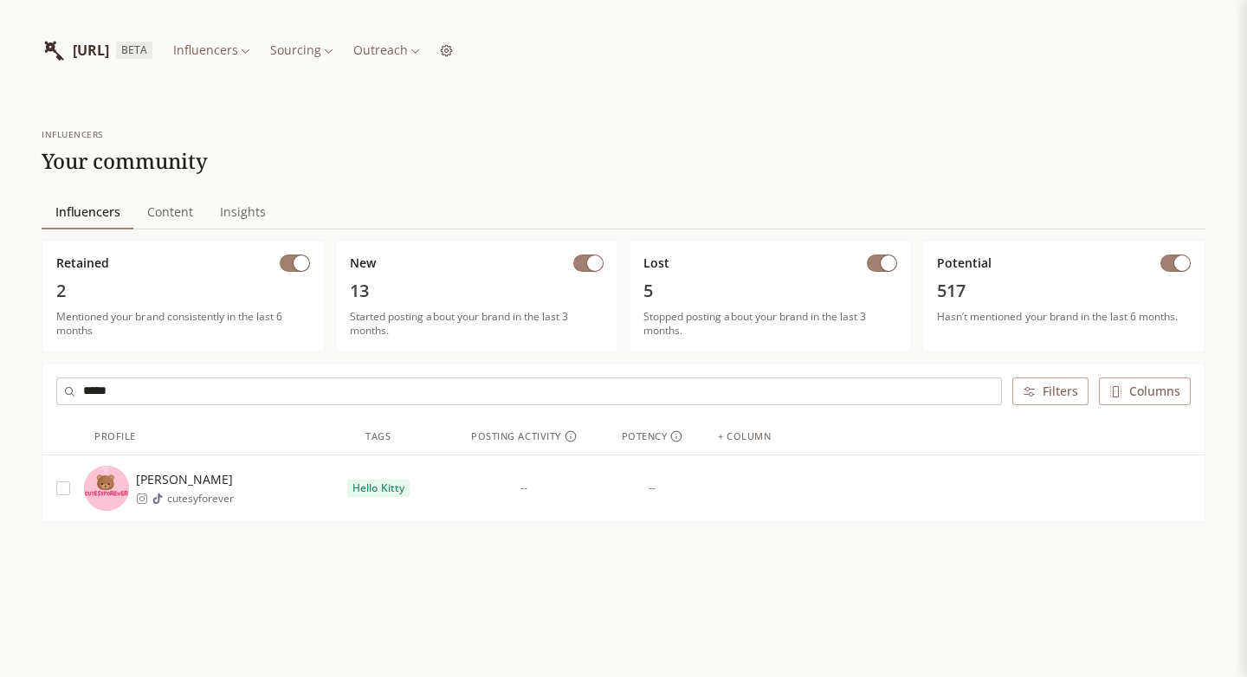
type input "*****"
click at [201, 478] on span "[PERSON_NAME]" at bounding box center [185, 479] width 98 height 17
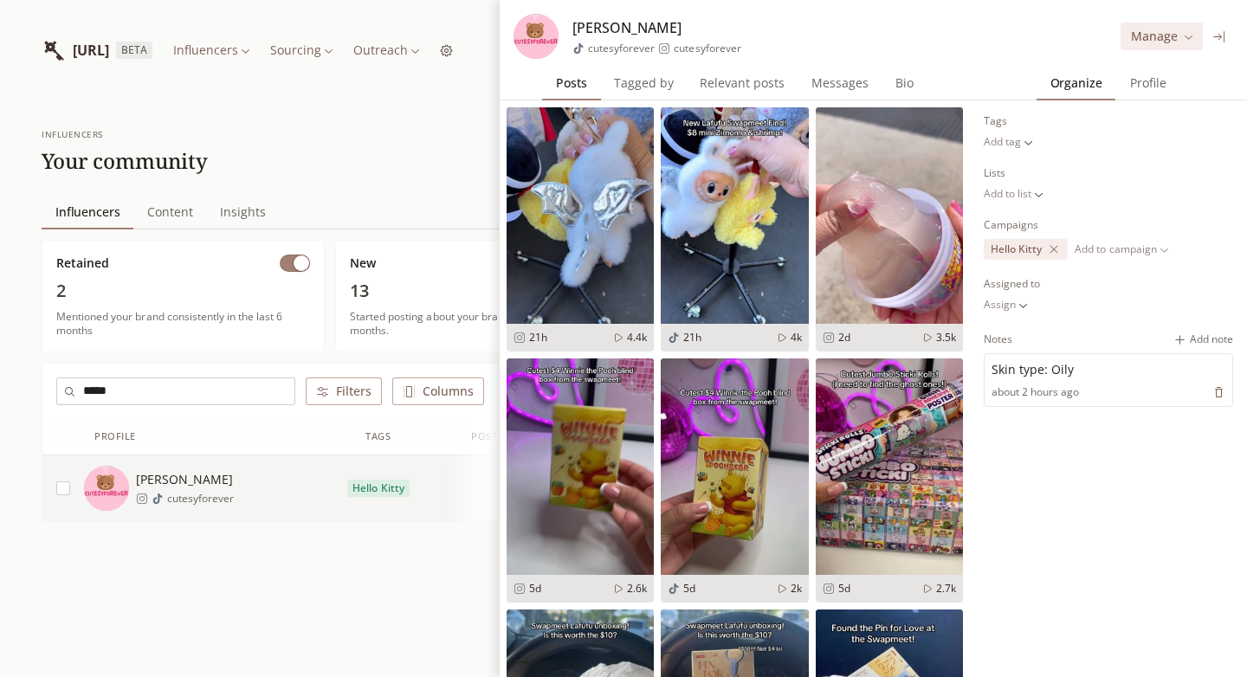
click at [1132, 92] on span "Profile" at bounding box center [1149, 83] width 50 height 24
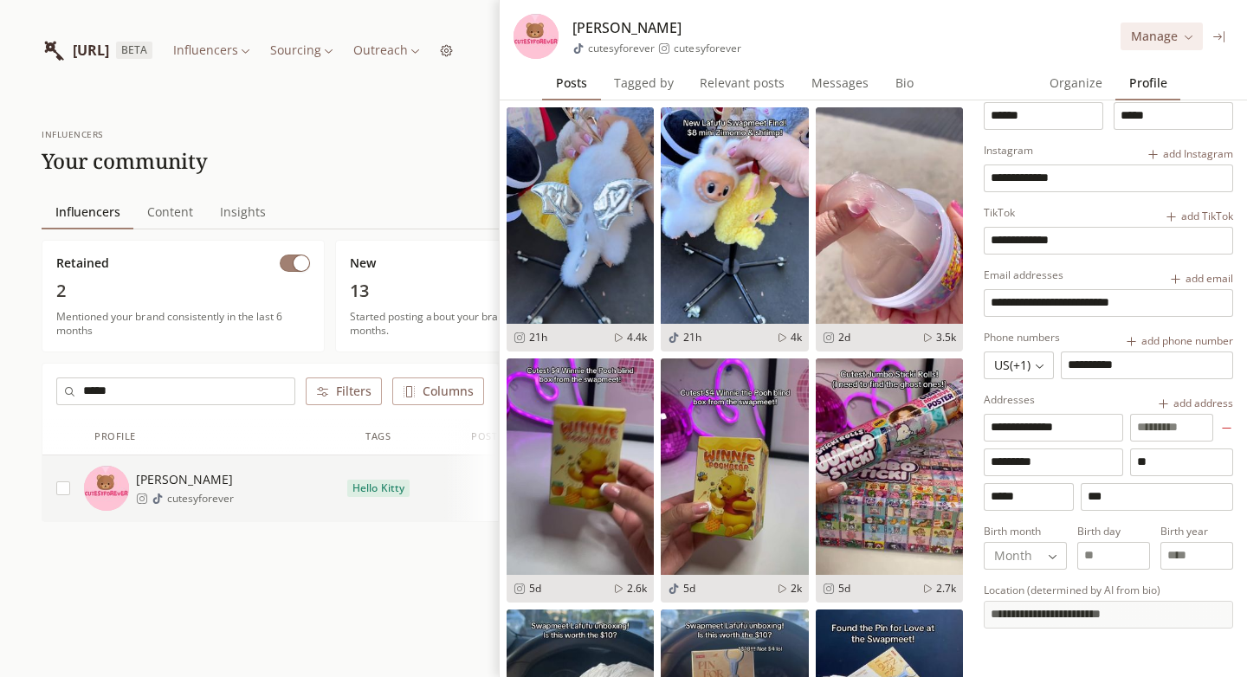
click at [588, 86] on span "Posts" at bounding box center [571, 83] width 44 height 24
